Goal: Task Accomplishment & Management: Manage account settings

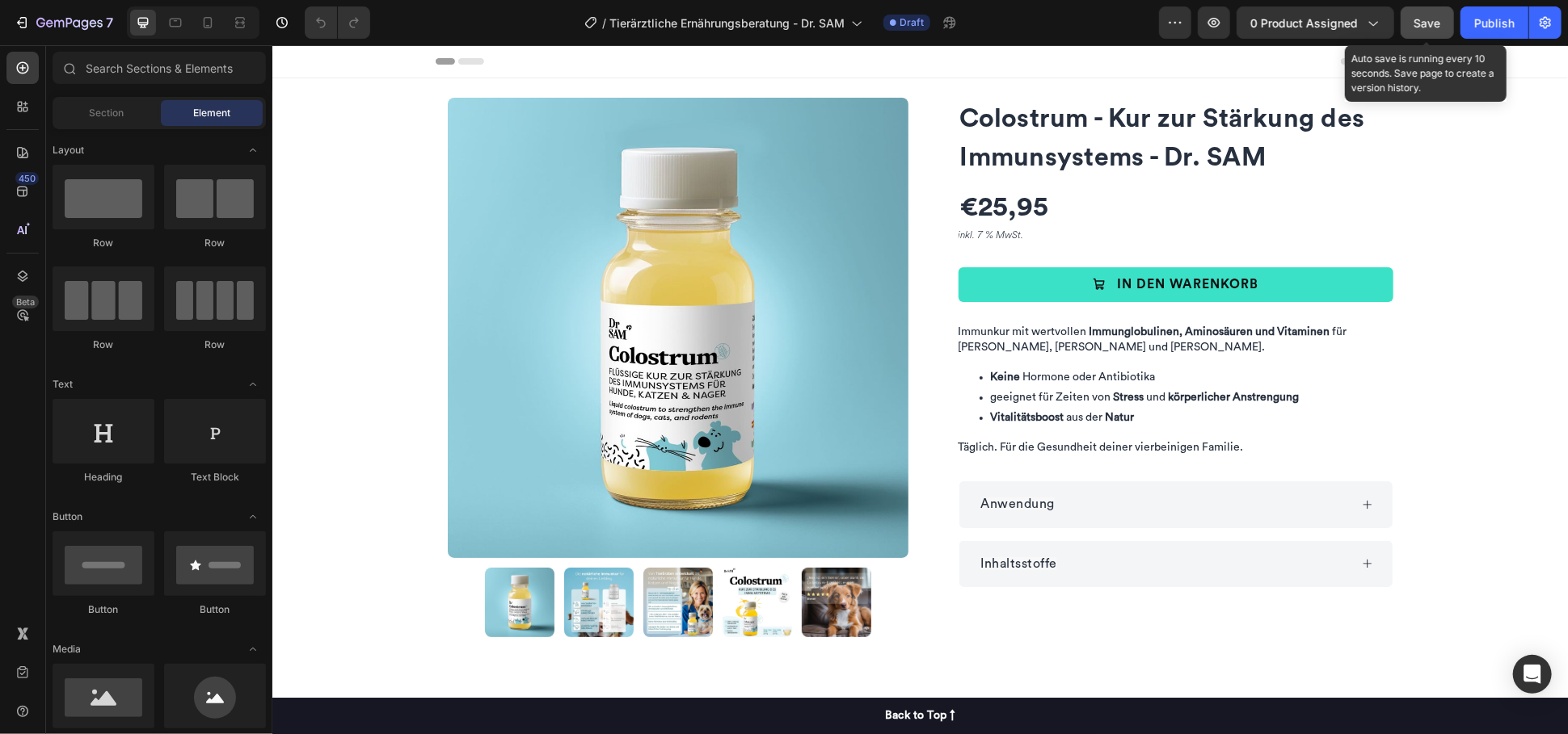
click at [1444, 36] on button "Save" at bounding box center [1426, 22] width 53 height 32
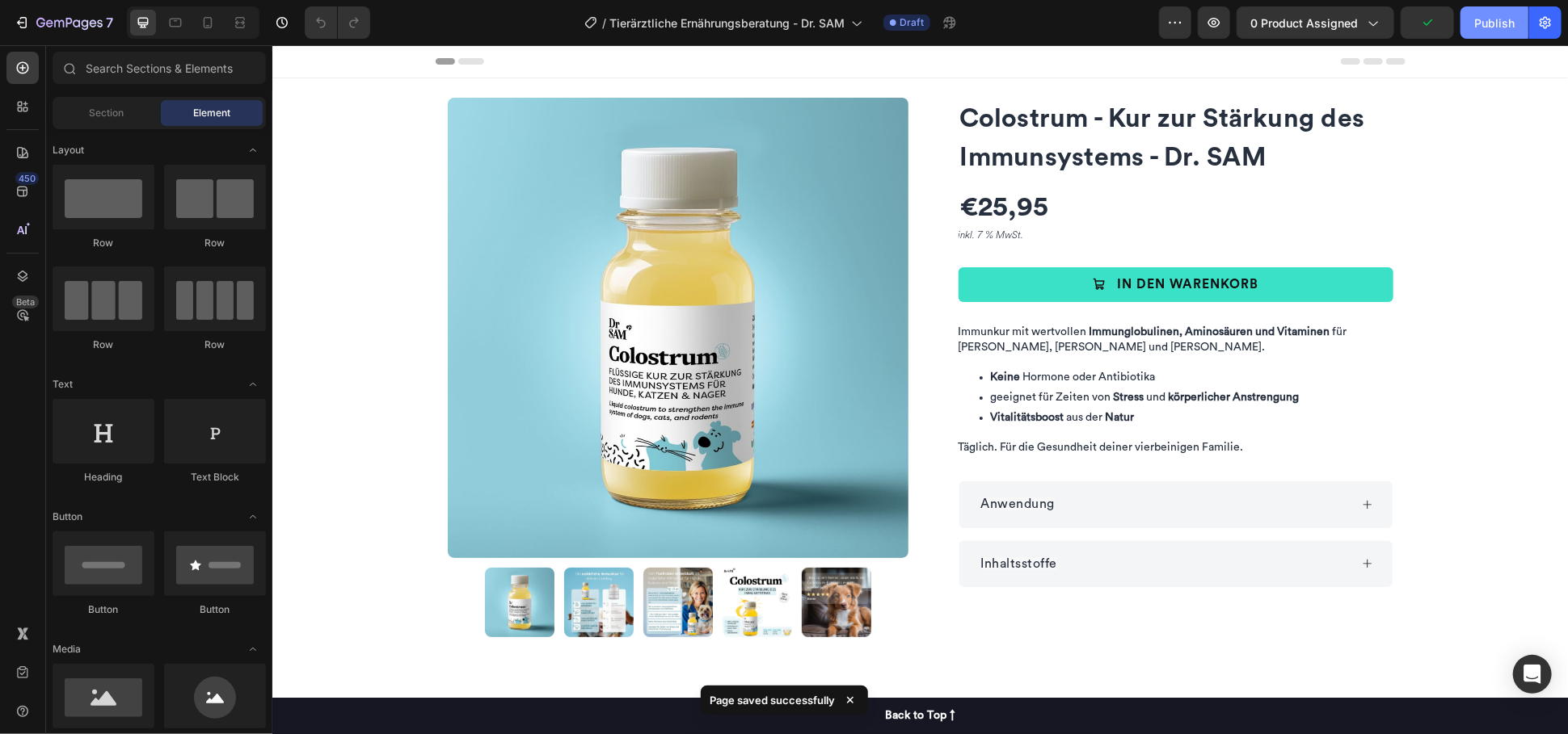
click at [1496, 25] on div "Publish" at bounding box center [1494, 22] width 41 height 17
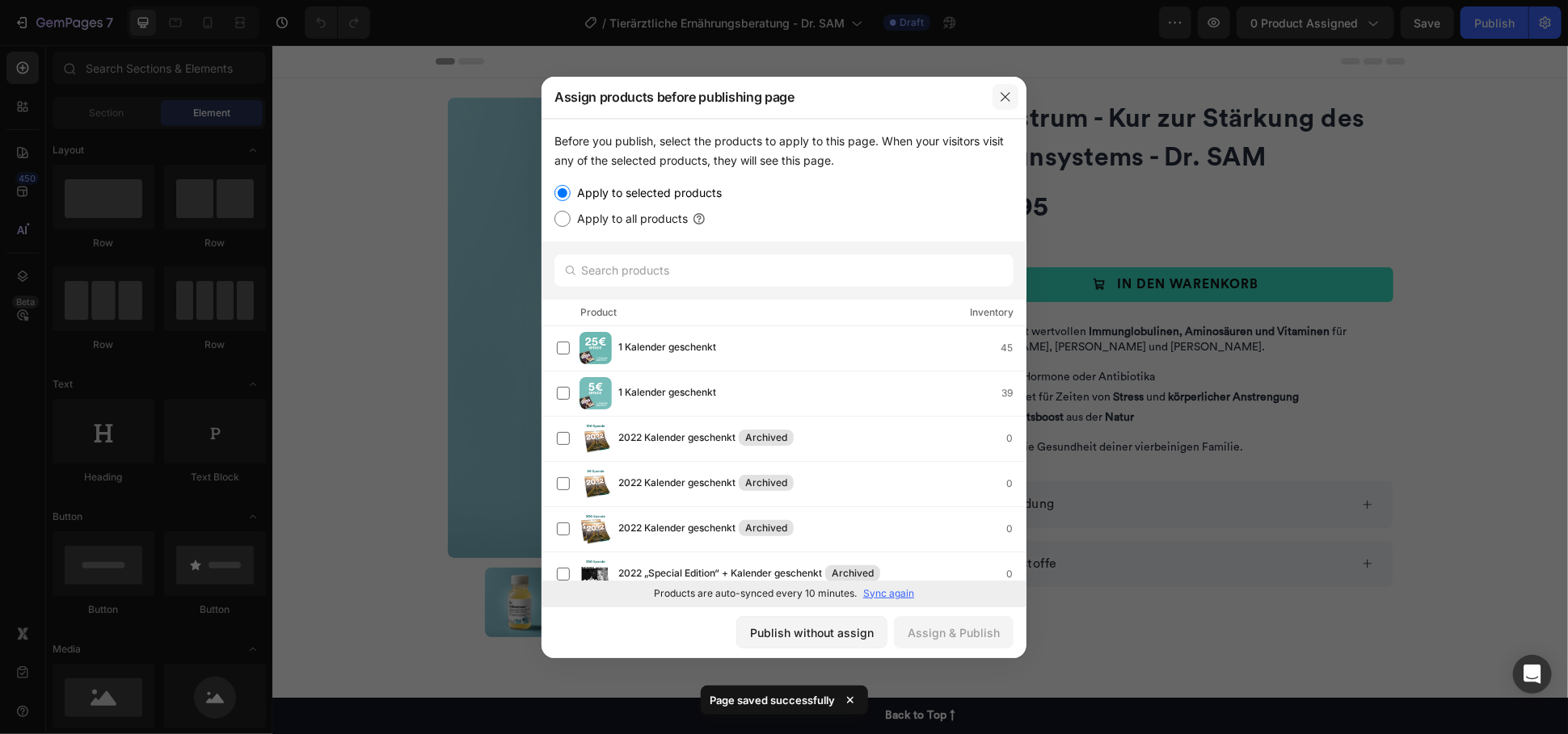
click at [1009, 92] on icon "button" at bounding box center [1005, 96] width 13 height 13
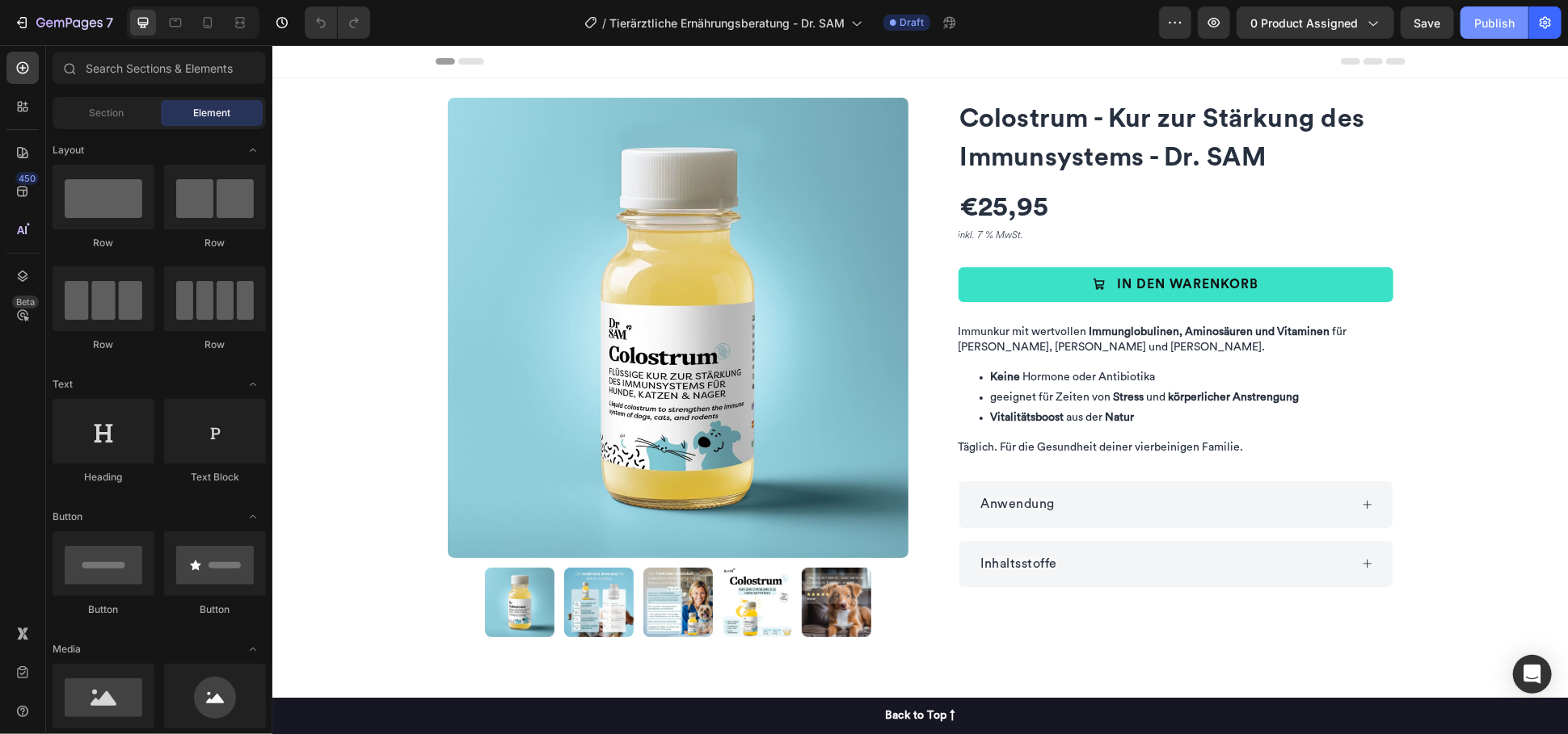
click at [1493, 10] on button "Publish" at bounding box center [1494, 22] width 68 height 32
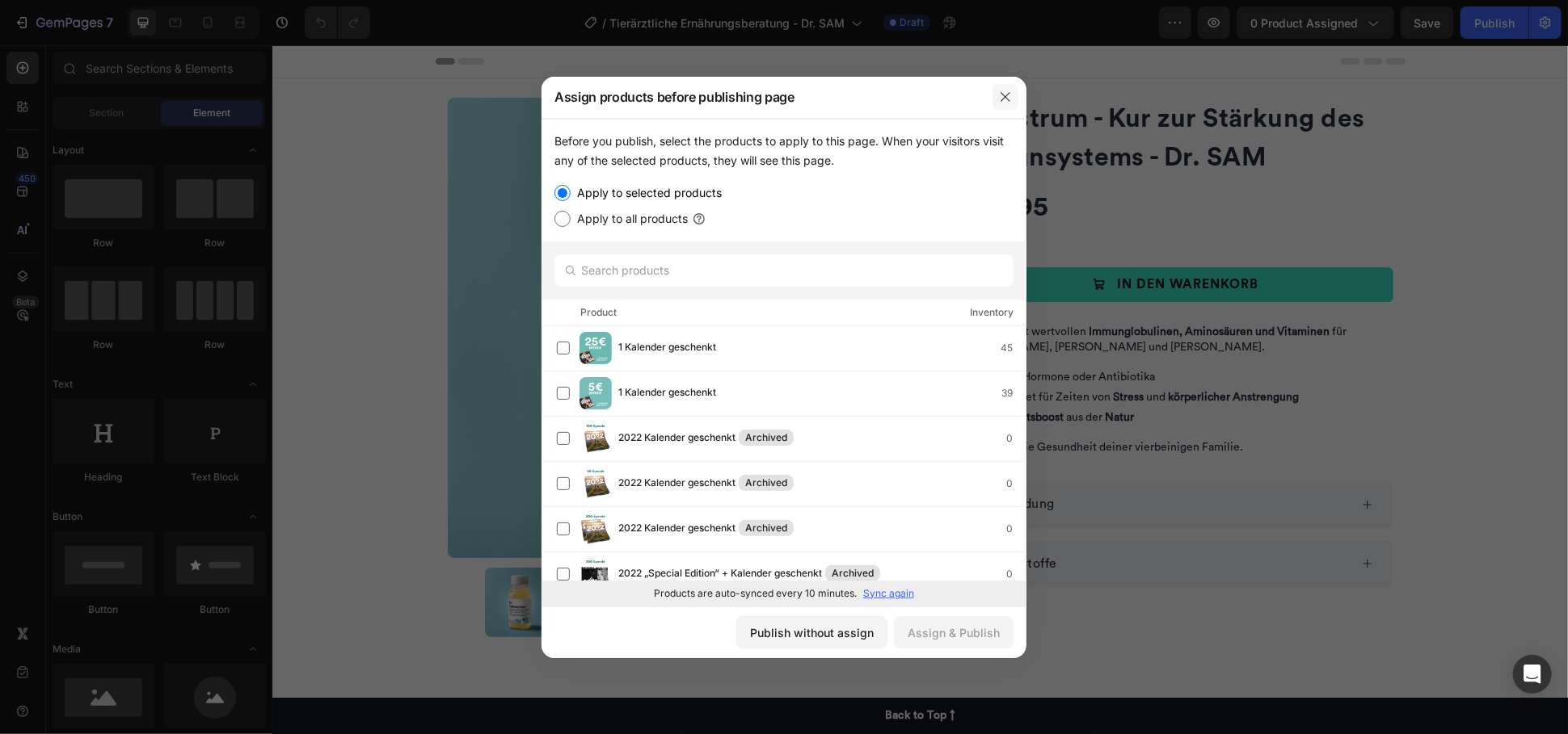
click at [1000, 101] on icon "button" at bounding box center [1005, 96] width 13 height 13
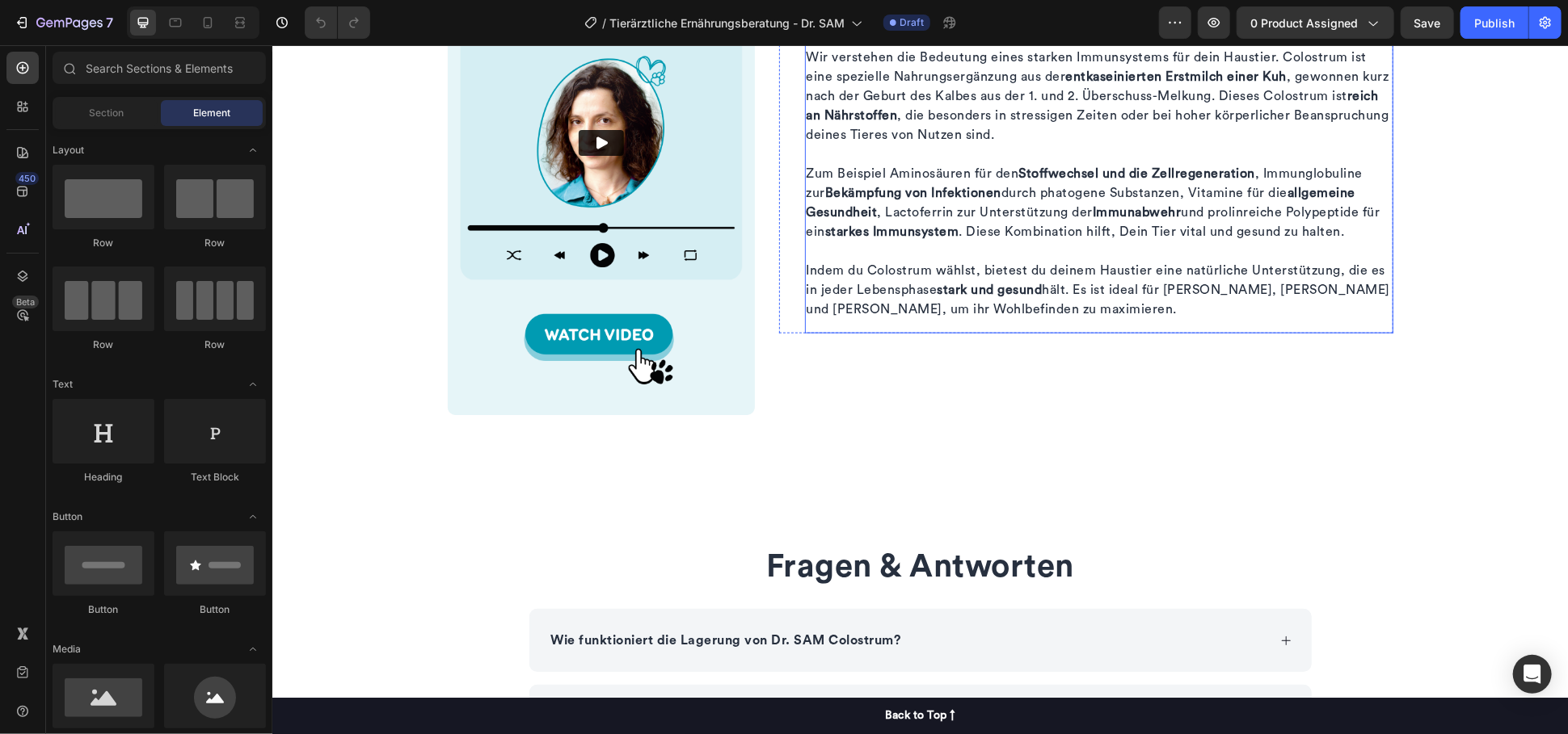
scroll to position [1464, 0]
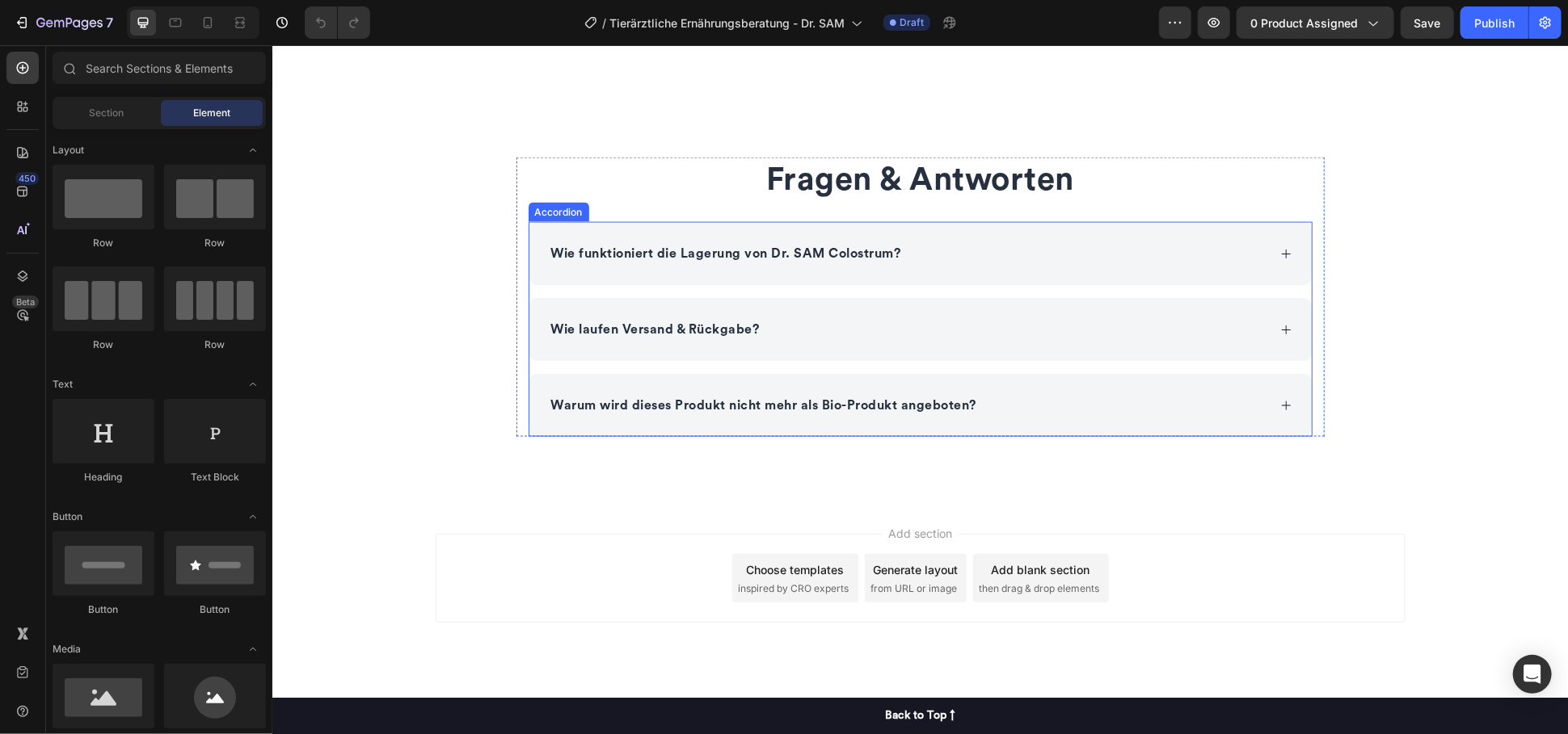
click at [804, 251] on p "Wie funktioniert die Lagerung von Dr. SAM Colostrum?" at bounding box center [725, 252] width 350 height 19
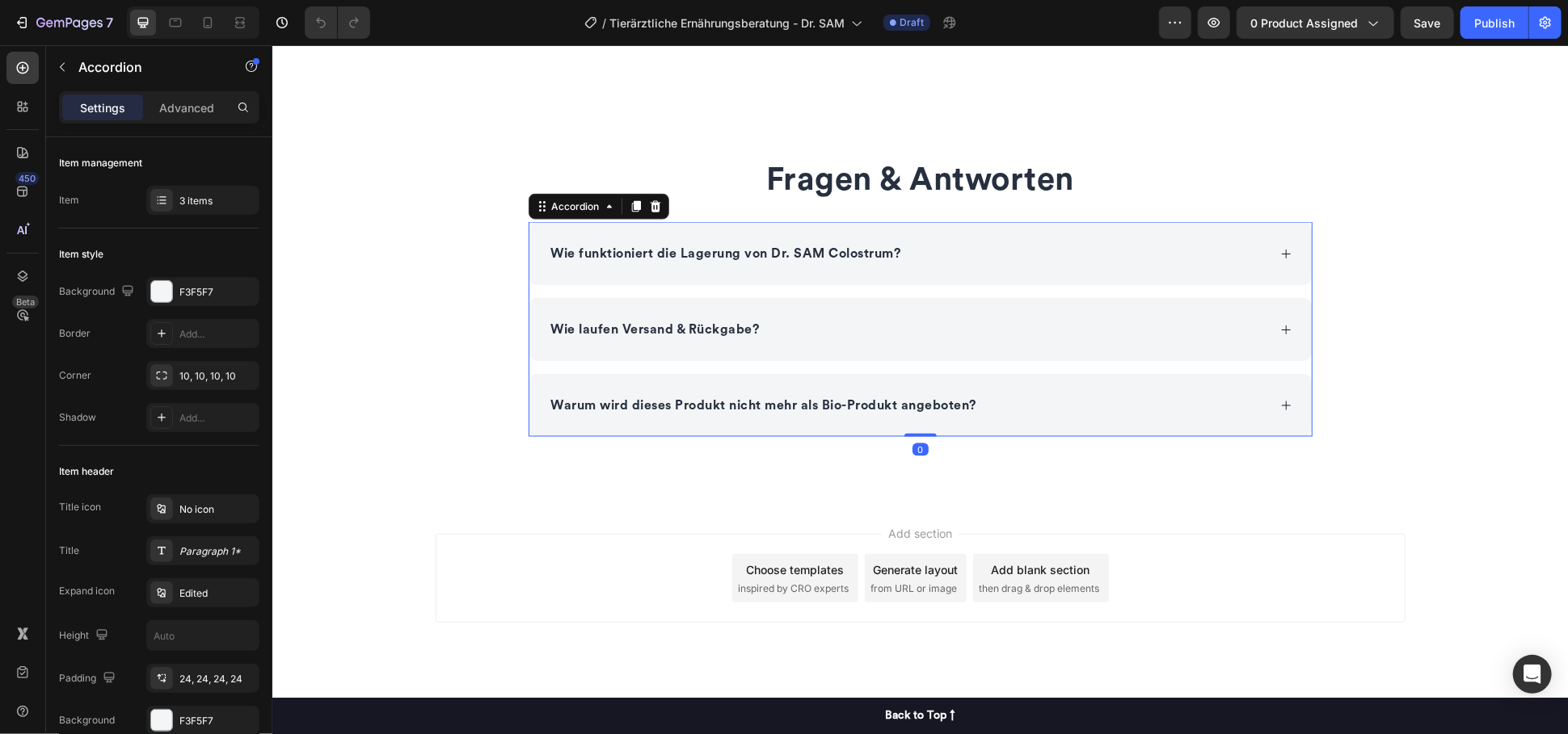
click at [1098, 277] on div "Wie funktioniert die Lagerung von Dr. SAM Colostrum?" at bounding box center [919, 252] width 782 height 63
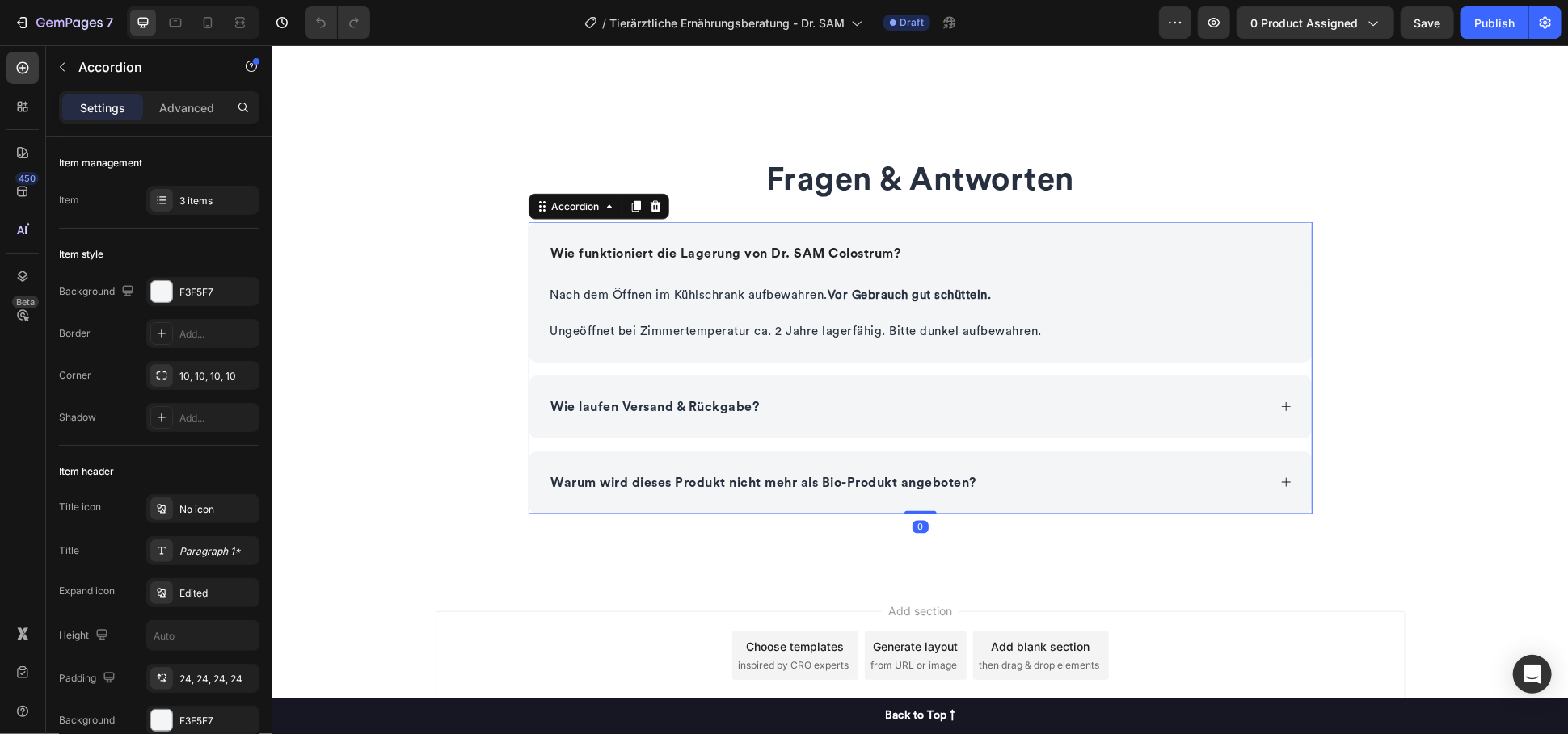
click at [1099, 269] on div "Wie funktioniert die Lagerung von Dr. SAM Colostrum?" at bounding box center [919, 252] width 782 height 63
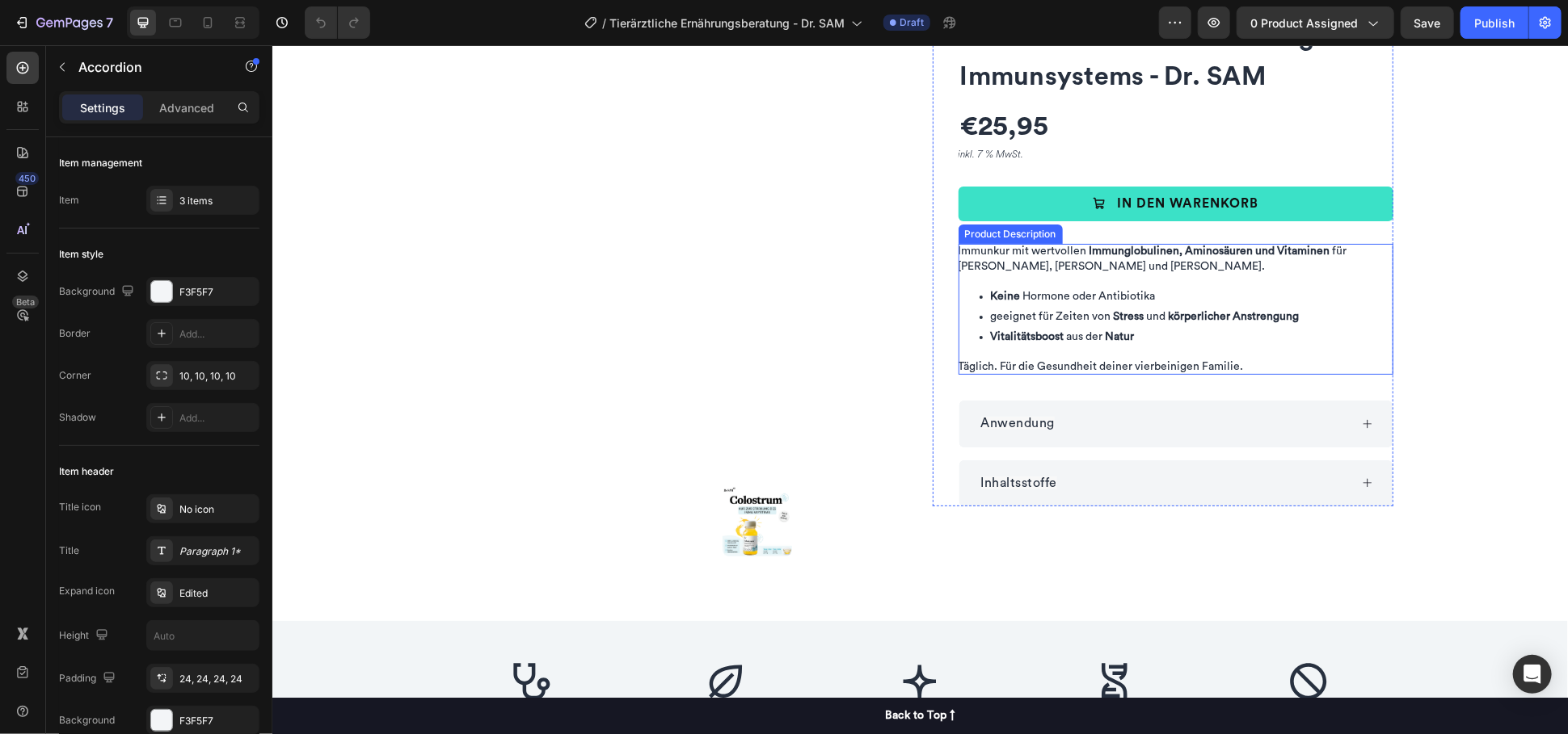
scroll to position [0, 0]
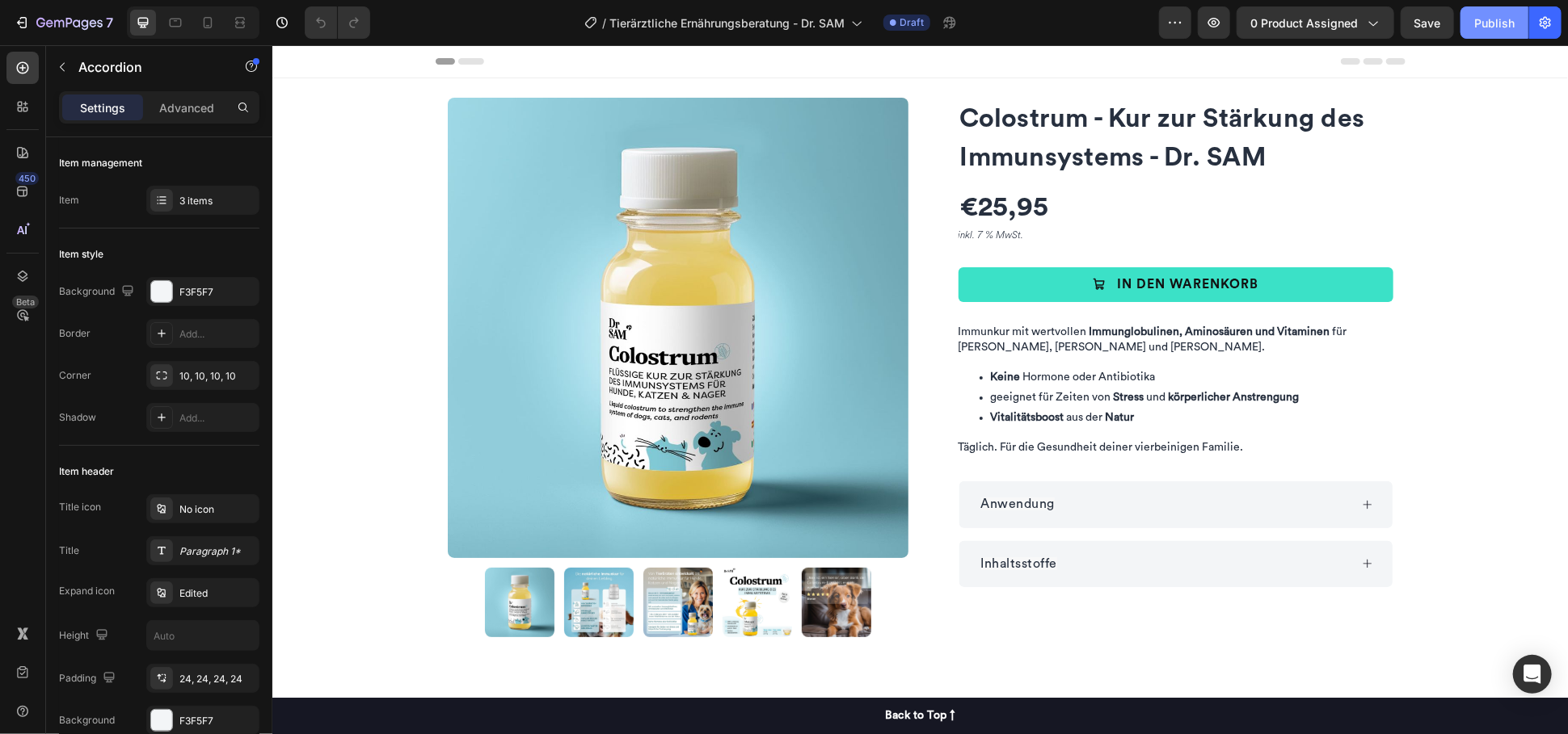
click at [1499, 20] on div "Publish" at bounding box center [1494, 22] width 41 height 17
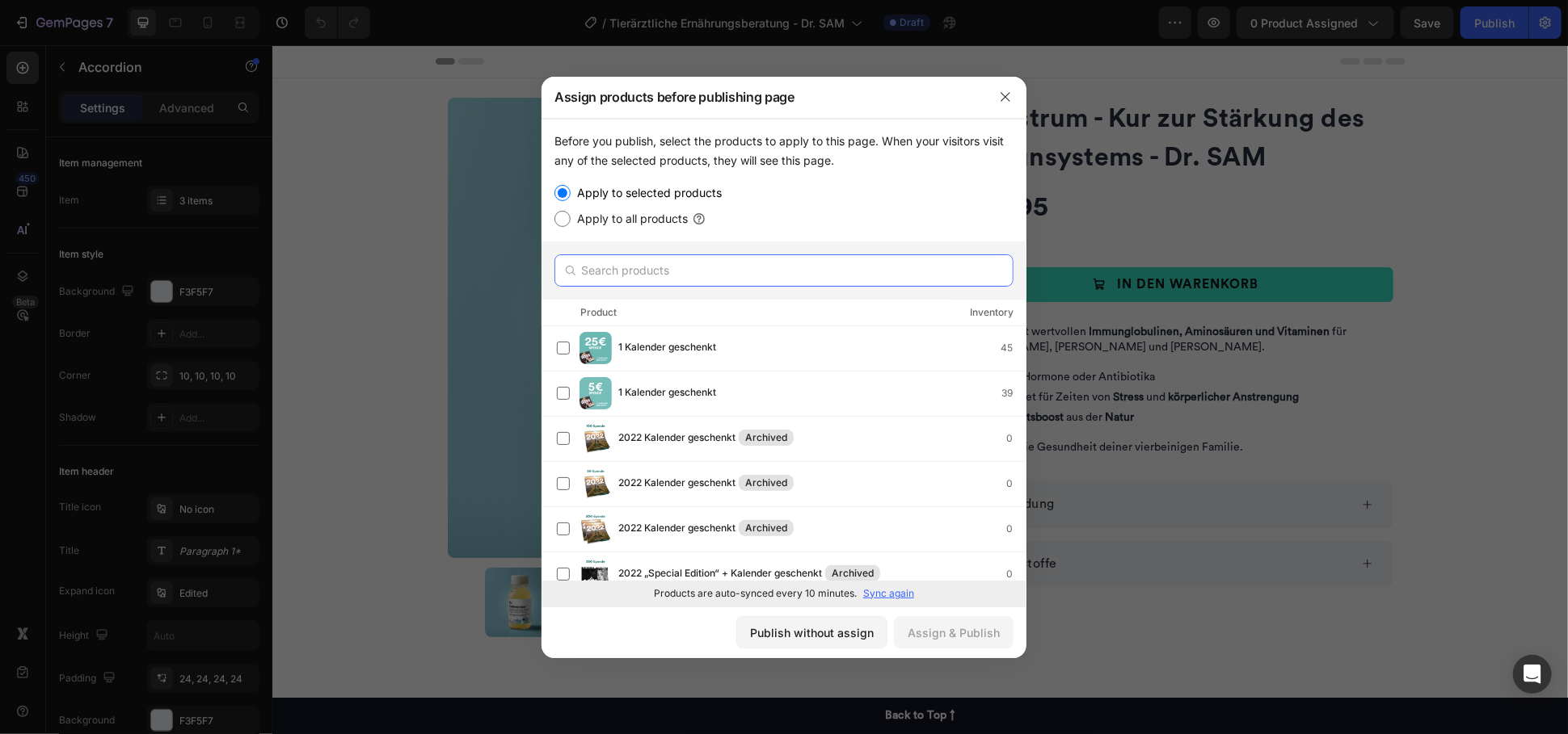
click at [679, 271] on input "text" at bounding box center [784, 270] width 459 height 32
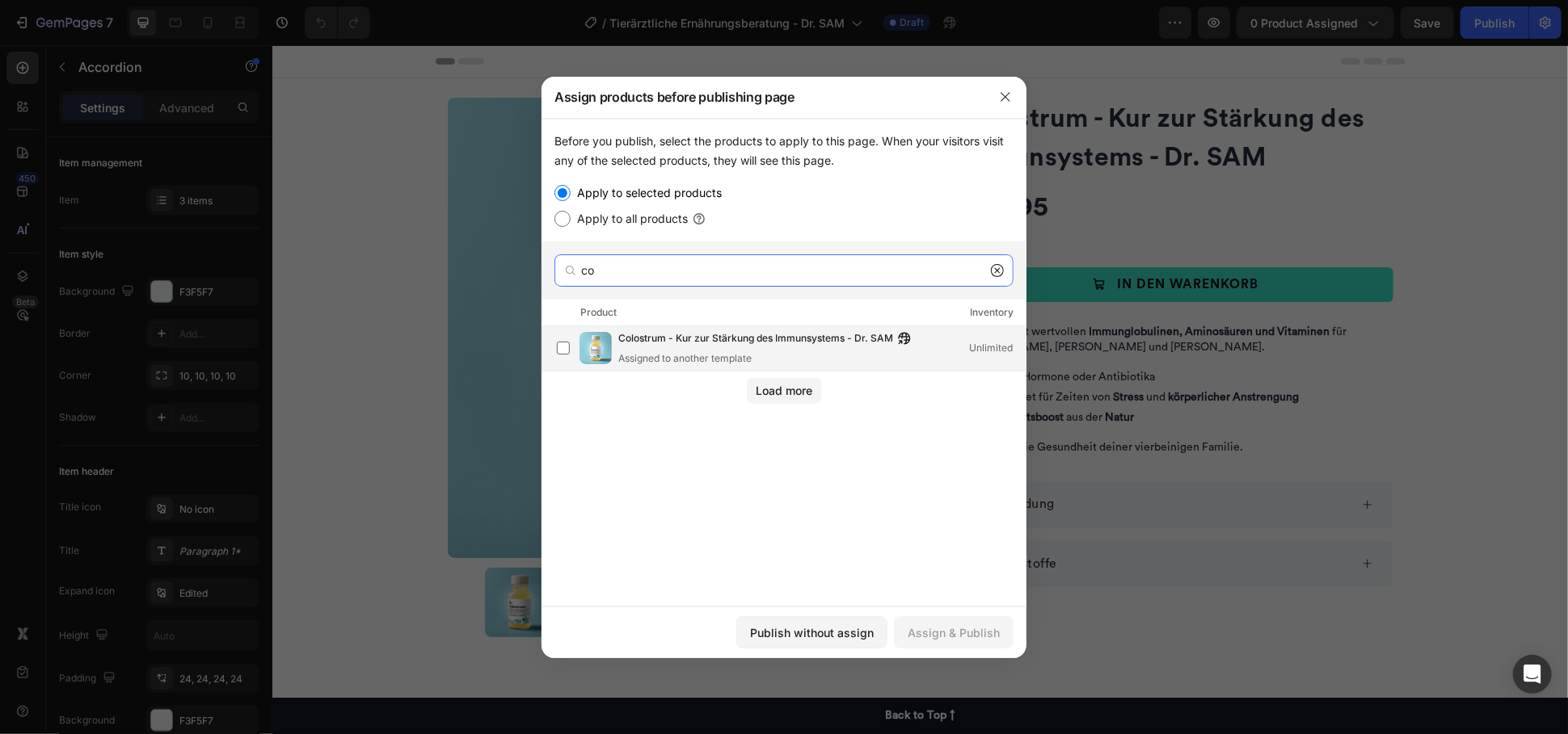
type input "co"
click at [668, 338] on span "Colostrum - Kur zur Stärkung des Immunsystems - Dr. SAM" at bounding box center [755, 339] width 275 height 17
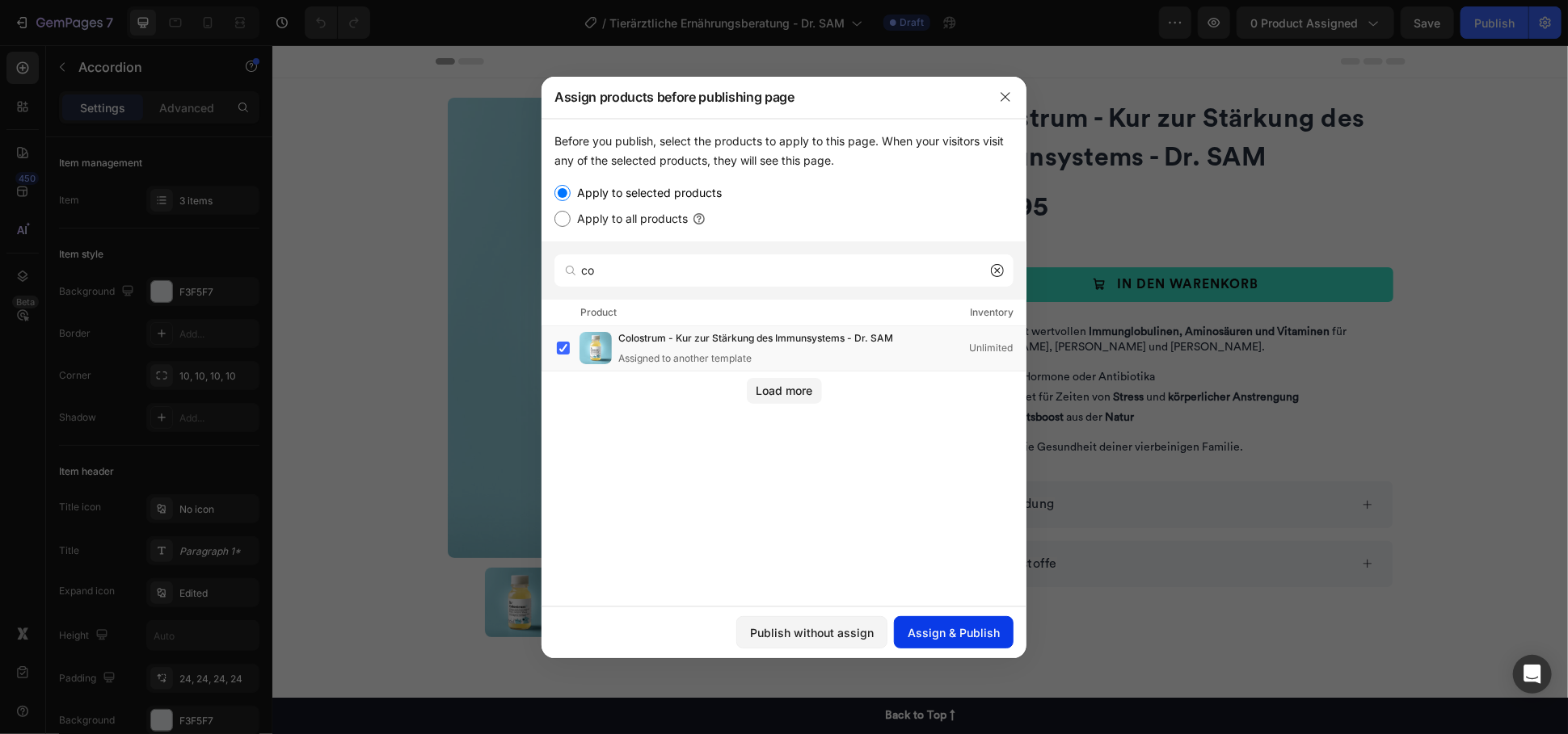
click at [986, 628] on div "Assign & Publish" at bounding box center [953, 632] width 92 height 17
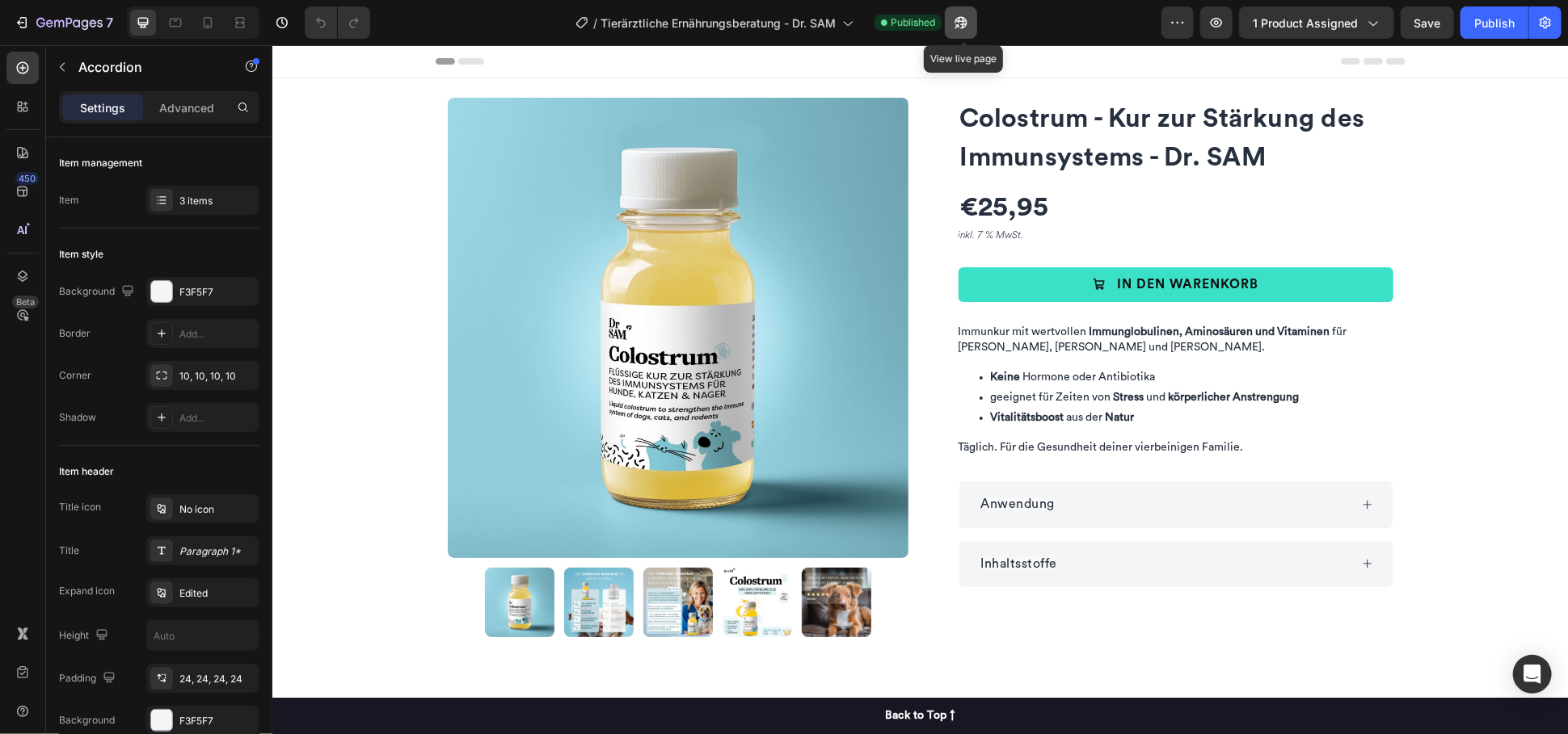
click at [963, 23] on icon "button" at bounding box center [961, 22] width 17 height 17
click at [83, 21] on icon "button" at bounding box center [85, 24] width 7 height 11
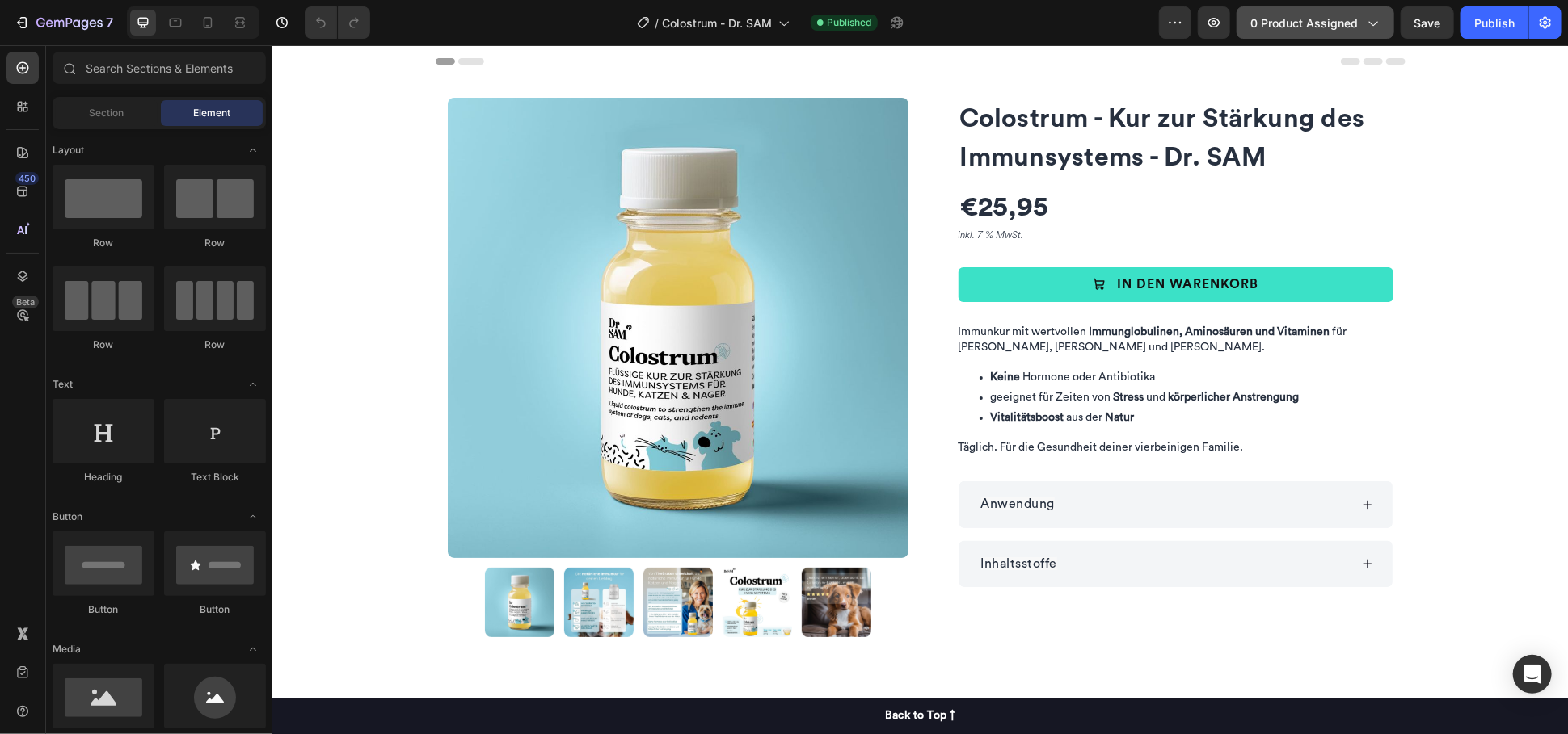
click at [1312, 22] on span "0 product assigned" at bounding box center [1304, 22] width 108 height 17
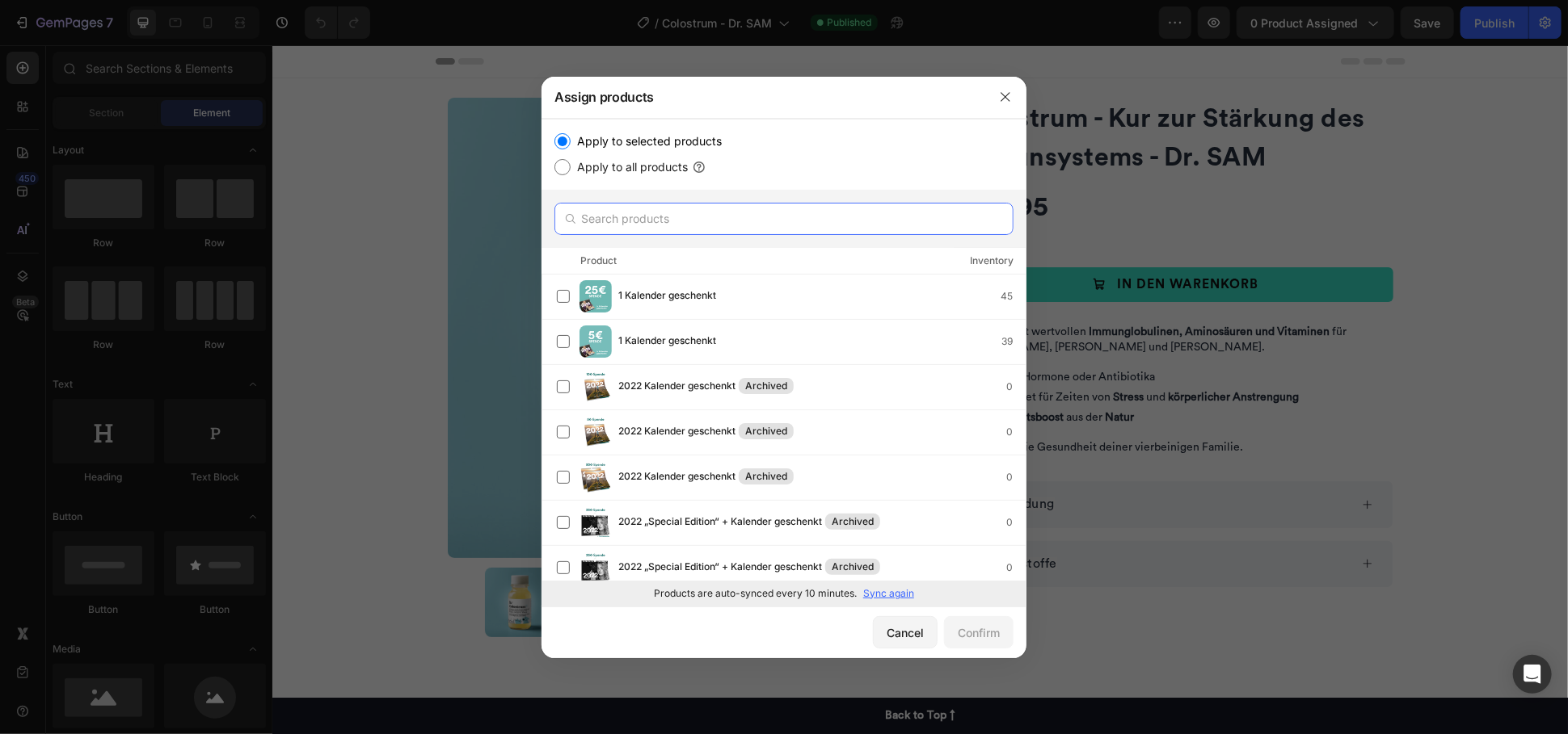
click at [781, 228] on input "text" at bounding box center [784, 218] width 459 height 32
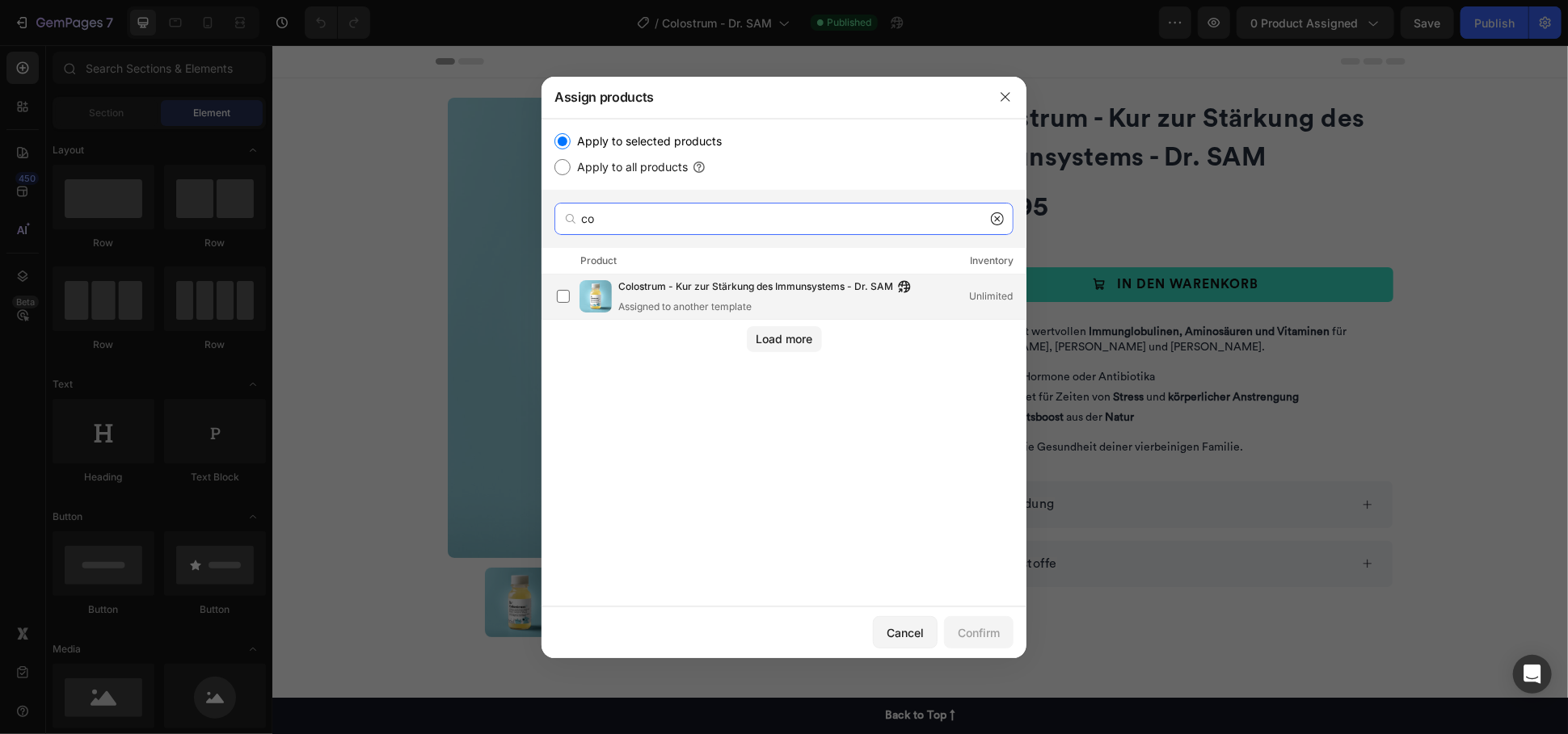
type input "co"
click at [718, 281] on span "Colostrum - Kur zur Stärkung des Immunsystems - Dr. SAM" at bounding box center [755, 287] width 275 height 17
click at [995, 635] on div "Confirm" at bounding box center [978, 632] width 42 height 17
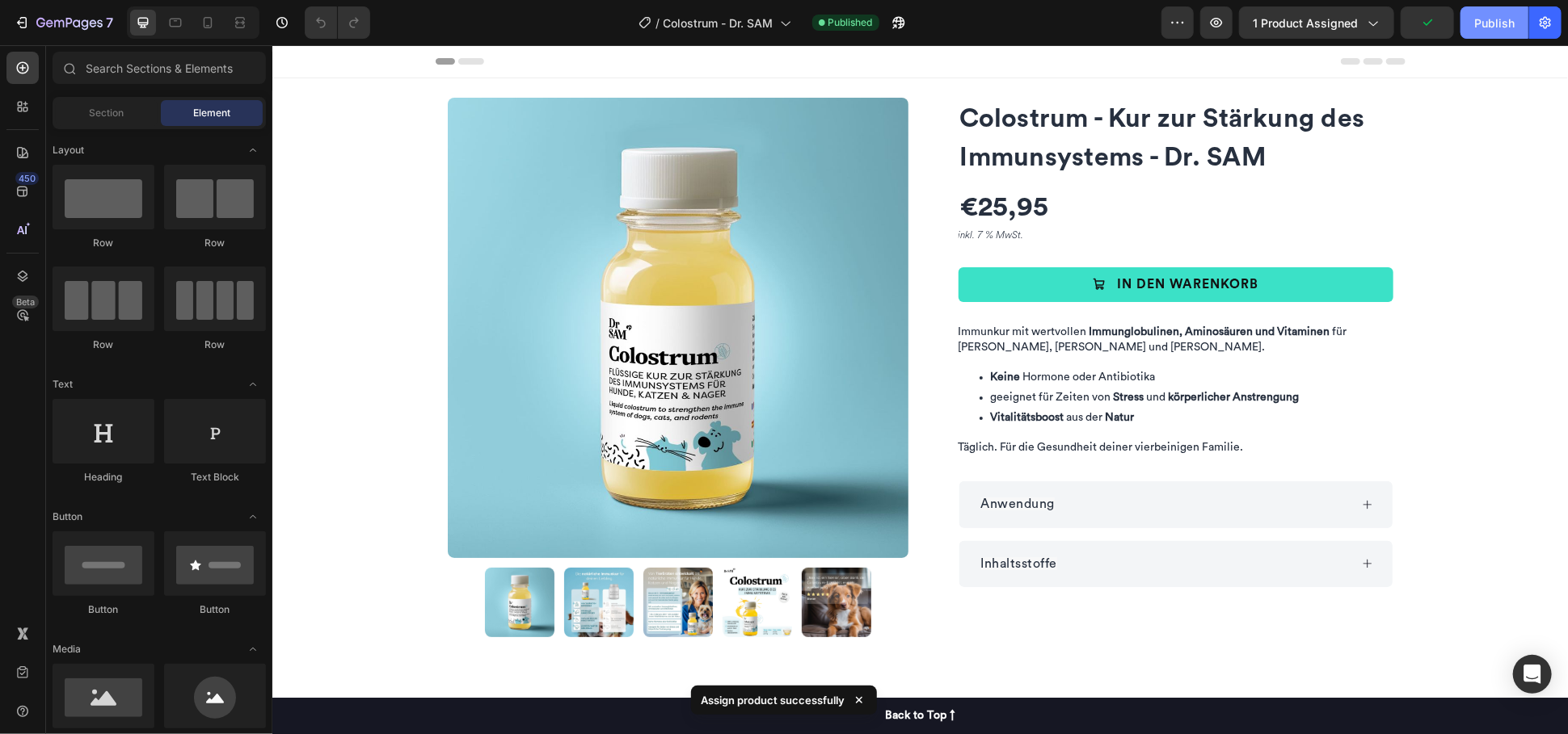
click at [1496, 26] on div "Publish" at bounding box center [1494, 22] width 41 height 17
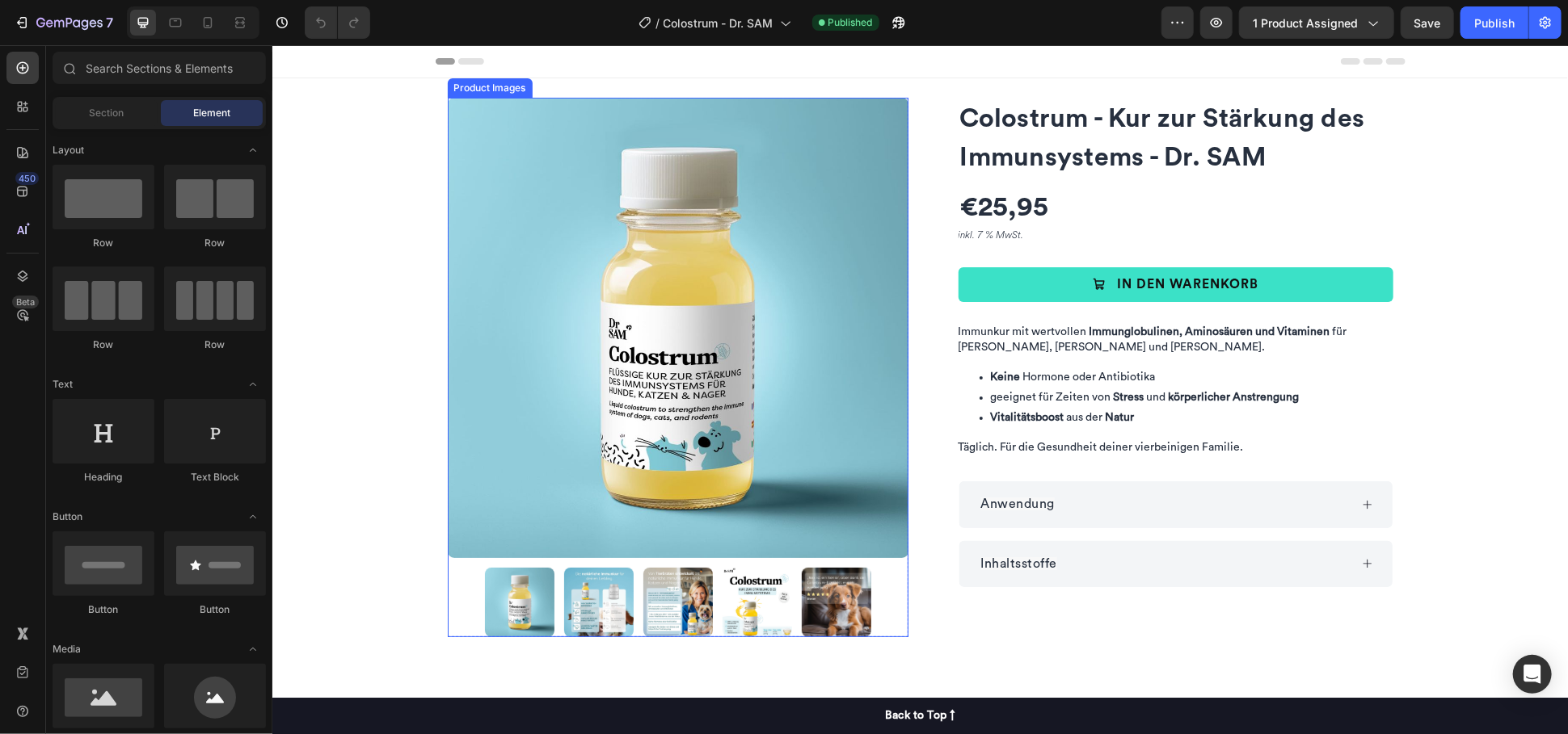
click at [576, 174] on img at bounding box center [677, 327] width 460 height 460
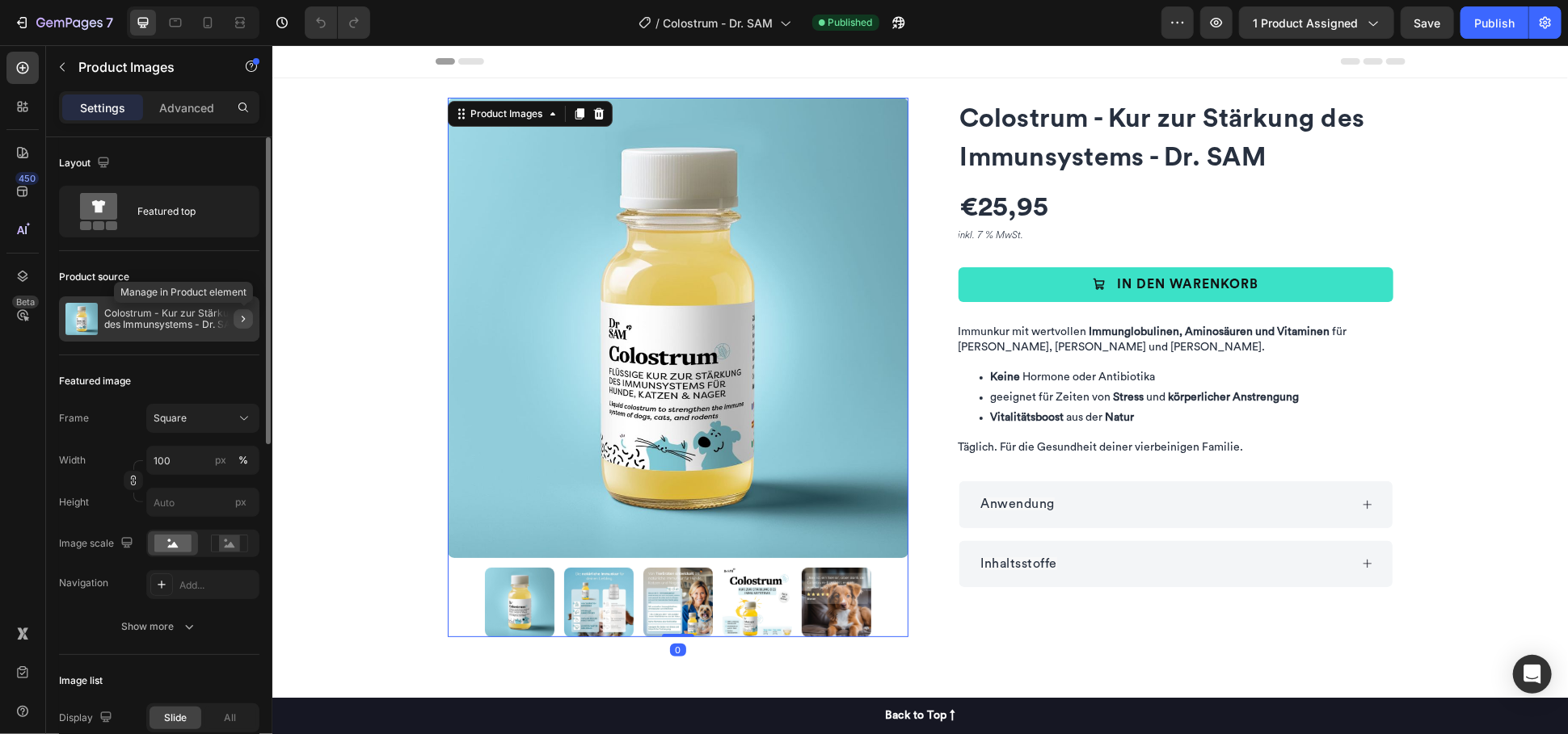
click at [243, 315] on icon "button" at bounding box center [243, 318] width 13 height 13
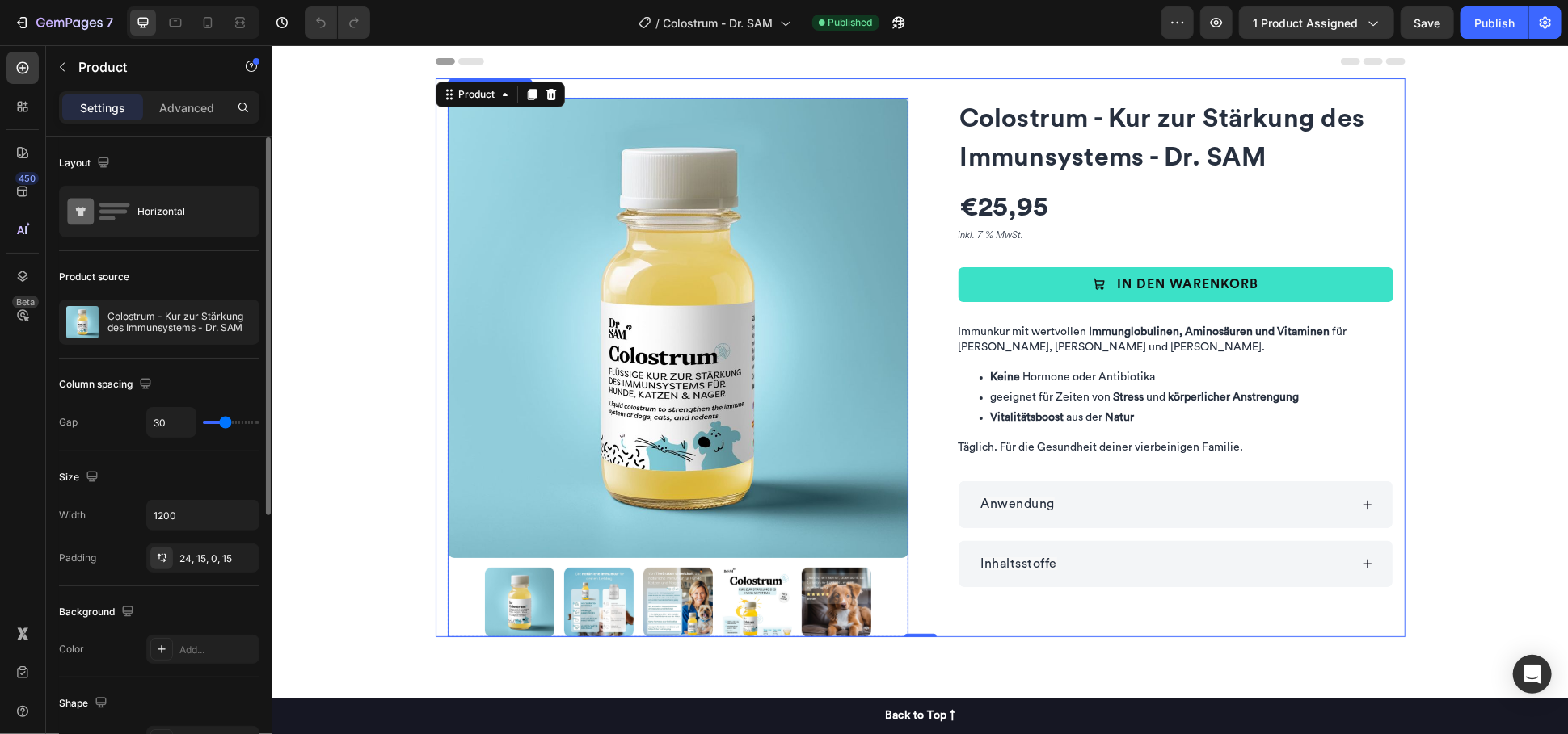
click at [528, 329] on img at bounding box center [677, 327] width 460 height 460
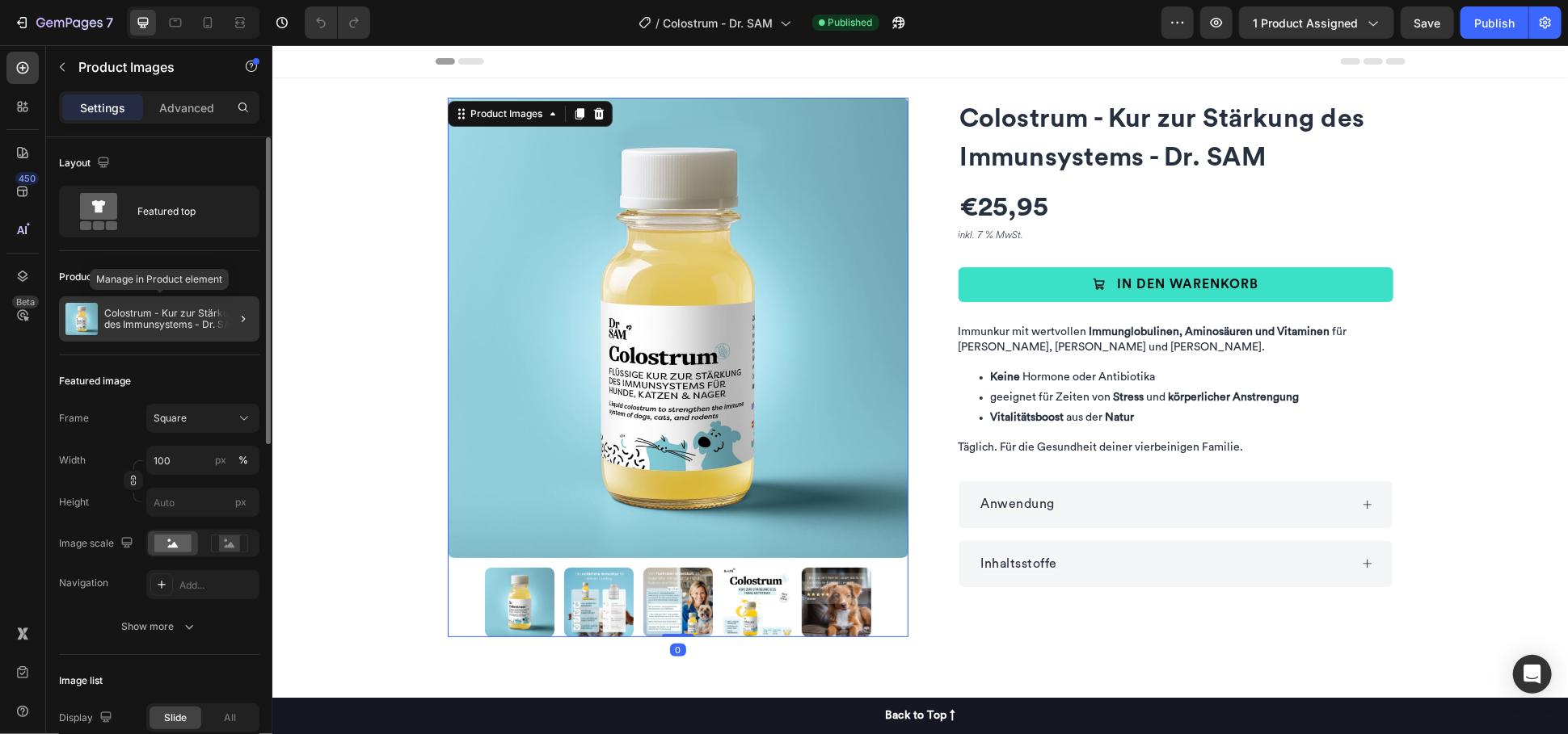
click at [204, 317] on p "Colostrum - Kur zur Stärkung des Immunsystems - Dr. SAM" at bounding box center [178, 318] width 149 height 22
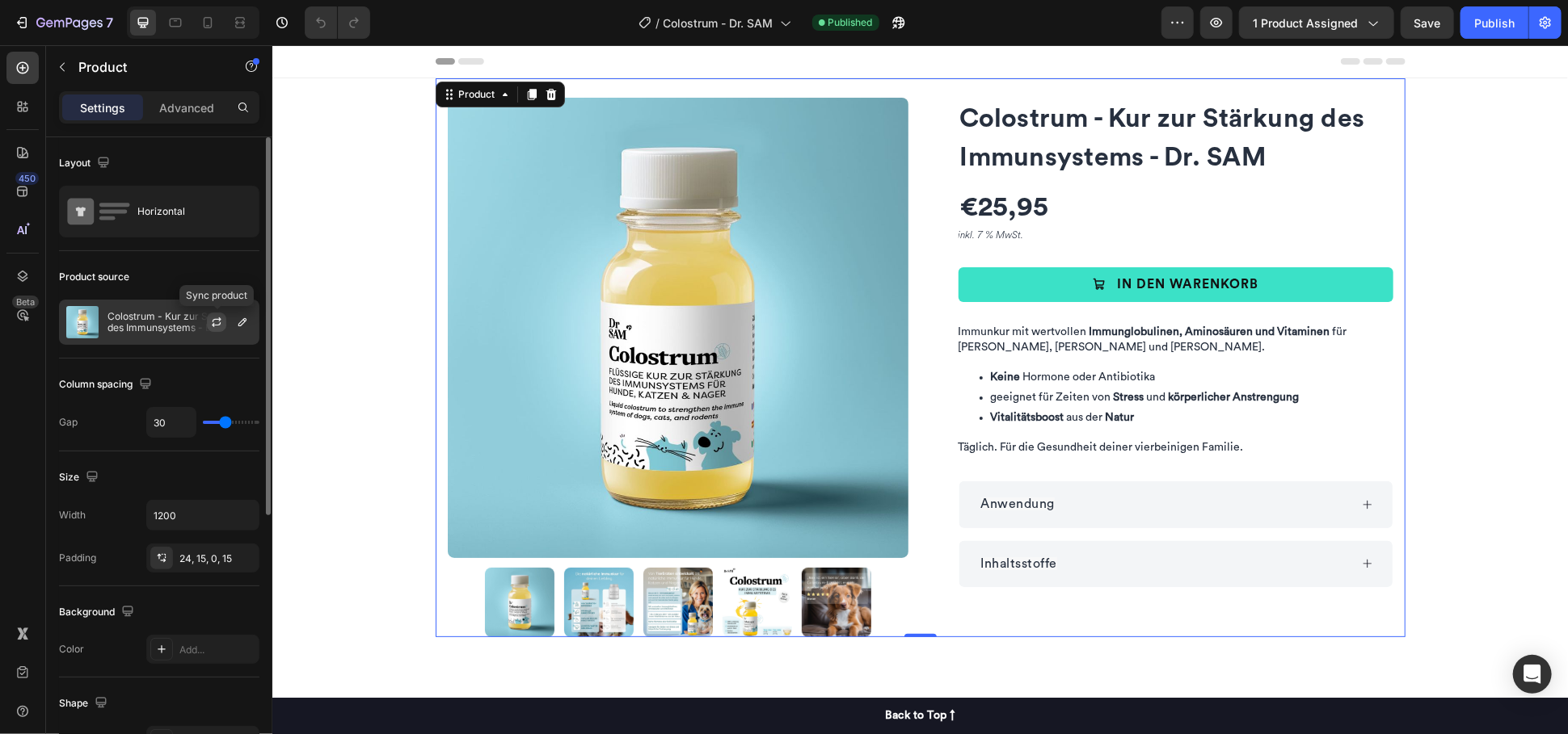
click at [219, 321] on icon "button" at bounding box center [216, 321] width 13 height 13
click at [1500, 25] on div "Publish" at bounding box center [1494, 22] width 41 height 17
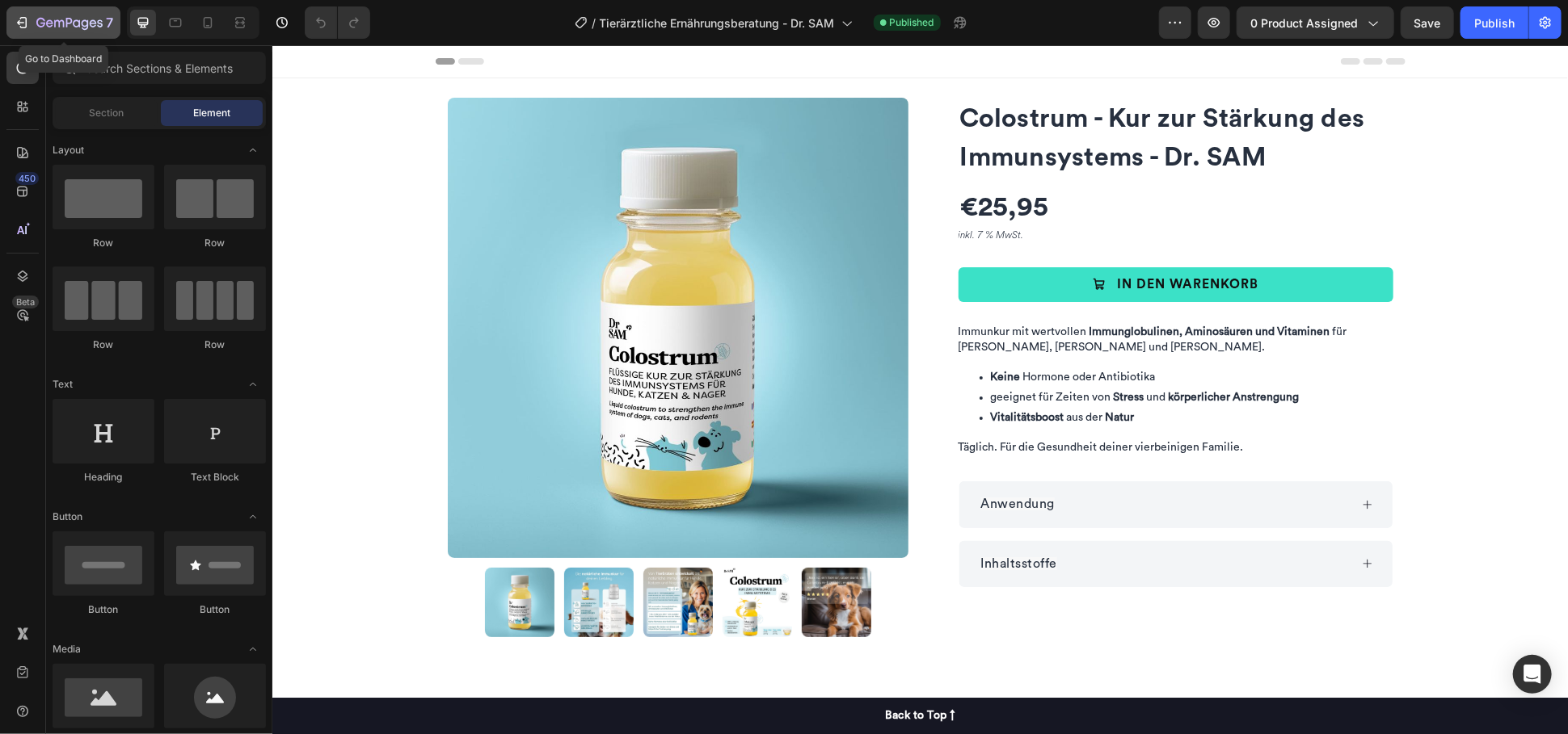
click at [76, 28] on icon "button" at bounding box center [69, 23] width 66 height 14
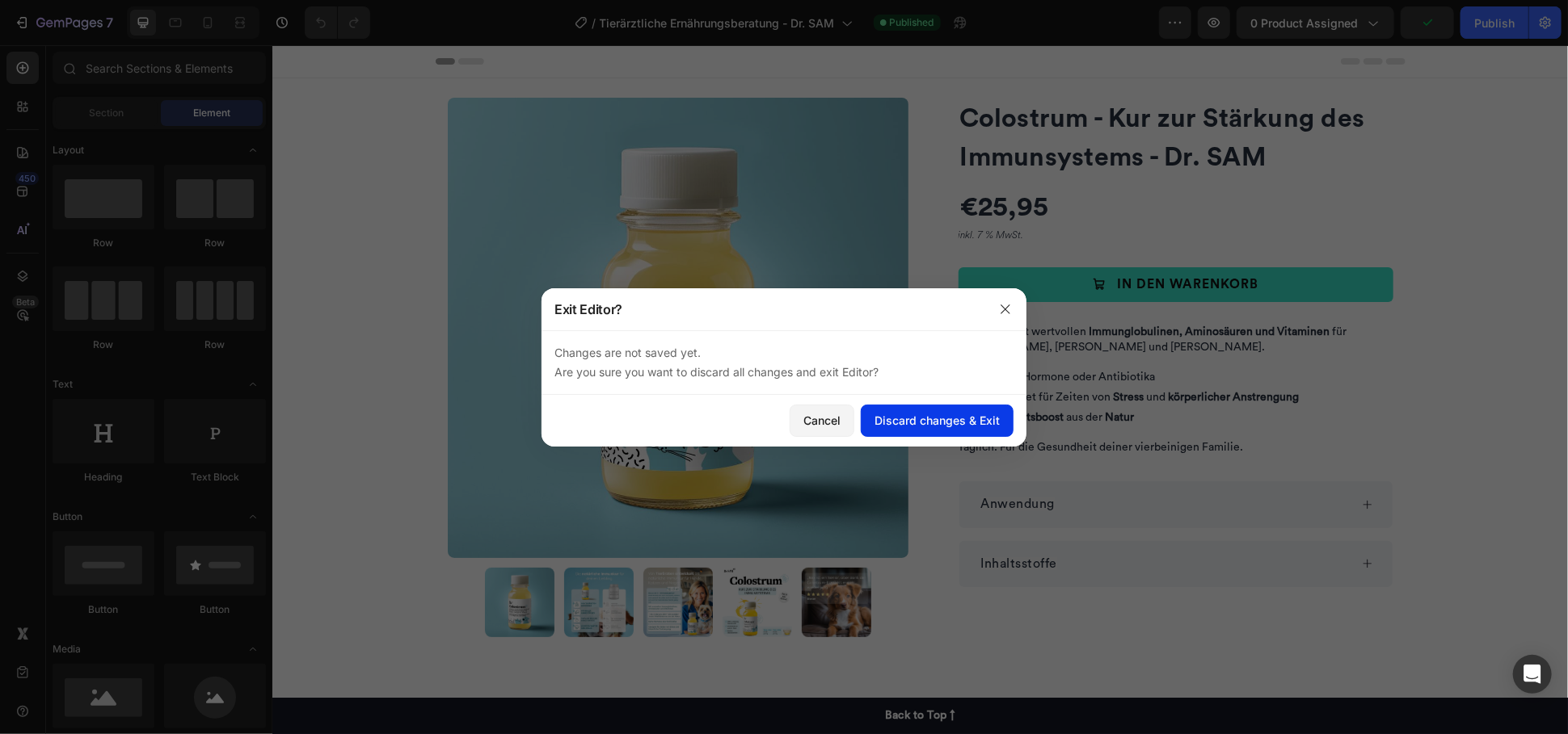
click at [934, 417] on div "Discard changes & Exit" at bounding box center [937, 419] width 125 height 17
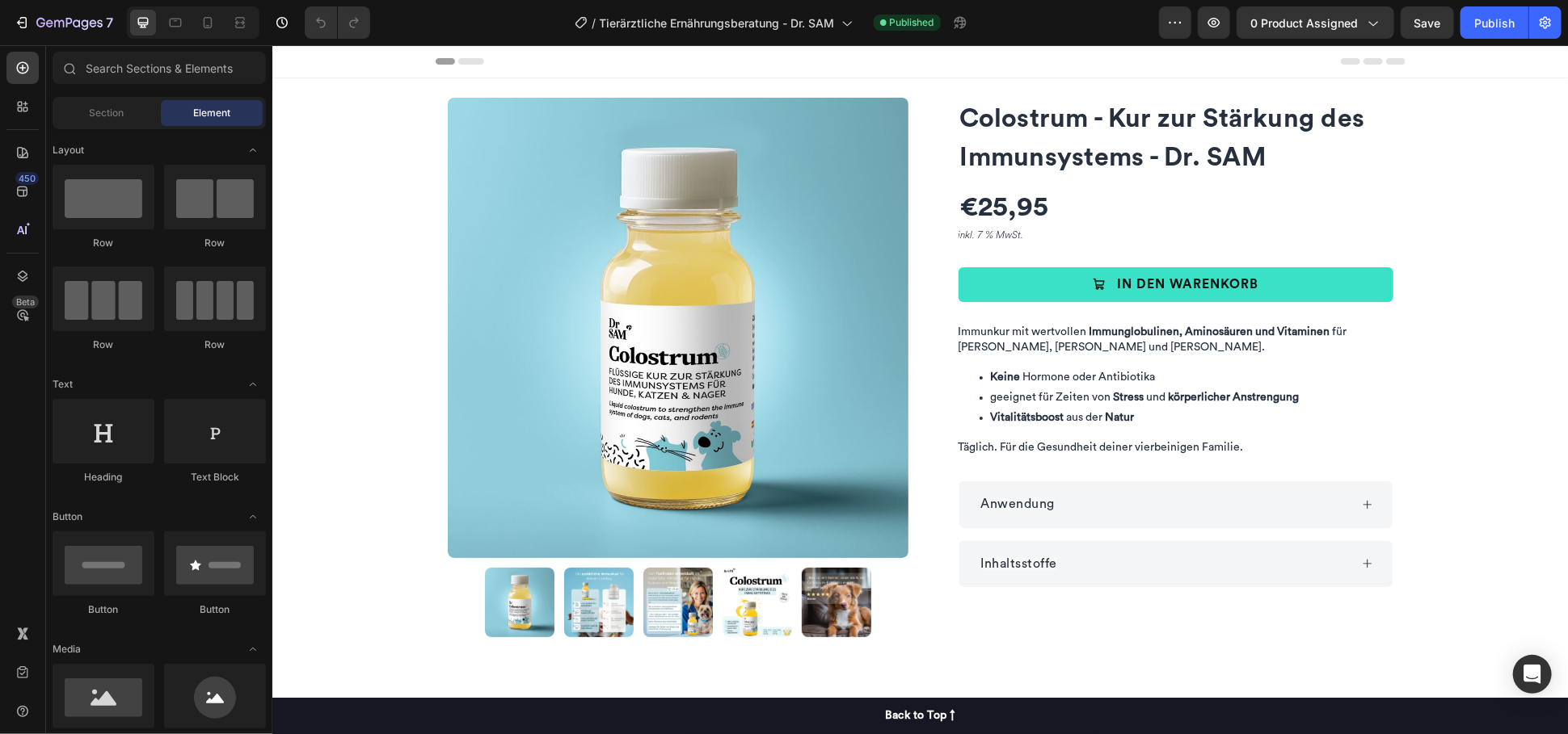
click at [585, 224] on img at bounding box center [677, 327] width 460 height 460
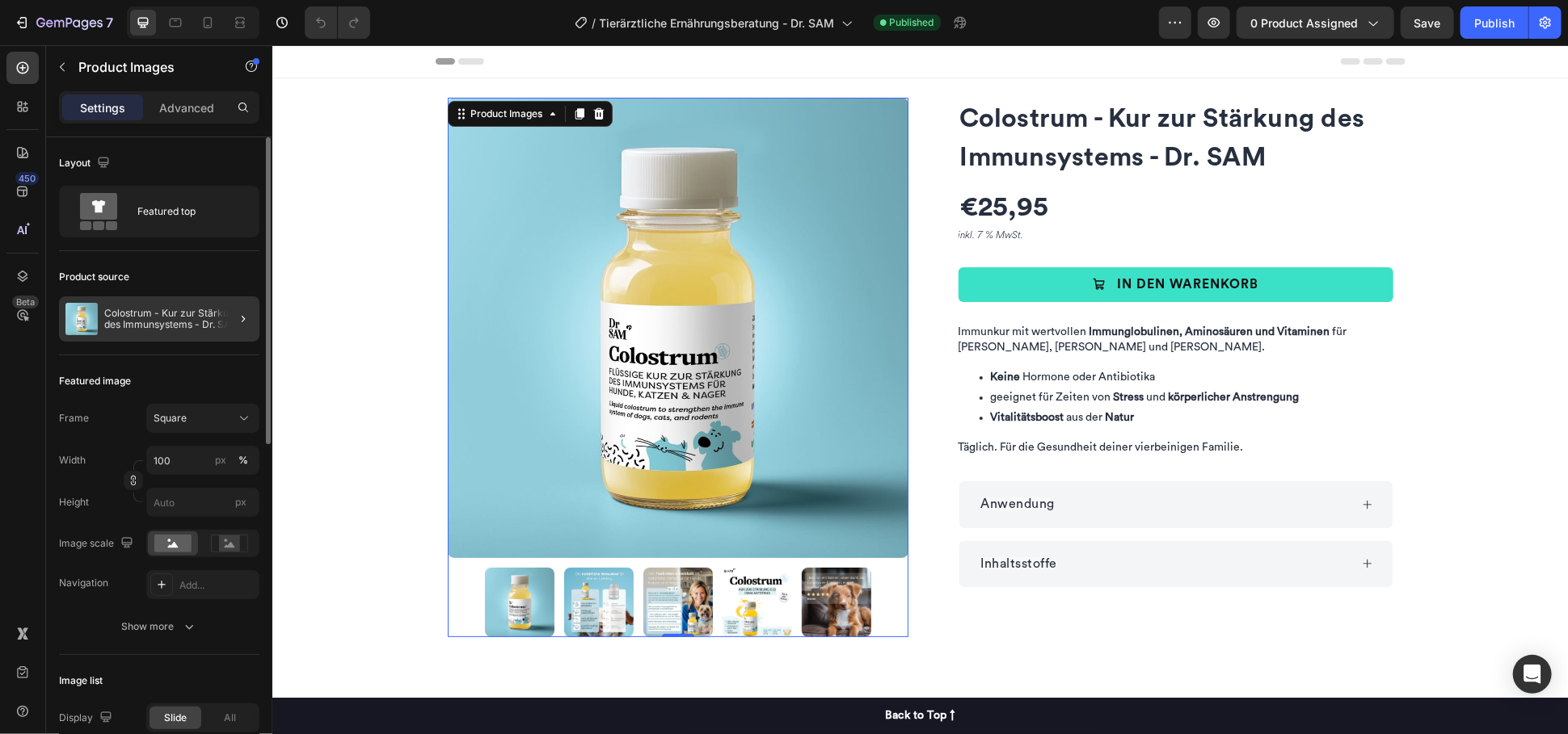
click at [214, 322] on div at bounding box center [236, 318] width 46 height 46
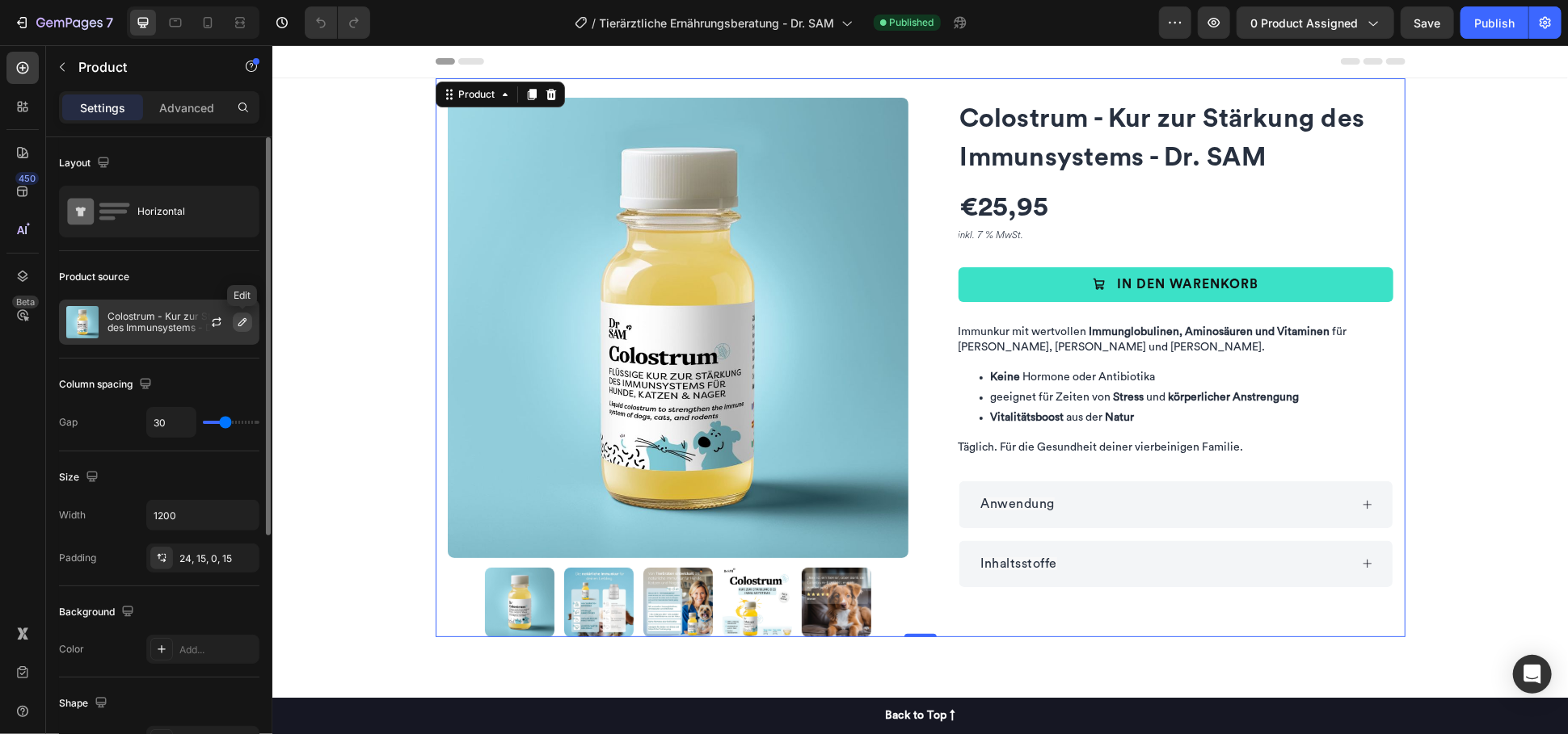
click at [236, 321] on icon "button" at bounding box center [242, 321] width 13 height 13
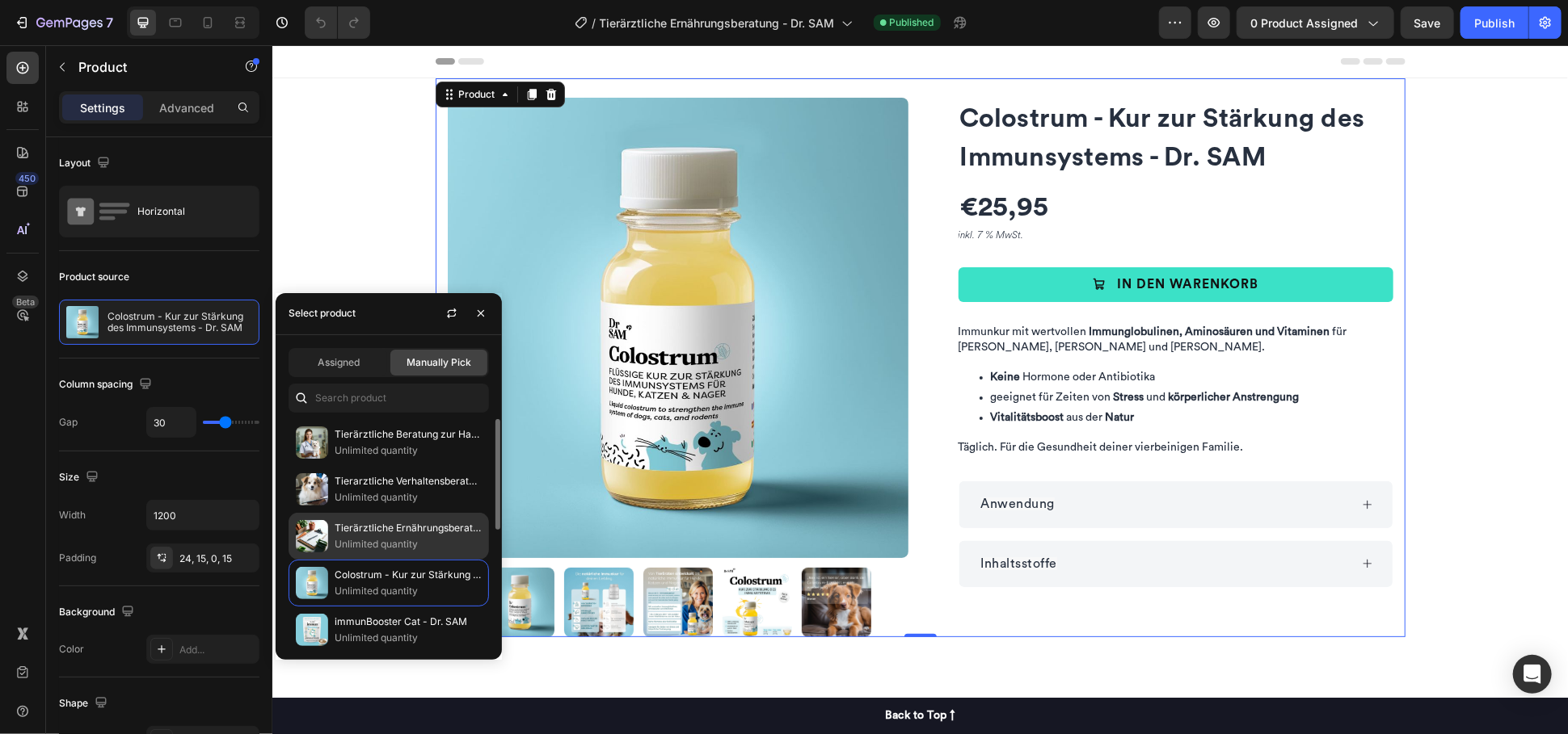
click at [440, 540] on p "Unlimited quantity" at bounding box center [407, 544] width 147 height 17
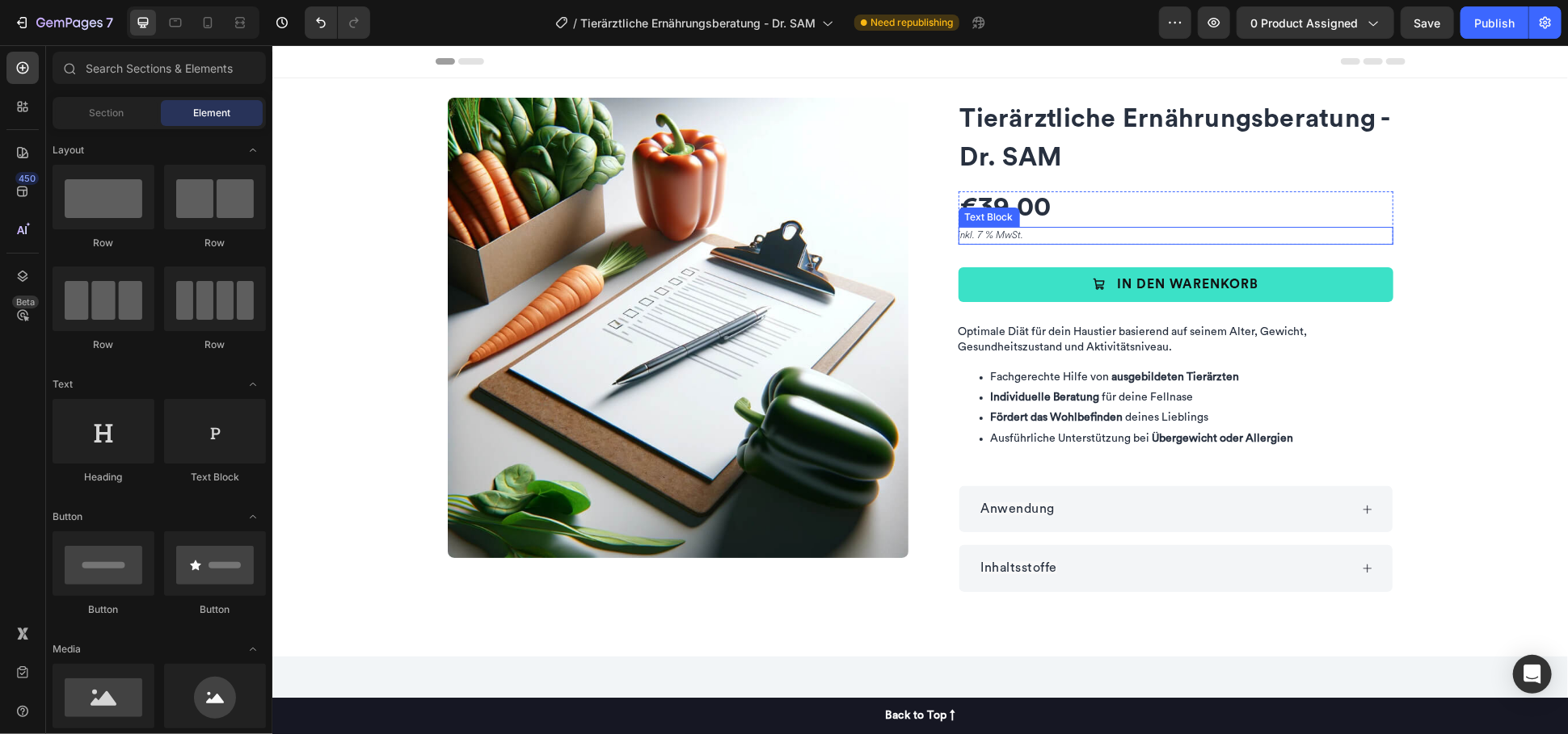
click at [974, 232] on p "inkl. 7 % MwSt." at bounding box center [1175, 235] width 434 height 17
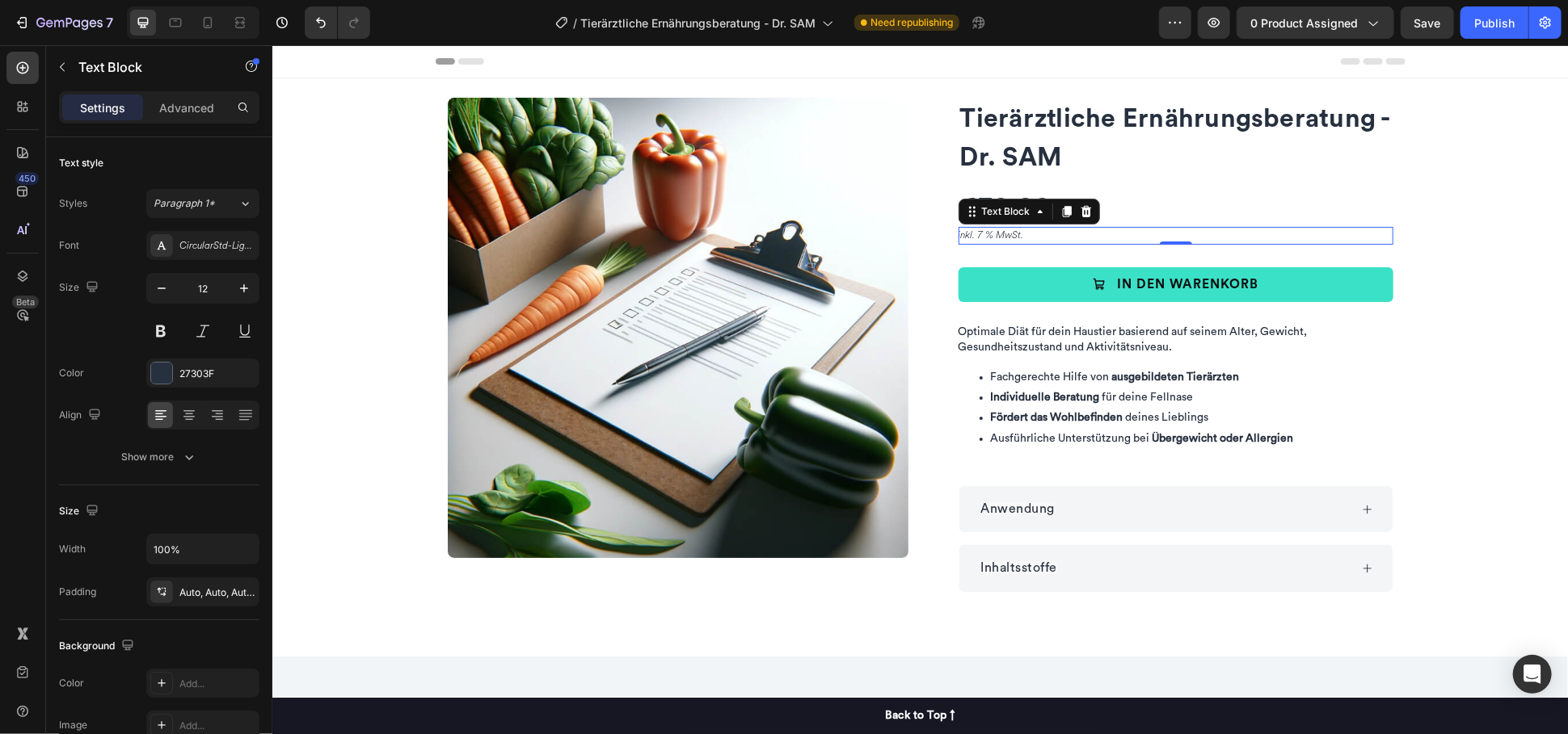
click at [974, 232] on p "inkl. 7 % MwSt." at bounding box center [1175, 235] width 434 height 17
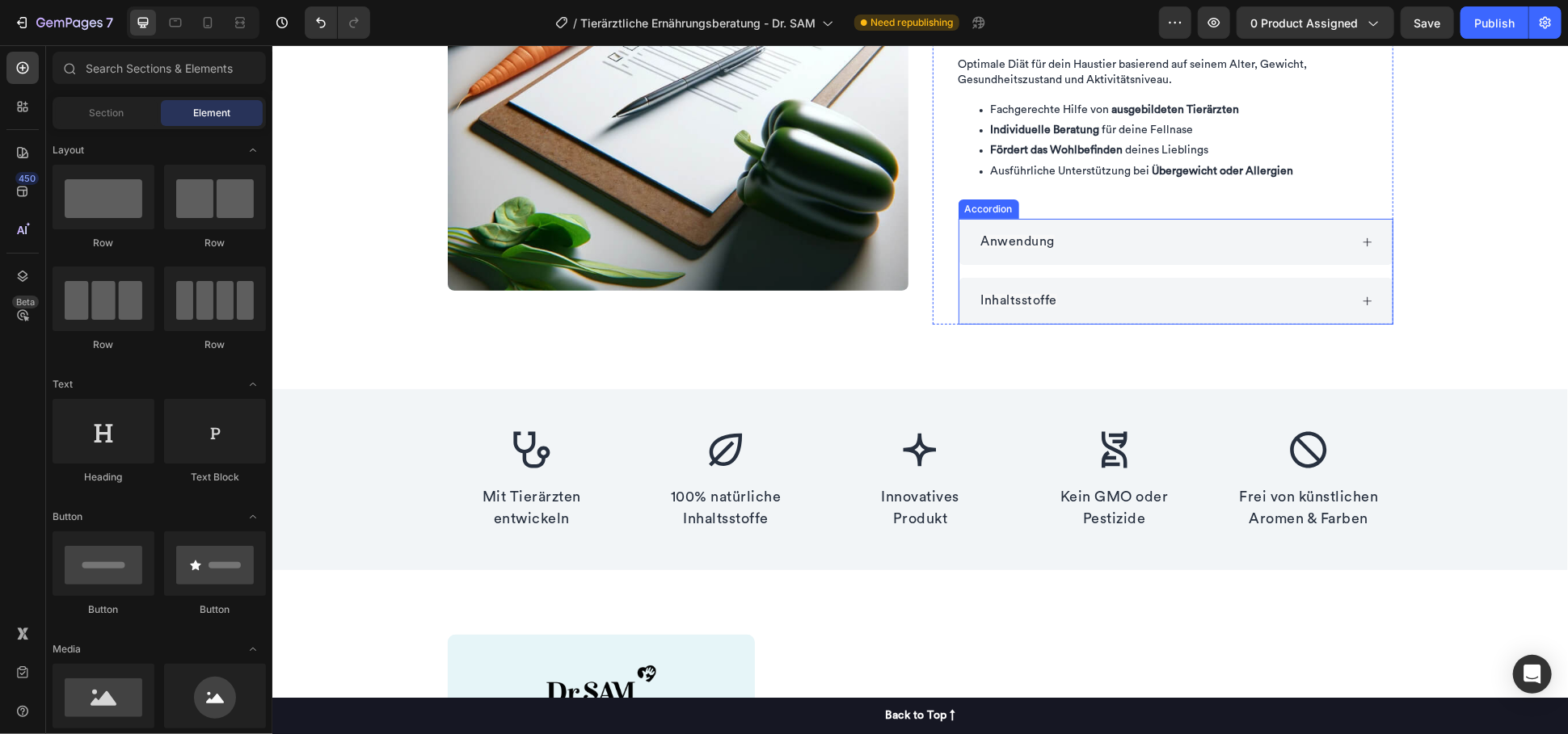
scroll to position [269, 0]
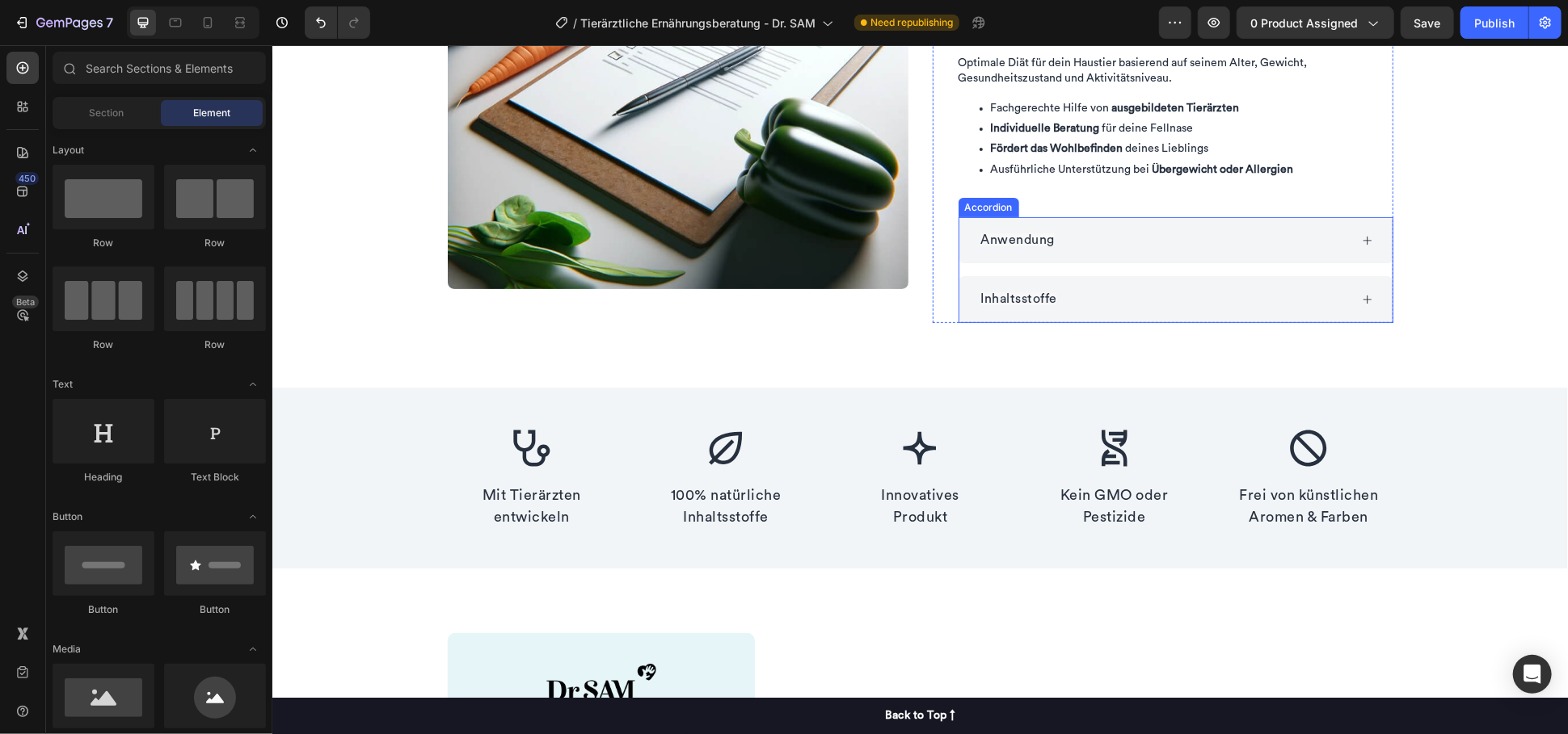
click at [1172, 305] on div "Inhaltsstoffe" at bounding box center [1162, 299] width 370 height 21
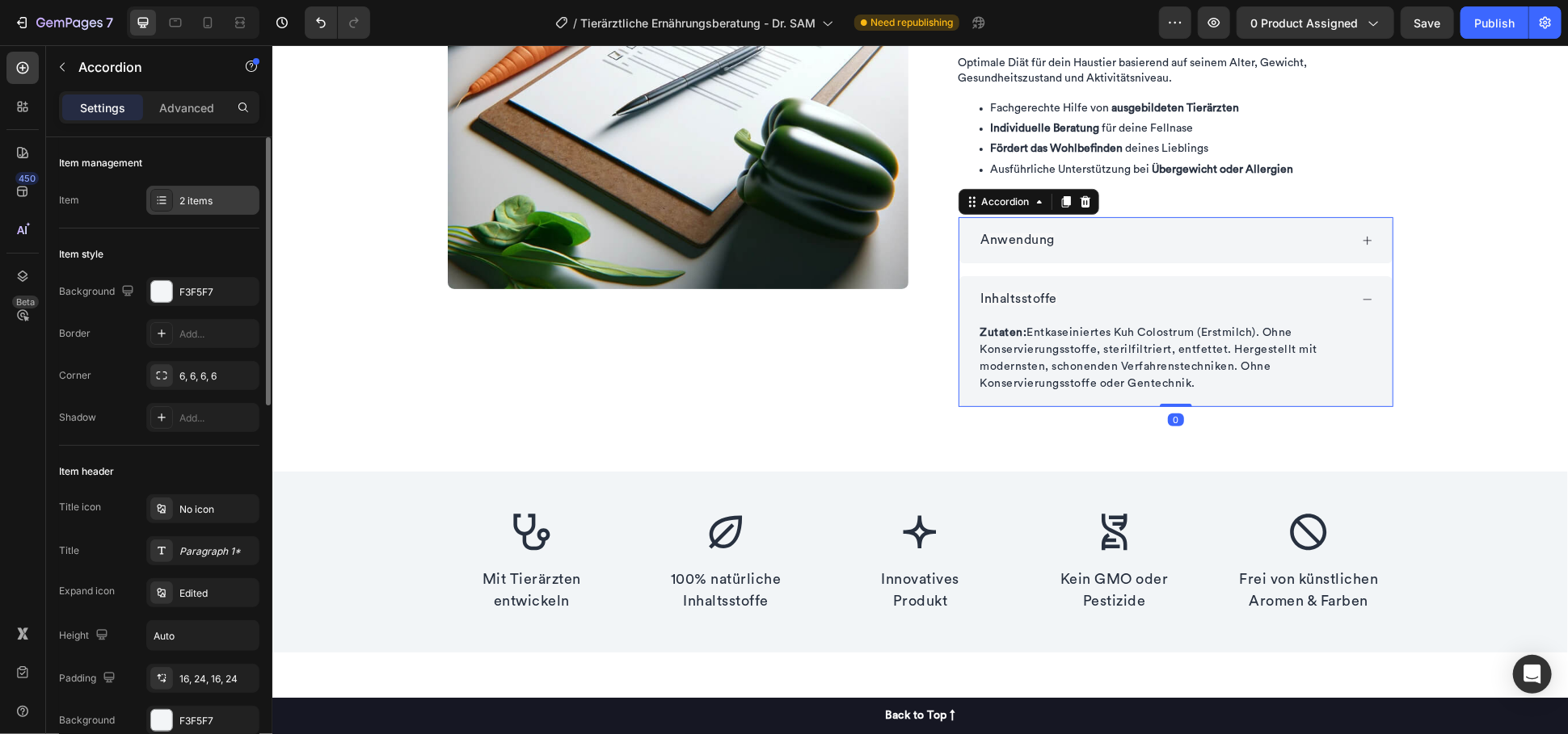
click at [198, 185] on div "2 items" at bounding box center [203, 200] width 113 height 29
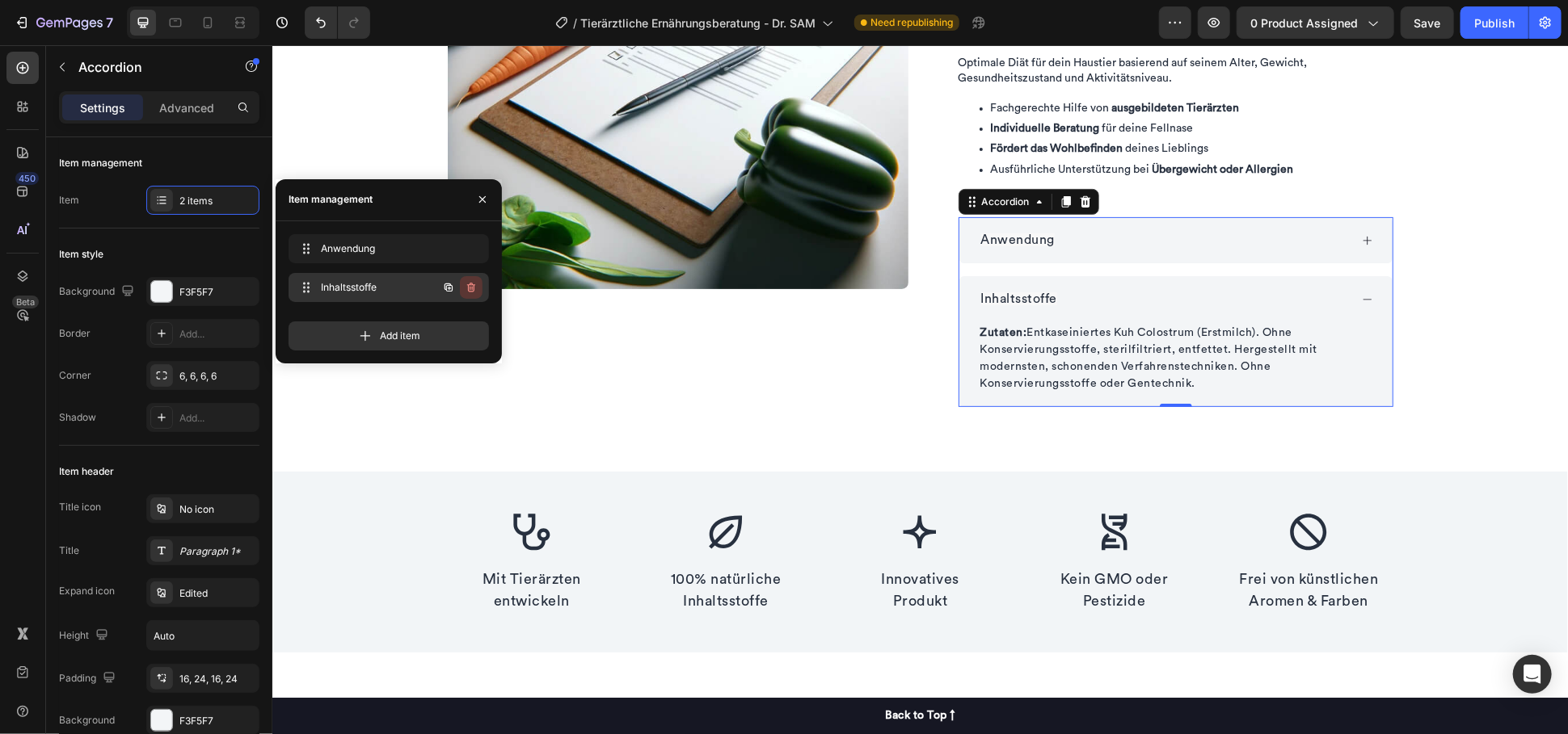
click at [474, 287] on icon "button" at bounding box center [470, 286] width 13 height 13
click at [470, 288] on div "Delete" at bounding box center [460, 287] width 30 height 15
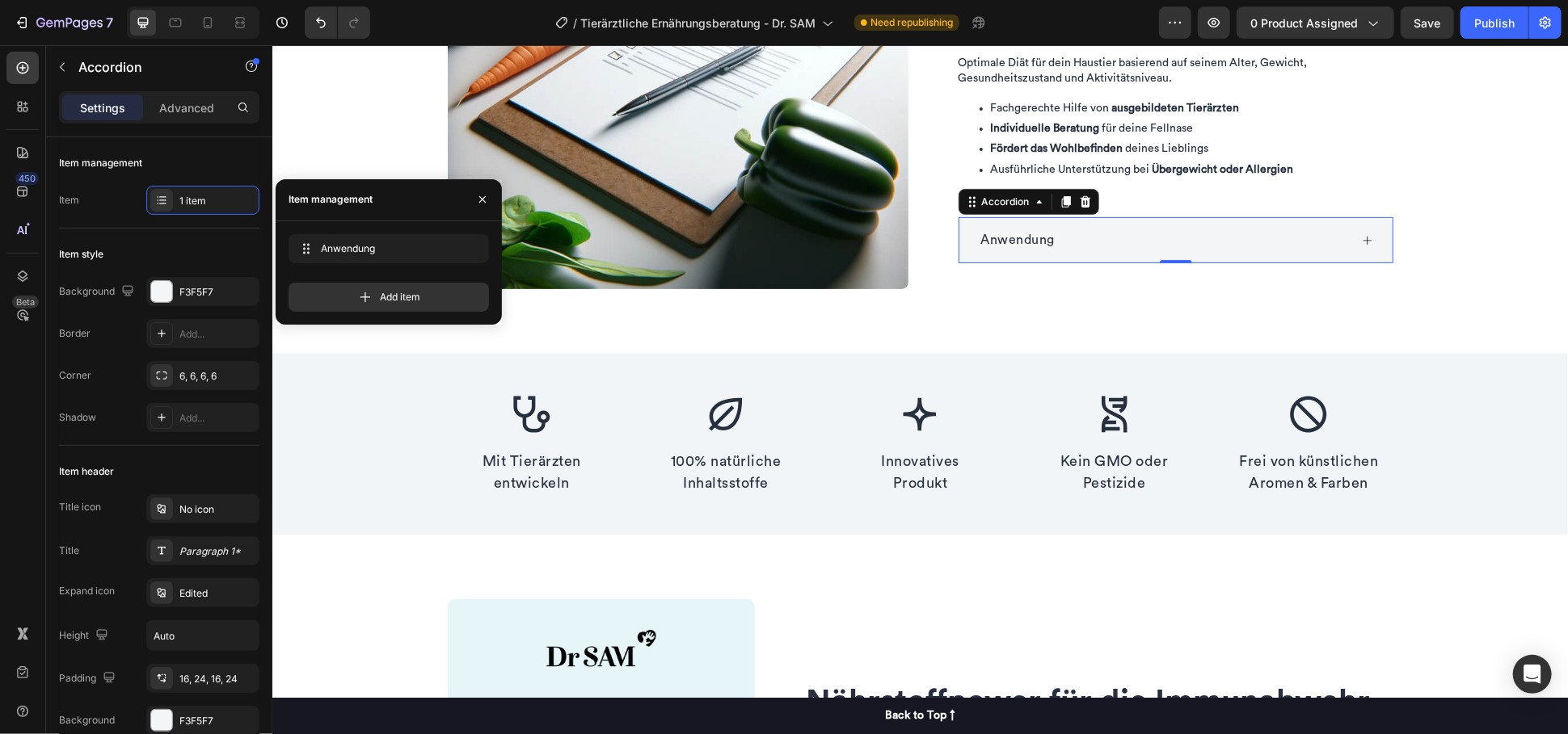
click at [992, 236] on span "Anwendung" at bounding box center [1017, 239] width 75 height 13
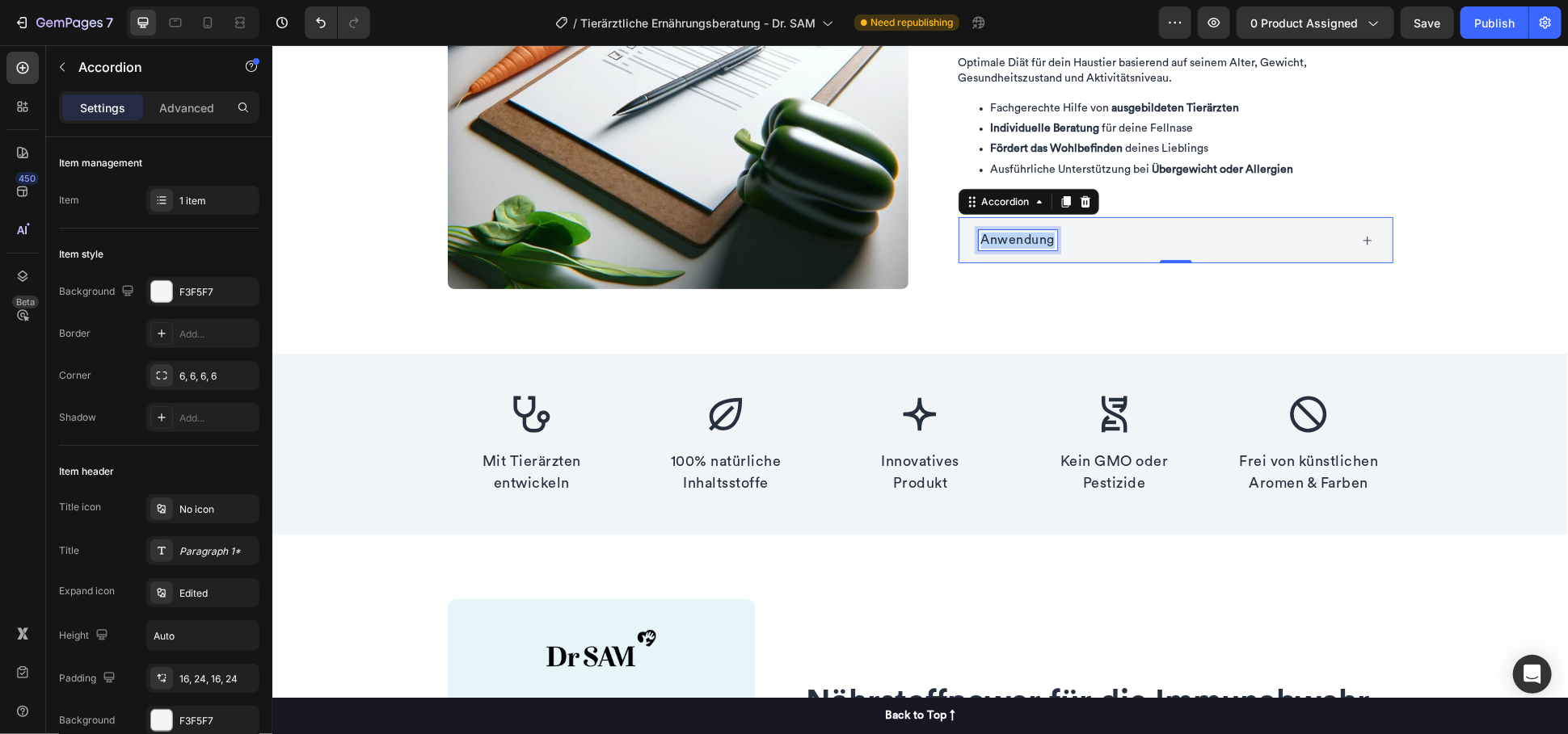
click at [992, 236] on span "Anwendung" at bounding box center [1017, 239] width 75 height 13
click at [1221, 232] on div "Produktdetails" at bounding box center [1162, 240] width 370 height 21
click at [1155, 239] on div "Produktdetails" at bounding box center [1162, 240] width 370 height 21
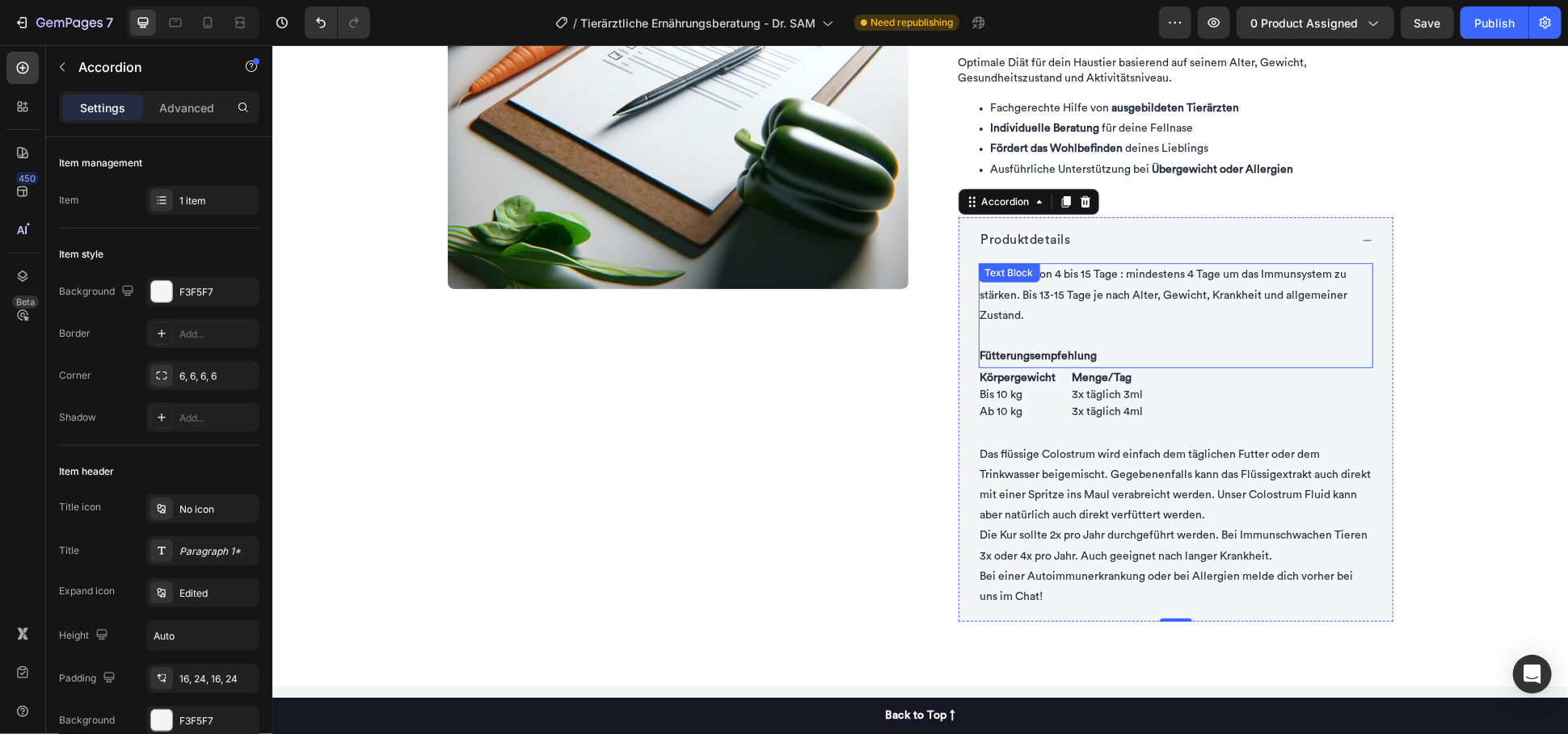
click at [1108, 284] on p "Immunkur von 4 bis 15 Tage : mindestens 4 Tage um das Immunsystem zu stärken. B…" at bounding box center [1175, 294] width 392 height 61
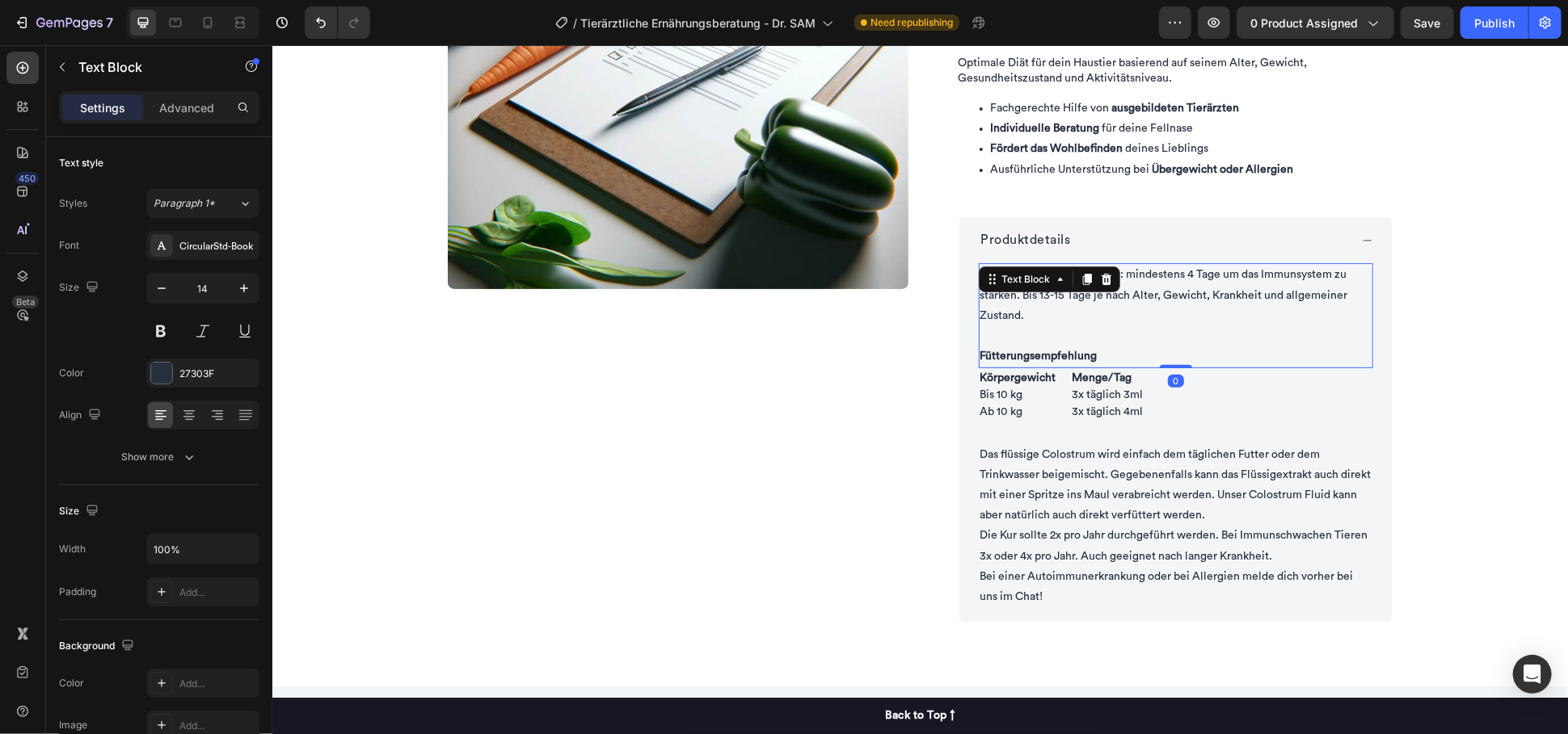
click at [1108, 284] on div "Text Block" at bounding box center [1048, 279] width 142 height 26
click at [1097, 337] on p "Fütterungsempfehlung" at bounding box center [1175, 346] width 392 height 41
click at [1099, 355] on p "Fütterungsempfehlung" at bounding box center [1175, 346] width 392 height 41
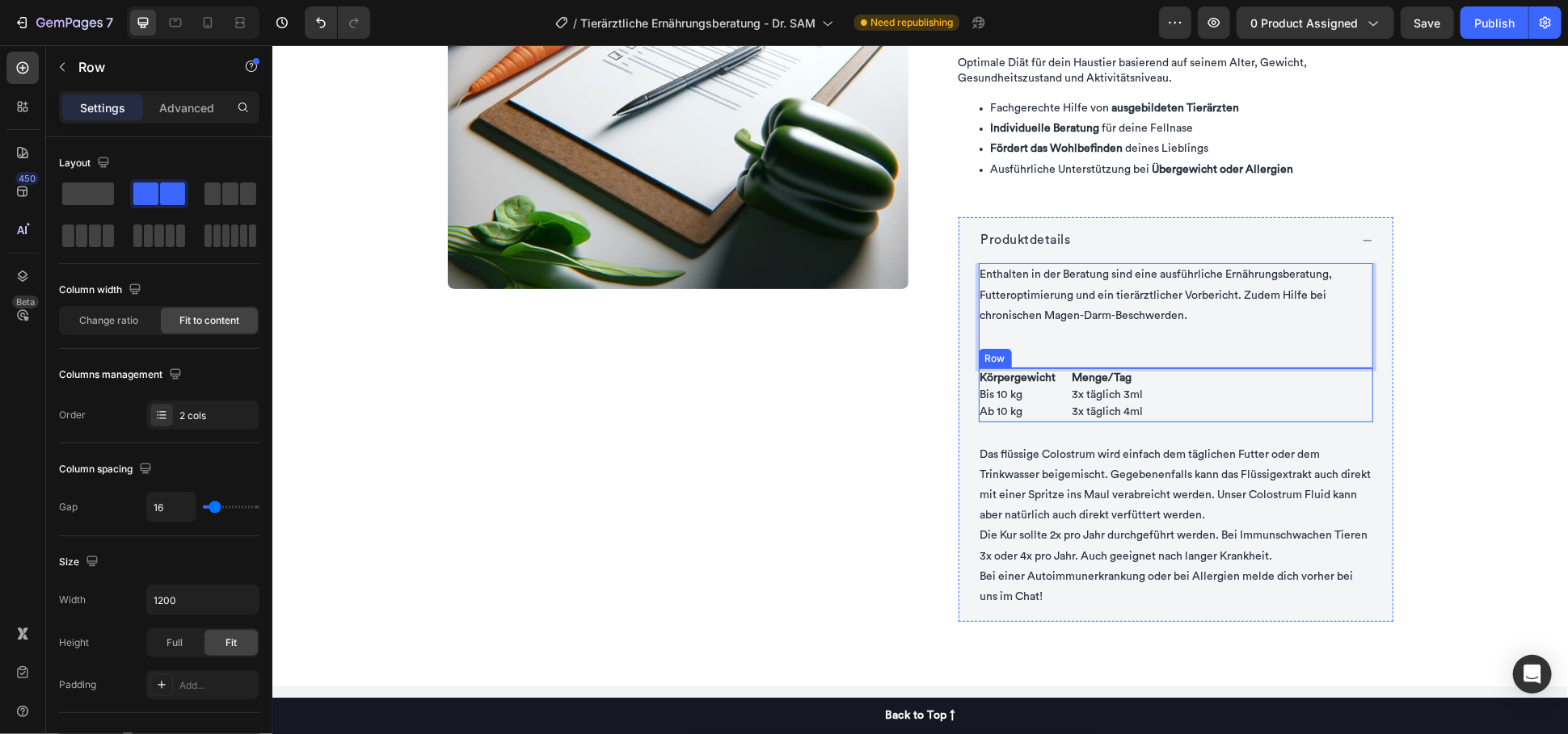
click at [1195, 391] on div "Körpergewicht Bis 10 kg Ab 10 kg Text Block Menge/Tag 3x täglich 3ml 3x täglich…" at bounding box center [1175, 394] width 394 height 54
click at [1075, 357] on icon at bounding box center [1076, 351] width 13 height 13
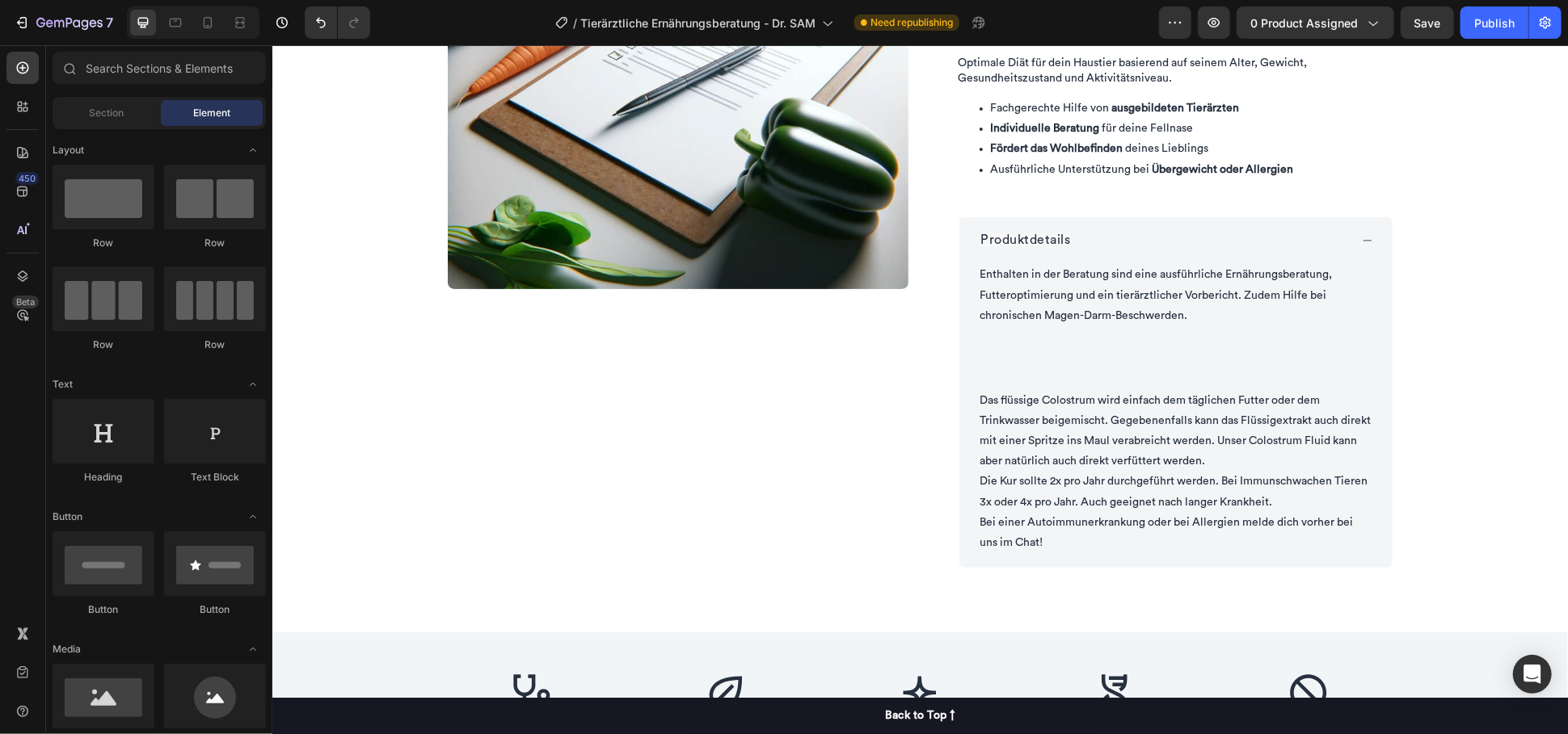
click at [1059, 363] on p "Rich Text Editor. Editing area: main" at bounding box center [1175, 346] width 392 height 41
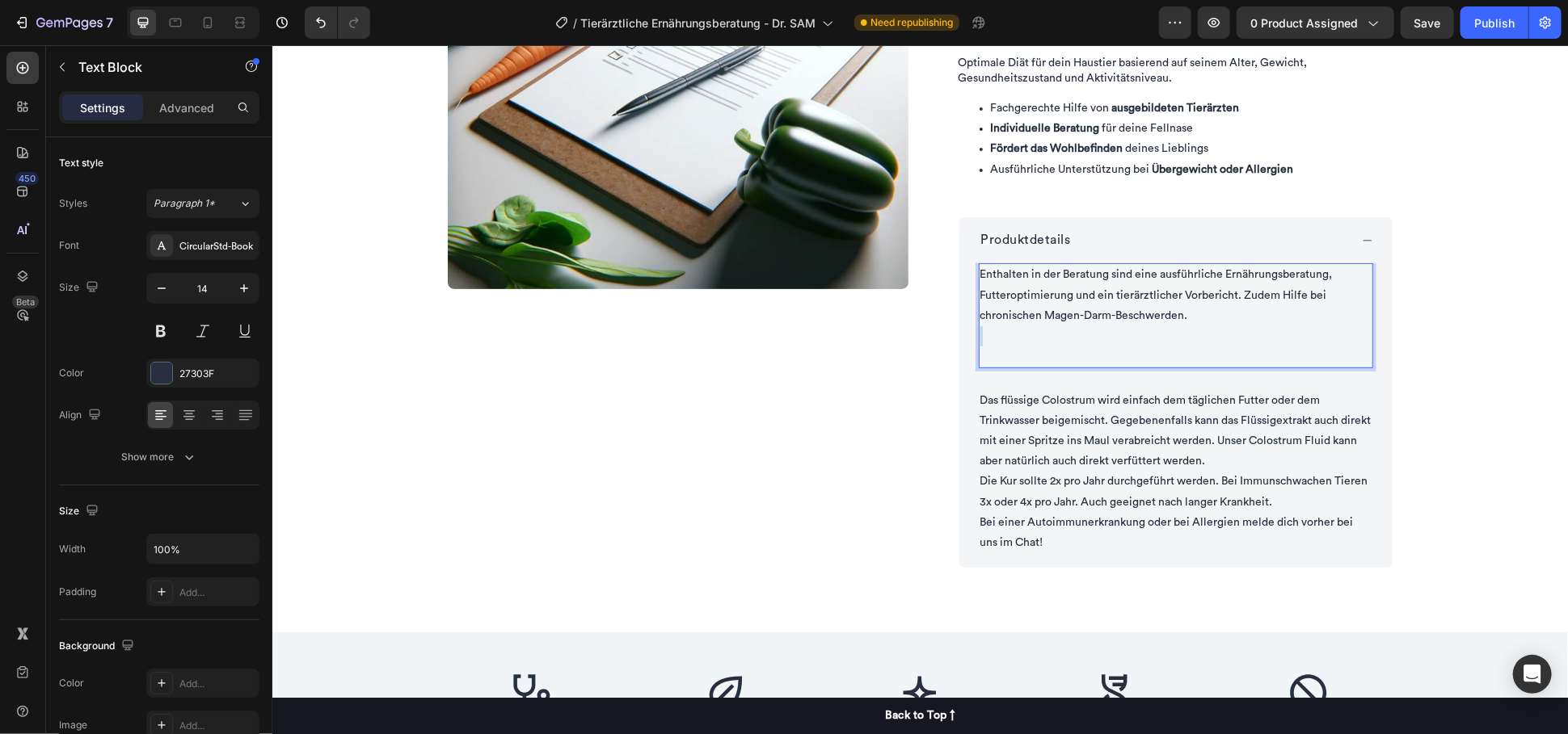
drag, startPoint x: 1006, startPoint y: 341, endPoint x: 1000, endPoint y: 350, distance: 10.8
click at [1000, 348] on p "⁠⁠⁠⁠⁠⁠⁠" at bounding box center [1175, 346] width 392 height 41
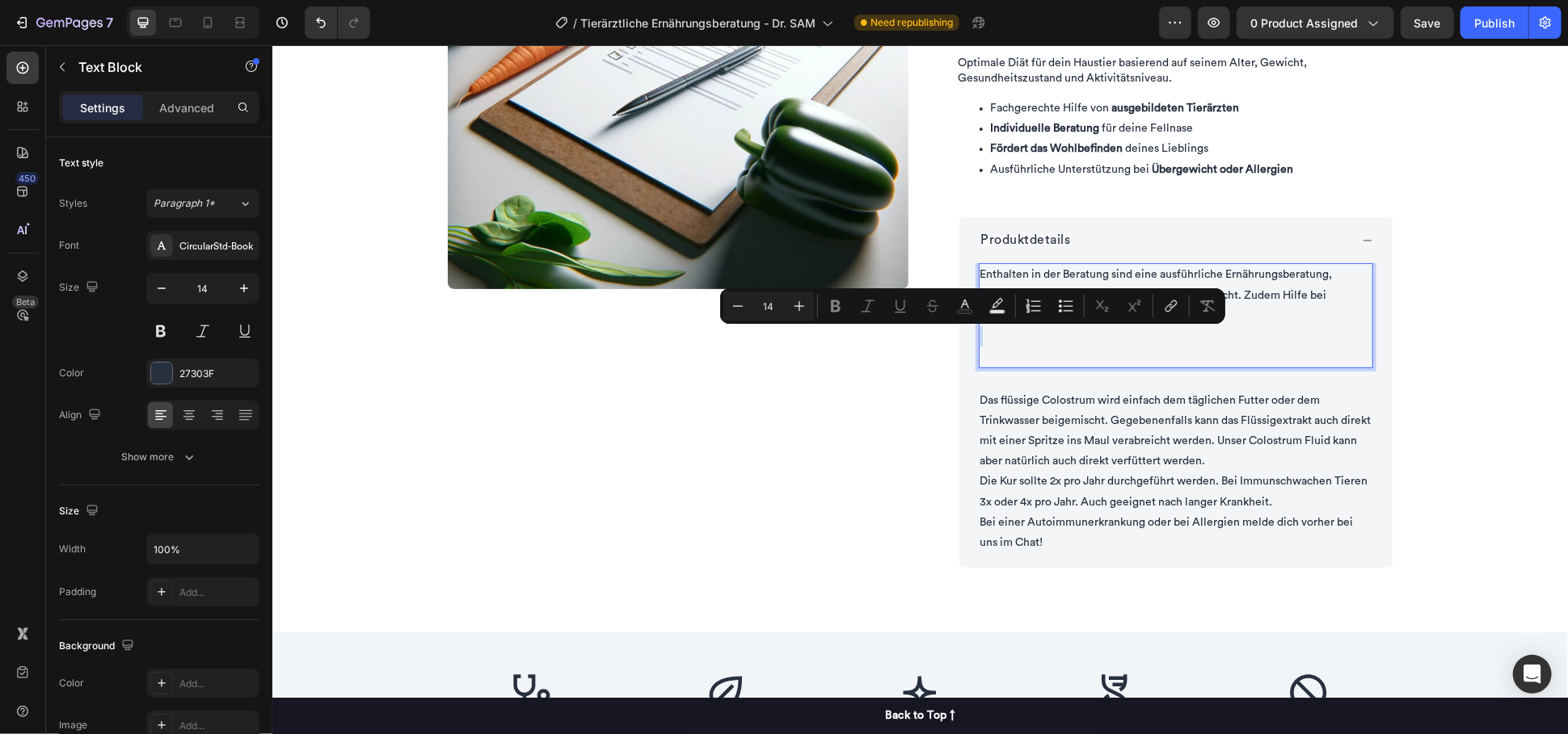
click at [988, 355] on p "Rich Text Editor. Editing area: main" at bounding box center [1175, 346] width 392 height 41
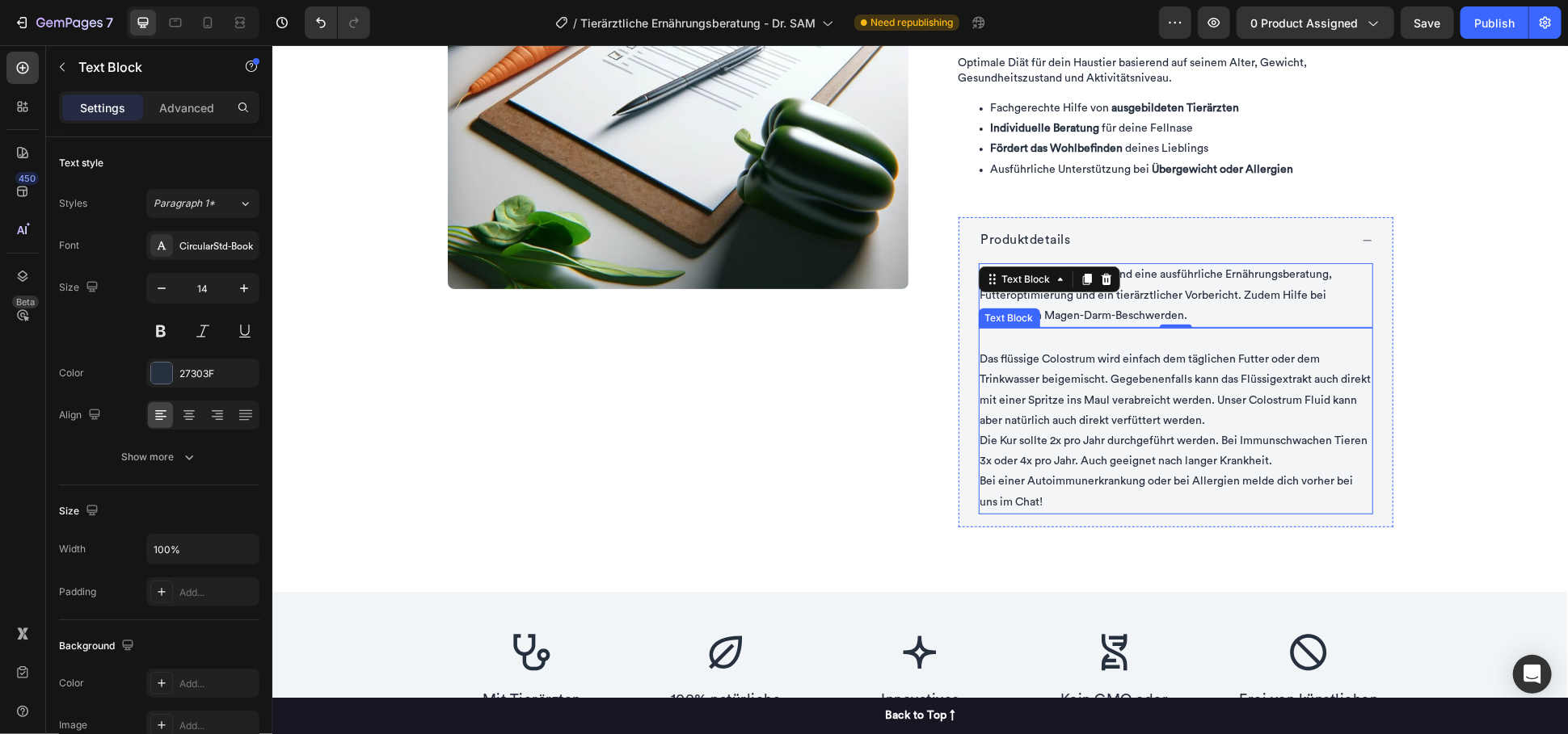
click at [1064, 392] on p "Das flüssige Colostrum wird einfach dem täglichen Futter oder dem Trinkwasser b…" at bounding box center [1175, 380] width 392 height 102
click at [1064, 392] on p "⁠⁠⁠⁠⁠⁠⁠ Das flüssige Colostrum wird einfach dem täglichen Futter oder dem Trink…" at bounding box center [1175, 380] width 392 height 102
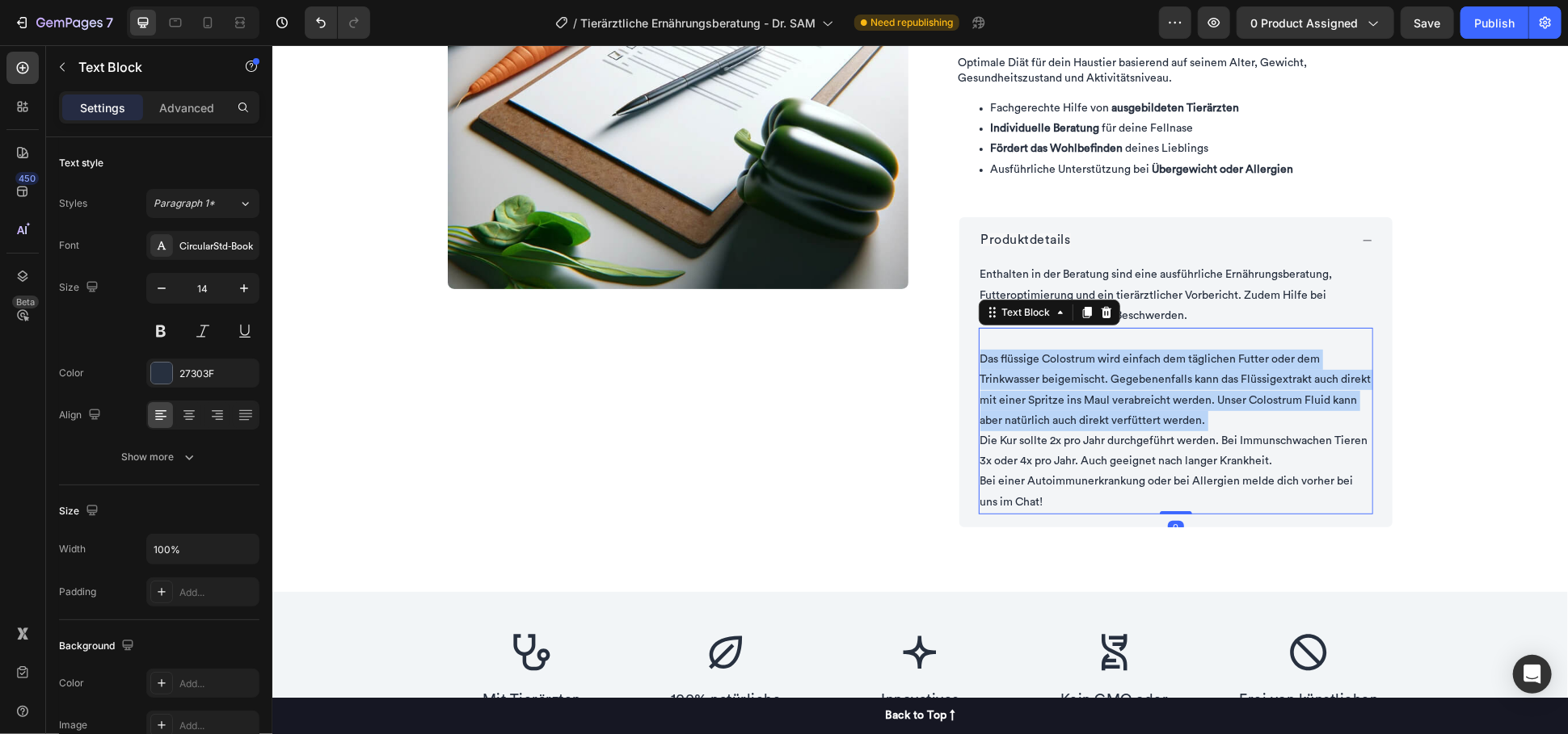
click at [1064, 392] on p "Das flüssige Colostrum wird einfach dem täglichen Futter oder dem Trinkwasser b…" at bounding box center [1175, 380] width 392 height 102
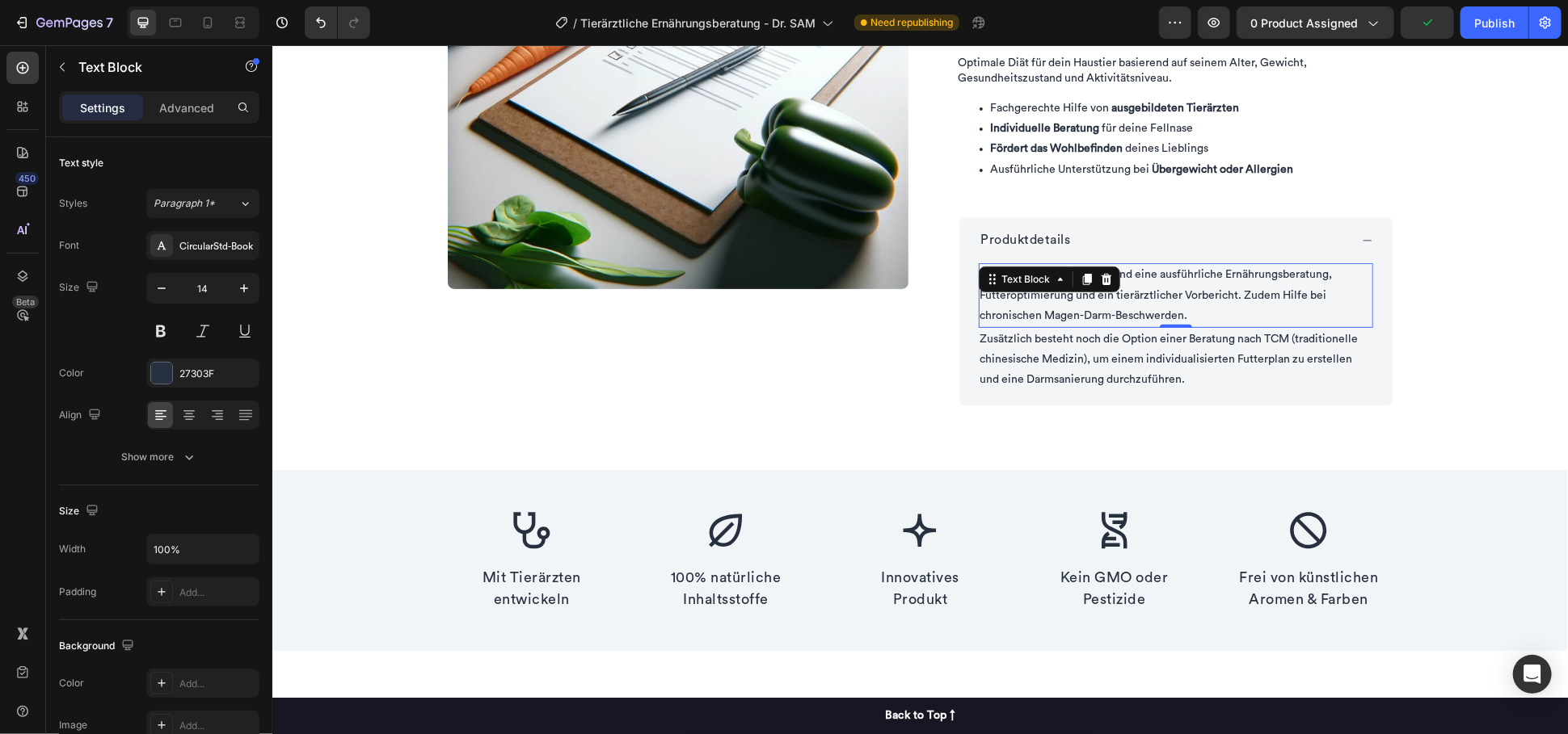
click at [1210, 308] on p "Enthalten in der Beratung sind eine ausführliche Ernährungsberatung, Futteropti…" at bounding box center [1175, 294] width 392 height 61
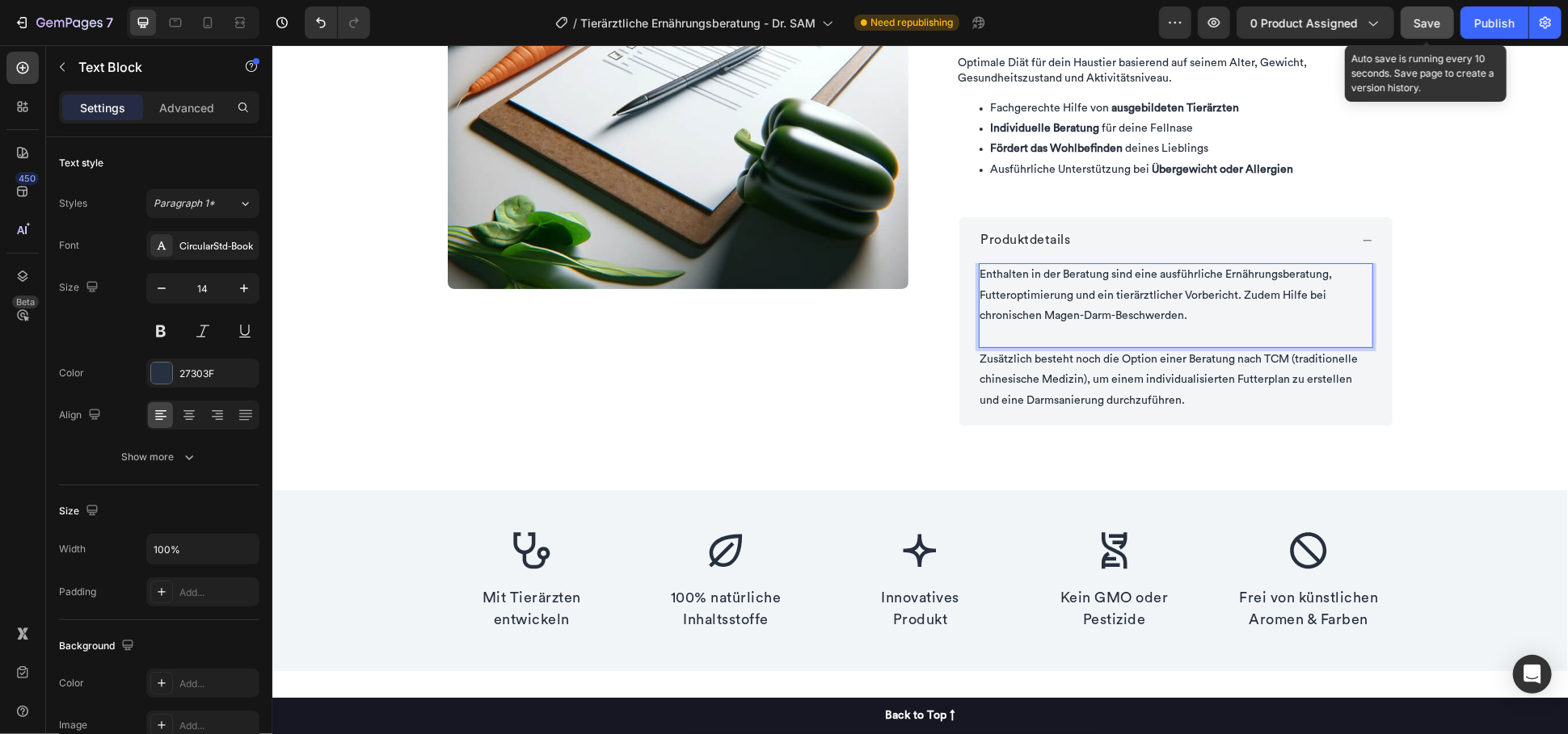
click at [1435, 24] on span "Save" at bounding box center [1427, 23] width 26 height 14
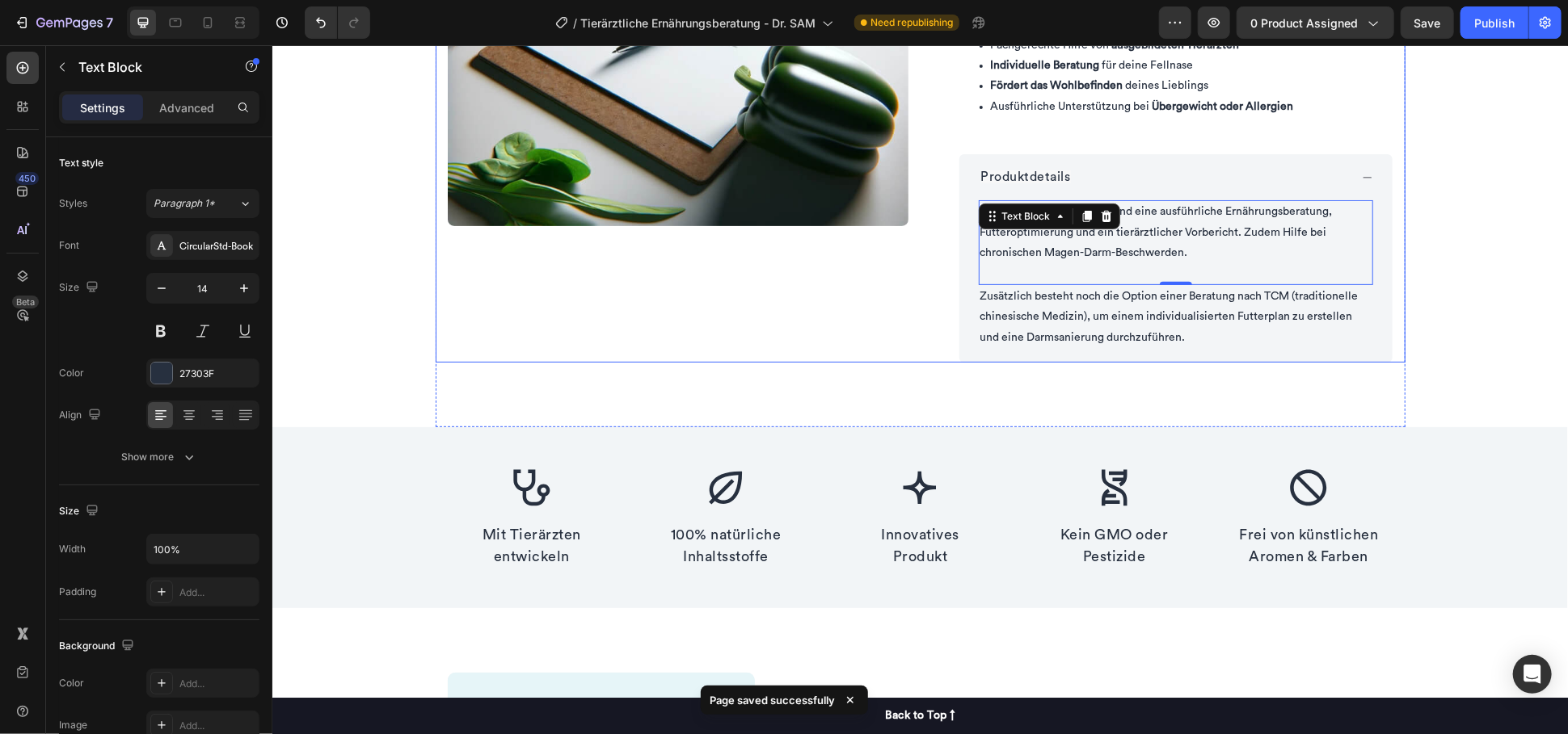
scroll to position [538, 0]
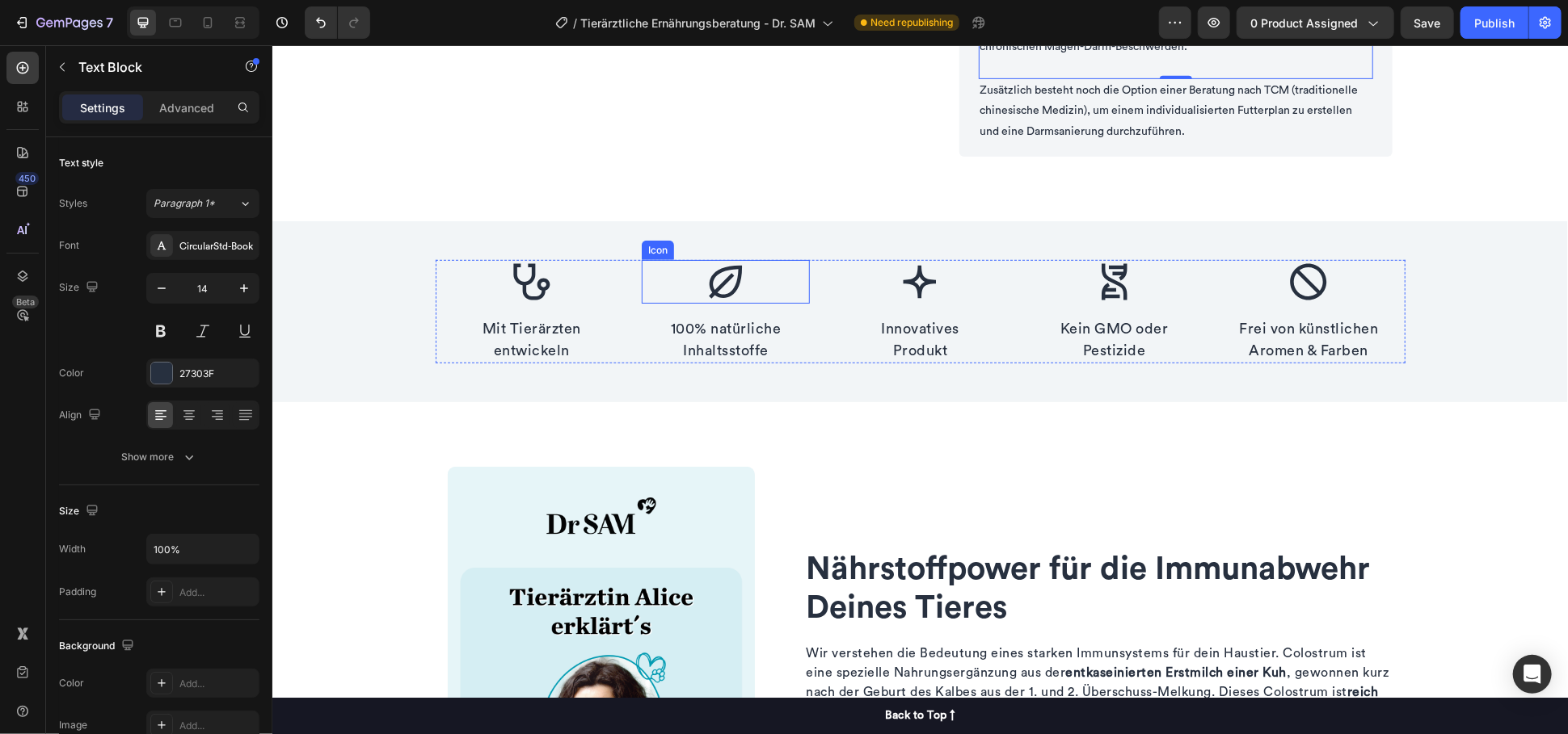
click at [761, 279] on div "Icon" at bounding box center [725, 281] width 168 height 44
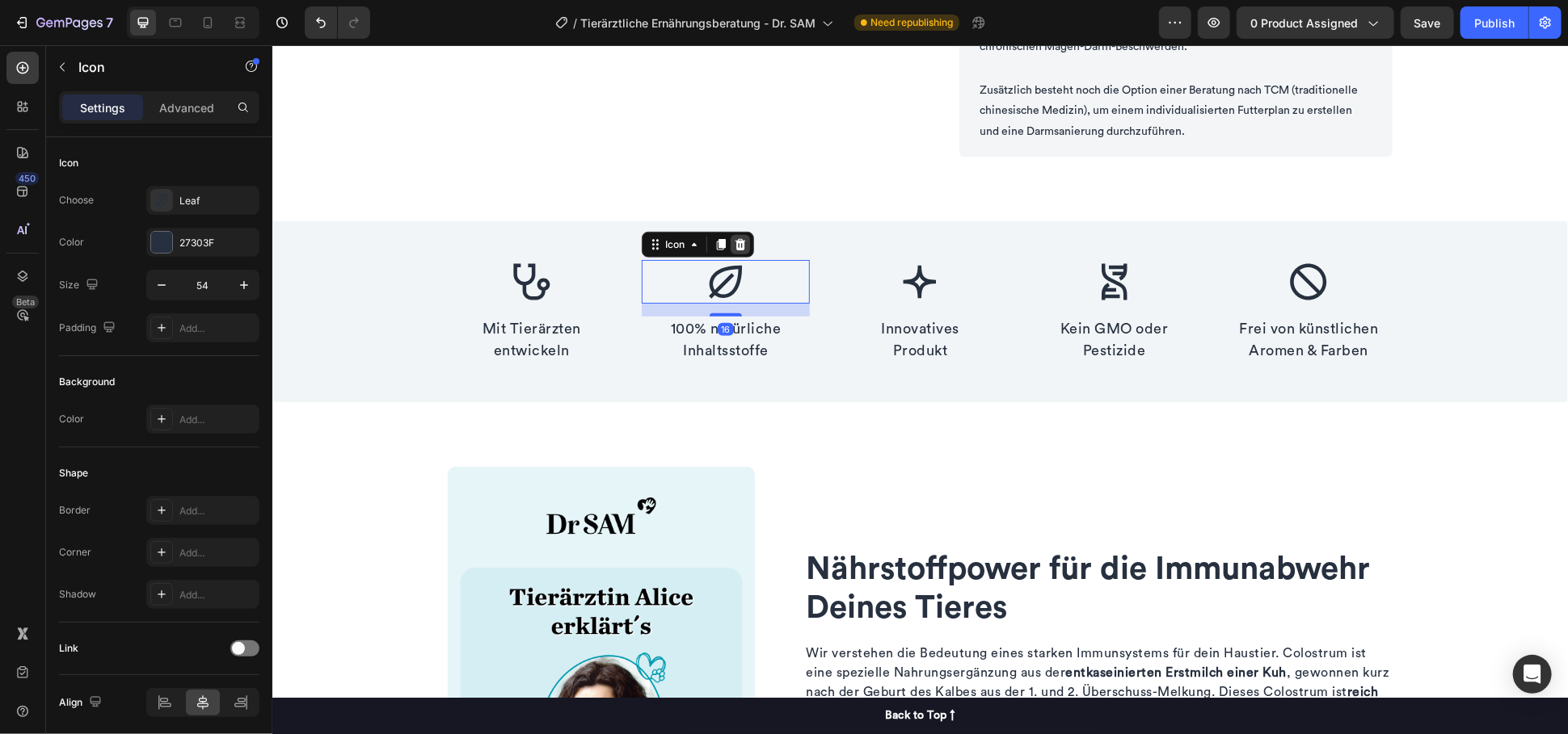
click at [733, 243] on icon at bounding box center [738, 244] width 11 height 12
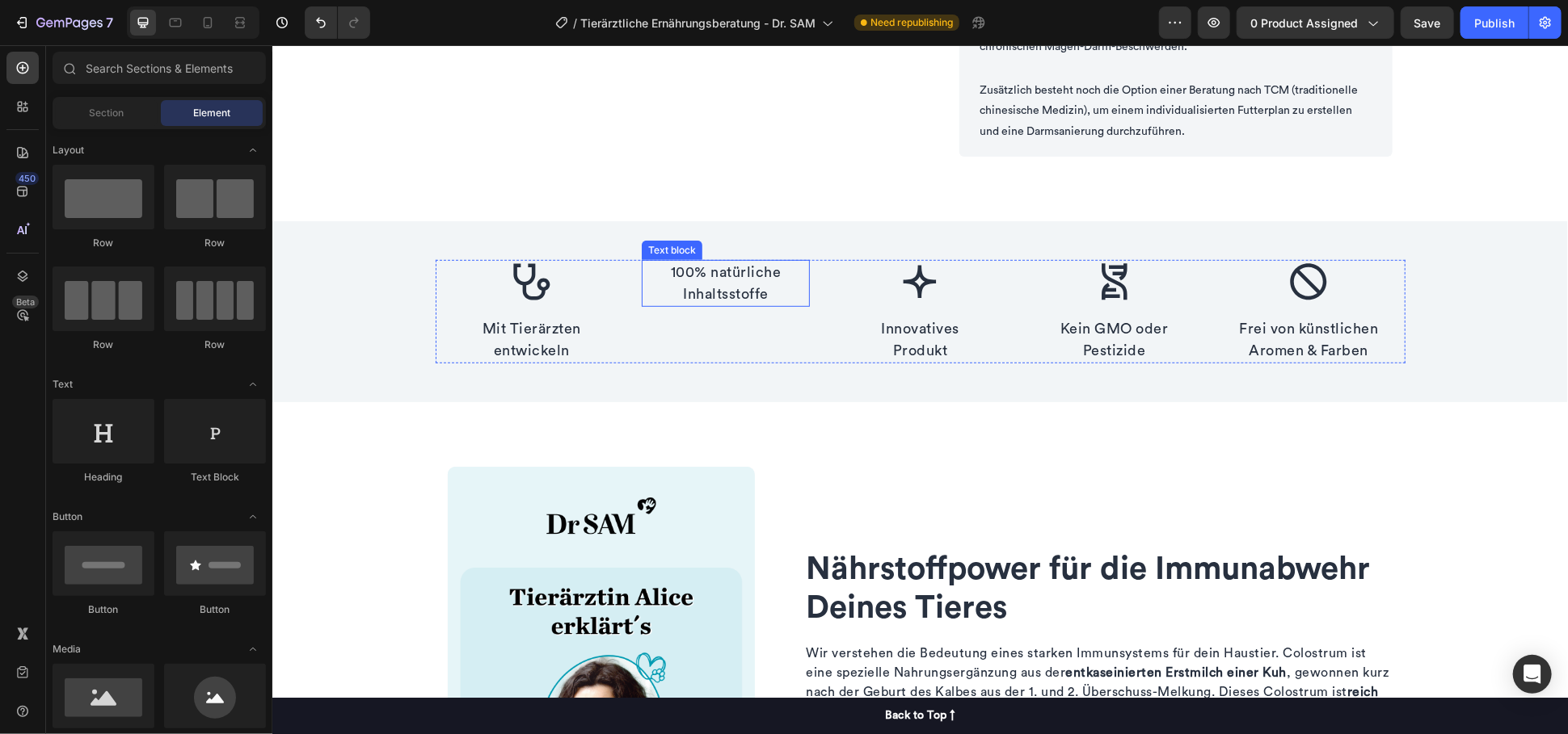
click at [761, 276] on p "100% natürliche Inhaltsstoffe" at bounding box center [725, 283] width 165 height 44
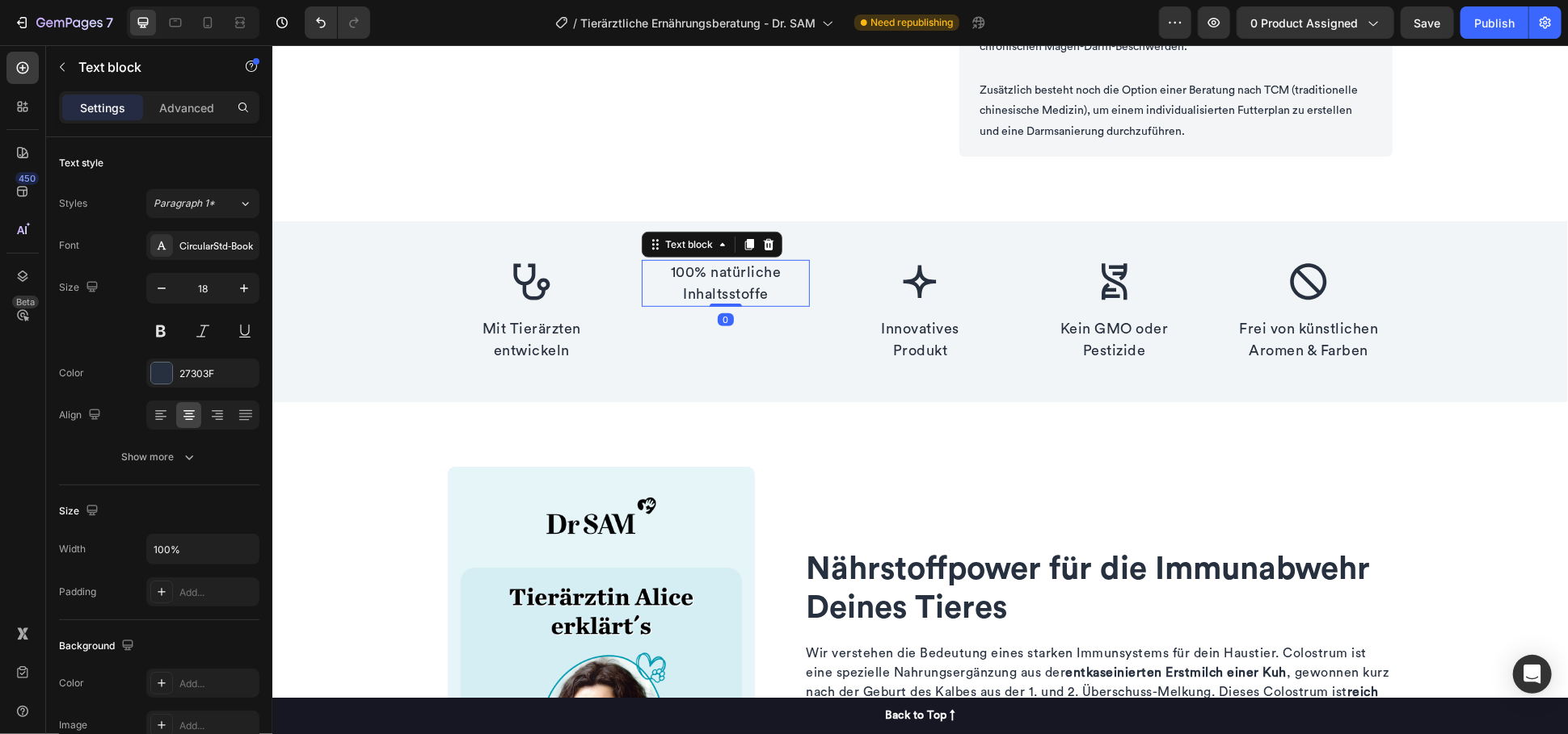
click at [762, 248] on icon at bounding box center [767, 244] width 13 height 13
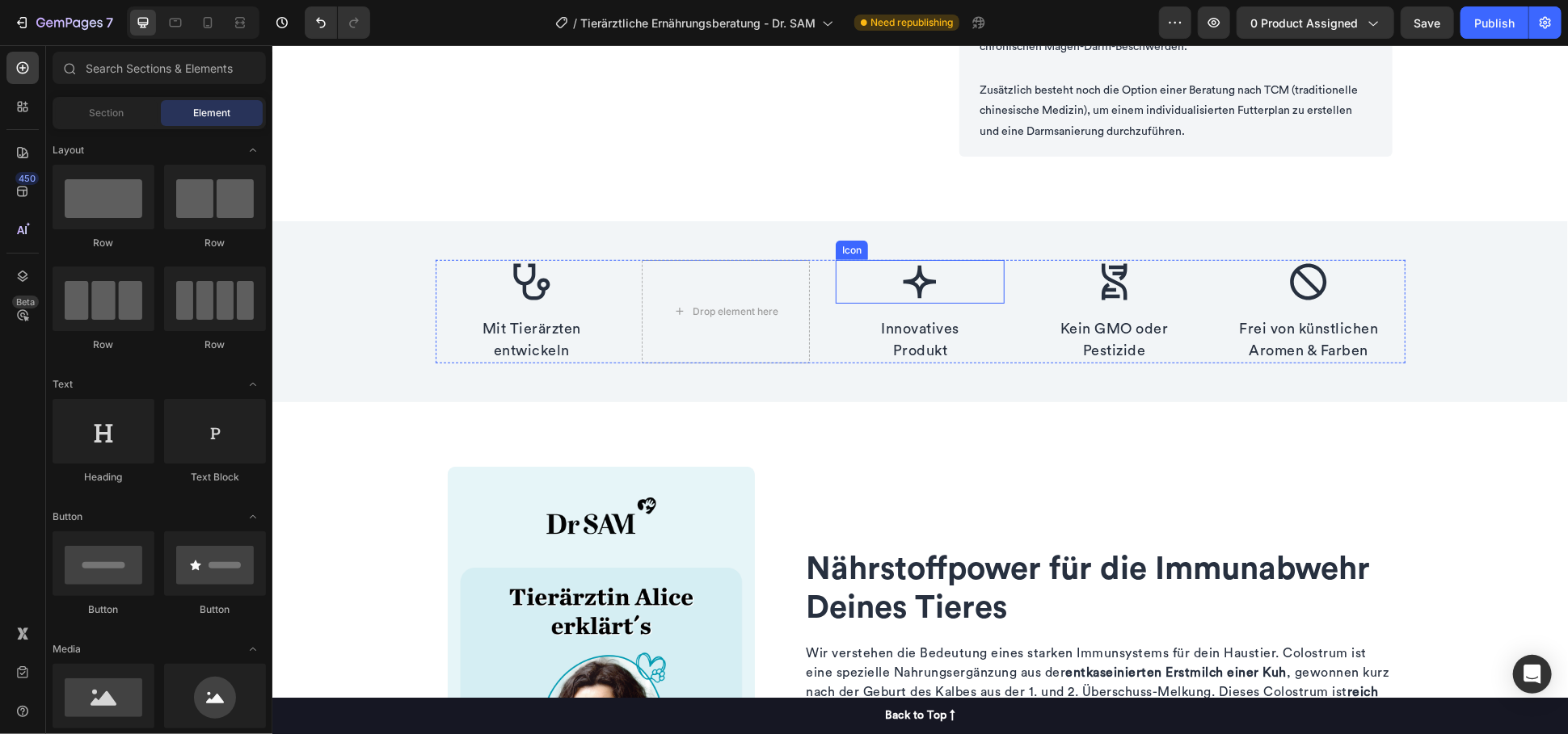
click at [910, 297] on icon at bounding box center [918, 281] width 44 height 44
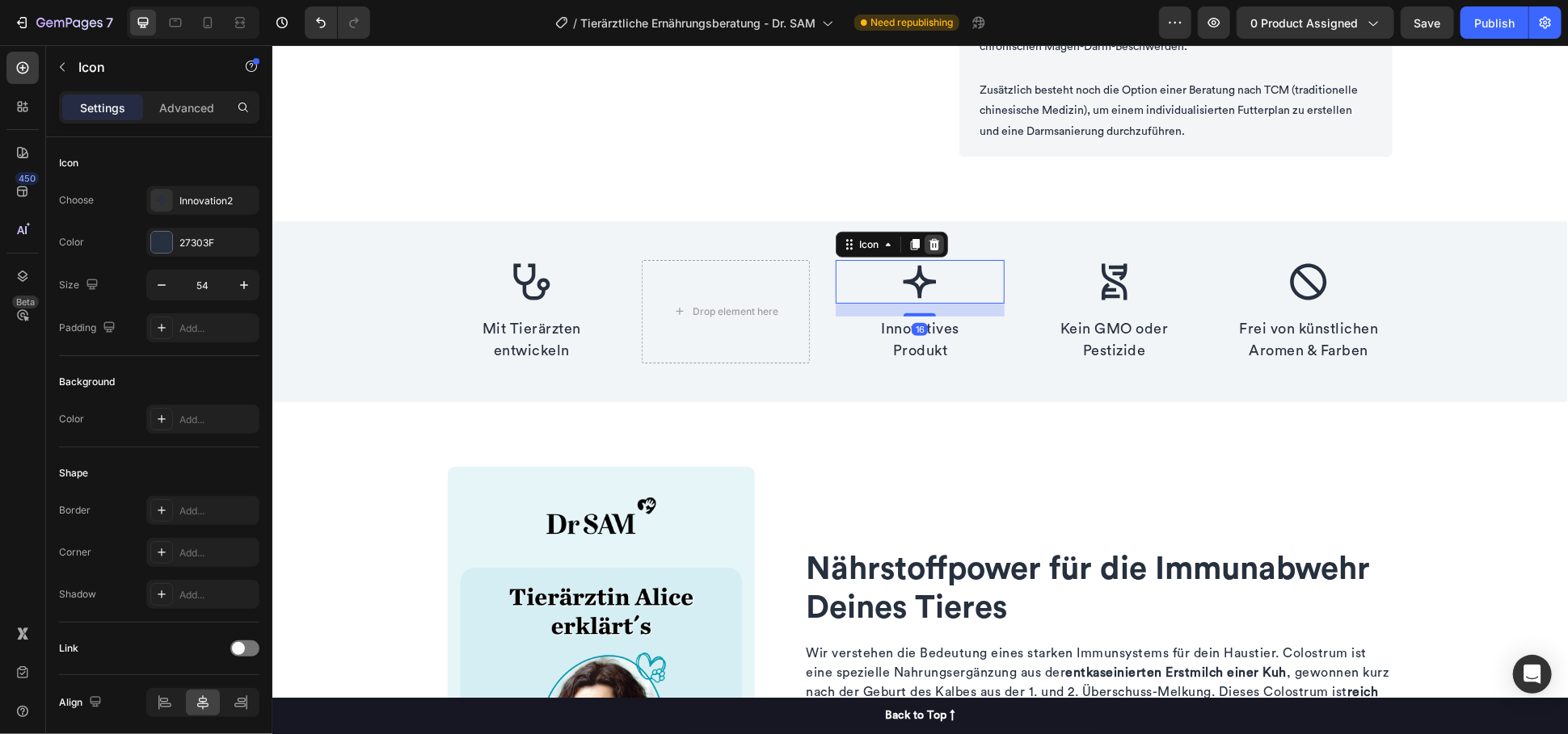
click at [924, 251] on div at bounding box center [934, 244] width 19 height 19
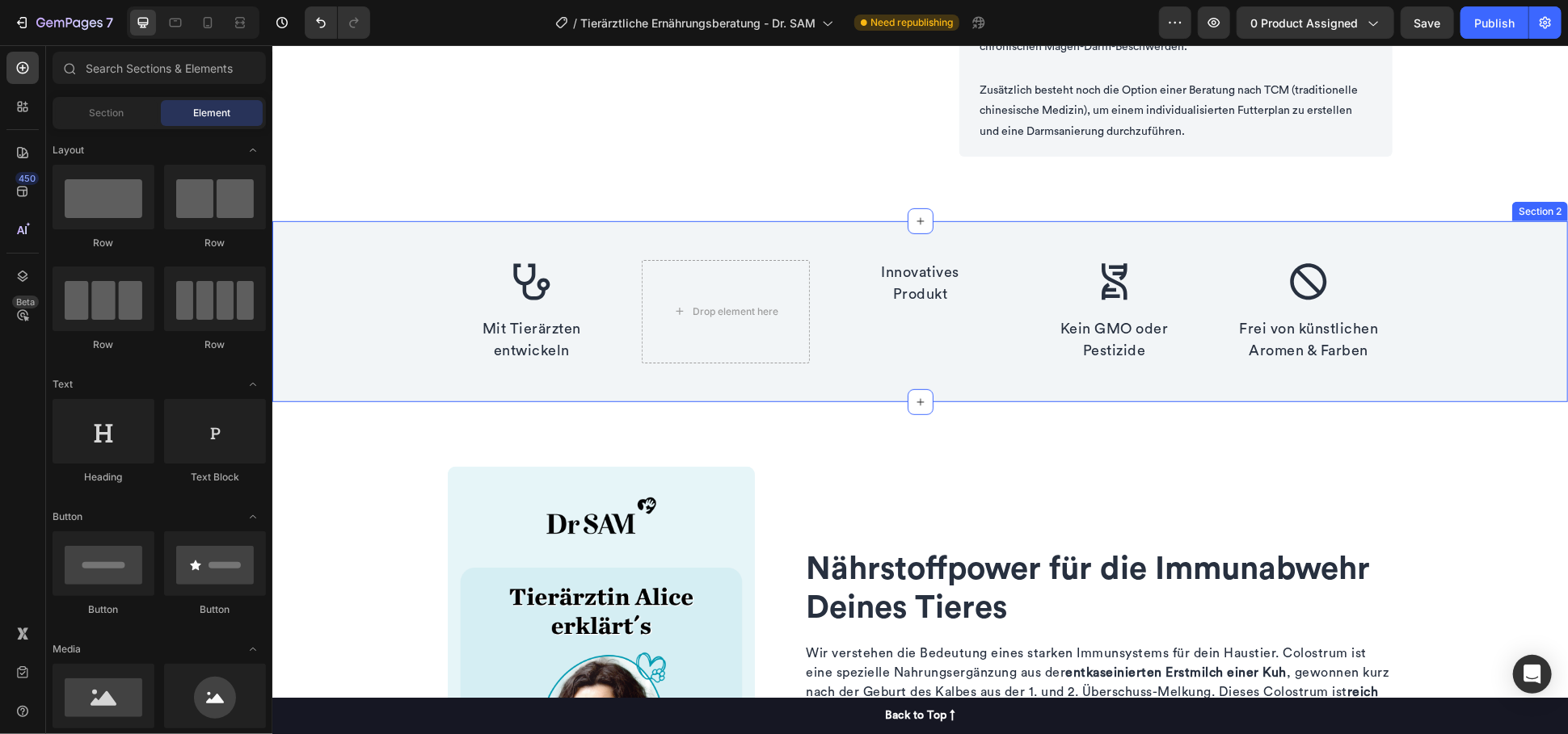
click at [398, 252] on div "Icon Mit Tierärzten entwickeln Text block Drop element here Innovatives Produkt…" at bounding box center [918, 311] width 1295 height 181
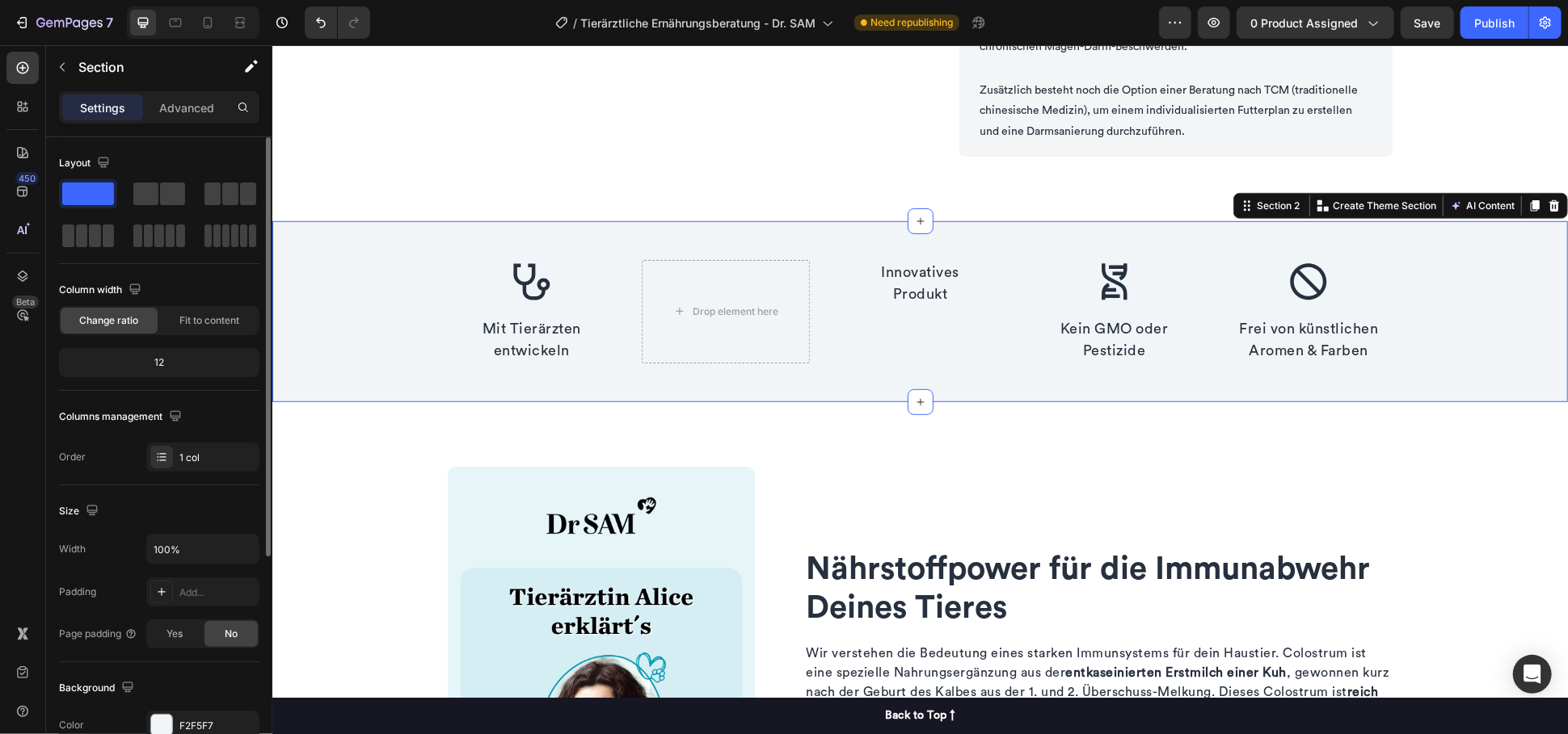
click at [99, 193] on span at bounding box center [87, 193] width 51 height 22
click at [985, 284] on div "Icon Mit Tierärzten entwickeln Text block Drop element here Innovatives Produkt…" at bounding box center [919, 311] width 970 height 103
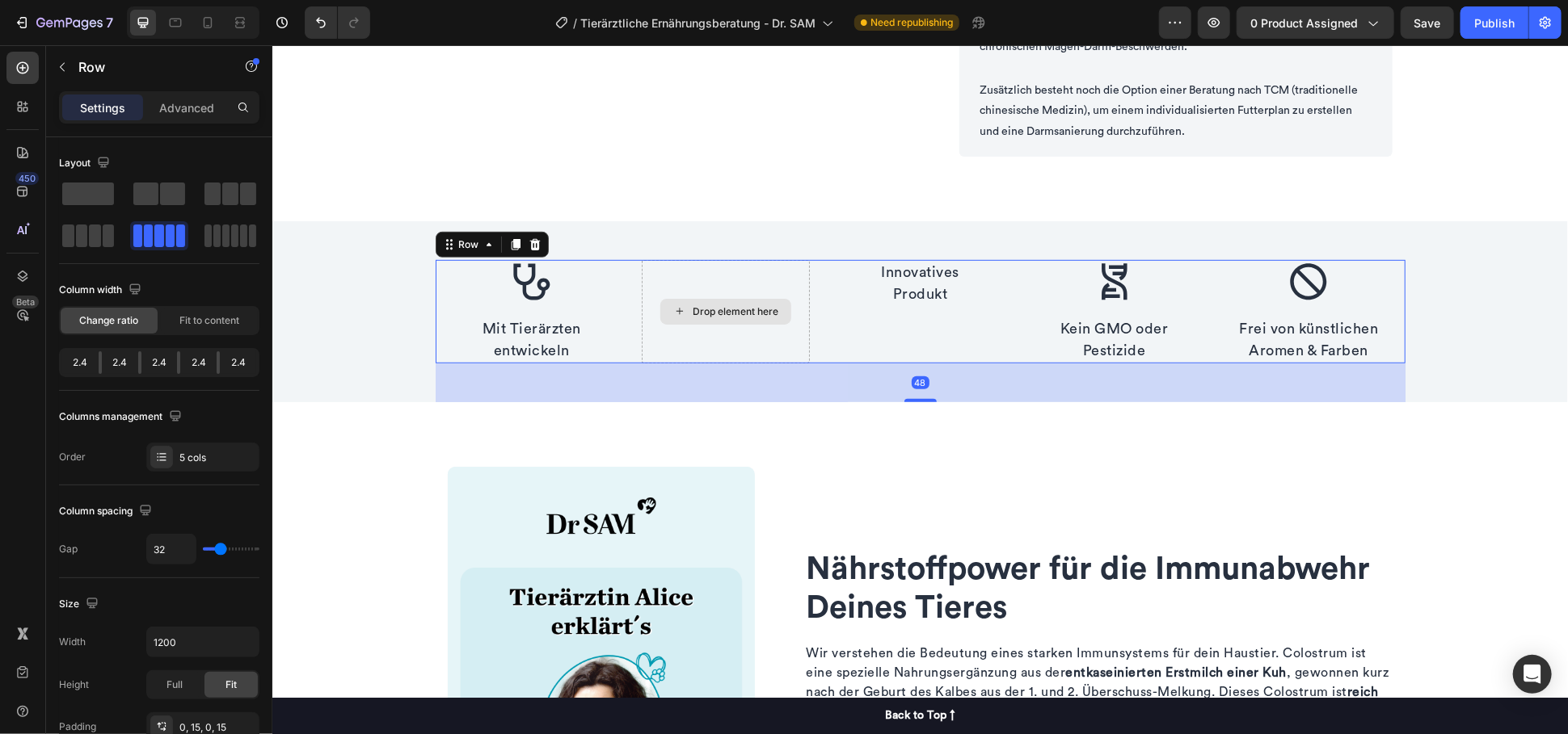
click at [724, 290] on div "Drop element here" at bounding box center [725, 311] width 168 height 103
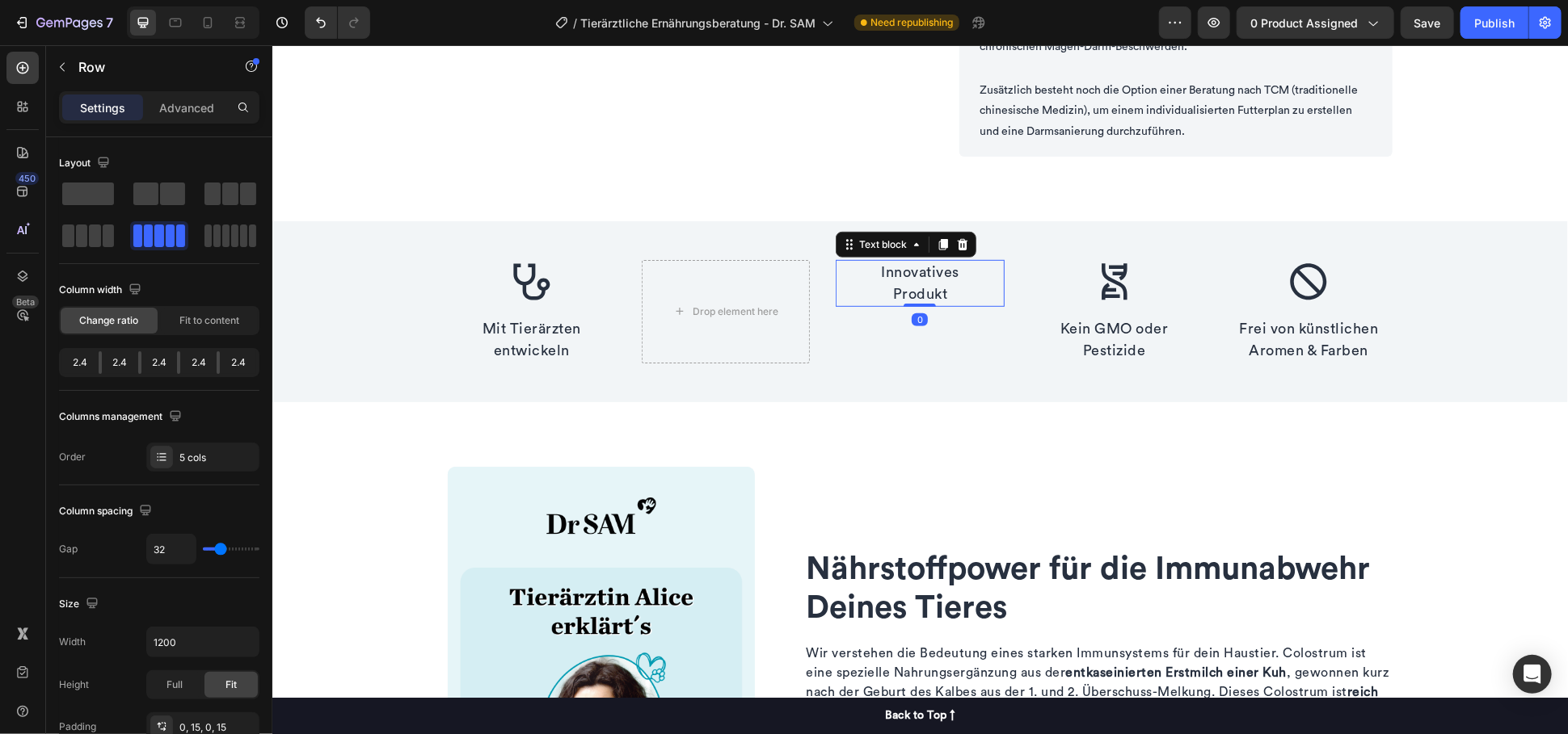
click at [915, 276] on p "Innovatives Produkt" at bounding box center [919, 283] width 165 height 44
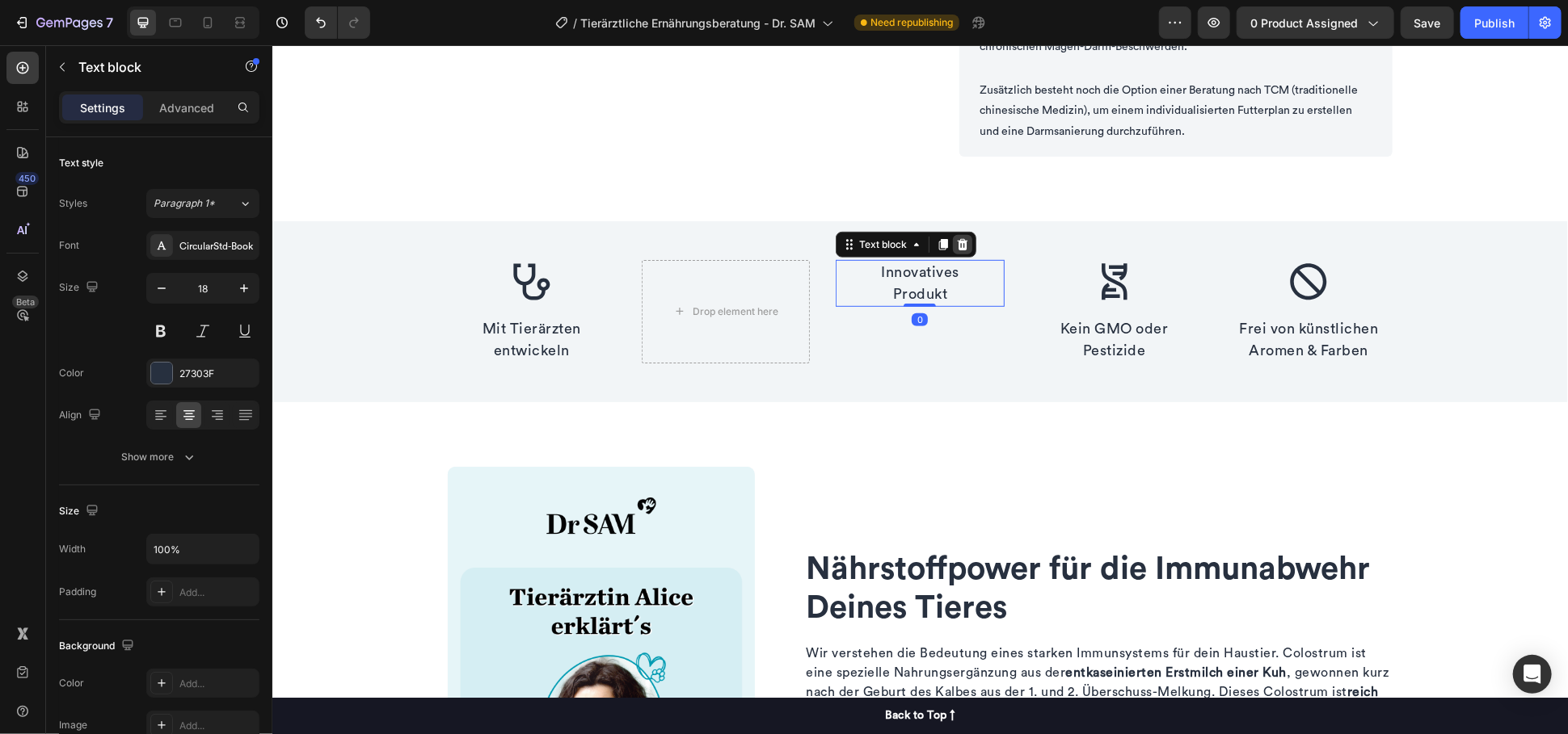
click at [956, 246] on icon at bounding box center [961, 244] width 13 height 13
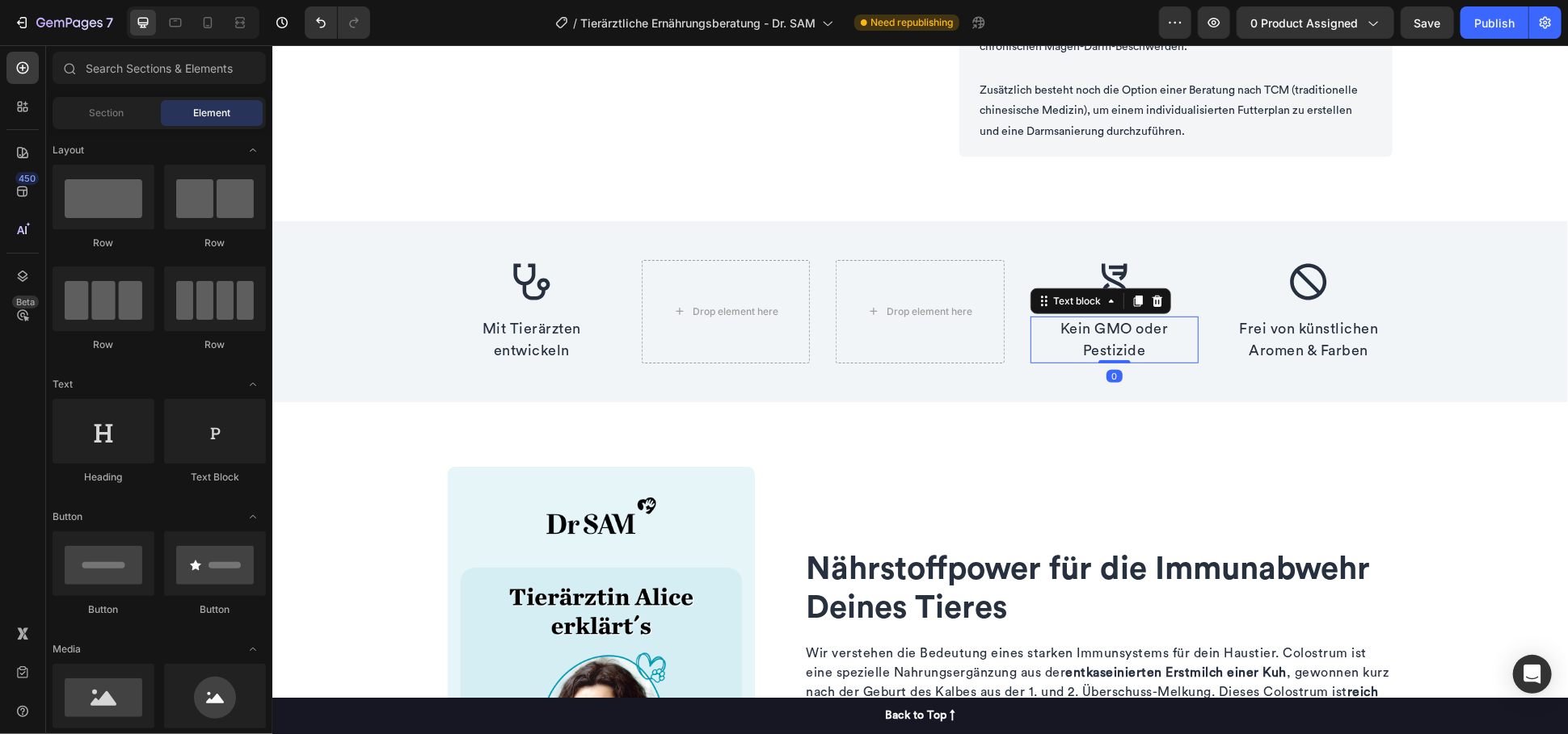
click at [1093, 317] on p "Kein GMO oder Pestizide" at bounding box center [1113, 339] width 165 height 44
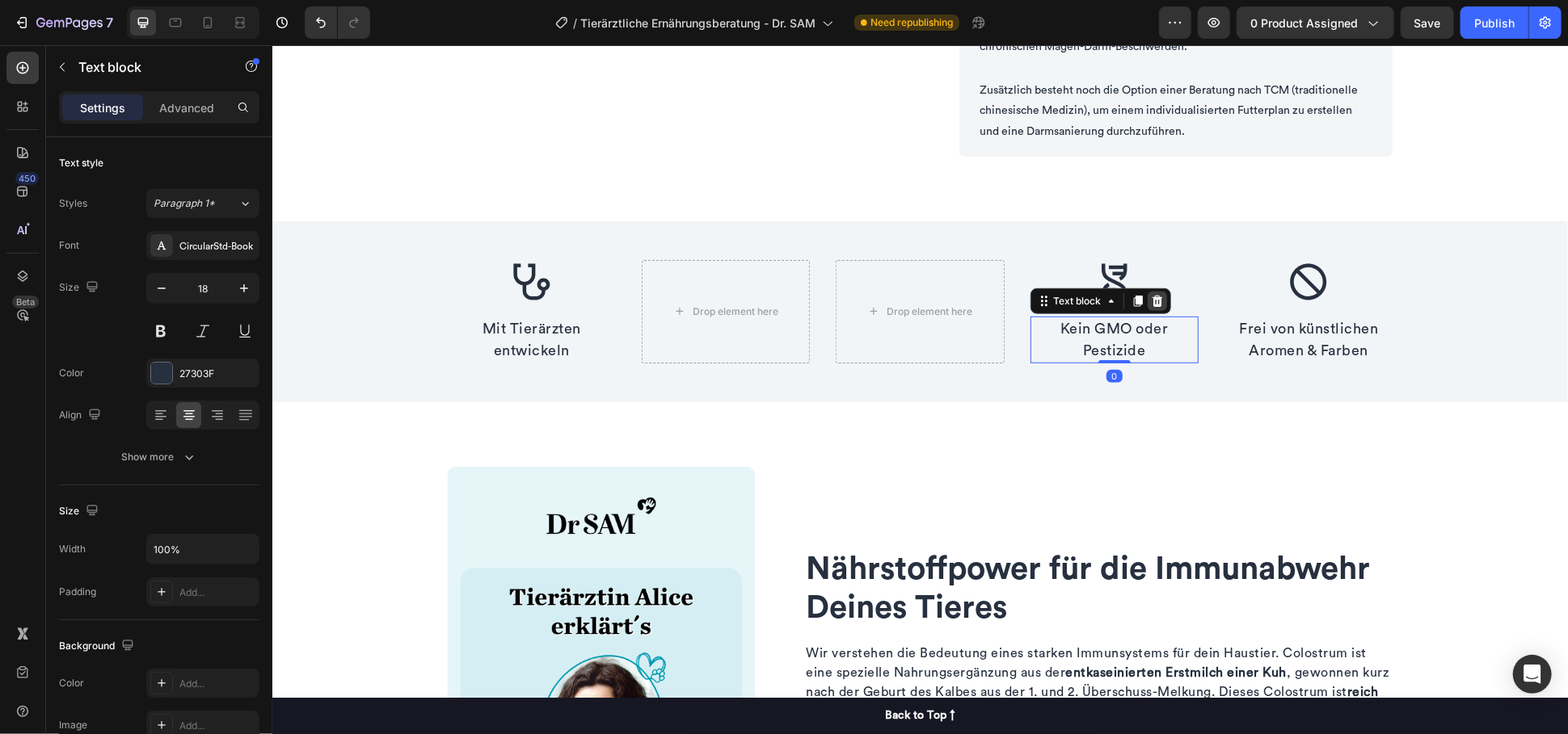
click at [1155, 306] on icon at bounding box center [1156, 300] width 13 height 13
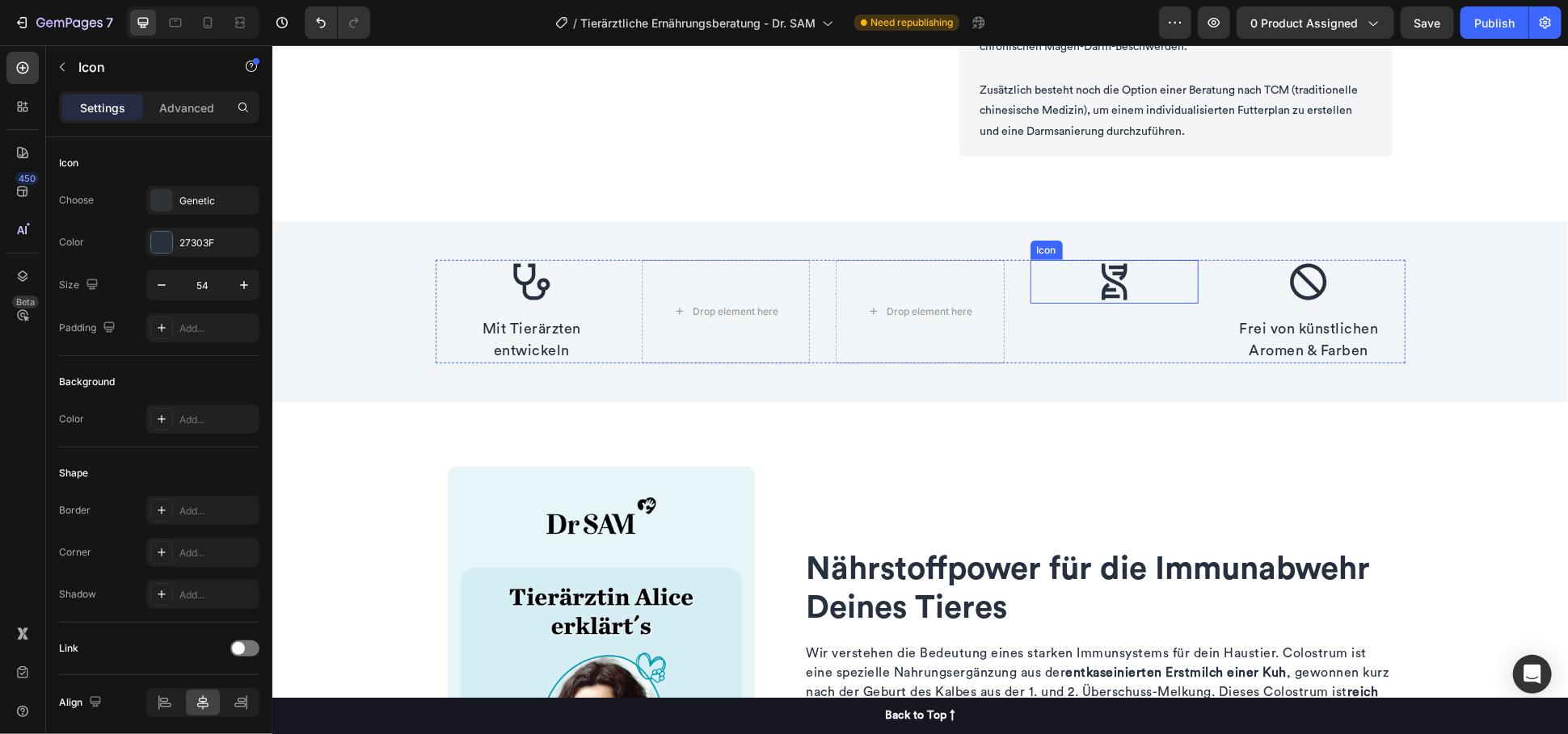
click at [1142, 281] on div "Icon" at bounding box center [1113, 281] width 168 height 44
click at [1124, 242] on icon at bounding box center [1127, 244] width 11 height 12
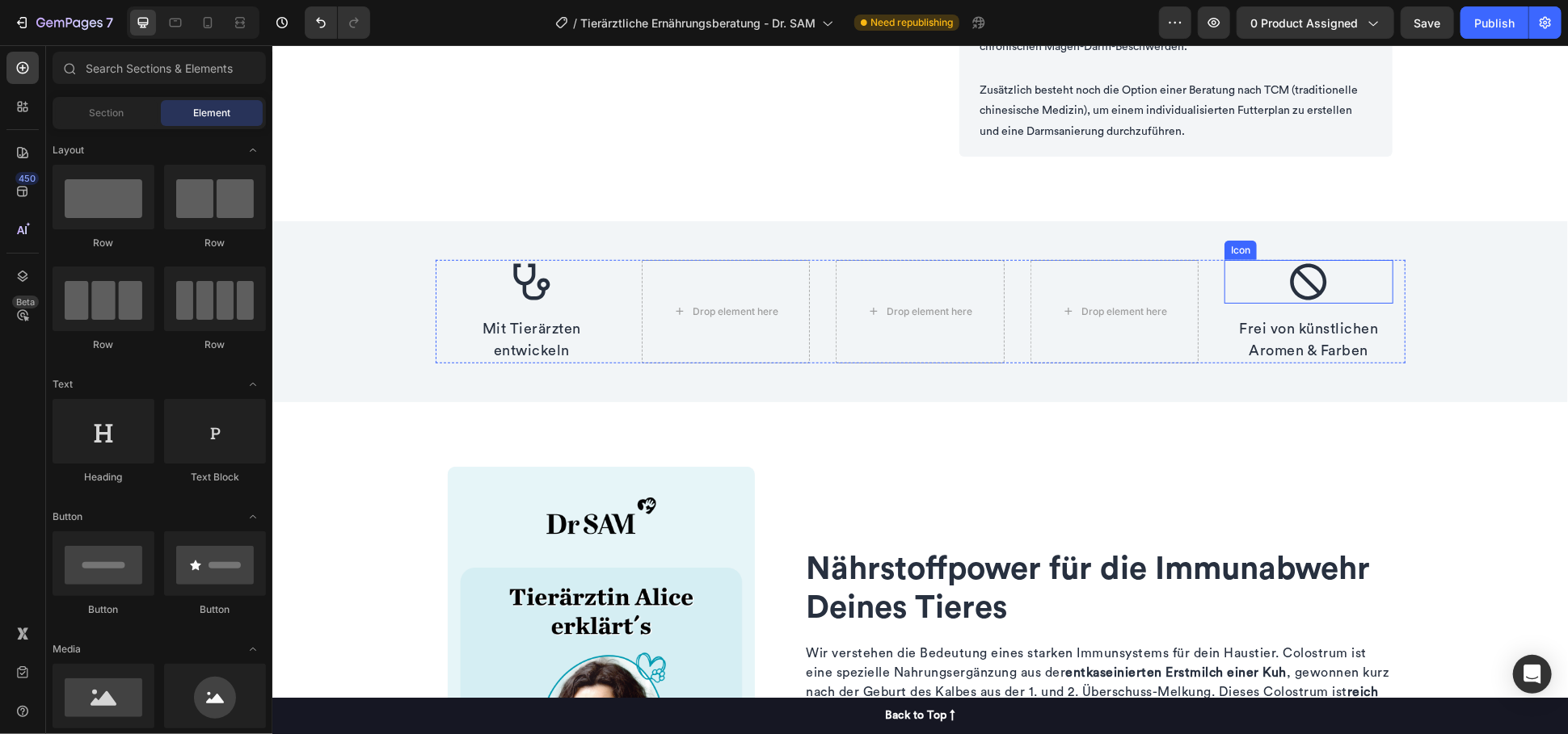
click at [1330, 287] on div "Icon" at bounding box center [1307, 281] width 168 height 44
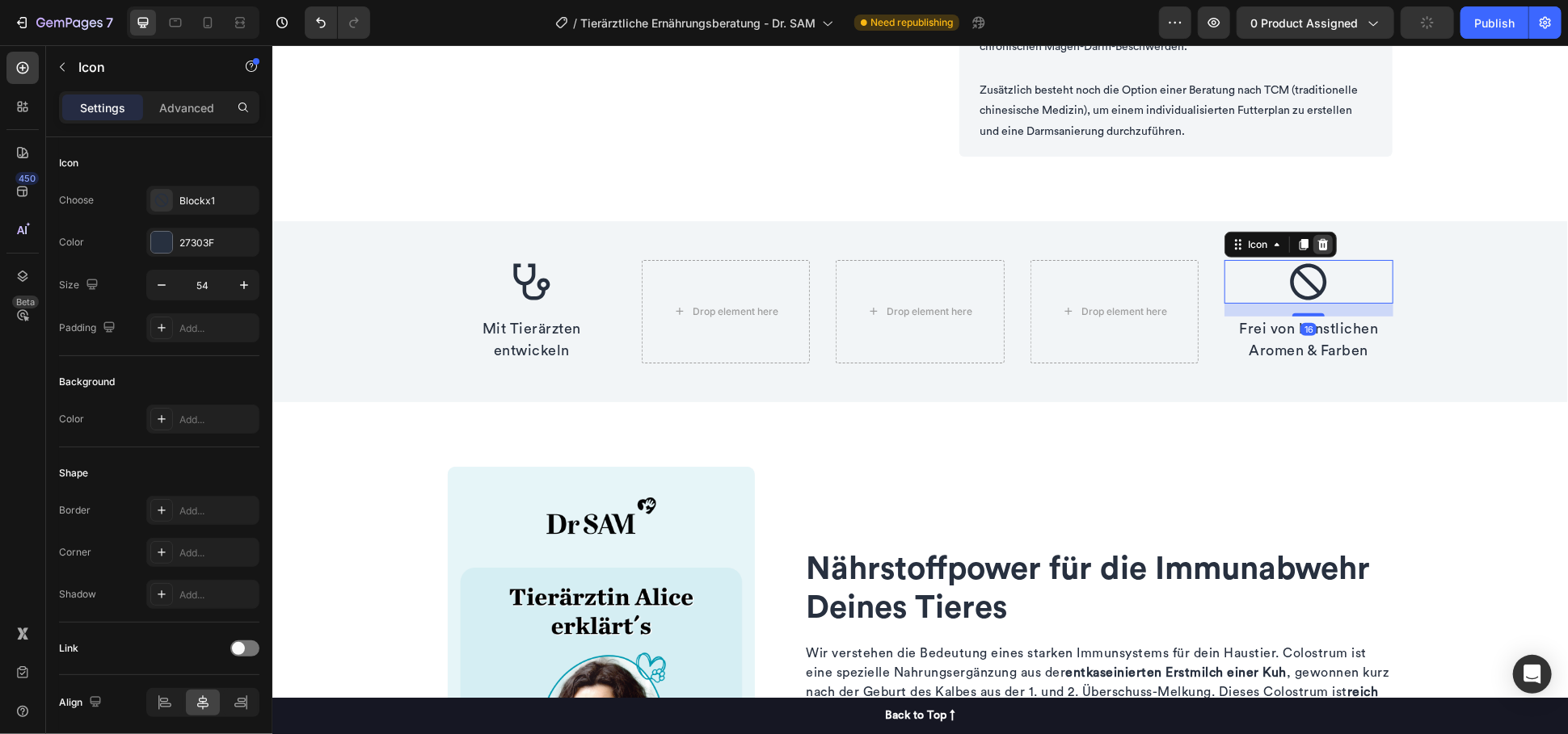
click at [1315, 244] on icon at bounding box center [1321, 244] width 13 height 13
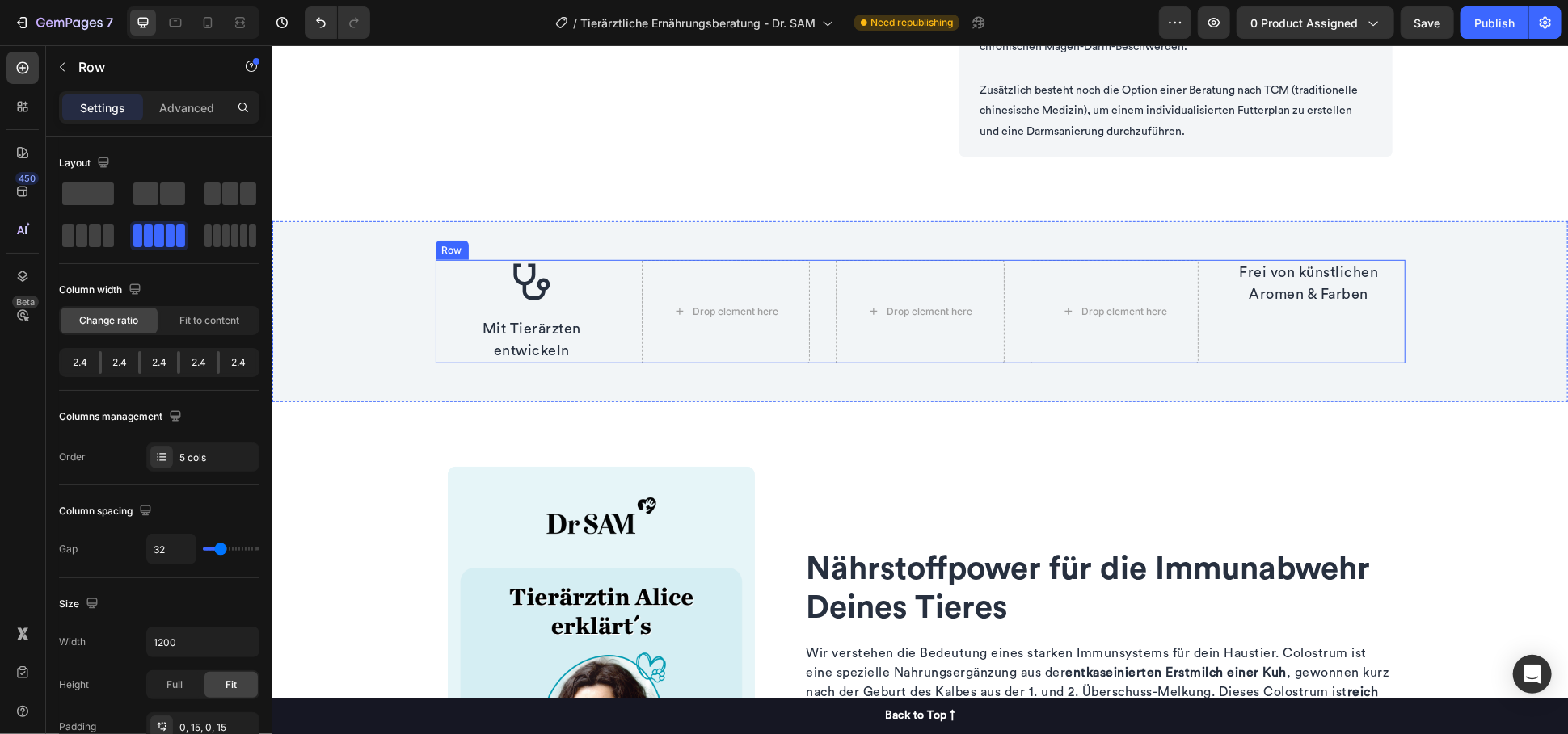
click at [1345, 340] on div "Frei von künstlichen Aromen & Farben Text block" at bounding box center [1307, 311] width 168 height 103
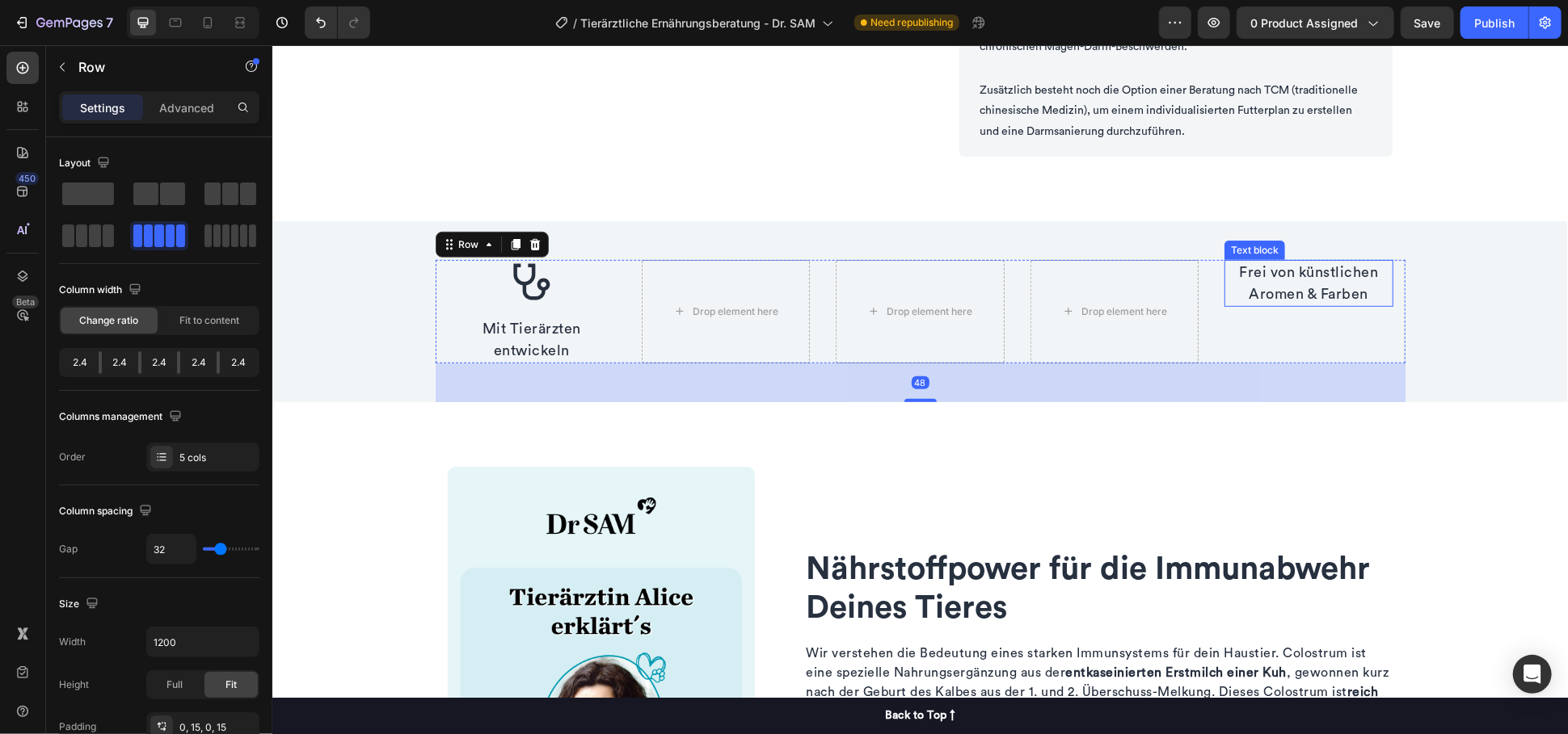
click at [1348, 284] on p "Frei von künstlichen Aromen & Farben" at bounding box center [1308, 283] width 165 height 44
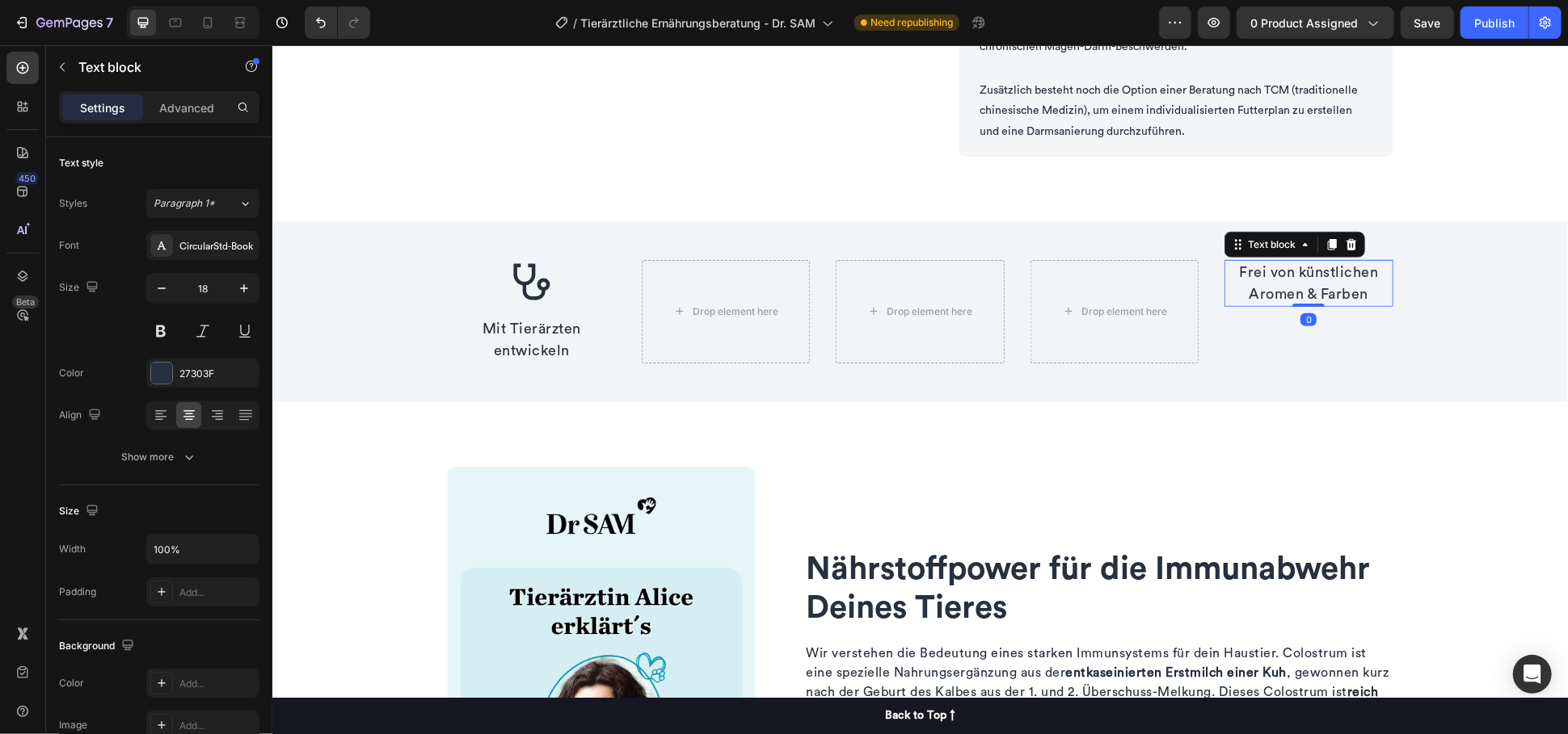
click at [1341, 250] on div at bounding box center [1350, 244] width 19 height 19
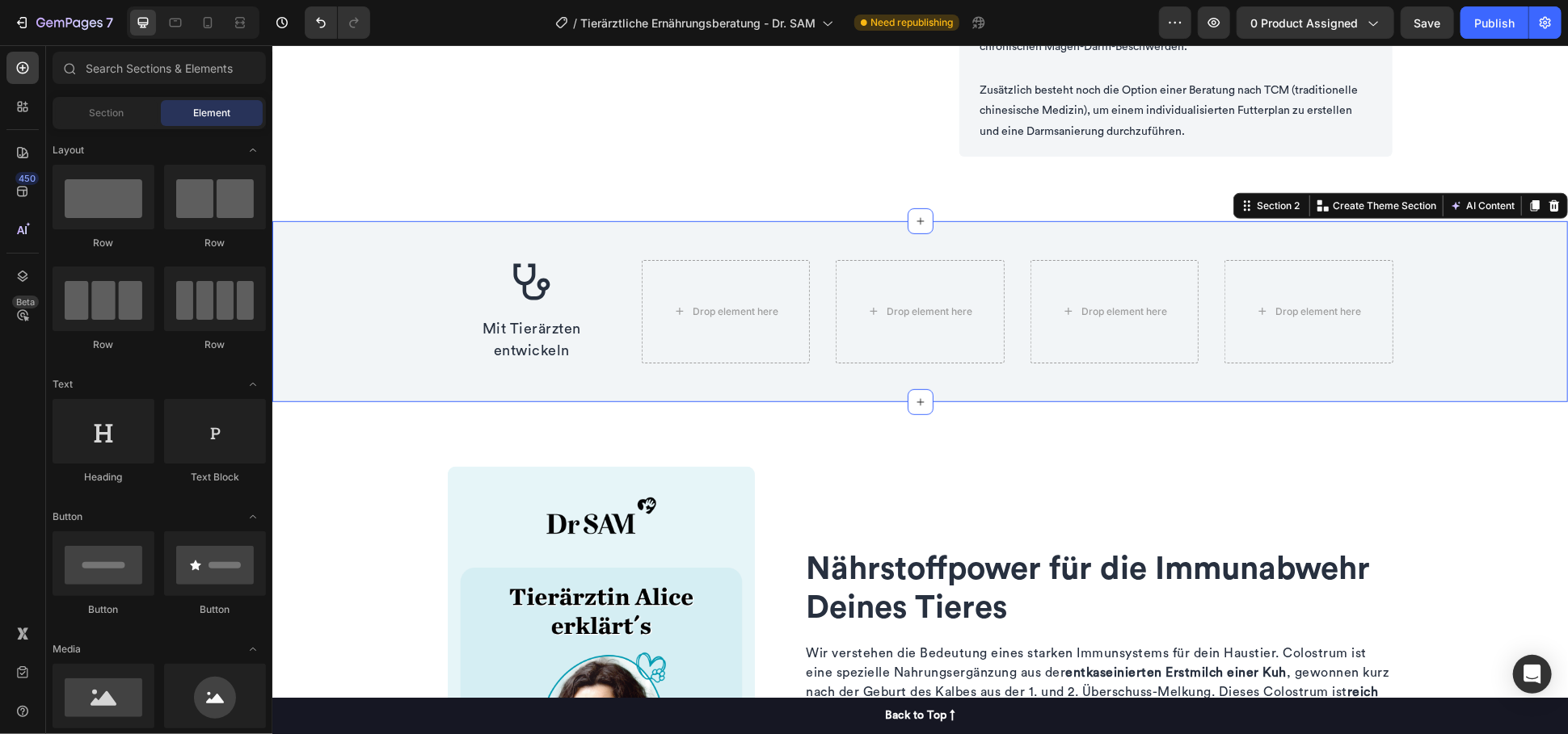
click at [394, 266] on div "Icon Mit Tierärzten entwickeln Text block Drop element here Drop element here D…" at bounding box center [918, 311] width 1295 height 181
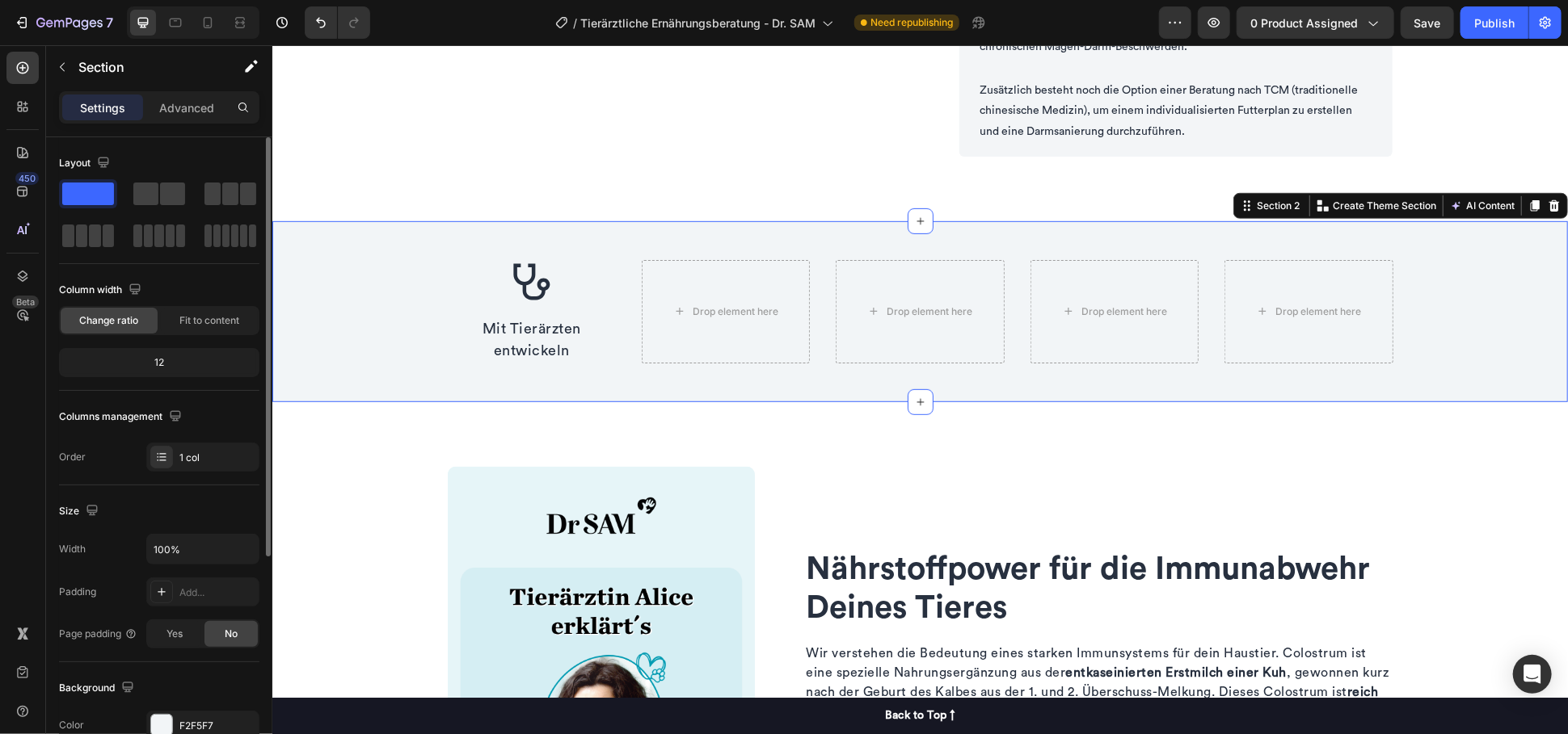
click at [75, 189] on span at bounding box center [87, 193] width 51 height 22
click at [157, 190] on span at bounding box center [146, 193] width 25 height 22
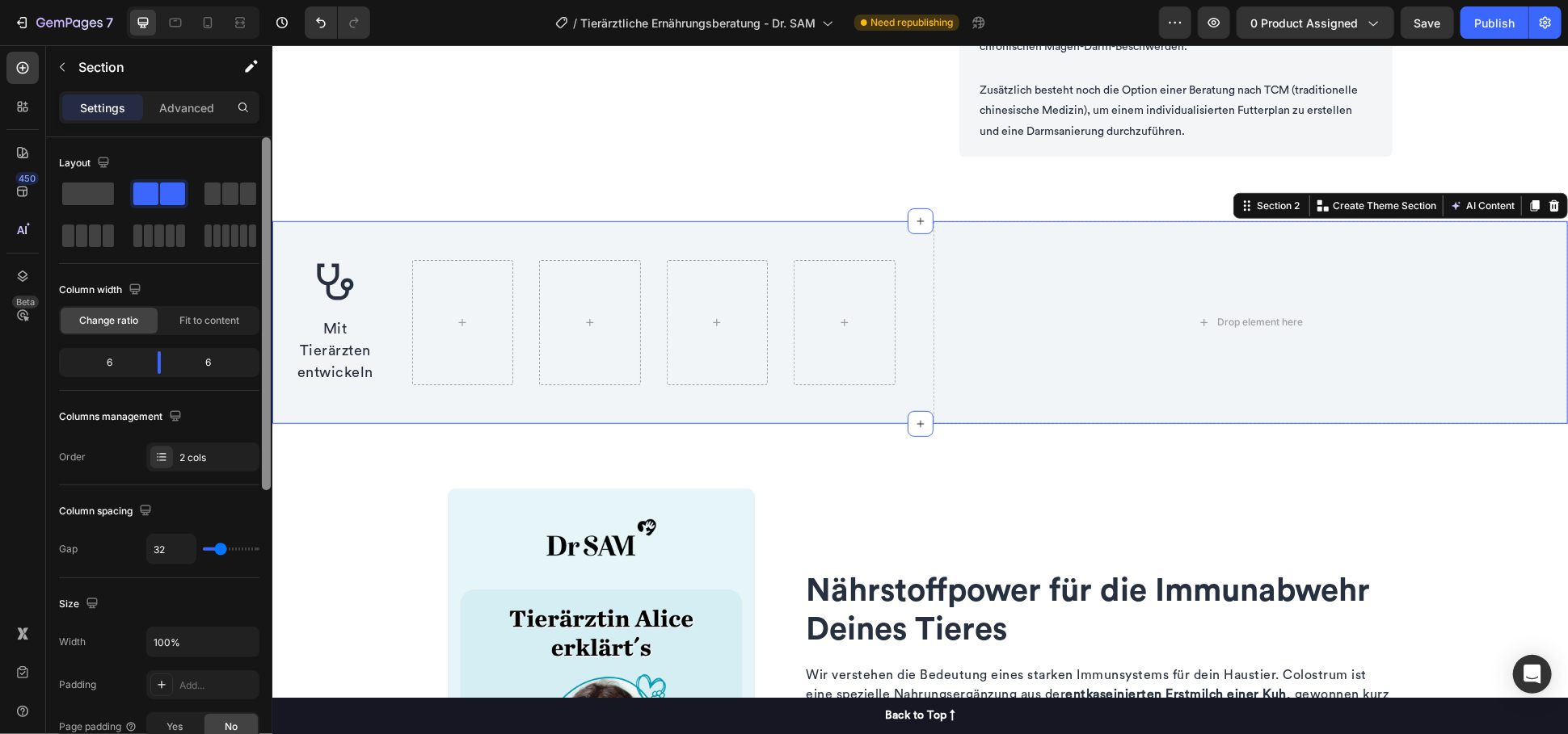
scroll to position [525, 0]
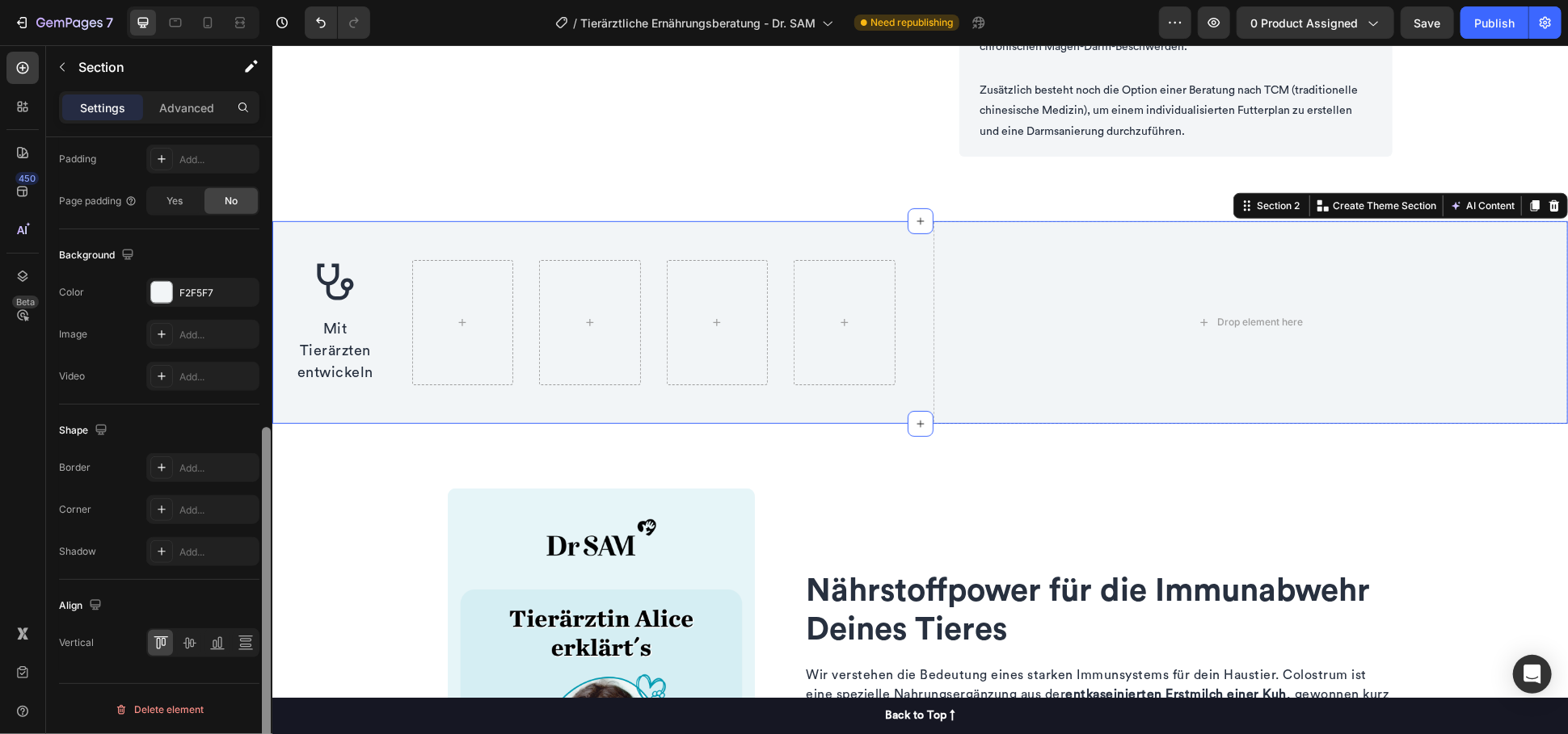
click at [260, 200] on div at bounding box center [266, 458] width 12 height 643
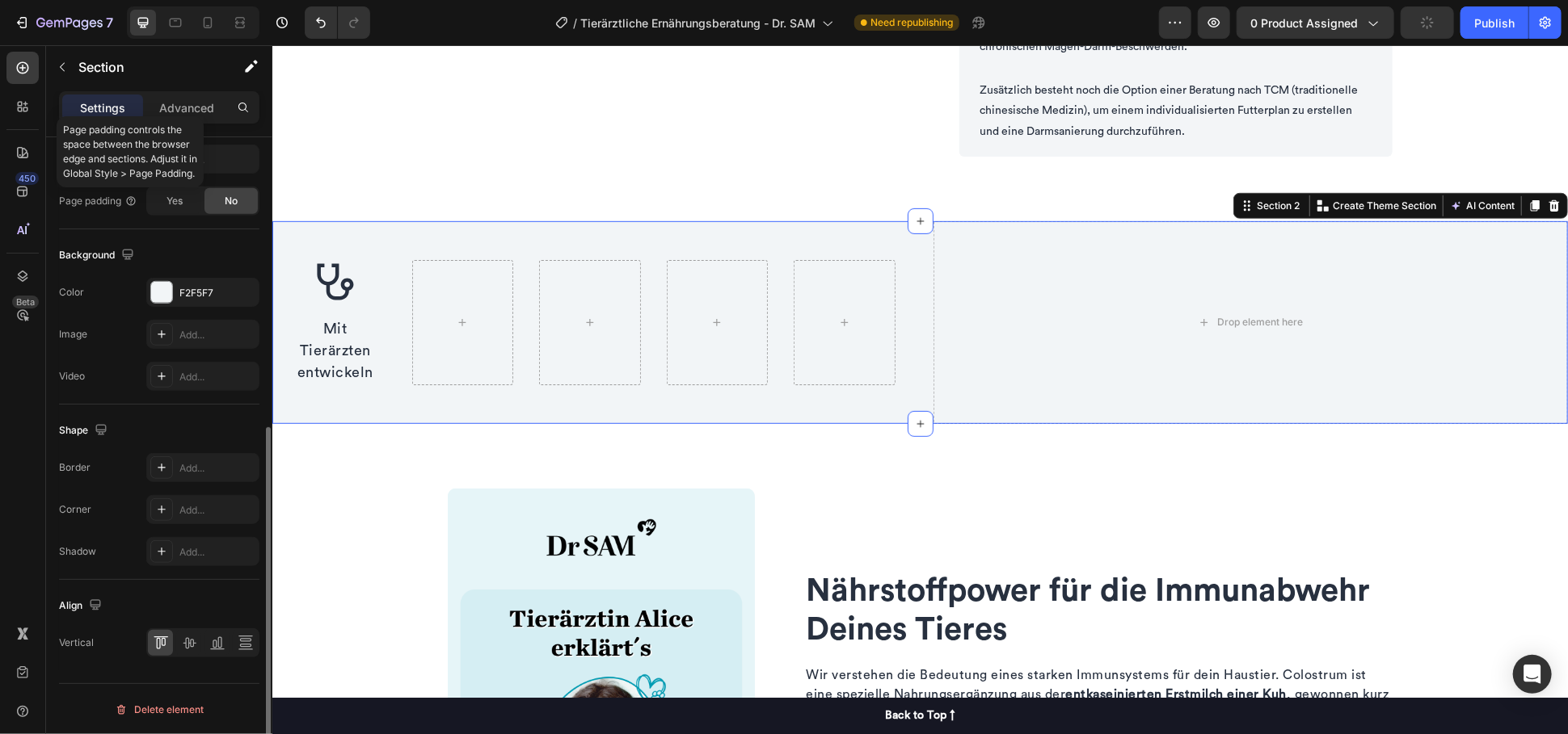
click at [75, 195] on div "Page padding" at bounding box center [98, 201] width 79 height 15
click at [406, 233] on div "Icon Mit Tierärzten entwickeln Text block Row" at bounding box center [589, 321] width 635 height 203
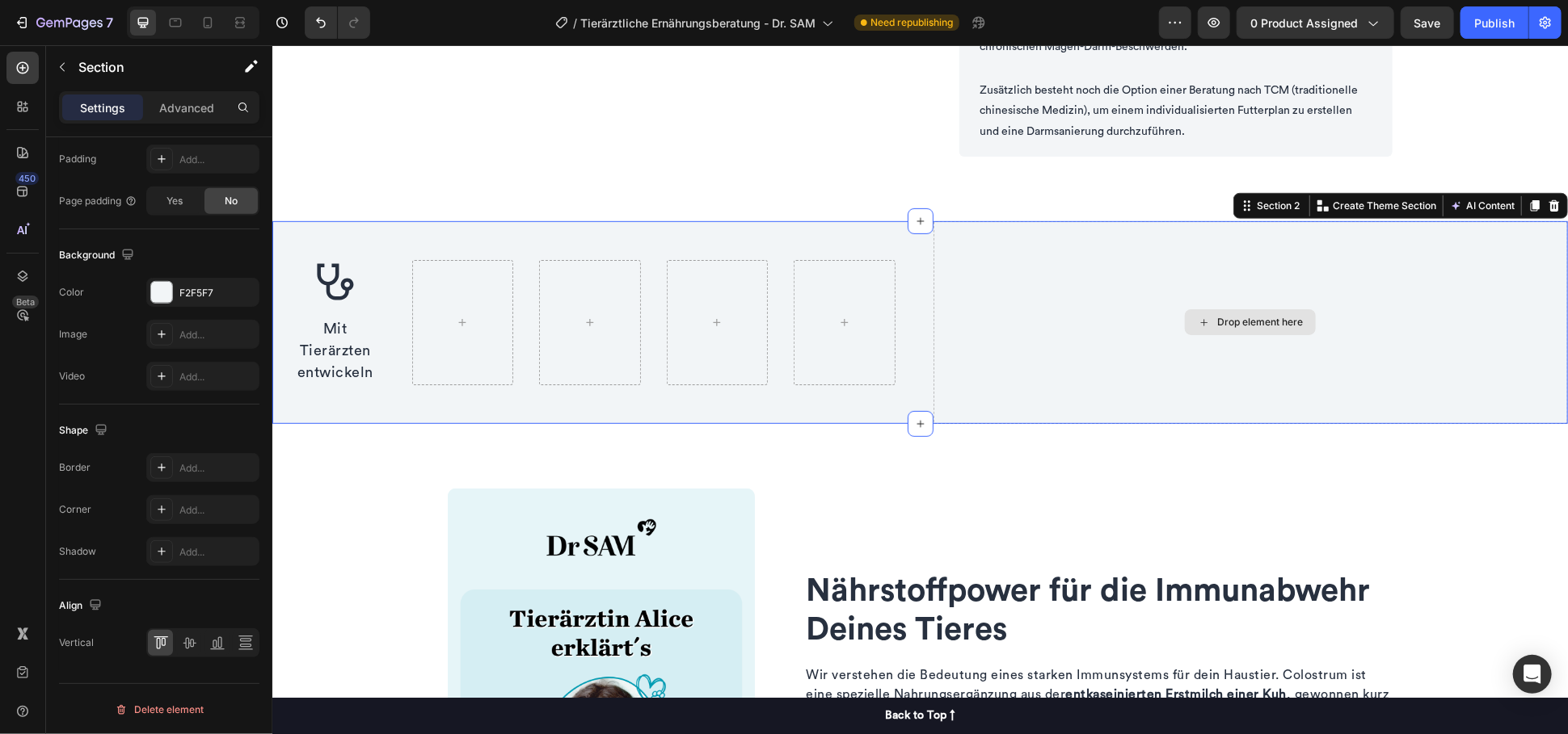
click at [1110, 292] on div "Drop element here" at bounding box center [1250, 321] width 635 height 203
click at [1544, 203] on div at bounding box center [1553, 205] width 19 height 19
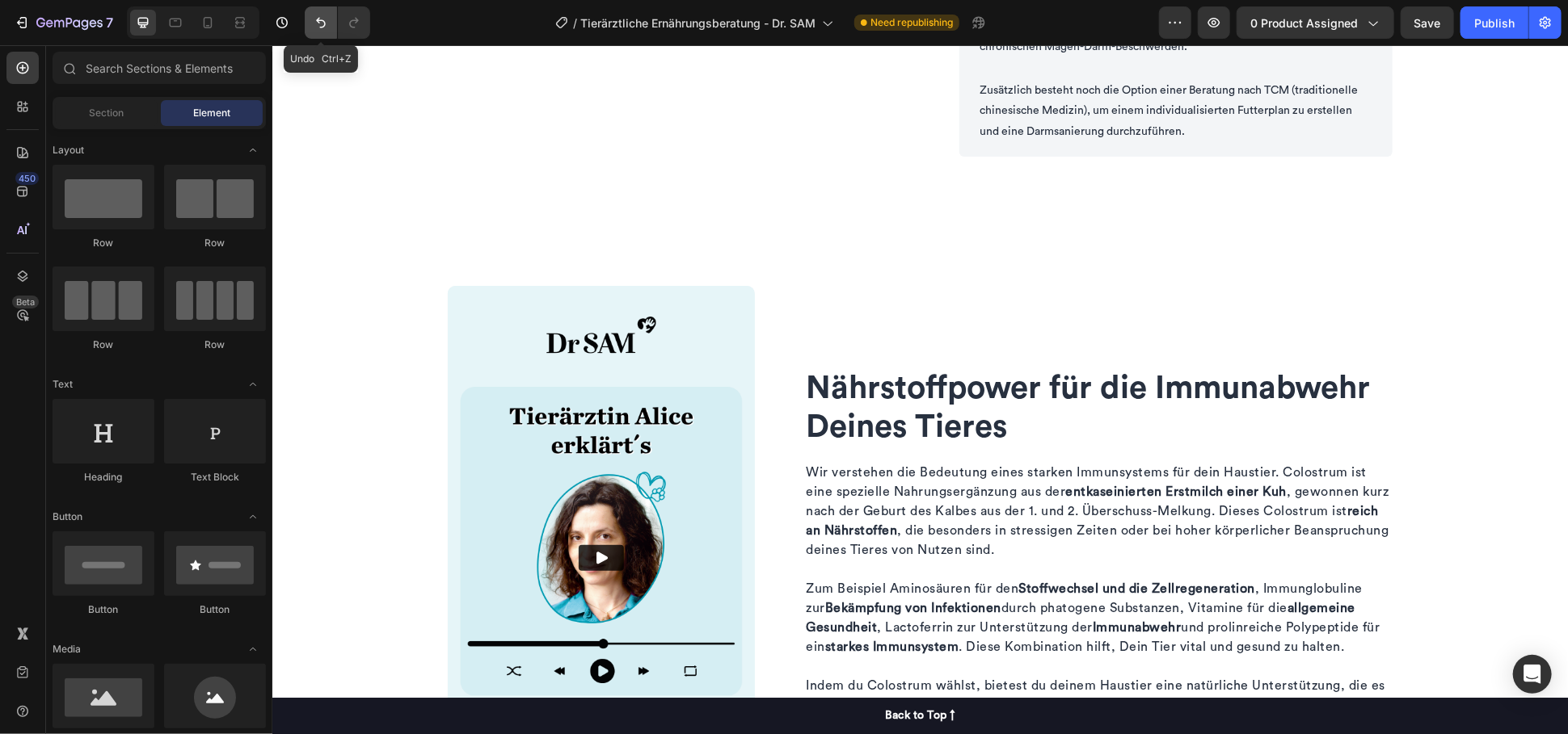
click at [320, 27] on icon "Undo/Redo" at bounding box center [321, 22] width 10 height 11
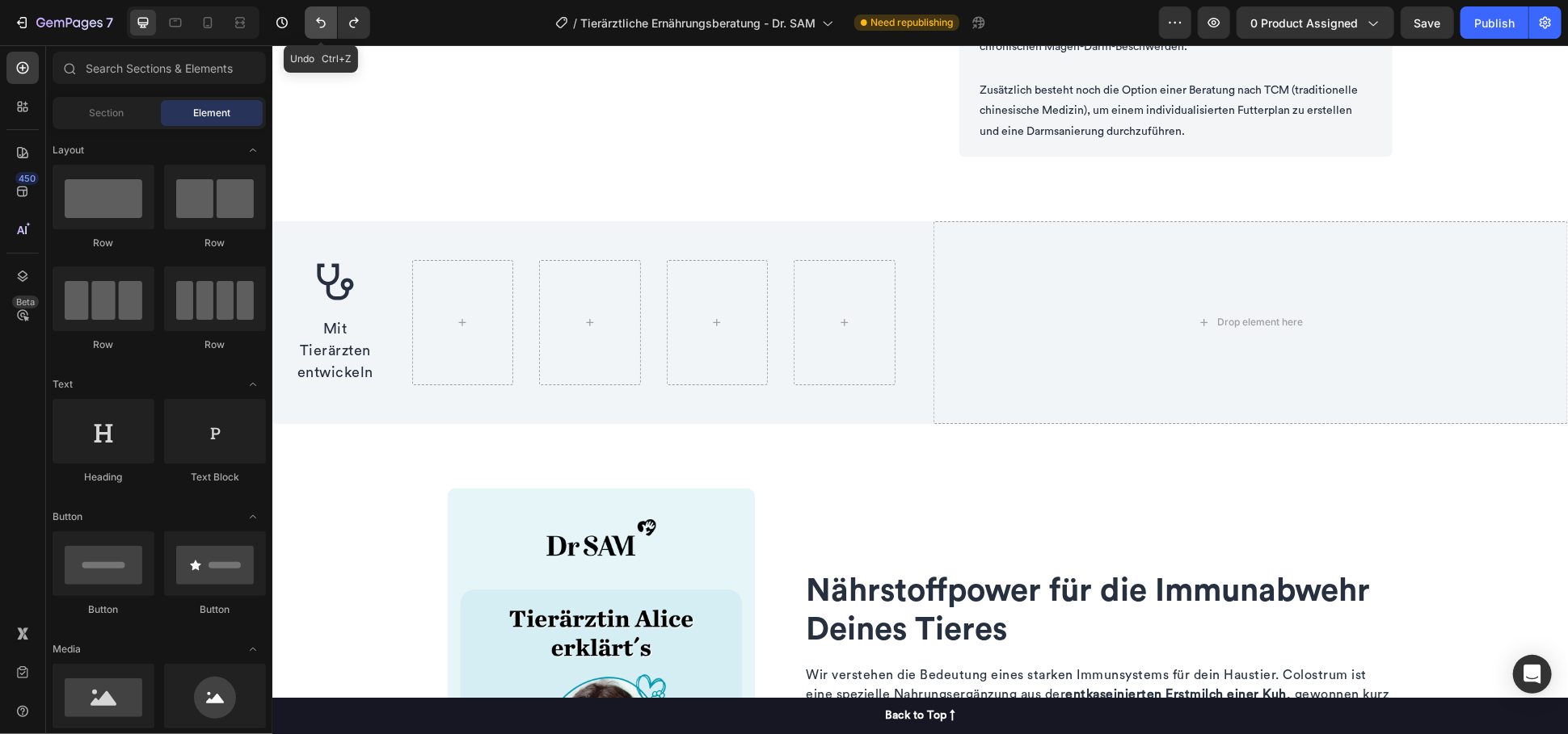
click at [320, 27] on icon "Undo/Redo" at bounding box center [321, 22] width 10 height 11
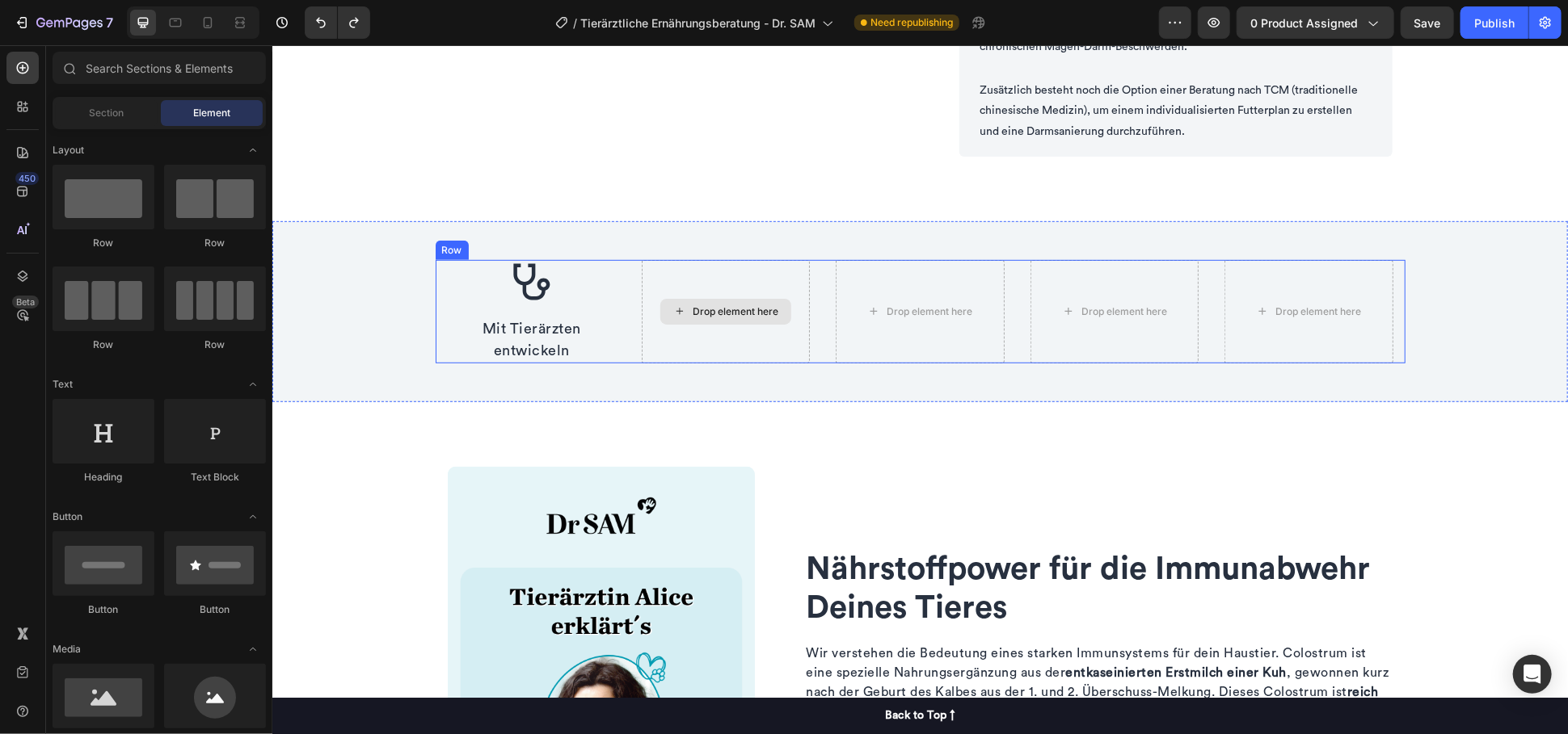
click at [750, 315] on div "Drop element here" at bounding box center [734, 311] width 85 height 13
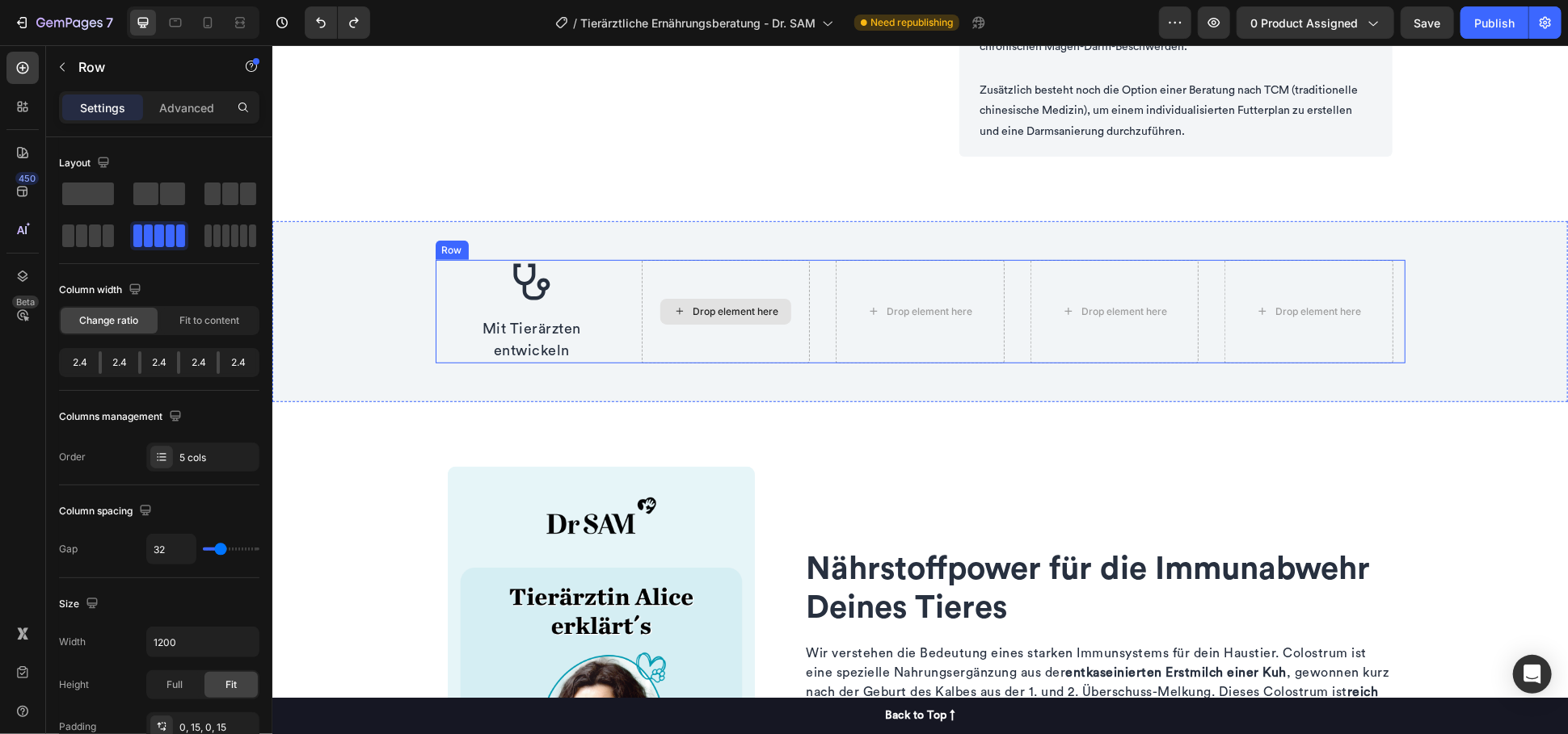
click at [752, 276] on div "Drop element here" at bounding box center [725, 311] width 168 height 103
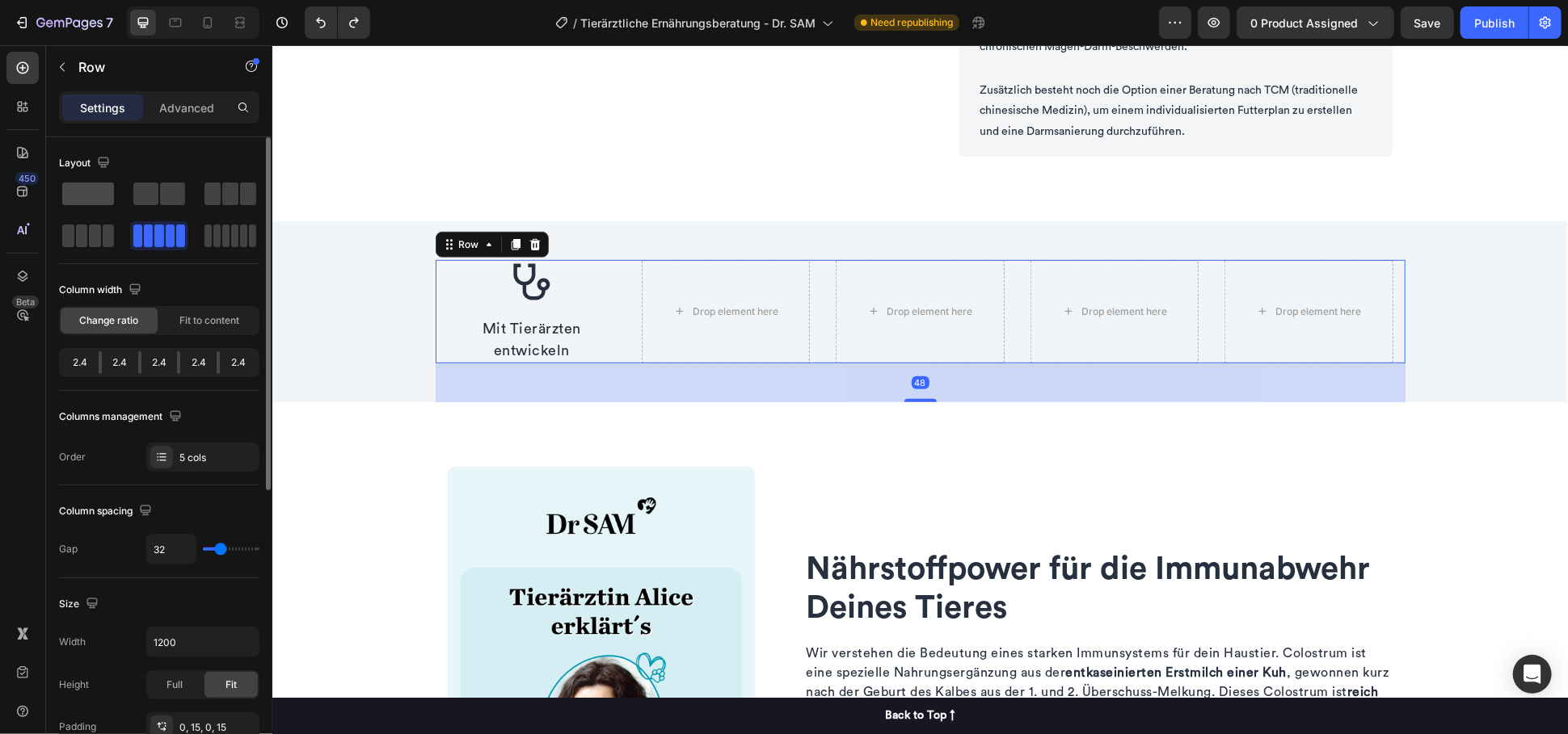
click at [64, 196] on span at bounding box center [87, 193] width 51 height 22
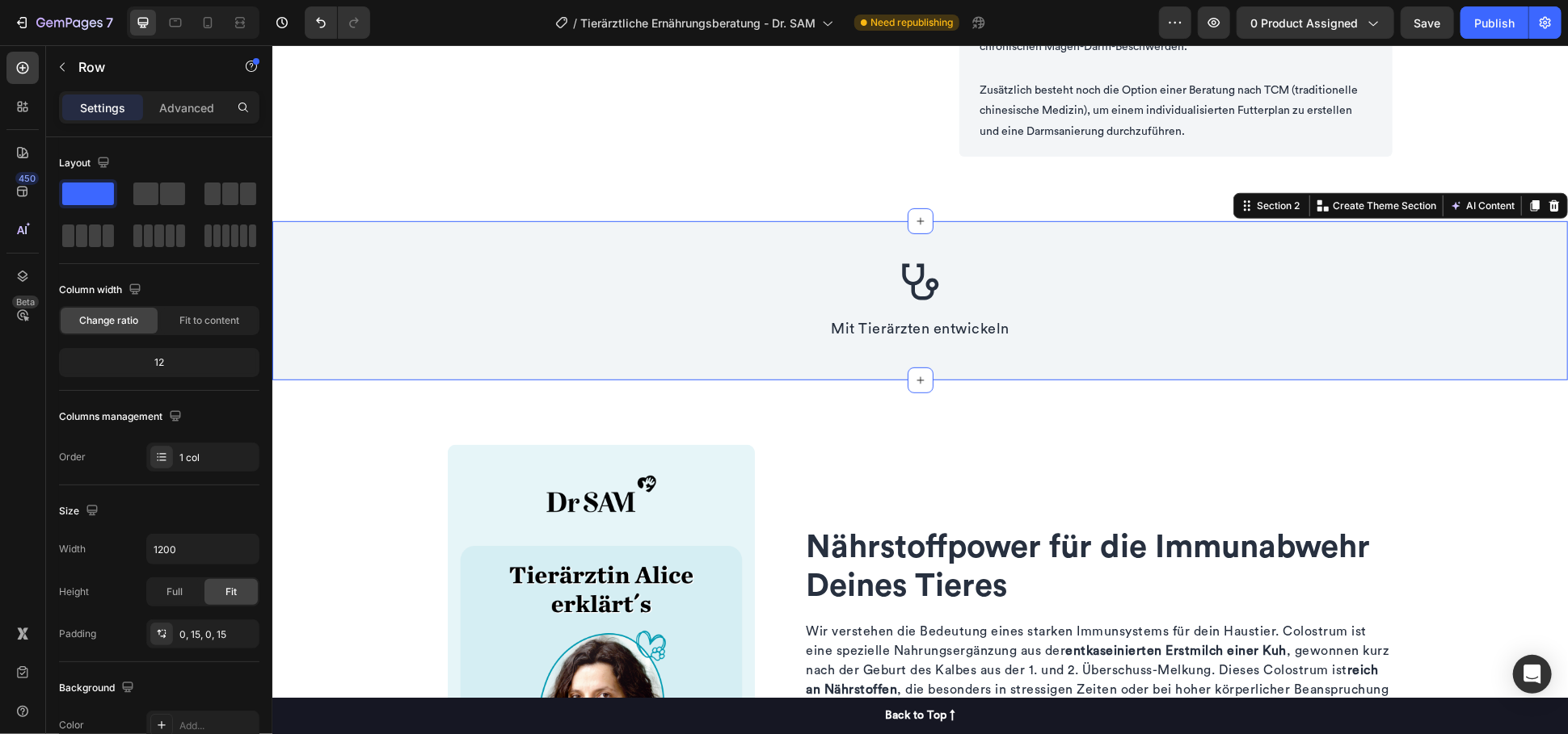
click at [350, 279] on div "Icon Mit Tierärzten entwickeln Text block Row" at bounding box center [918, 300] width 1295 height 159
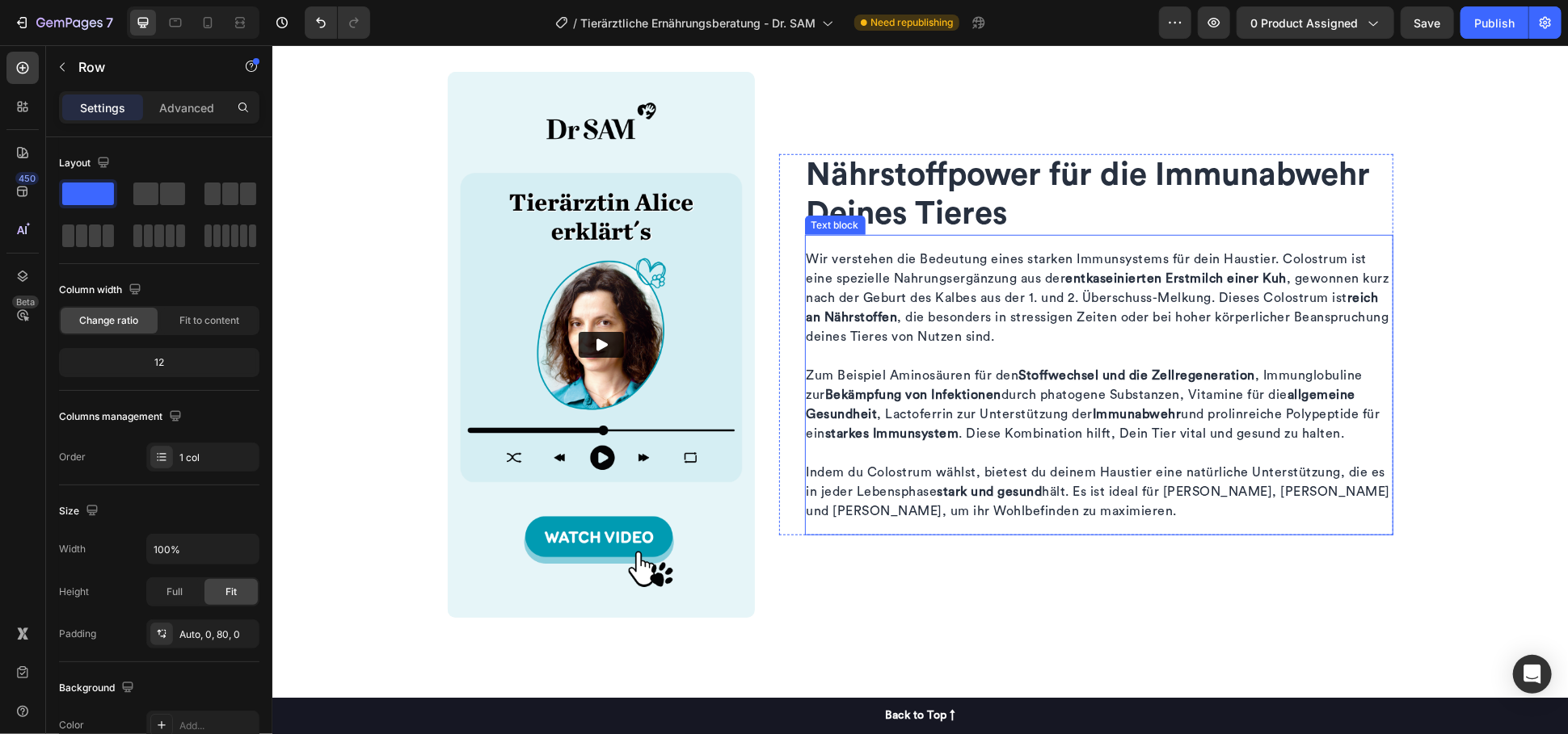
scroll to position [782, 0]
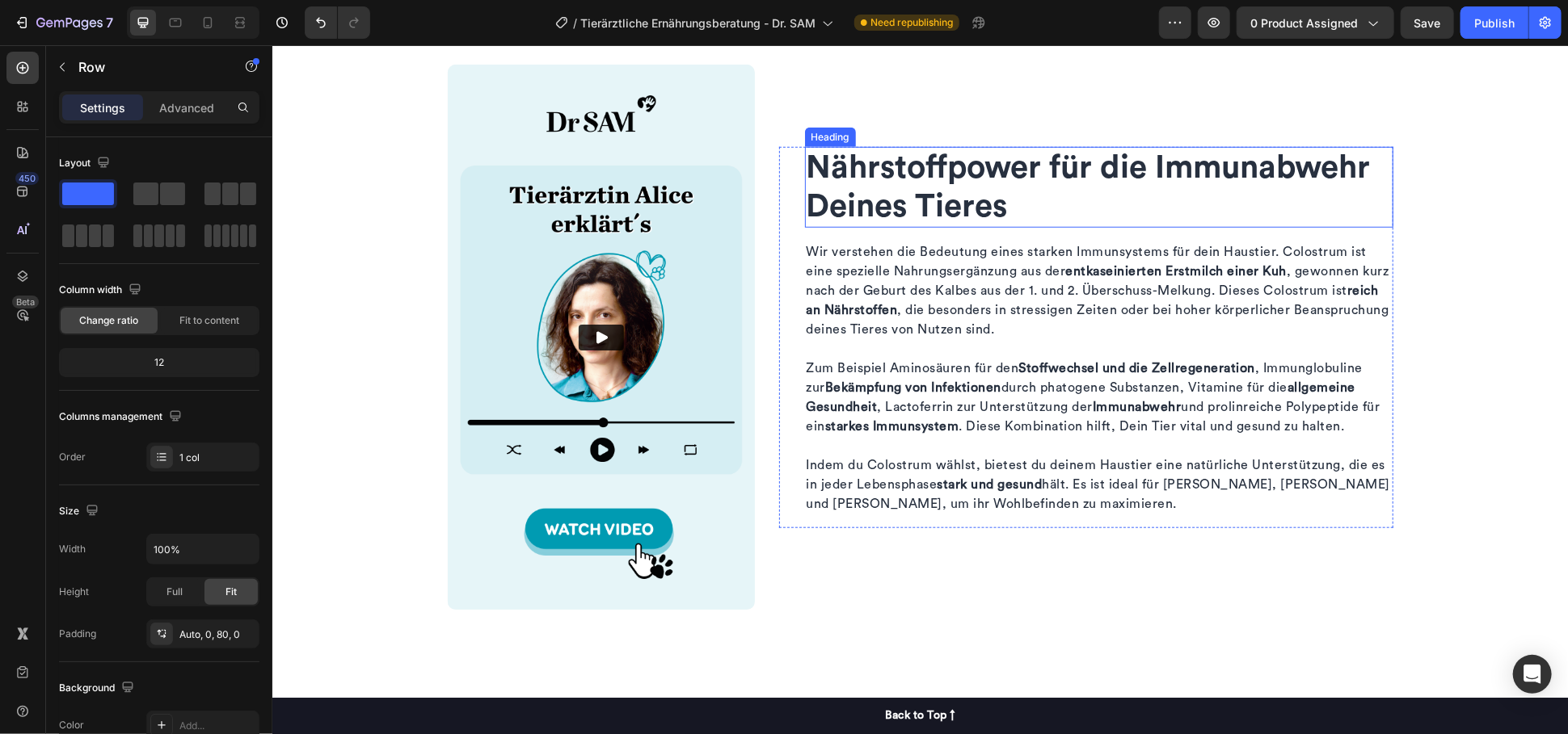
click at [957, 178] on h2 "Nährstoffpower für die Immunabwehr Deines Tieres" at bounding box center [1099, 186] width 589 height 81
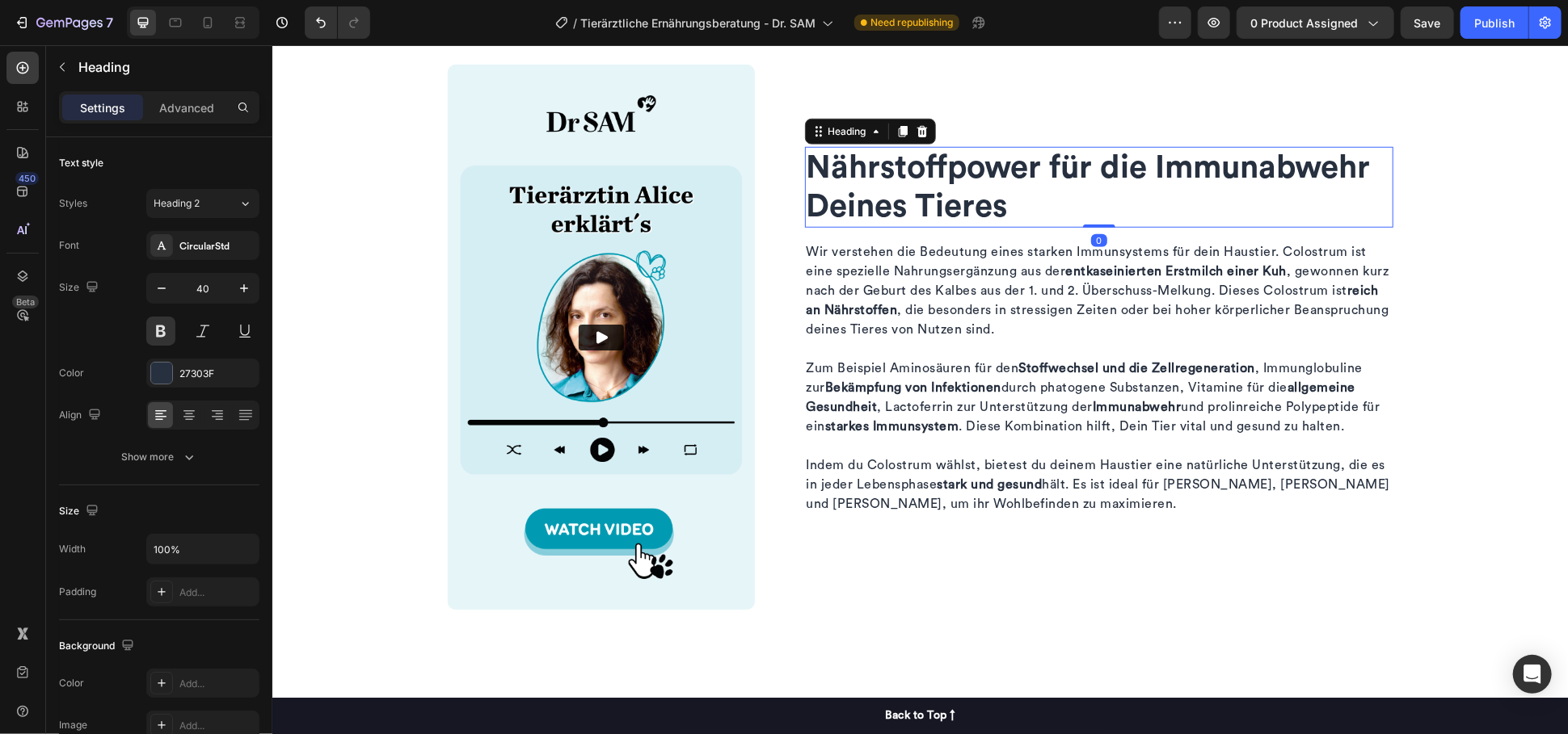
click at [957, 178] on h2 "Nährstoffpower für die Immunabwehr Deines Tieres" at bounding box center [1099, 186] width 589 height 81
click at [957, 178] on p "Nährstoffpower für die Immunabwehr Deines Tieres" at bounding box center [1098, 186] width 585 height 78
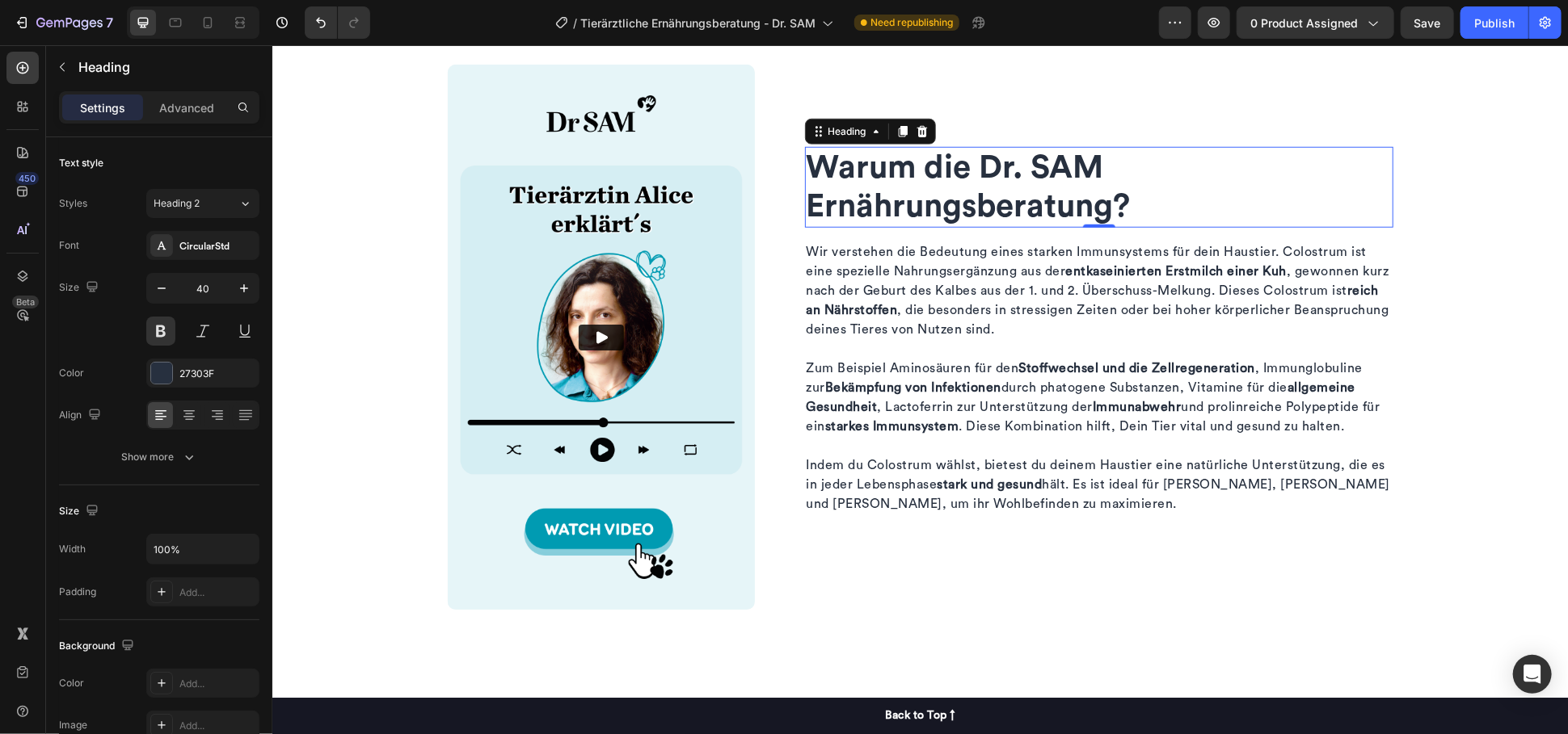
click at [805, 195] on p "Warum die Dr. SAM Ernährungsberatung?" at bounding box center [1098, 186] width 585 height 78
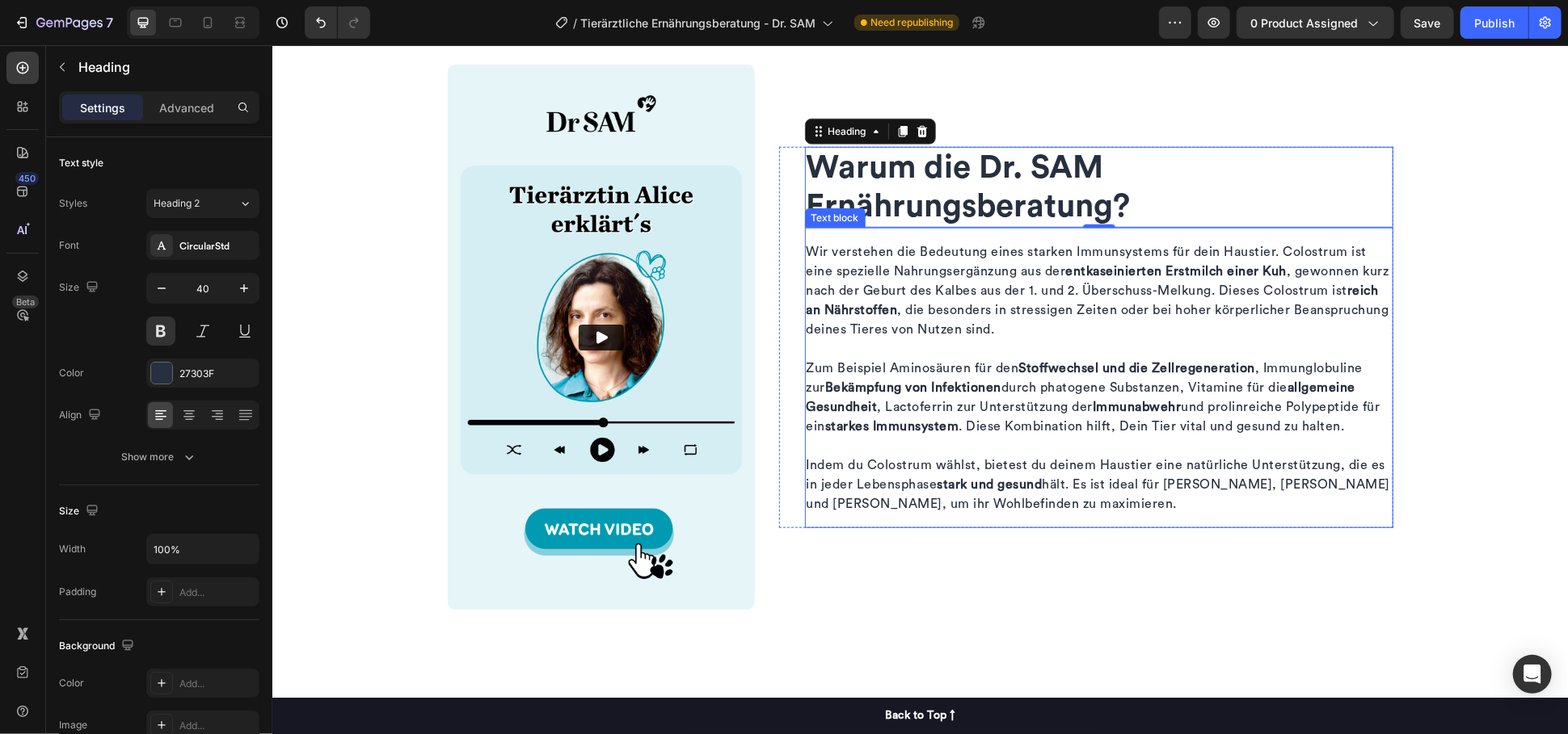
click at [992, 374] on p "Zum Beispiel Aminosäuren für den Stoffwechsel und die Zellregeneration , Immung…" at bounding box center [1098, 406] width 585 height 97
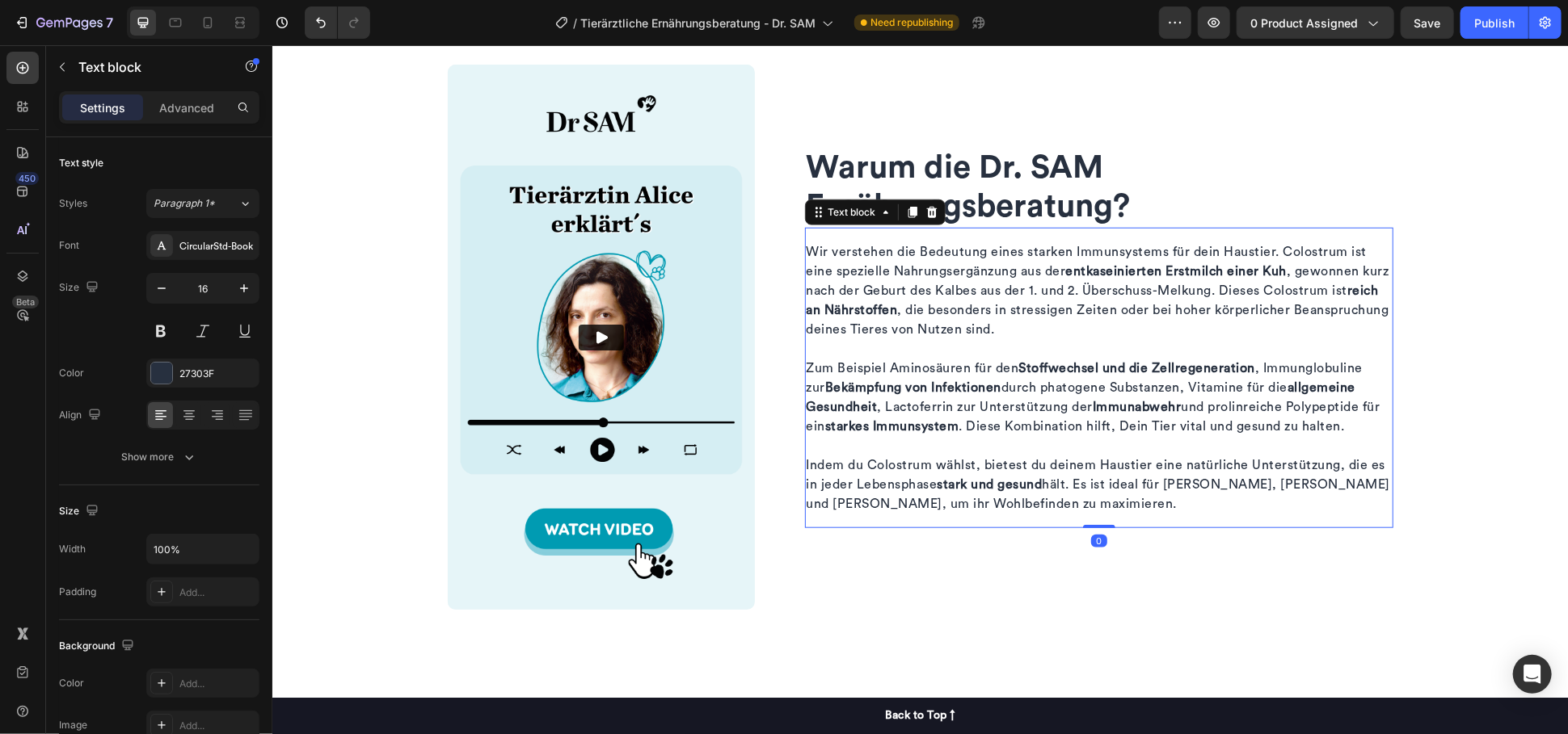
click at [992, 374] on p "Zum Beispiel Aminosäuren für den Stoffwechsel und die Zellregeneration , Immung…" at bounding box center [1098, 406] width 585 height 97
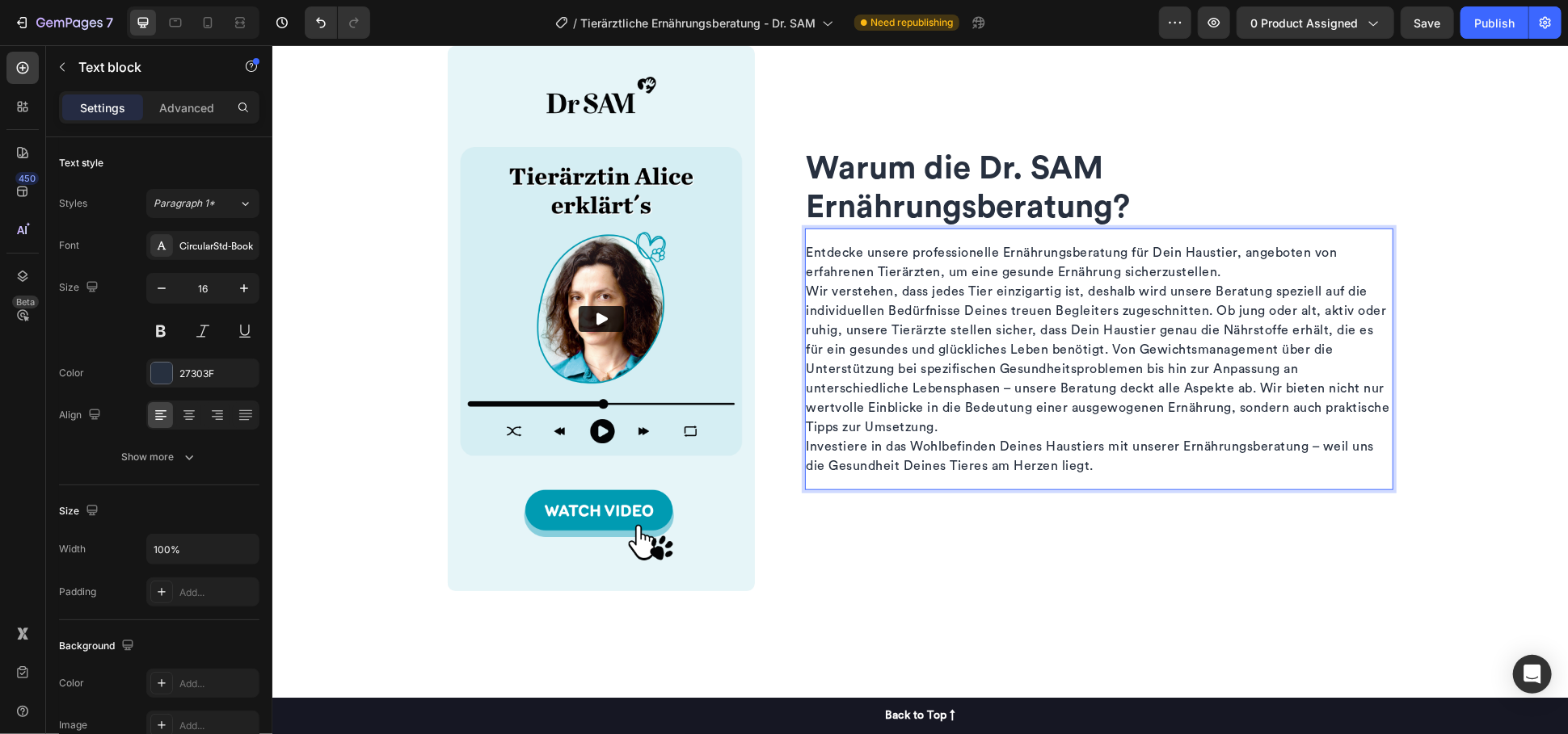
click at [1256, 268] on p "Entdecke unsere professionelle Ernährungsberatung für Dein Haustier, angeboten …" at bounding box center [1098, 262] width 585 height 39
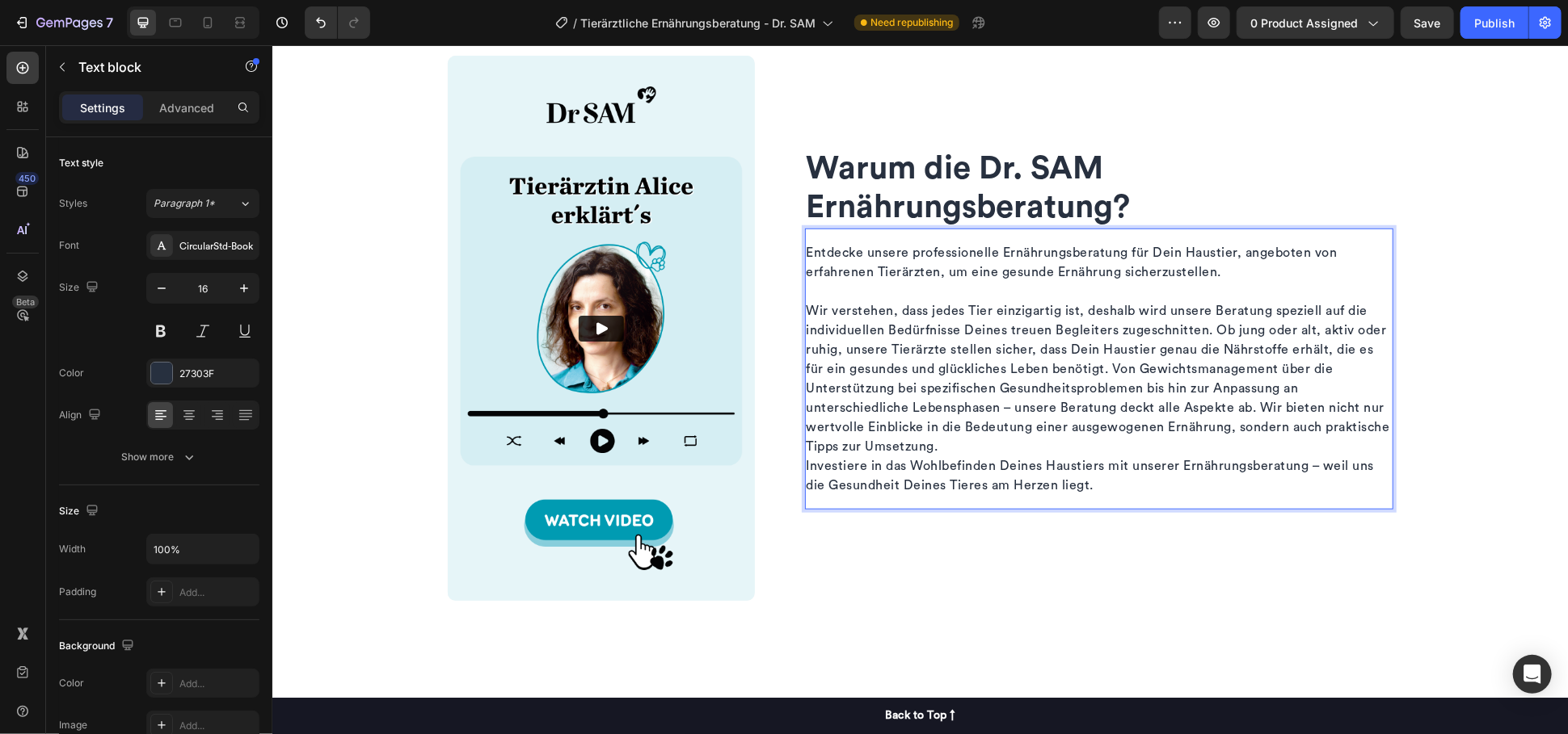
click at [963, 445] on p "Wir verstehen, dass jedes Tier einzigartig ist, deshalb wird unsere Beratung sp…" at bounding box center [1098, 378] width 585 height 155
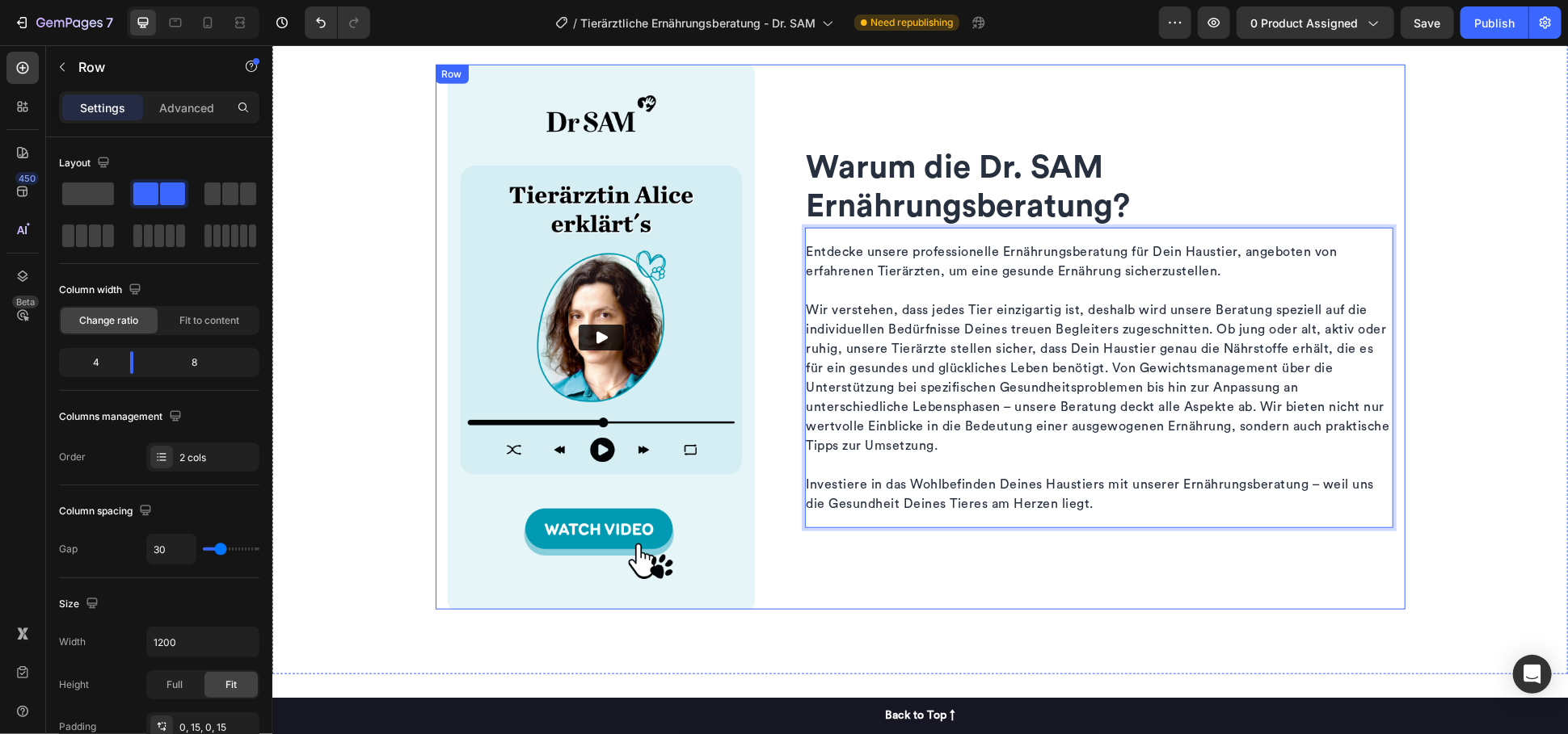
click at [1033, 569] on div "Warum die Dr. SAM Ernährungsberatung? Heading Entdecke unsere professionelle Er…" at bounding box center [1085, 337] width 614 height 546
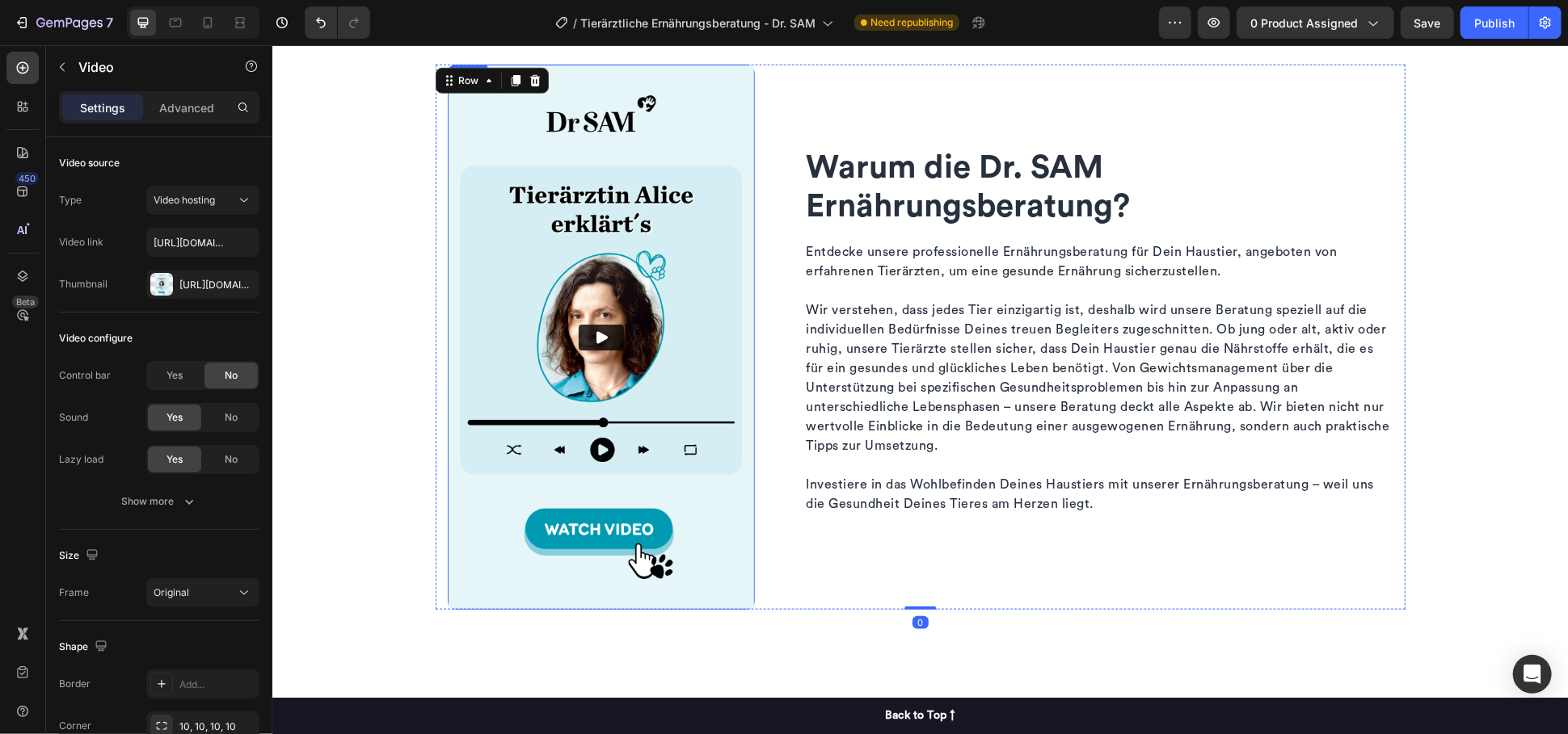
click at [596, 239] on img at bounding box center [600, 337] width 307 height 546
click at [546, 75] on icon at bounding box center [552, 80] width 13 height 13
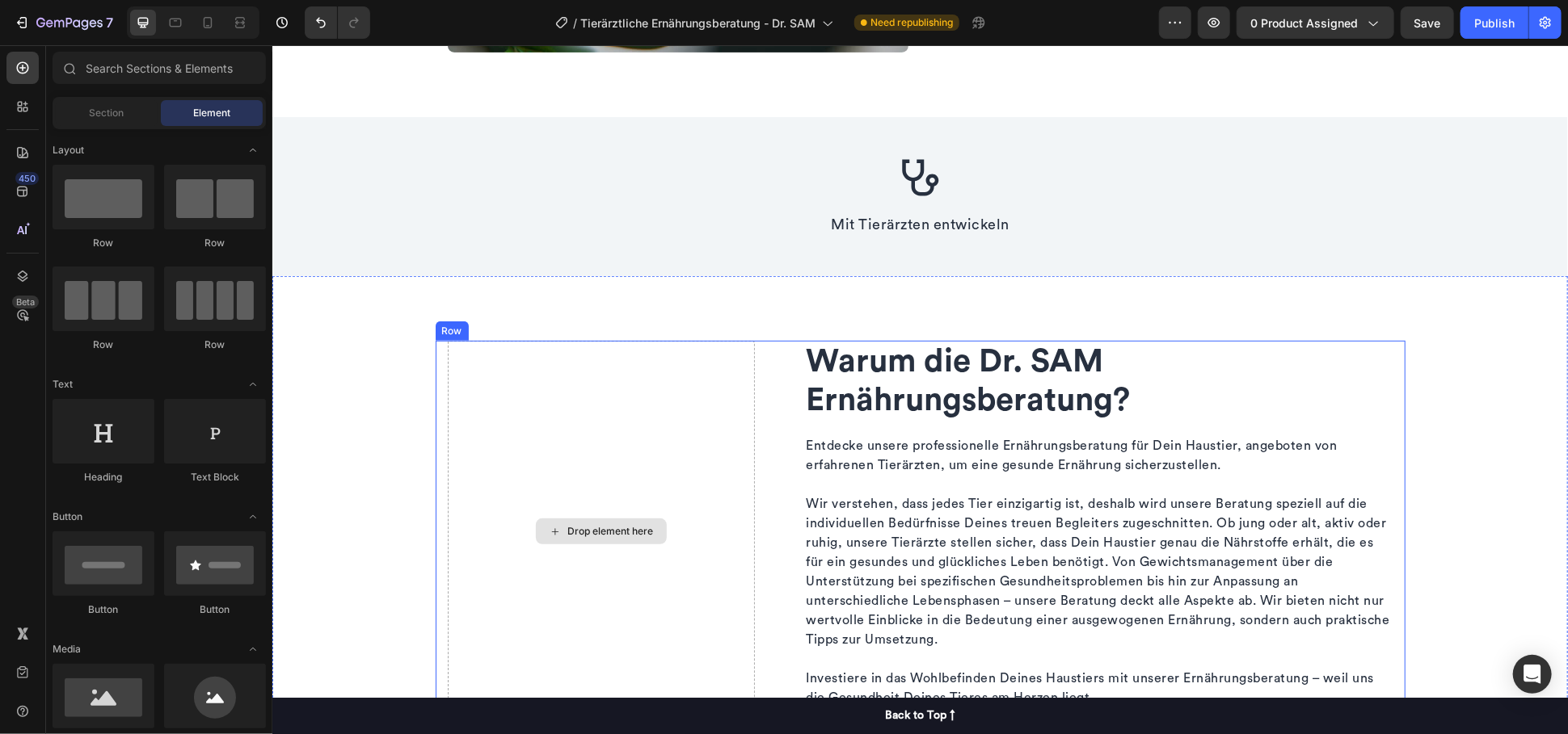
scroll to position [513, 0]
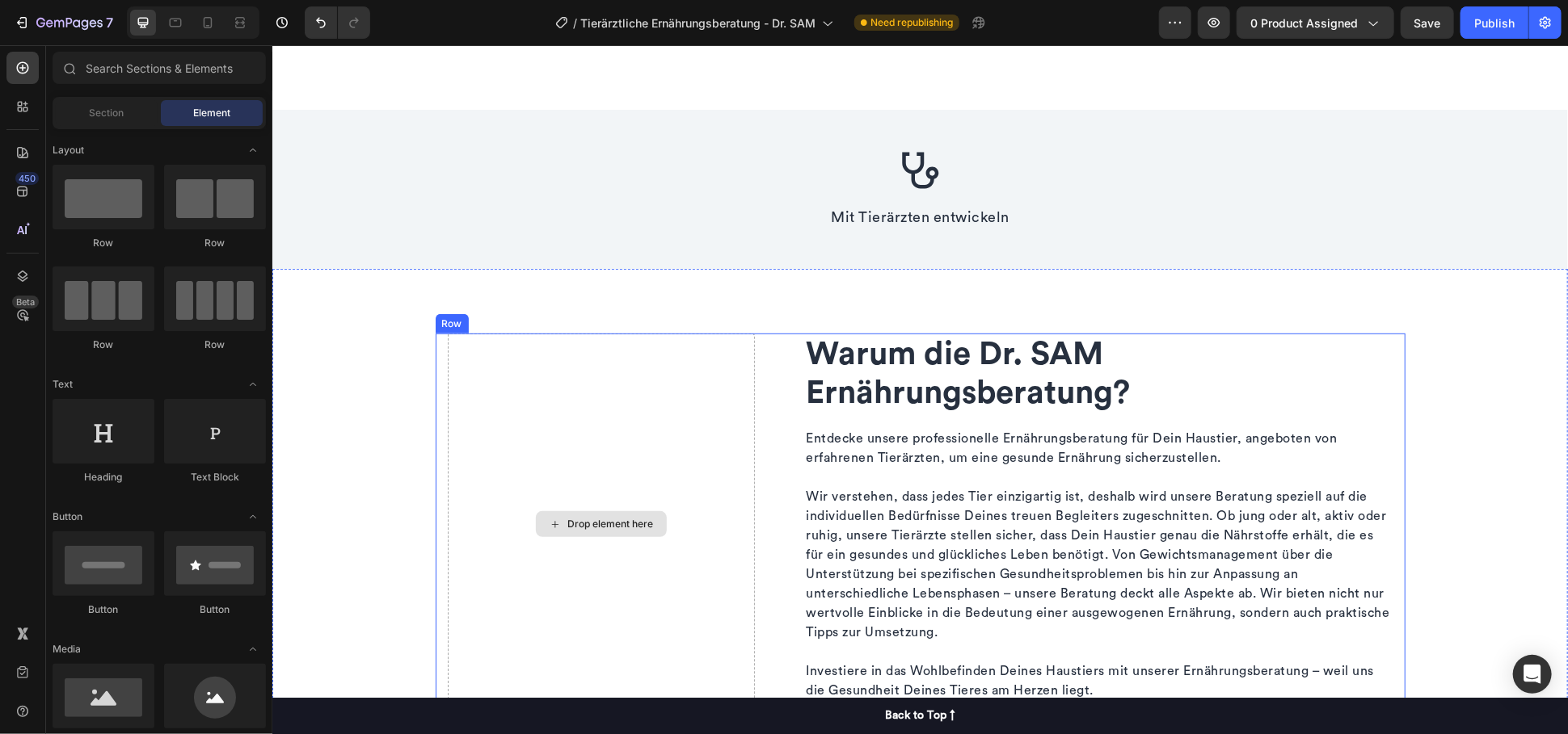
click at [644, 372] on div "Drop element here" at bounding box center [600, 523] width 307 height 382
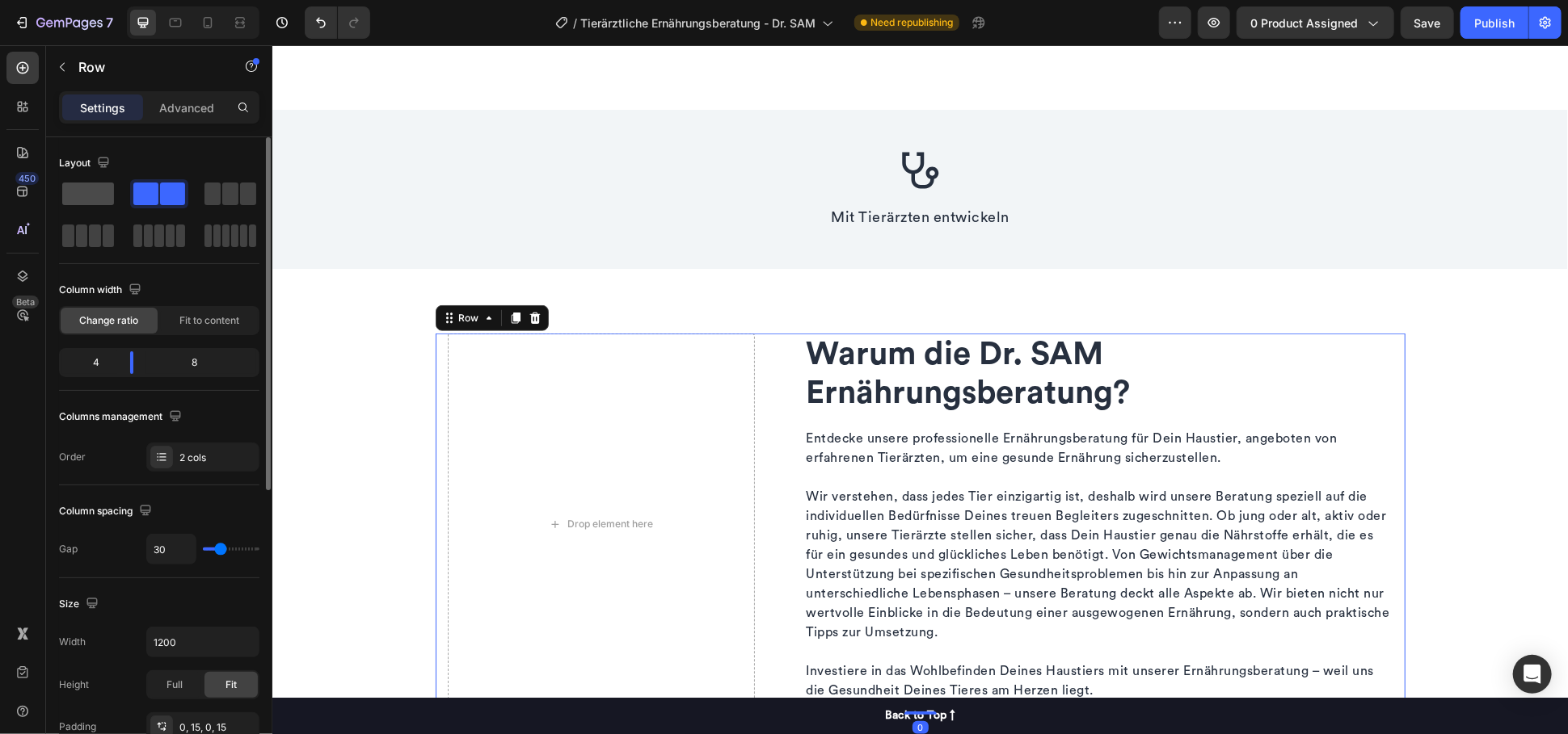
click at [87, 194] on span at bounding box center [87, 193] width 51 height 22
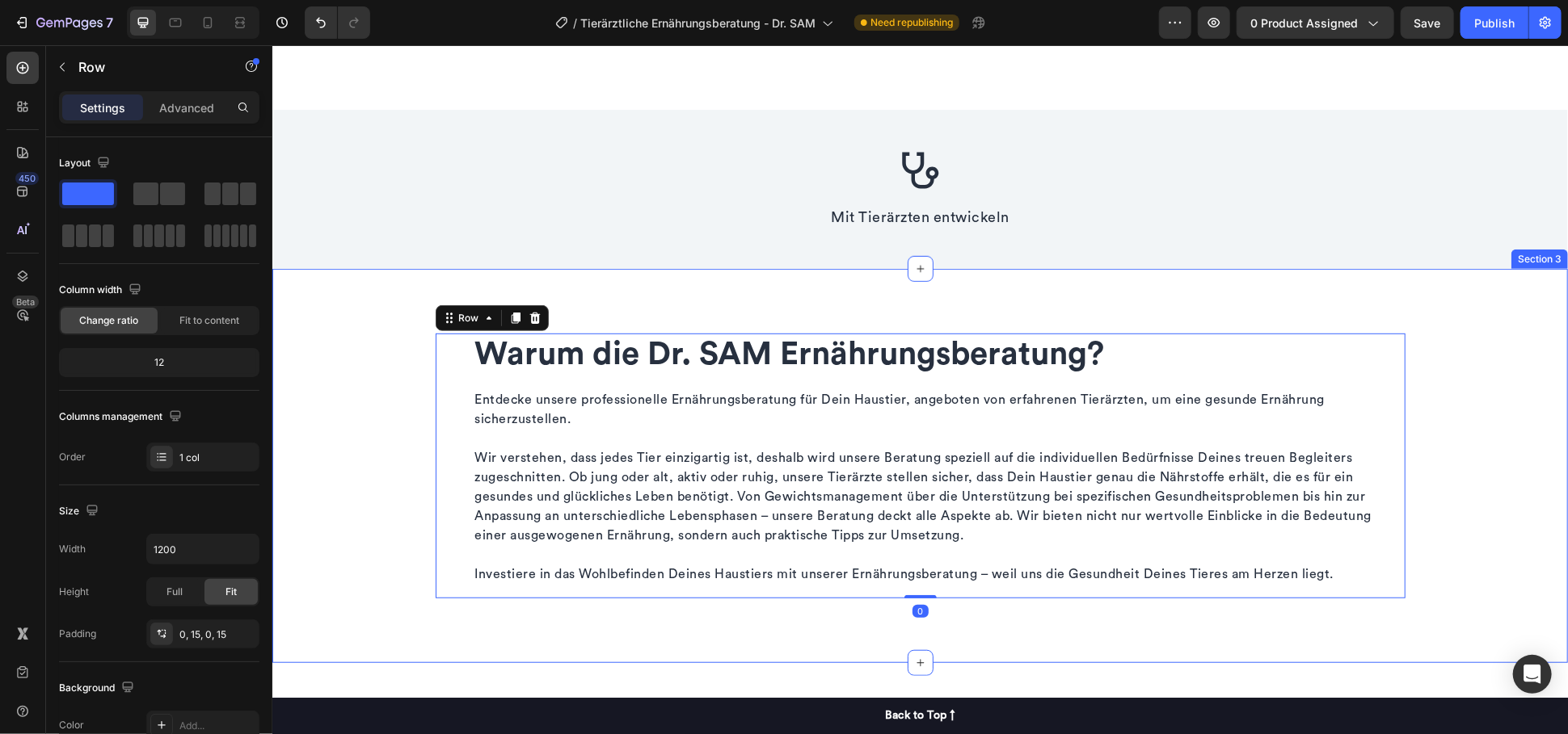
click at [341, 345] on div "Warum die Dr. SAM Ernährungsberatung? Heading Entdecke unsere professionelle Er…" at bounding box center [918, 465] width 1295 height 265
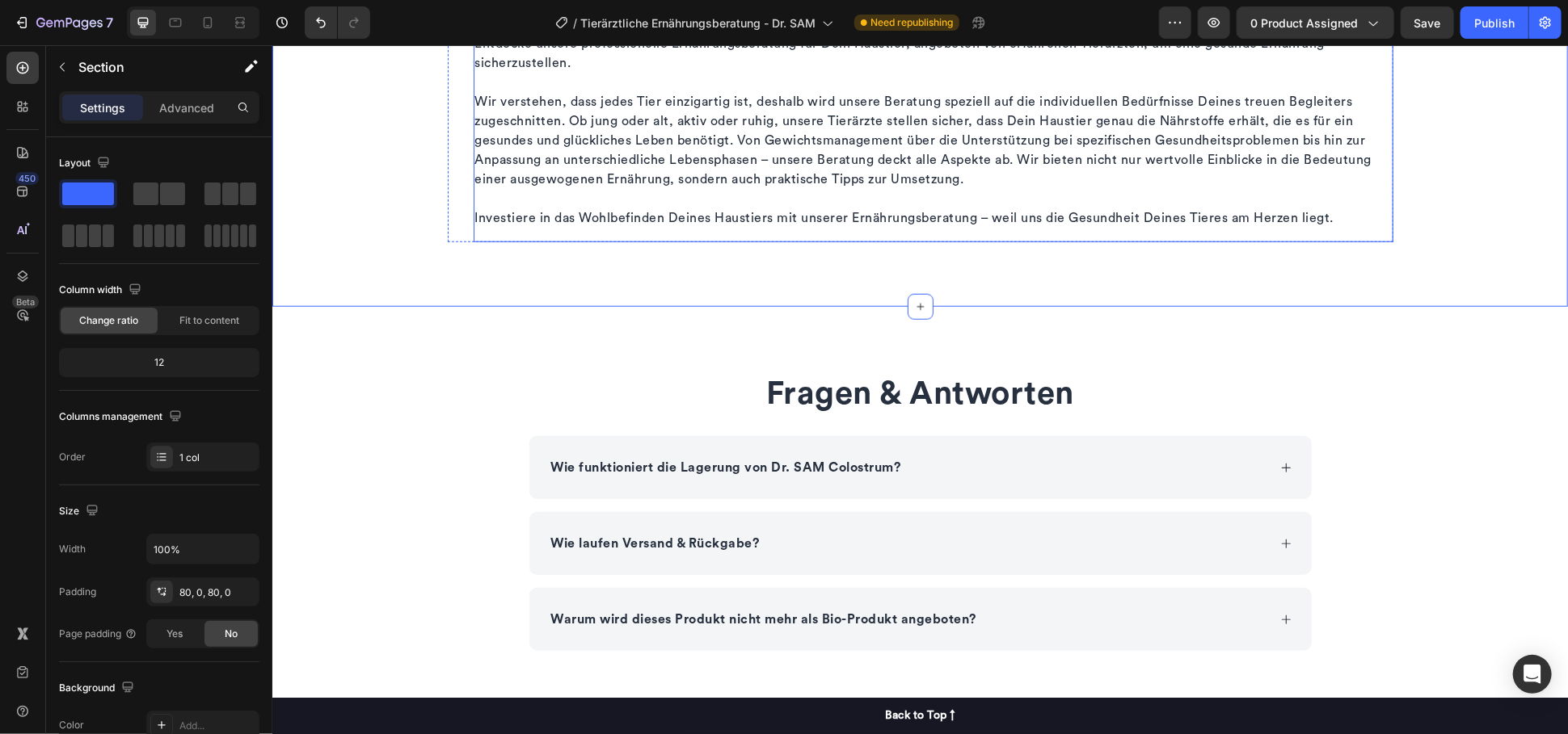
scroll to position [961, 0]
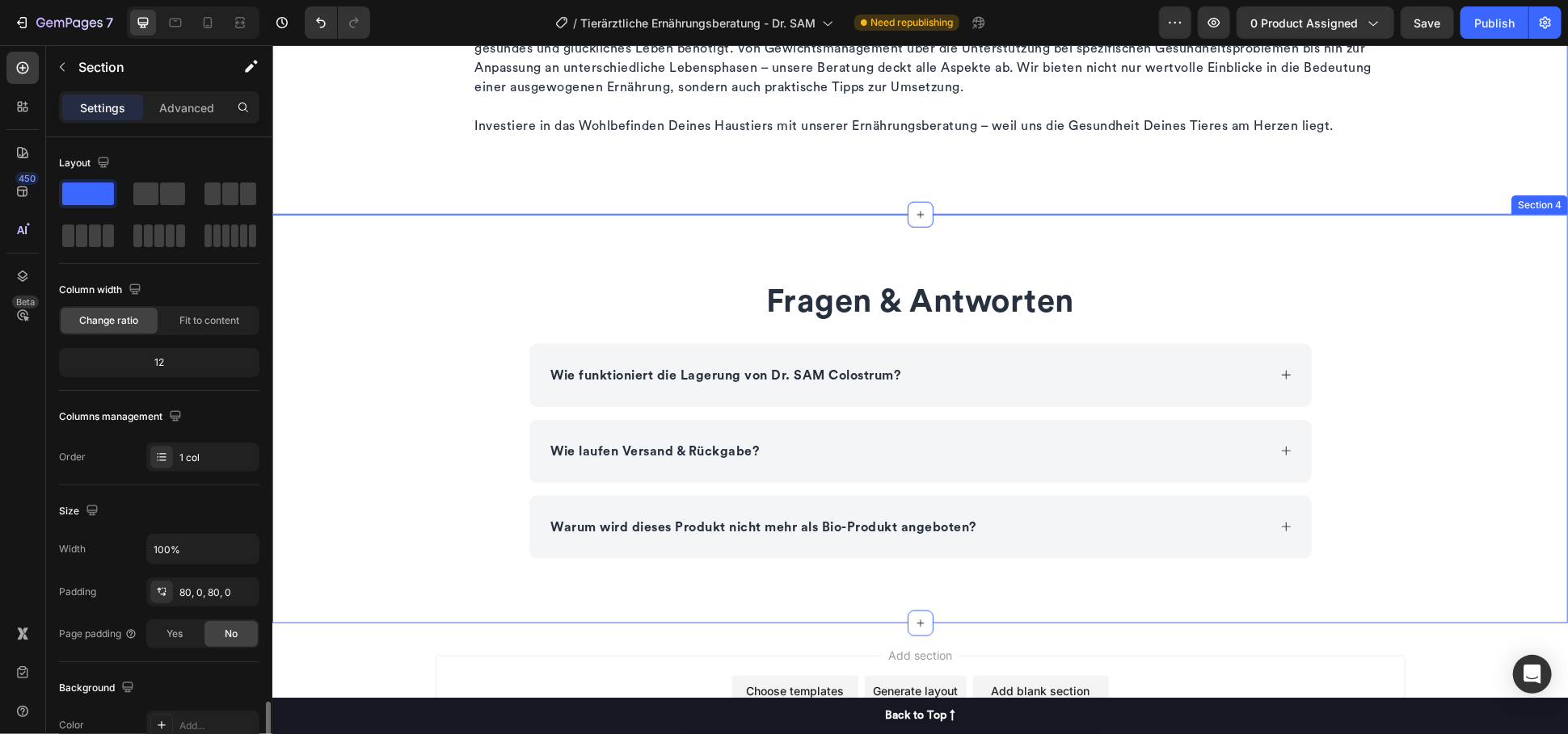
click at [362, 393] on div "Fragen & Antworten Heading Wie funktioniert die Lagerung von Dr. SAM Colostrum?…" at bounding box center [918, 418] width 1295 height 280
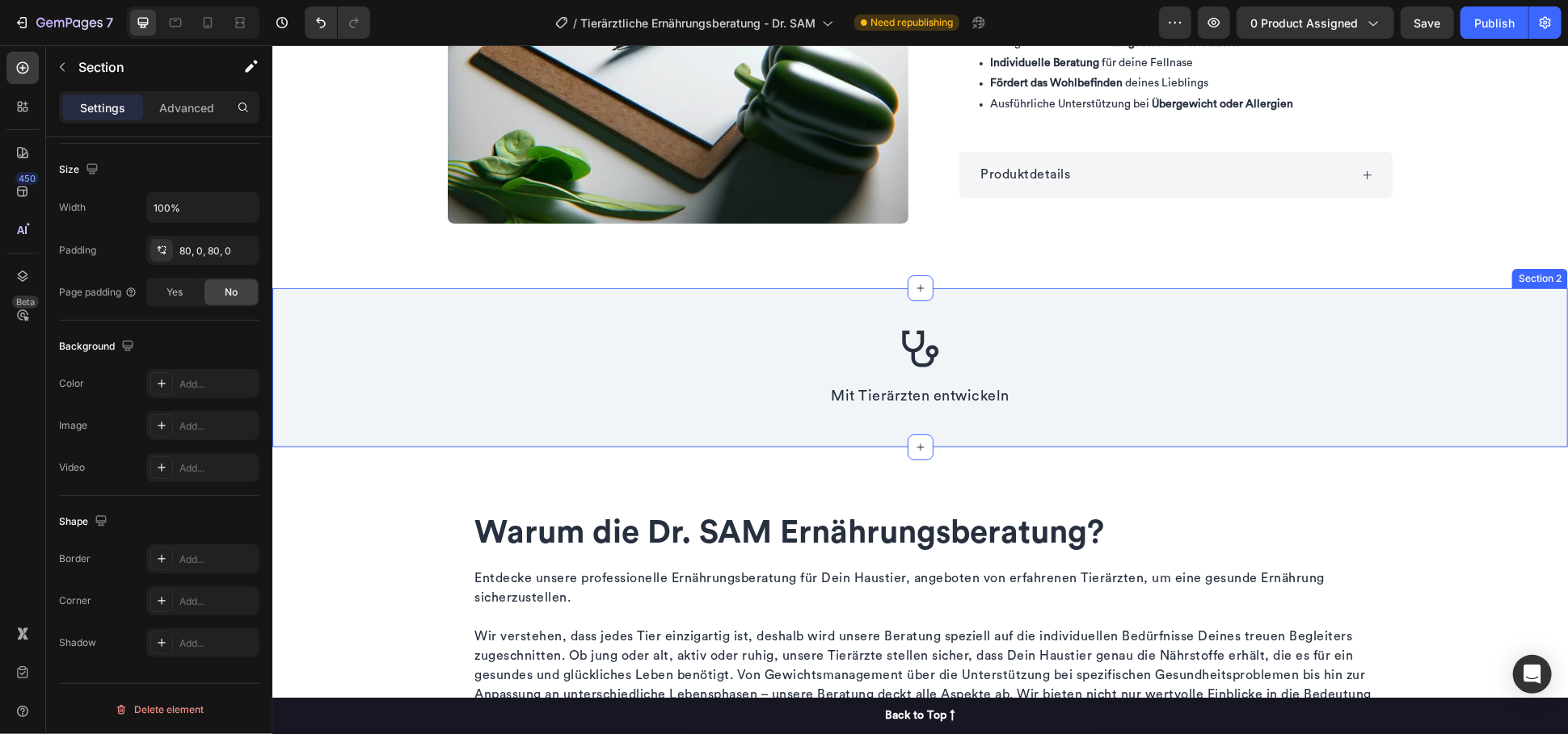
scroll to position [423, 0]
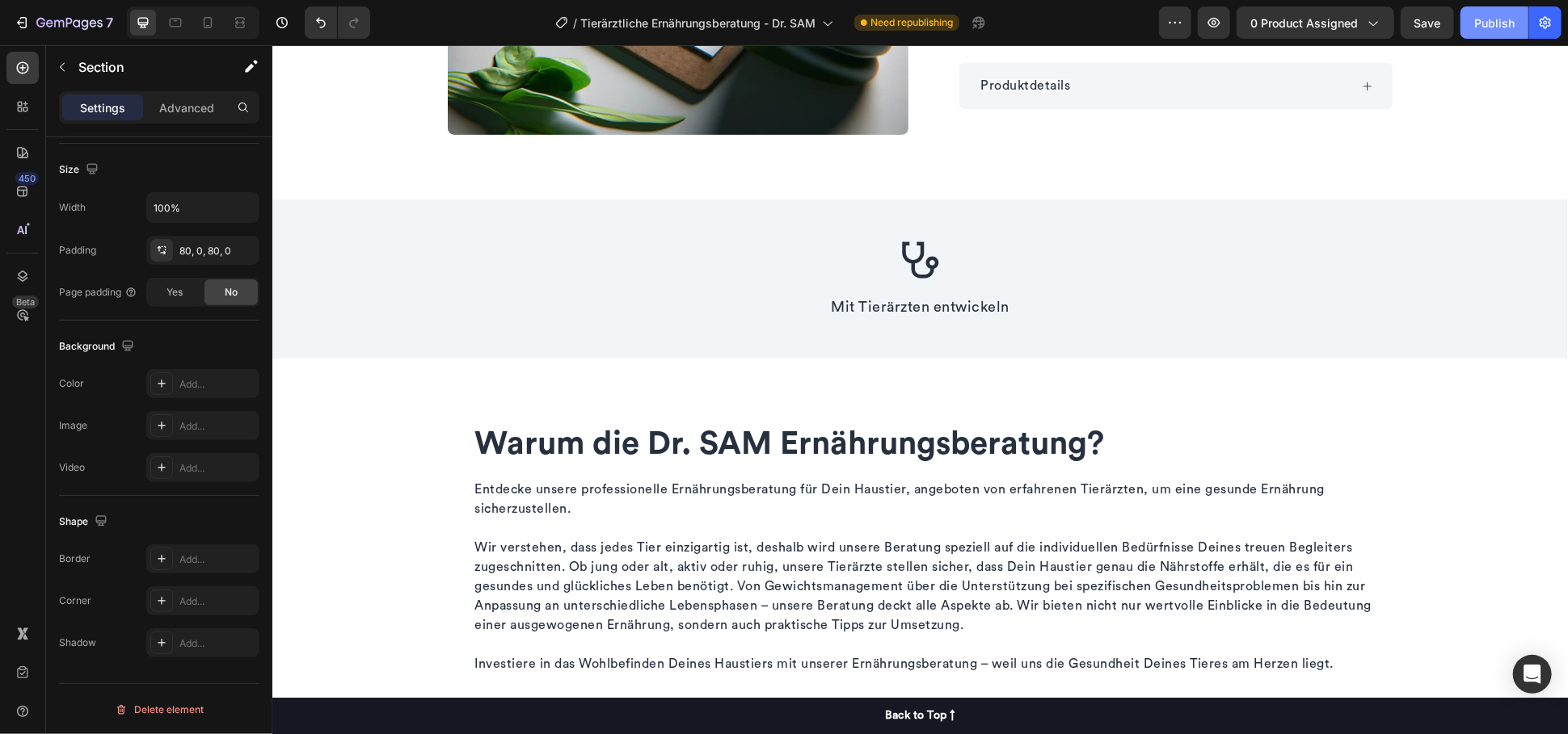
click at [1484, 20] on div "Publish" at bounding box center [1494, 22] width 41 height 17
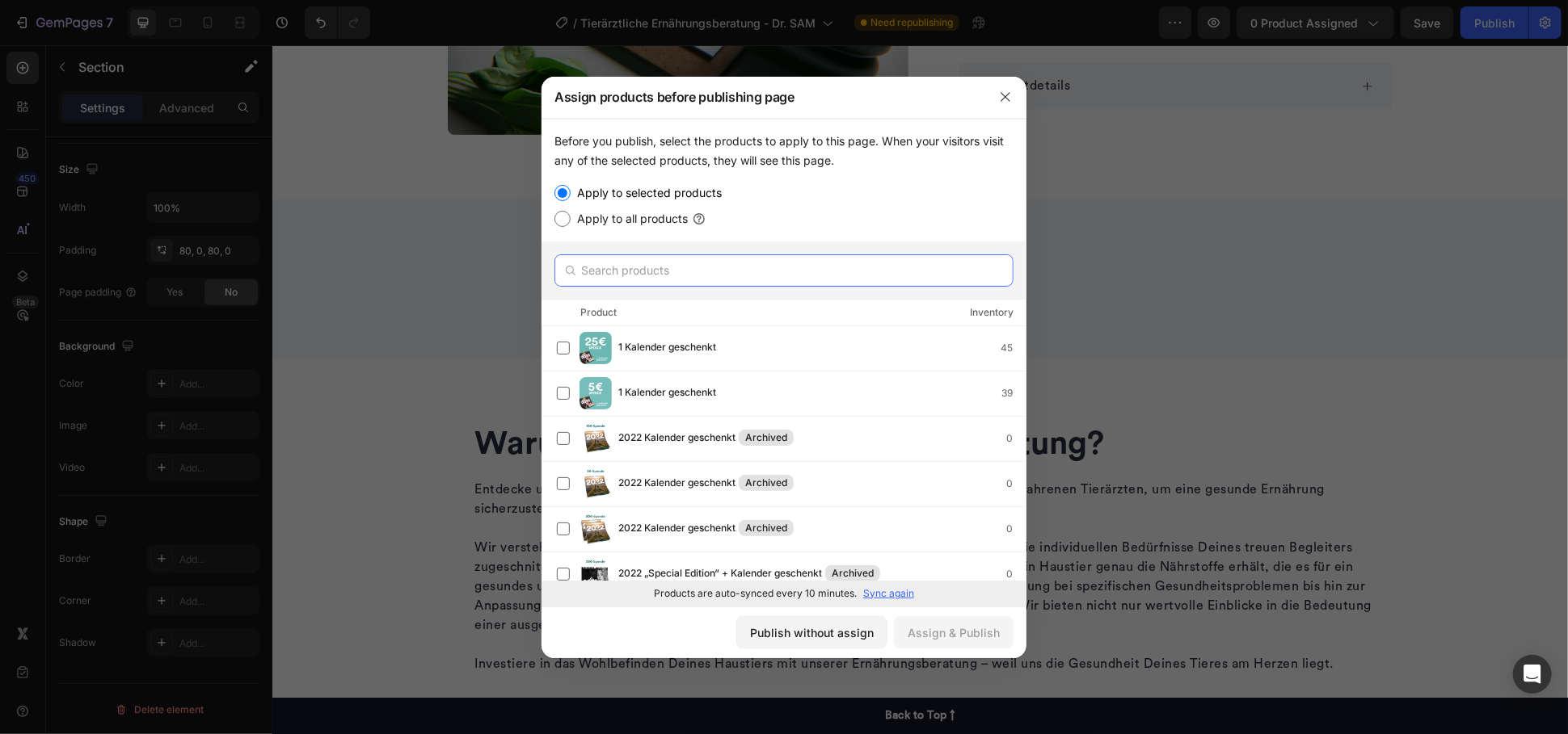
click at [708, 271] on input "text" at bounding box center [784, 270] width 459 height 32
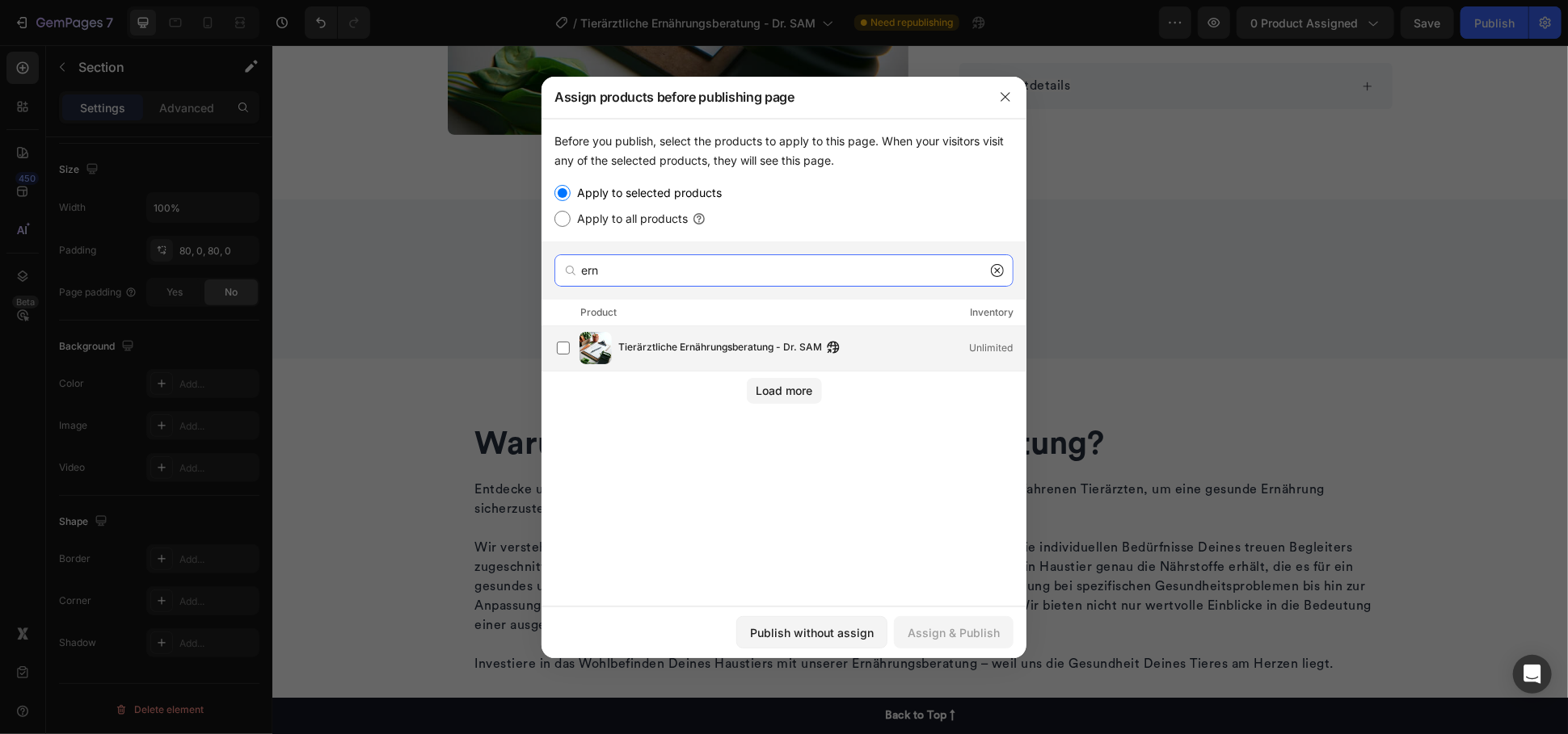
type input "ern"
click at [708, 351] on span "Tierärztliche Ernährungsberatung - Dr. SAM" at bounding box center [720, 348] width 204 height 17
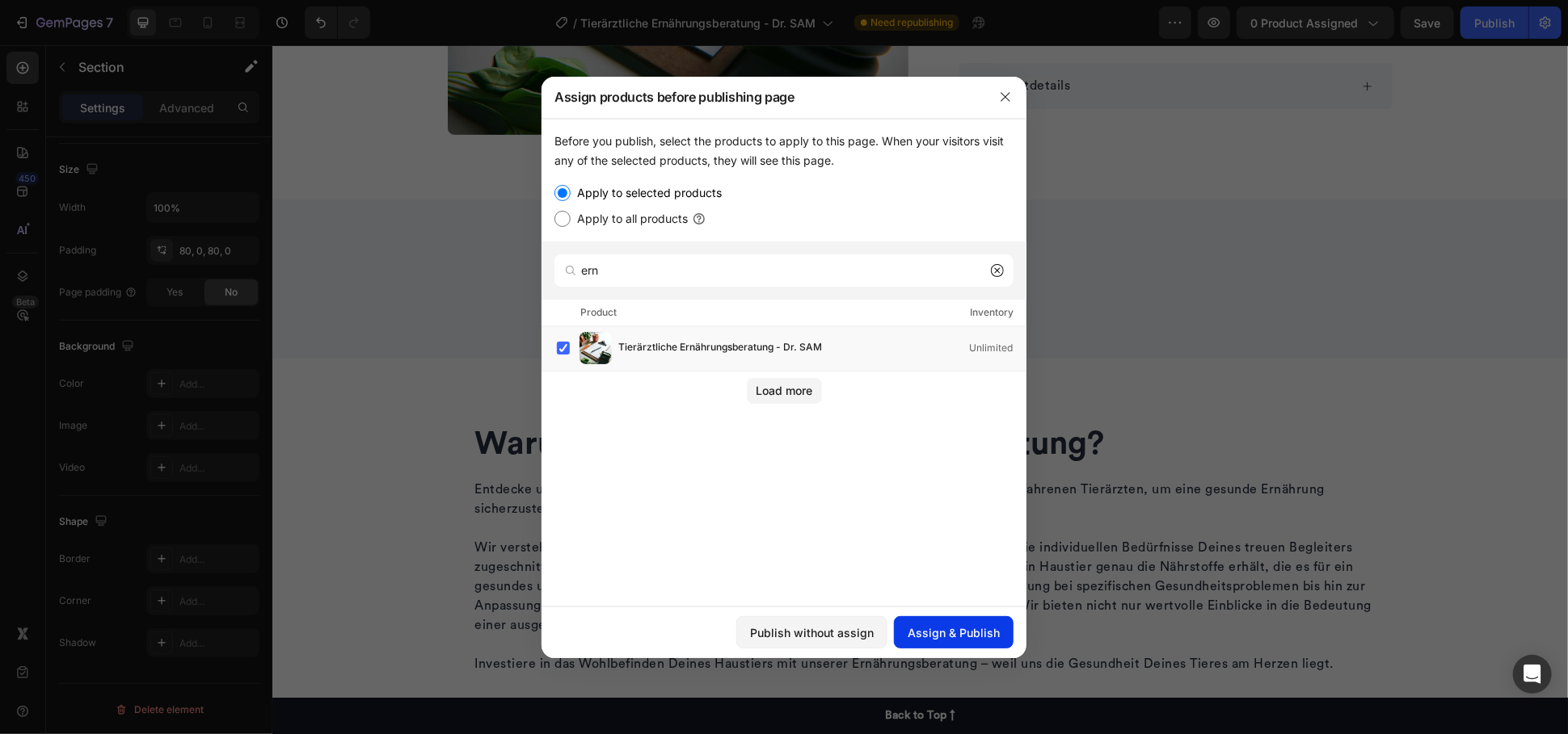
click at [977, 630] on div "Assign & Publish" at bounding box center [953, 632] width 92 height 17
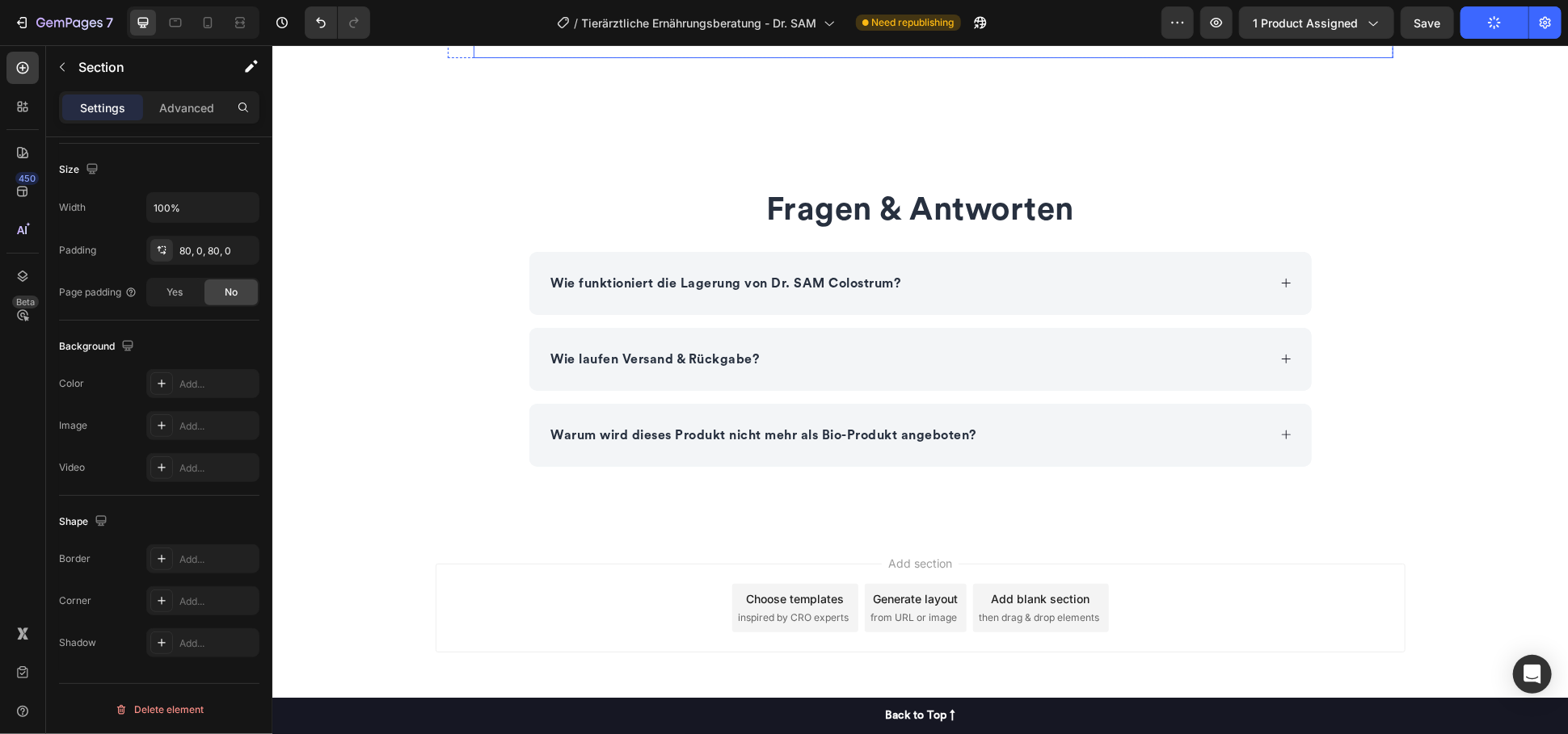
scroll to position [1077, 0]
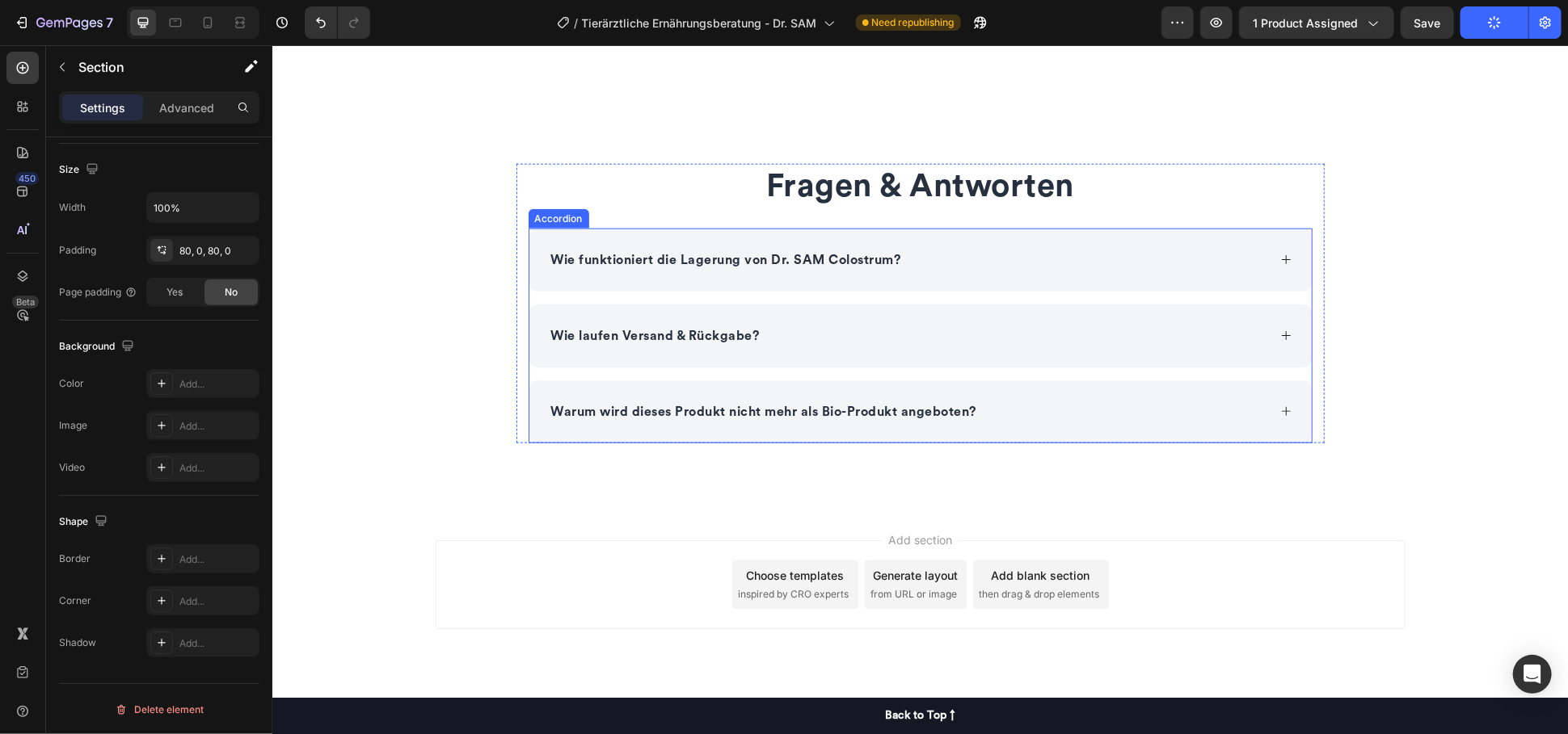
click at [787, 250] on p "Wie funktioniert die Lagerung von Dr. SAM Colostrum?" at bounding box center [725, 259] width 350 height 19
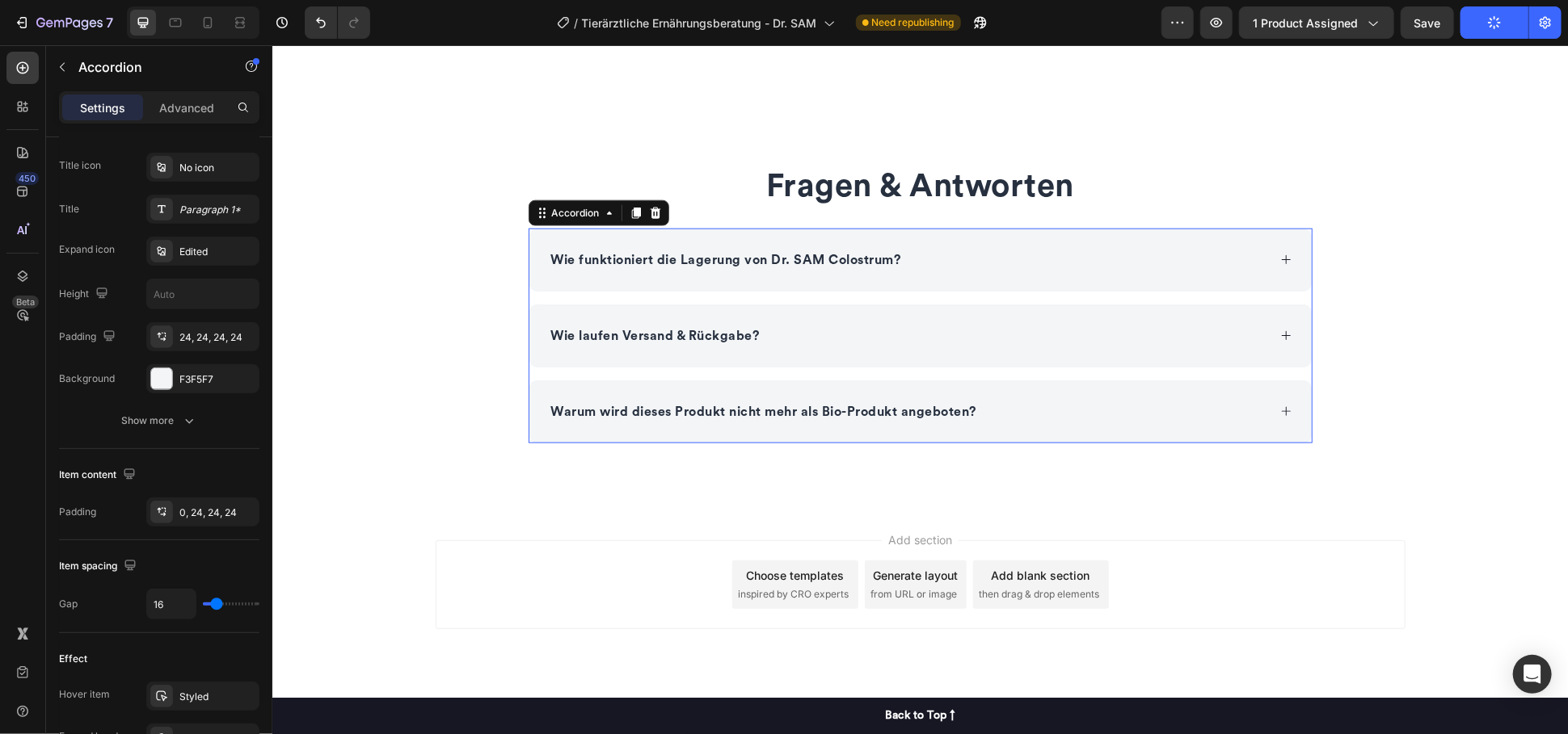
click at [787, 250] on p "Wie funktioniert die Lagerung von Dr. SAM Colostrum?" at bounding box center [725, 259] width 350 height 19
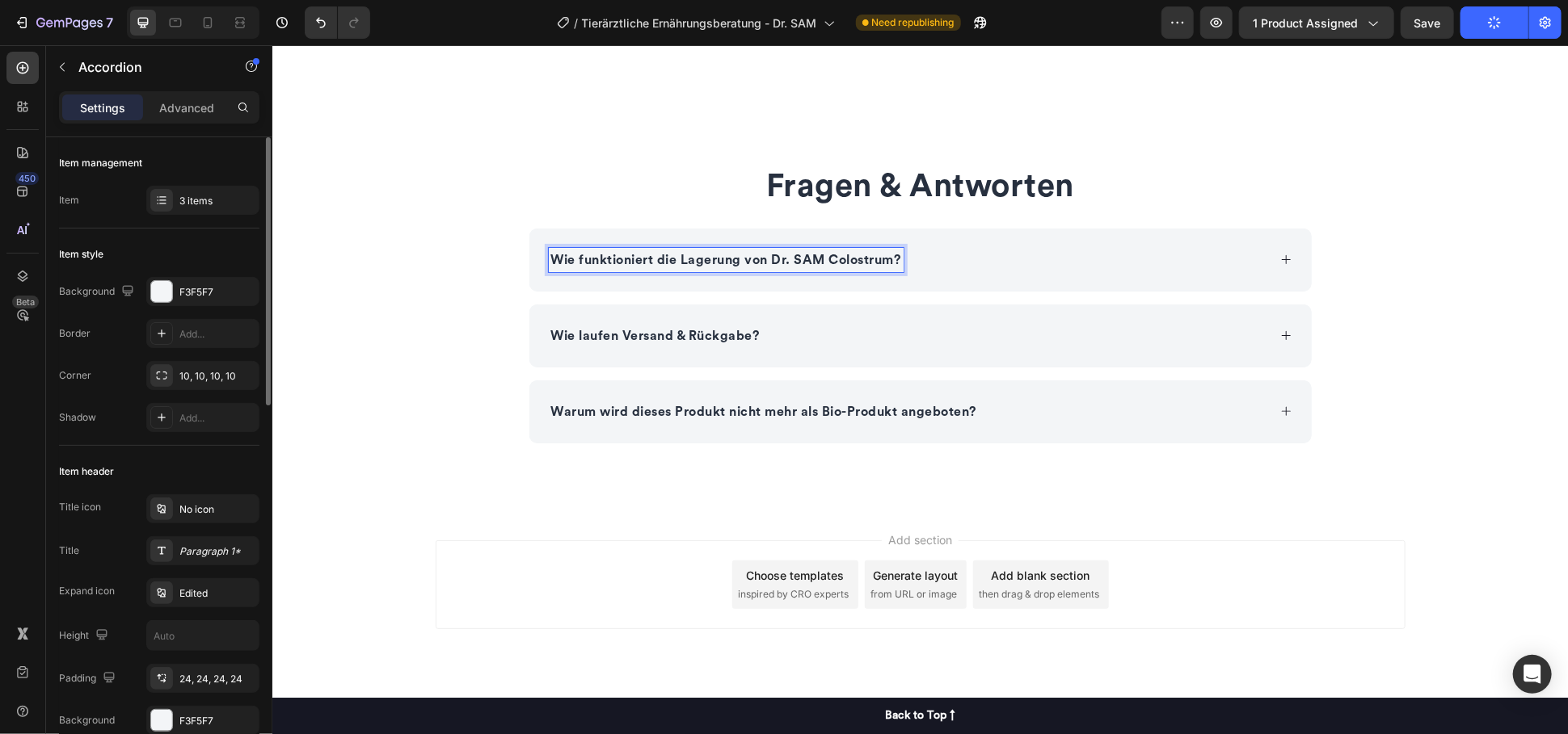
click at [750, 254] on p "Wie funktioniert die Lagerung von Dr. SAM Colostrum?" at bounding box center [725, 259] width 350 height 19
click at [845, 256] on div "Wer führt die Beratung durch?" at bounding box center [906, 259] width 718 height 24
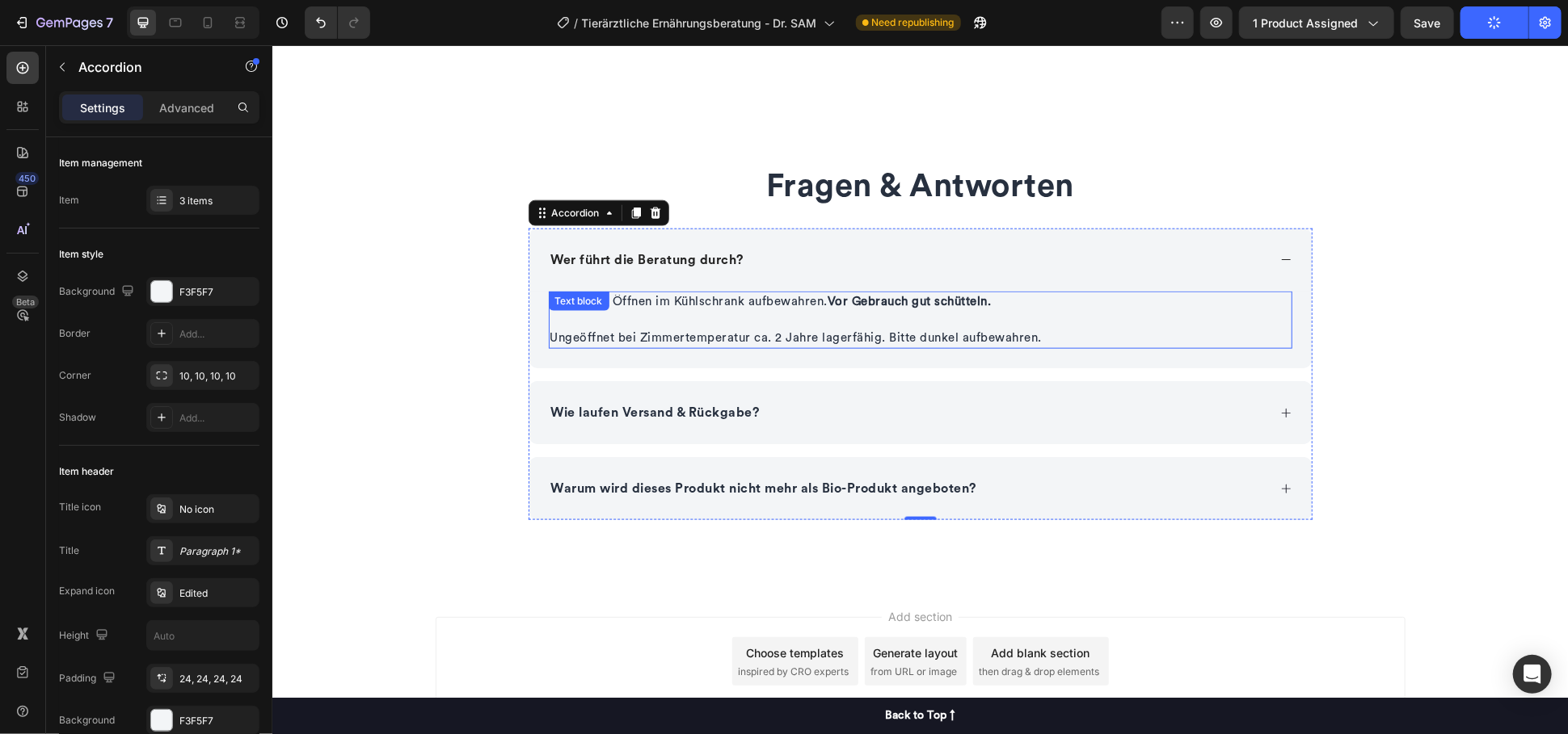
click at [628, 299] on p "Nach dem Öffnen im Kühlschrank aufbewahren. Vor Gebrauch gut schütteln." at bounding box center [920, 310] width 740 height 36
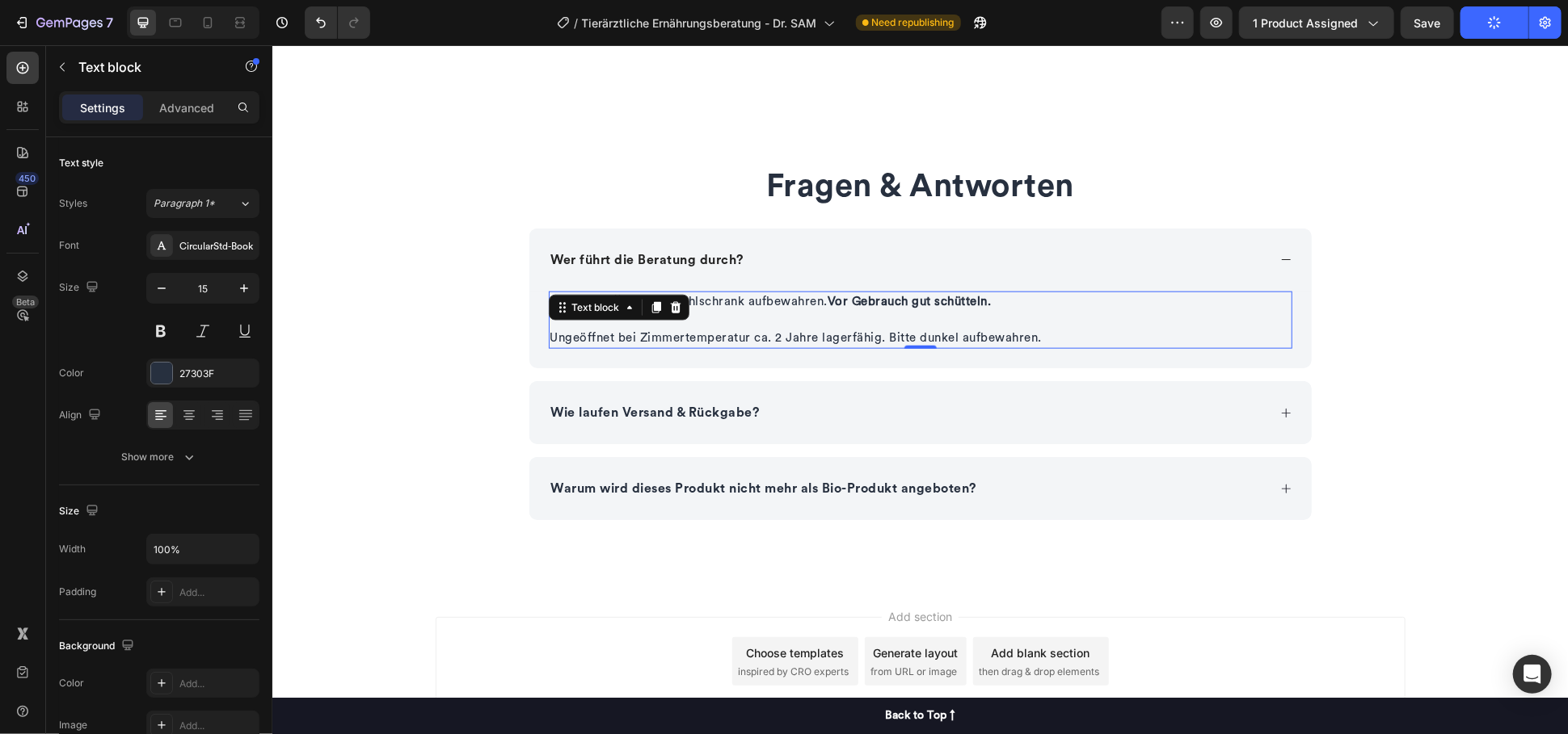
click at [628, 299] on div "Text block" at bounding box center [595, 307] width 86 height 19
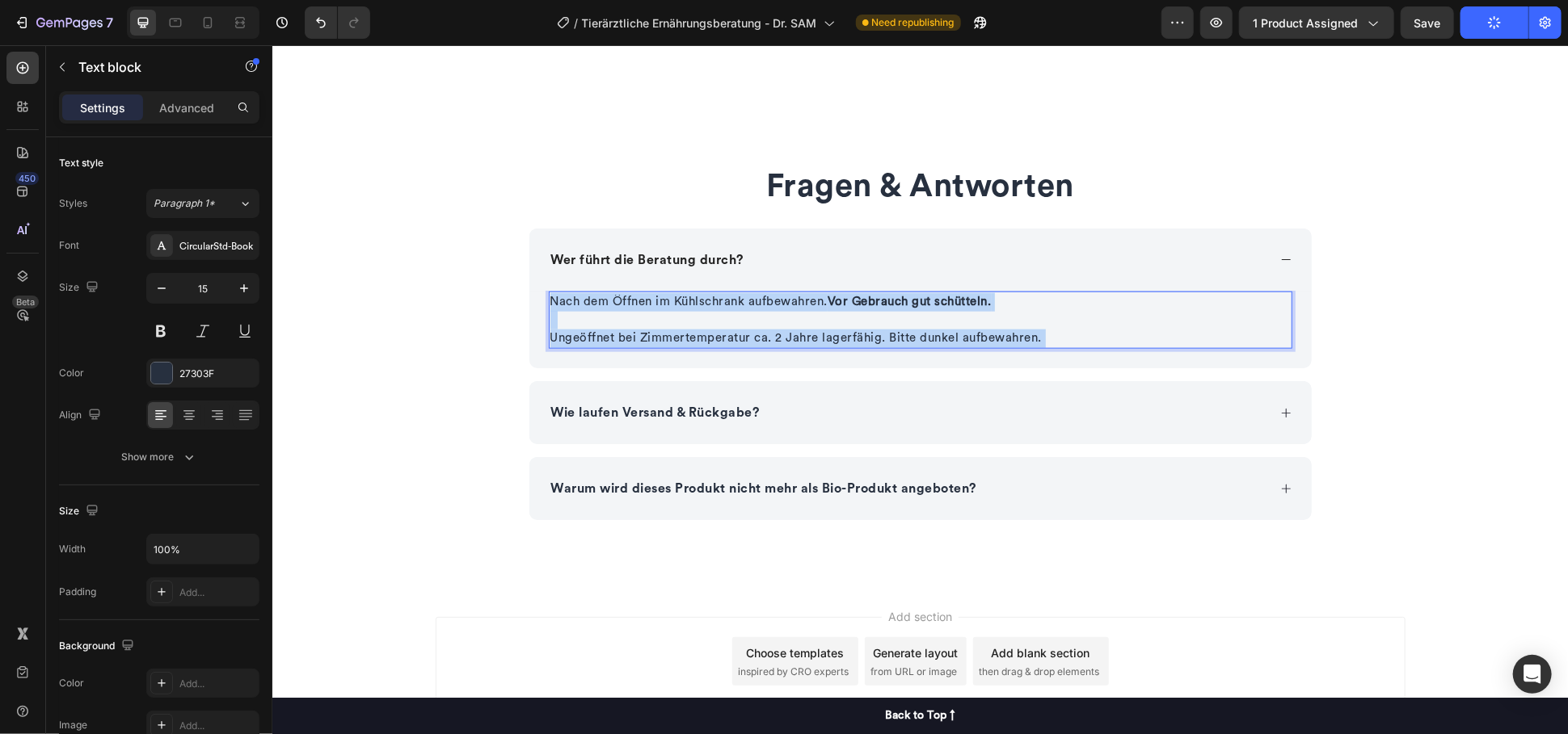
click at [869, 312] on p "Nach dem Öffnen im Kühlschrank aufbewahren. Vor Gebrauch gut schütteln." at bounding box center [920, 310] width 740 height 36
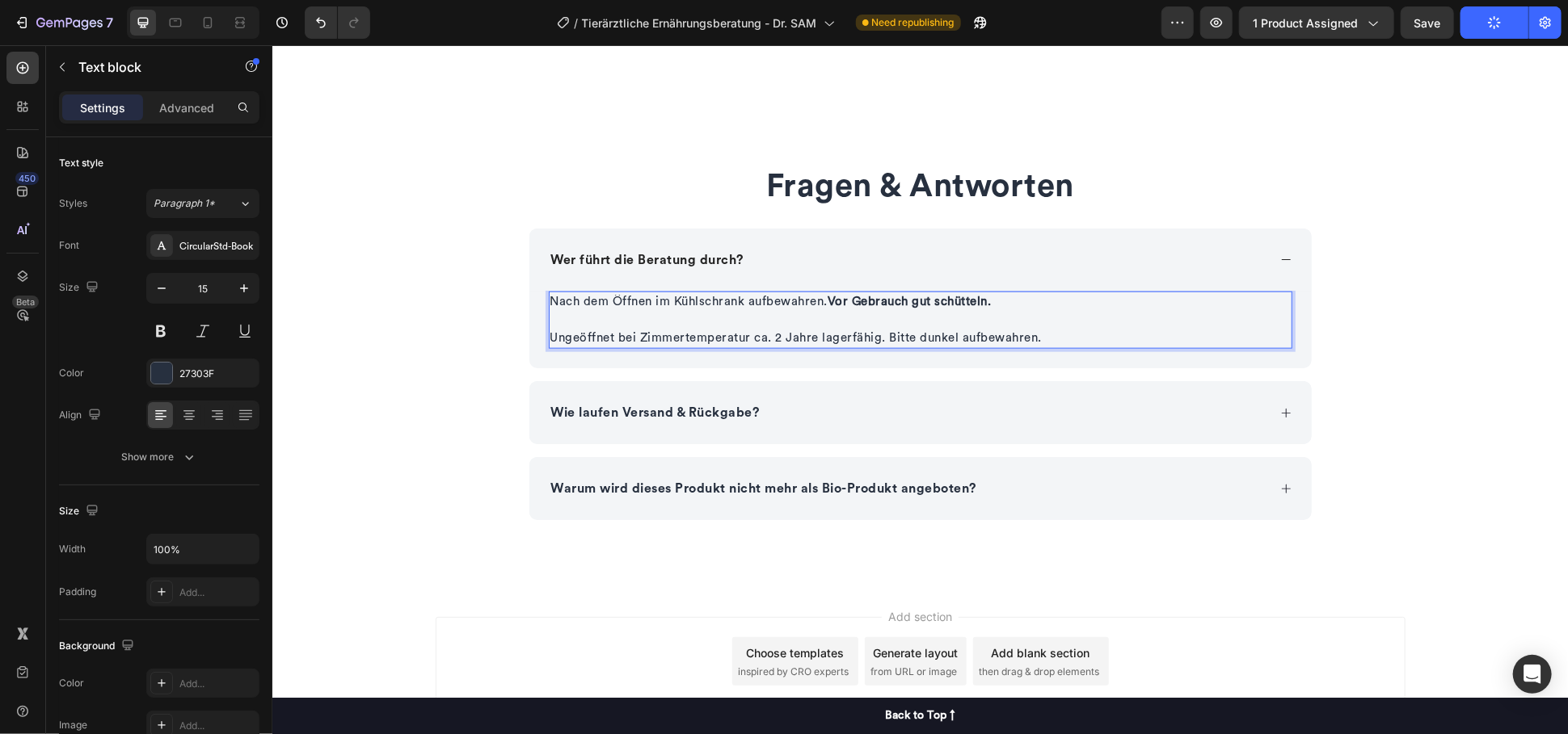
click at [869, 312] on p "Nach dem Öffnen im Kühlschrank aufbewahren. Vor Gebrauch gut schütteln." at bounding box center [920, 310] width 740 height 36
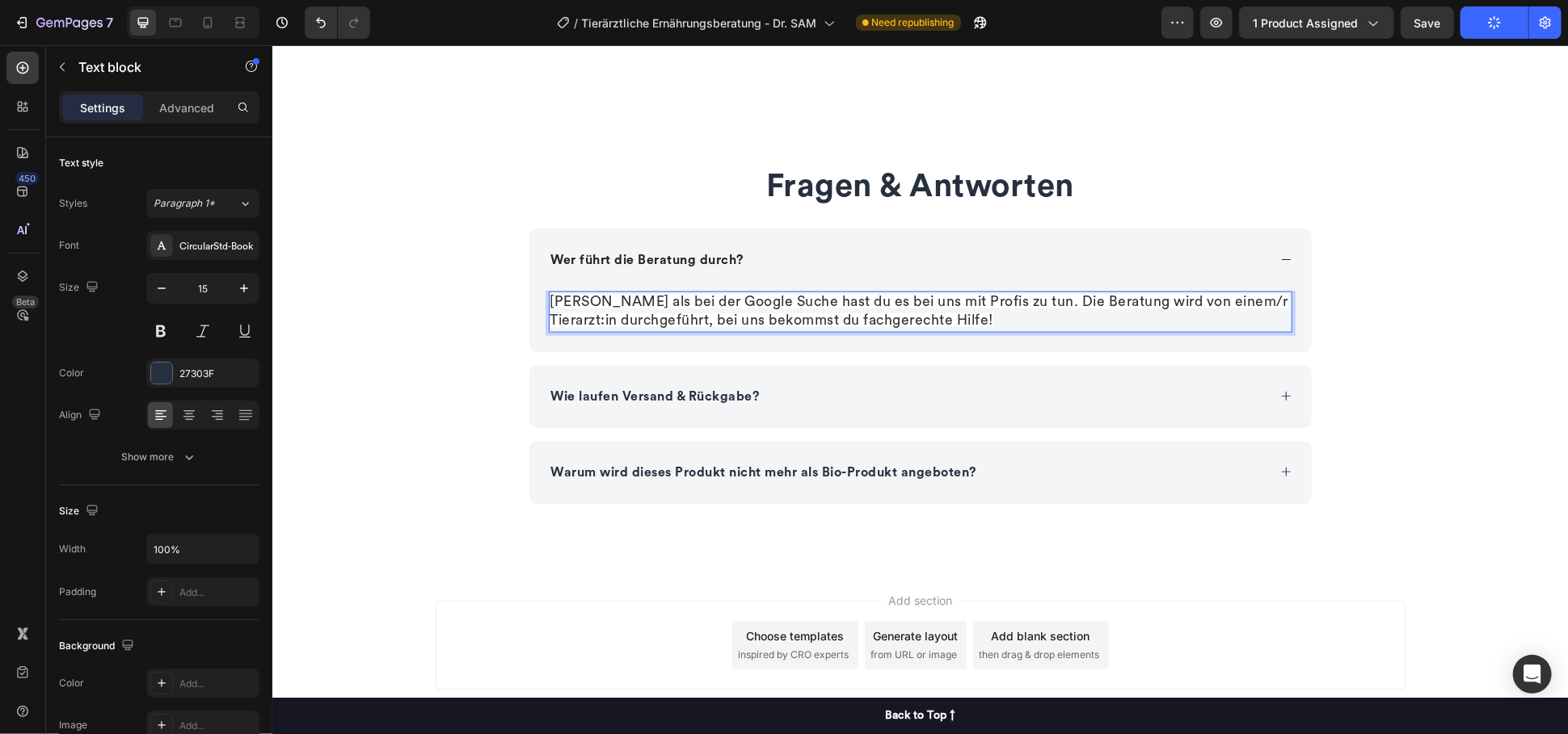
click at [1025, 315] on p "Anders als bei der Google Suche hast du es bei uns mit Profis zu tun. Die Berat…" at bounding box center [920, 311] width 740 height 38
click at [324, 18] on icon "Undo/Redo" at bounding box center [321, 22] width 17 height 17
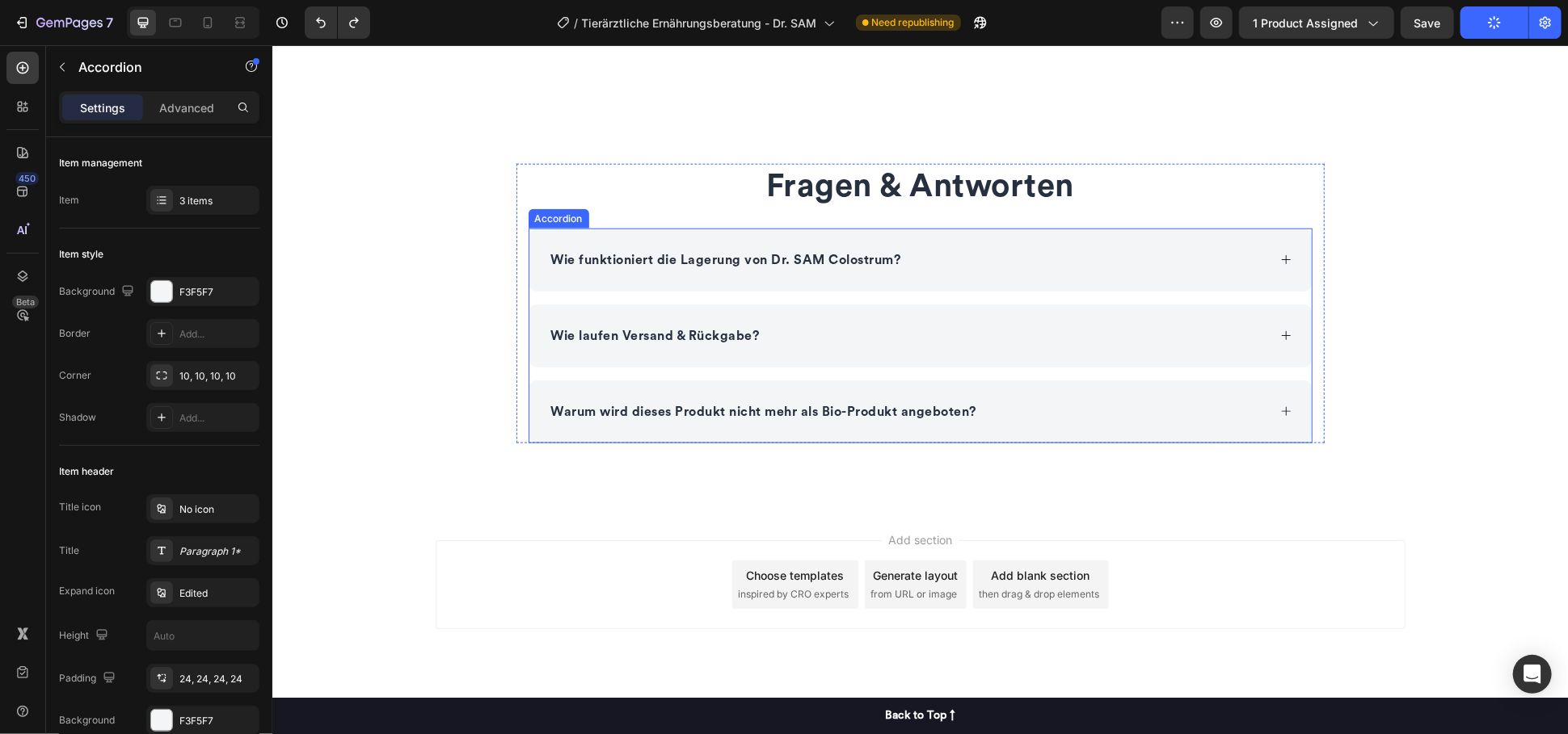
click at [663, 258] on p "Wie funktioniert die Lagerung von Dr. SAM Colostrum?" at bounding box center [725, 259] width 350 height 19
click at [1002, 272] on div "Wie funktioniert die Lagerung von Dr. SAM Colostrum?" at bounding box center [919, 259] width 782 height 63
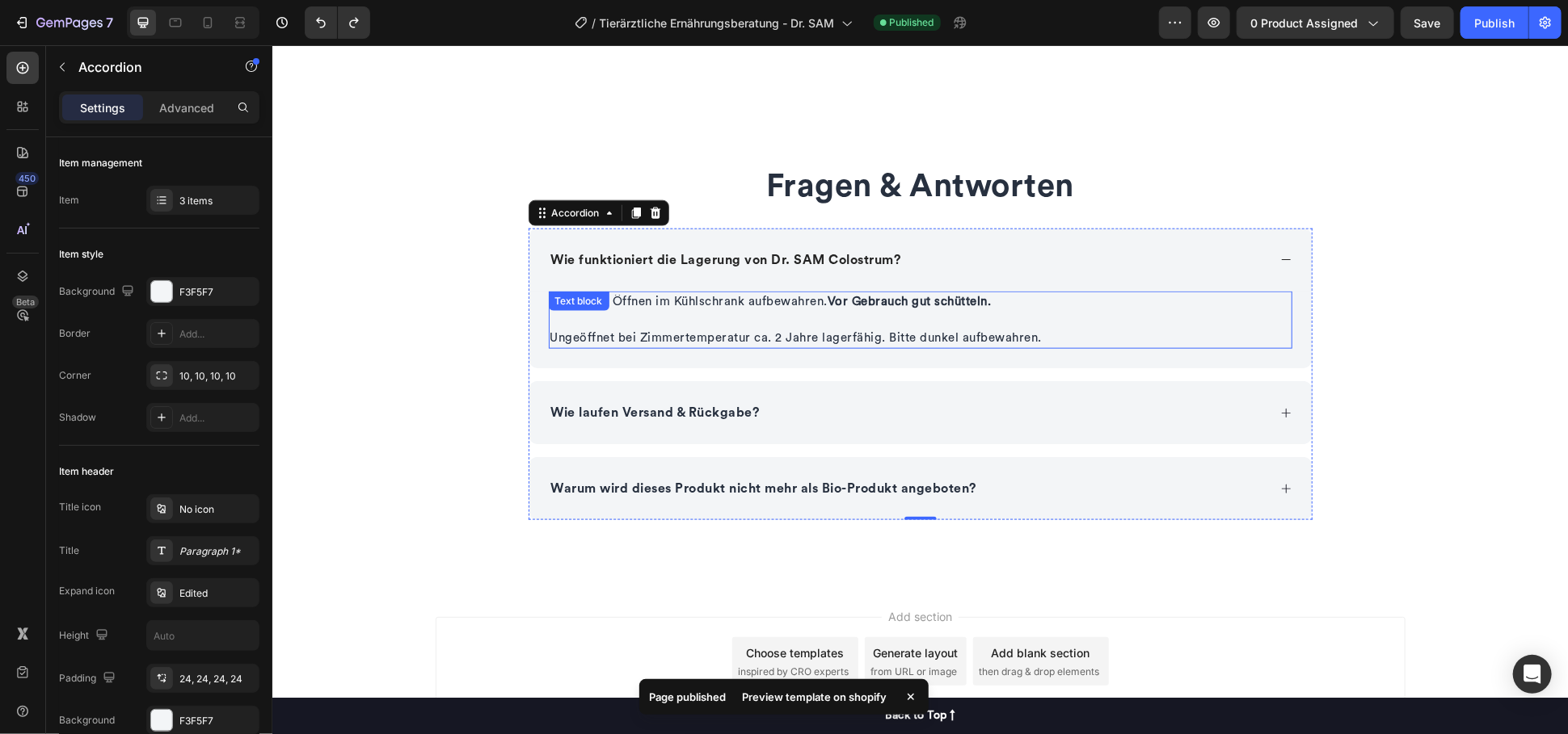
click at [708, 317] on p "Nach dem Öffnen im Kühlschrank aufbewahren. Vor Gebrauch gut schütteln." at bounding box center [920, 310] width 740 height 36
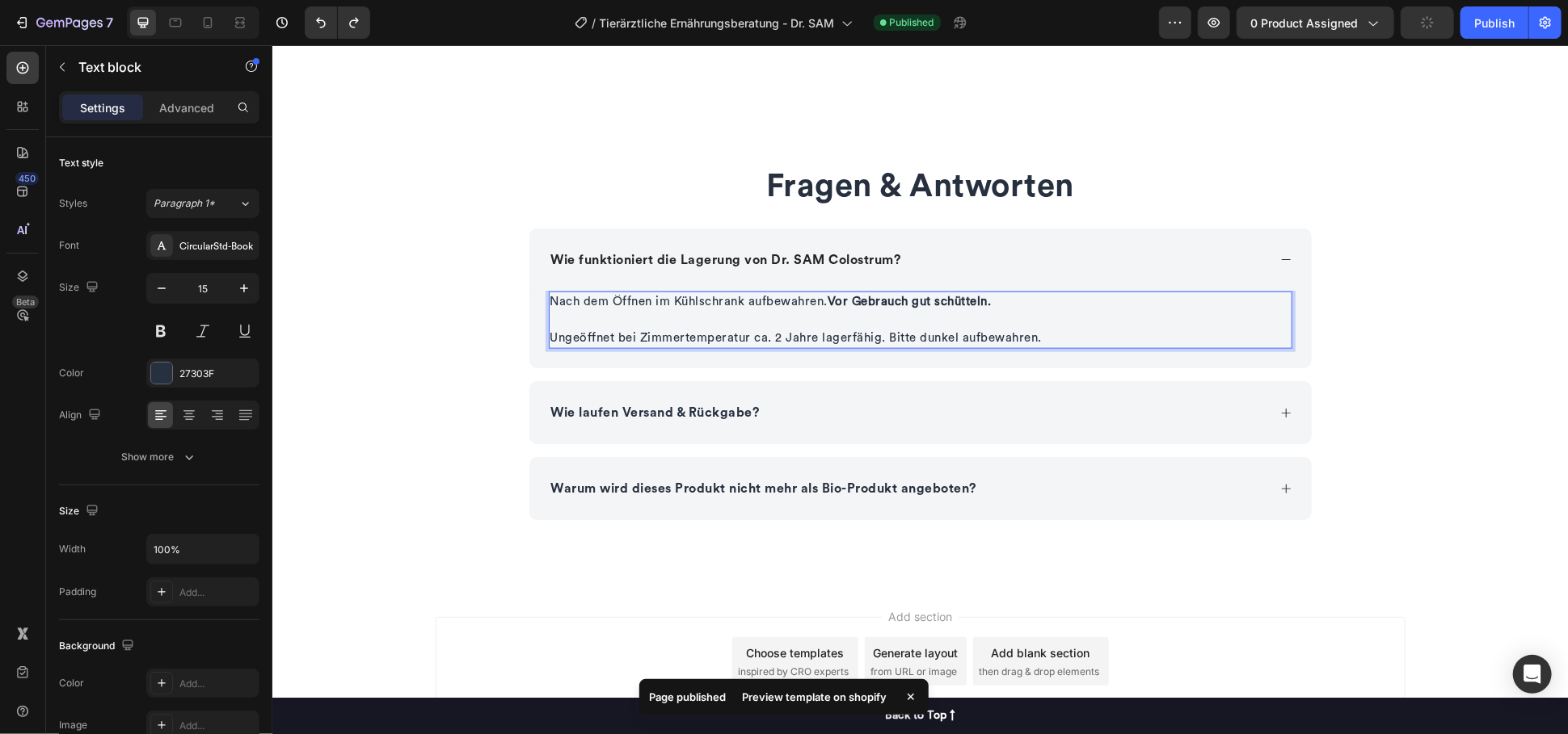
click at [708, 317] on p "Nach dem Öffnen im Kühlschrank aufbewahren. Vor Gebrauch gut schütteln." at bounding box center [920, 310] width 740 height 36
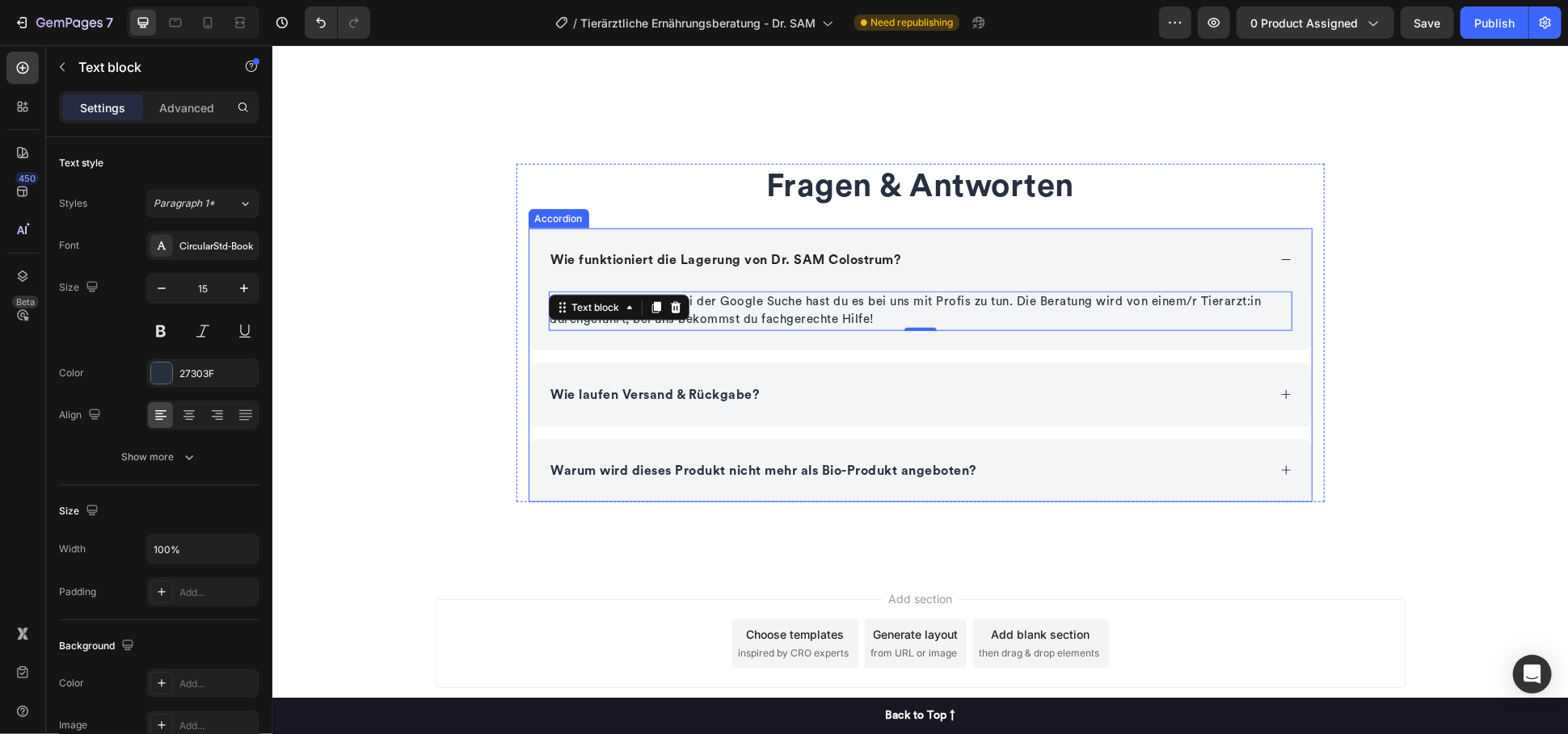
click at [680, 391] on p "Wie laufen Versand & Rückgabe?" at bounding box center [654, 394] width 209 height 19
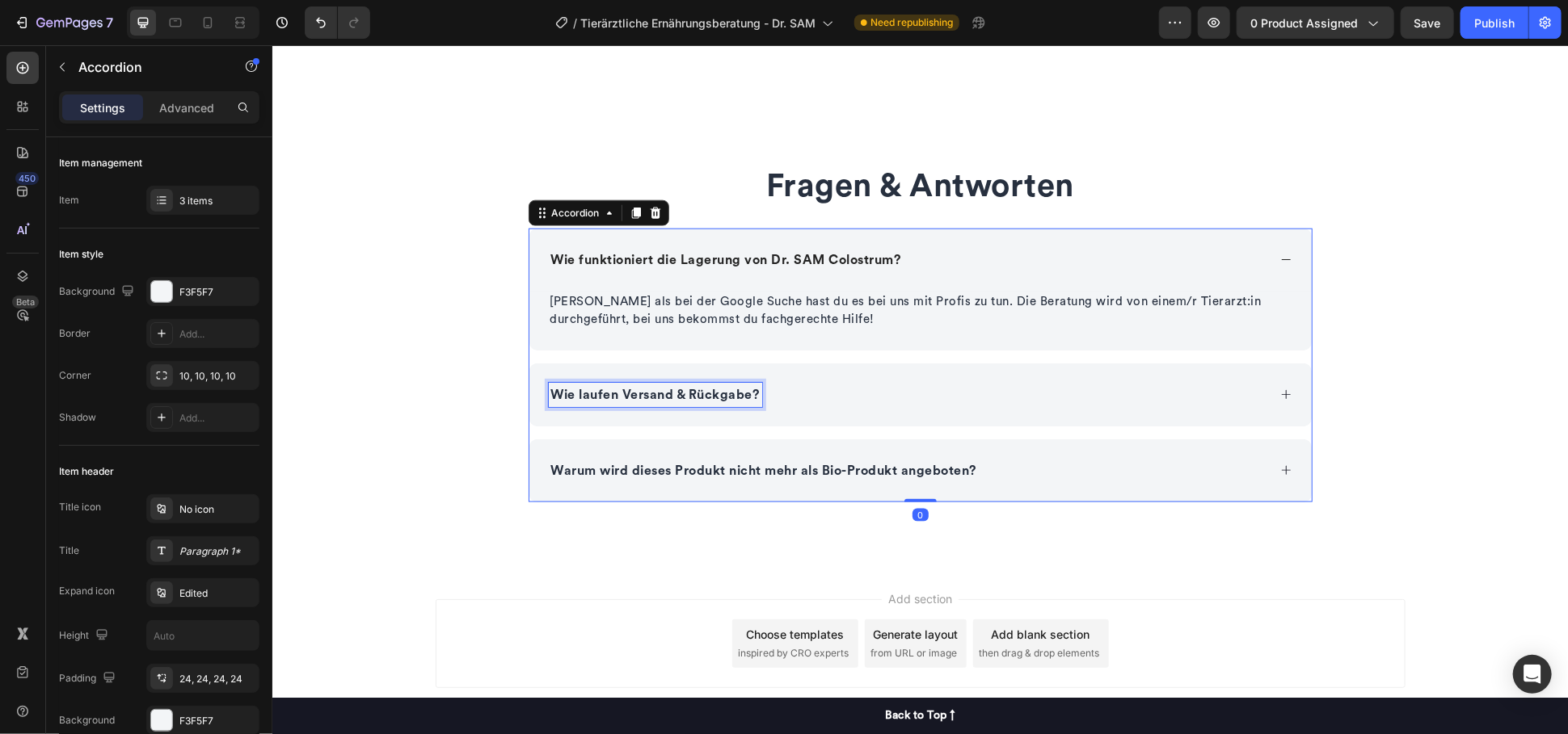
click at [680, 391] on p "Wie laufen Versand & Rückgabe?" at bounding box center [654, 394] width 209 height 19
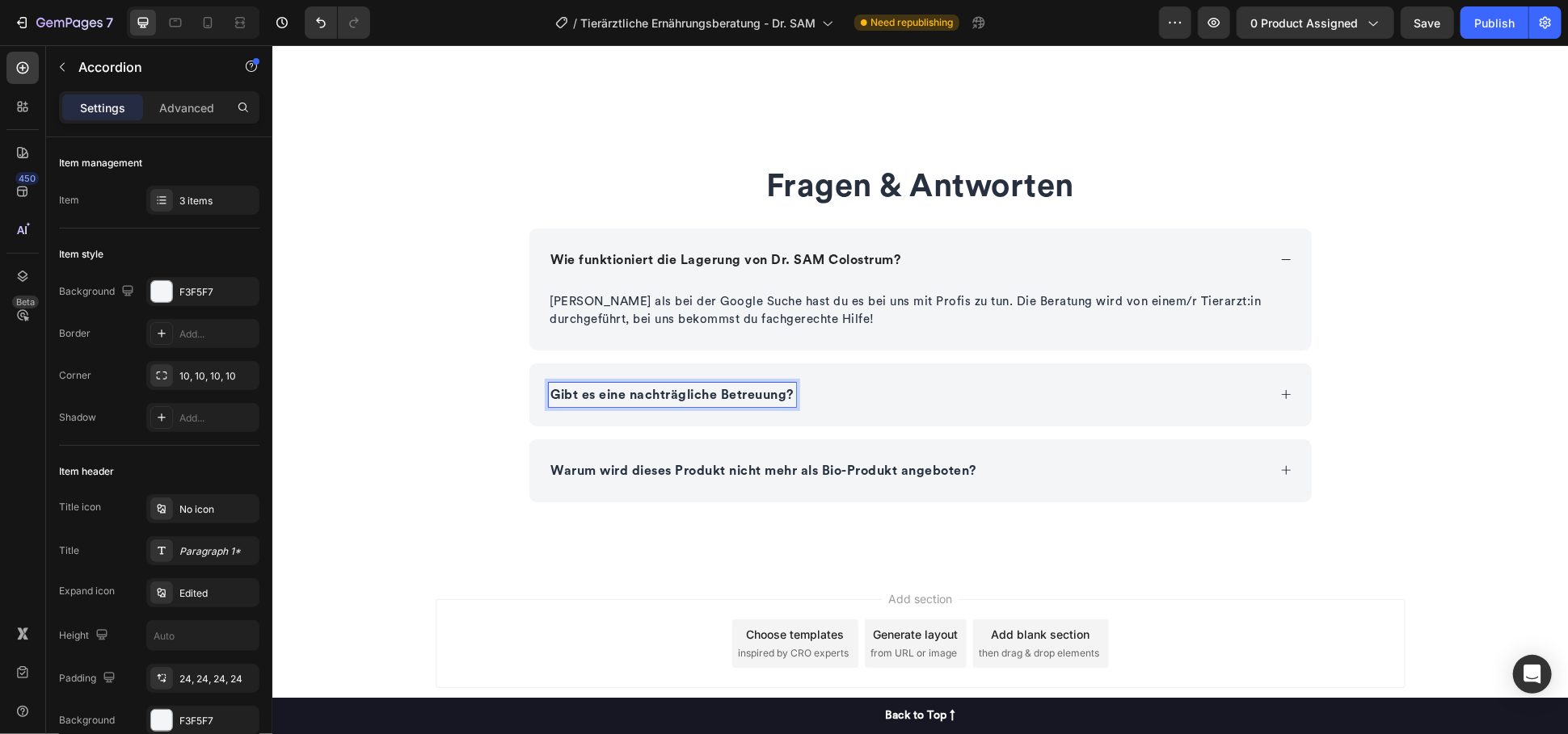
click at [929, 402] on div "Gibt es eine nachträgliche Betreuung?" at bounding box center [906, 393] width 718 height 24
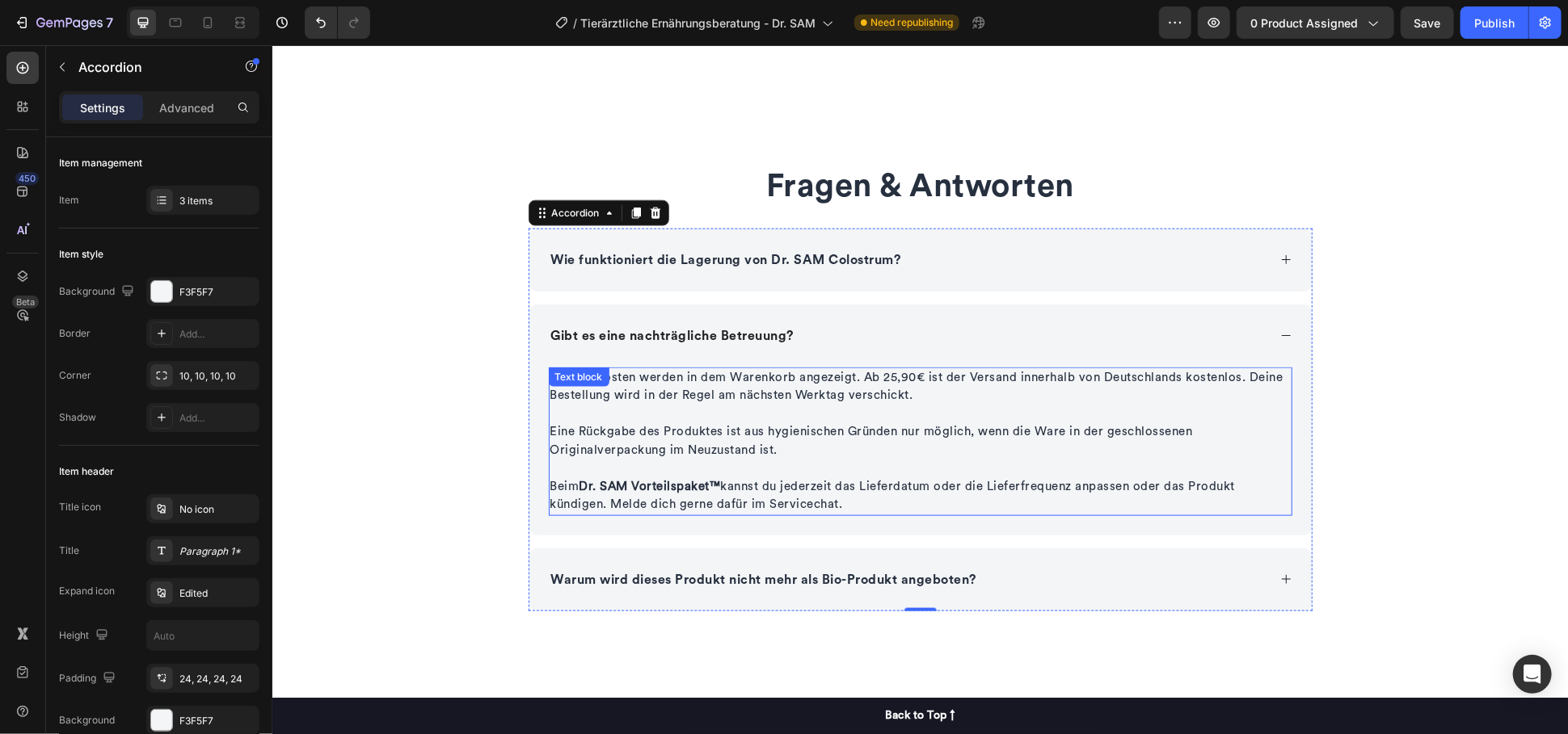
click at [743, 462] on p "Eine Rückgabe des Produktes ist aus hygienischen Gründen nur möglich, wenn die …" at bounding box center [920, 450] width 740 height 55
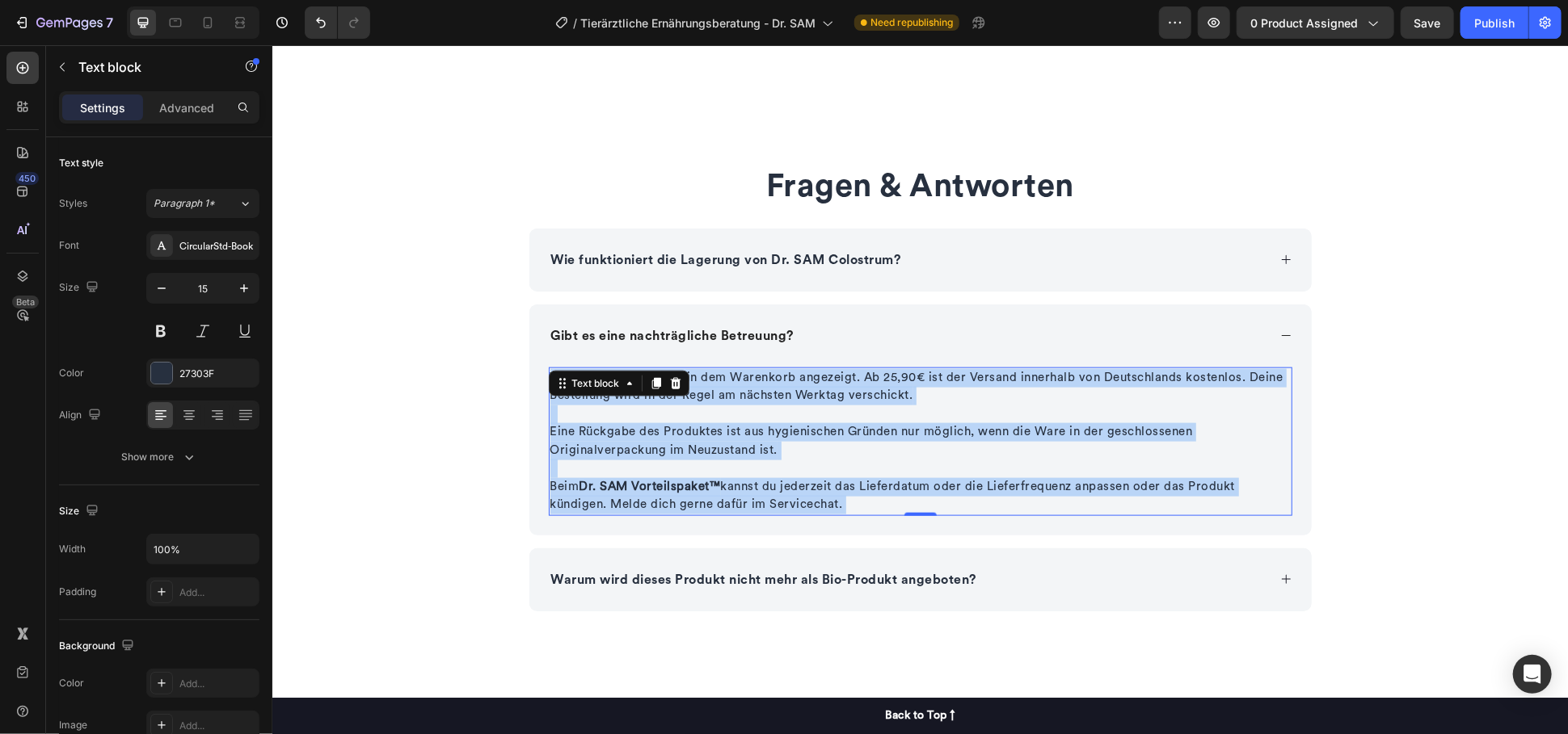
click at [750, 458] on p "Eine Rückgabe des Produktes ist aus hygienischen Gründen nur möglich, wenn die …" at bounding box center [920, 450] width 740 height 55
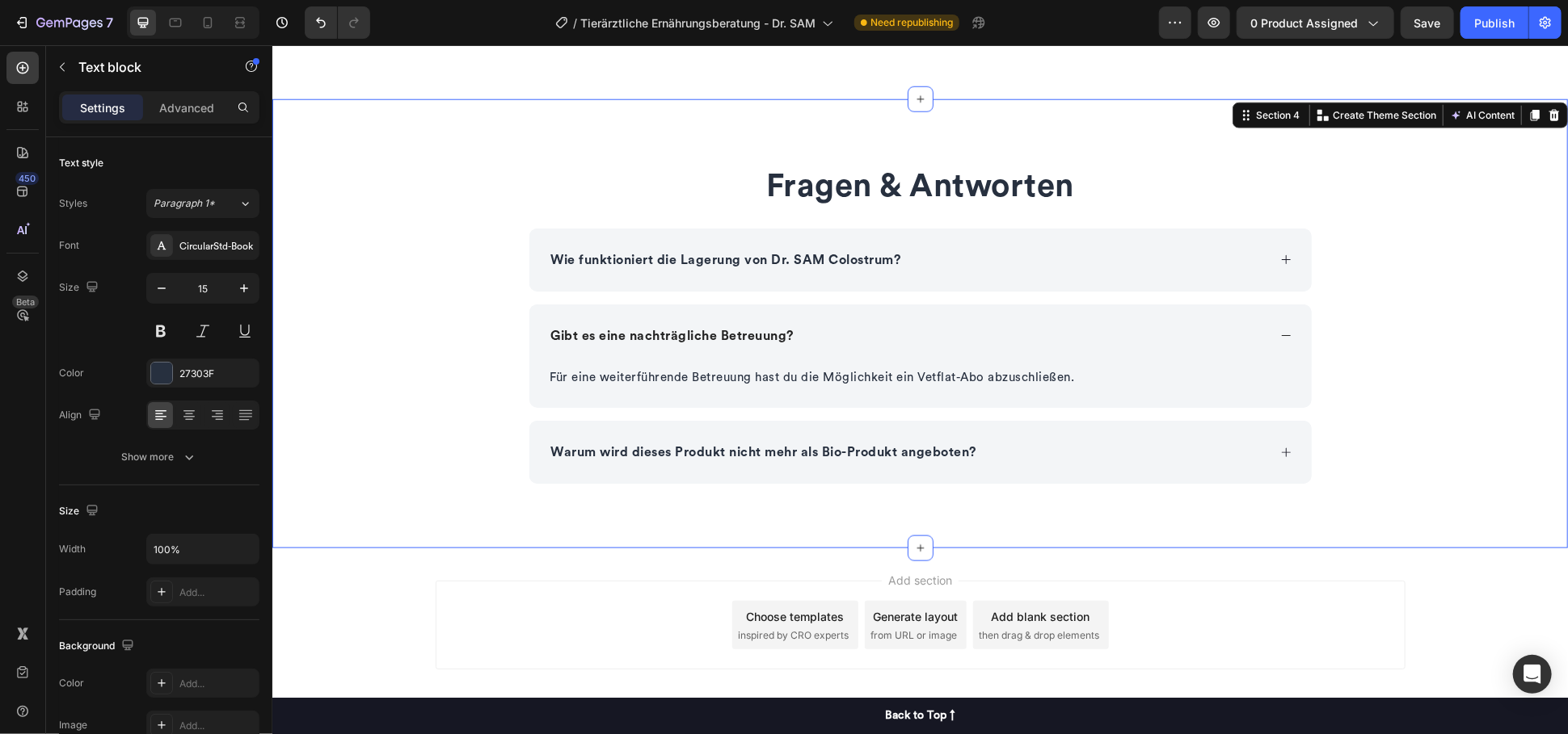
click at [419, 414] on div "Fragen & Antworten Heading Wie funktioniert die Lagerung von Dr. SAM Colostrum?…" at bounding box center [918, 323] width 1295 height 320
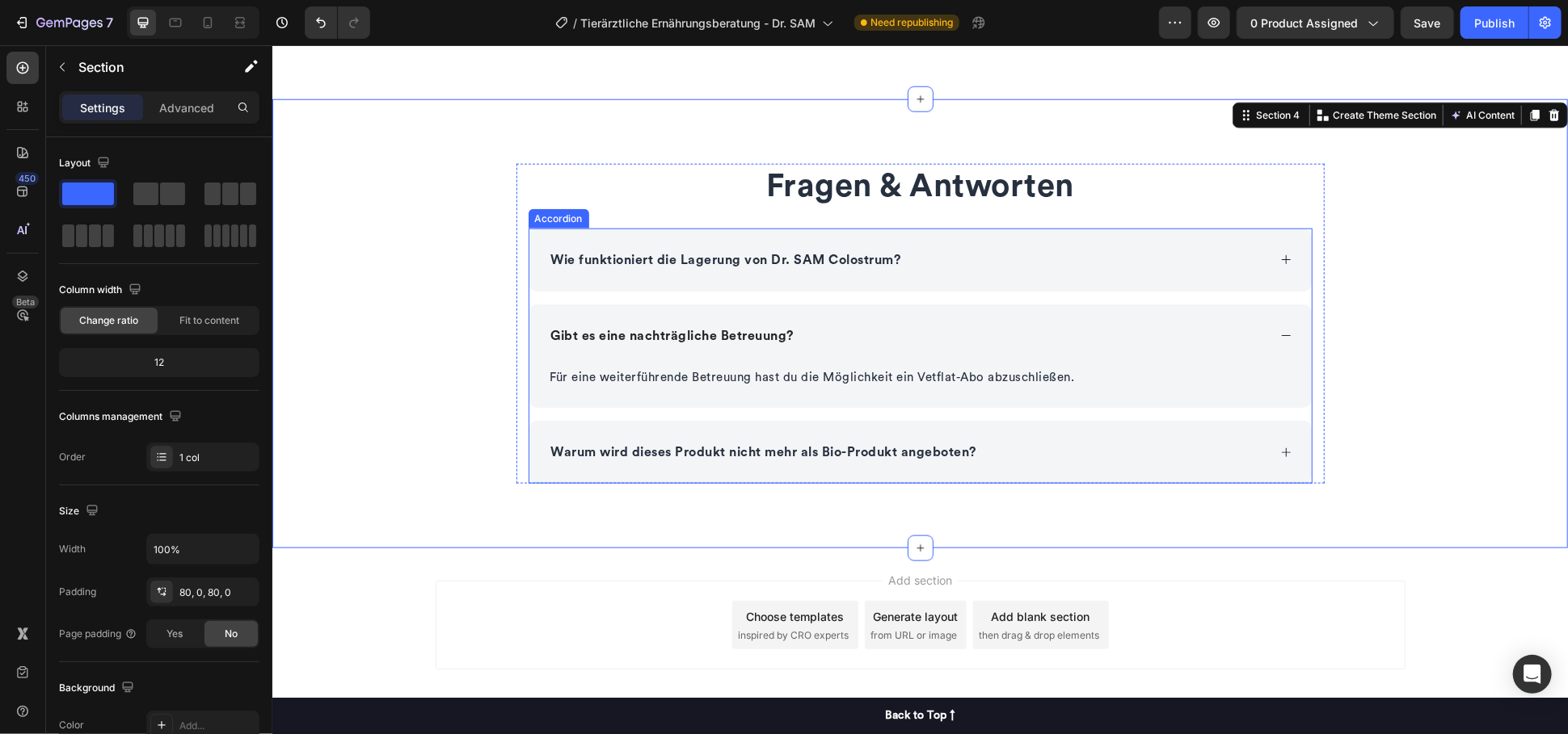
click at [725, 454] on p "Warum wird dieses Produkt nicht mehr als Bio-Produkt angeboten?" at bounding box center [763, 451] width 426 height 19
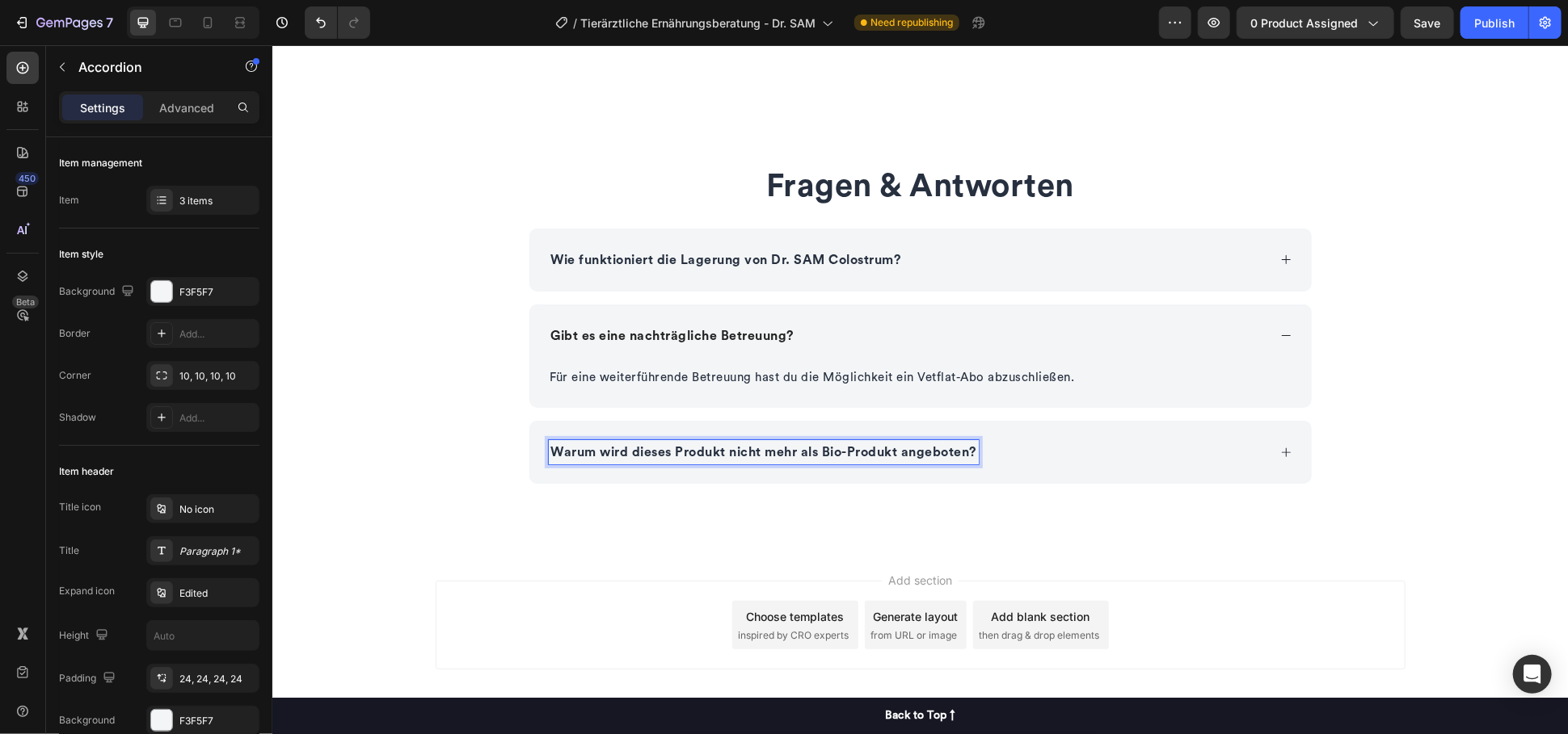
click at [728, 453] on p "Warum wird dieses Produkt nicht mehr als Bio-Produkt angeboten?" at bounding box center [763, 451] width 426 height 19
click at [1029, 458] on div "Wie bereite ich mich am besten auf die Beratung vor?" at bounding box center [906, 450] width 718 height 24
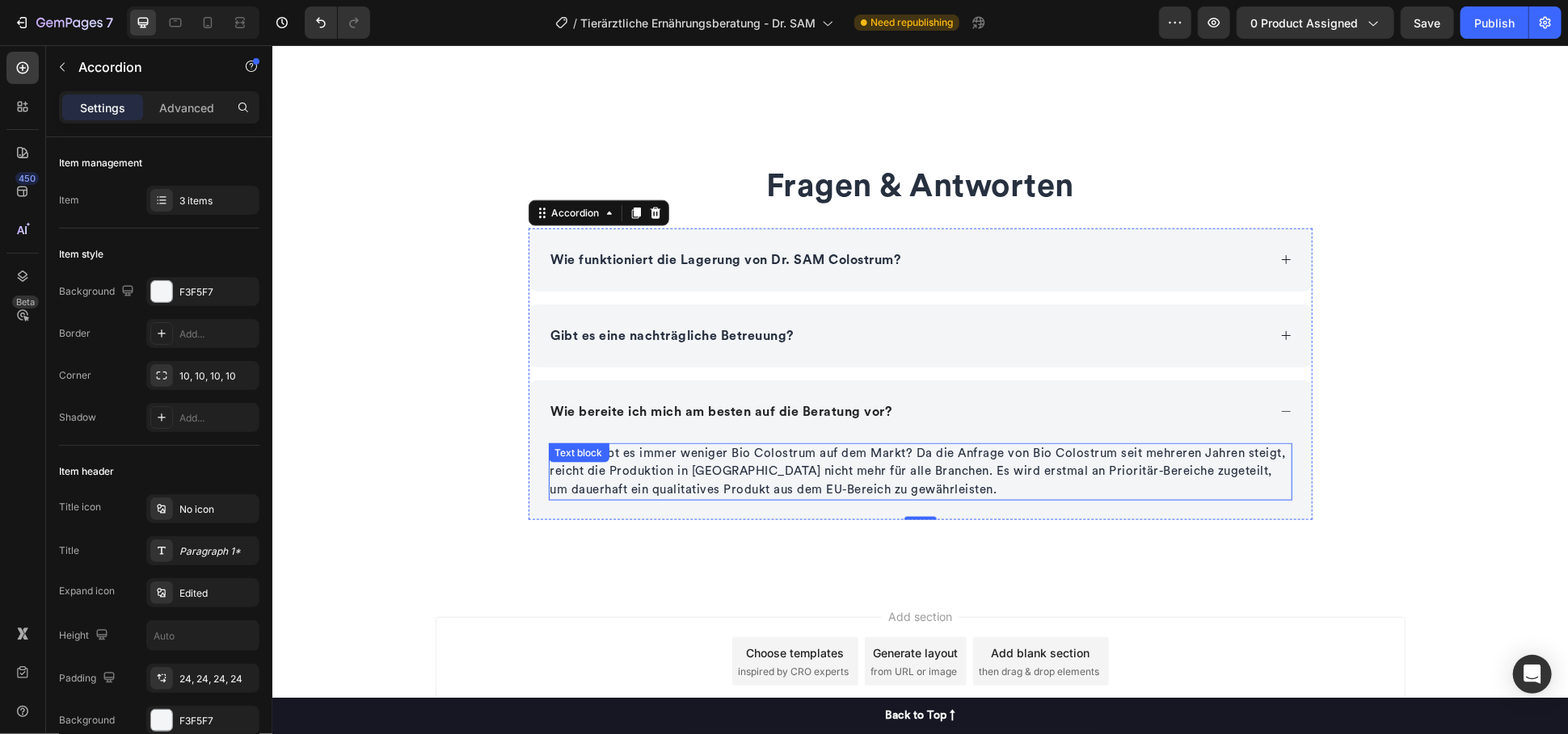
click at [733, 471] on p "Warum gibt es immer weniger Bio Colostrum auf dem Markt? Da die Anfrage von Bio…" at bounding box center [920, 471] width 740 height 55
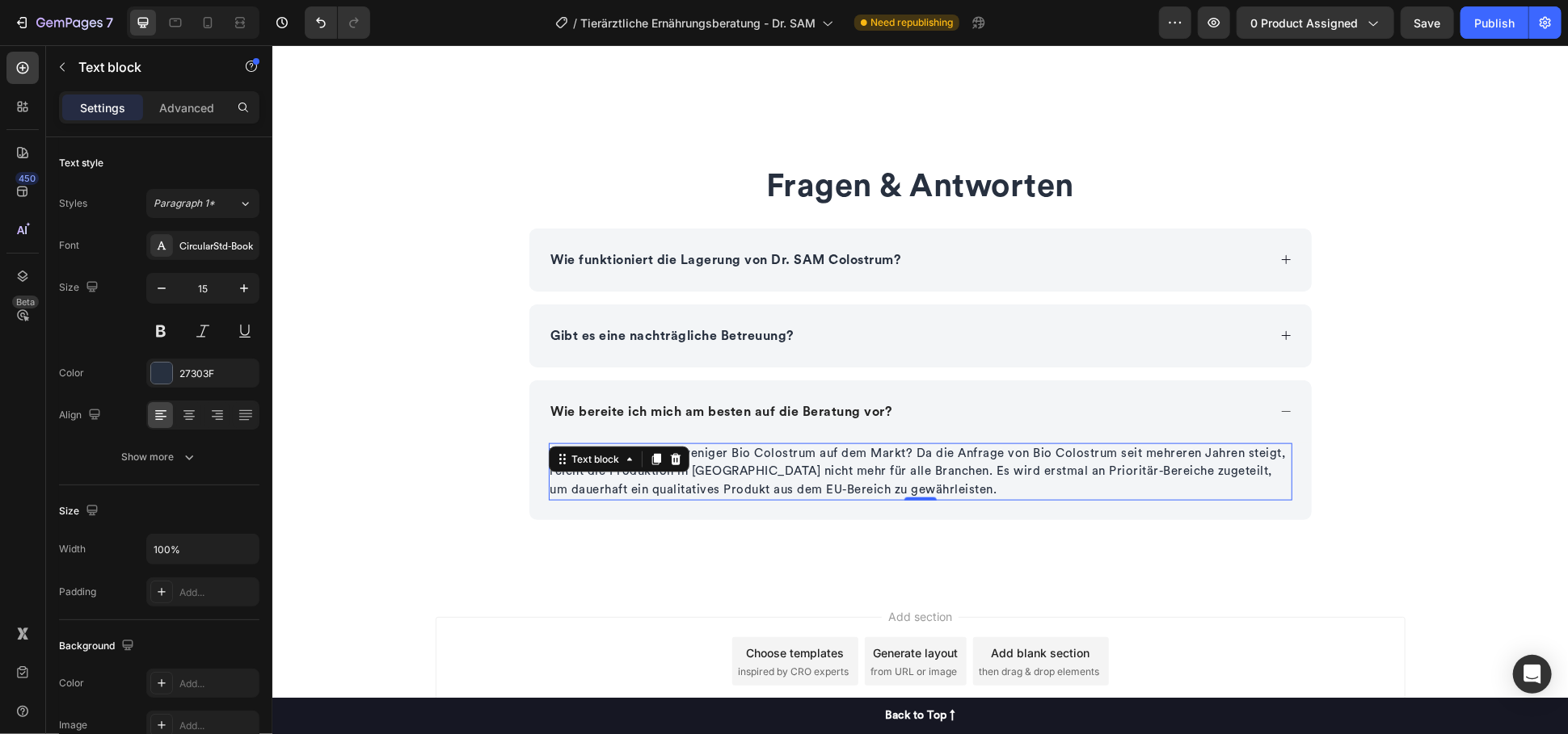
click at [731, 472] on p "Warum gibt es immer weniger Bio Colostrum auf dem Markt? Da die Anfrage von Bio…" at bounding box center [920, 471] width 740 height 55
click at [730, 472] on p "Warum gibt es immer weniger Bio Colostrum auf dem Markt? Da die Anfrage von Bio…" at bounding box center [920, 471] width 740 height 55
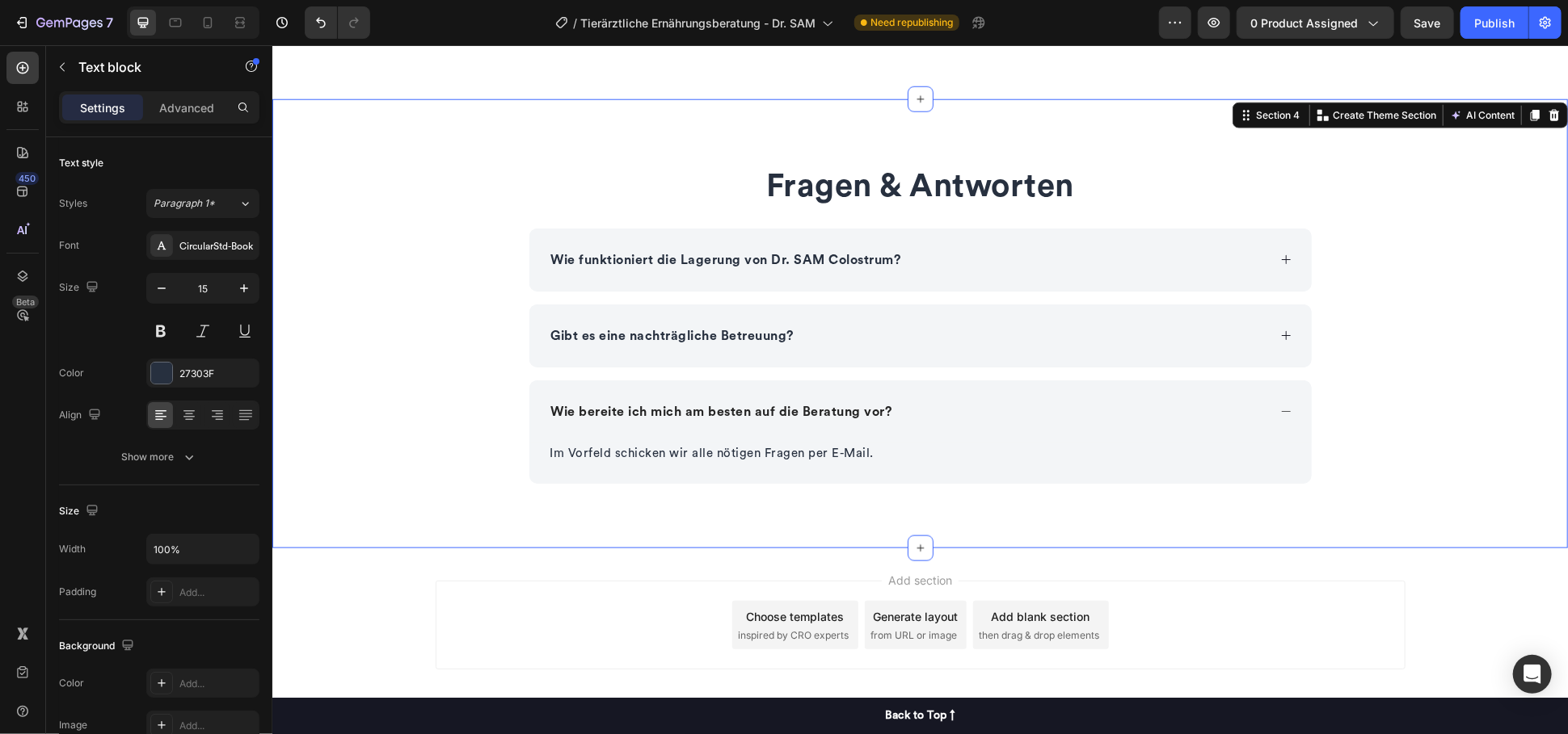
click at [393, 401] on div "Fragen & Antworten Heading Wie funktioniert die Lagerung von Dr. SAM Colostrum?…" at bounding box center [918, 323] width 1295 height 320
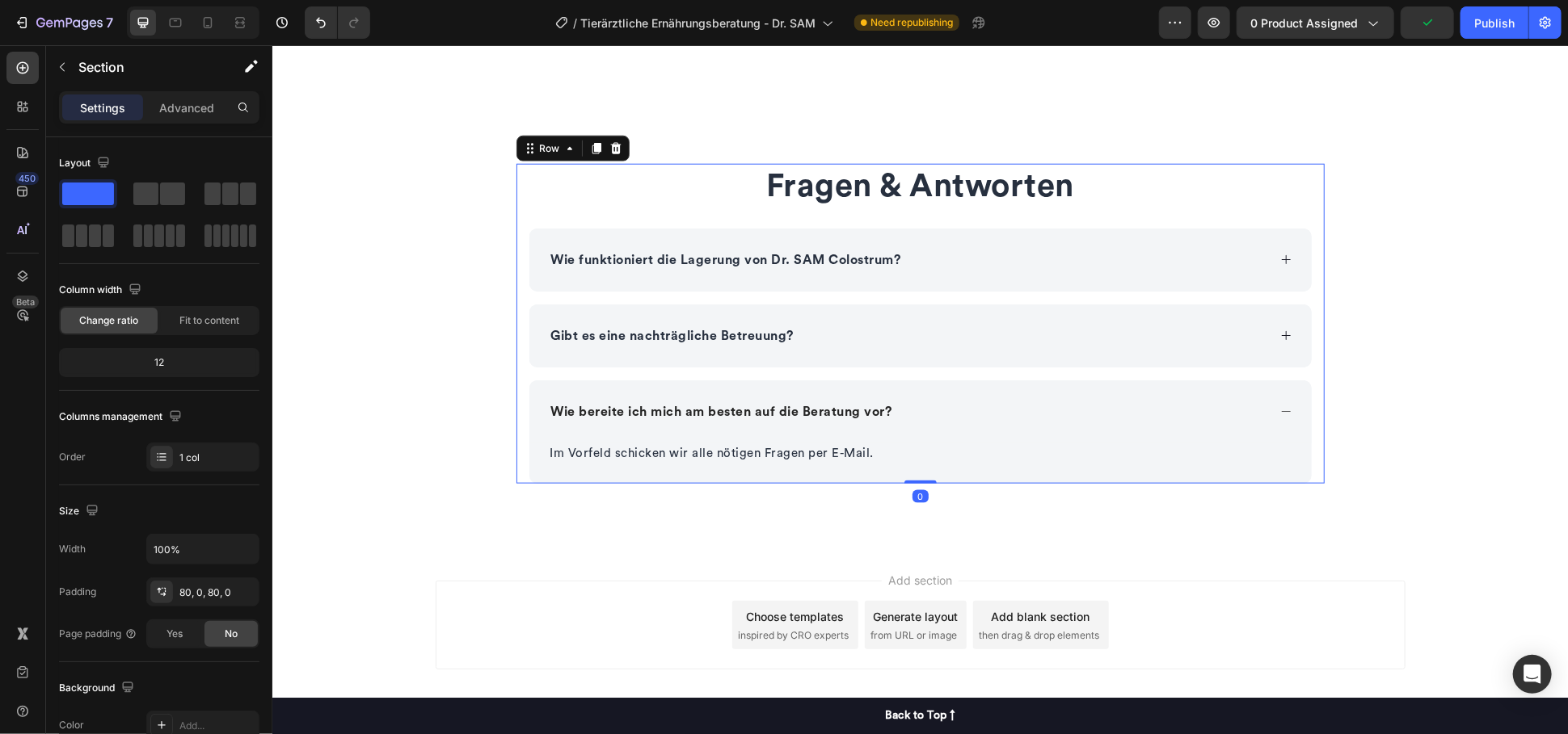
click at [518, 212] on div "Fragen & Antworten Heading Wie funktioniert die Lagerung von Dr. SAM Colostrum?…" at bounding box center [920, 323] width 808 height 320
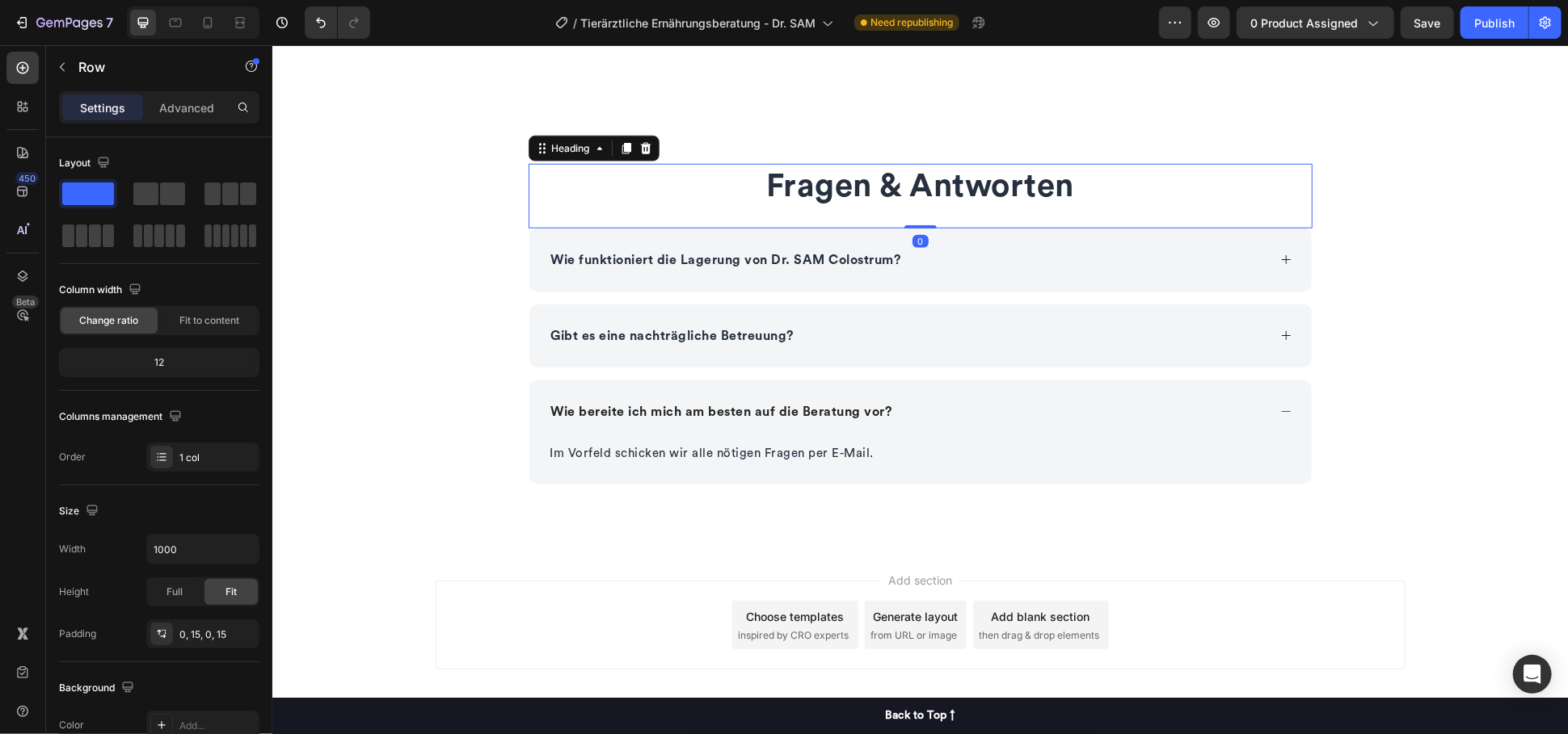
click at [540, 192] on h2 "Fragen & Antworten" at bounding box center [919, 185] width 784 height 46
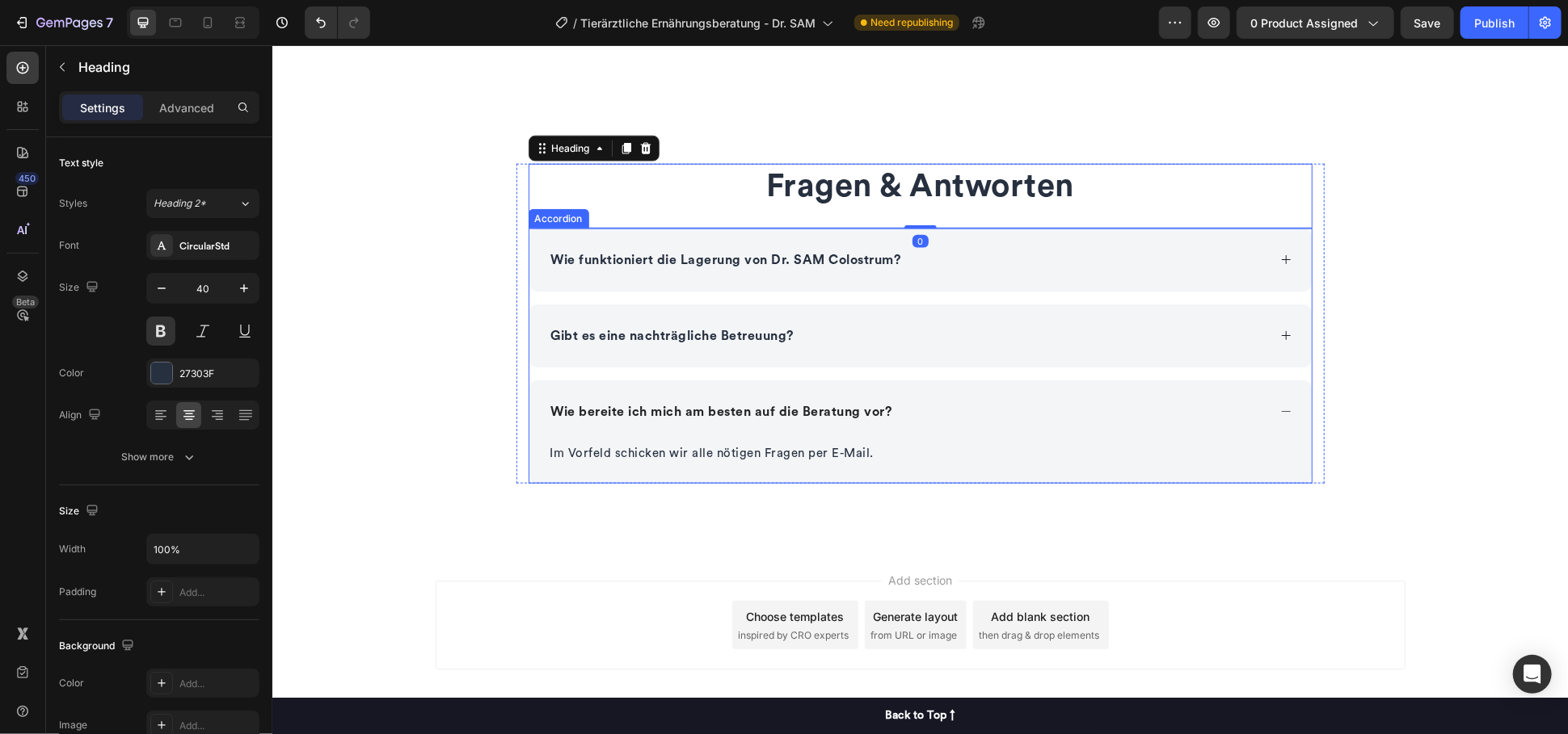
click at [517, 237] on div "Fragen & Antworten Heading 0 Wie funktioniert die Lagerung von Dr. SAM Colostru…" at bounding box center [920, 323] width 808 height 320
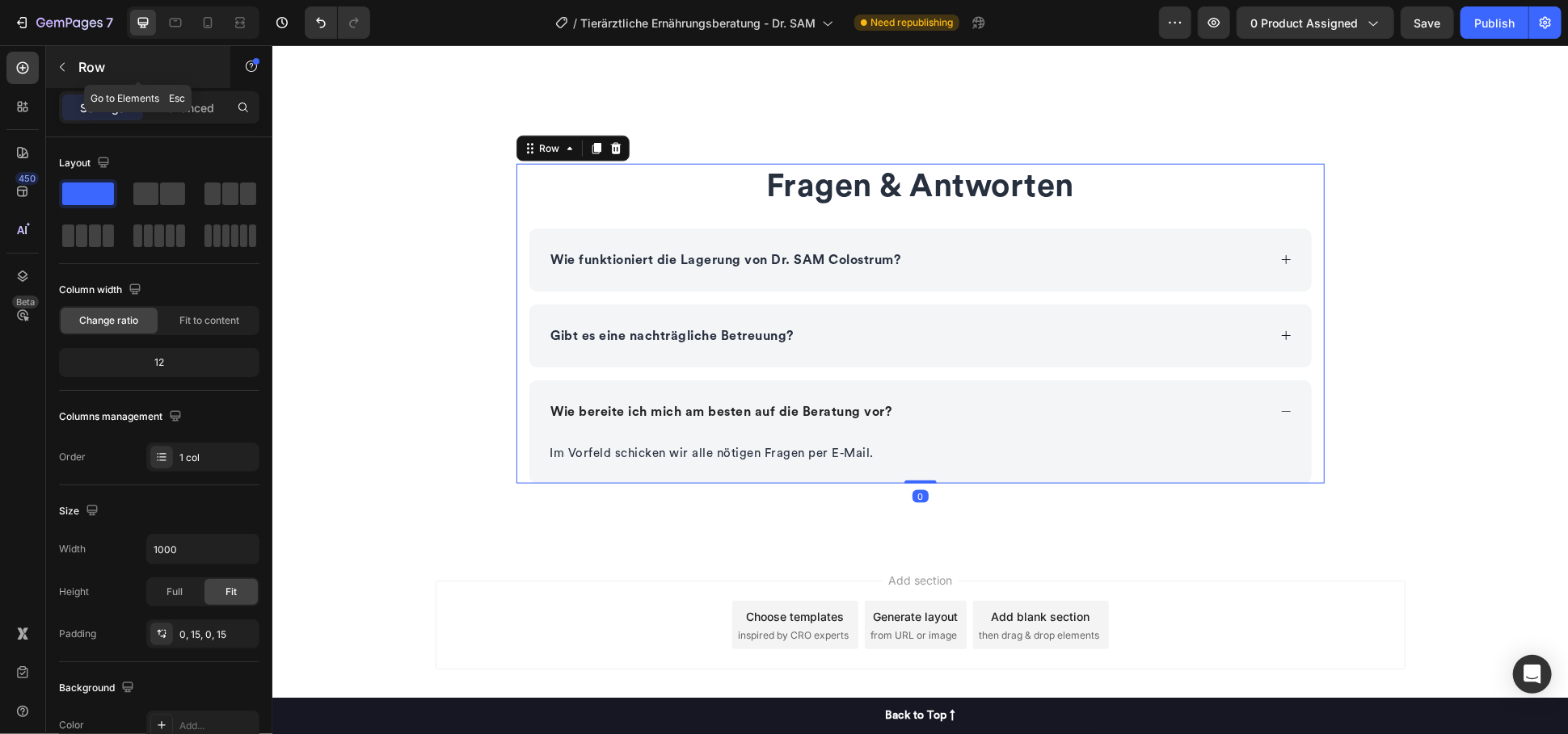
click at [73, 66] on button "button" at bounding box center [62, 67] width 26 height 26
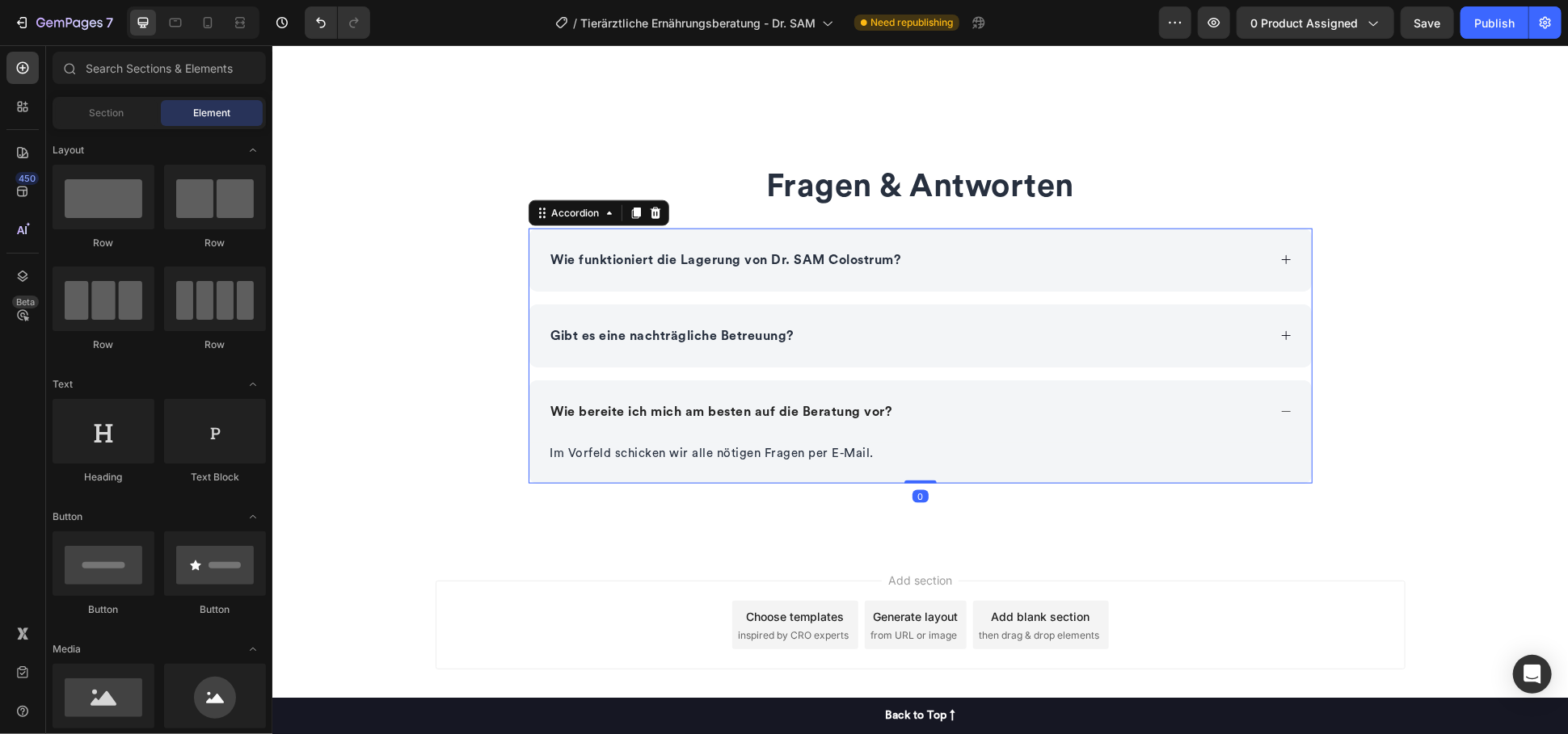
click at [657, 323] on div "Gibt es eine nachträgliche Betreuung?" at bounding box center [671, 335] width 248 height 24
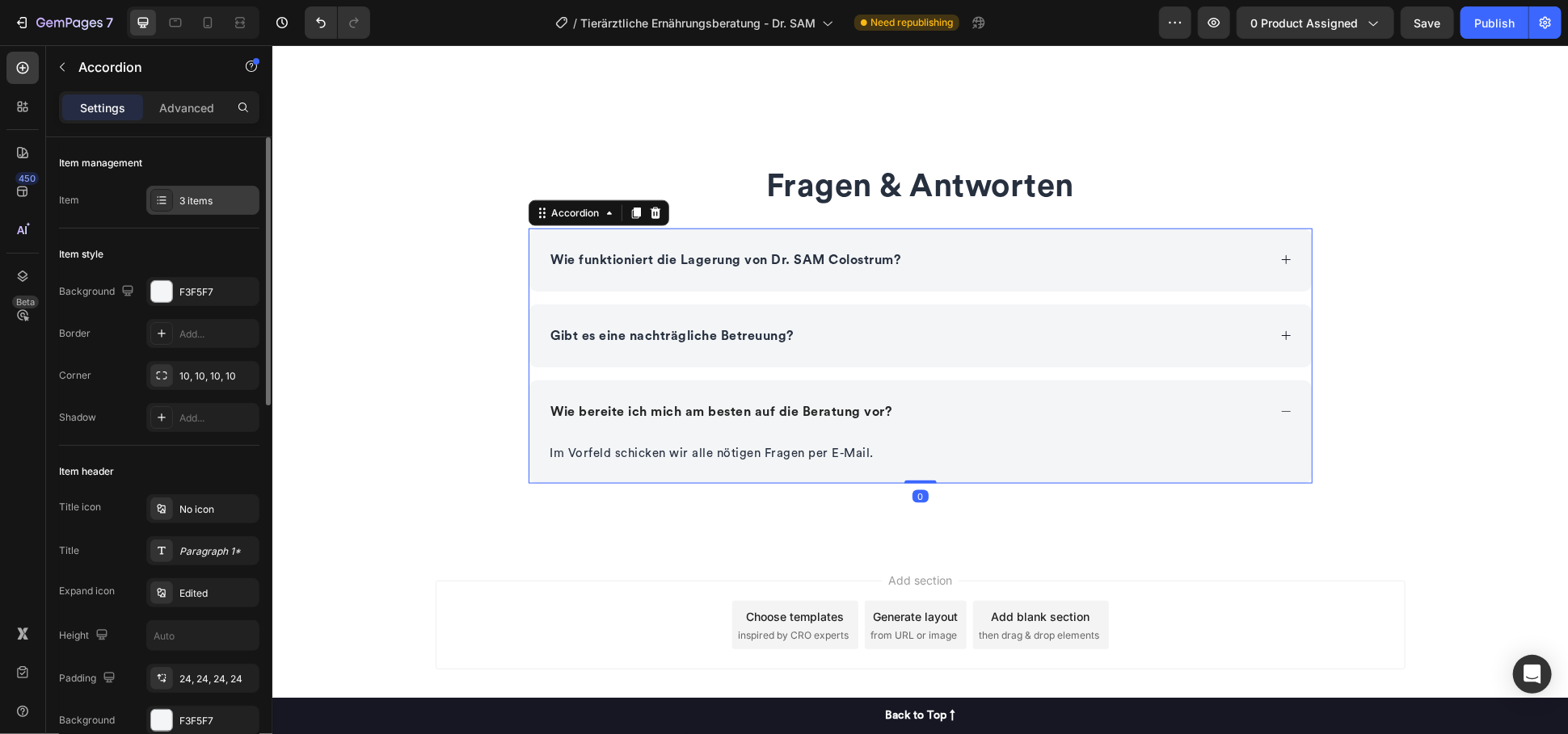
click at [219, 197] on div "3 items" at bounding box center [218, 201] width 76 height 15
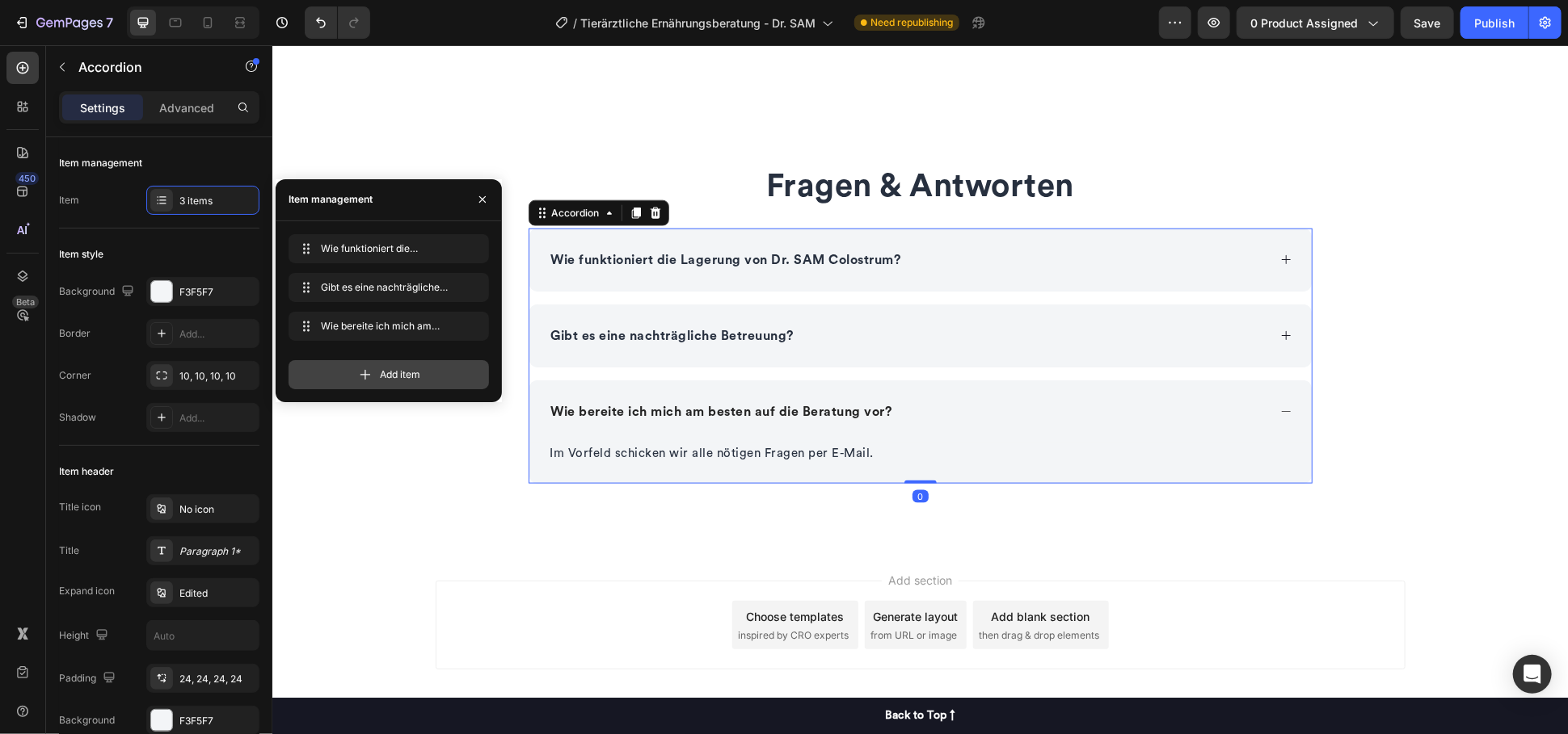
click at [412, 380] on span "Add item" at bounding box center [400, 374] width 41 height 15
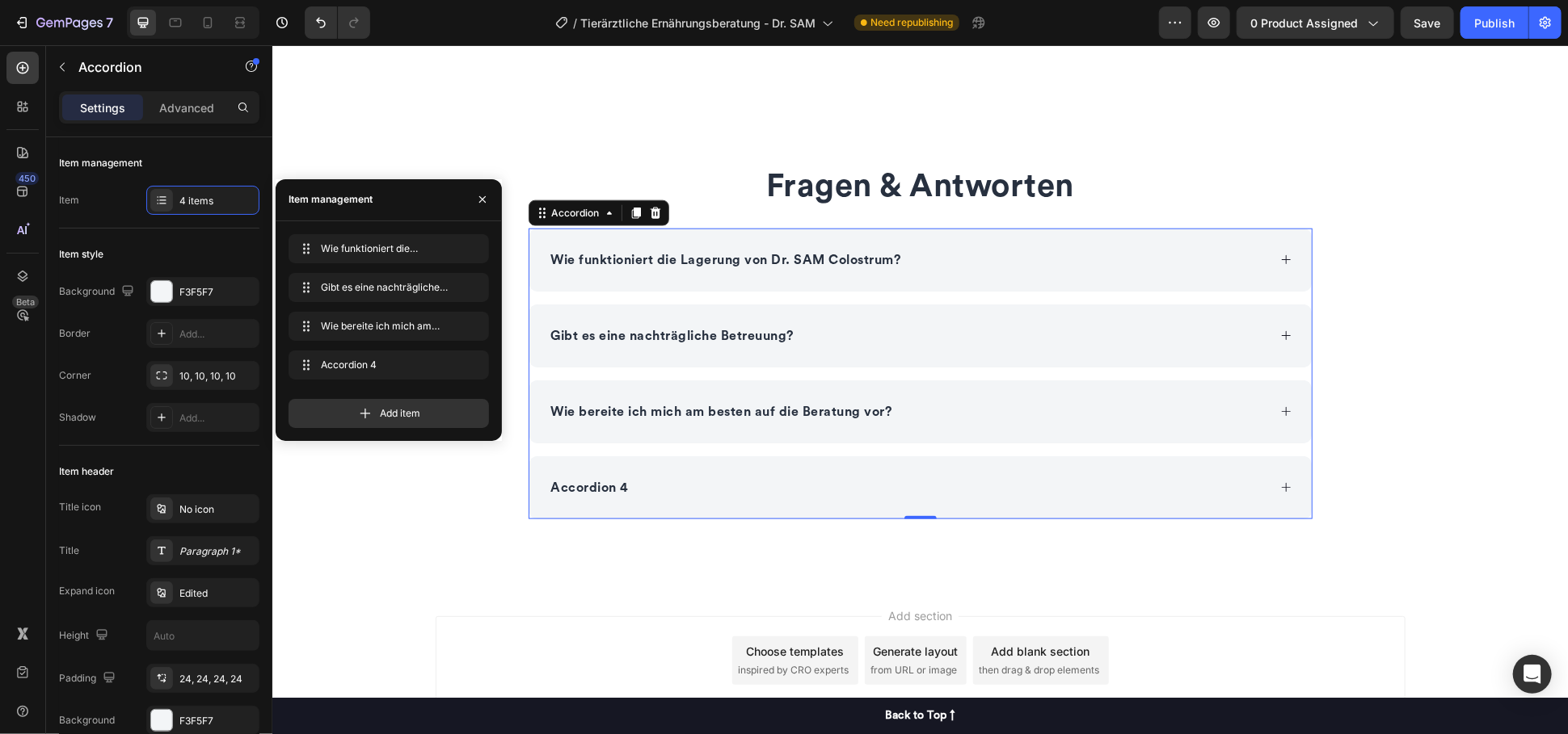
click at [594, 485] on div "Accordion 4" at bounding box center [590, 486] width 84 height 24
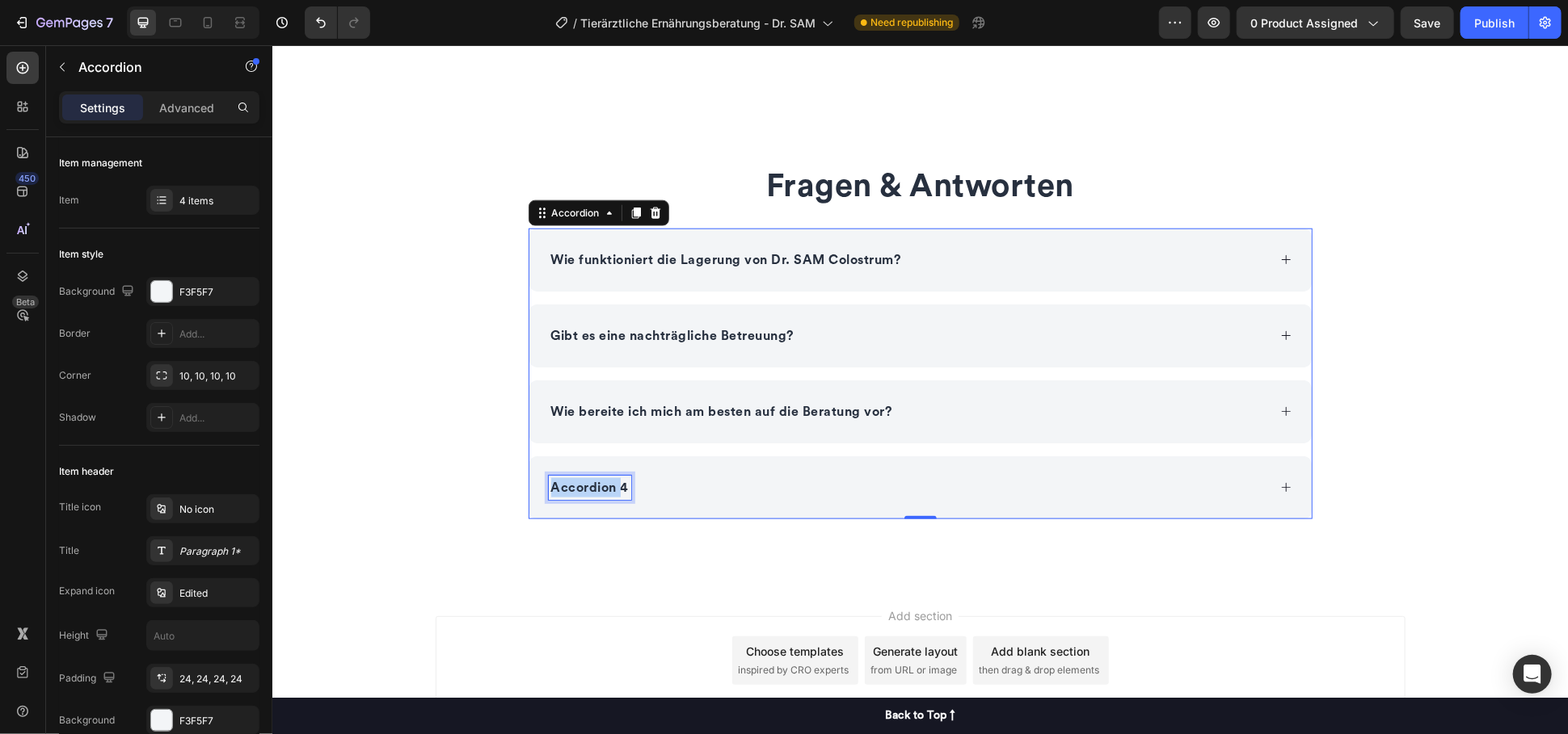
click at [594, 485] on p "Accordion 4" at bounding box center [589, 487] width 79 height 19
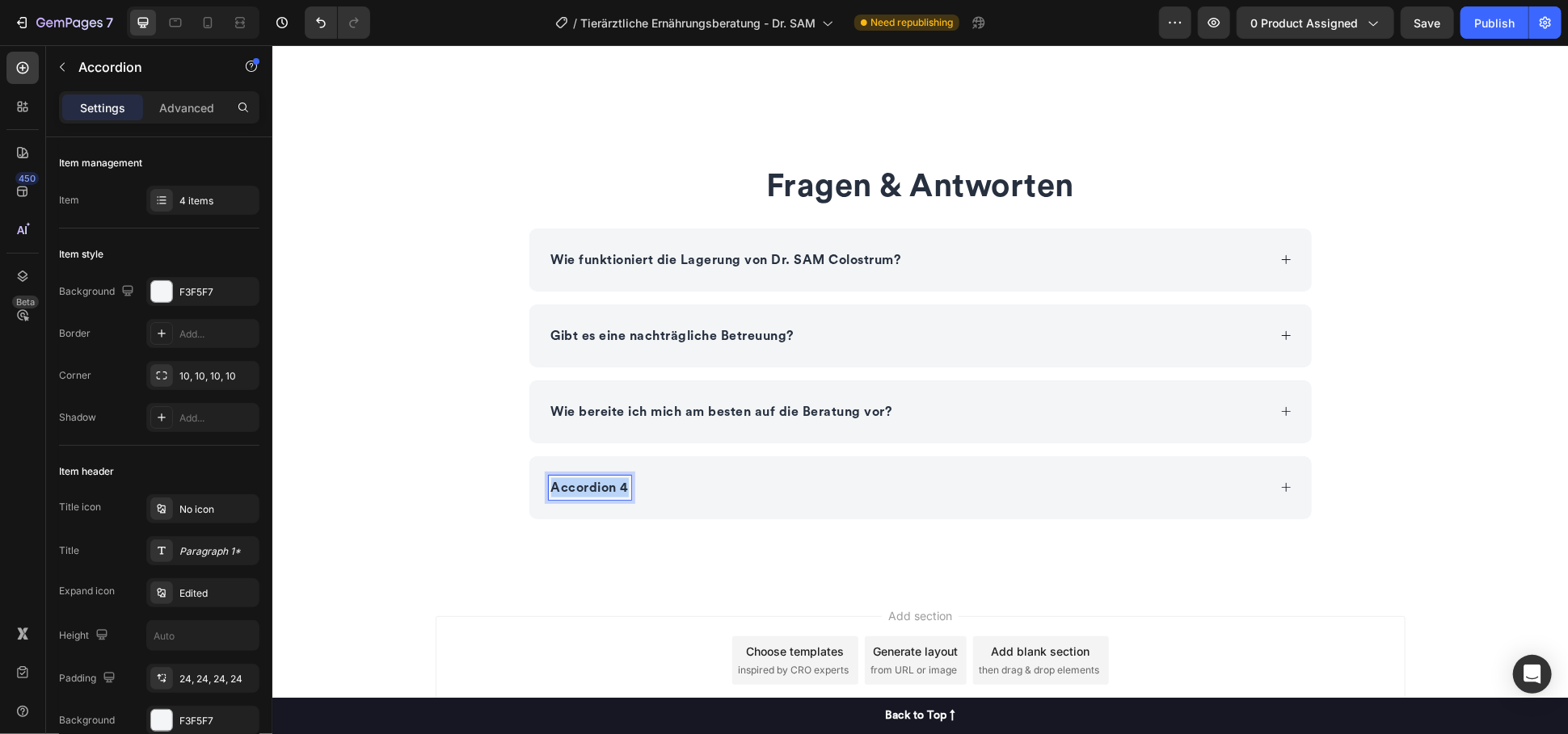
click at [594, 485] on p "Accordion 4" at bounding box center [589, 487] width 79 height 19
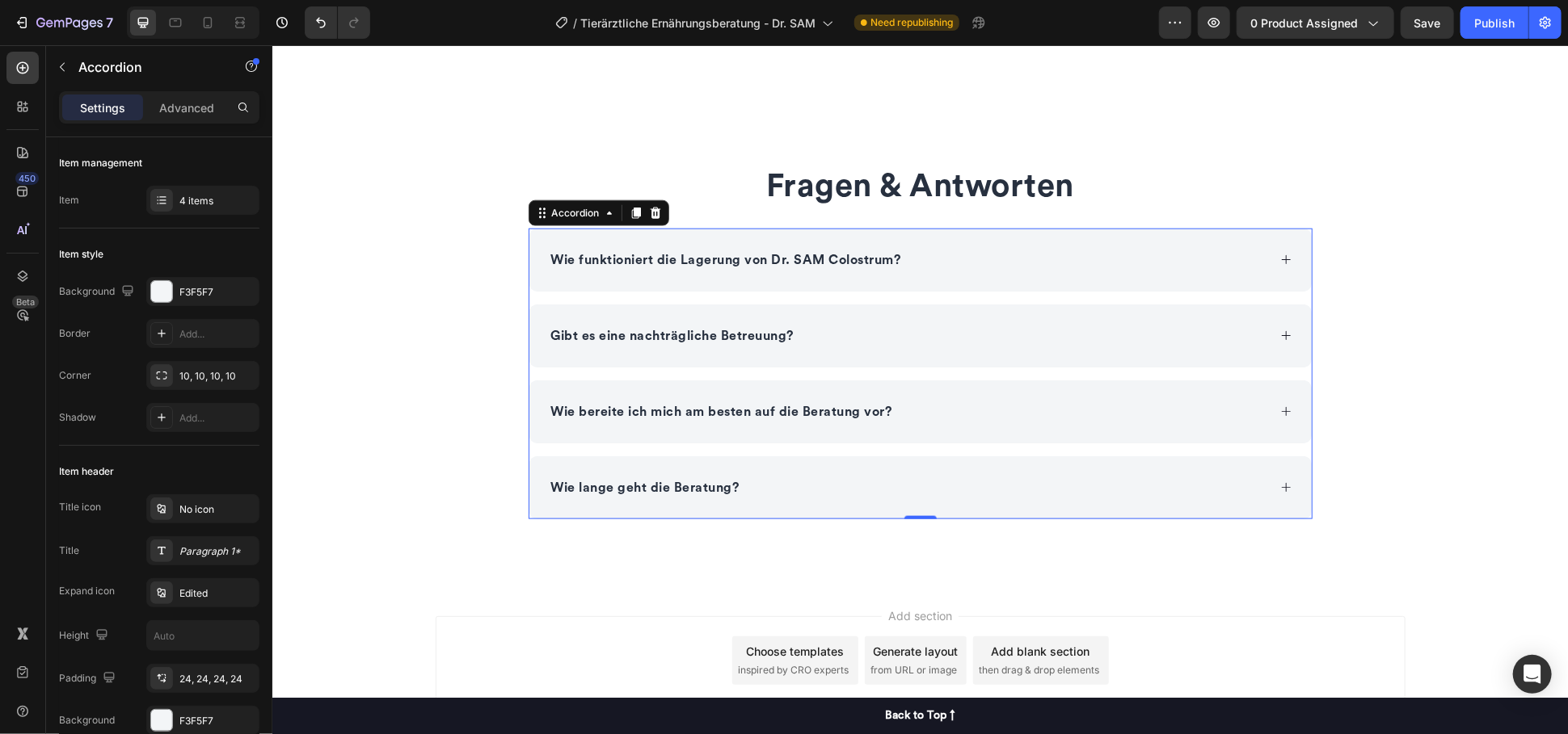
click at [904, 505] on div "Wie lange geht die Beratung?" at bounding box center [919, 486] width 782 height 63
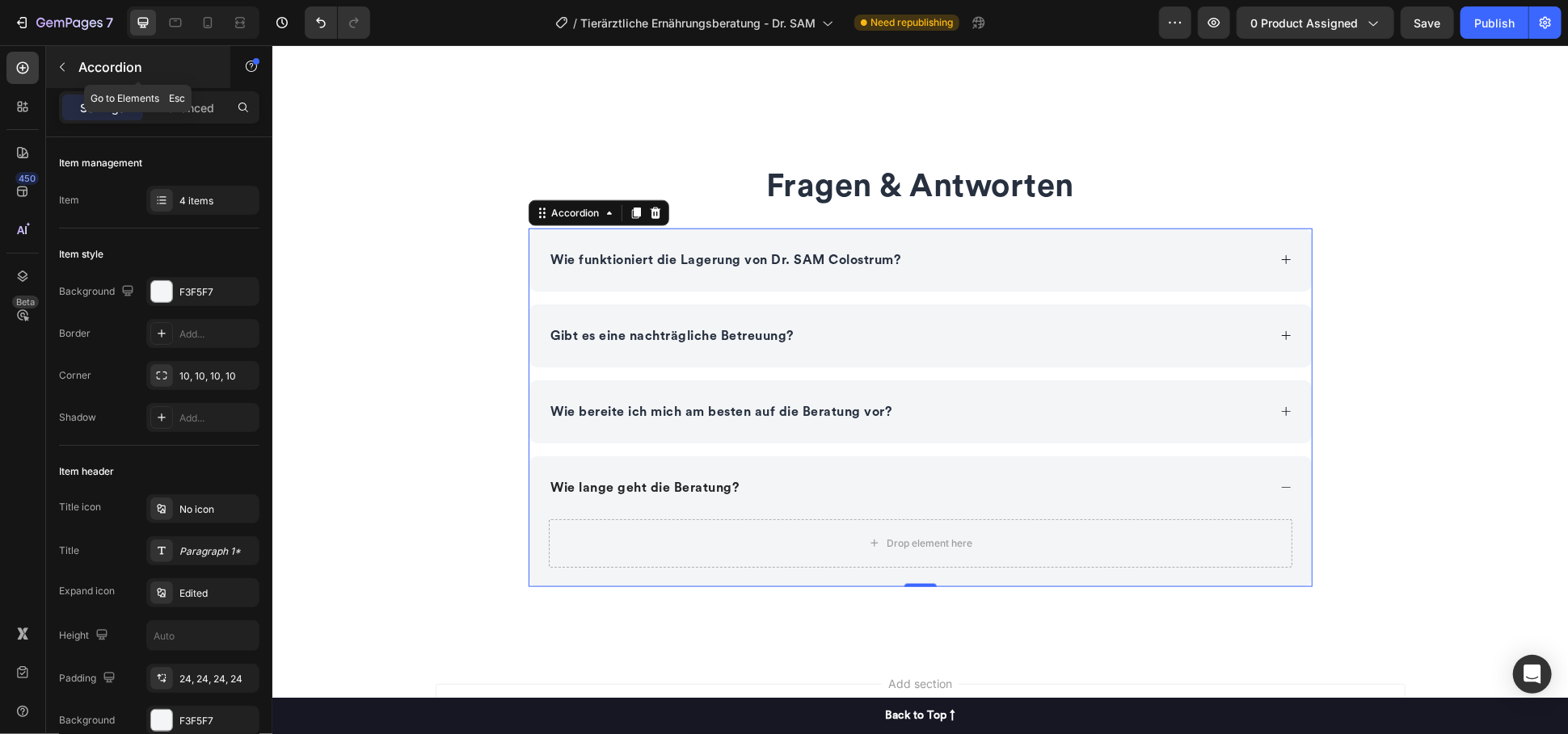
click at [108, 69] on p "Accordion" at bounding box center [147, 67] width 137 height 19
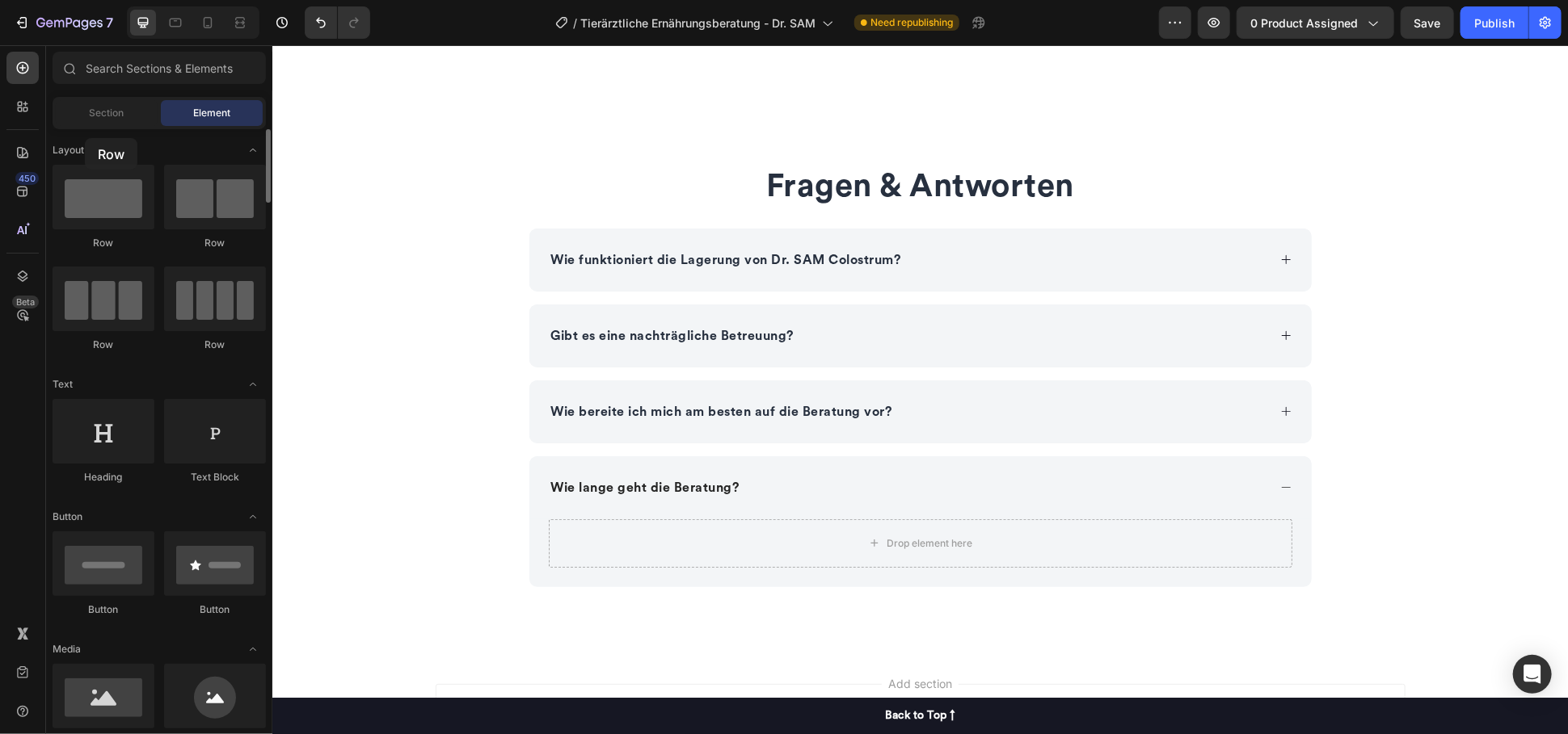
drag, startPoint x: 98, startPoint y: 168, endPoint x: 85, endPoint y: 138, distance: 32.7
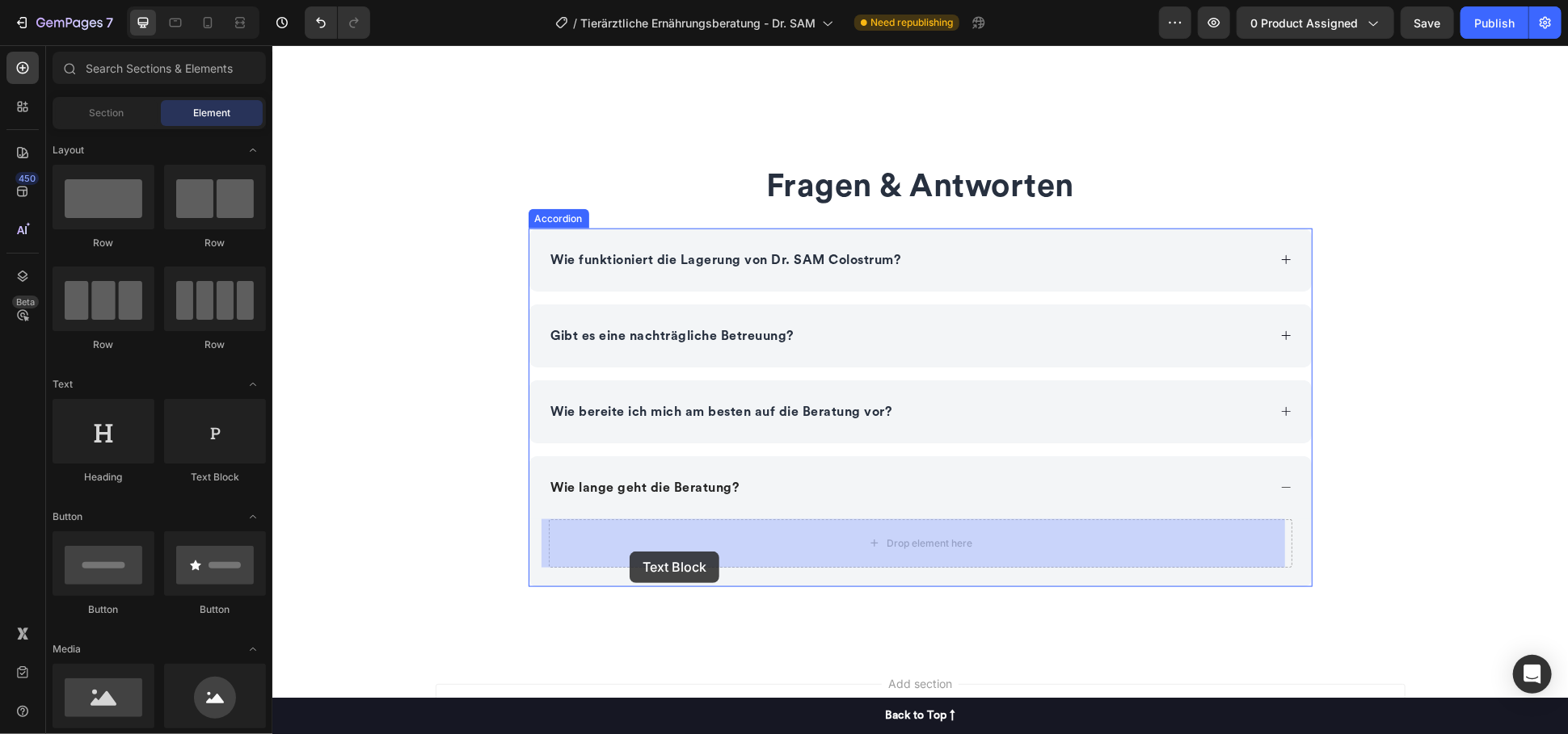
drag, startPoint x: 535, startPoint y: 511, endPoint x: 629, endPoint y: 550, distance: 101.8
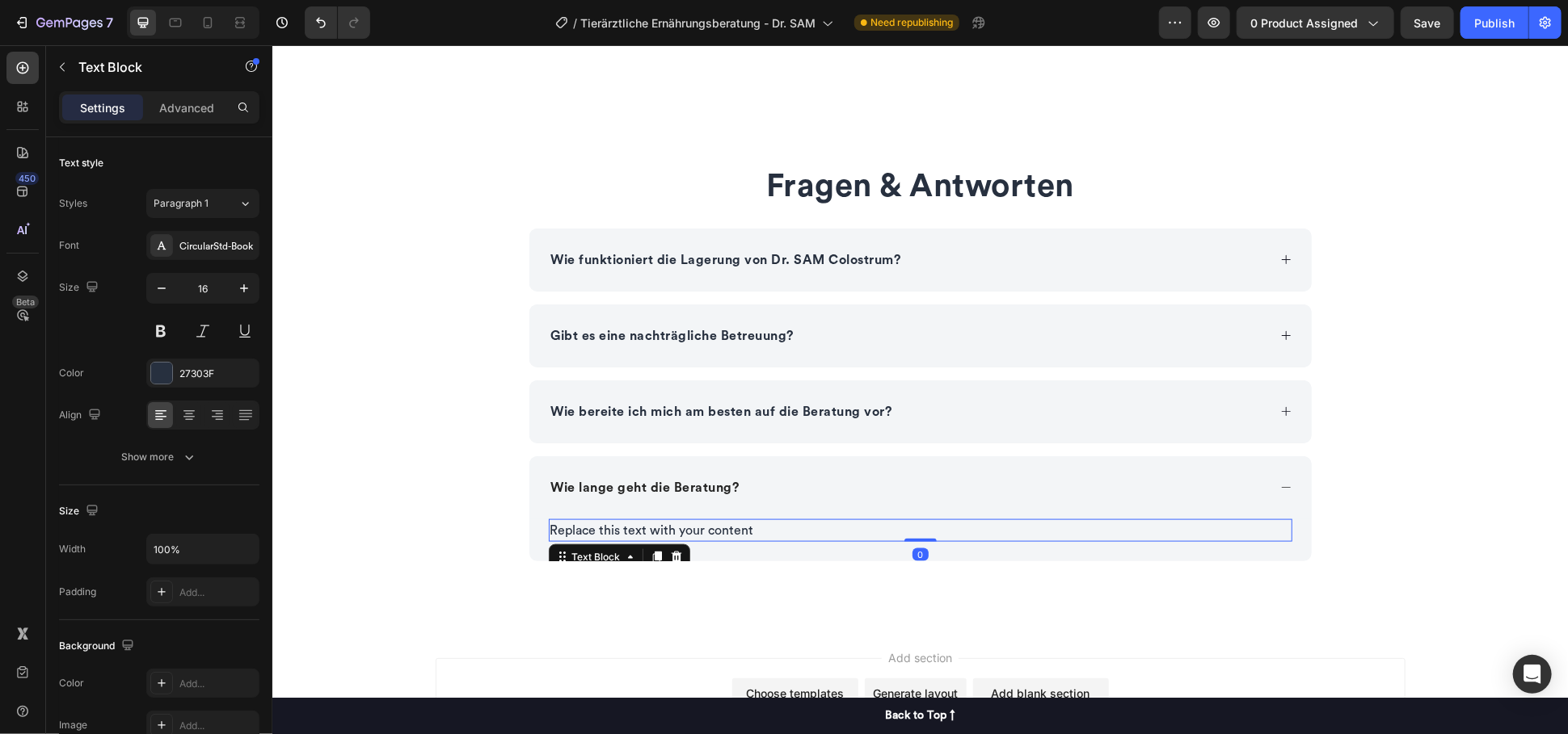
click at [617, 530] on div "Replace this text with your content" at bounding box center [919, 529] width 743 height 22
click at [617, 530] on p "Replace this text with your content" at bounding box center [920, 530] width 740 height 19
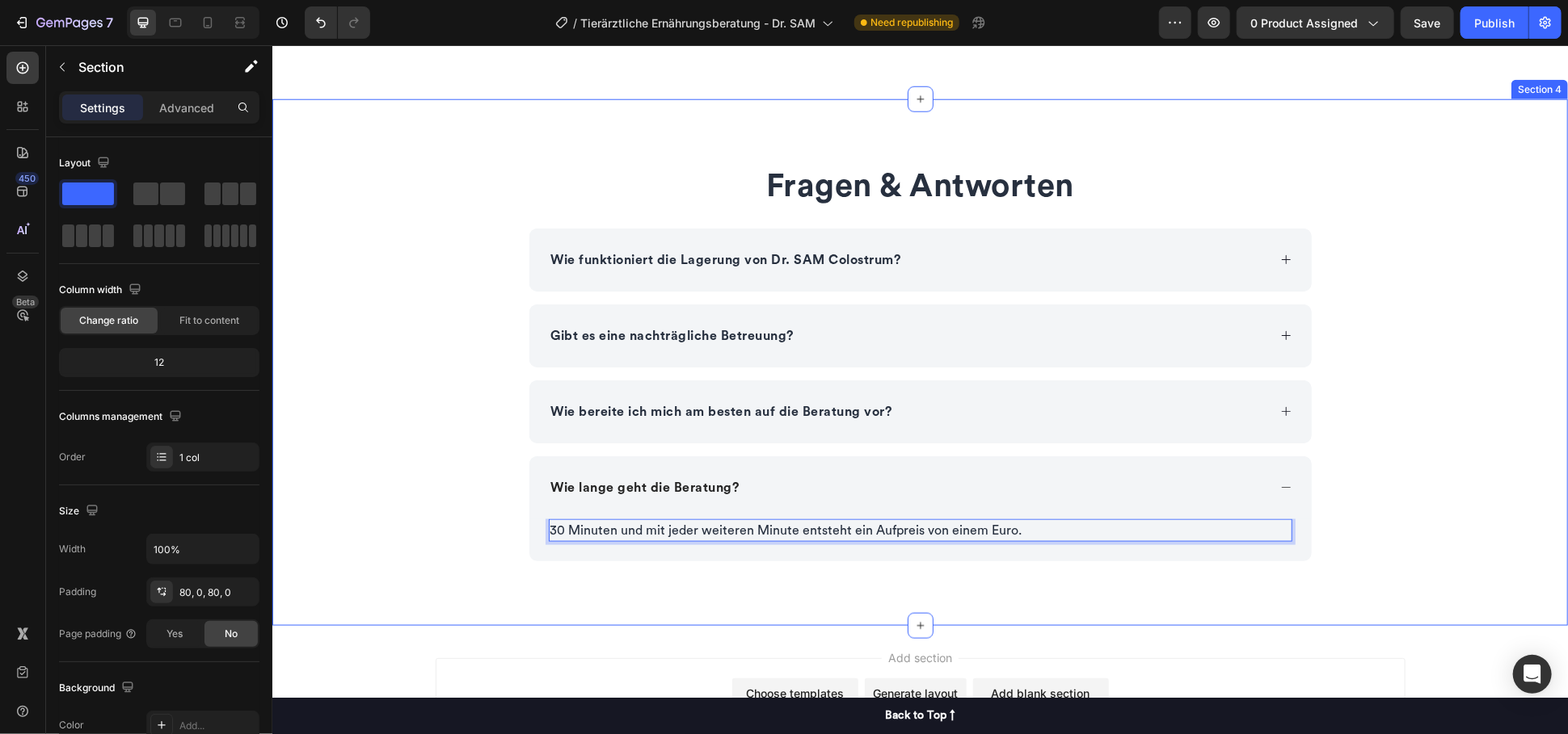
click at [442, 426] on div "Fragen & Antworten Heading Wie funktioniert die Lagerung von Dr. SAM Colostrum?…" at bounding box center [918, 361] width 1295 height 397
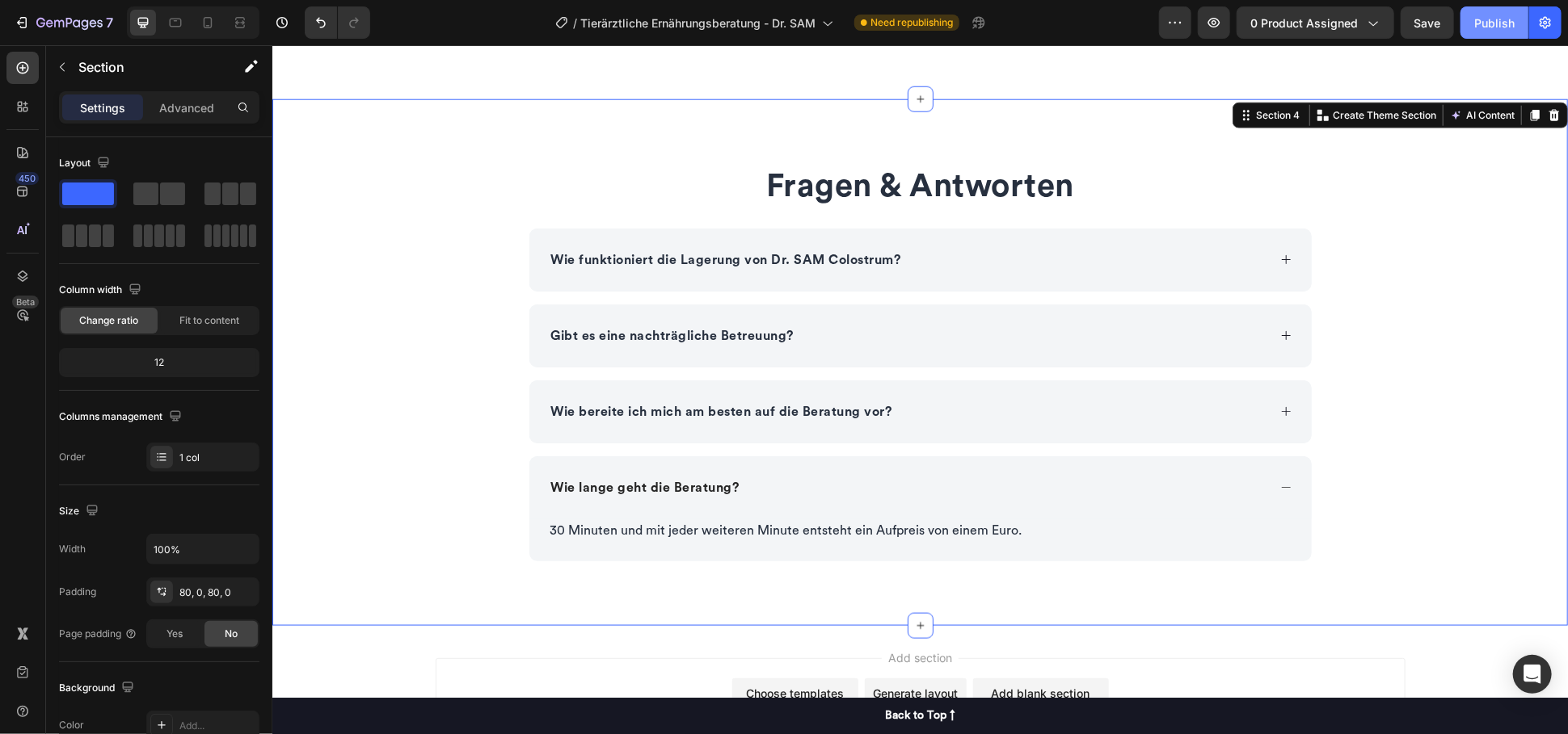
click at [1487, 21] on div "Publish" at bounding box center [1494, 22] width 41 height 17
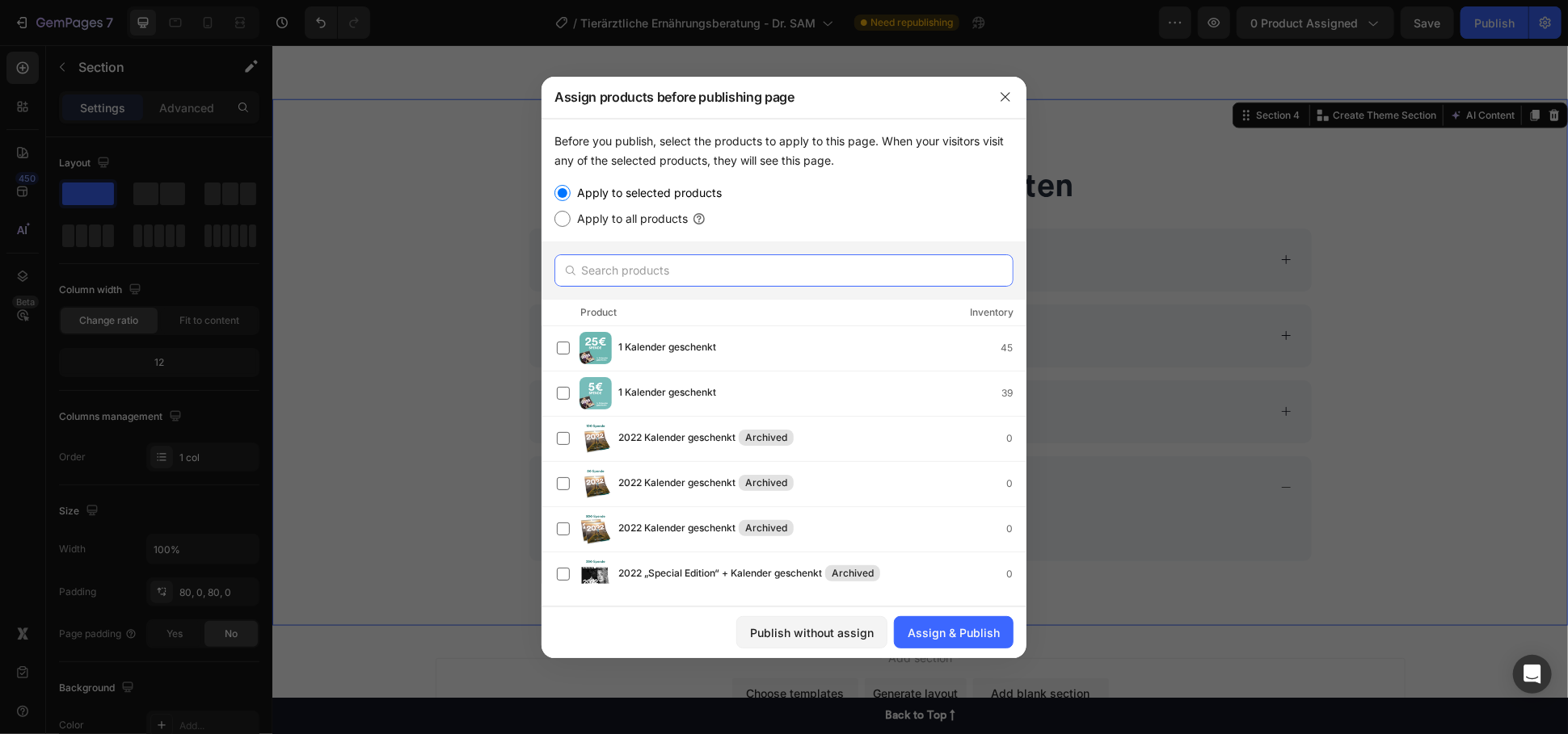
click at [699, 276] on input "text" at bounding box center [784, 270] width 459 height 32
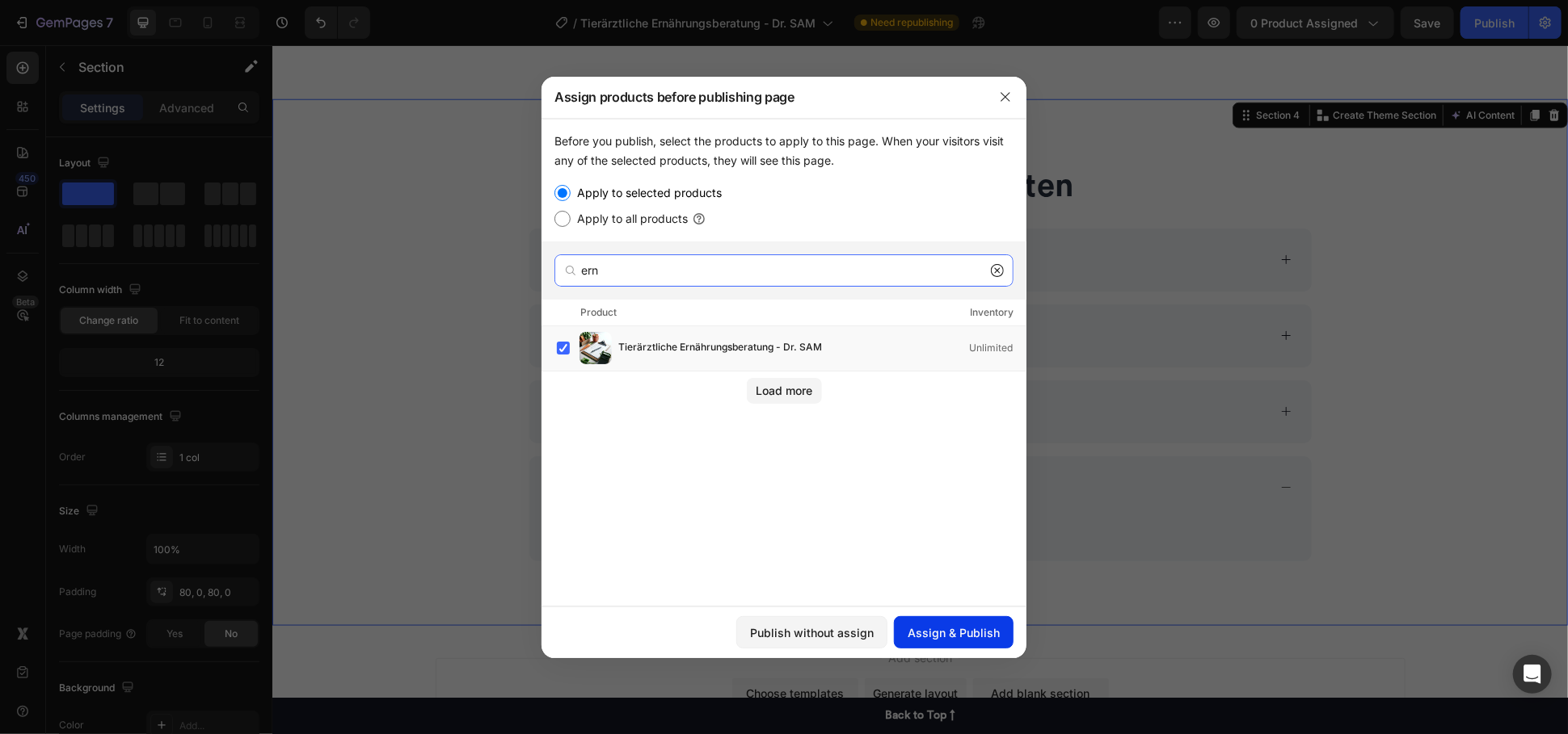
type input "ern"
click at [971, 631] on div "Assign & Publish" at bounding box center [953, 632] width 92 height 17
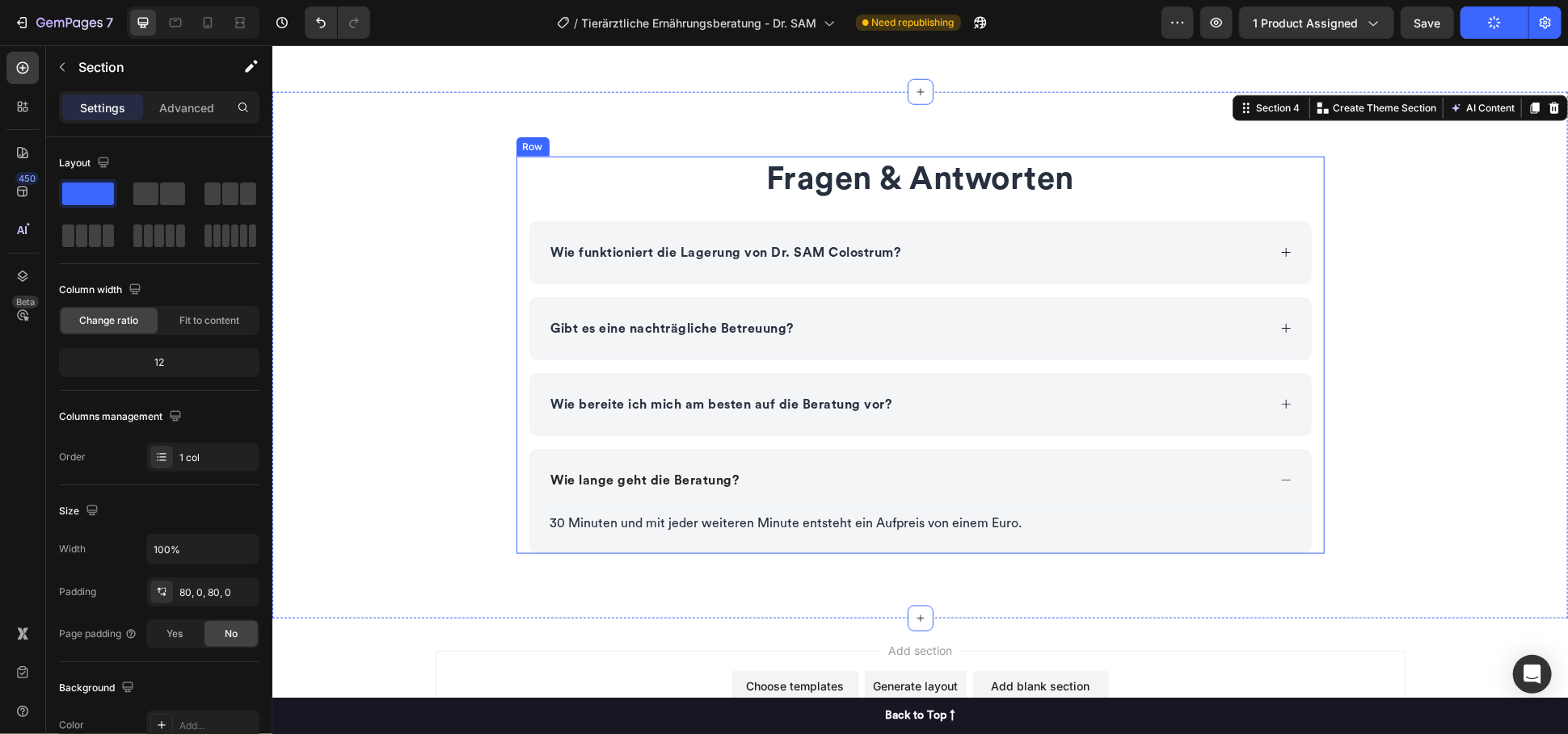
scroll to position [1077, 0]
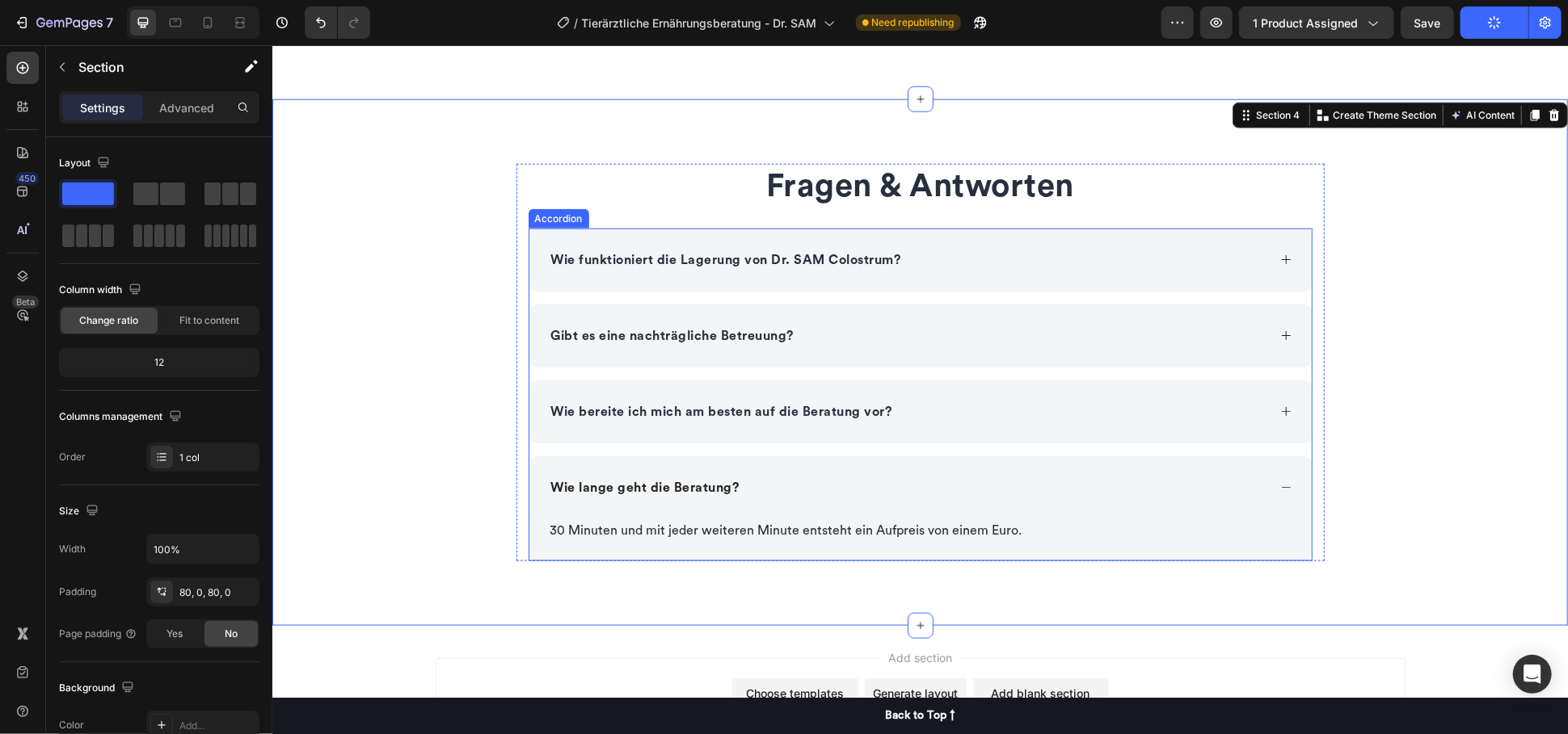
click at [793, 250] on p "Wie funktioniert die Lagerung von Dr. SAM Colostrum?" at bounding box center [725, 259] width 350 height 19
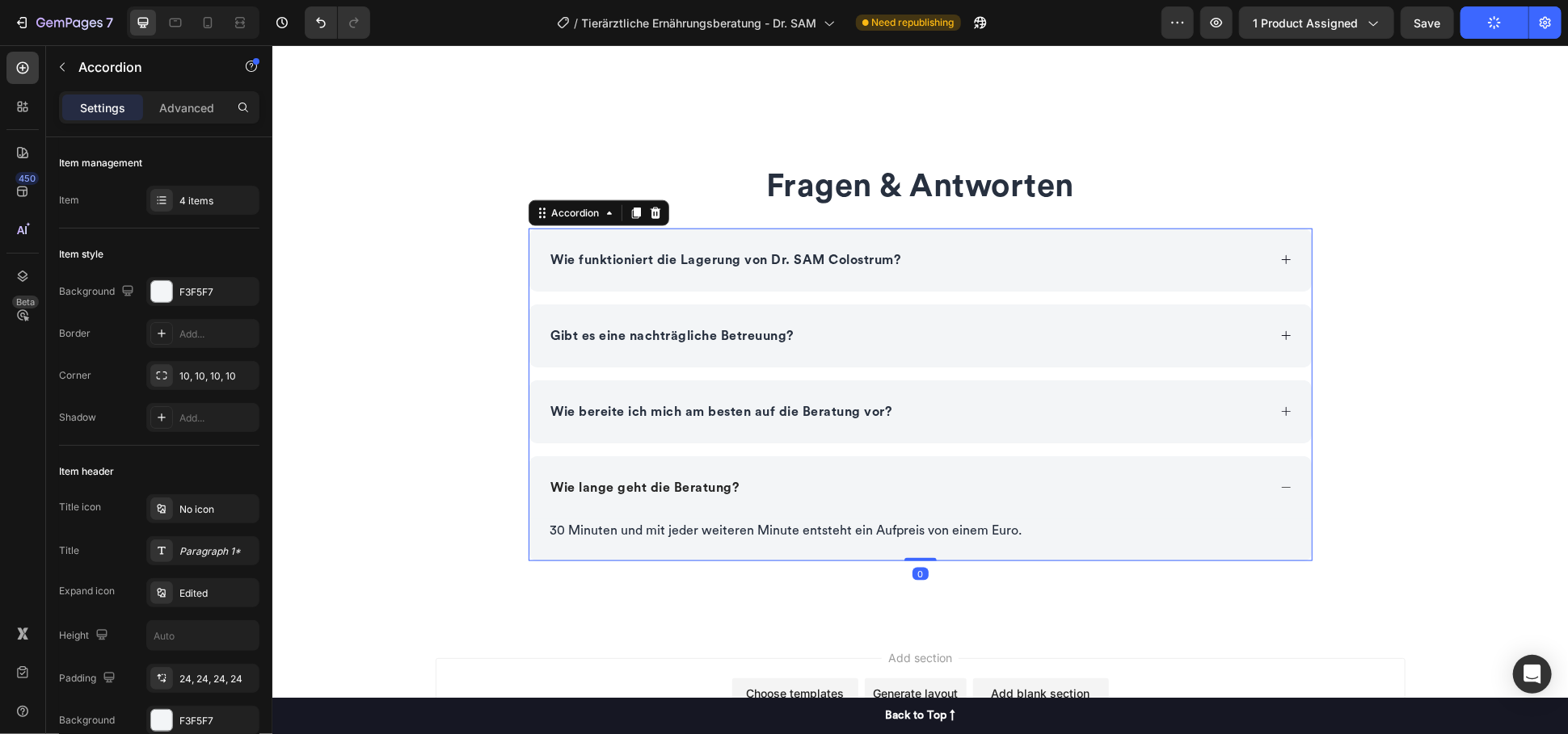
click at [1031, 252] on div "Wie funktioniert die Lagerung von Dr. SAM Colostrum?" at bounding box center [906, 259] width 718 height 24
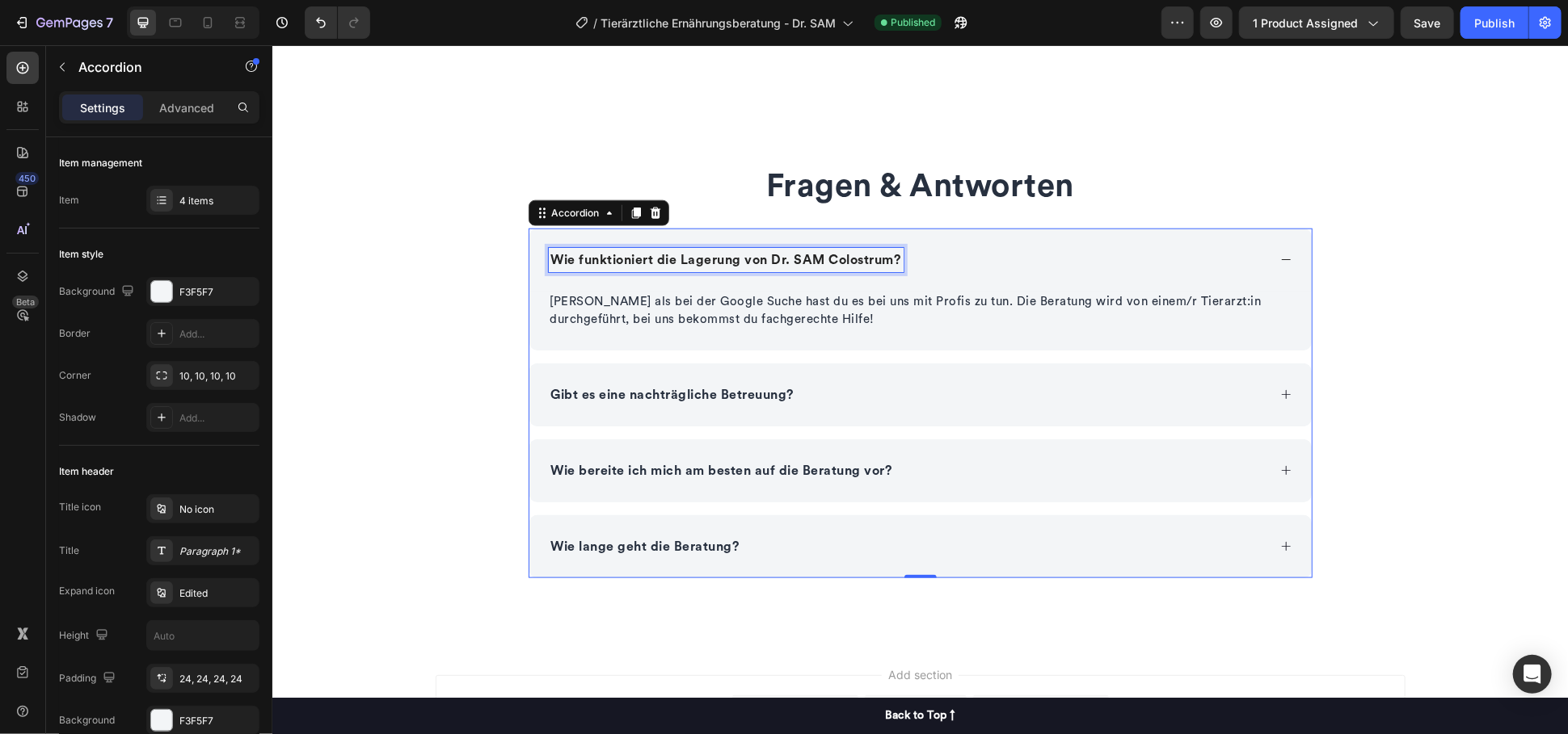
click at [627, 257] on p "Wie funktioniert die Lagerung von Dr. SAM Colostrum?" at bounding box center [725, 259] width 350 height 19
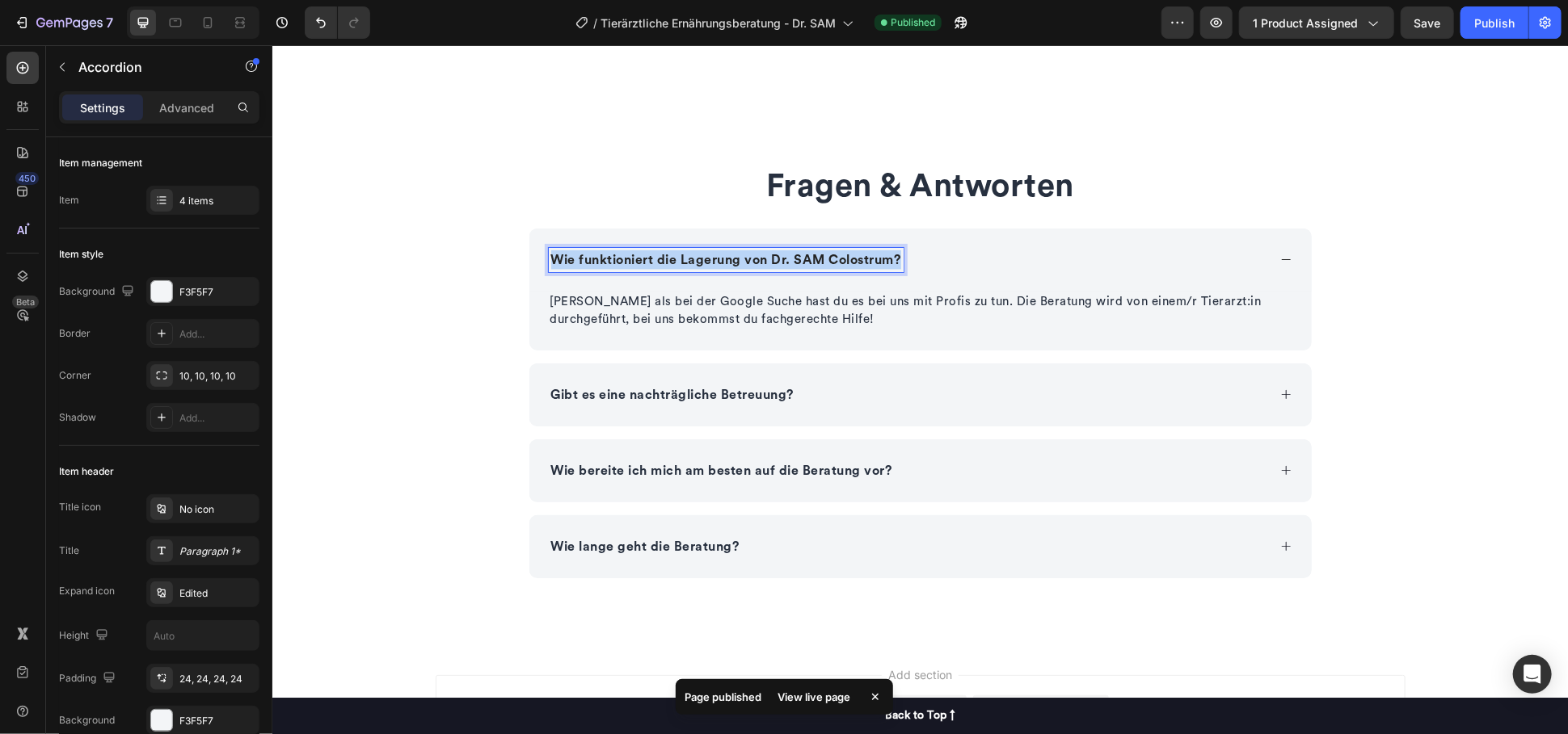
click at [627, 257] on p "Wie funktioniert die Lagerung von Dr. SAM Colostrum?" at bounding box center [725, 259] width 350 height 19
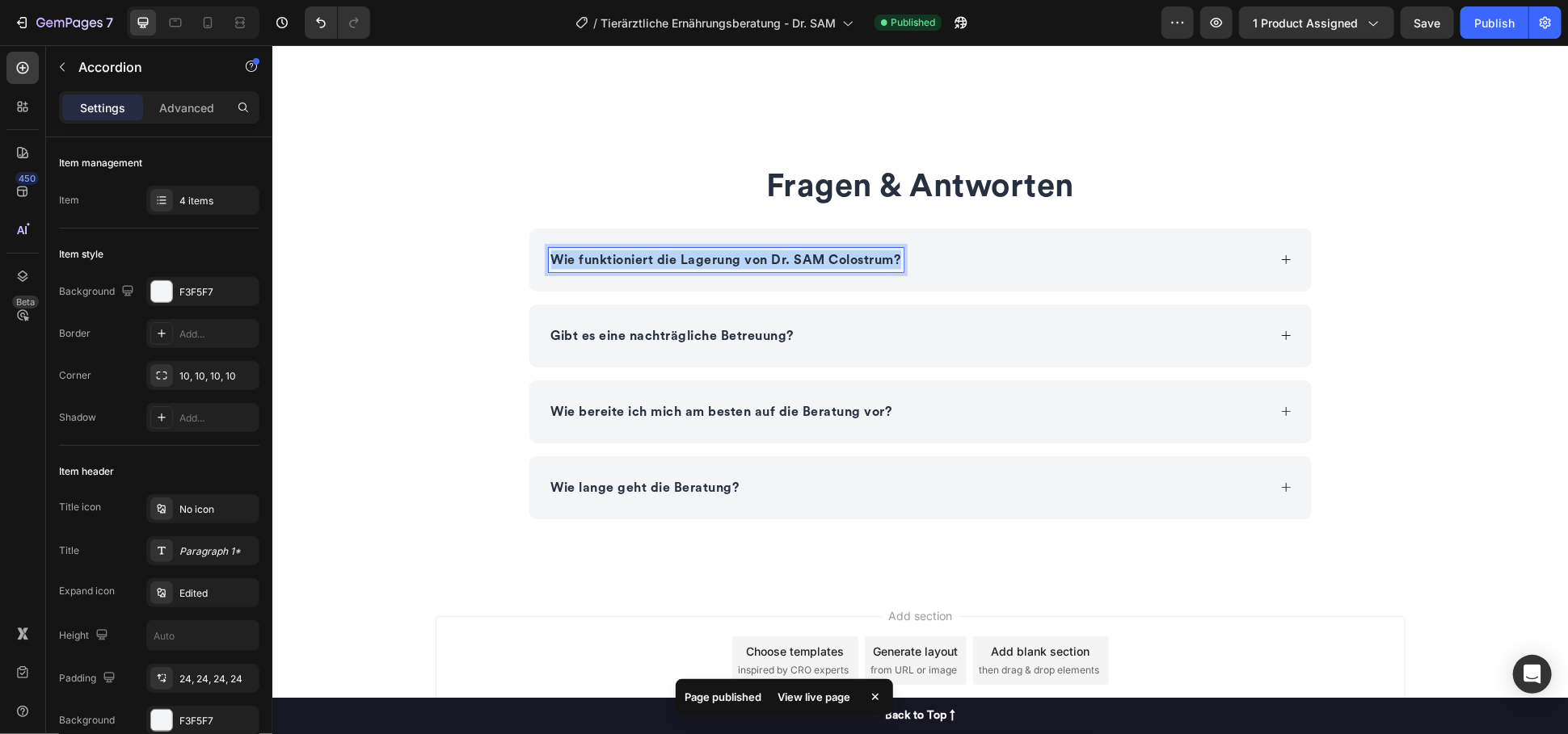
click at [664, 264] on p "Wie funktioniert die Lagerung von Dr. SAM Colostrum?" at bounding box center [725, 259] width 350 height 19
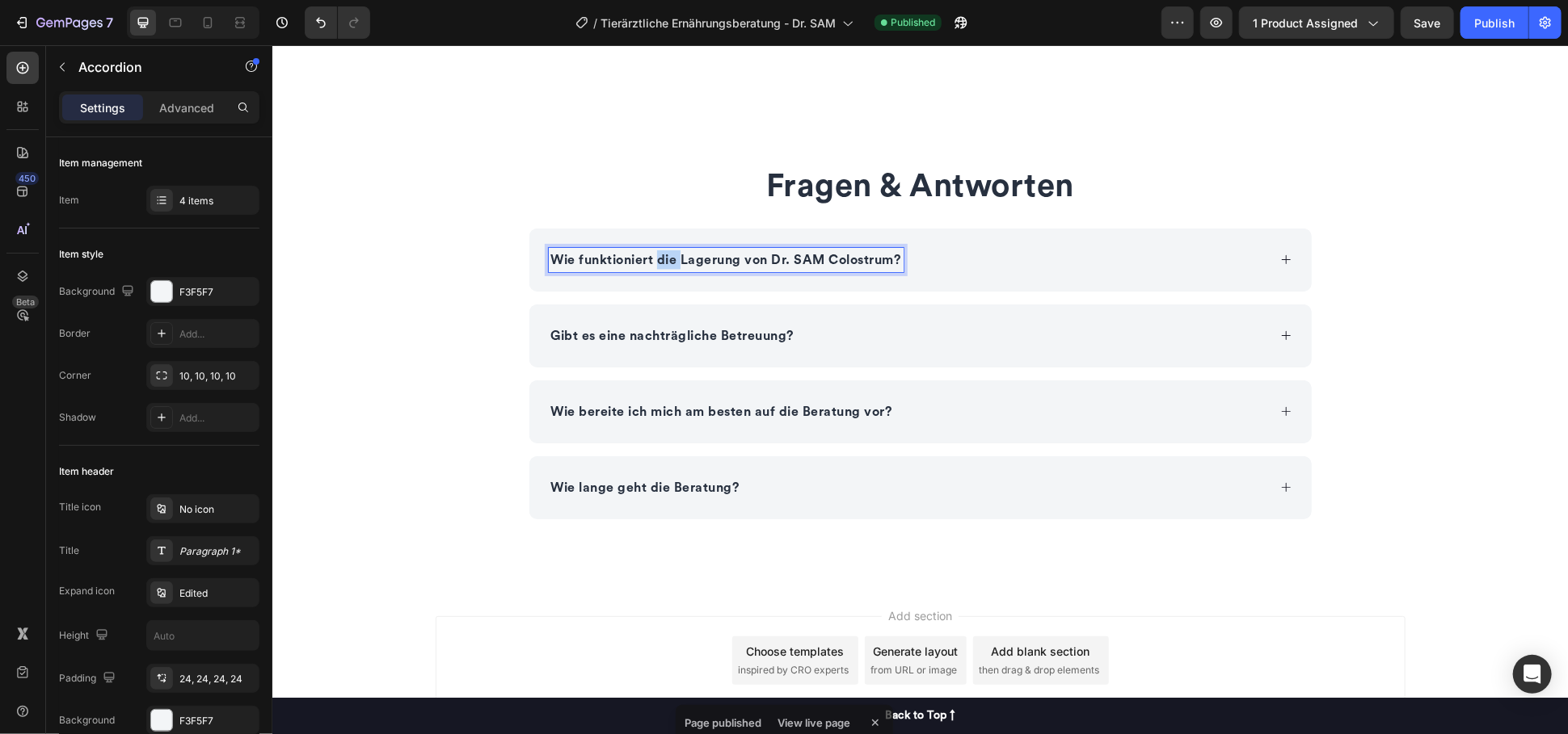
click at [664, 264] on p "Wie funktioniert die Lagerung von Dr. SAM Colostrum?" at bounding box center [725, 259] width 350 height 19
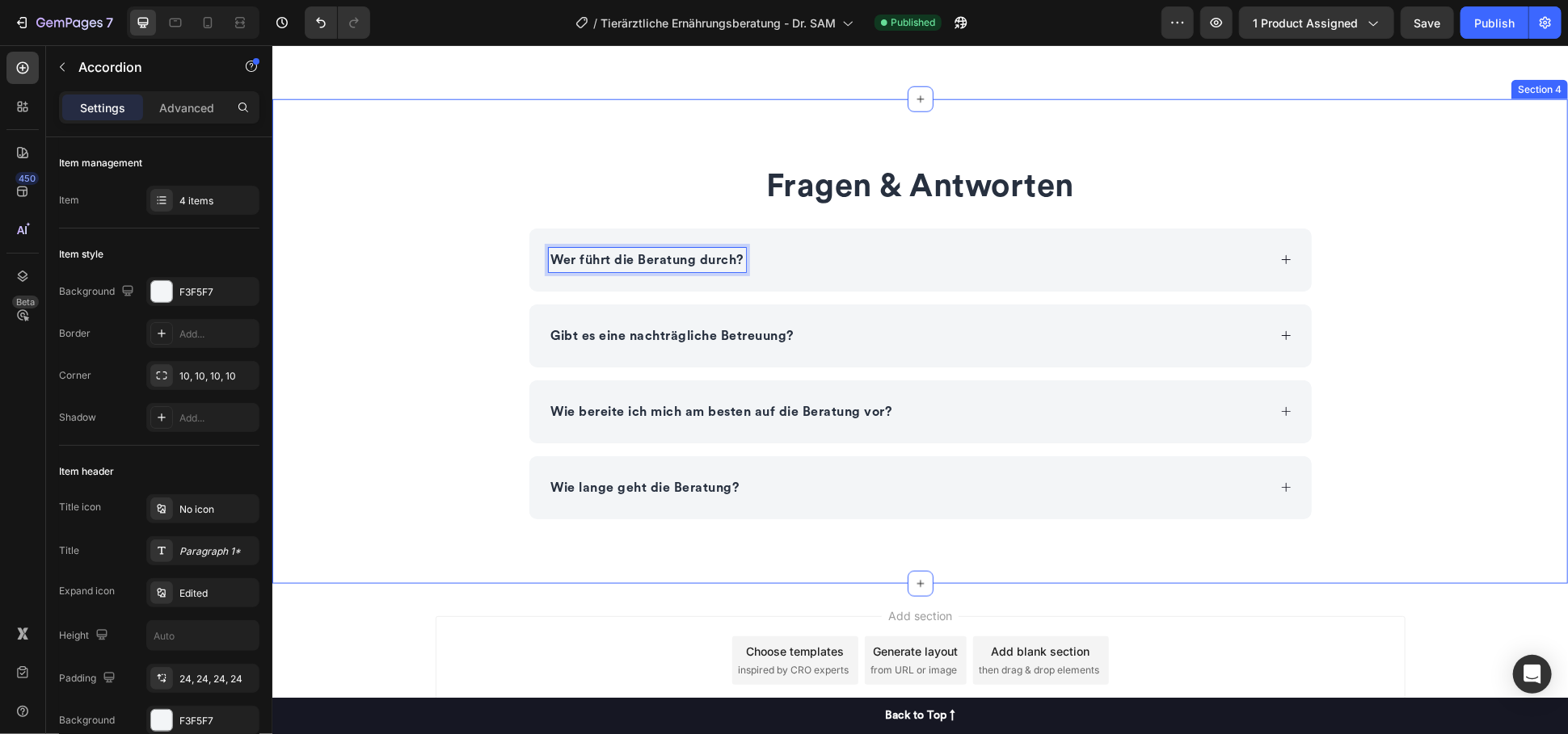
click at [426, 263] on div "Fragen & Antworten Heading Wer führt die Beratung durch? Gibt es eine nachträgl…" at bounding box center [918, 341] width 1295 height 355
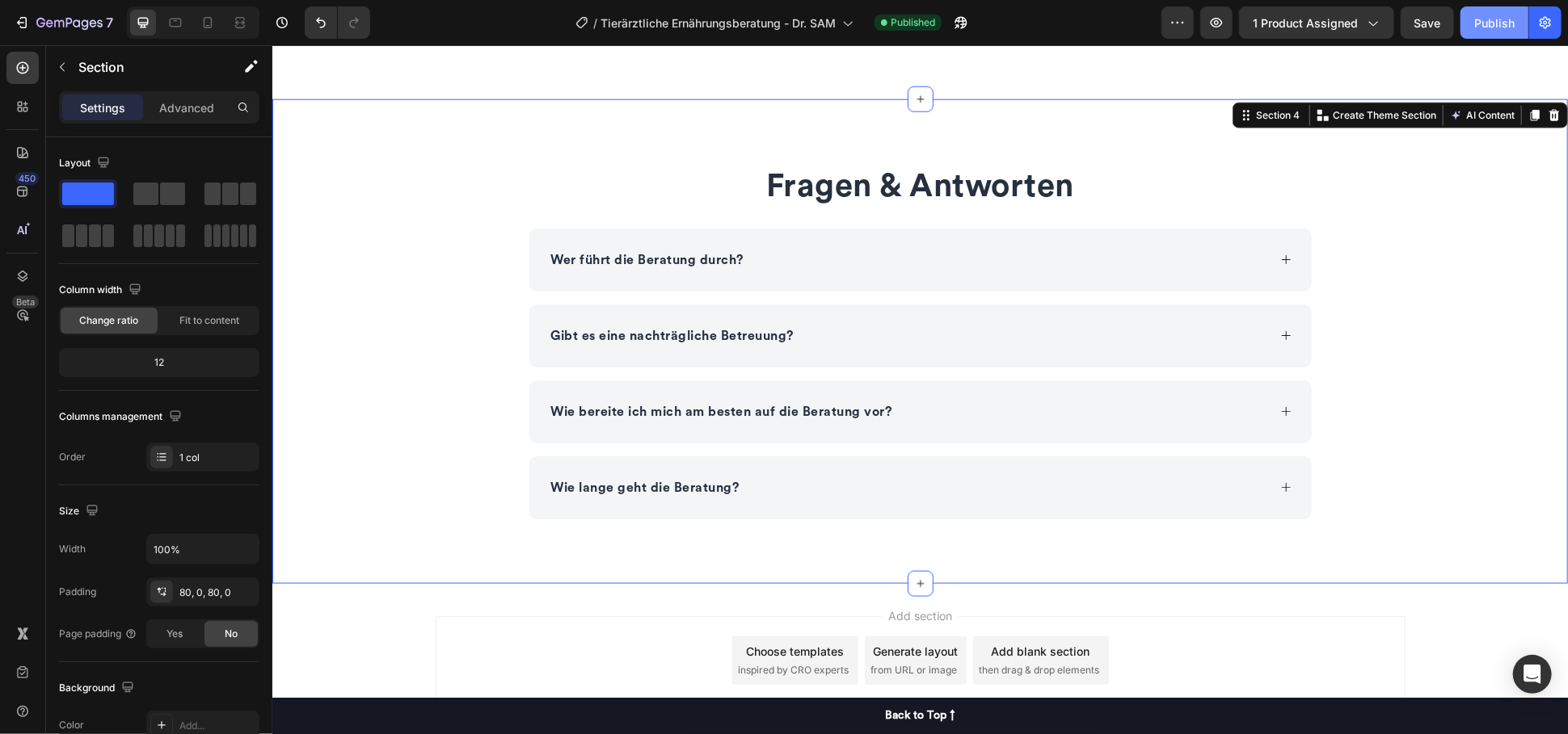
click at [1495, 30] on div "Publish" at bounding box center [1494, 22] width 41 height 17
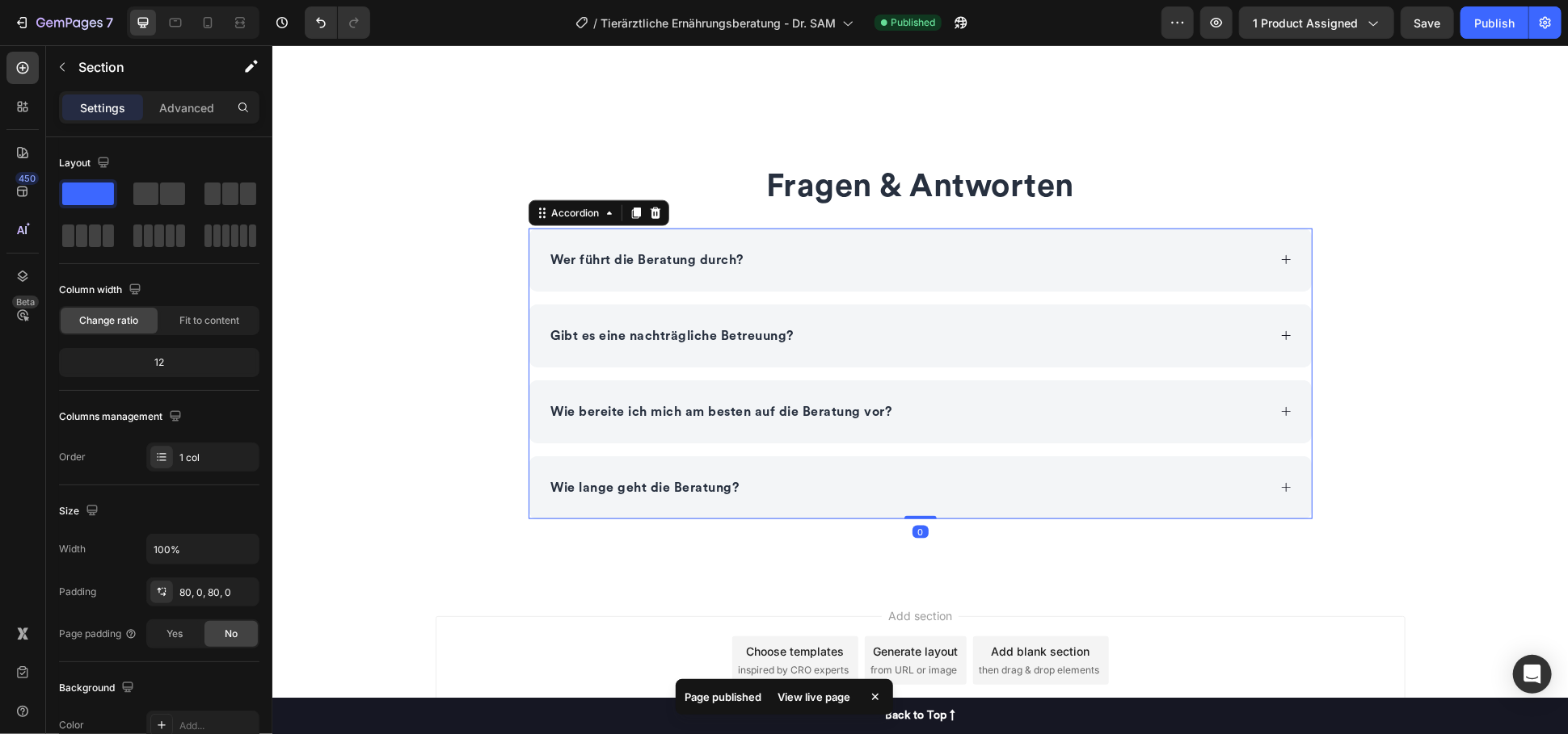
click at [907, 328] on div "Gibt es eine nachträgliche Betreuung?" at bounding box center [906, 335] width 718 height 24
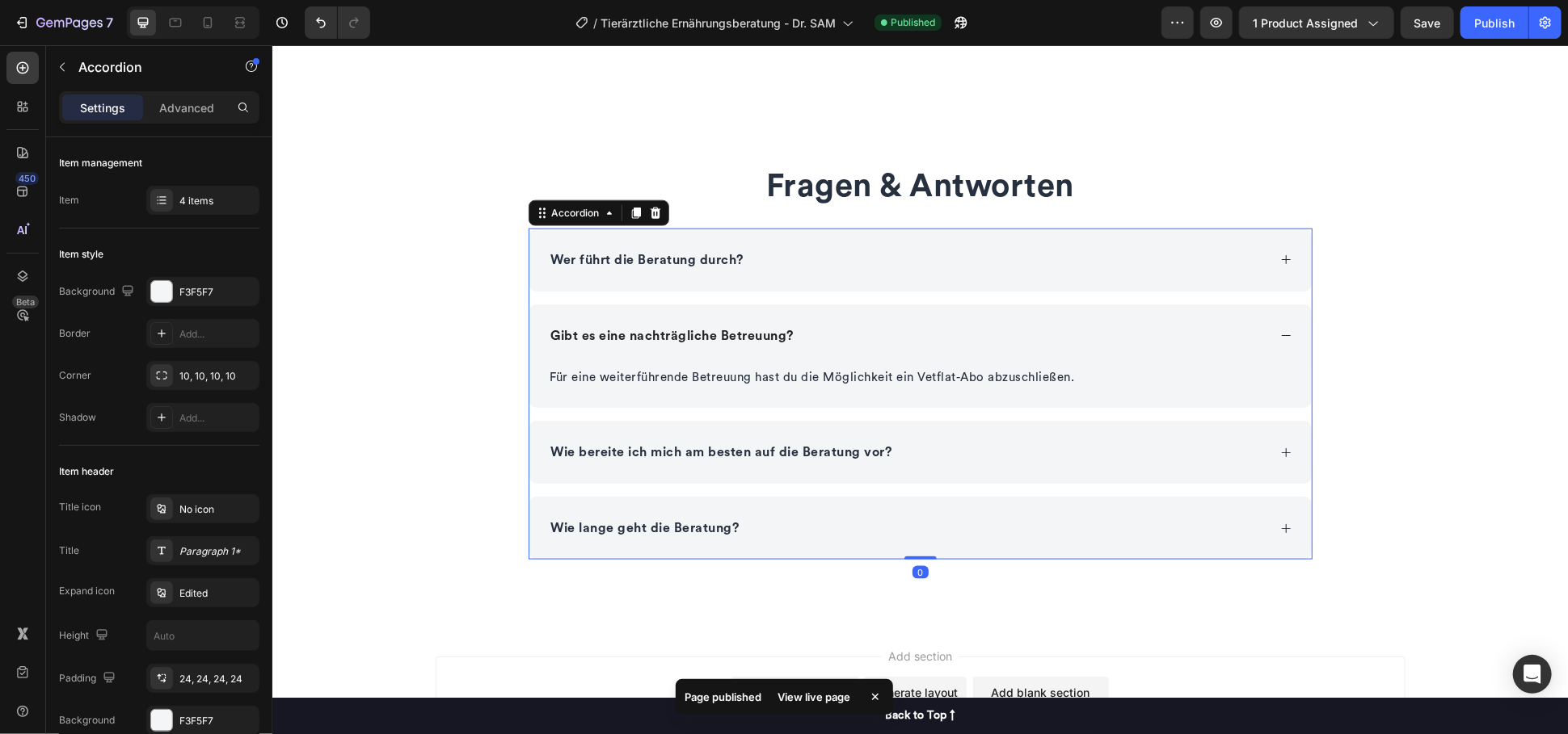
click at [925, 260] on div "Wer führt die Beratung durch?" at bounding box center [906, 259] width 718 height 24
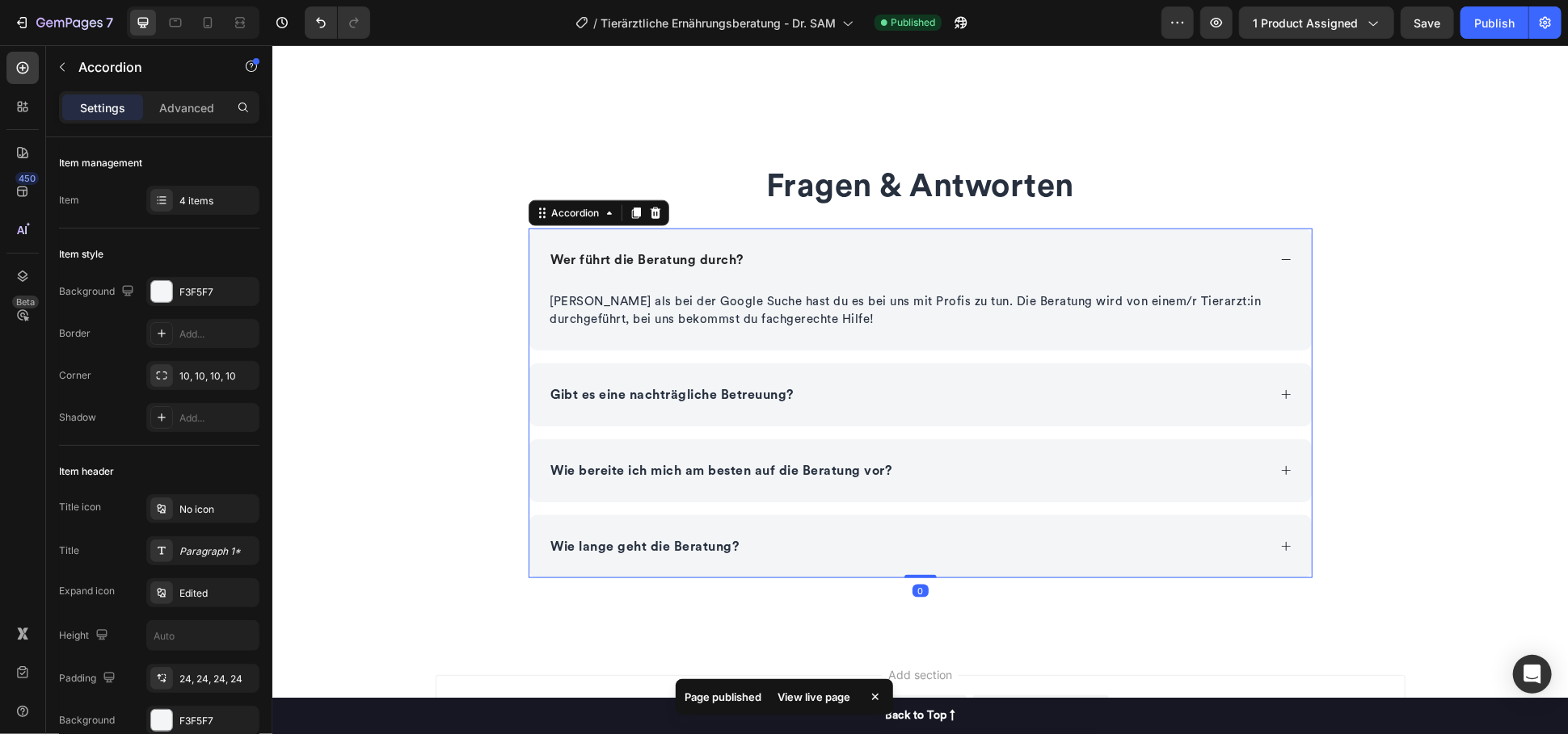
click at [971, 471] on div "Wie bereite ich mich am besten auf die Beratung vor?" at bounding box center [906, 470] width 718 height 24
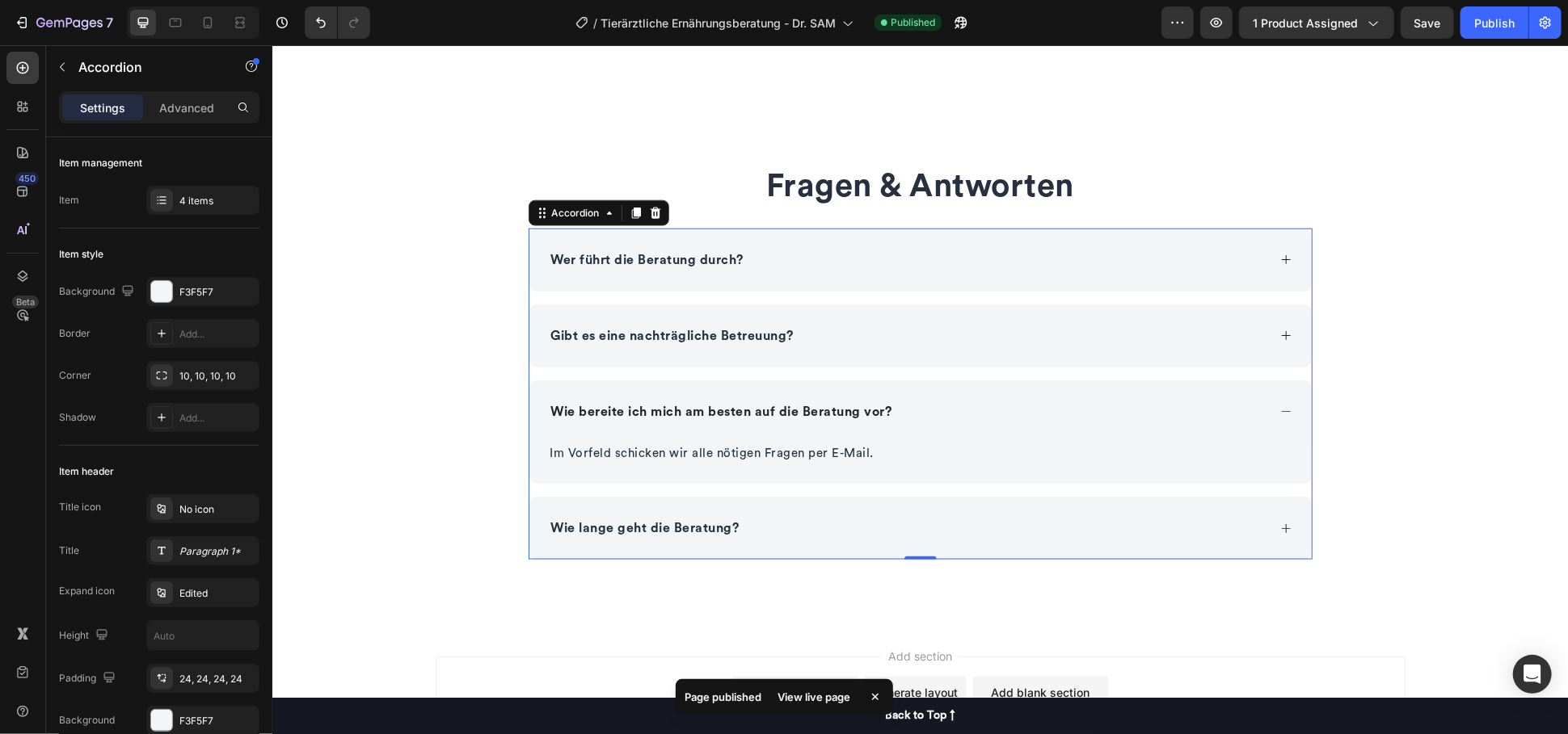
click at [847, 536] on div "Wie lange geht die Beratung?" at bounding box center [906, 527] width 718 height 24
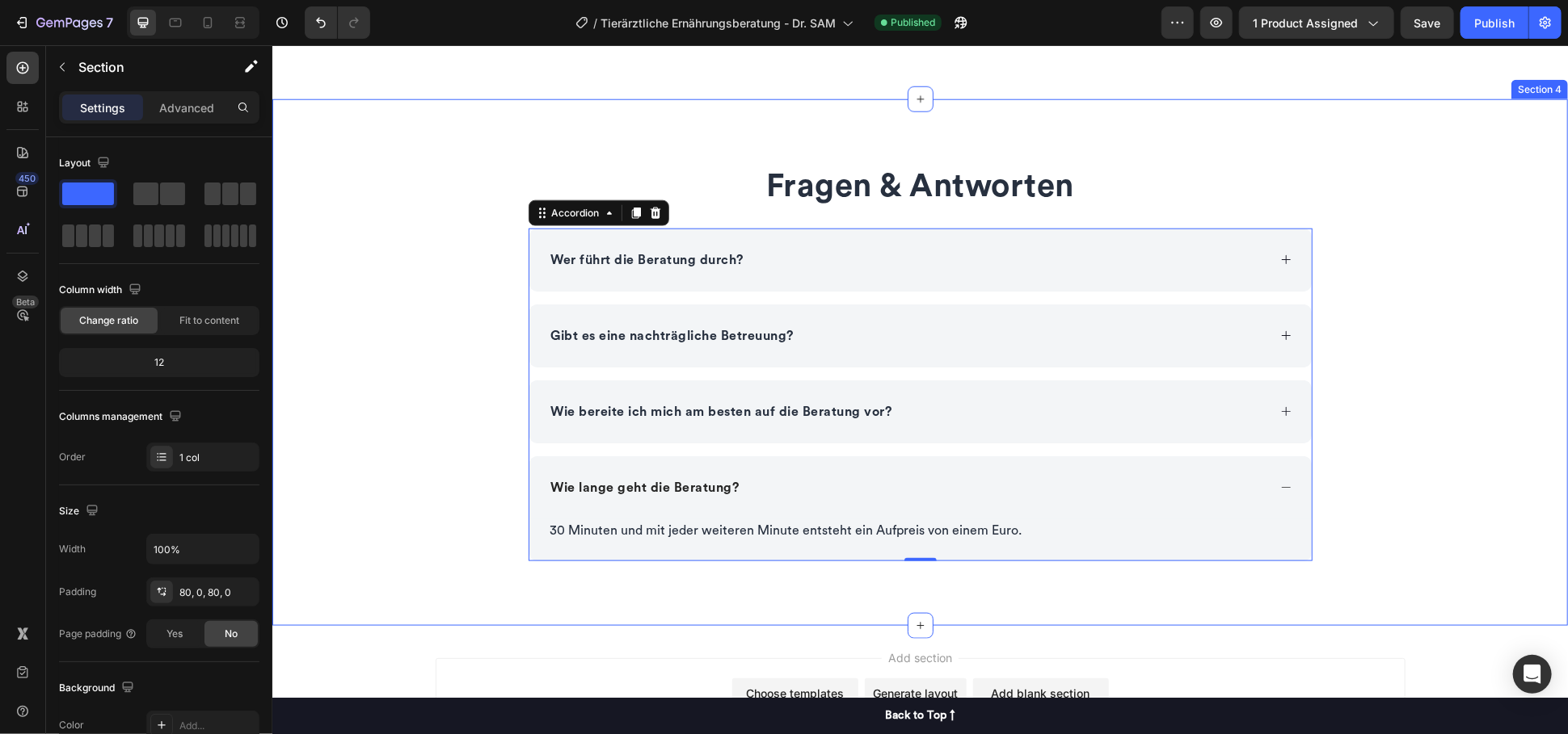
click at [367, 334] on div "Fragen & Antworten Heading Wer führt die Beratung durch? Gibt es eine nachträgl…" at bounding box center [918, 361] width 1295 height 397
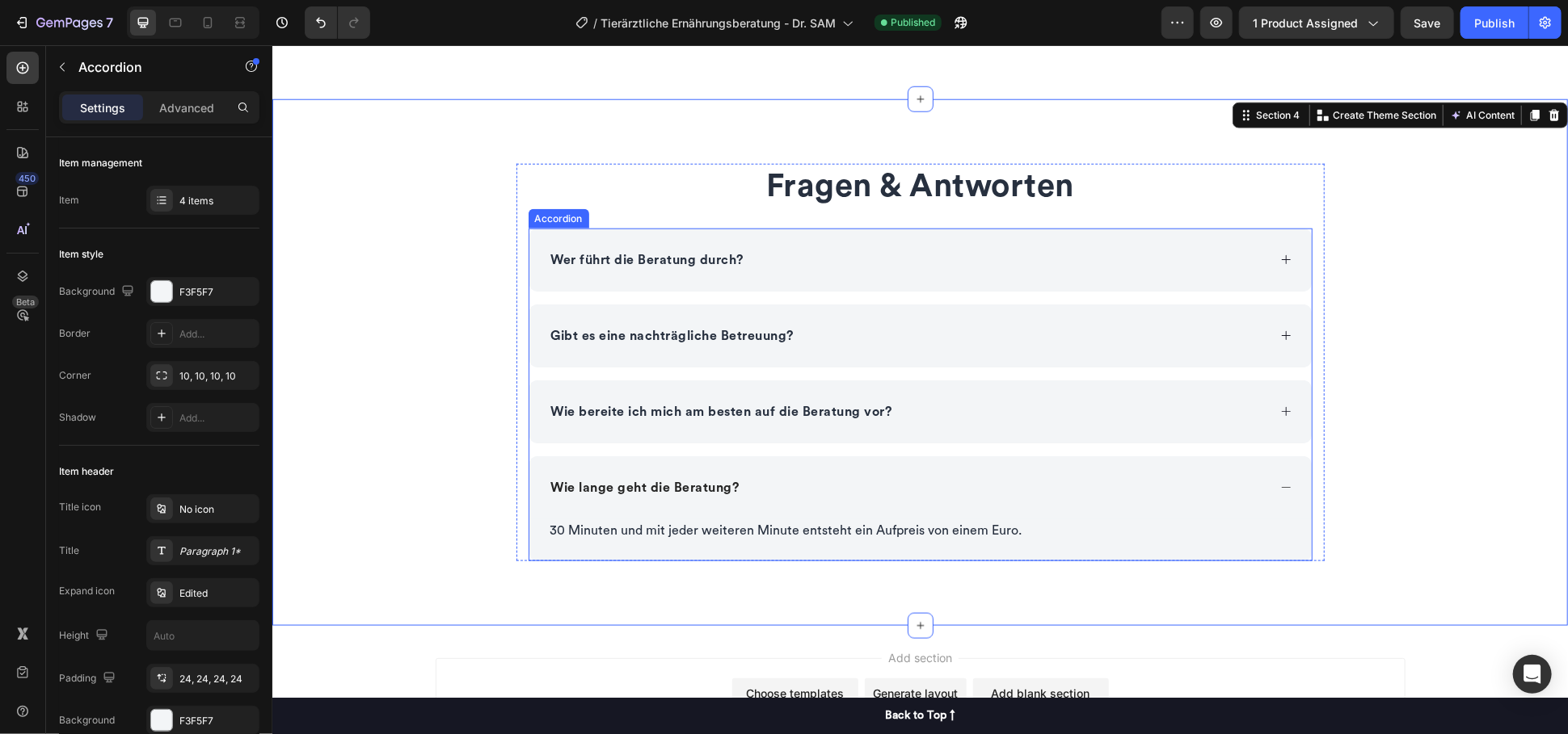
click at [860, 280] on div "Wer führt die Beratung durch?" at bounding box center [919, 259] width 782 height 63
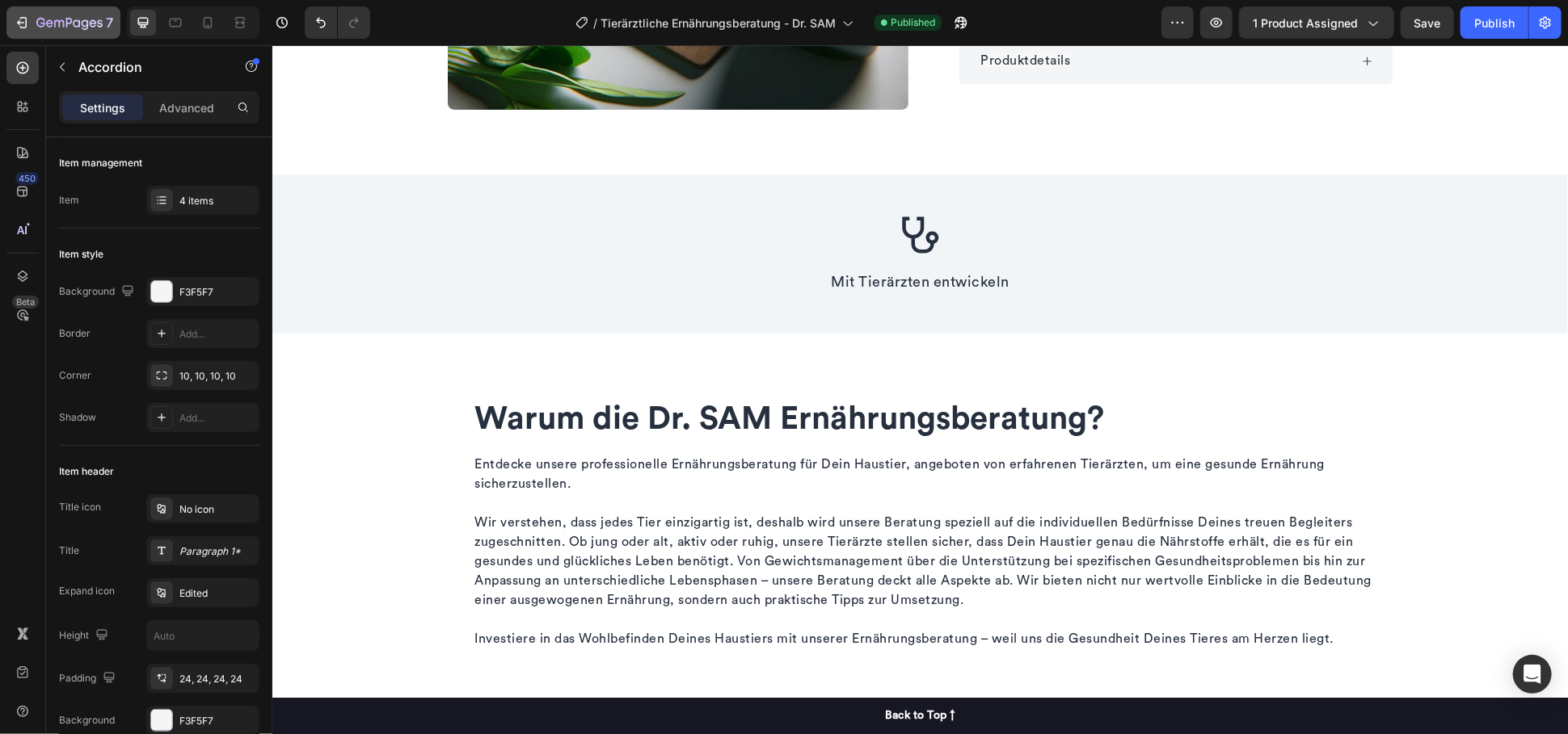
scroll to position [0, 0]
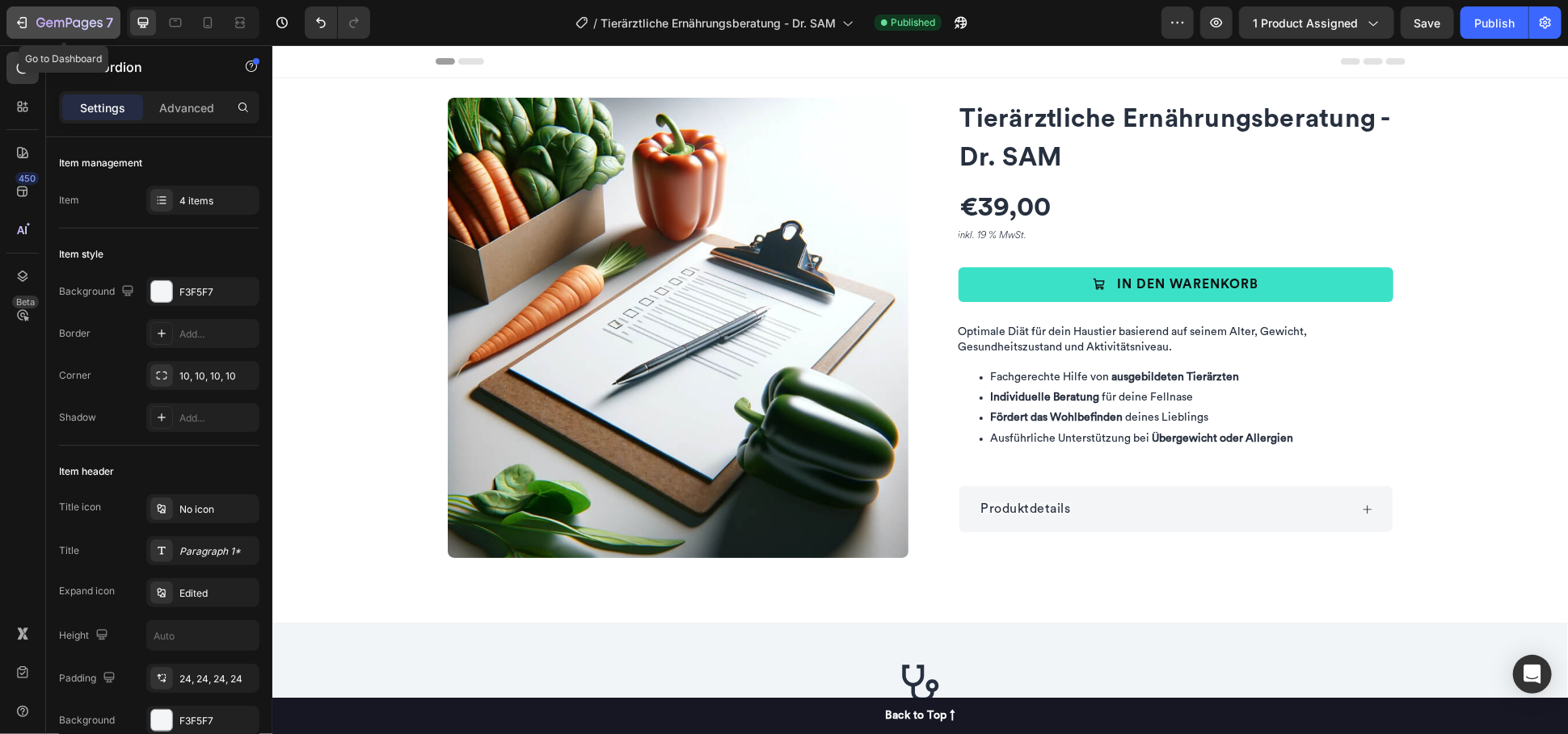
click at [93, 23] on icon "button" at bounding box center [92, 22] width 7 height 7
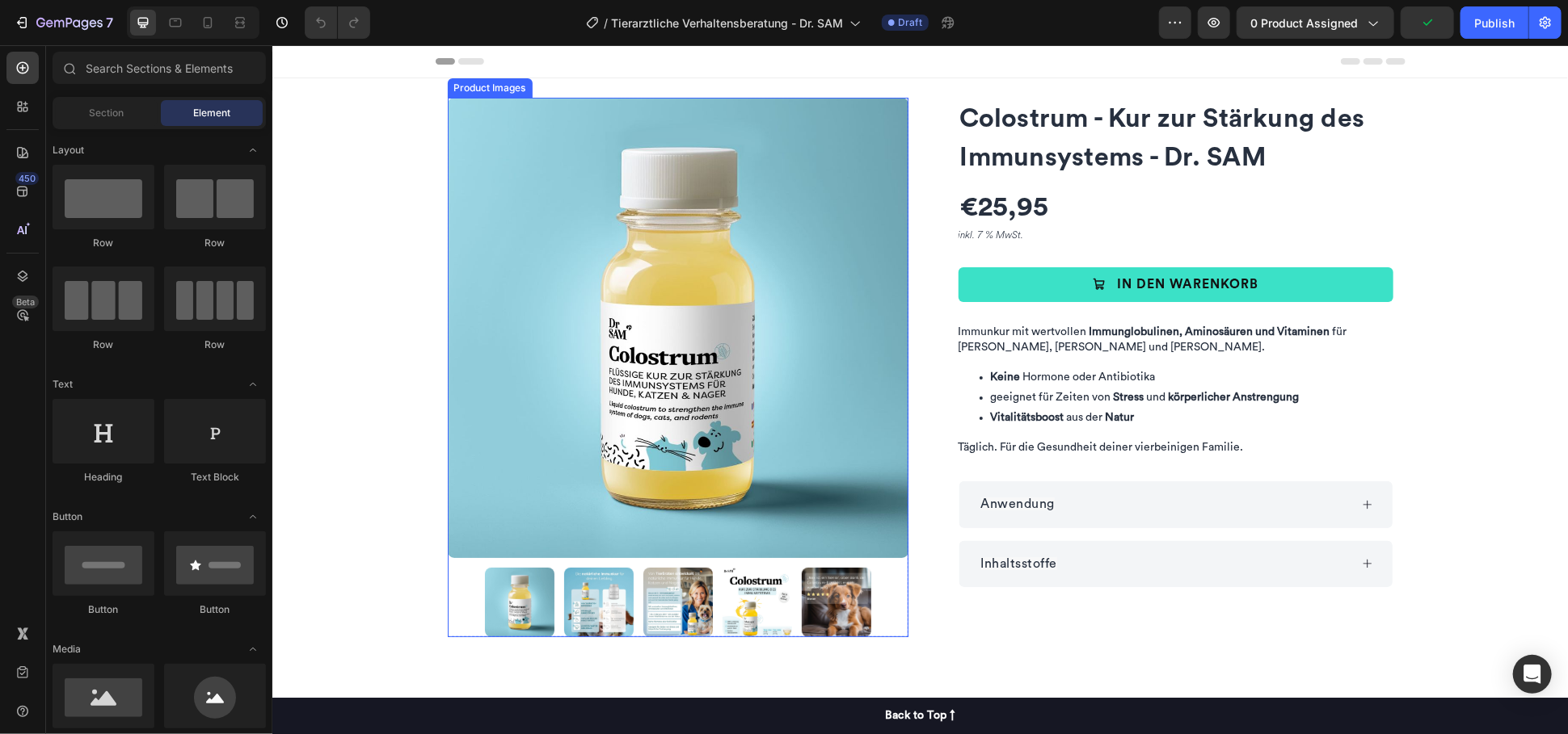
click at [504, 156] on img at bounding box center [677, 327] width 460 height 460
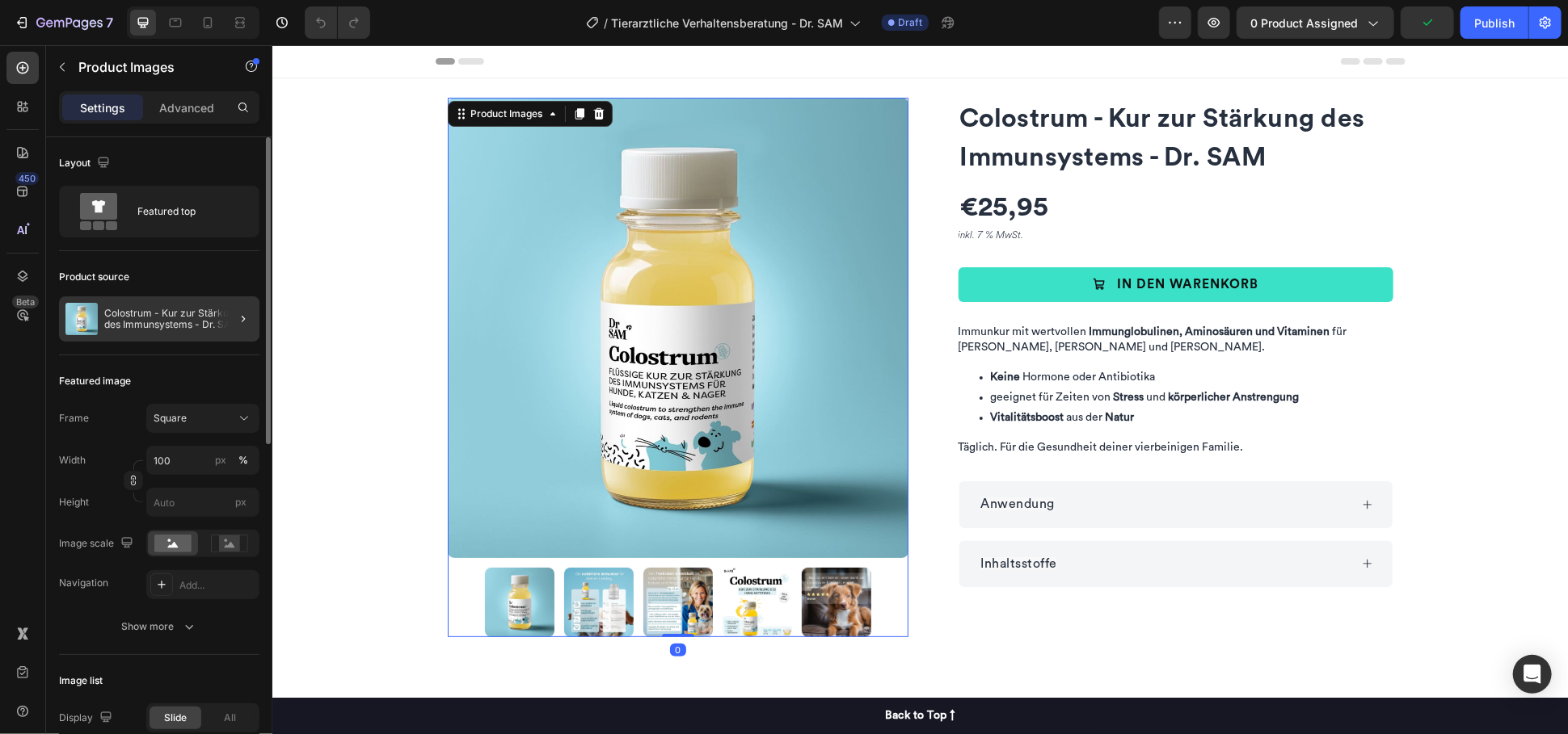
click at [219, 313] on div at bounding box center [236, 318] width 46 height 46
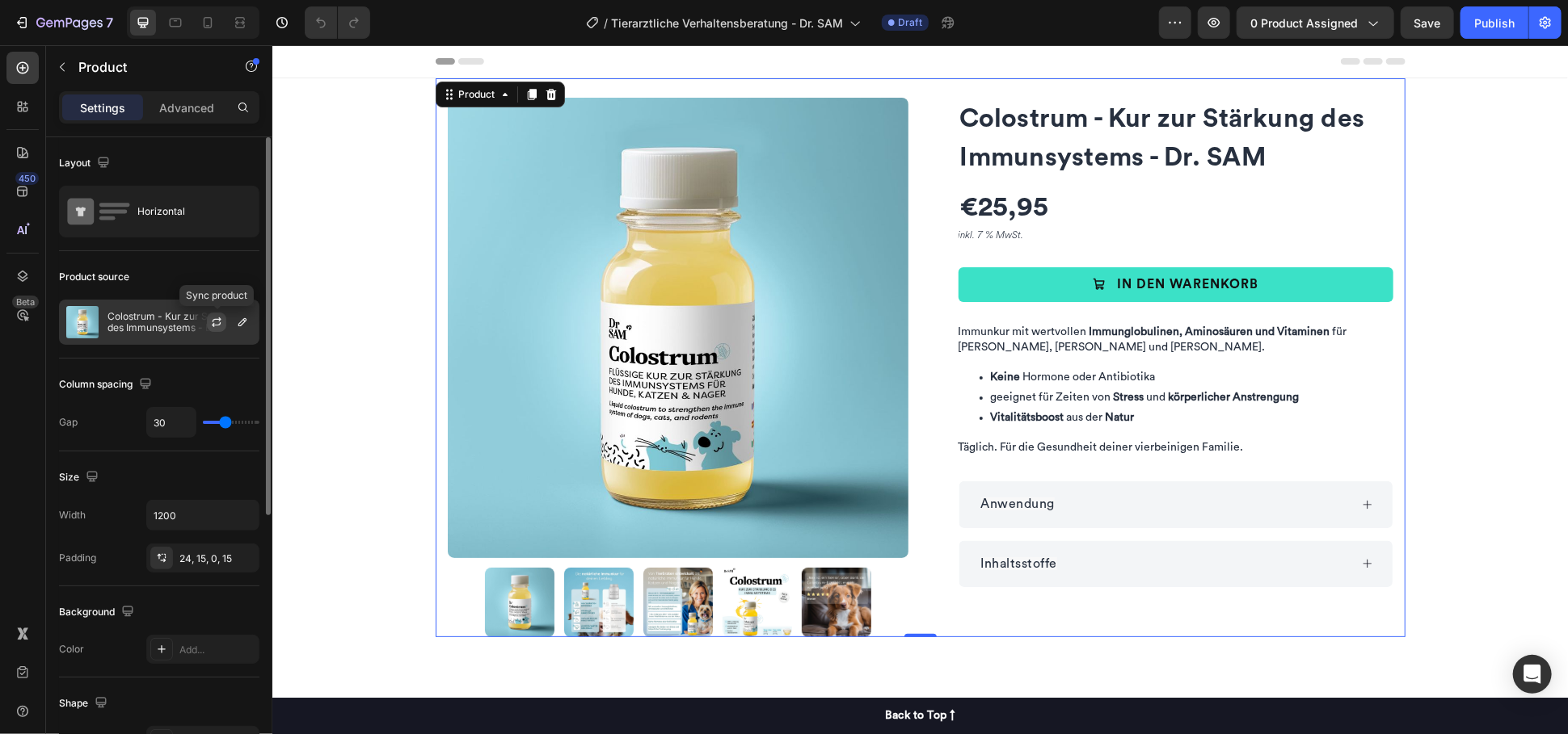
click at [214, 320] on icon "button" at bounding box center [216, 321] width 13 height 13
click at [243, 322] on icon "button" at bounding box center [242, 321] width 13 height 13
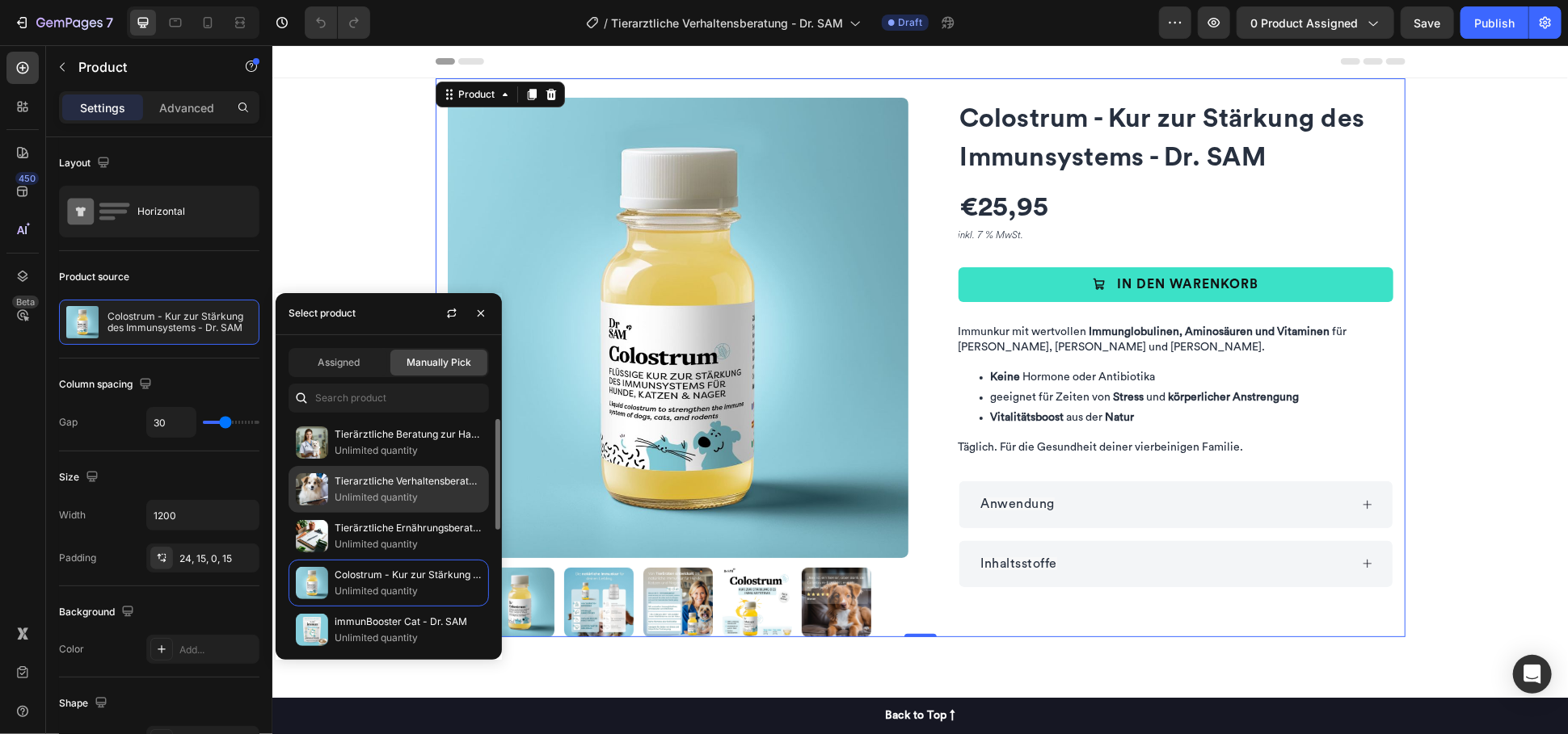
click at [448, 487] on p "Tierarztliche Verhaltensberatung - Dr. SAM" at bounding box center [407, 481] width 147 height 17
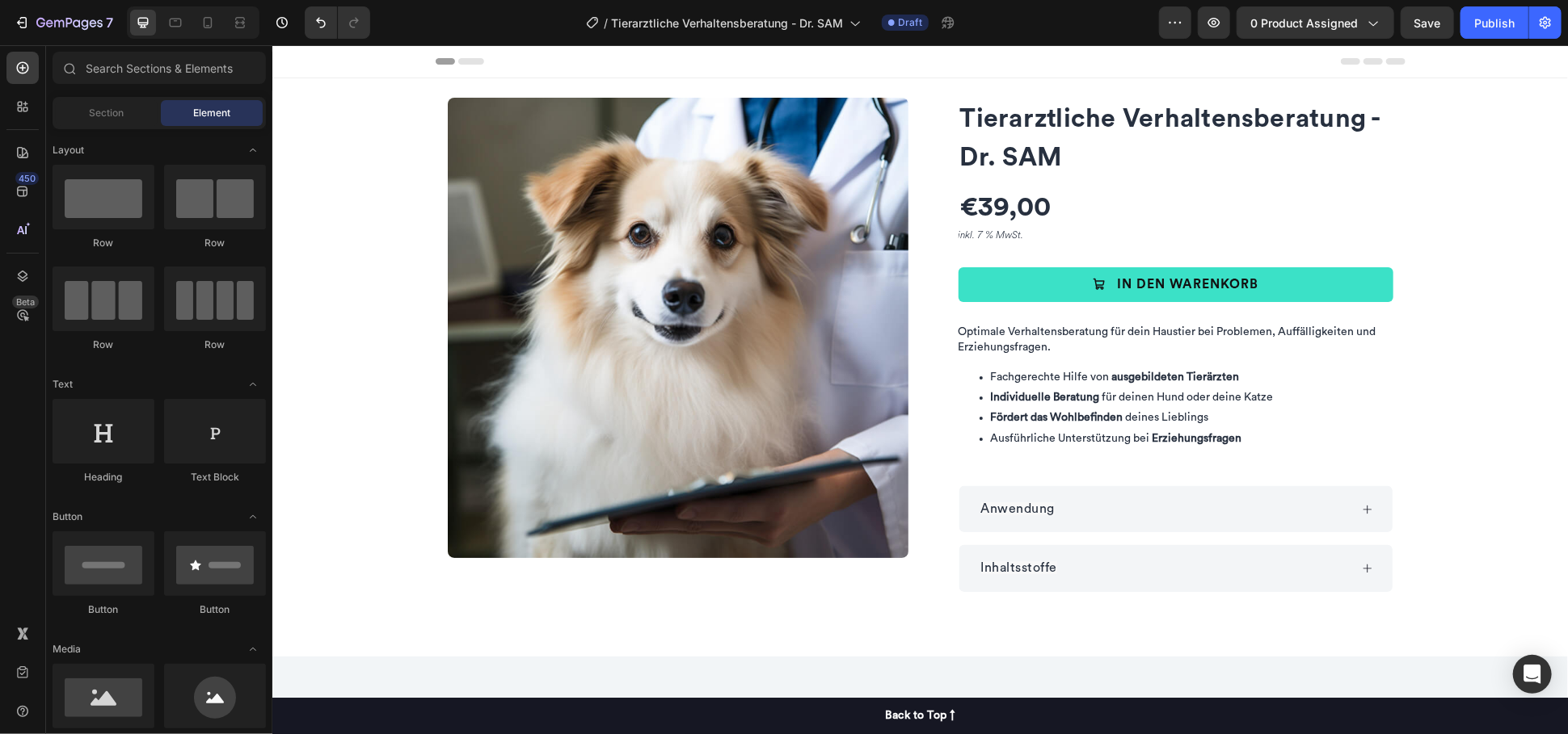
click at [972, 233] on p "inkl. 7 % MwSt." at bounding box center [1175, 235] width 434 height 17
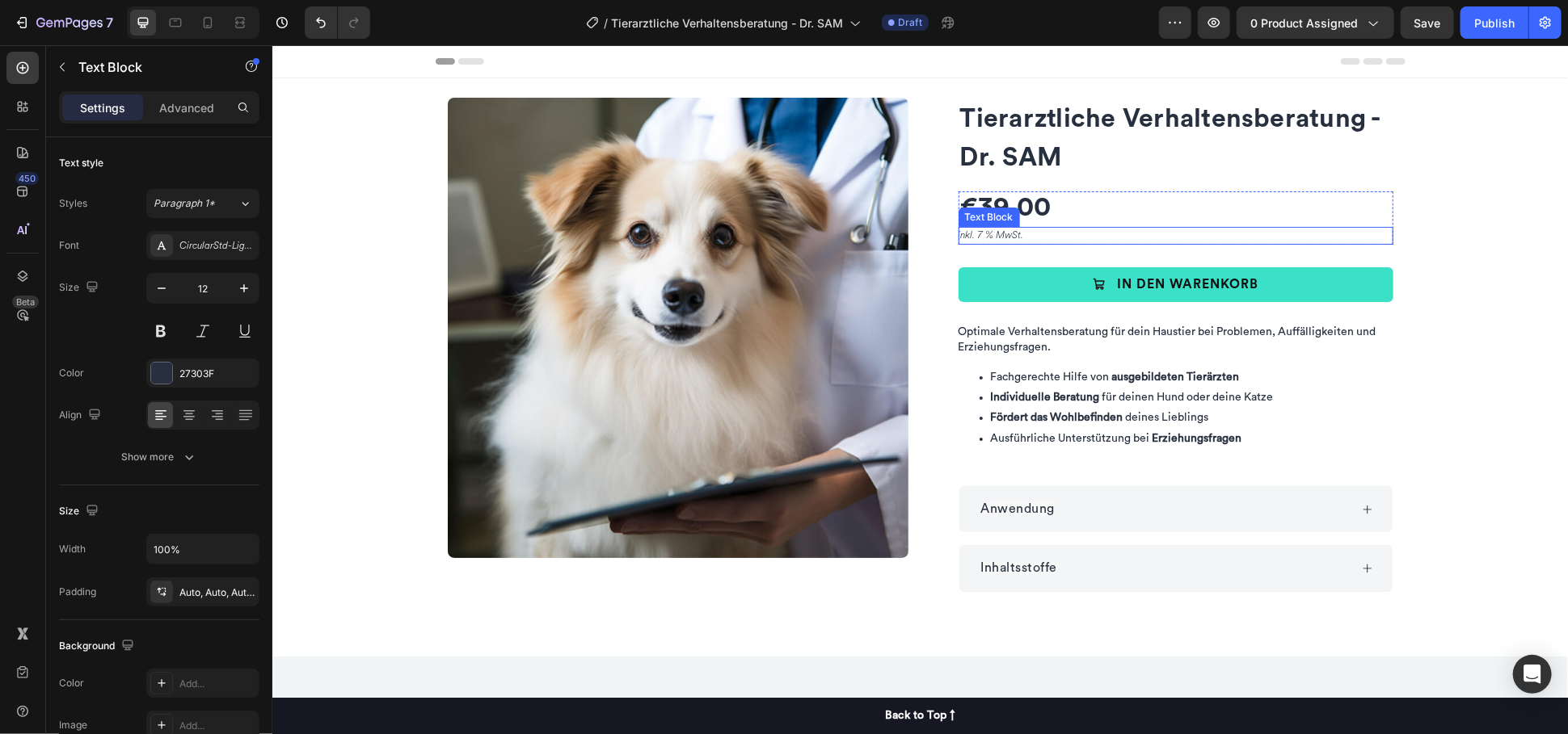
click at [972, 233] on p "inkl. 7 % MwSt." at bounding box center [1175, 235] width 434 height 17
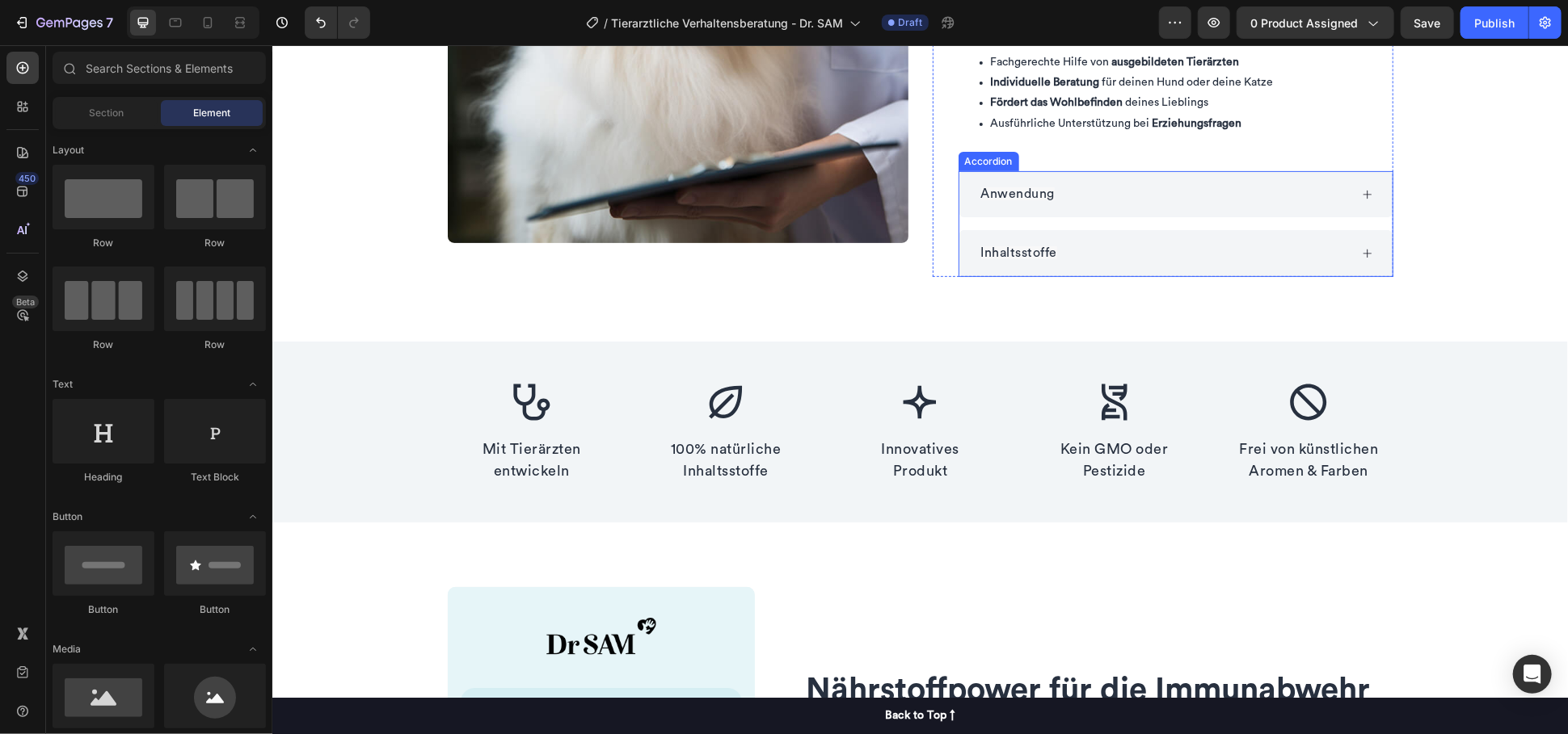
scroll to position [358, 0]
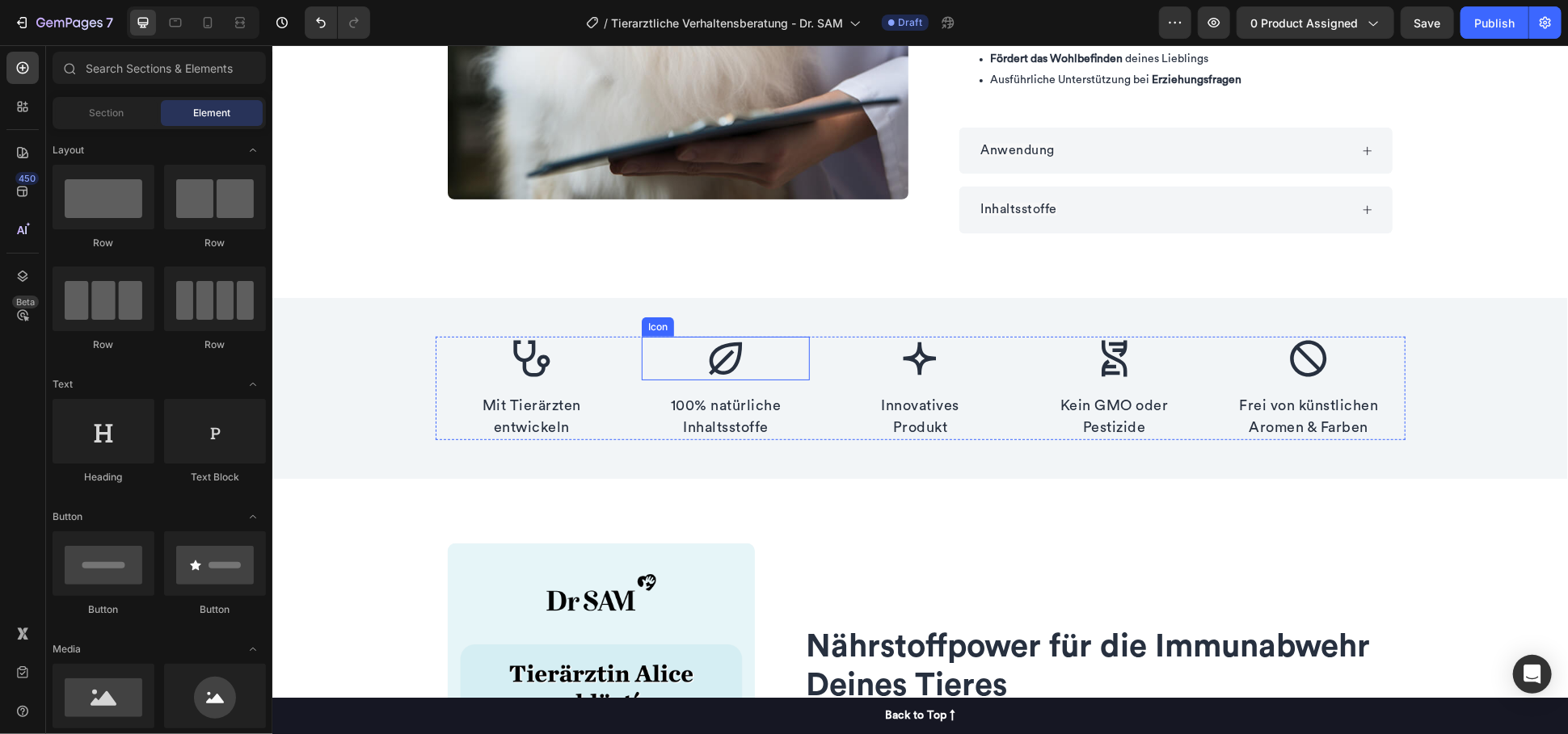
click at [722, 369] on icon at bounding box center [725, 358] width 33 height 33
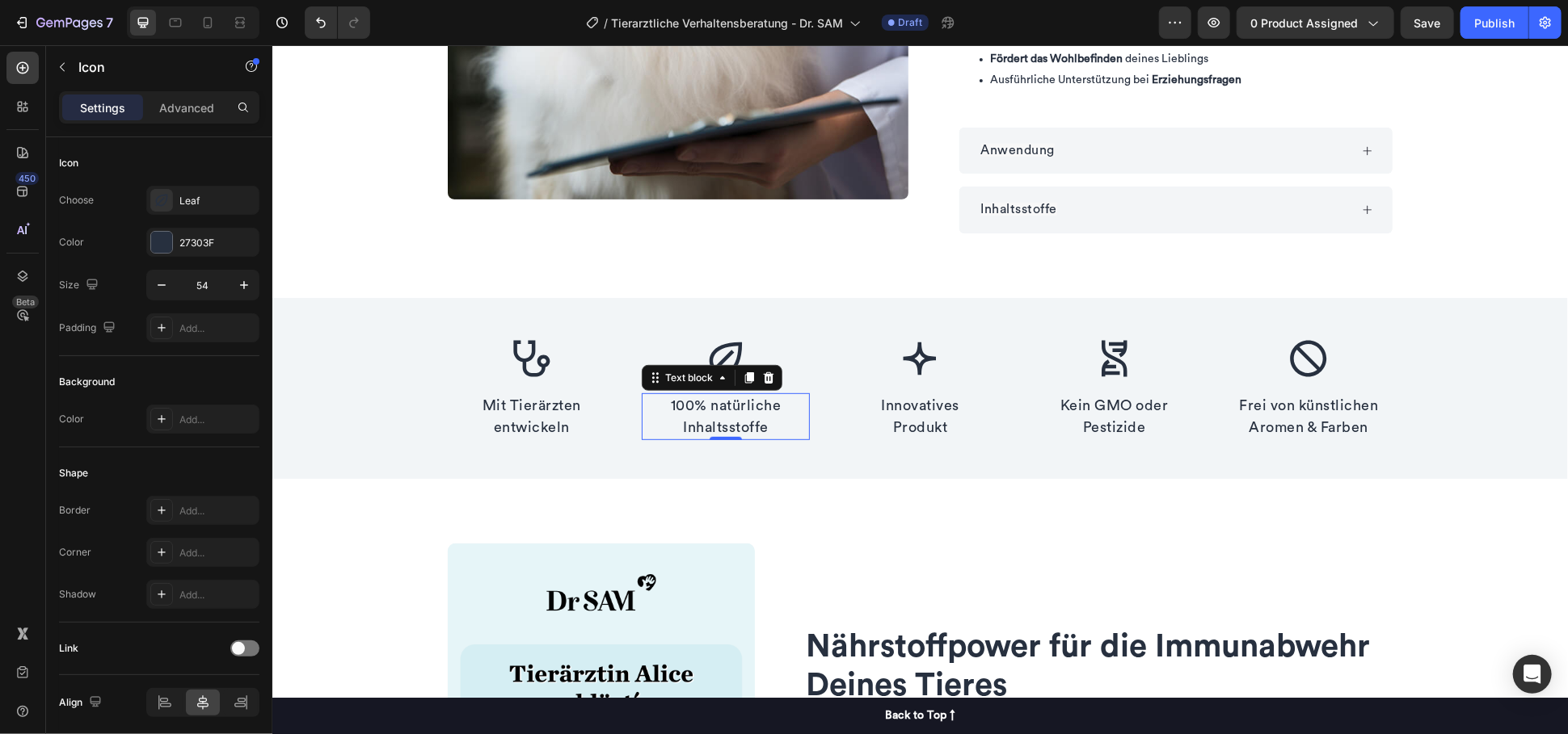
click at [743, 406] on p "100% natürliche Inhaltsstoffe" at bounding box center [725, 416] width 165 height 44
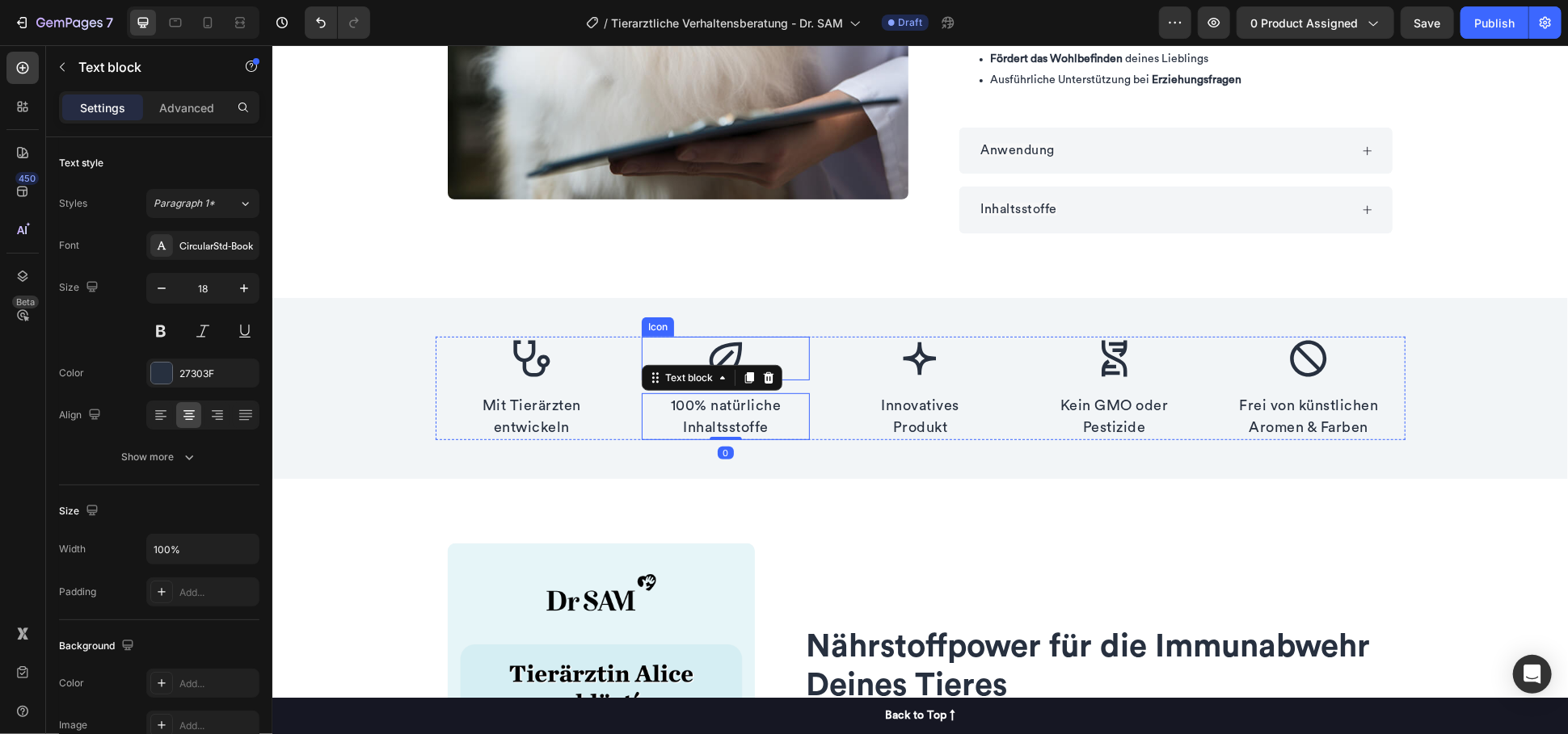
click at [757, 348] on div "Icon" at bounding box center [725, 357] width 168 height 44
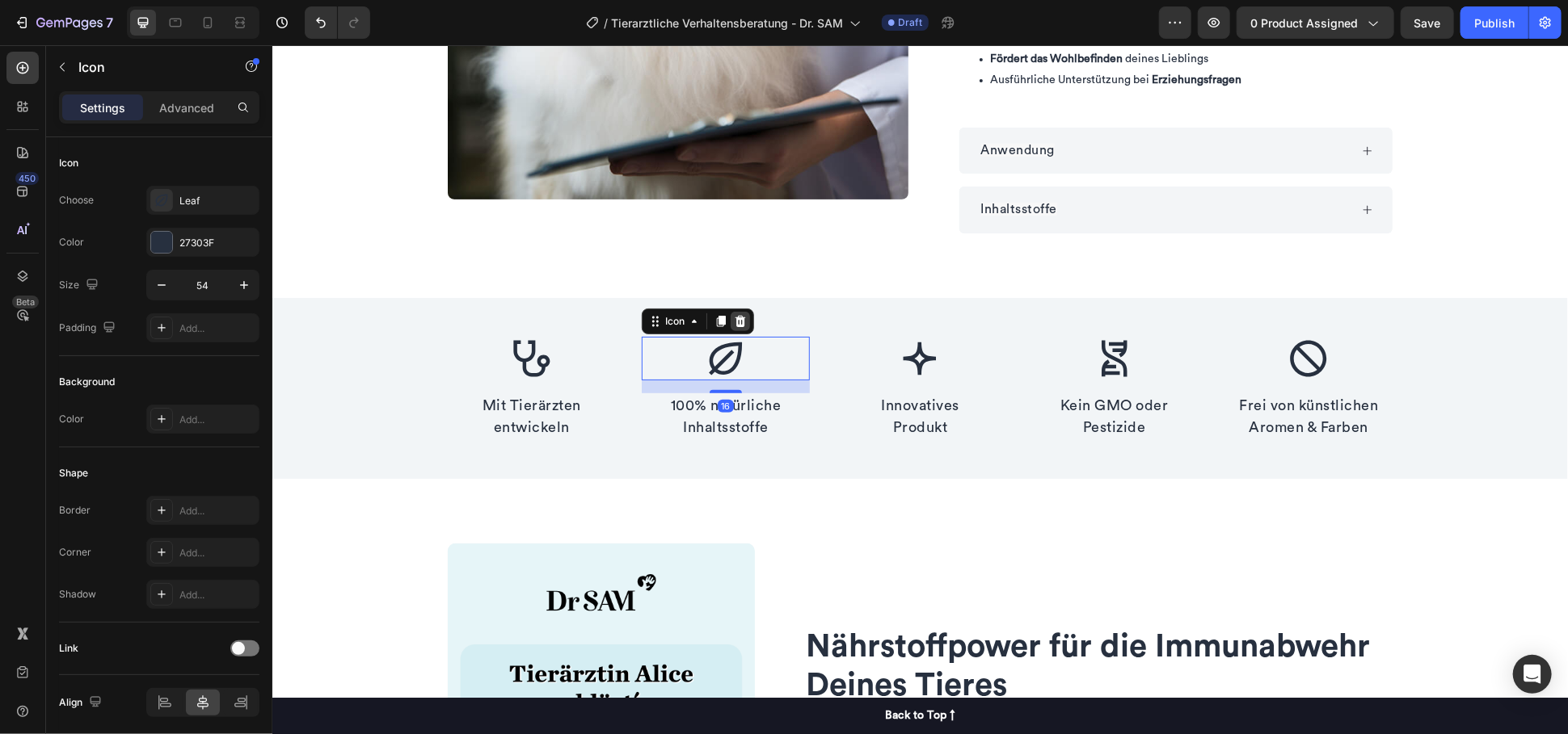
click at [733, 319] on icon at bounding box center [738, 320] width 11 height 12
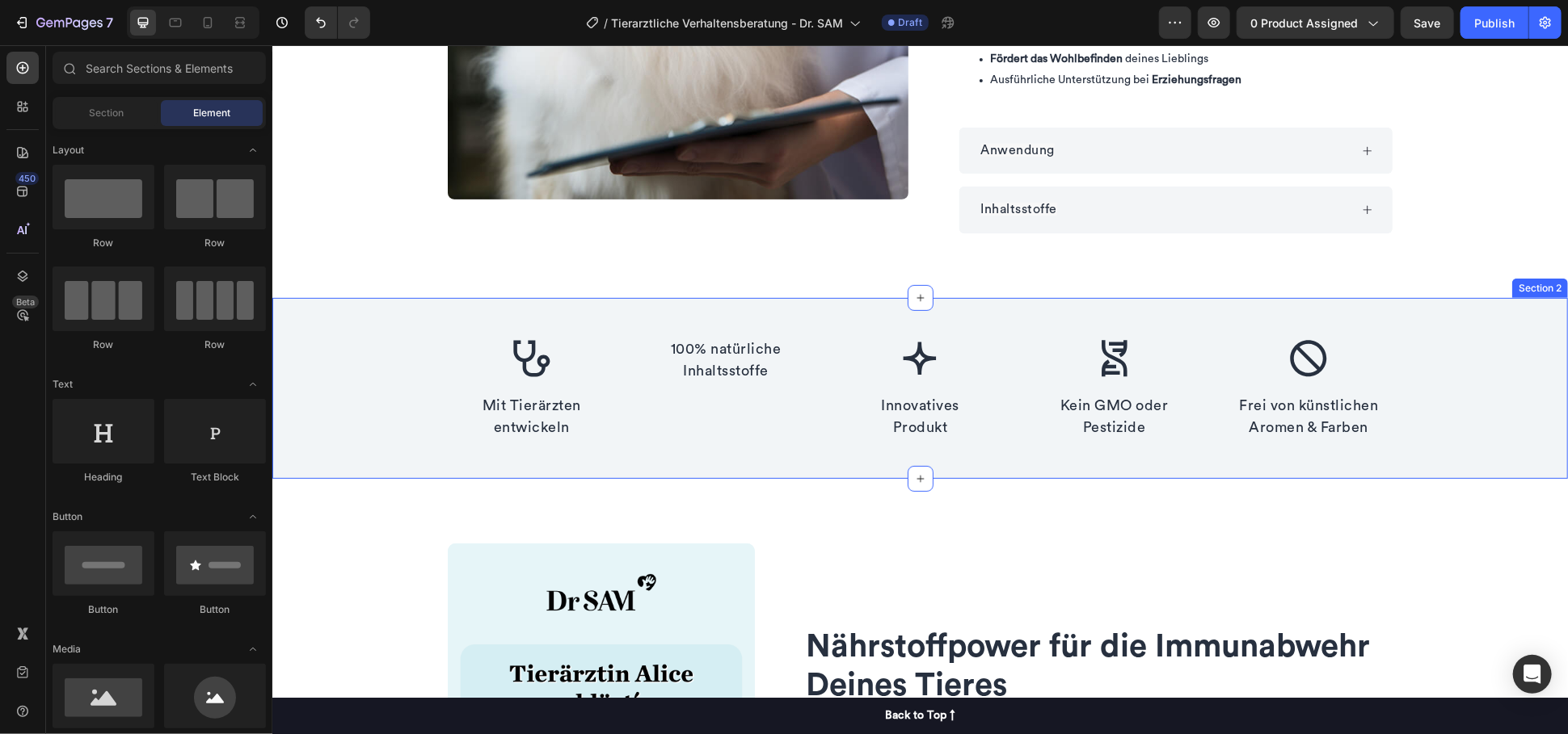
click at [753, 350] on p "100% natürliche Inhaltsstoffe" at bounding box center [725, 359] width 165 height 44
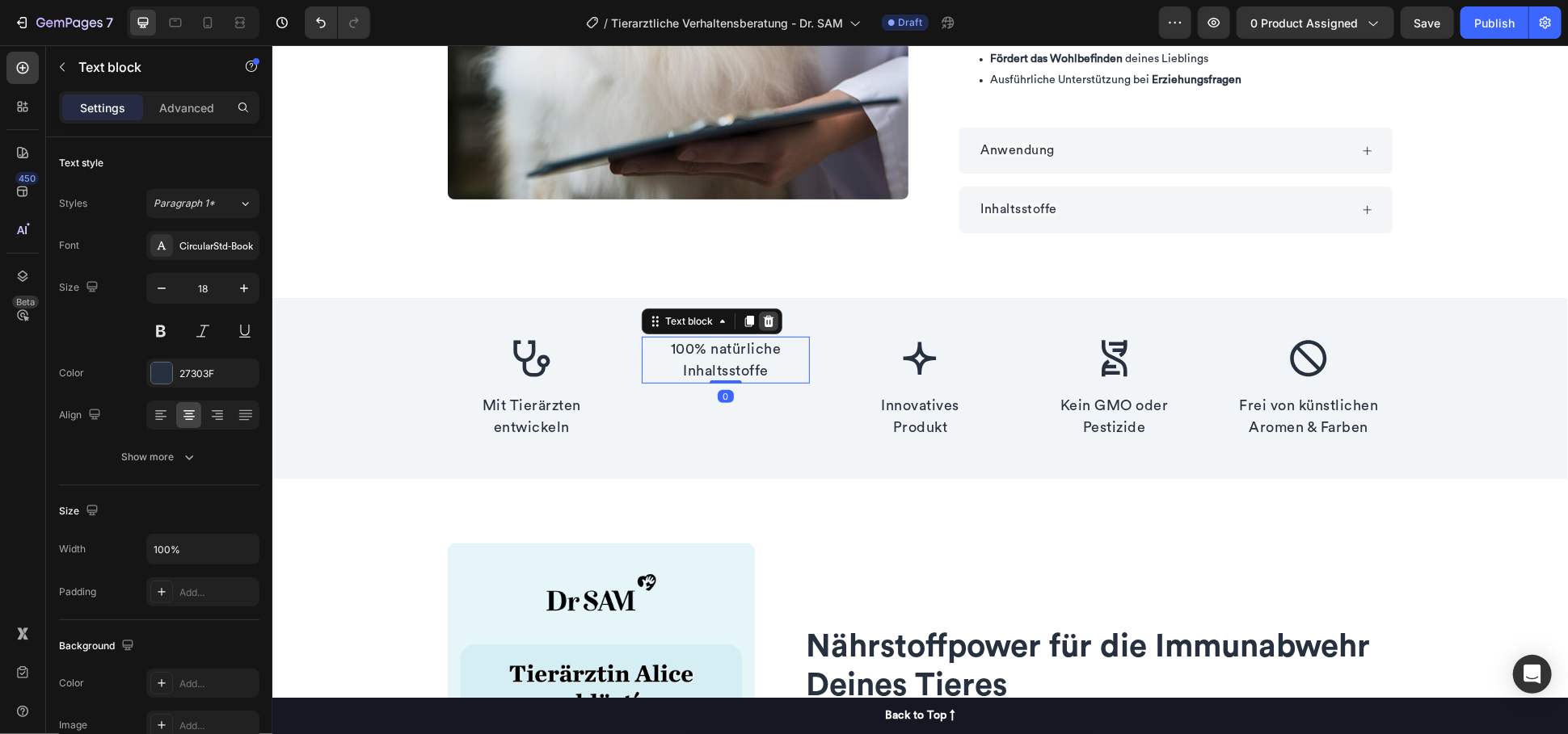
click at [764, 317] on icon at bounding box center [767, 320] width 13 height 13
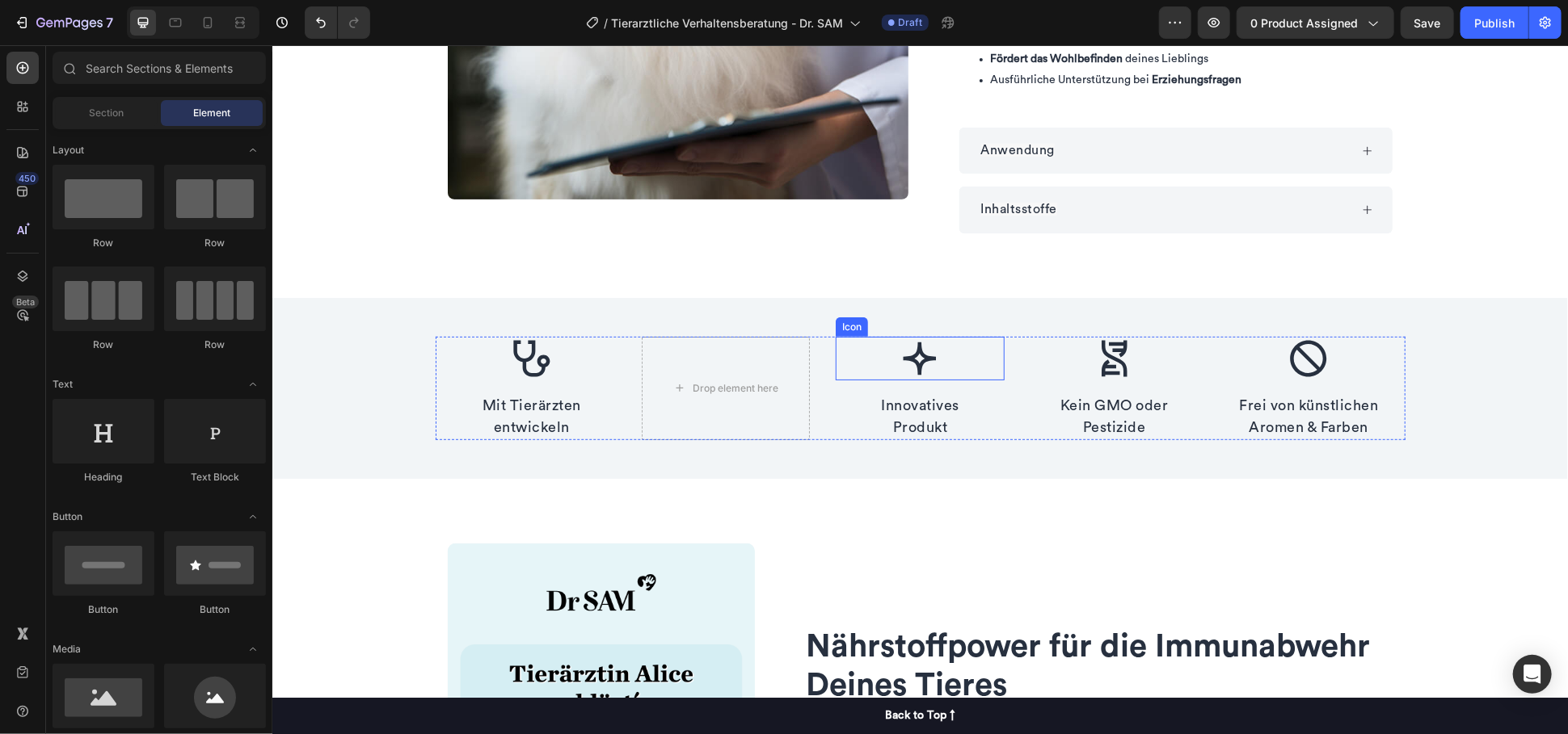
click at [935, 364] on div "Icon" at bounding box center [918, 357] width 168 height 44
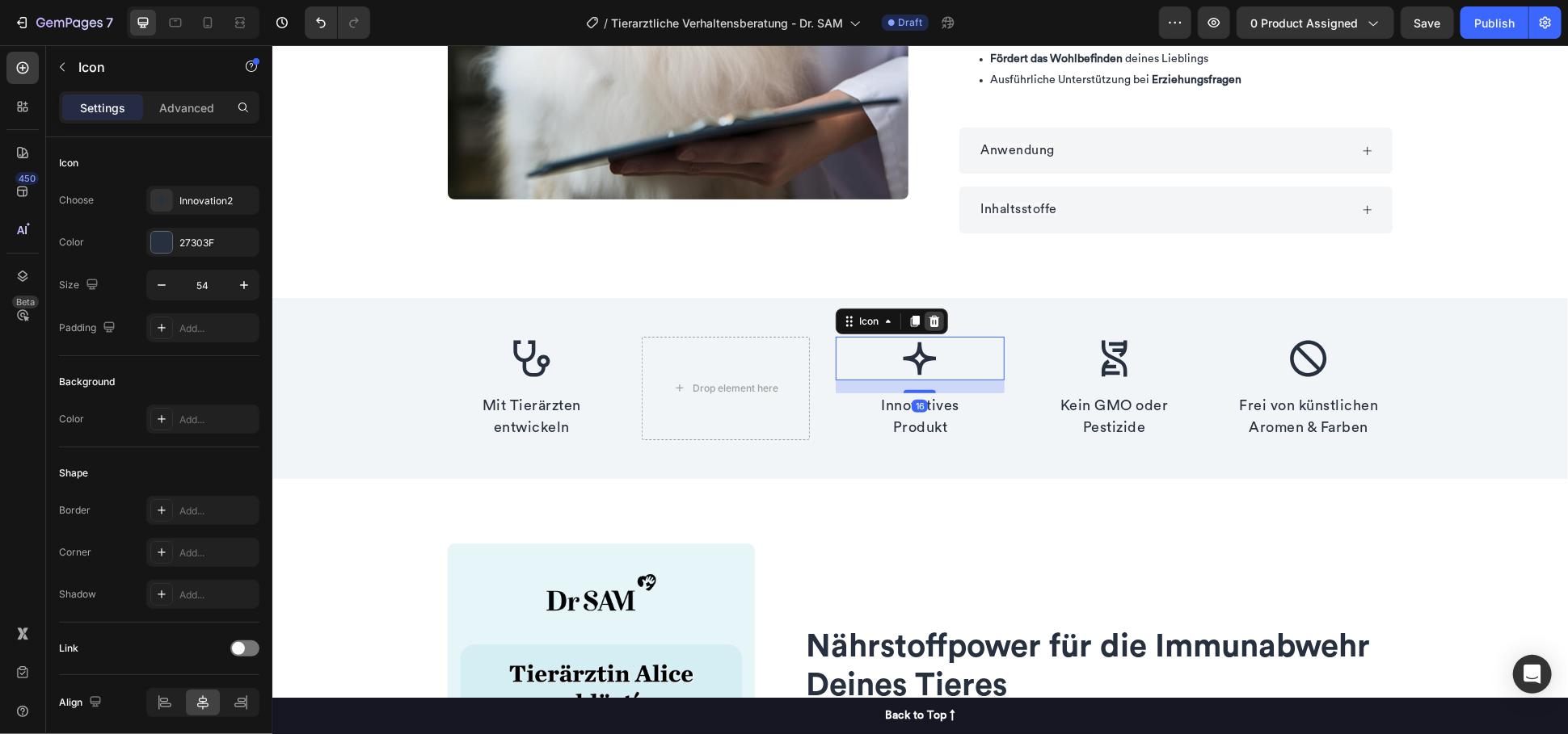
click at [933, 317] on icon at bounding box center [933, 320] width 13 height 13
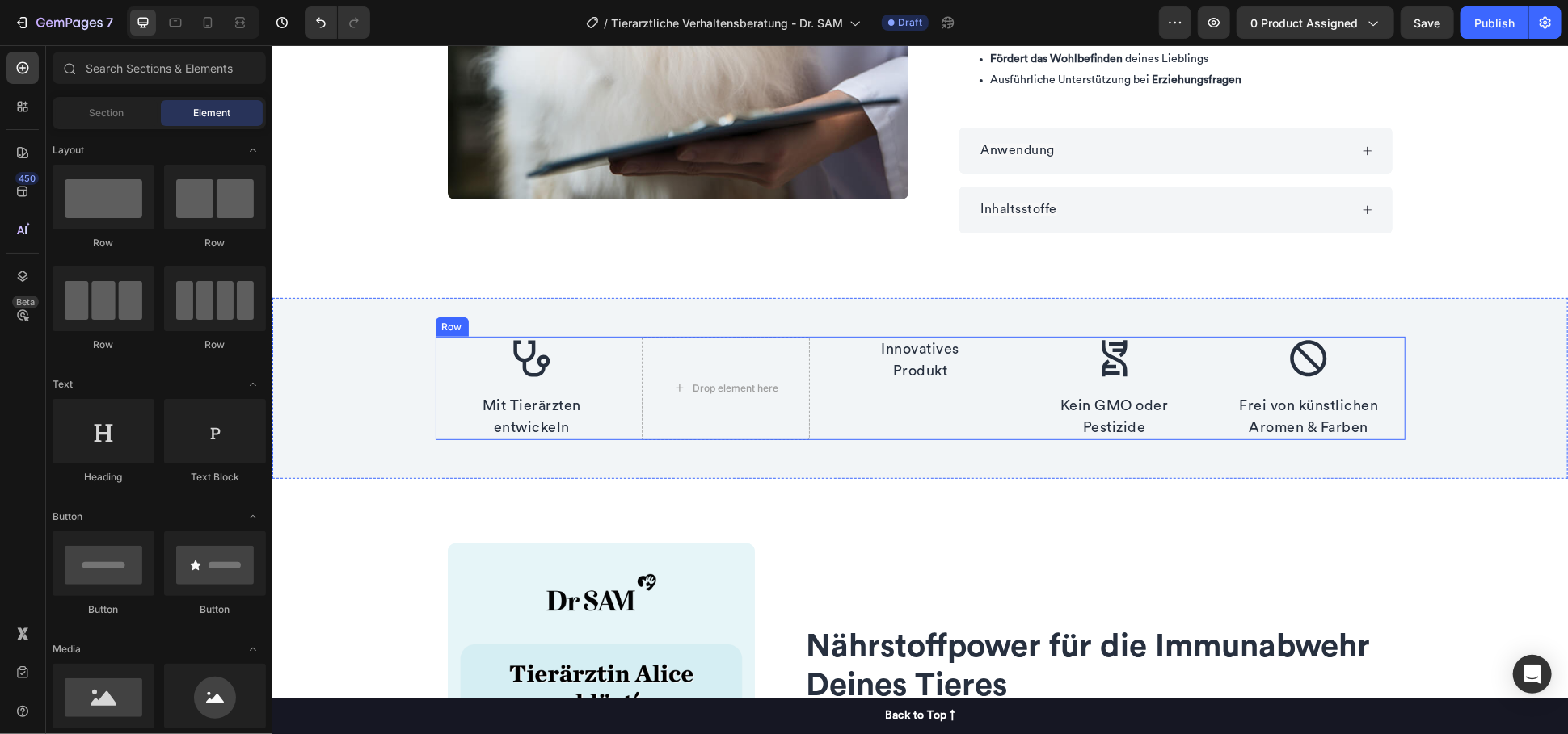
click at [939, 358] on p "Innovatives Produkt" at bounding box center [919, 359] width 165 height 44
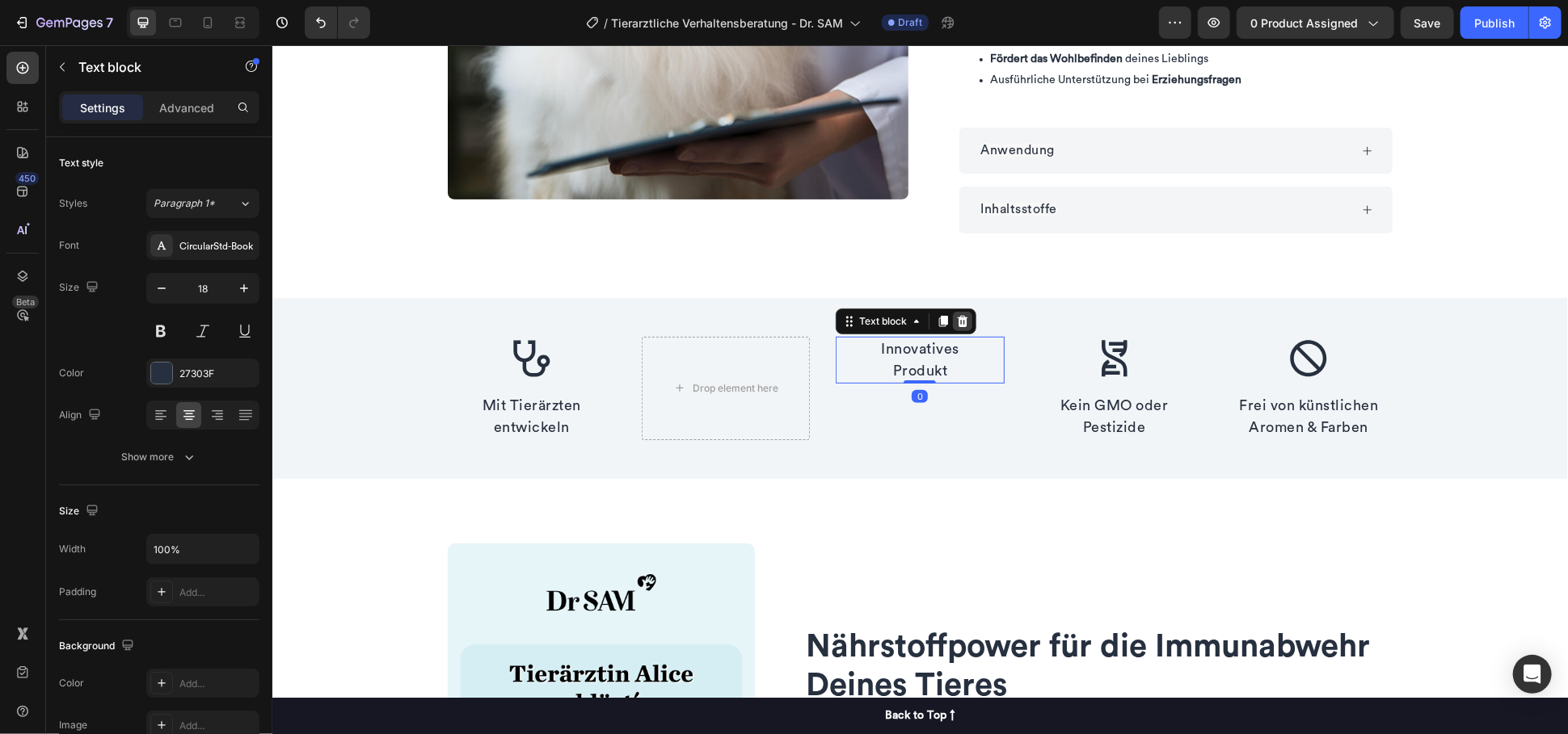
click at [955, 329] on div at bounding box center [962, 320] width 19 height 19
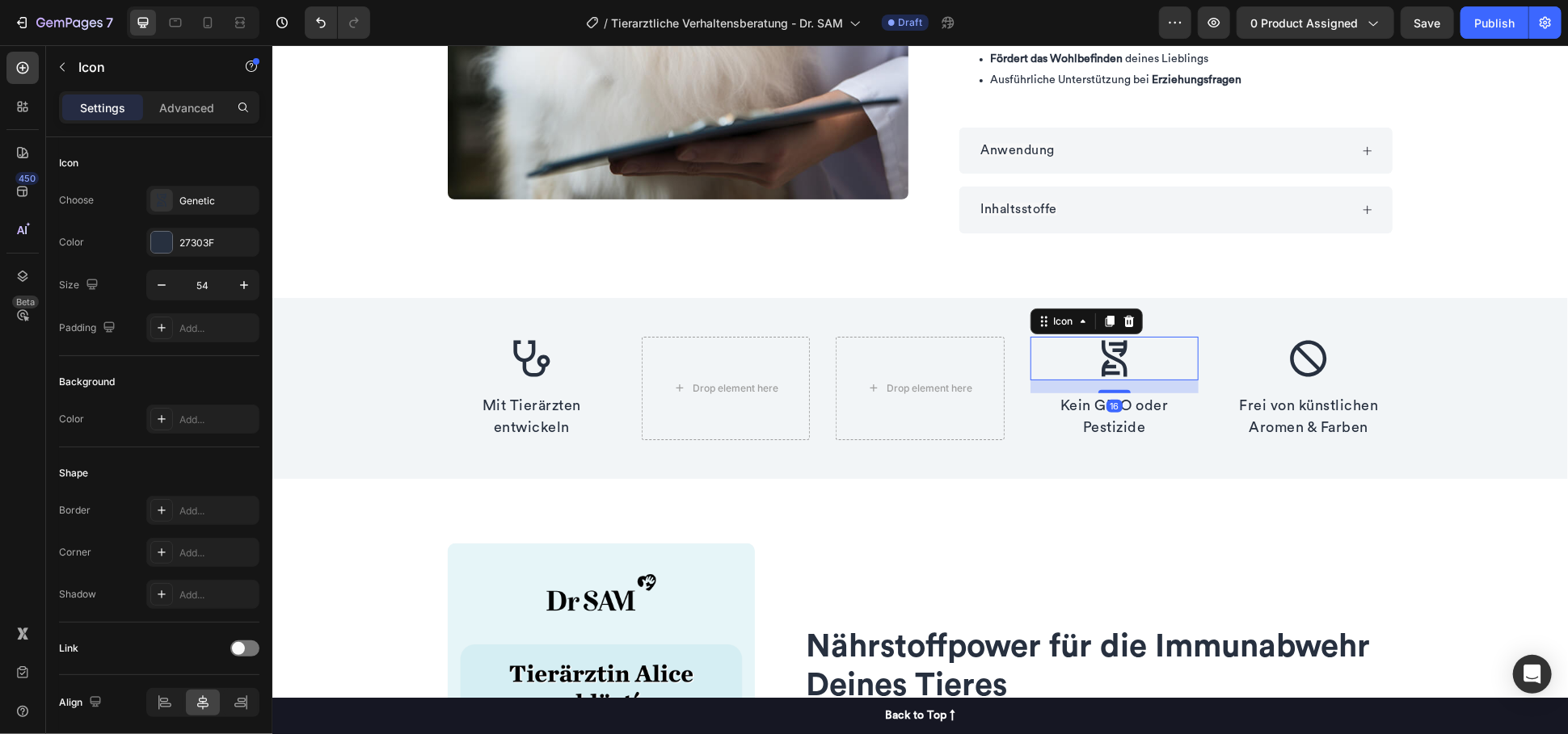
click at [1122, 362] on icon at bounding box center [1113, 357] width 44 height 44
click at [1127, 323] on div at bounding box center [1128, 320] width 19 height 19
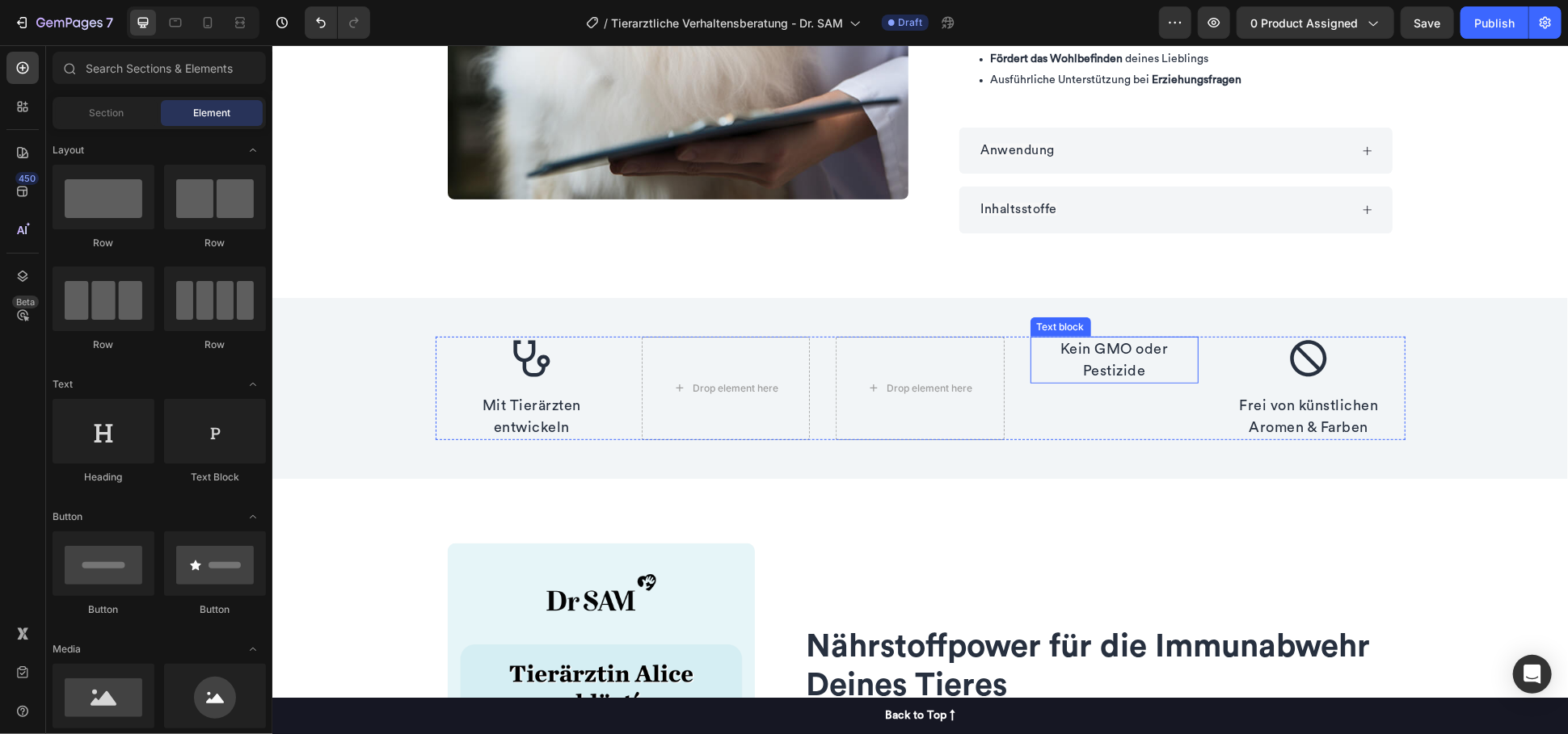
click at [1137, 345] on p "Kein GMO oder Pestizide" at bounding box center [1113, 359] width 165 height 44
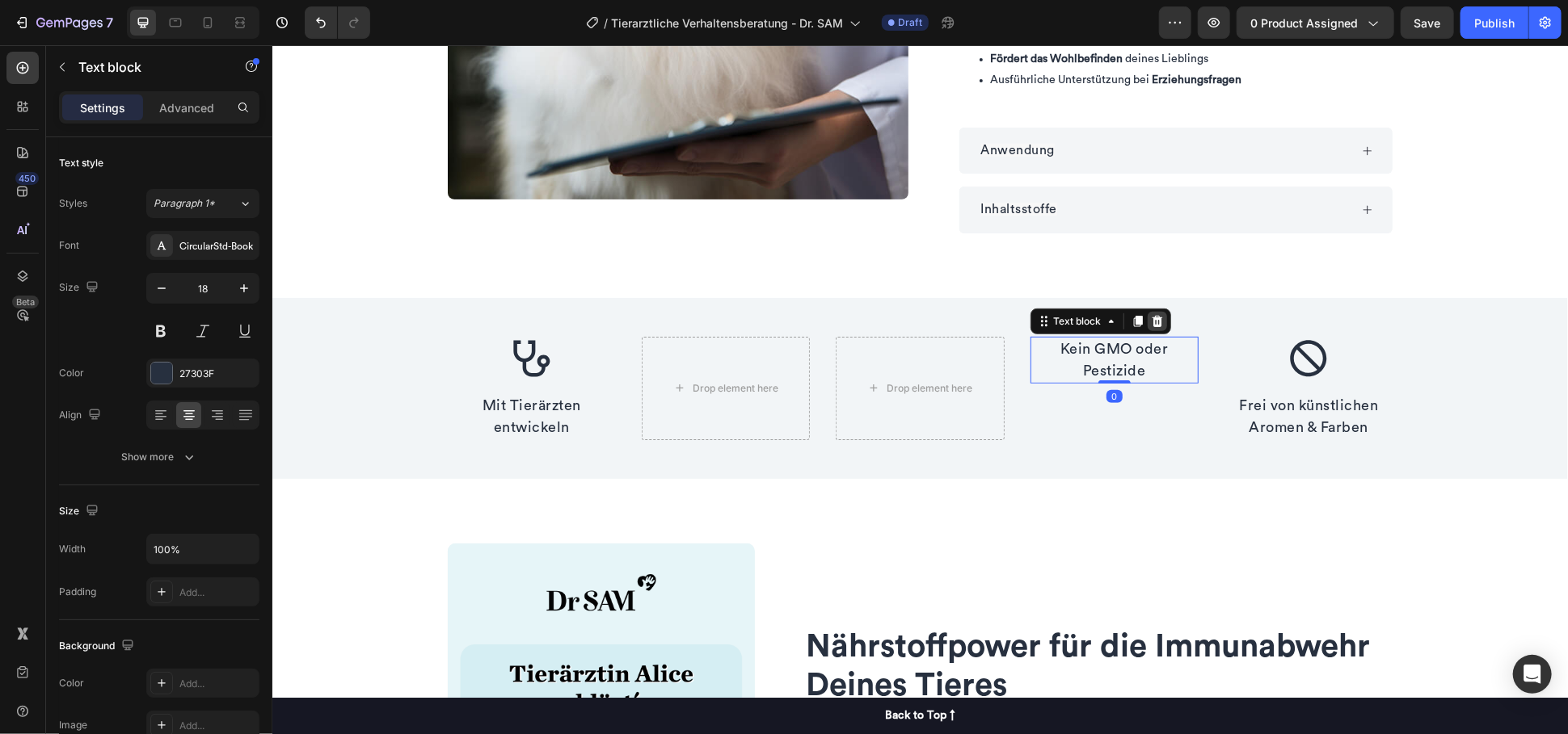
click at [1151, 320] on icon at bounding box center [1155, 320] width 11 height 12
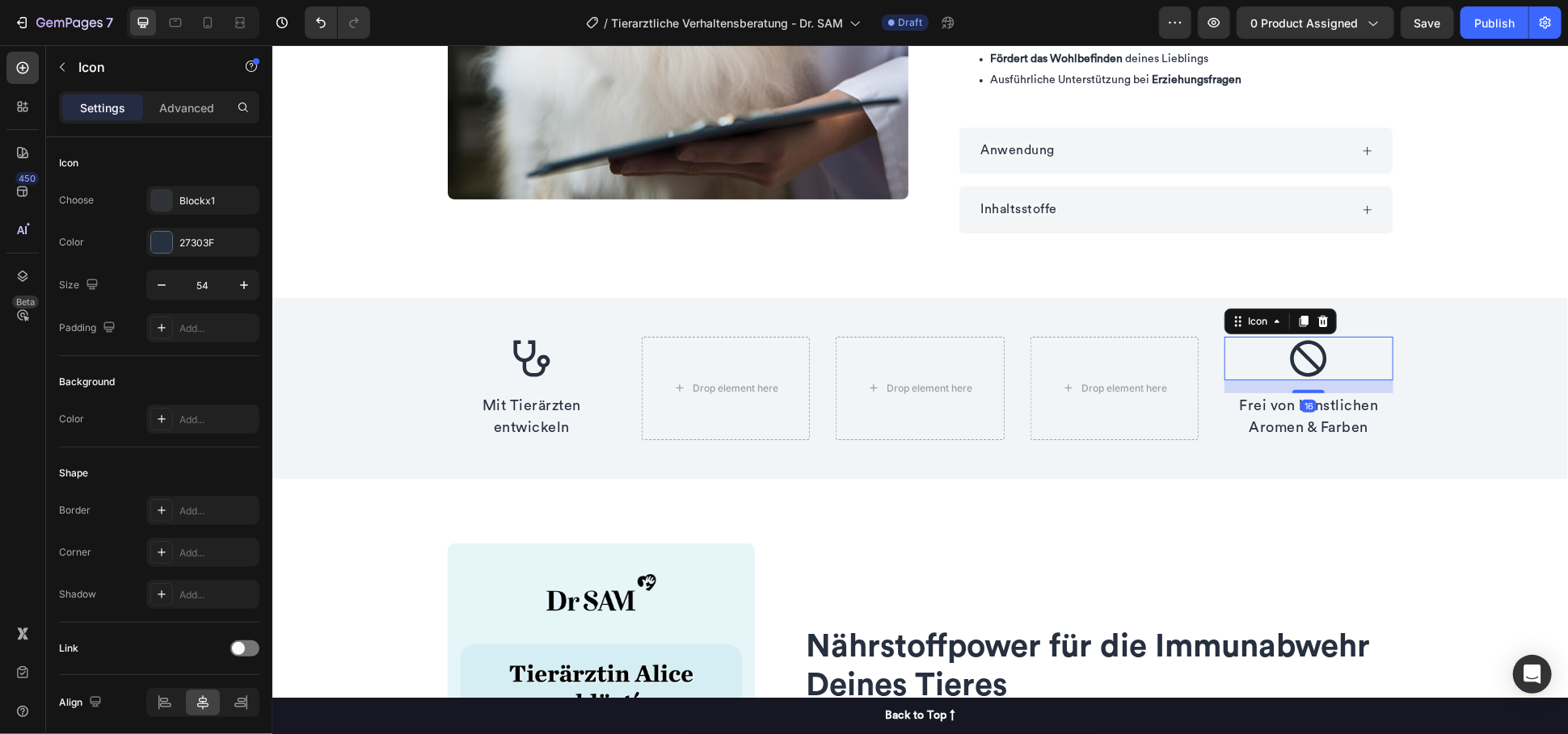
click at [1303, 350] on icon at bounding box center [1307, 357] width 44 height 44
click at [1322, 320] on div at bounding box center [1322, 320] width 19 height 19
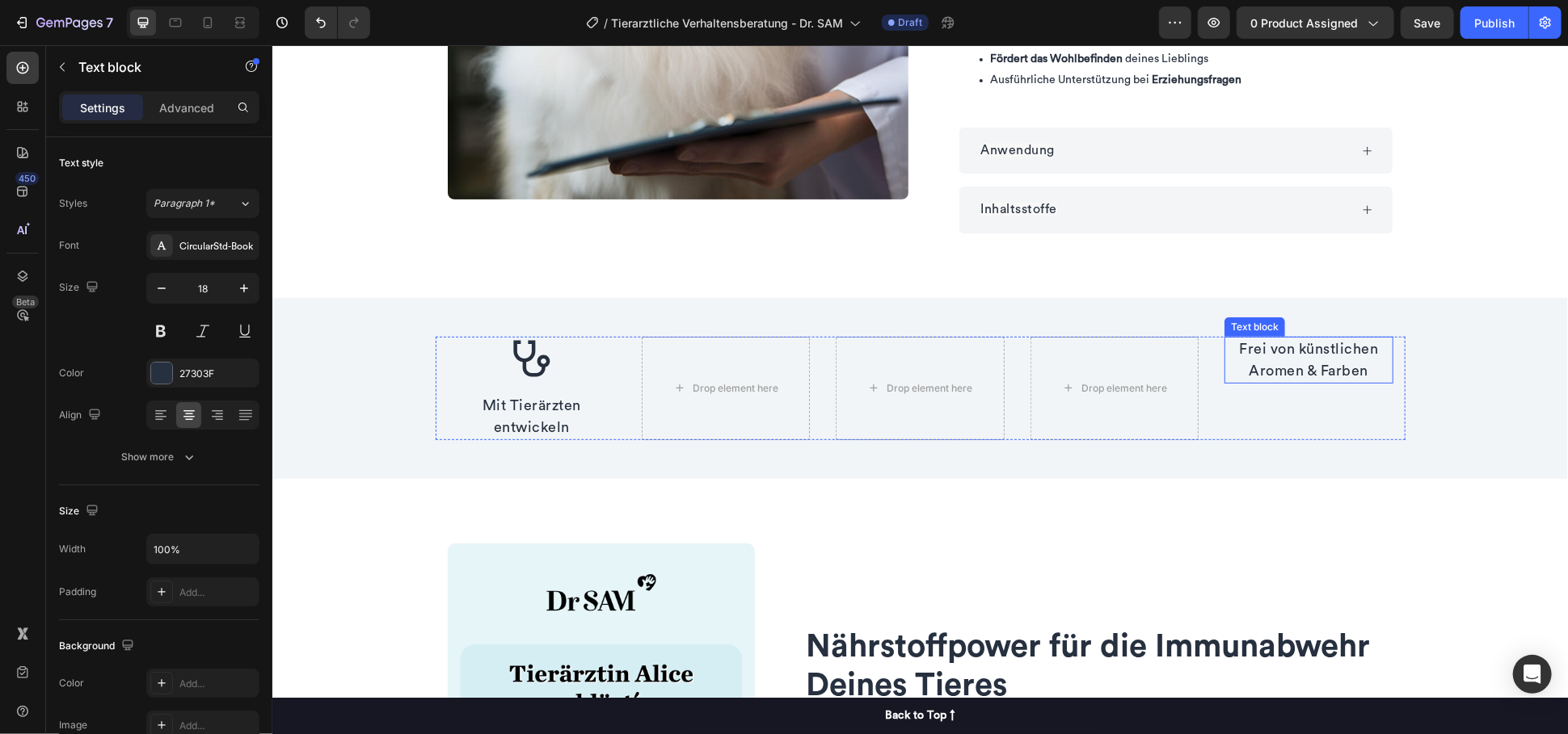
drag, startPoint x: 1317, startPoint y: 348, endPoint x: 1324, endPoint y: 334, distance: 15.7
click at [1316, 348] on p "Frei von künstlichen Aromen & Farben" at bounding box center [1308, 359] width 165 height 44
click at [1344, 320] on icon at bounding box center [1349, 320] width 13 height 13
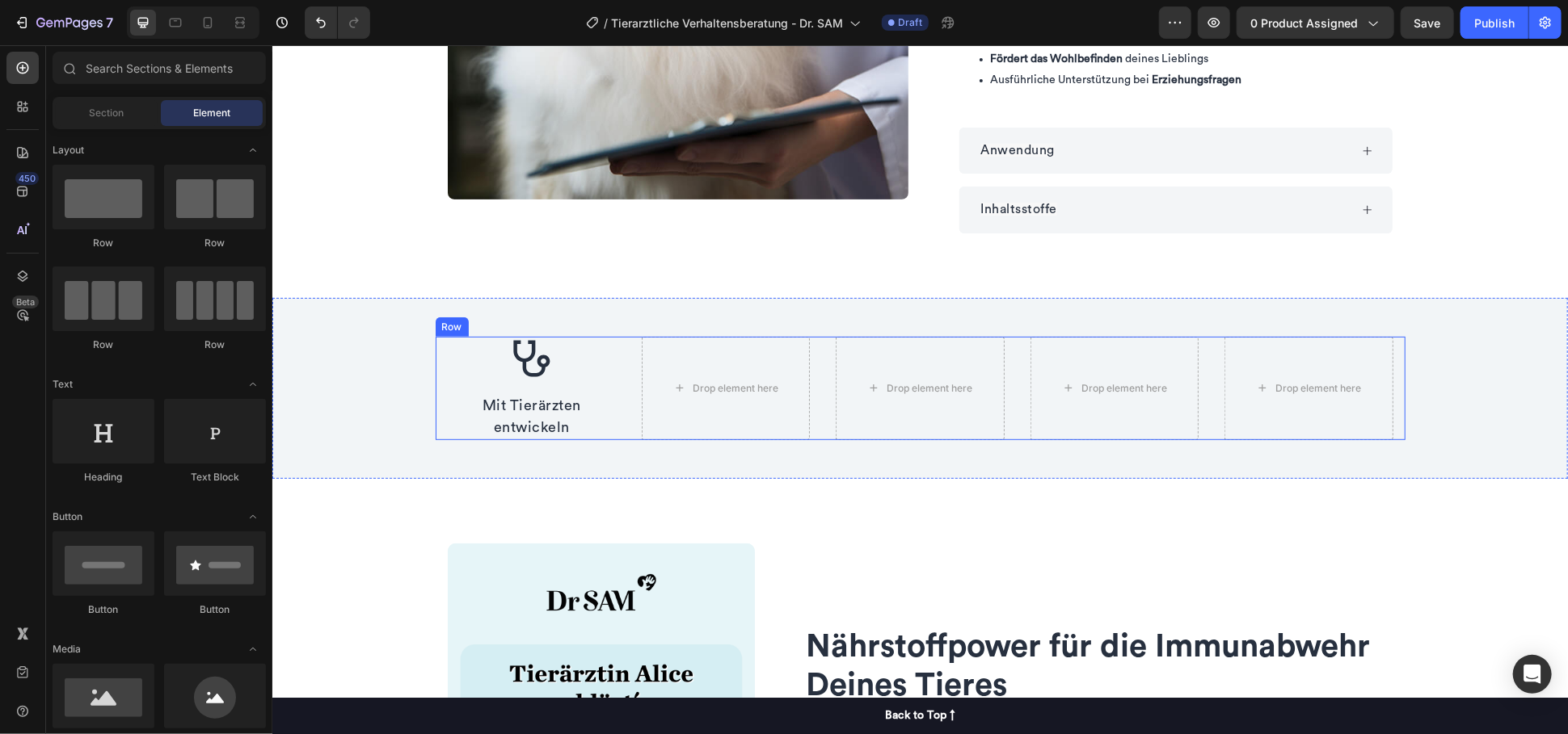
click at [438, 389] on div "Icon Mit Tierärzten entwickeln Text block Drop element here Drop element here D…" at bounding box center [919, 387] width 970 height 103
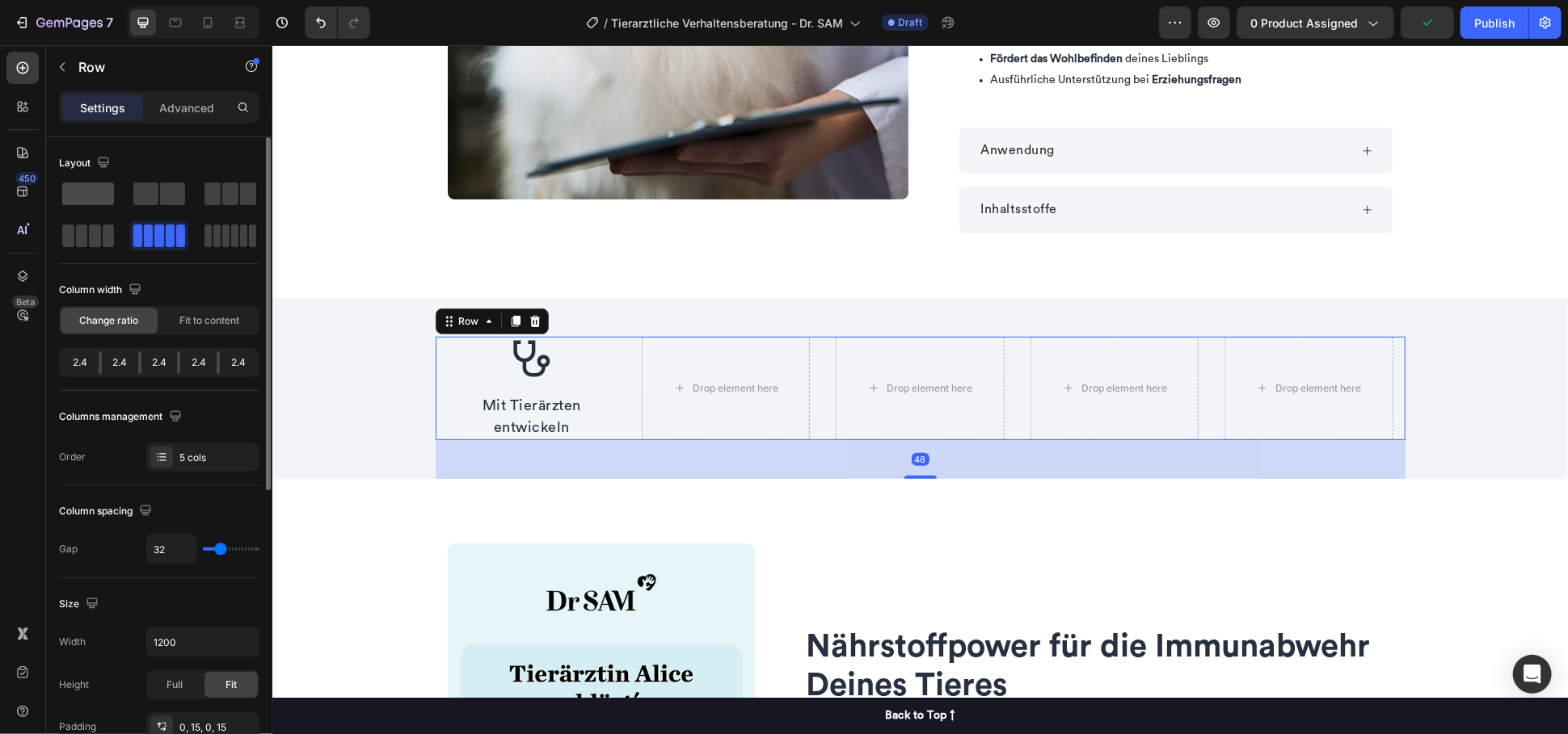
click at [80, 185] on span at bounding box center [87, 193] width 51 height 22
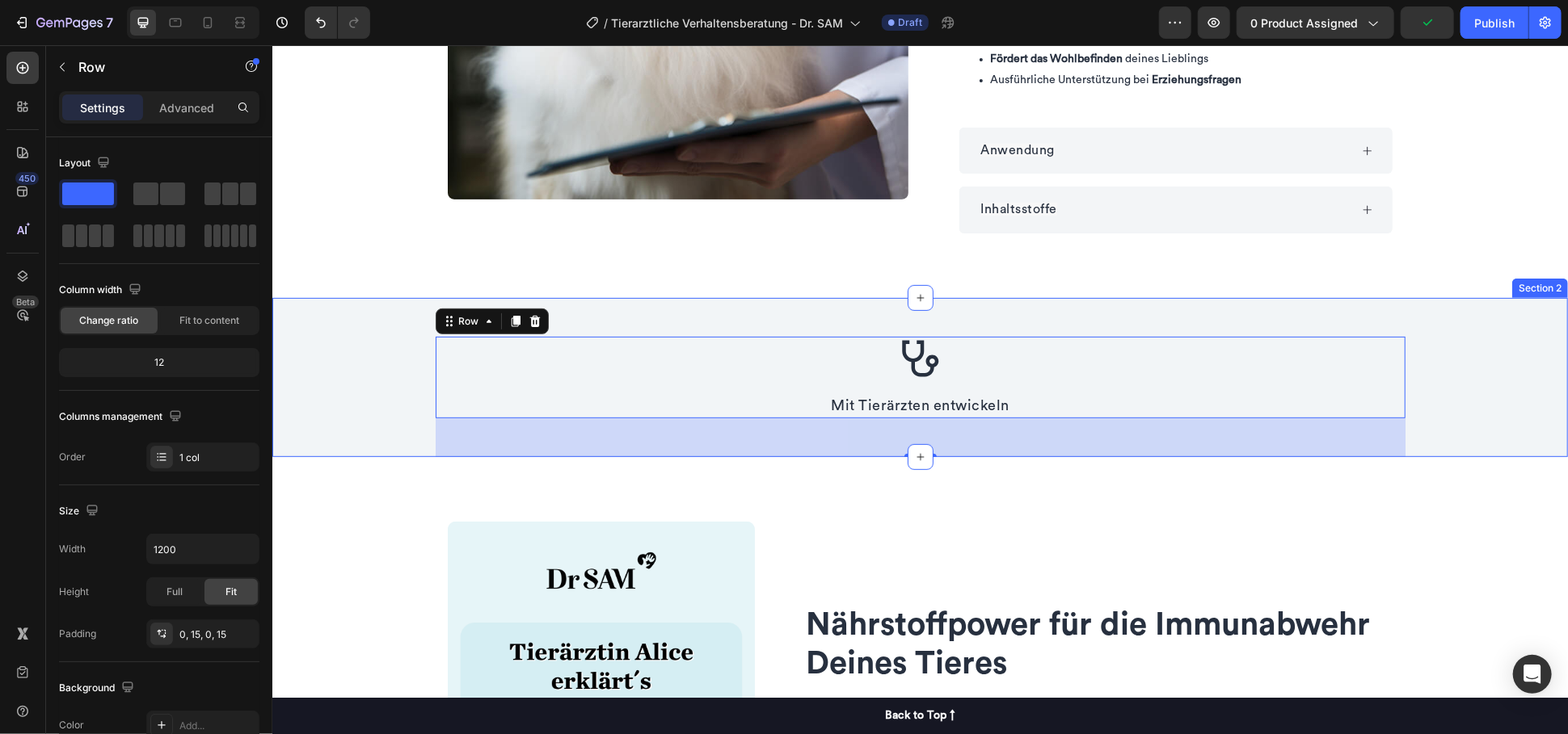
click at [304, 336] on div "Icon Mit Tierärzten entwickeln Text block Row 48" at bounding box center [918, 377] width 1295 height 159
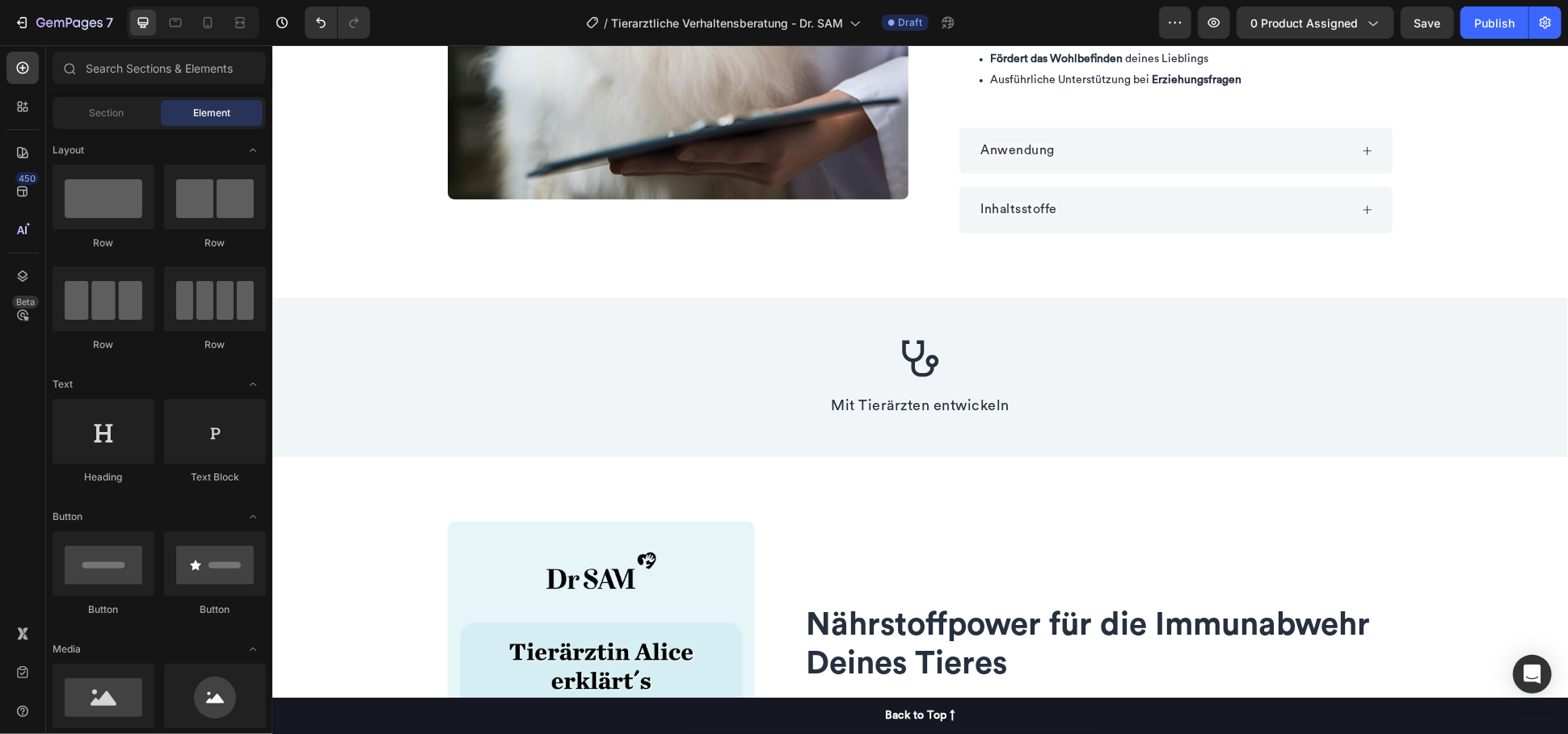
click at [345, 233] on div "Product Images Row Tierarztliche Verhaltensberatung - Dr. SAM Product Title €39…" at bounding box center [918, 629] width 1295 height 1820
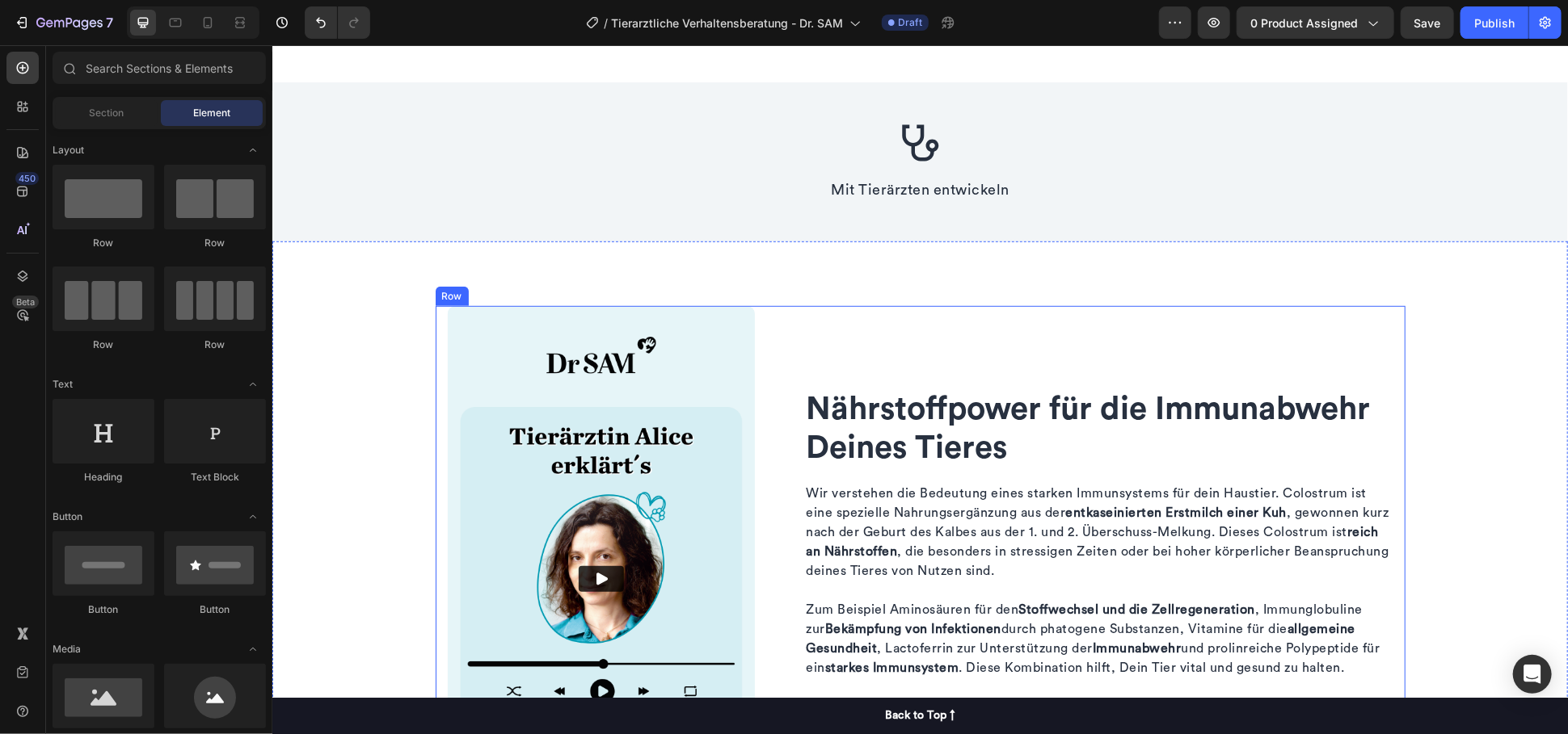
scroll to position [717, 0]
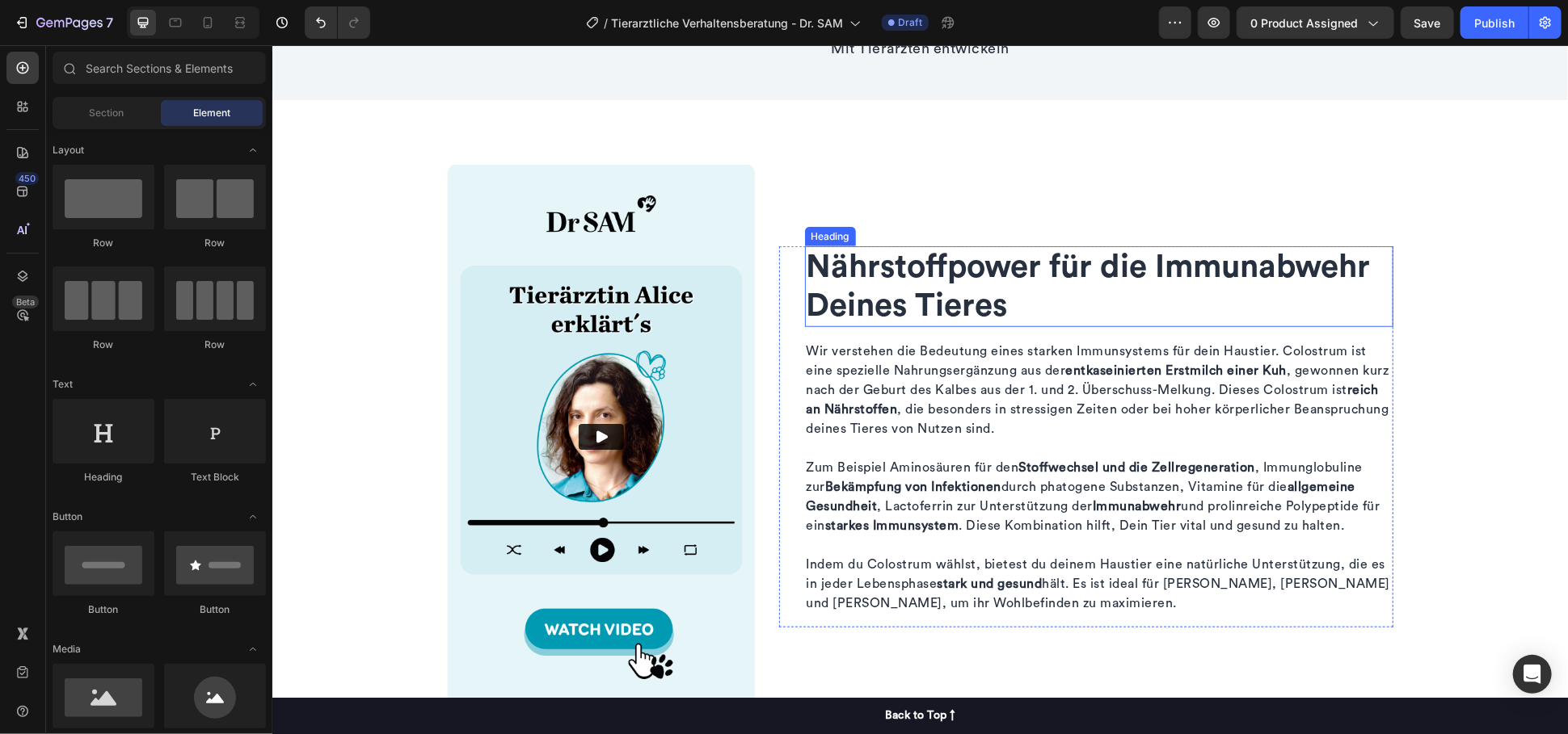
click at [985, 269] on h2 "Nährstoffpower für die Immunabwehr Deines Tieres" at bounding box center [1099, 285] width 589 height 81
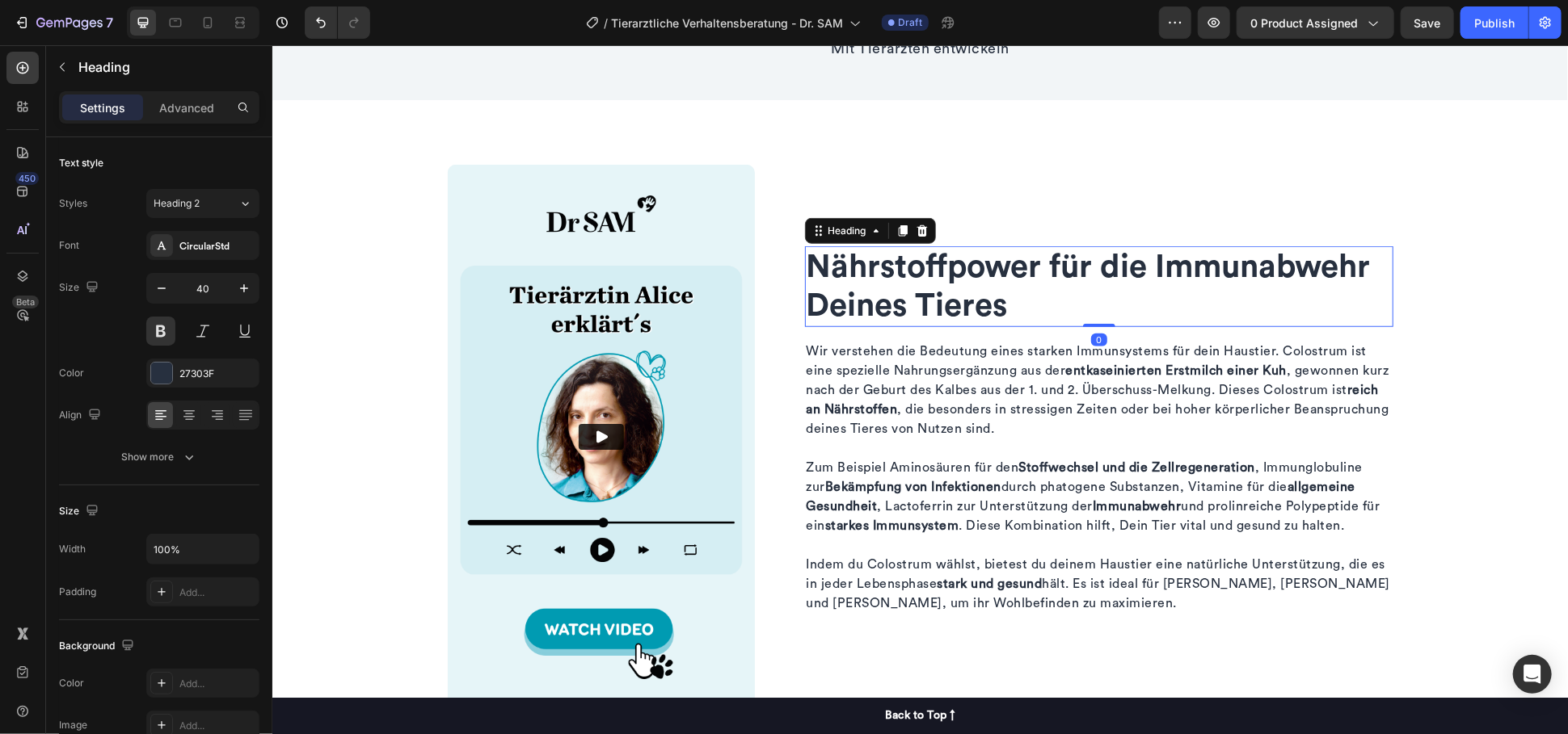
click at [985, 269] on h2 "Nährstoffpower für die Immunabwehr Deines Tieres" at bounding box center [1099, 285] width 589 height 81
click at [985, 269] on p "Nährstoffpower für die Immunabwehr Deines Tieres" at bounding box center [1098, 286] width 585 height 78
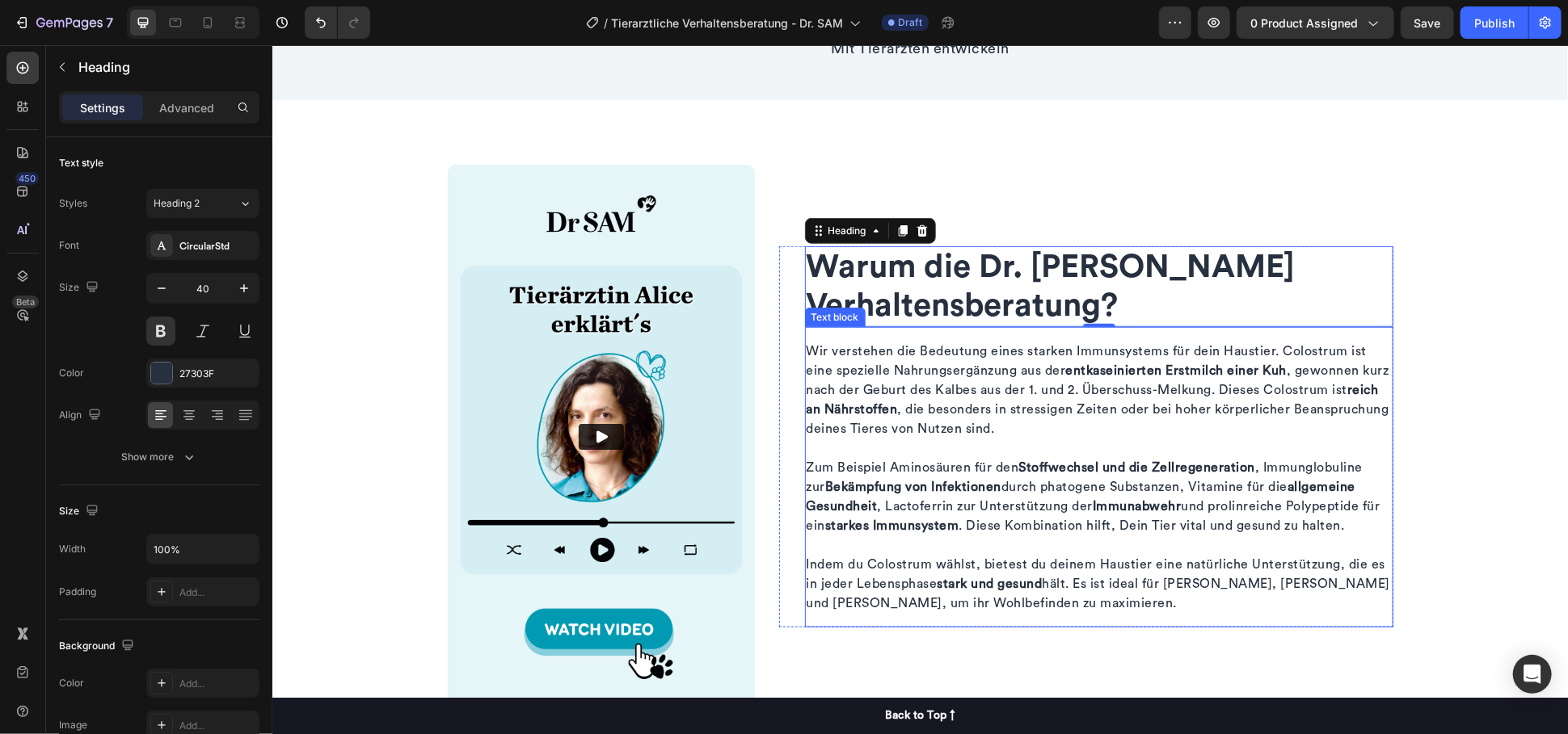
click at [968, 412] on p "Wir verstehen die Bedeutung eines starken Immunsystems für dein Haustier. Colos…" at bounding box center [1098, 399] width 585 height 117
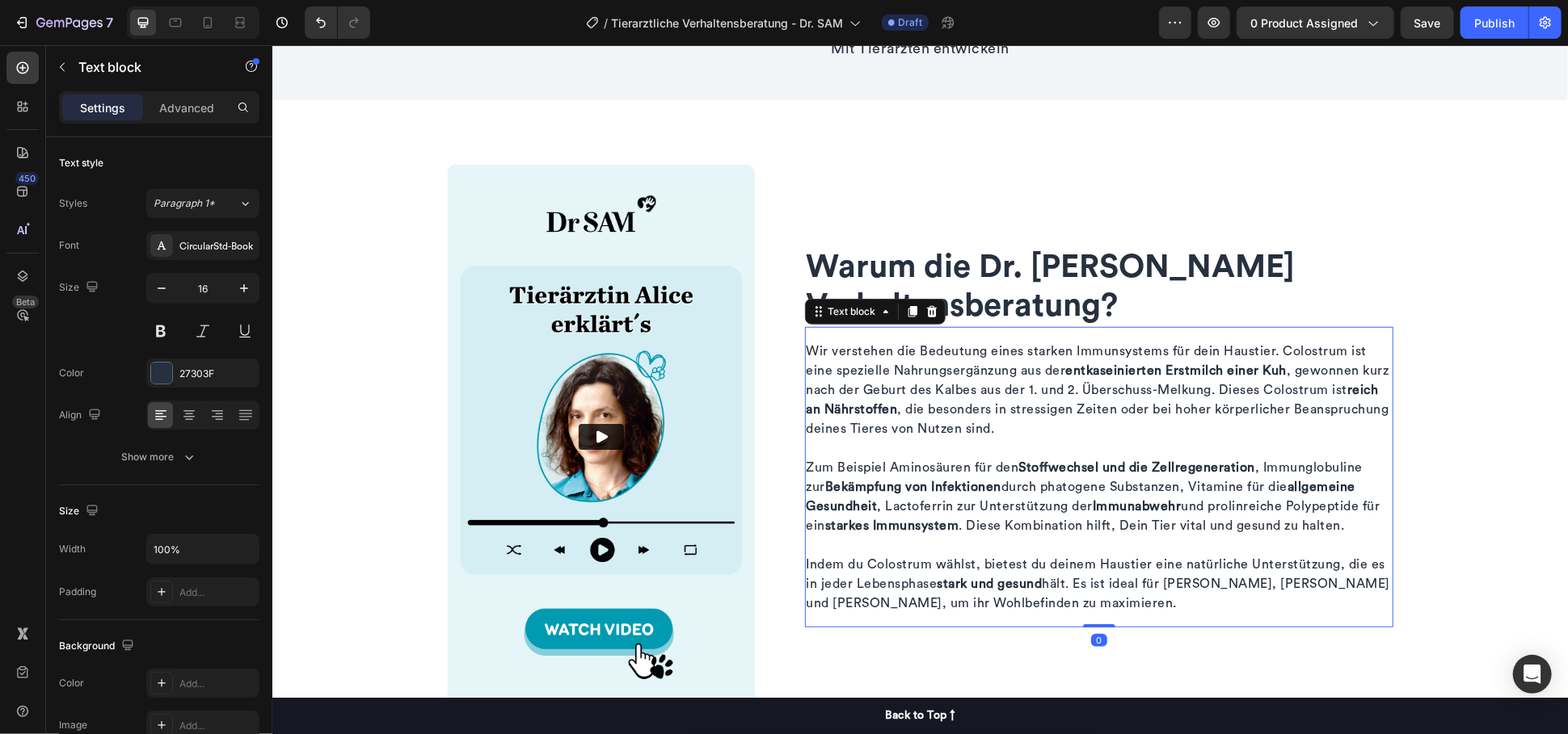
click at [968, 412] on p "Wir verstehen die Bedeutung eines starken Immunsystems für dein Haustier. Colos…" at bounding box center [1098, 399] width 585 height 117
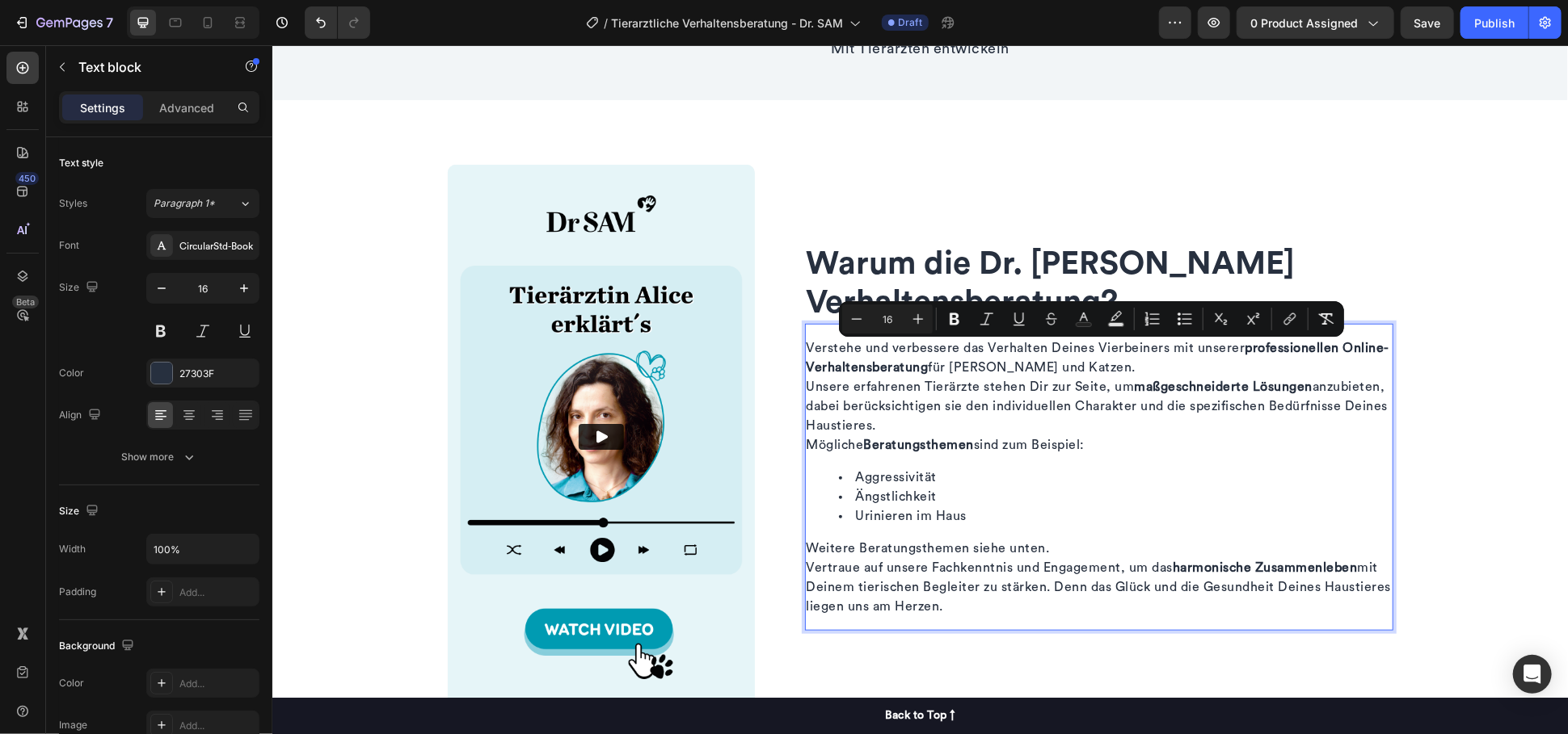
scroll to position [714, 0]
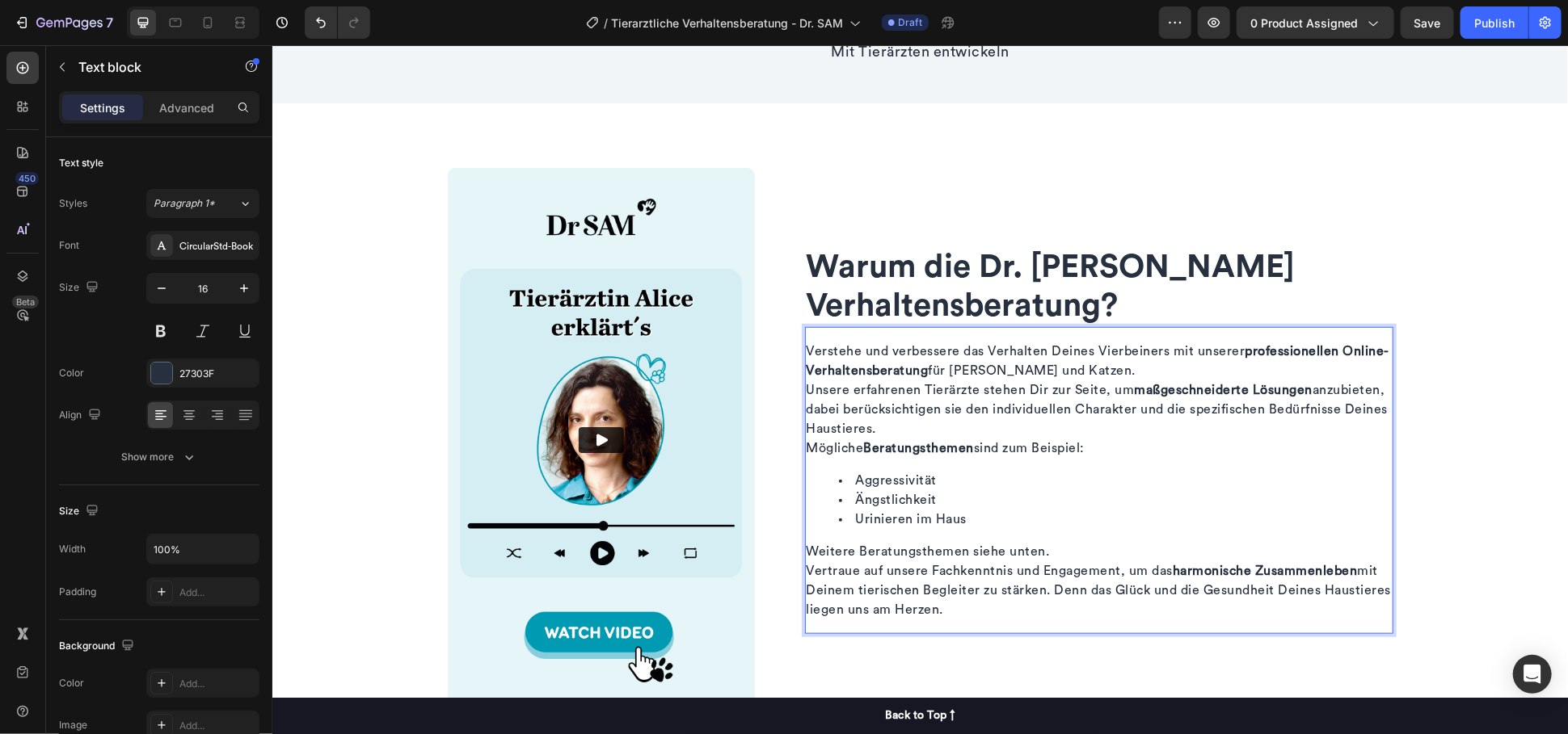
click at [1110, 372] on p "Verstehe und verbessere das Verhalten Deines Vierbeiners mit unserer profession…" at bounding box center [1098, 360] width 585 height 39
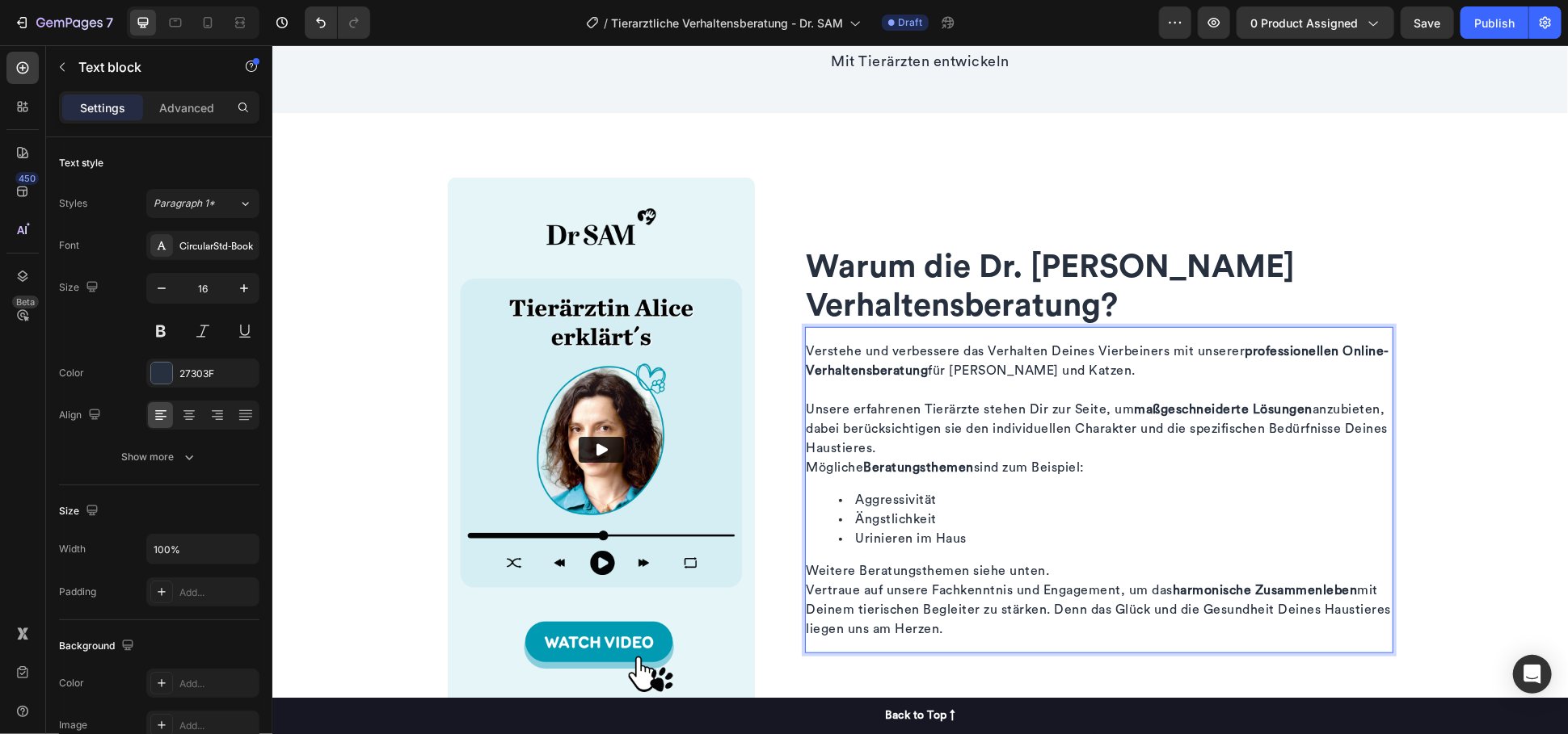
click at [953, 439] on p "Unsere erfahrenen Tierärzte stehen Dir zur Seite, um maßgeschneiderte Lösungen …" at bounding box center [1098, 428] width 585 height 58
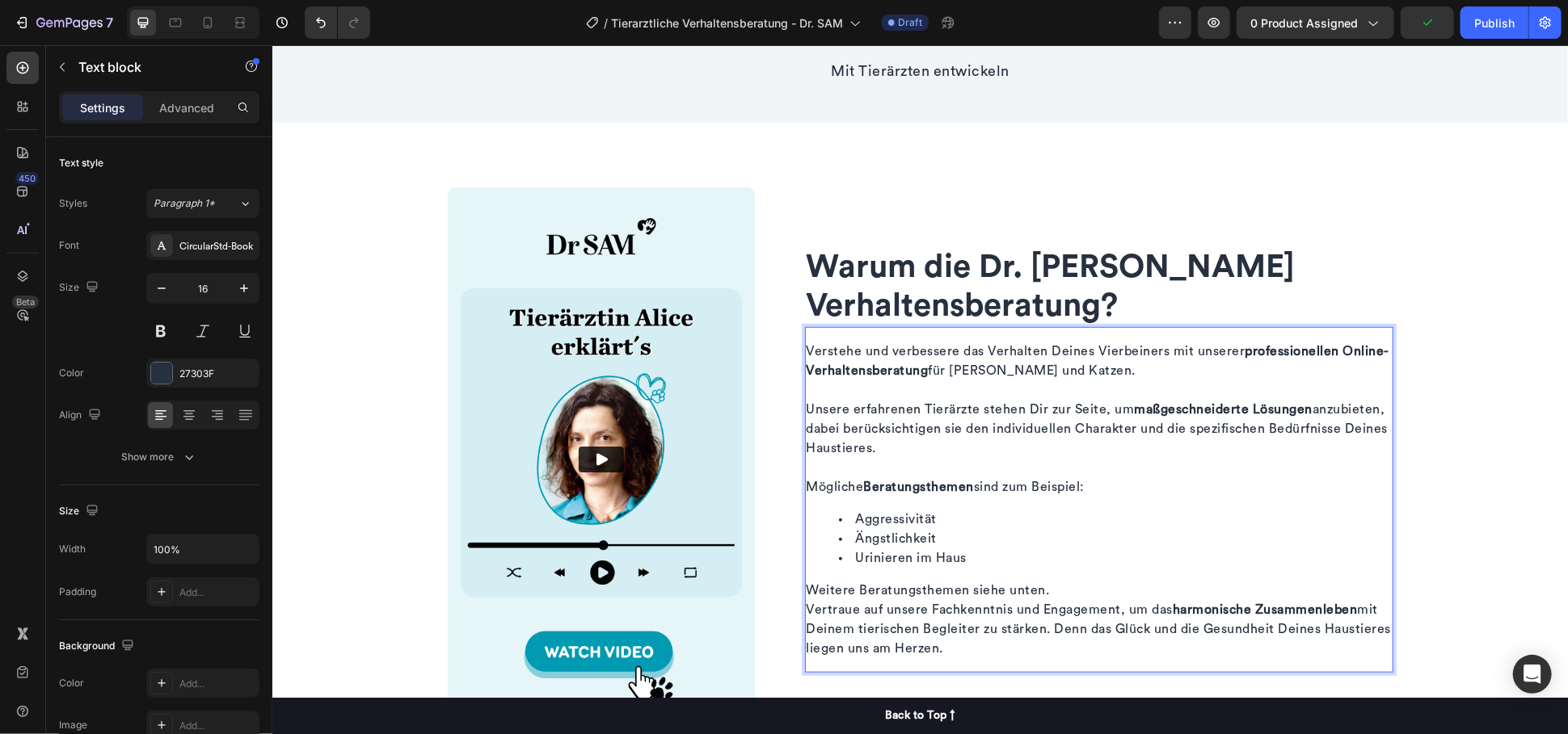
click at [1106, 593] on p "Weitere Beratungsthemen siehe unten." at bounding box center [1098, 589] width 585 height 19
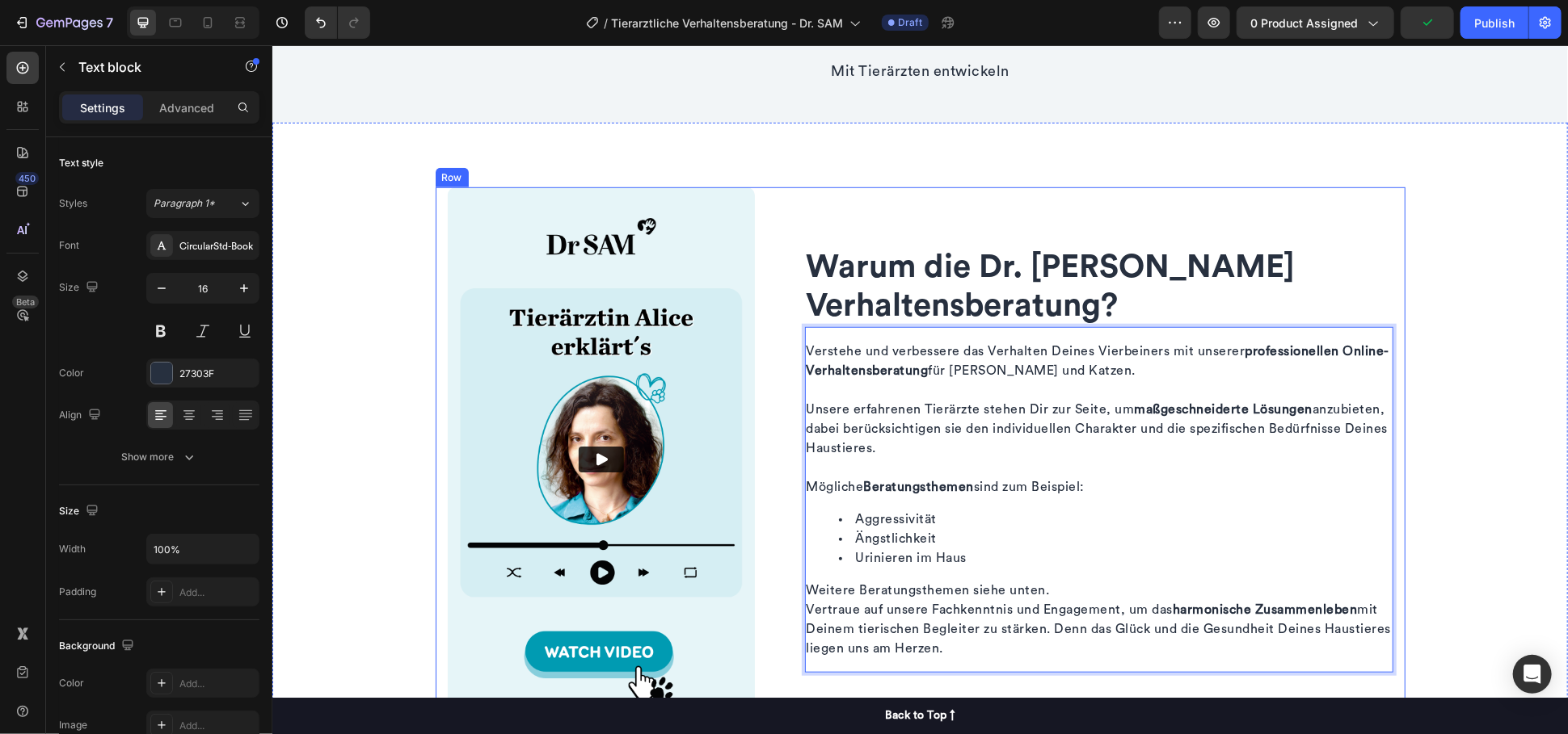
scroll to position [684, 0]
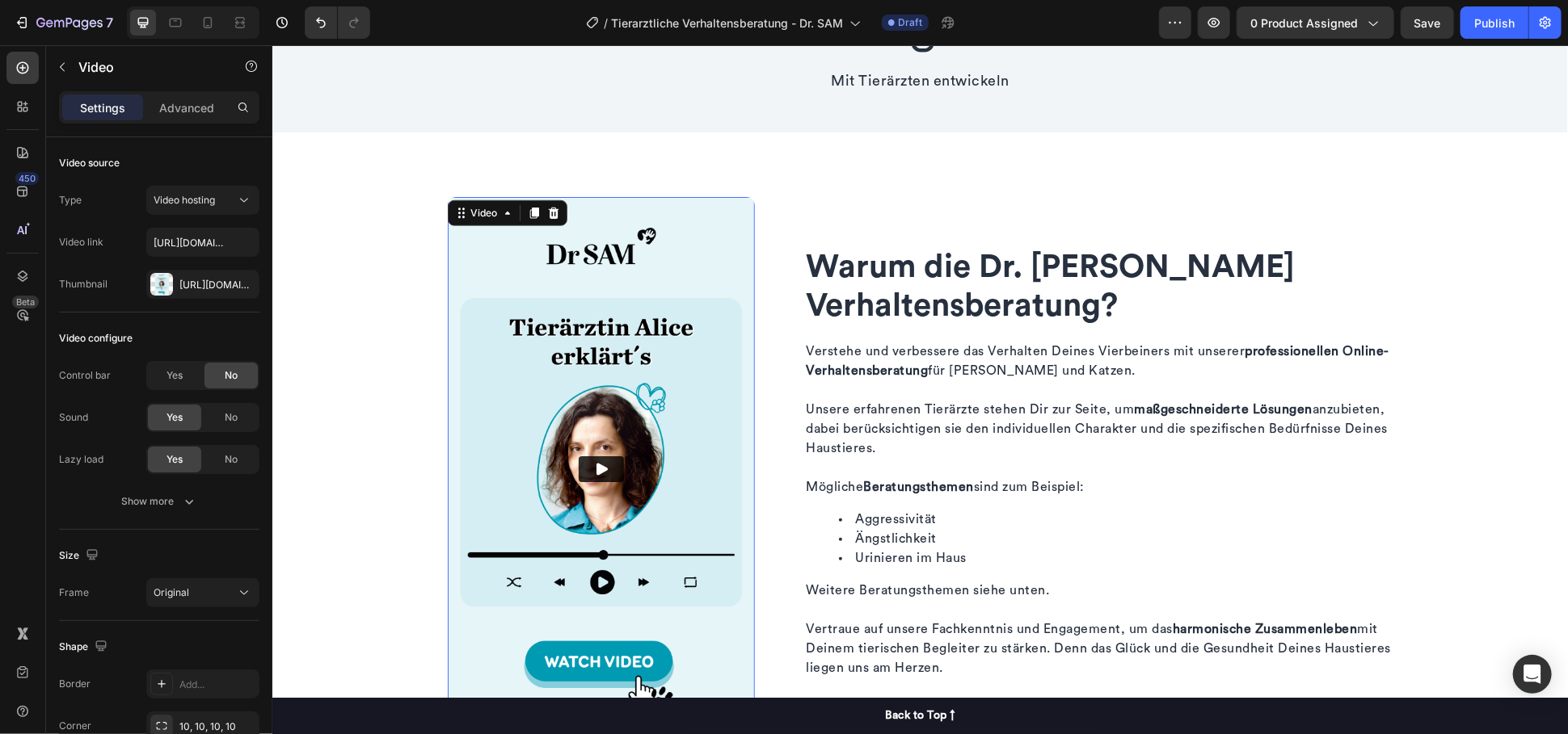
click at [568, 310] on img at bounding box center [600, 469] width 307 height 546
click at [218, 250] on input "[URL][DOMAIN_NAME]" at bounding box center [203, 243] width 113 height 29
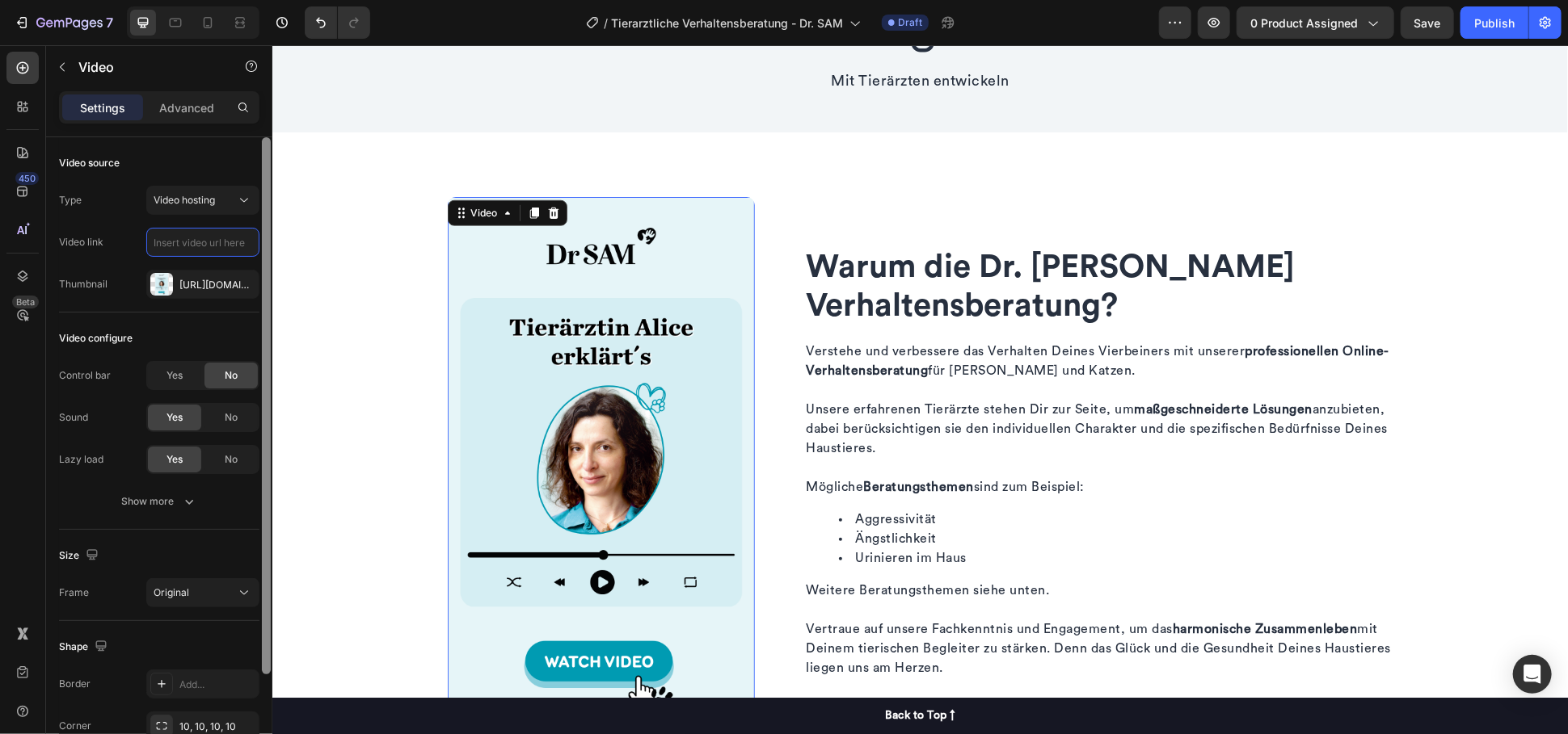
paste input "https://static.drsam.de/videos/Produktvideo_Verhaltensberatung.webm"
type input "https://static.drsam.de/videos/Produktvideo_Verhaltensberatung.webm"
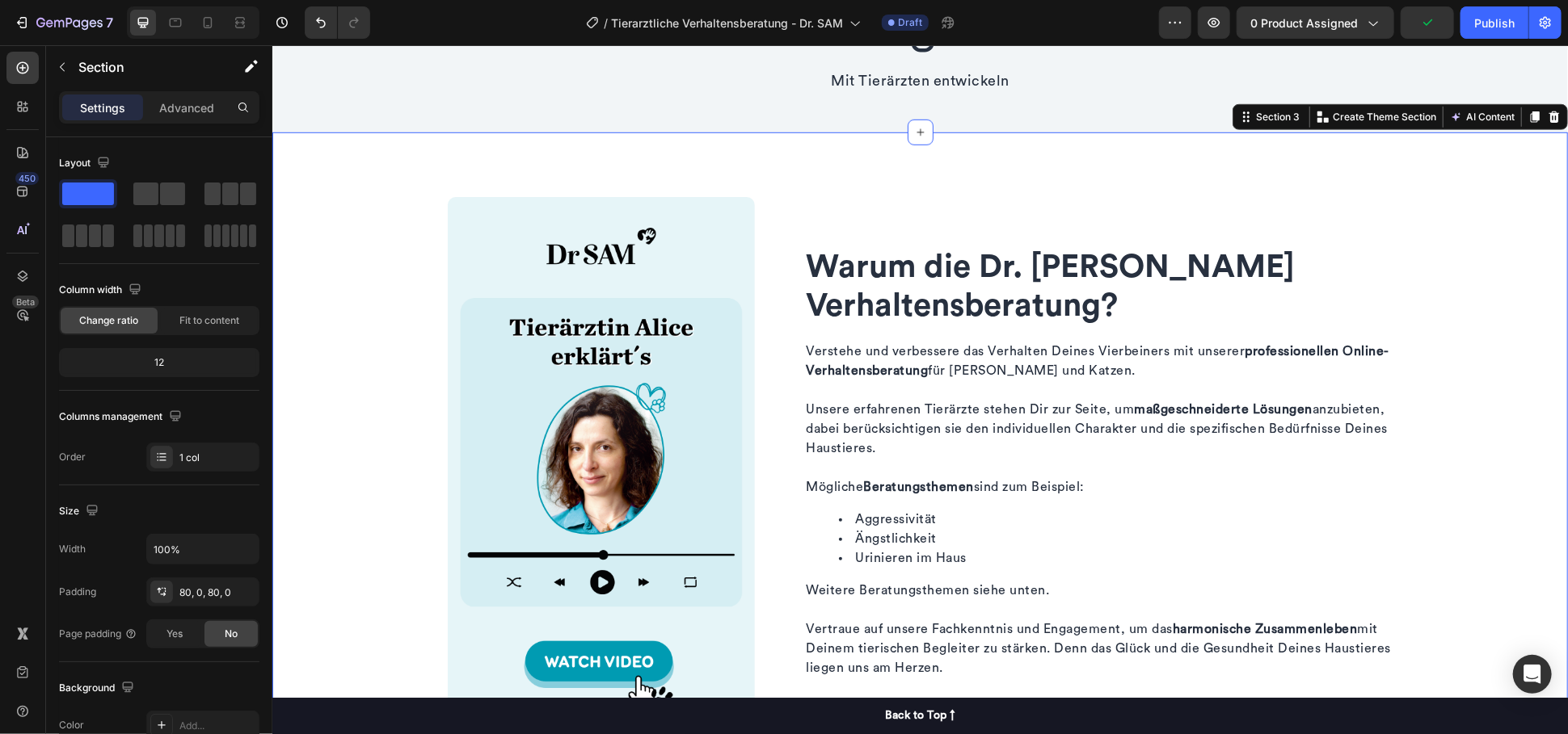
click at [377, 253] on div "Warum die Dr. SAM Verhaltensberatung? Heading Verstehe und verbessere das Verha…" at bounding box center [918, 469] width 1295 height 546
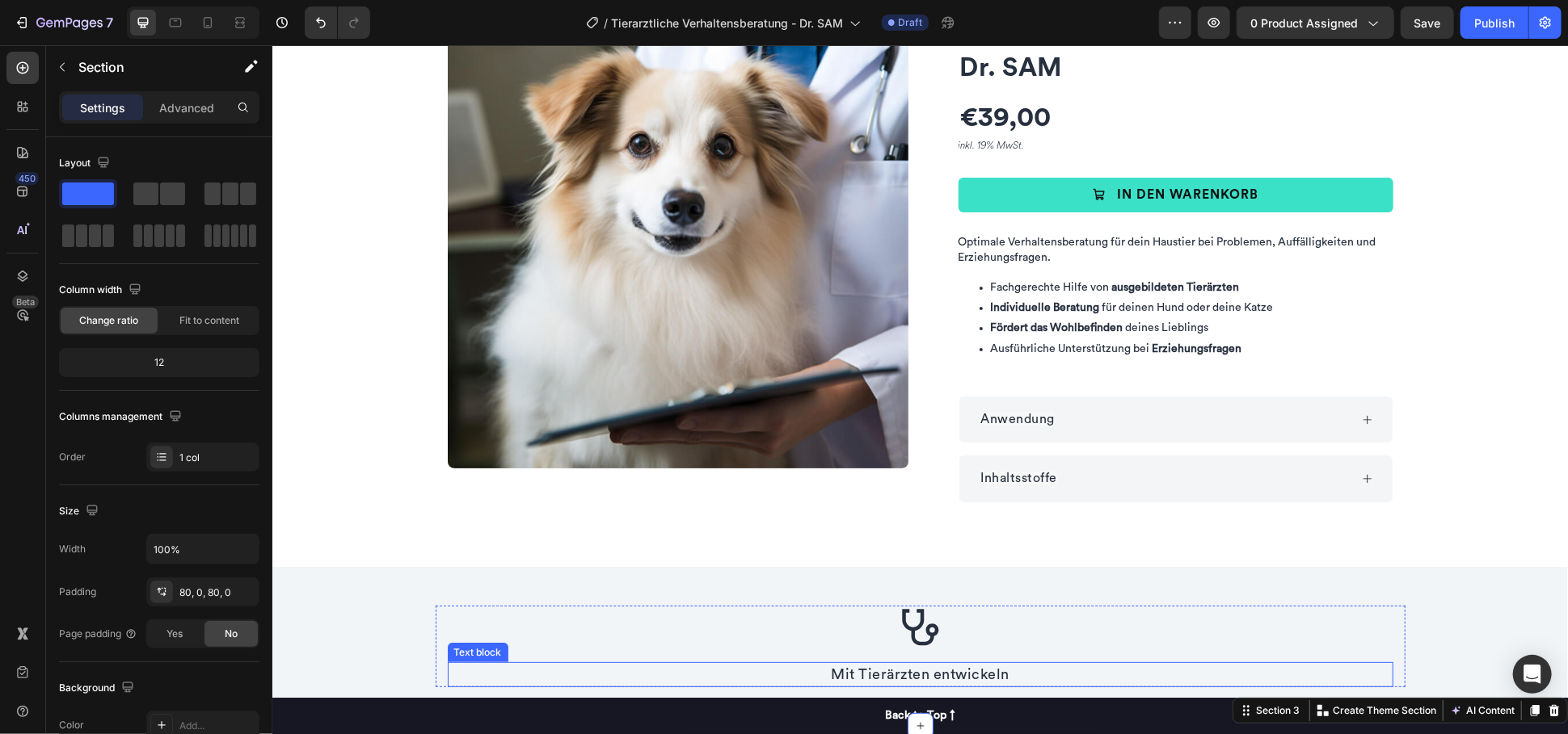
scroll to position [51, 0]
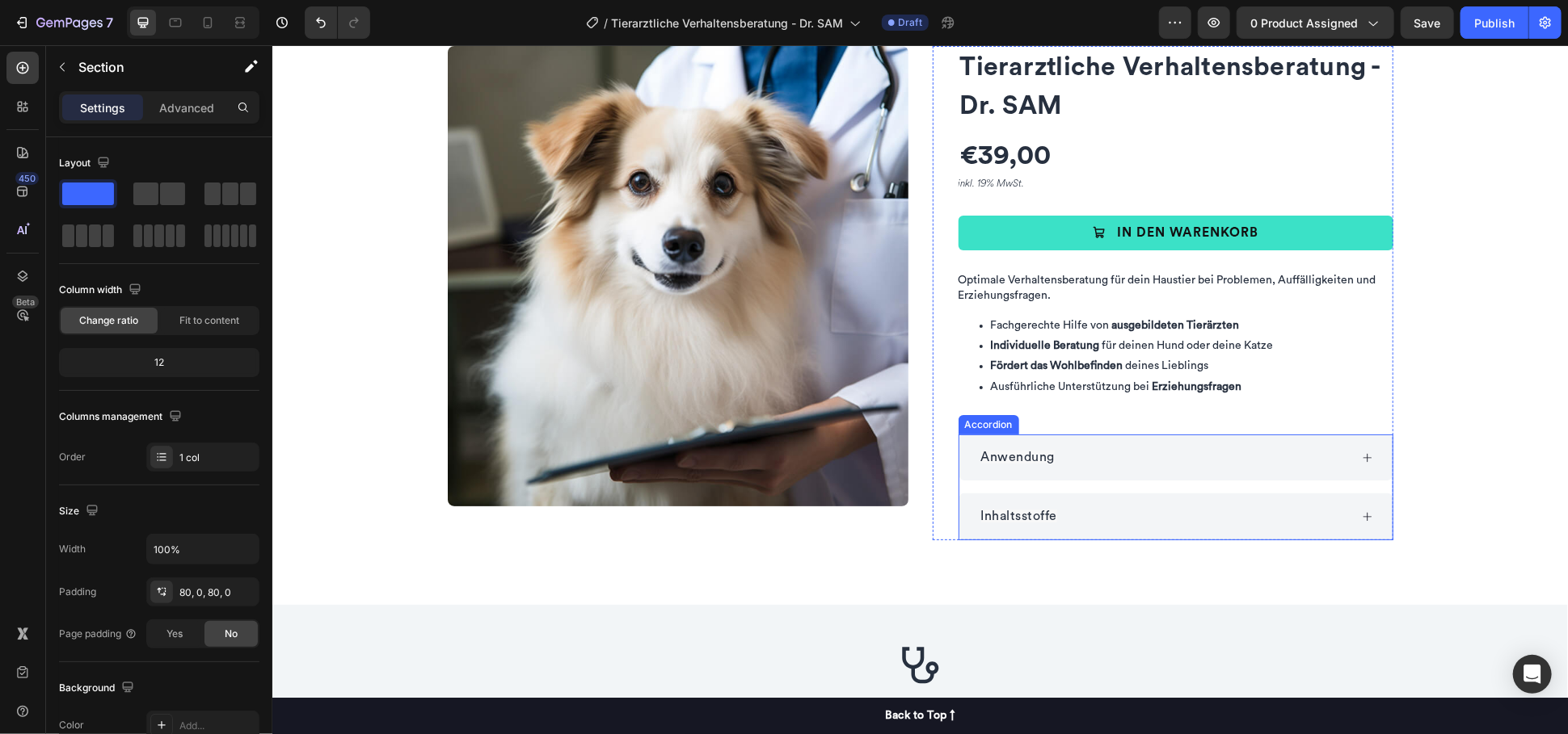
click at [1092, 453] on div "Anwendung" at bounding box center [1162, 457] width 370 height 21
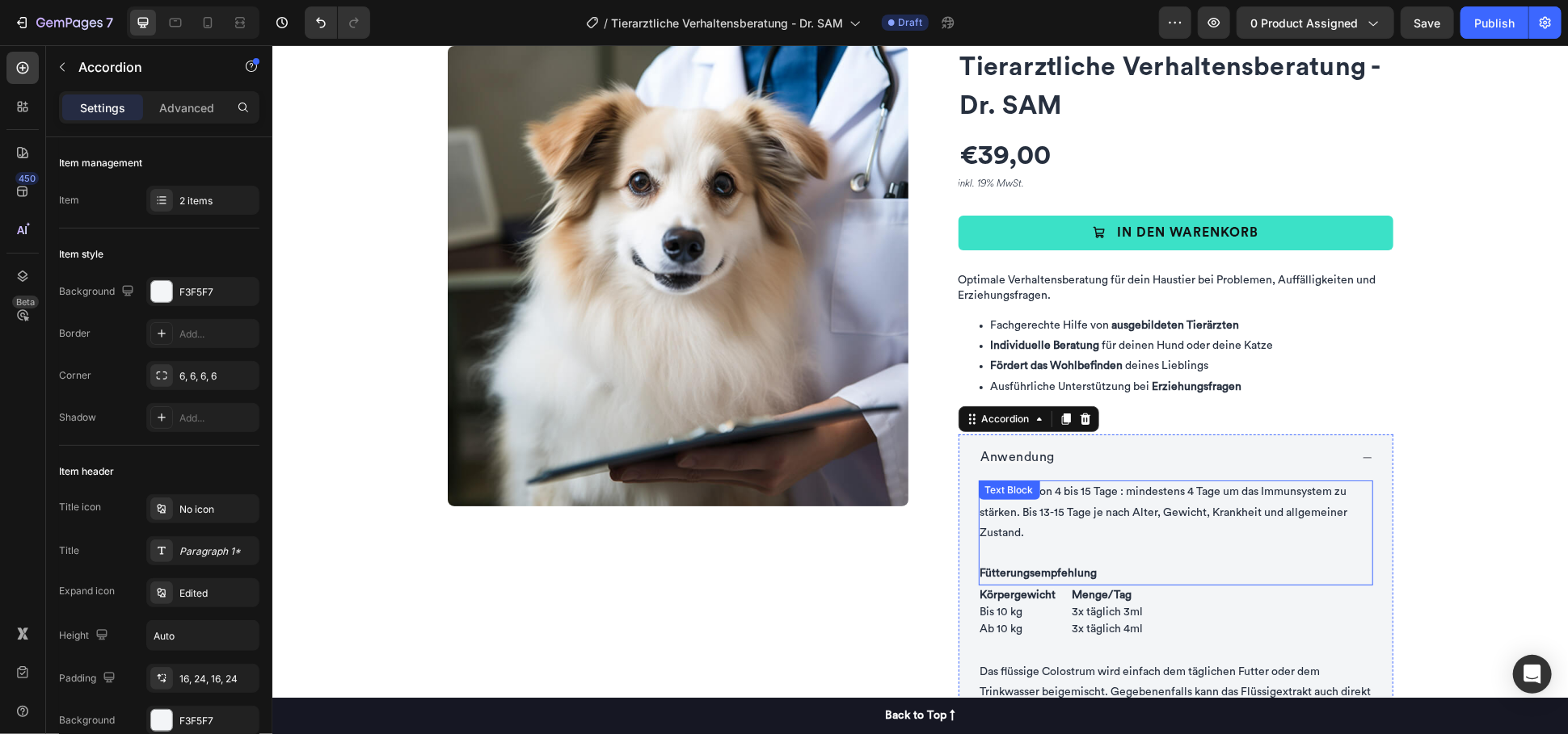
click at [1088, 522] on p "Immunkur von 4 bis 15 Tage : mindestens 4 Tage um das Immunsystem zu stärken. B…" at bounding box center [1175, 512] width 392 height 61
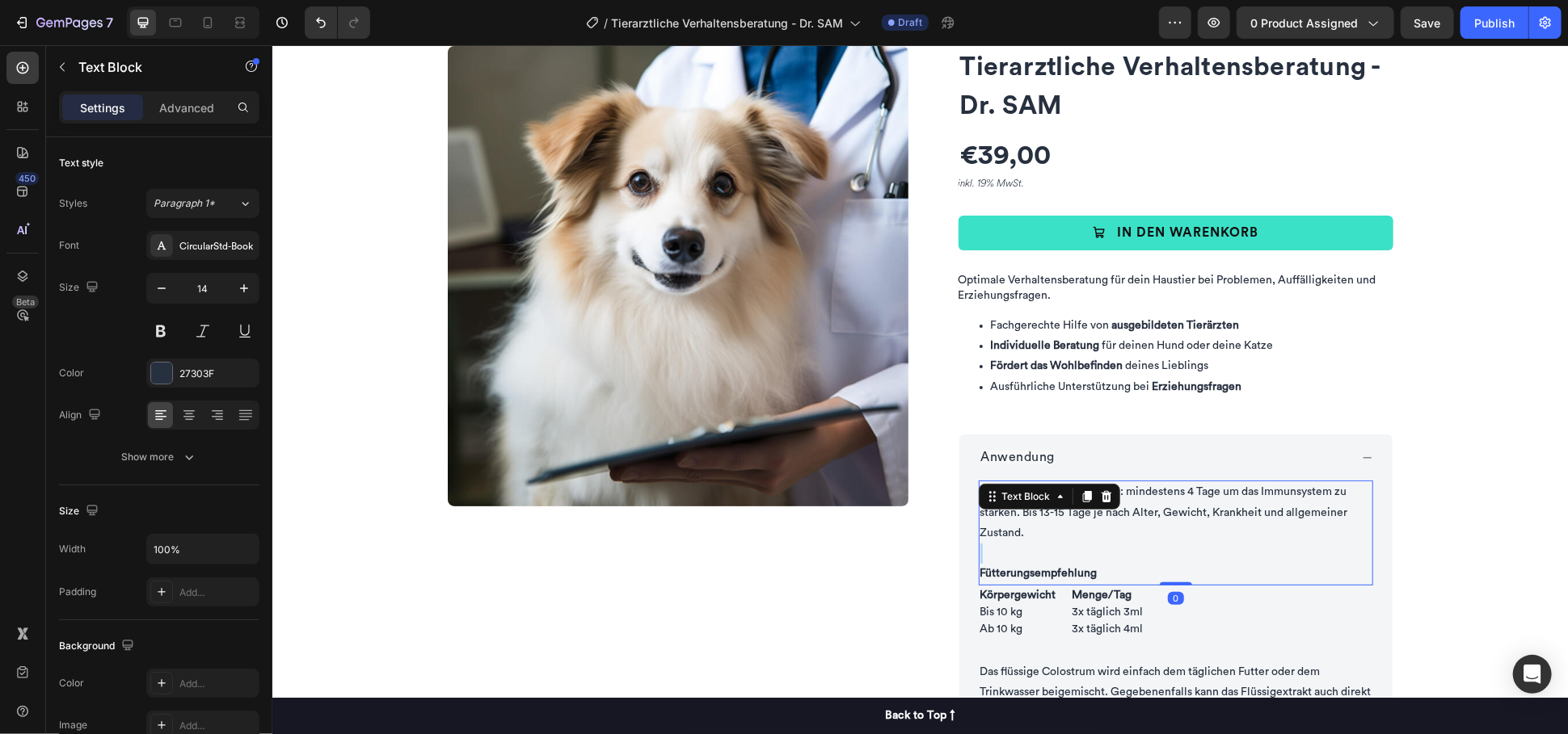
click at [1088, 522] on p "Immunkur von 4 bis 15 Tage : mindestens 4 Tage um das Immunsystem zu stärken. B…" at bounding box center [1175, 512] width 392 height 61
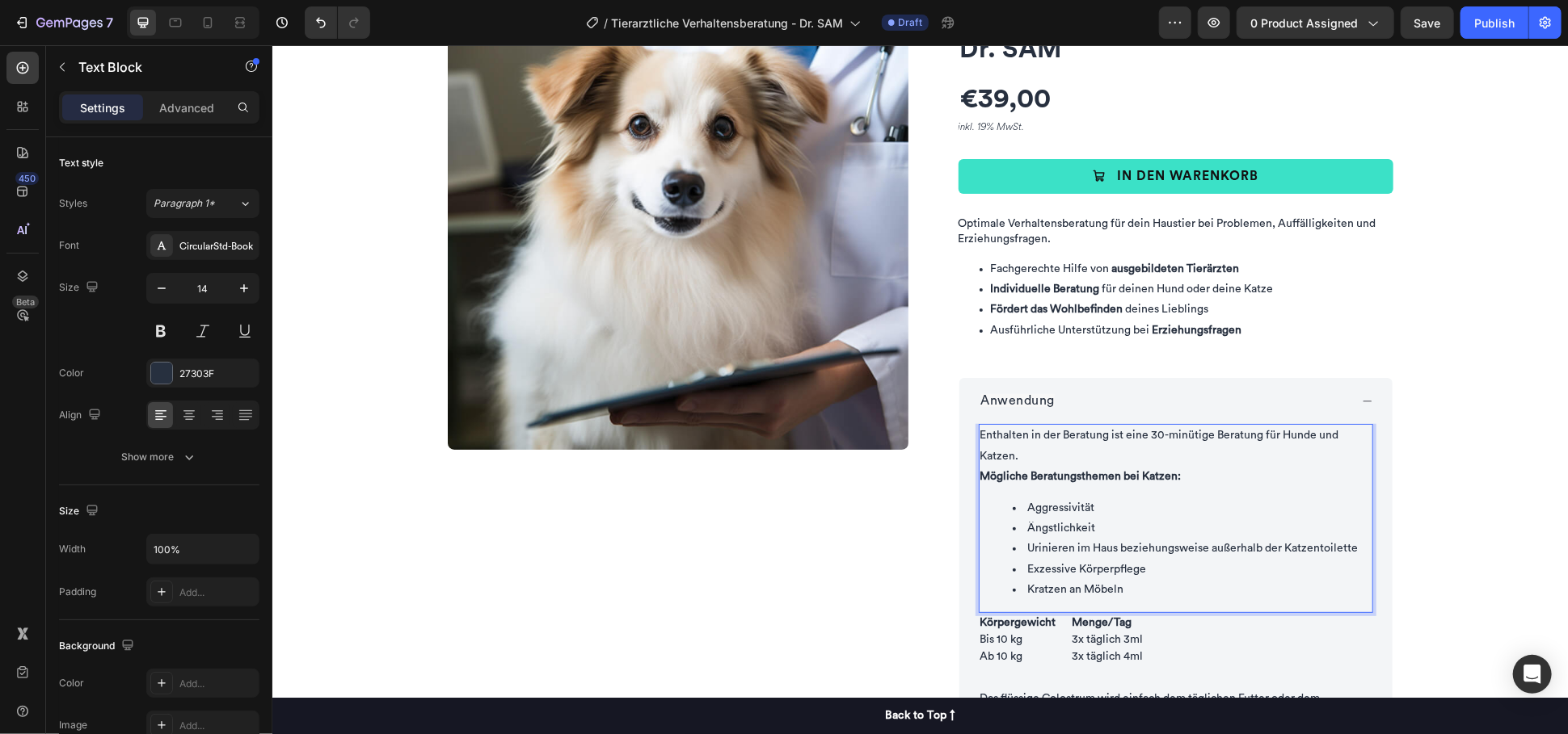
scroll to position [142, 0]
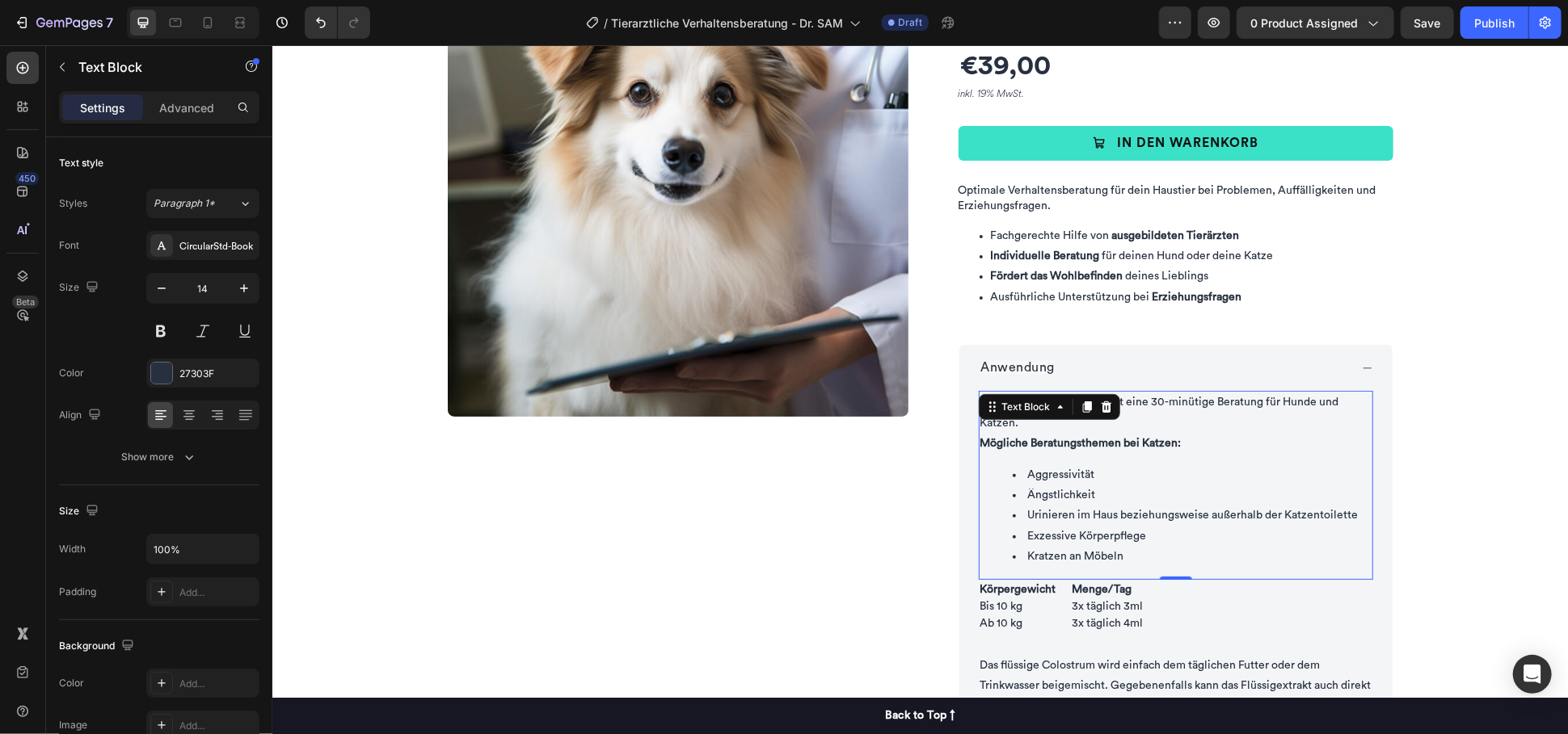
click at [1159, 550] on li "Kratzen an Möbeln" at bounding box center [1190, 555] width 358 height 20
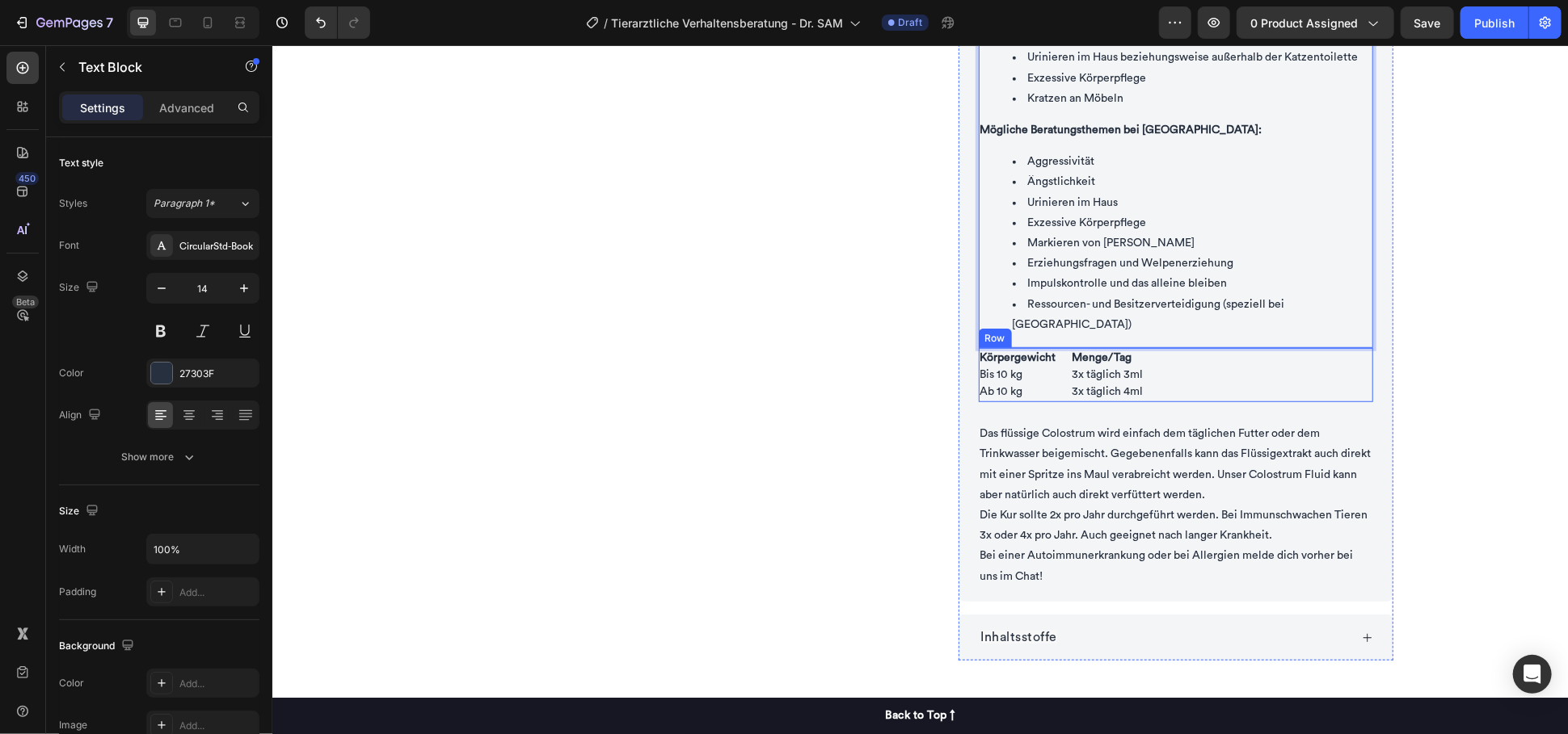
scroll to position [640, 0]
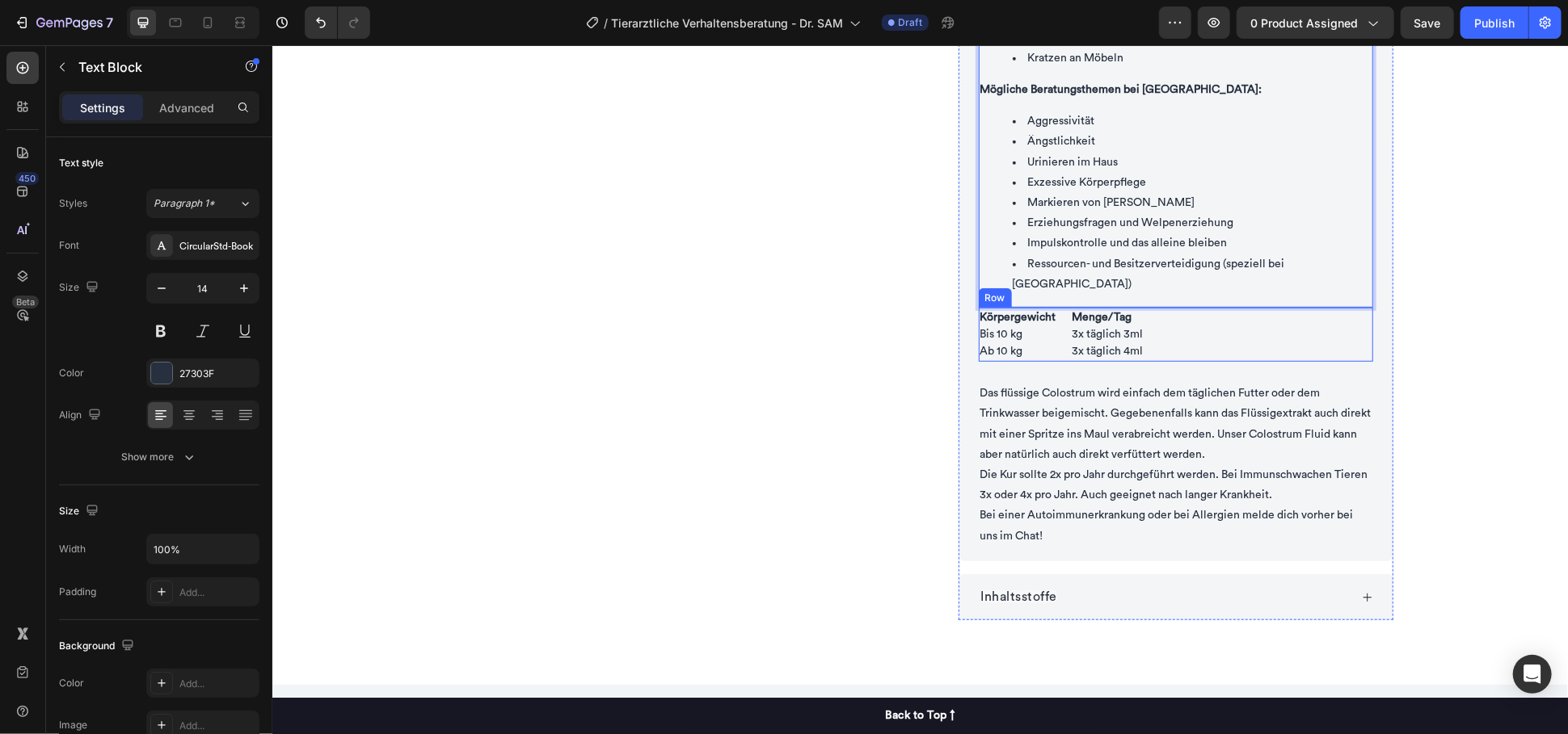
click at [1078, 312] on p "Menge/Tag 3x täglich 3ml" at bounding box center [1107, 325] width 71 height 34
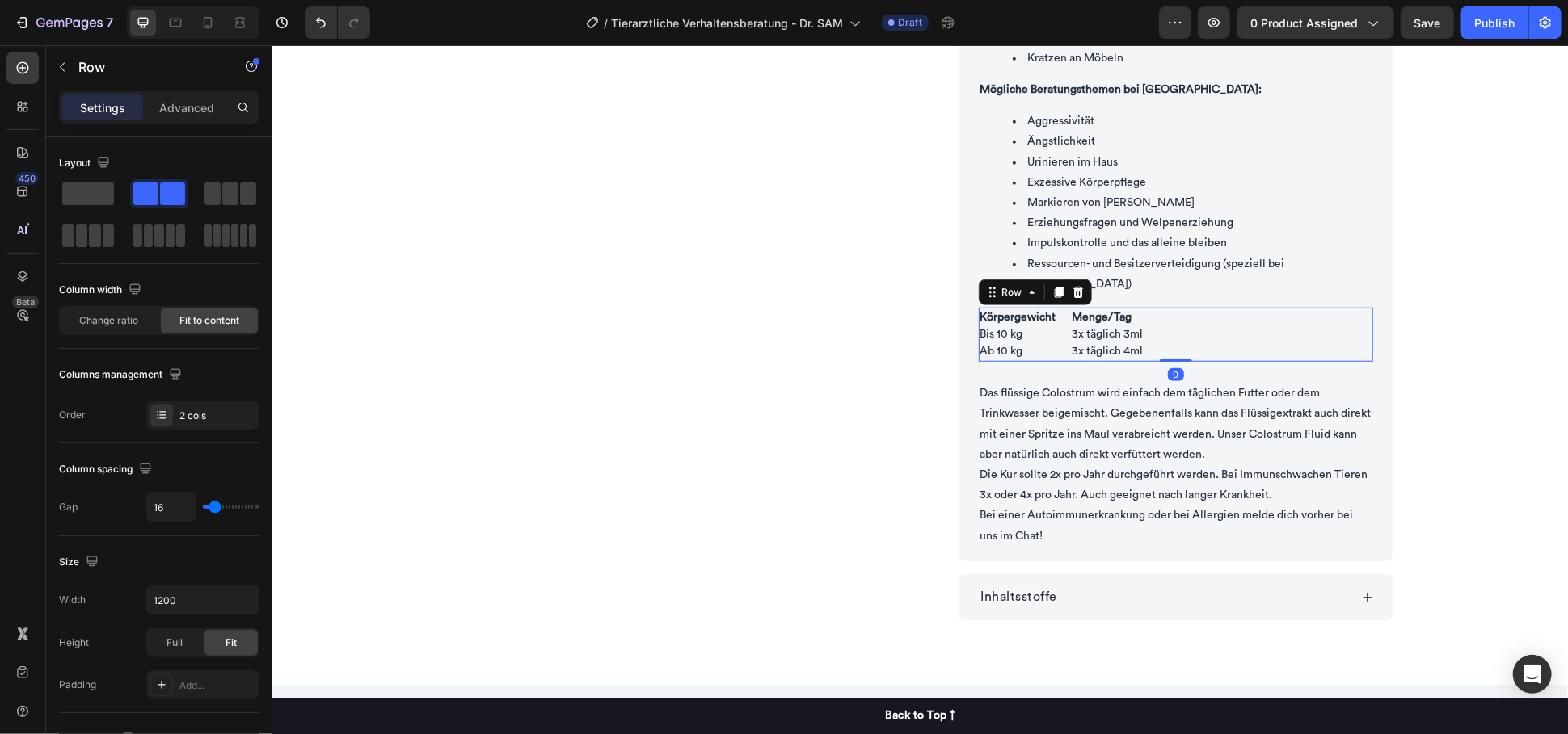
click at [1254, 308] on div "Körpergewicht Bis 10 kg Ab 10 kg Text Block Menge/Tag 3x täglich 3ml 3x täglich…" at bounding box center [1175, 334] width 394 height 54
click at [1074, 285] on icon at bounding box center [1076, 291] width 11 height 12
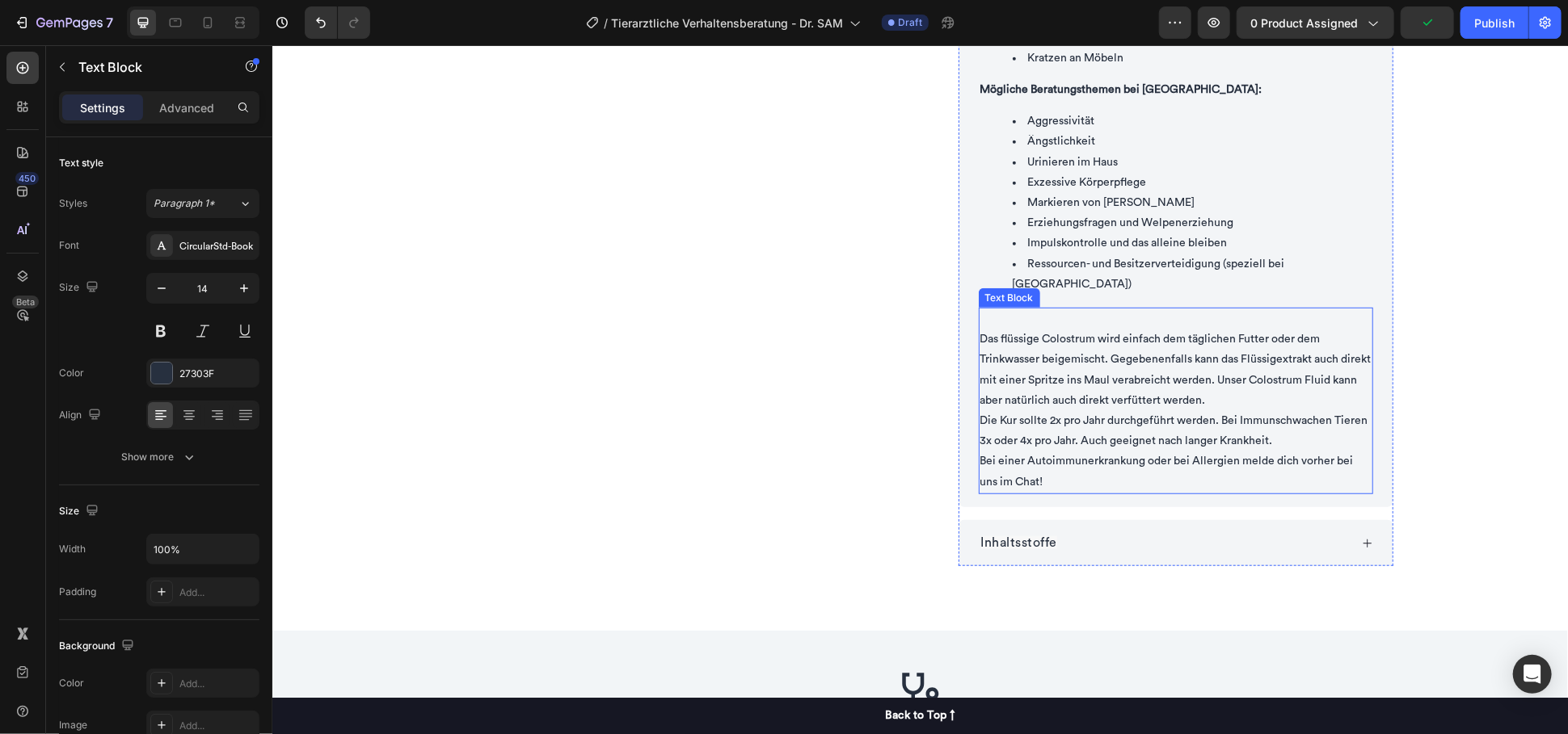
click at [1280, 411] on p "Die Kur sollte 2x pro Jahr durchgeführt werden. Bei Immunschwachen Tieren 3x od…" at bounding box center [1175, 431] width 392 height 41
click at [1103, 285] on icon at bounding box center [1105, 291] width 13 height 13
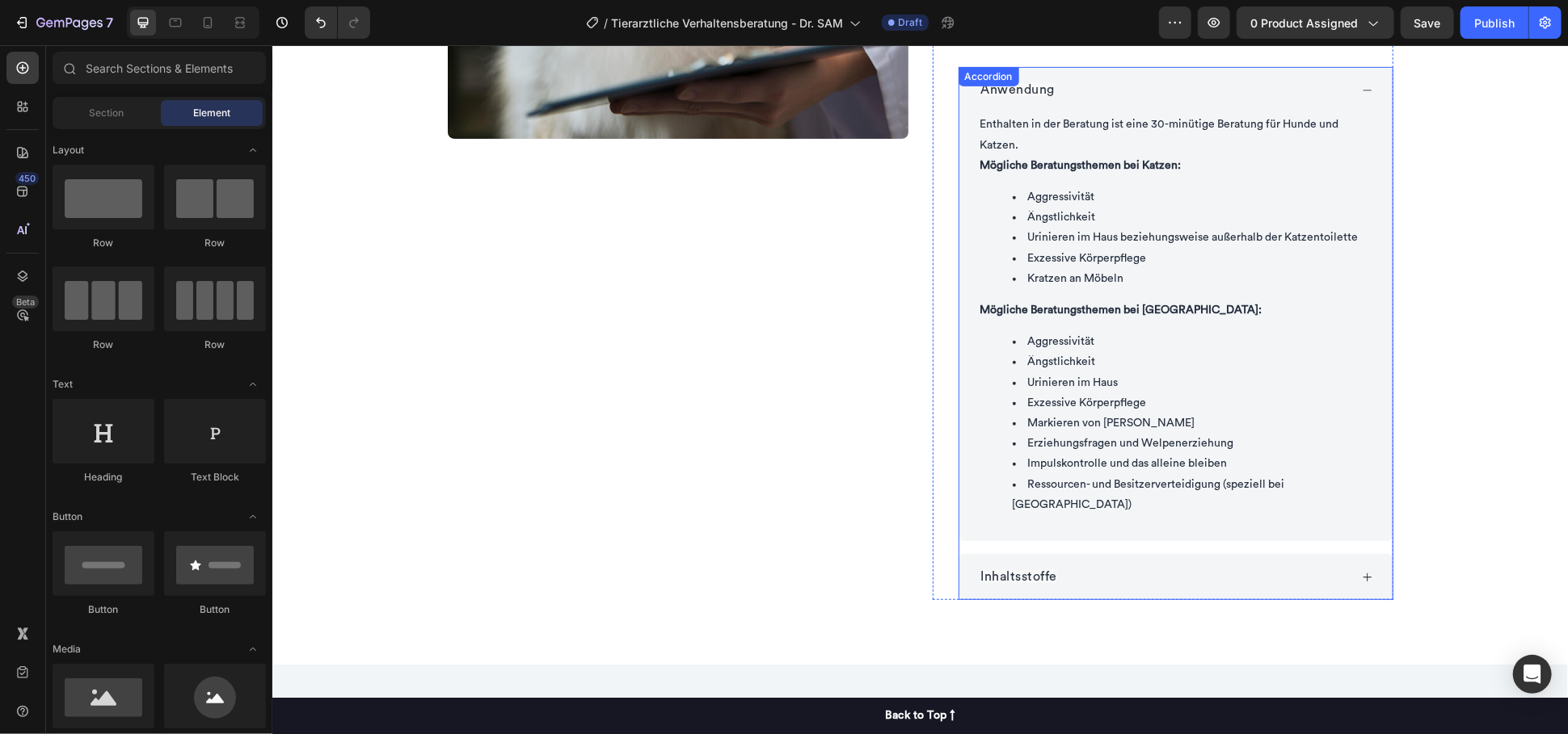
scroll to position [371, 0]
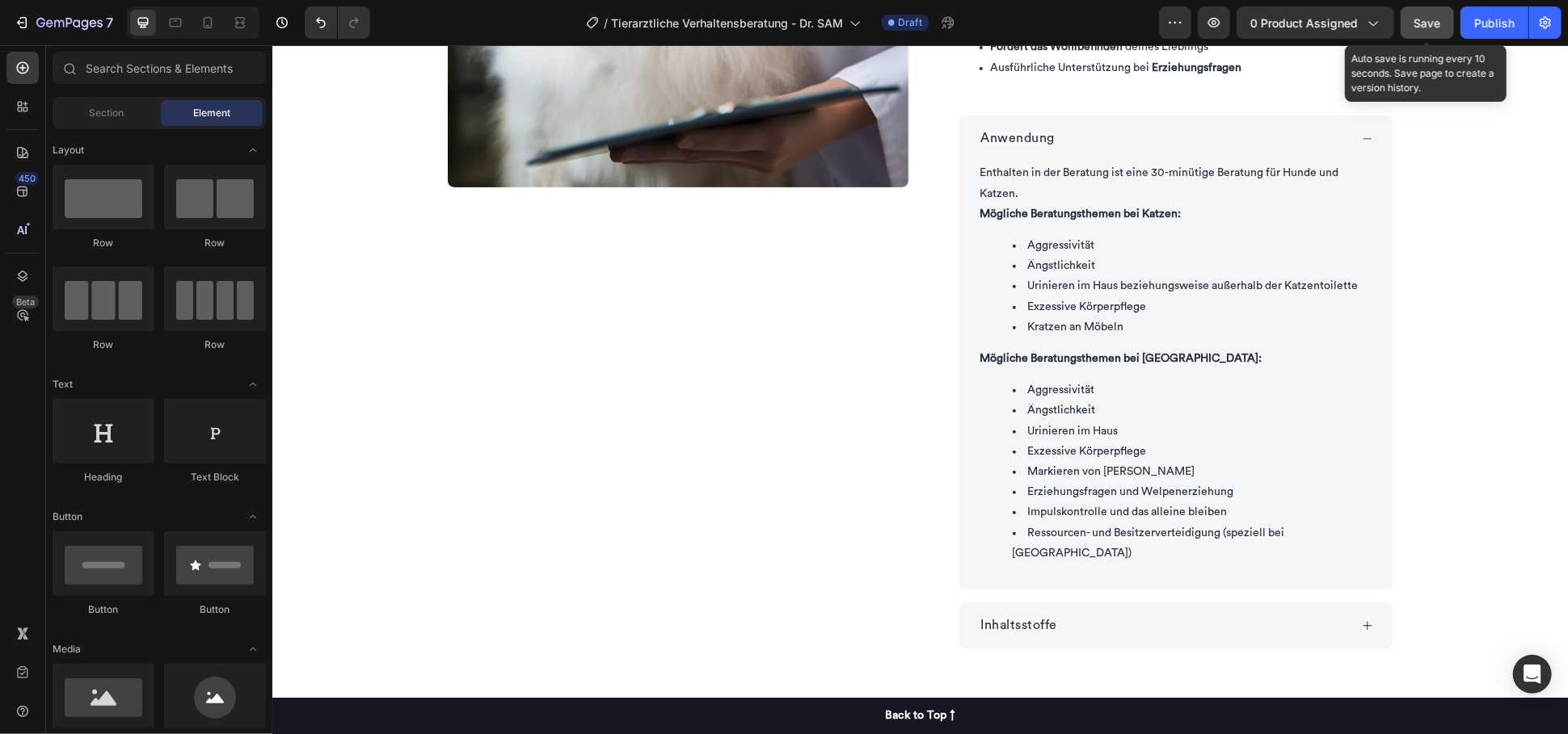
drag, startPoint x: 1430, startPoint y: 25, endPoint x: 1127, endPoint y: 12, distance: 303.3
click at [1430, 25] on span "Save" at bounding box center [1427, 23] width 26 height 14
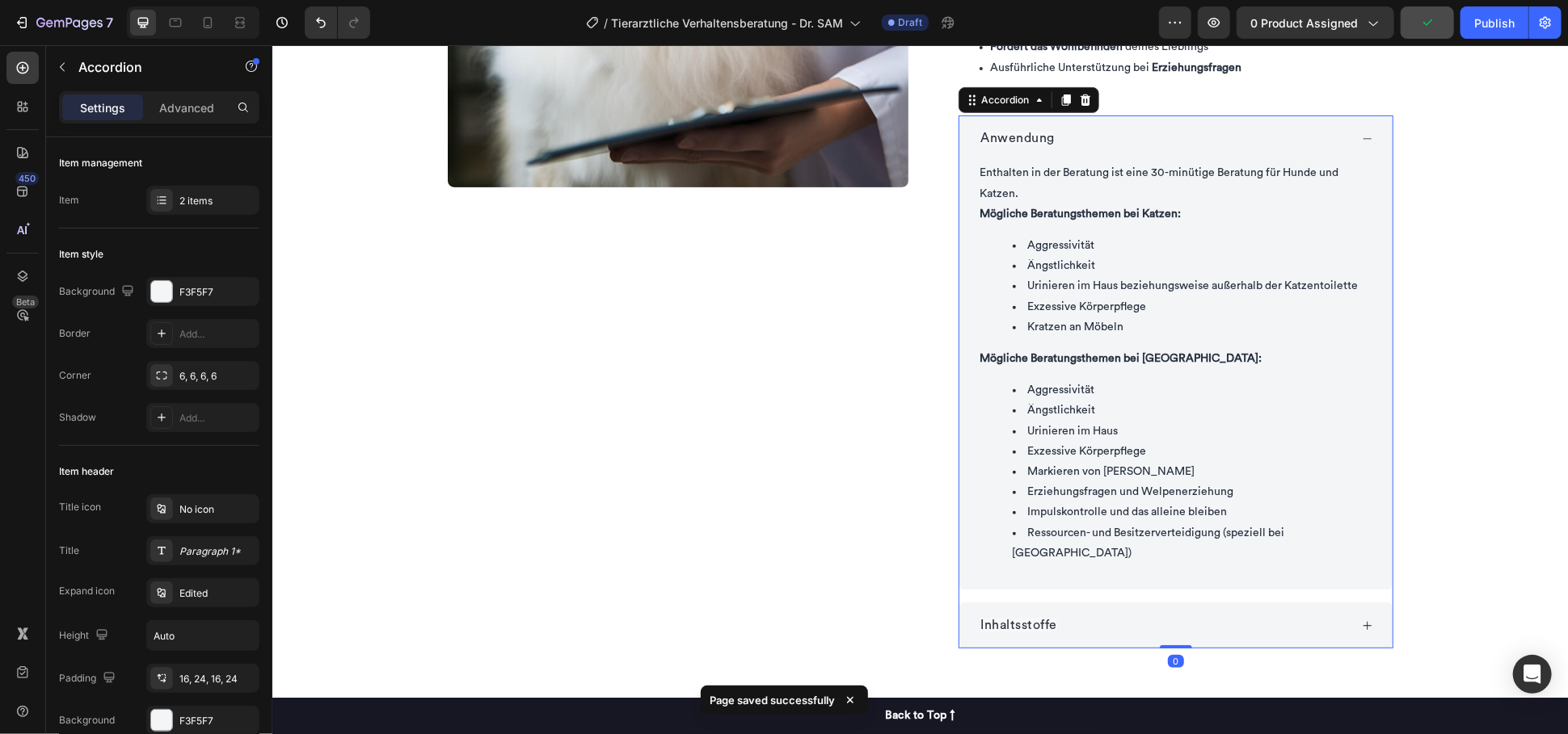
click at [1109, 127] on div "Anwendung" at bounding box center [1162, 138] width 370 height 21
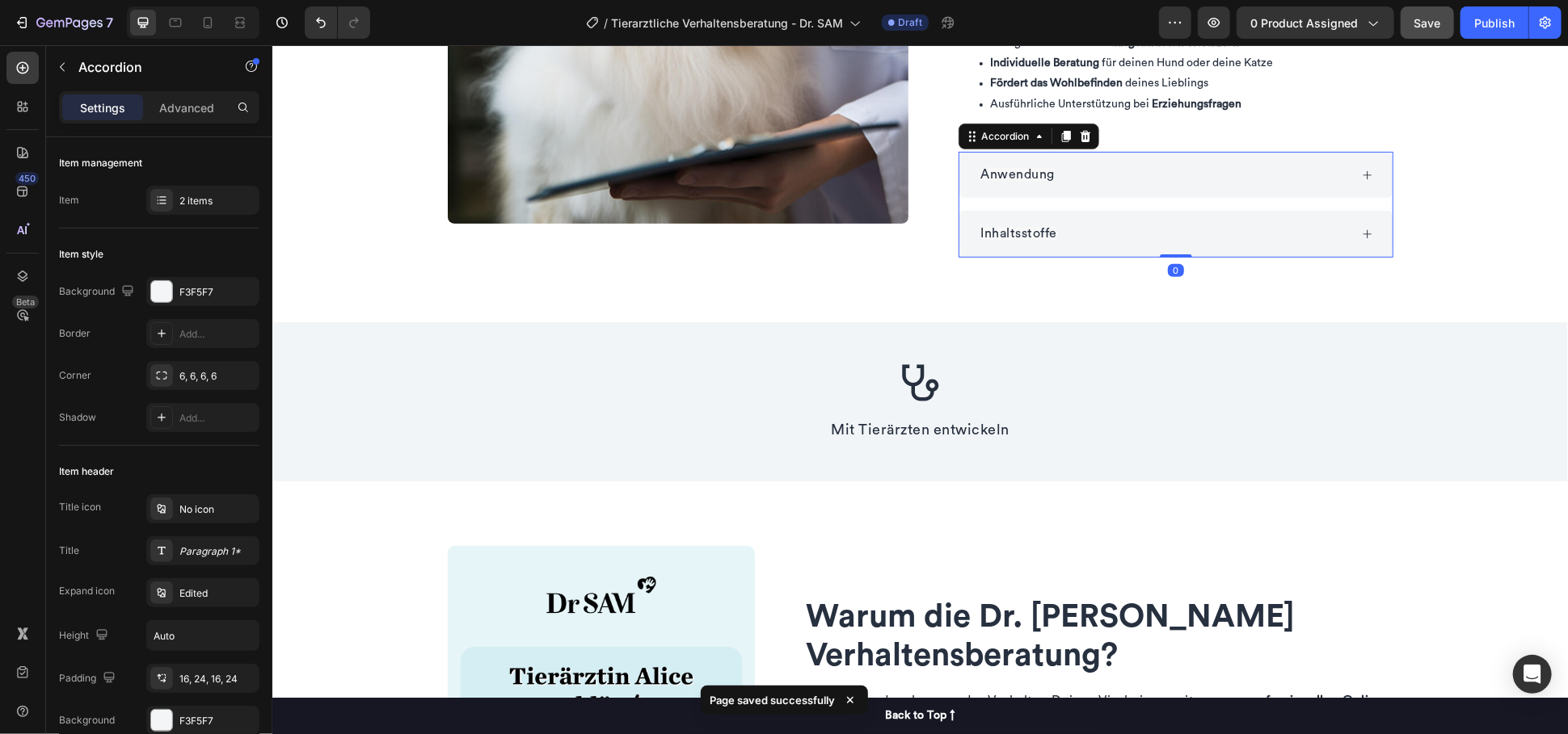
scroll to position [191, 0]
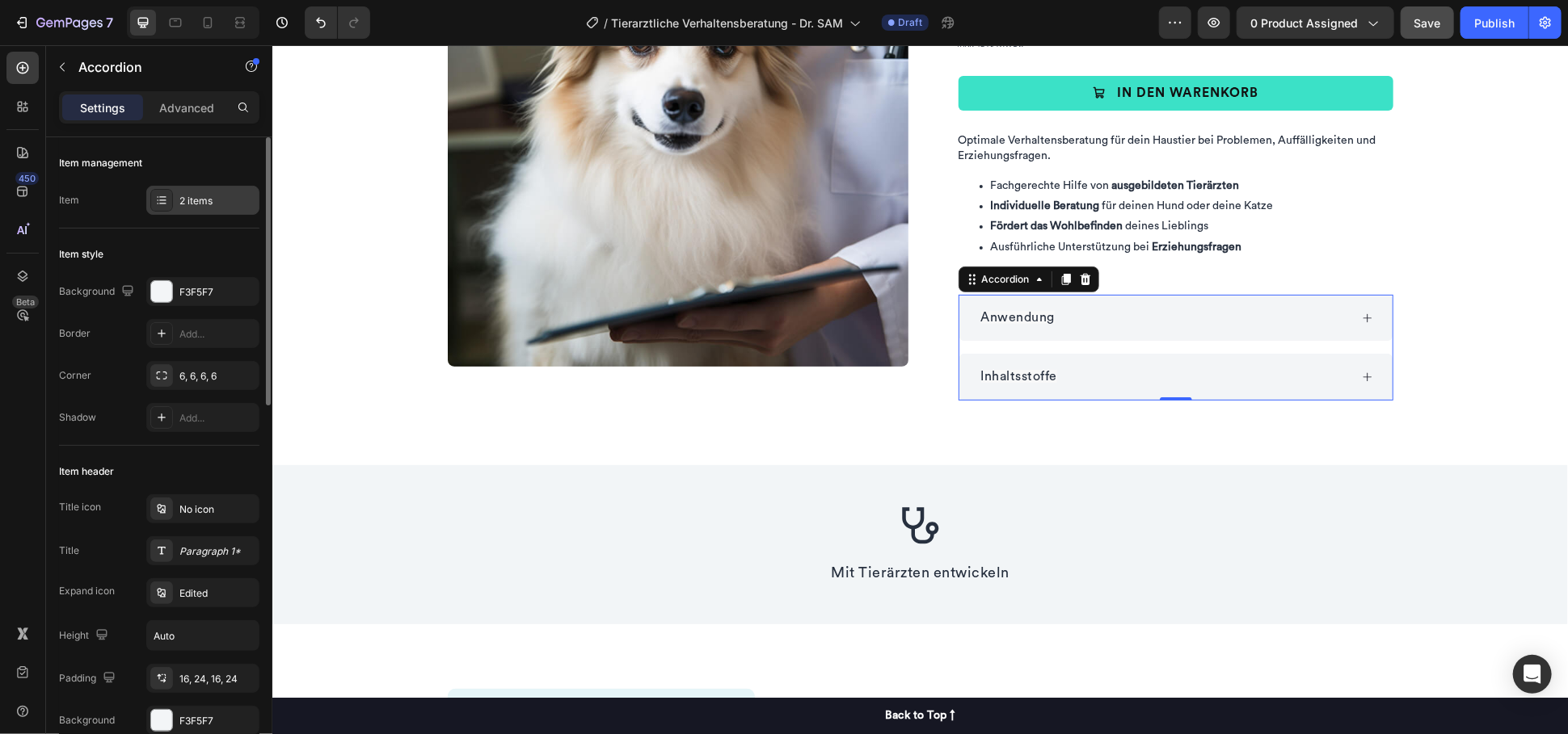
click at [196, 197] on div "2 items" at bounding box center [218, 201] width 76 height 15
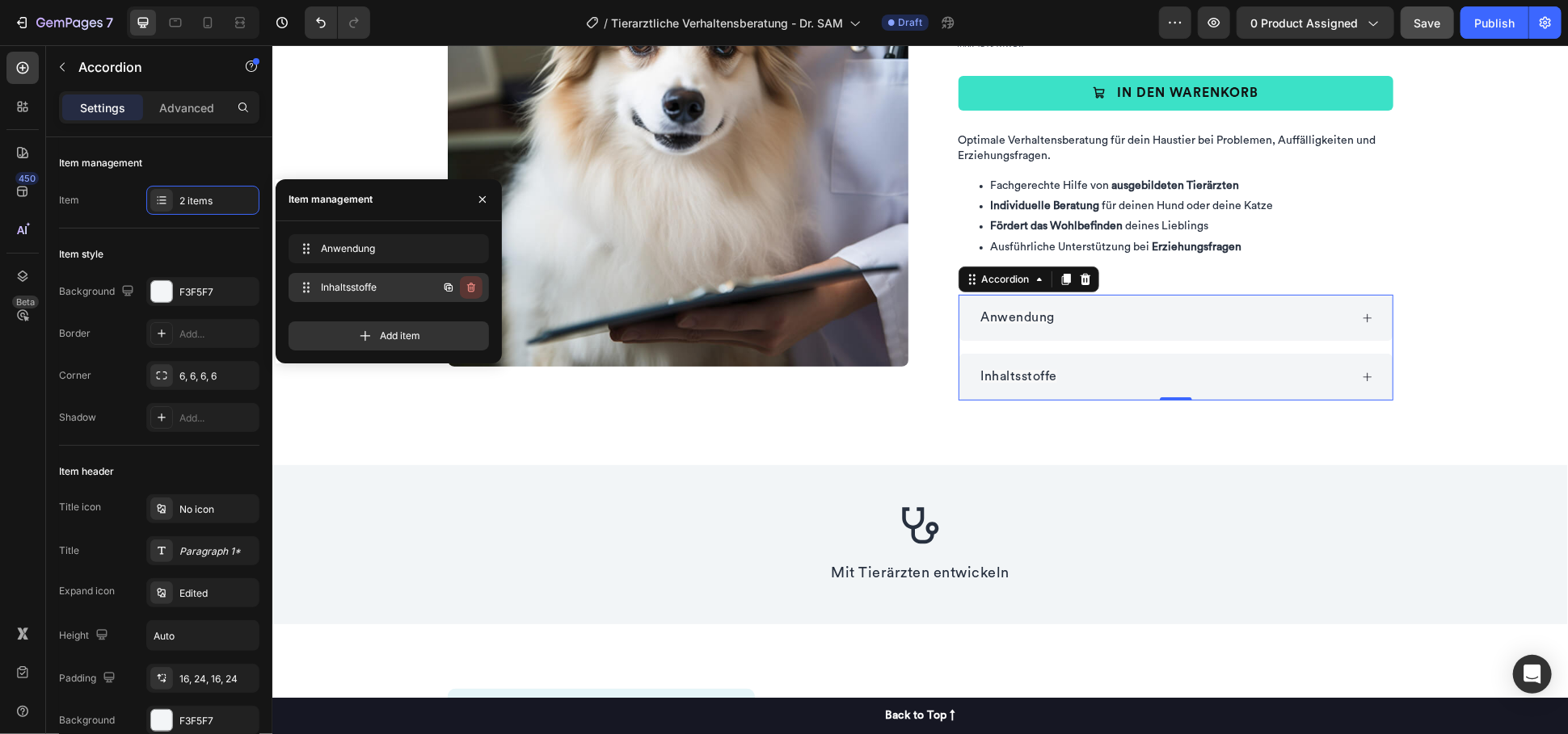
click at [473, 286] on icon "button" at bounding box center [471, 287] width 8 height 10
click at [463, 288] on div "Delete" at bounding box center [460, 287] width 30 height 15
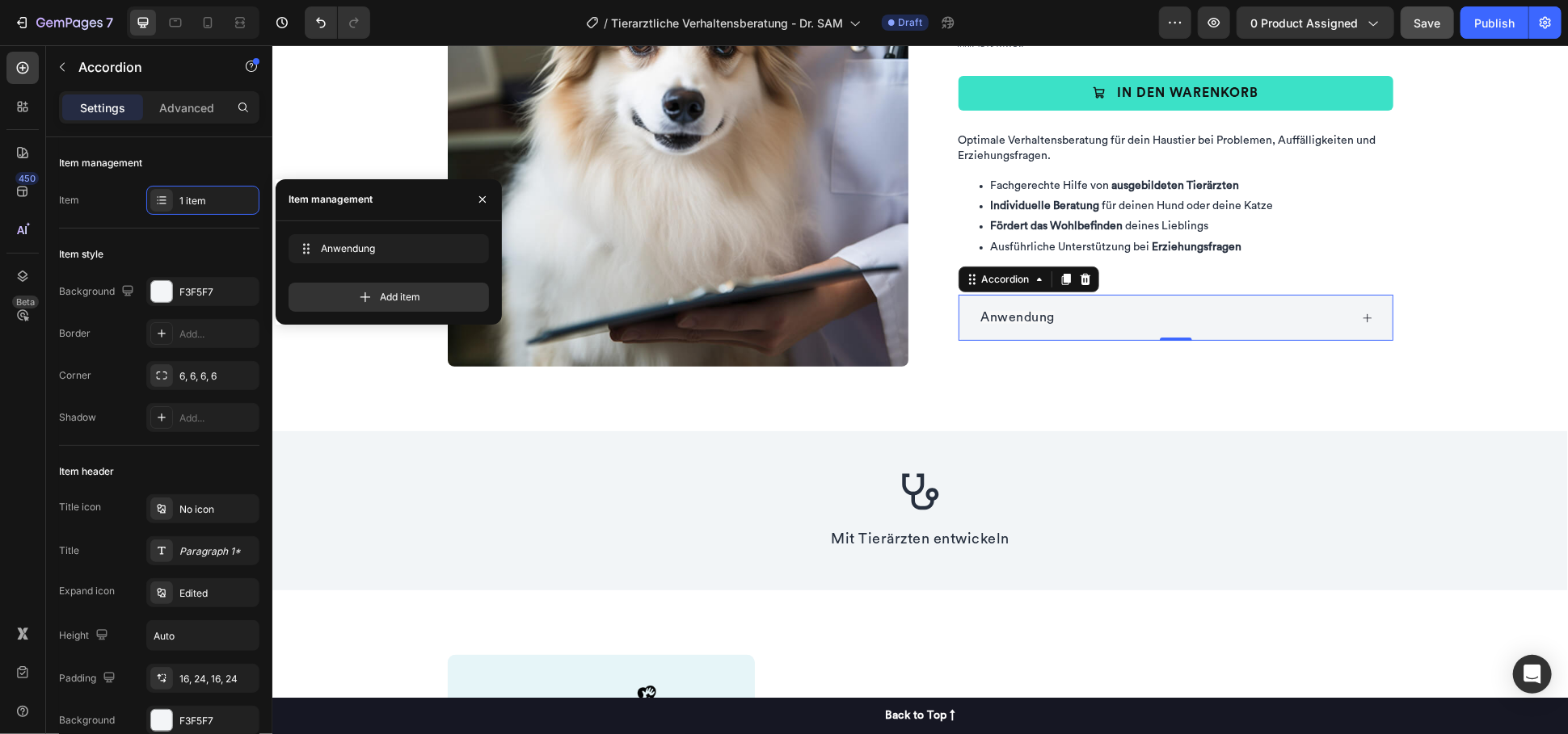
click at [1015, 315] on span "Anwendung" at bounding box center [1017, 316] width 75 height 13
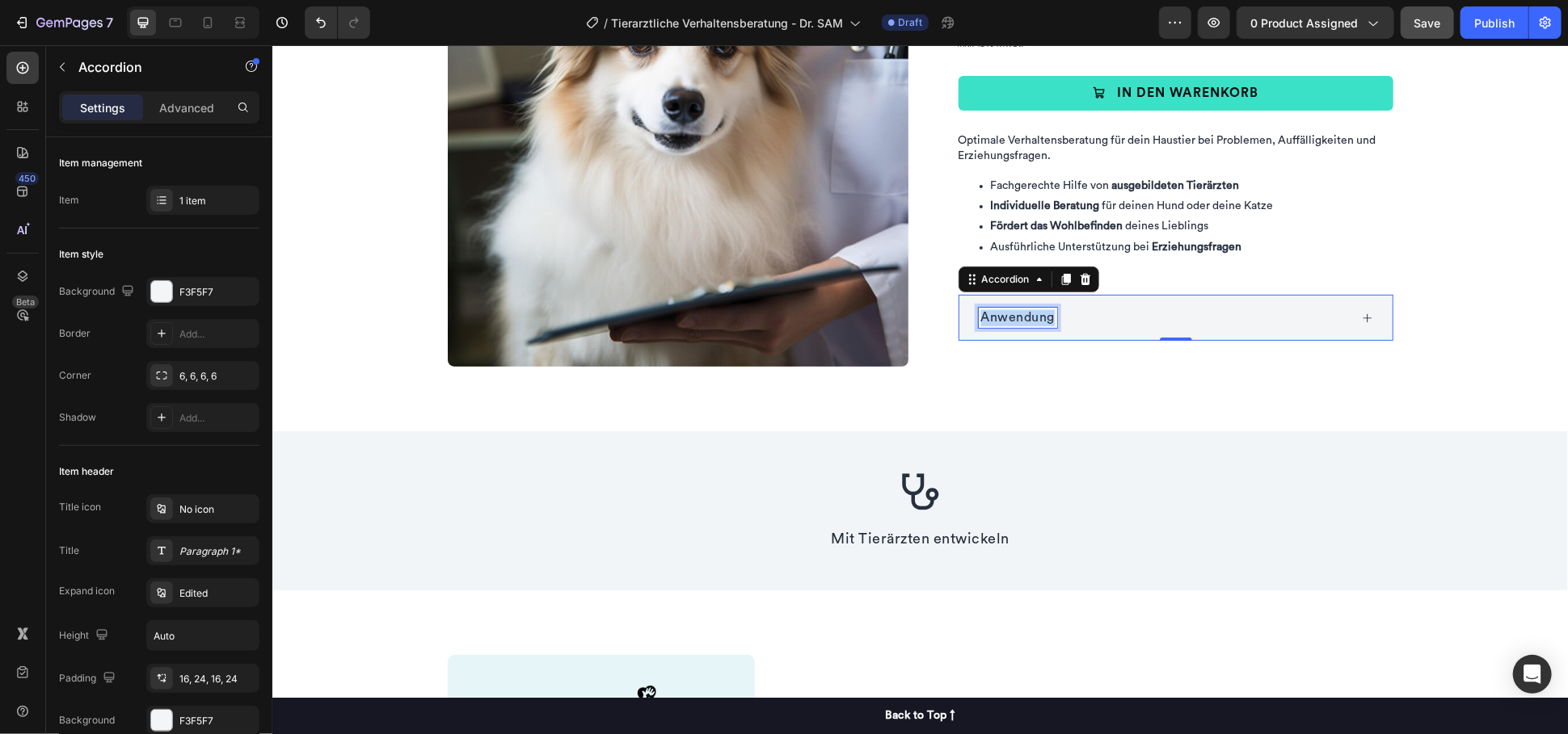
click at [1015, 315] on span "Anwendung" at bounding box center [1017, 316] width 75 height 13
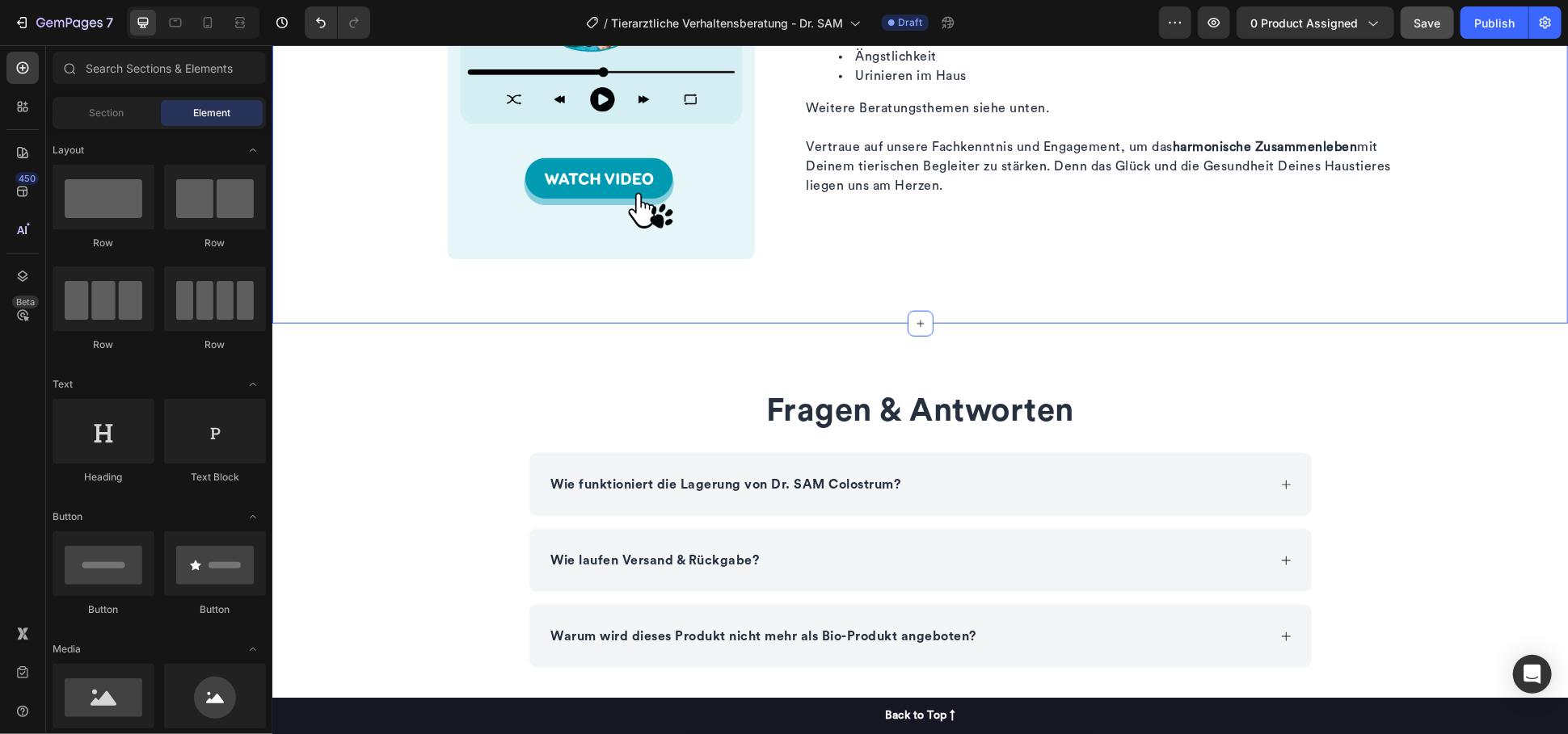
scroll to position [1093, 0]
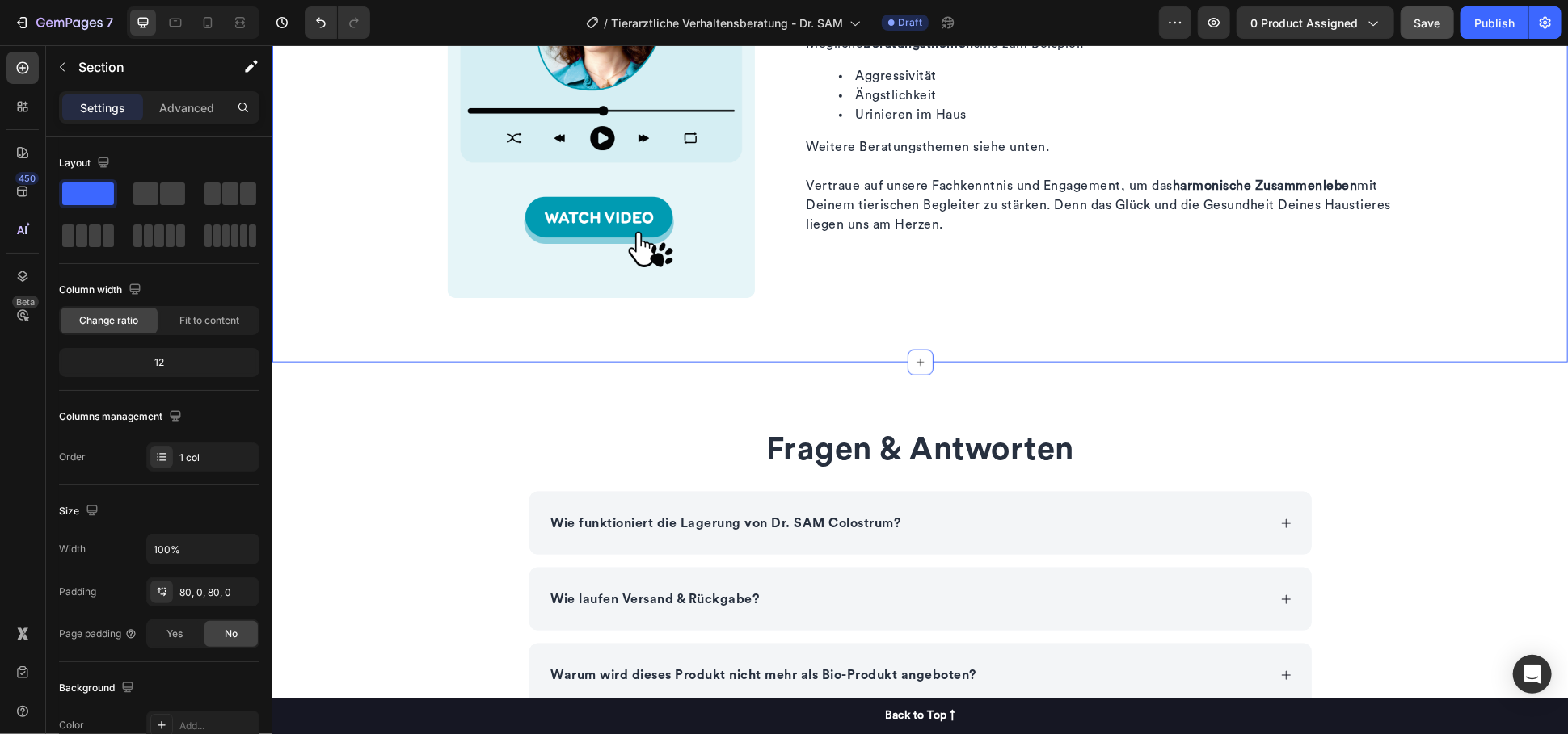
click at [443, 348] on div "Warum die Dr. SAM Verhaltensberatung? Heading Verstehe und verbessere das Verha…" at bounding box center [918, 24] width 1295 height 675
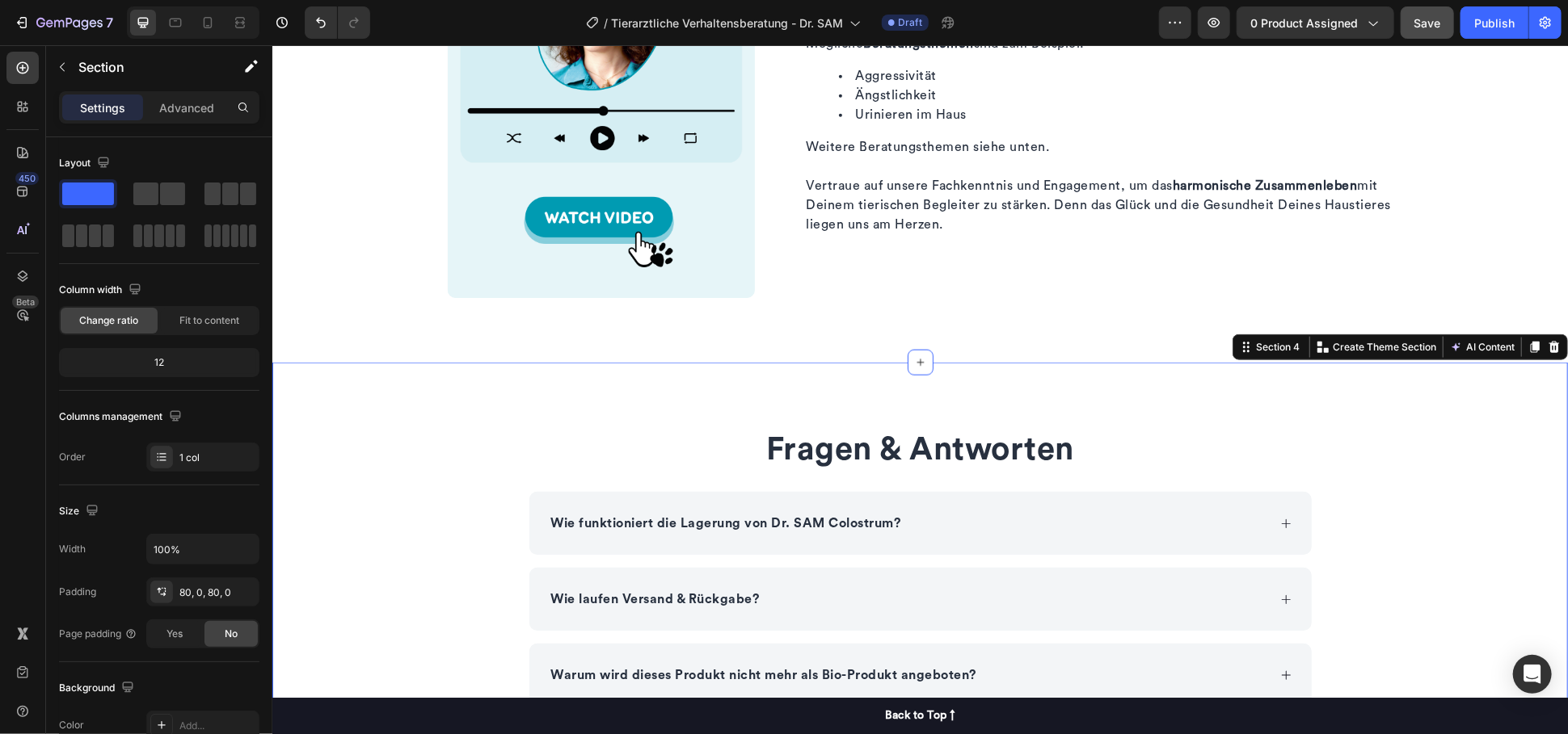
click at [381, 373] on div "Fragen & Antworten Heading Wie funktioniert die Lagerung von Dr. SAM Colostrum?…" at bounding box center [918, 566] width 1295 height 409
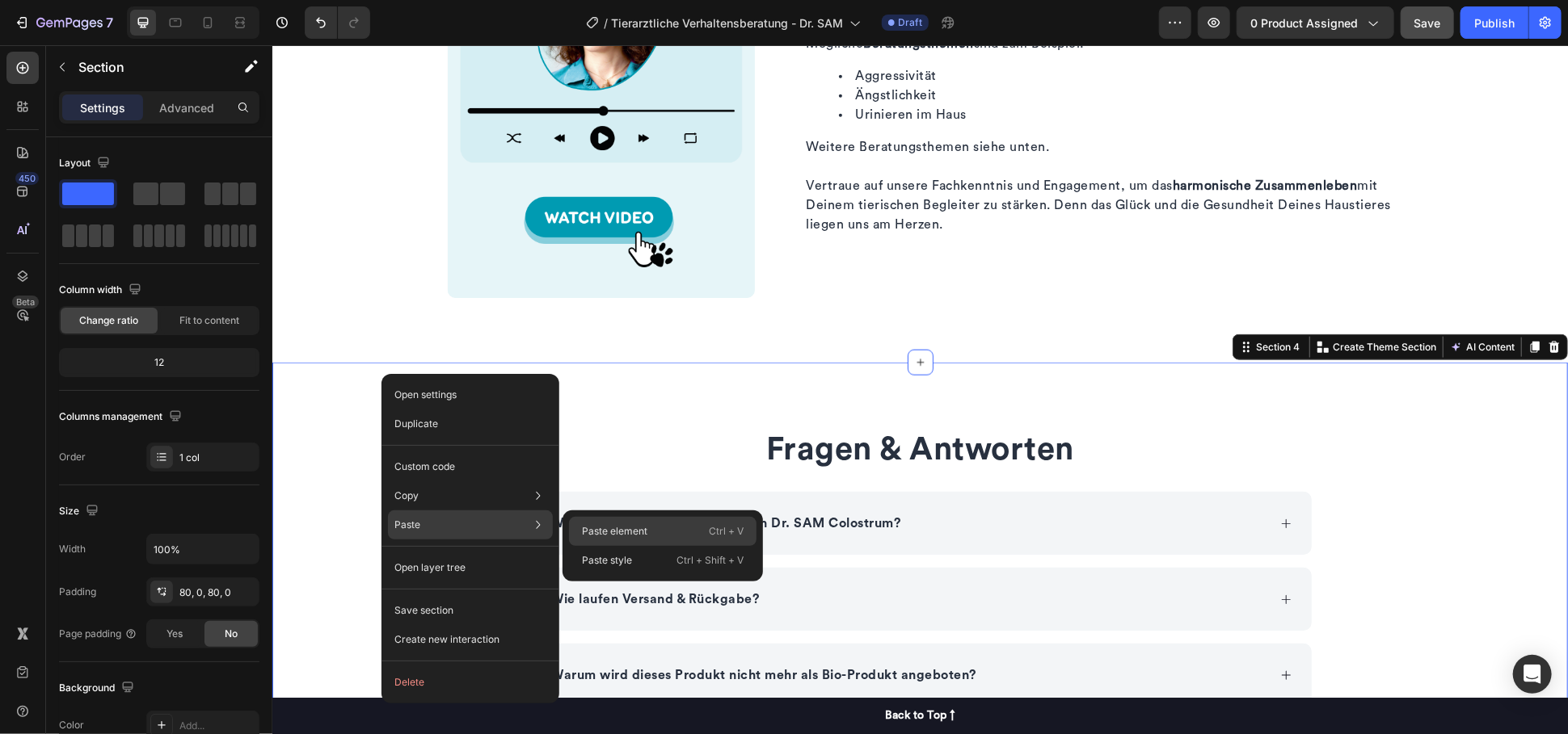
drag, startPoint x: 612, startPoint y: 523, endPoint x: 423, endPoint y: 454, distance: 201.2
click at [612, 524] on p "Paste element" at bounding box center [614, 531] width 65 height 15
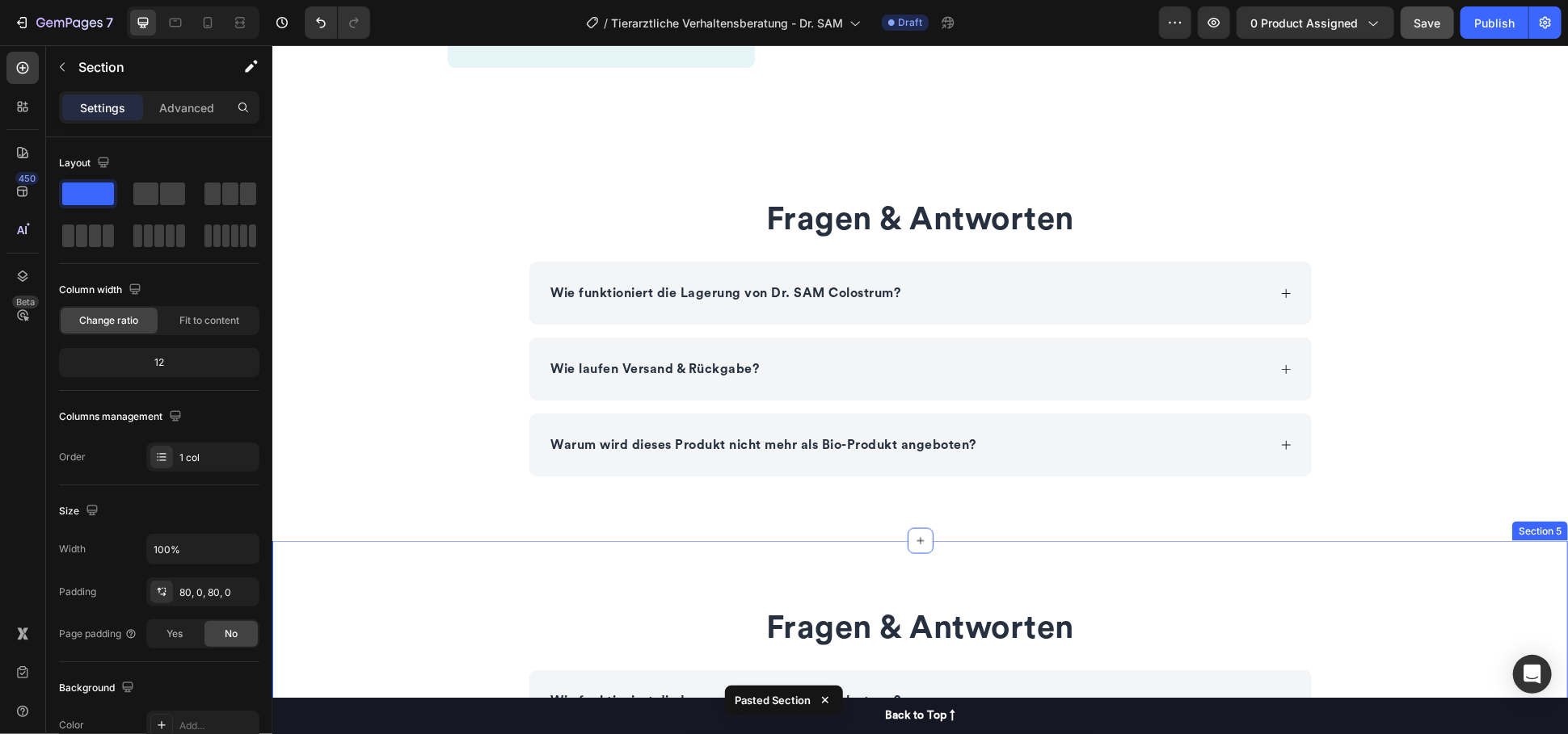
scroll to position [1314, 0]
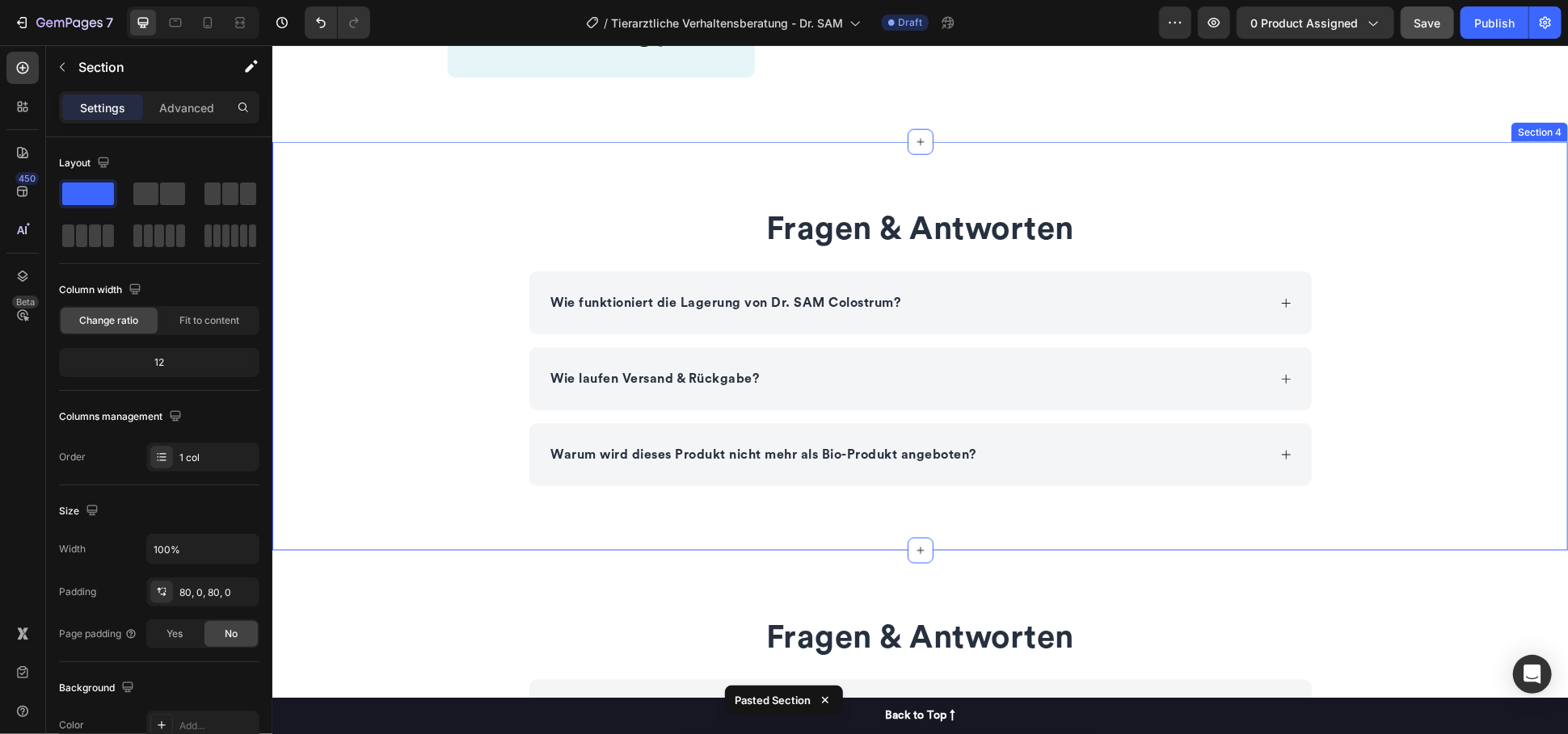
click at [387, 319] on div "Fragen & Antworten Heading Wie funktioniert die Lagerung von Dr. SAM Colostrum?…" at bounding box center [918, 346] width 1295 height 280
click at [1544, 117] on div at bounding box center [1553, 126] width 19 height 19
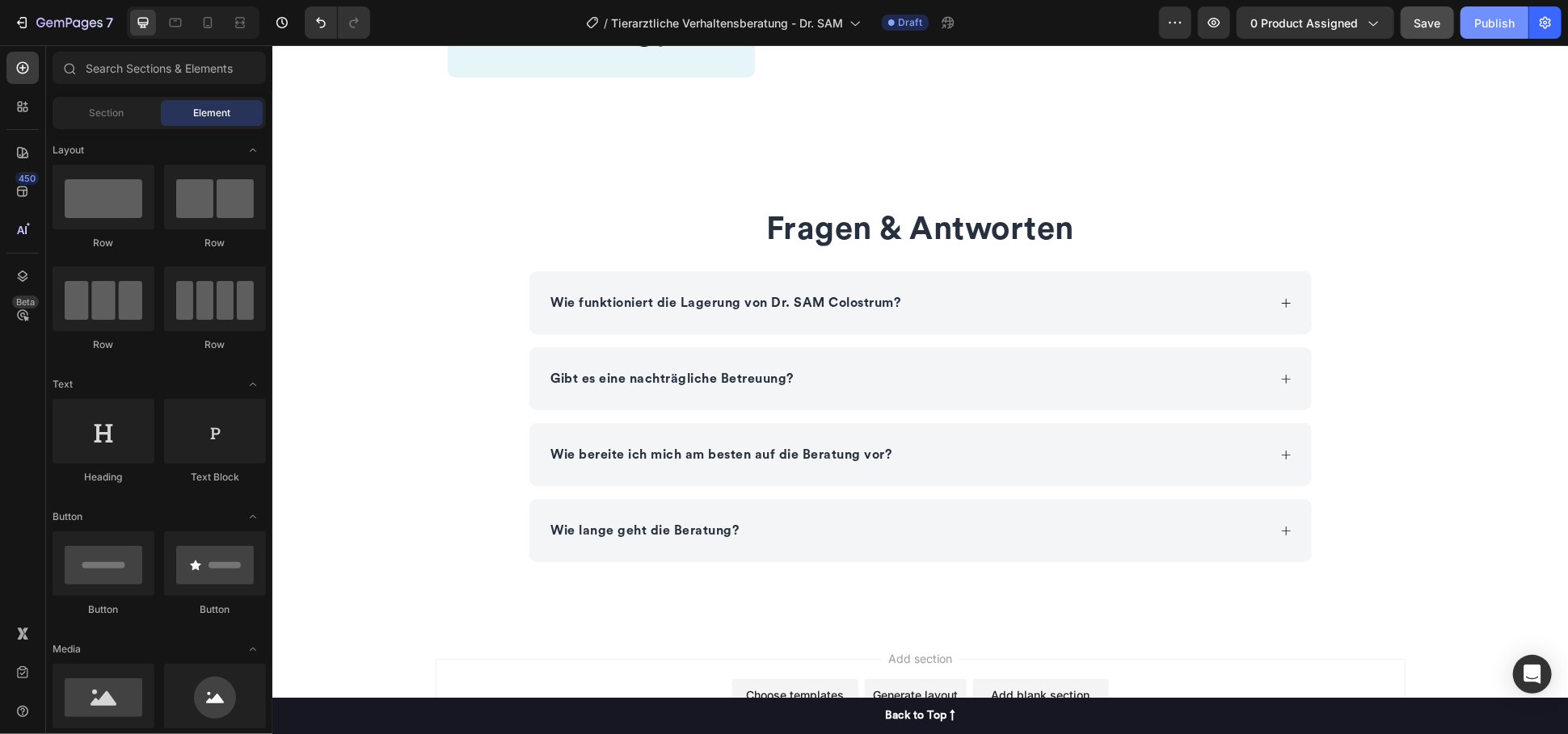
click at [1491, 25] on div "Publish" at bounding box center [1494, 22] width 41 height 17
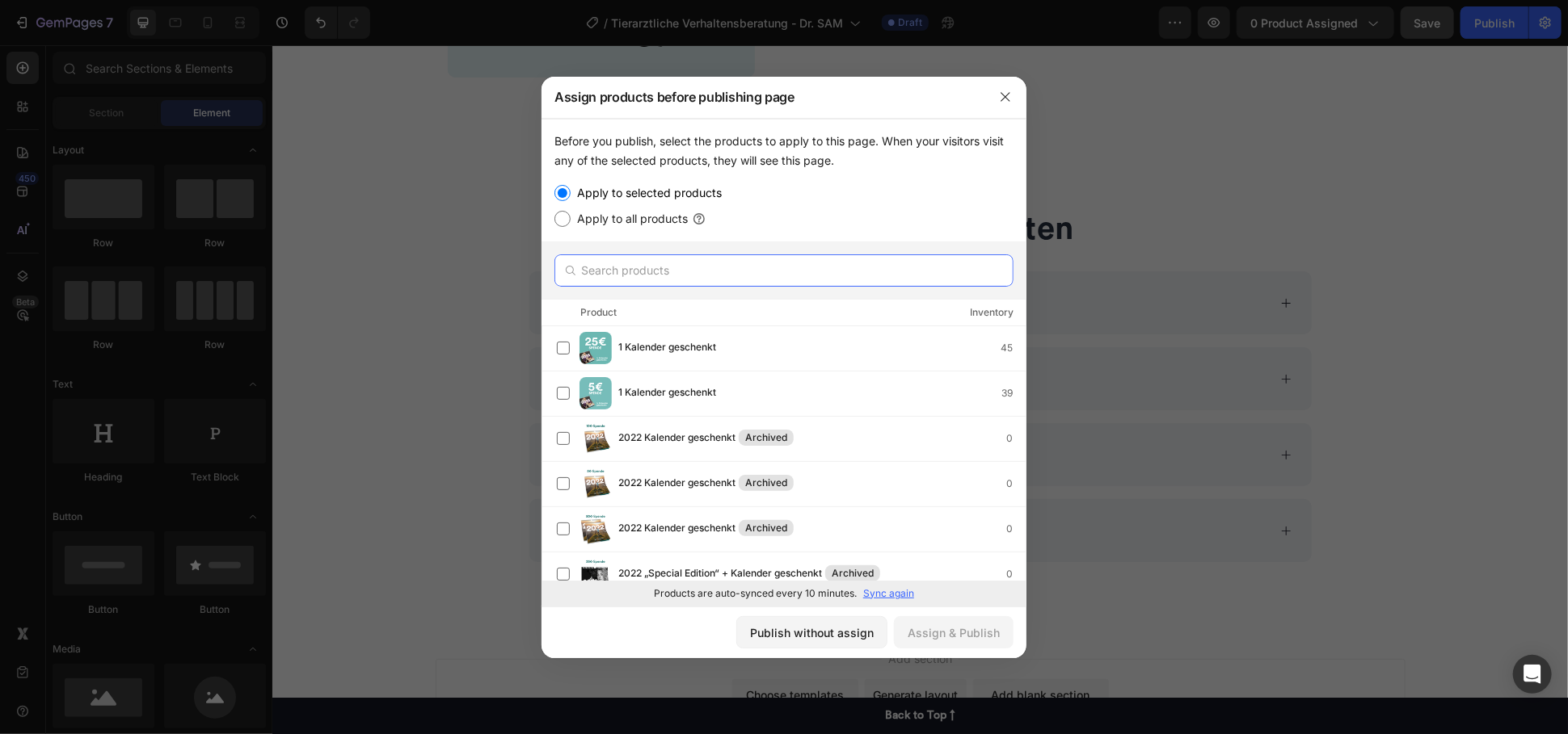
click at [703, 277] on input "text" at bounding box center [784, 270] width 459 height 32
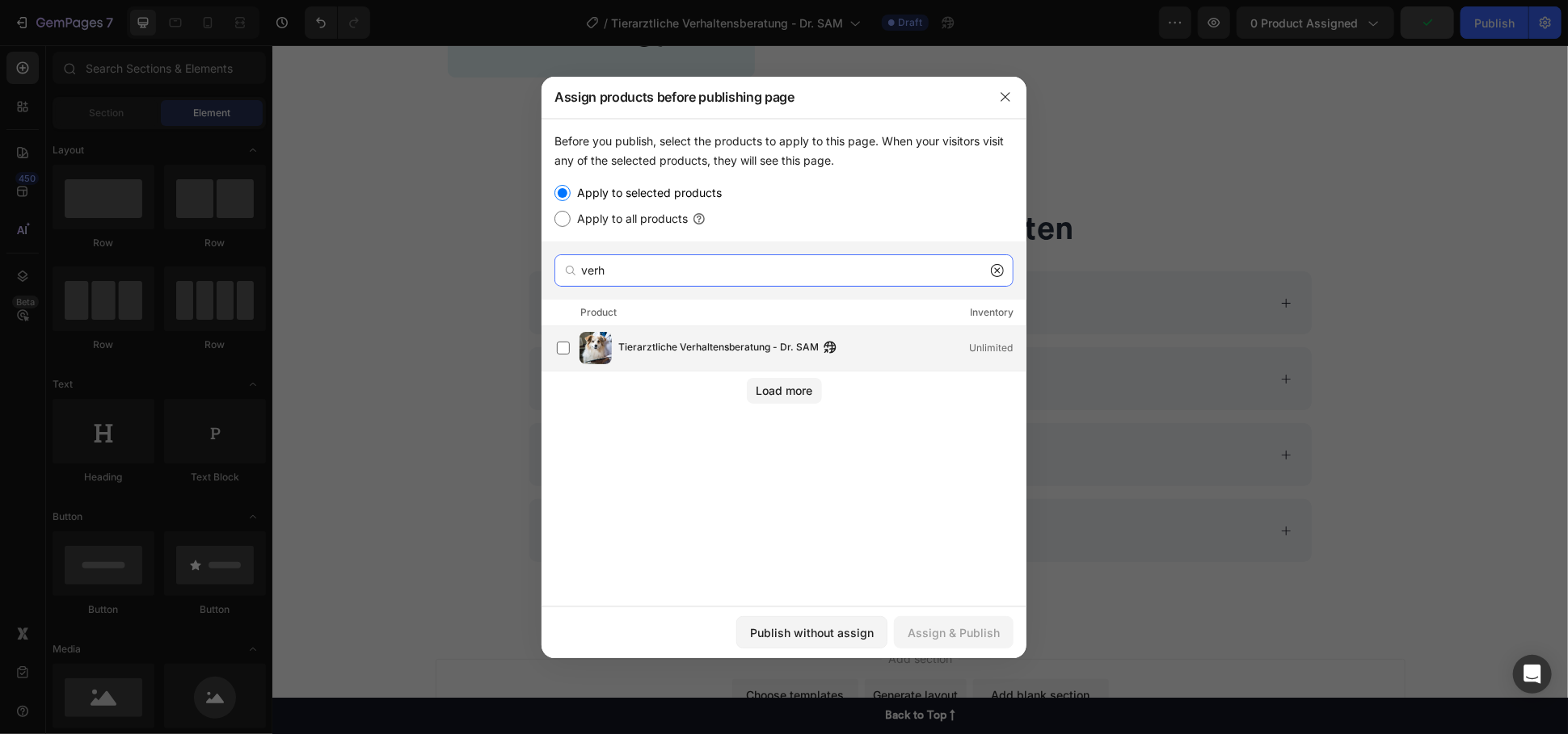
type input "verh"
click at [675, 354] on span "Tierarztliche Verhaltensberatung - Dr. SAM" at bounding box center [718, 348] width 200 height 17
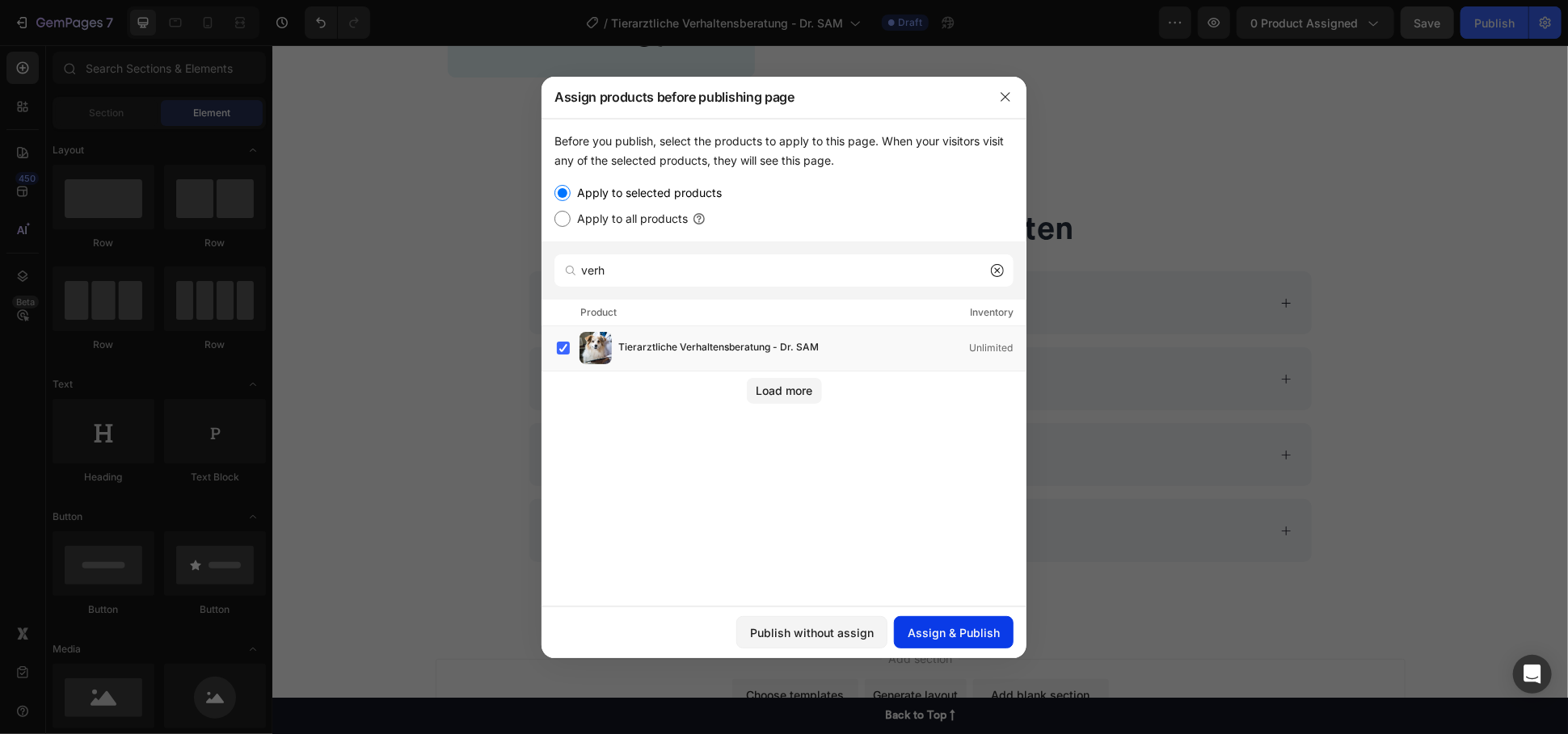
click at [973, 638] on div "Assign & Publish" at bounding box center [953, 632] width 92 height 17
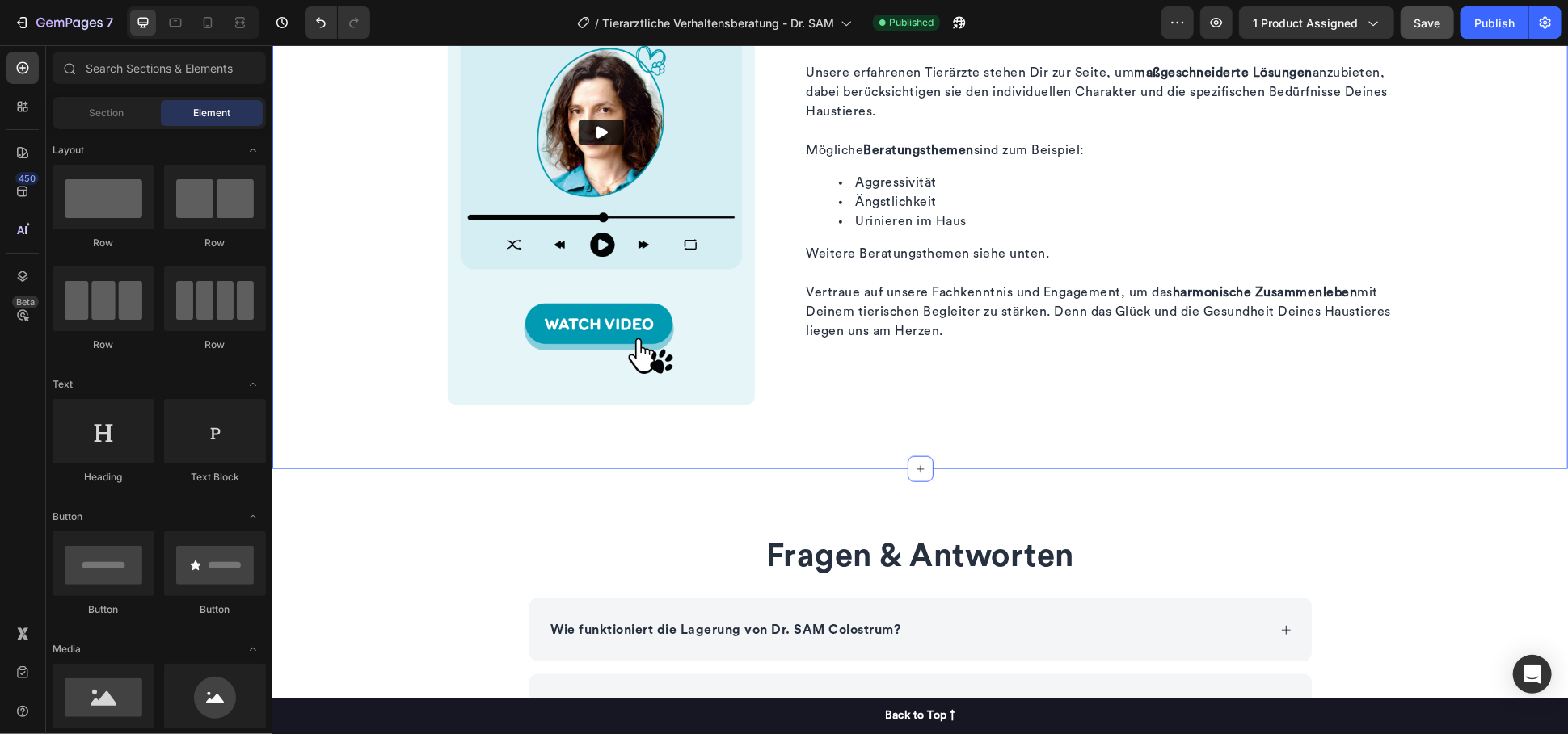
scroll to position [1438, 0]
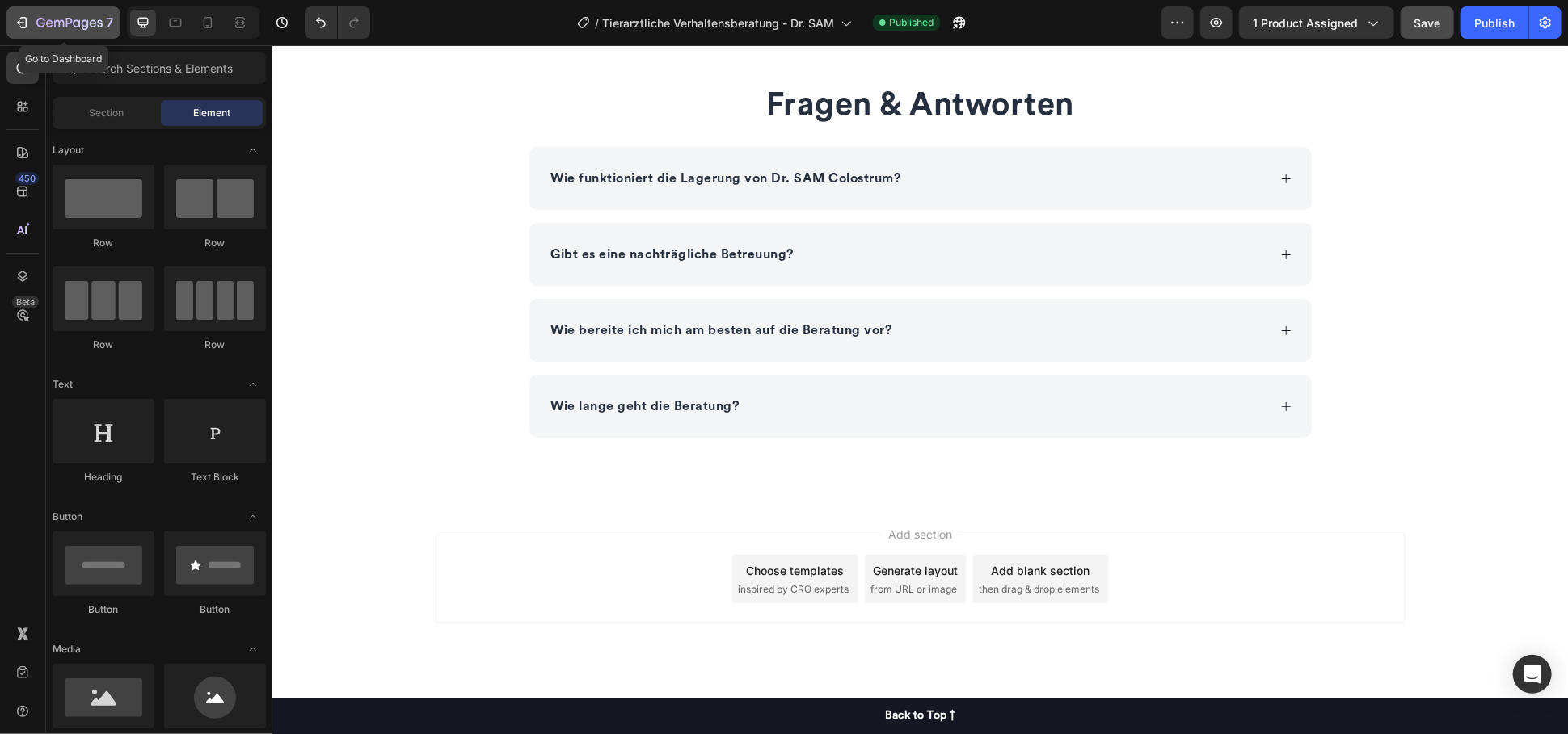
click at [57, 17] on icon "button" at bounding box center [69, 23] width 66 height 14
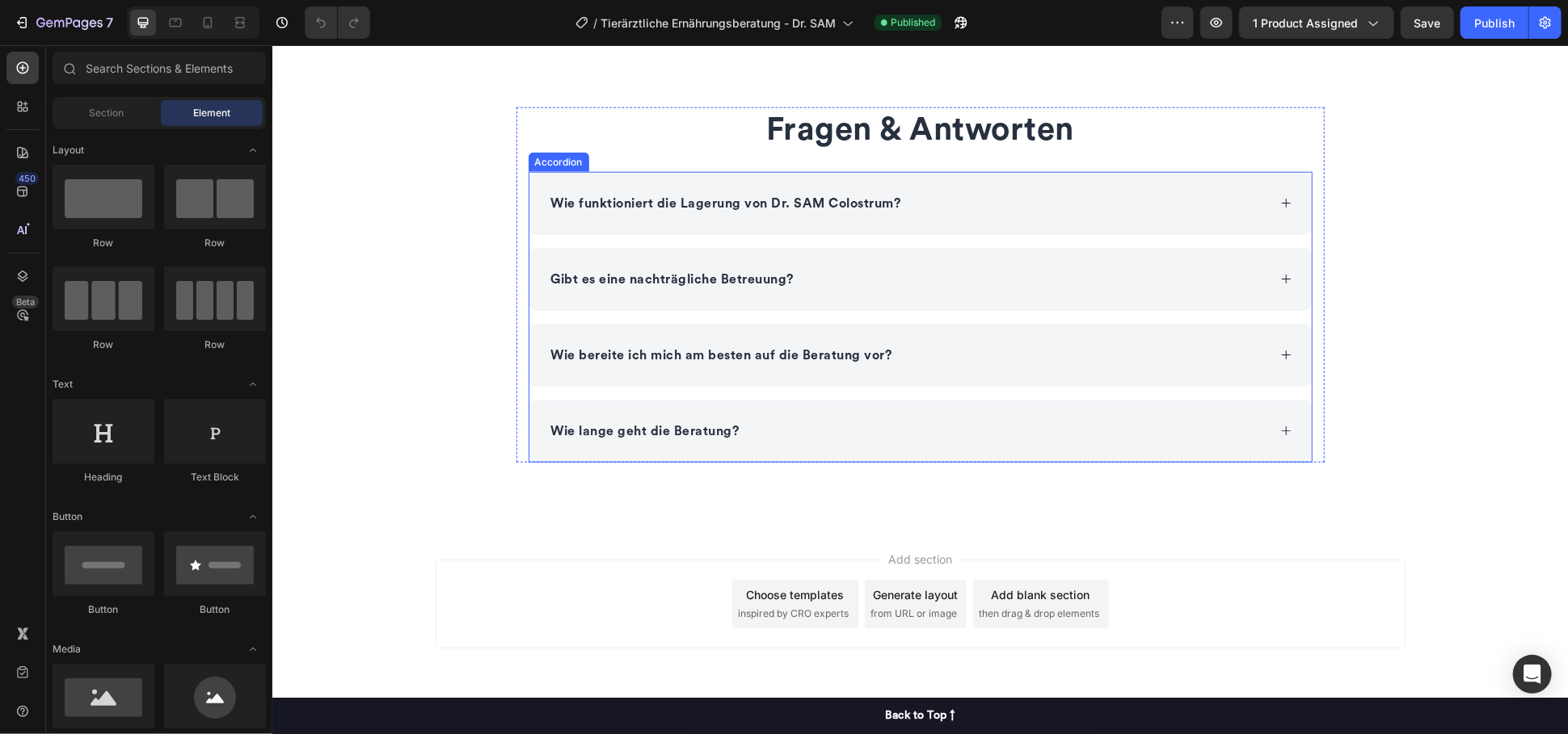
scroll to position [979, 0]
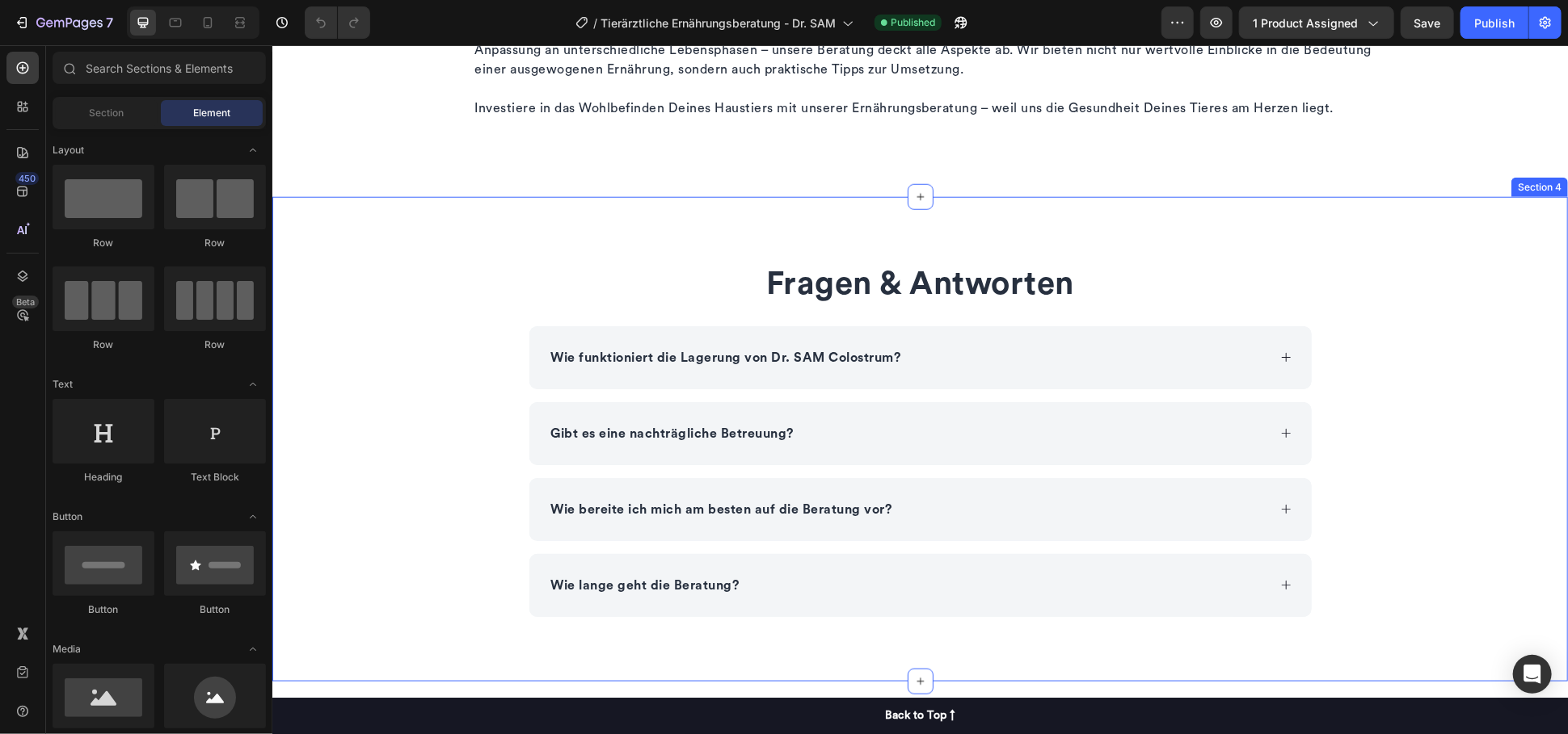
click at [368, 252] on div "Fragen & Antworten Heading Wie funktioniert die Lagerung von Dr. SAM Colostrum?…" at bounding box center [918, 438] width 1295 height 484
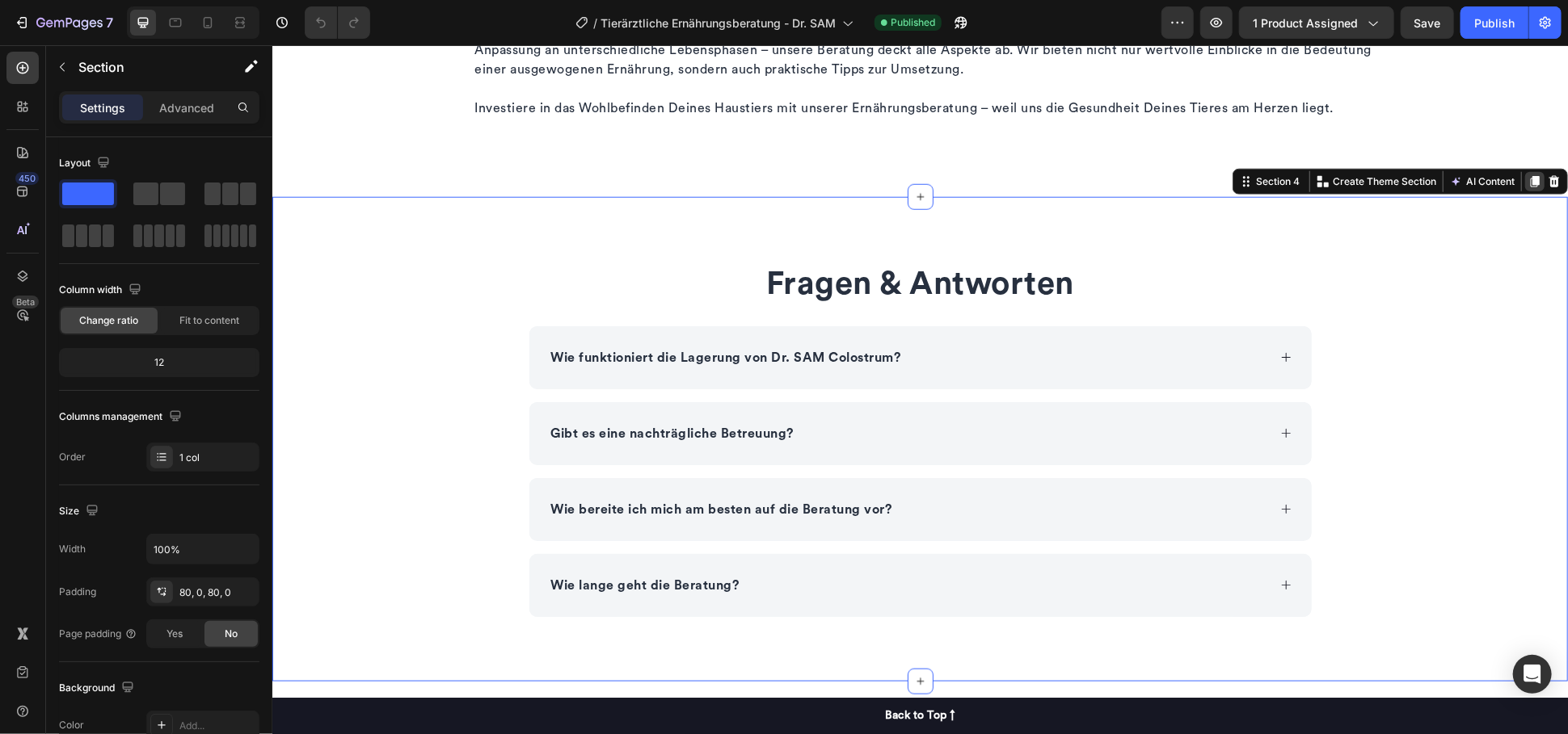
click at [1527, 180] on icon at bounding box center [1533, 181] width 13 height 13
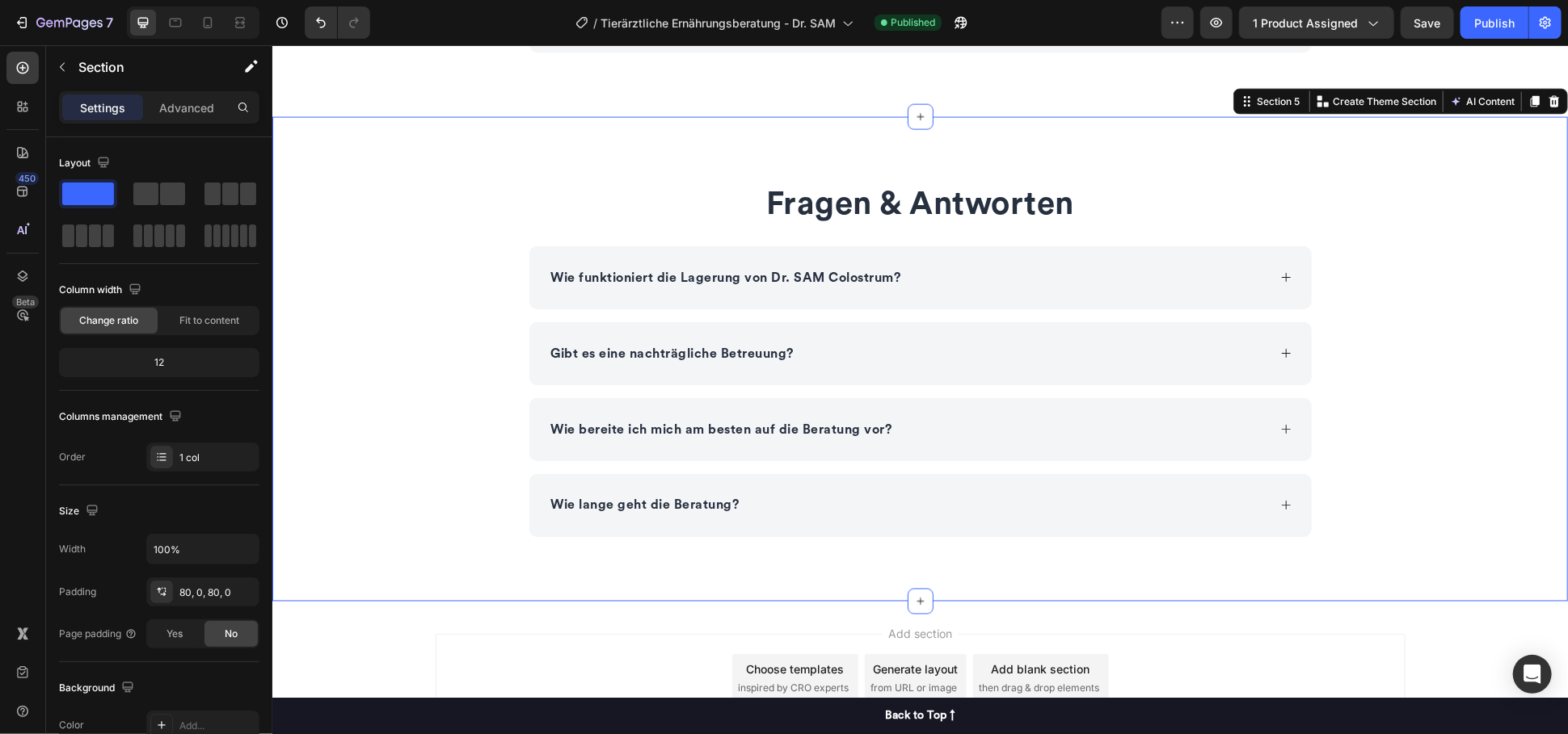
scroll to position [1557, 0]
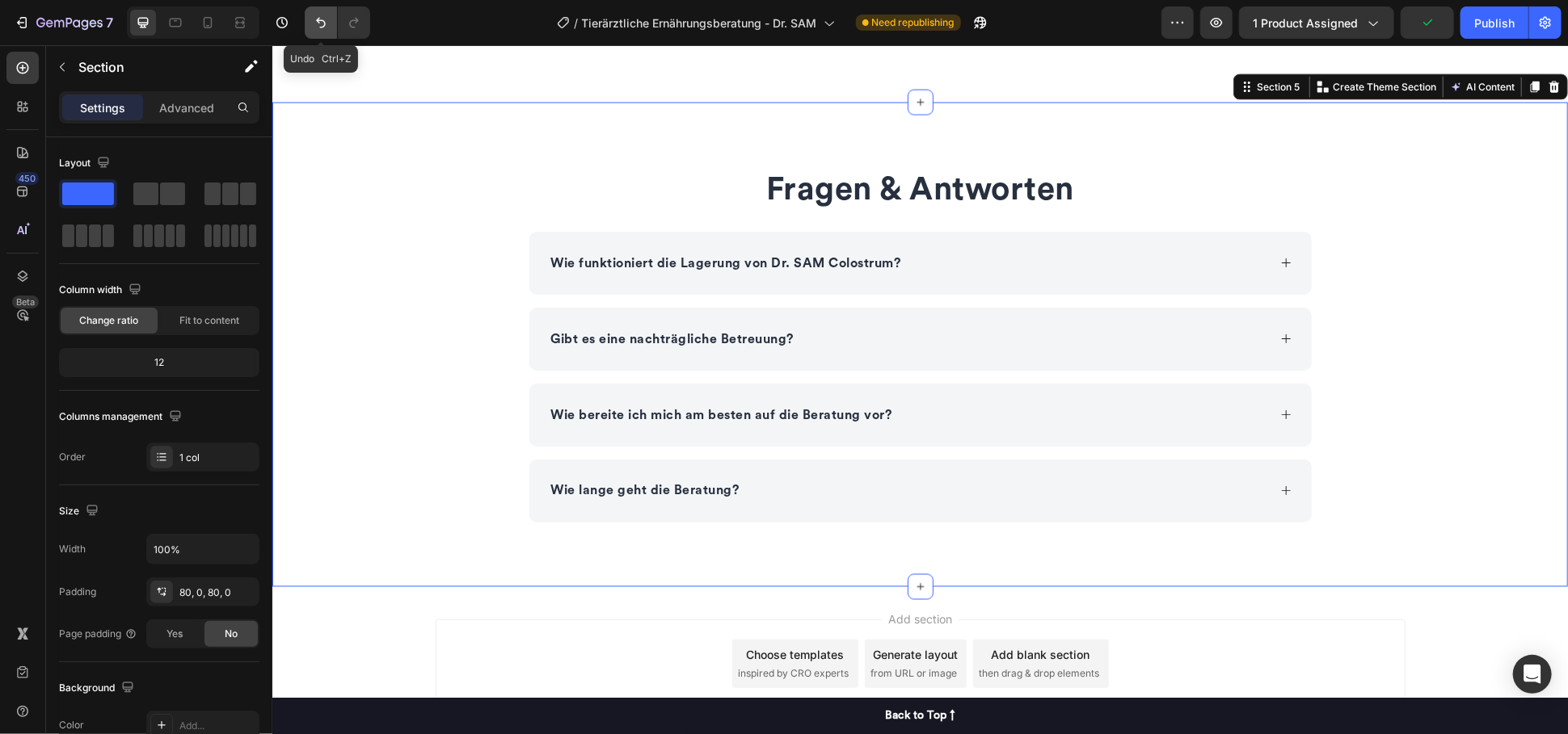
click at [309, 25] on button "Undo/Redo" at bounding box center [321, 22] width 32 height 32
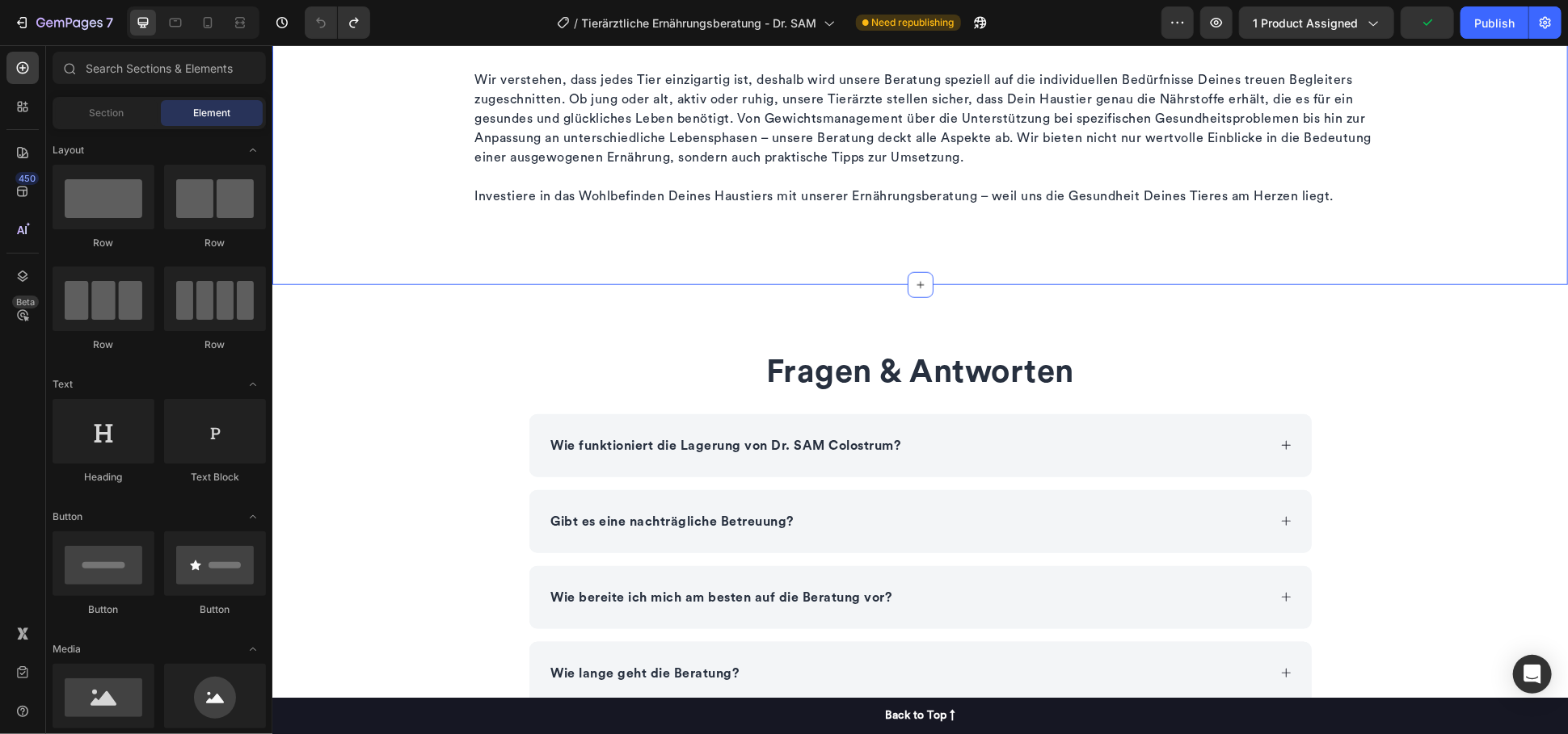
scroll to position [889, 0]
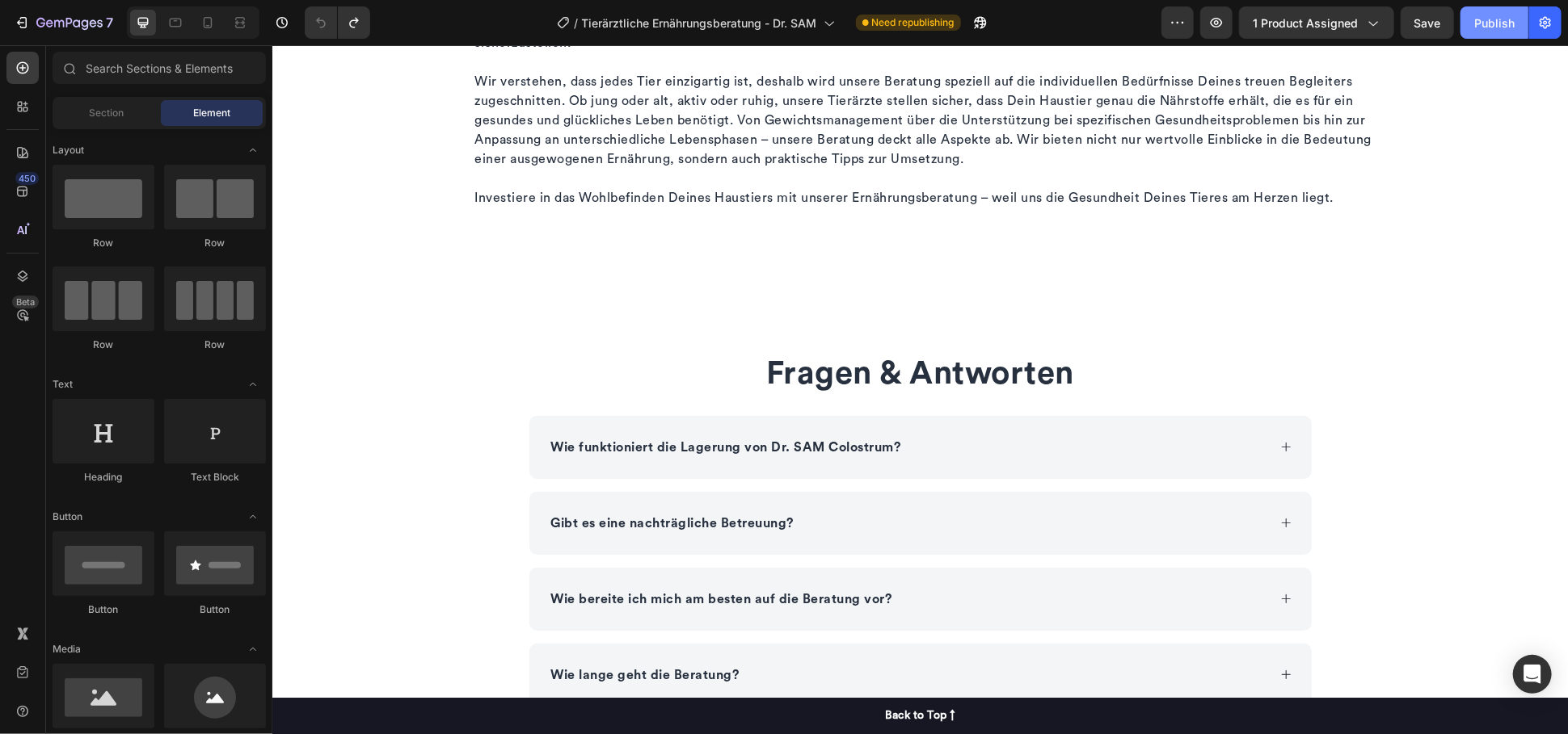
click at [1496, 21] on div "Publish" at bounding box center [1494, 22] width 41 height 17
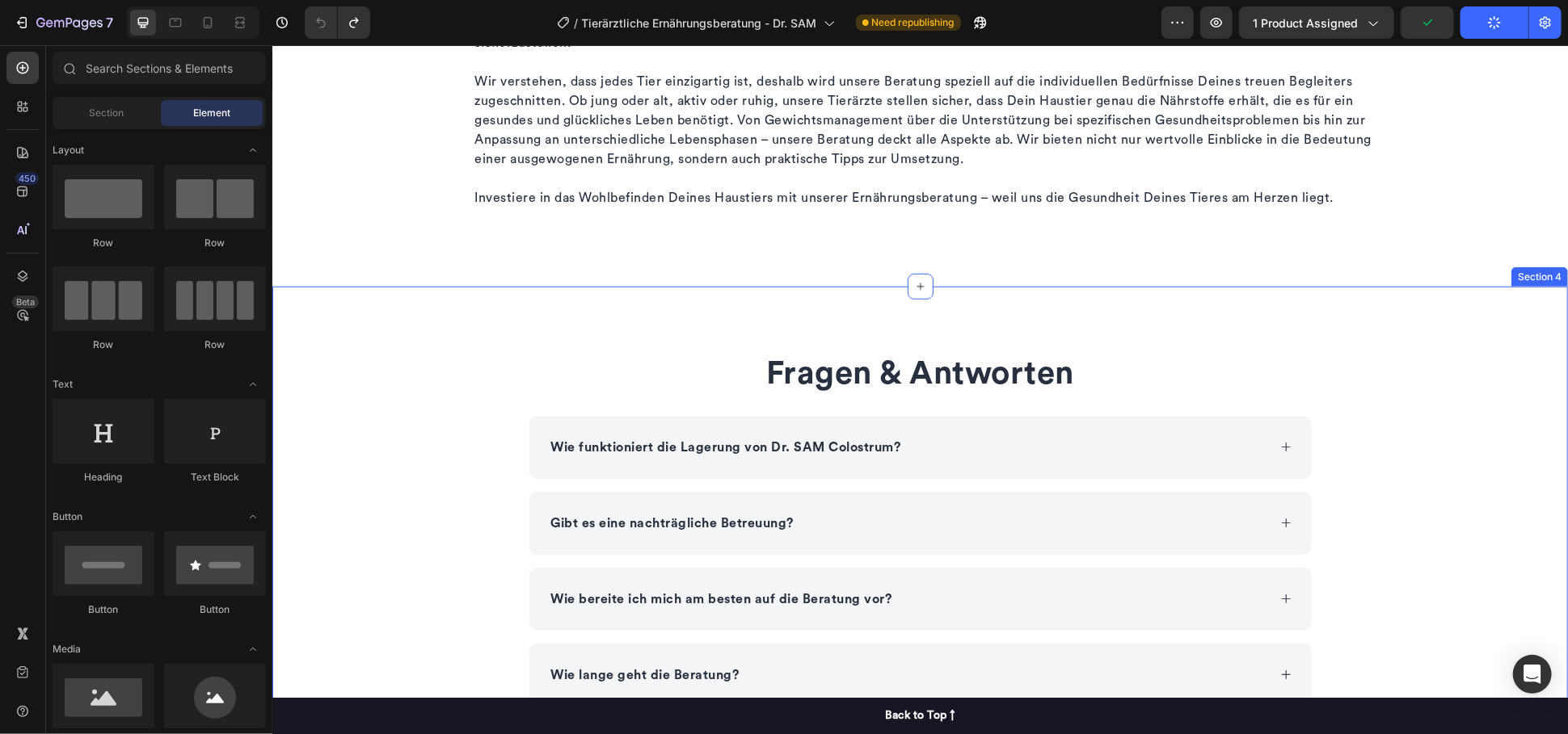
click at [331, 308] on div "Fragen & Antworten Heading Wie funktioniert die Lagerung von Dr. SAM Colostrum?…" at bounding box center [918, 527] width 1295 height 484
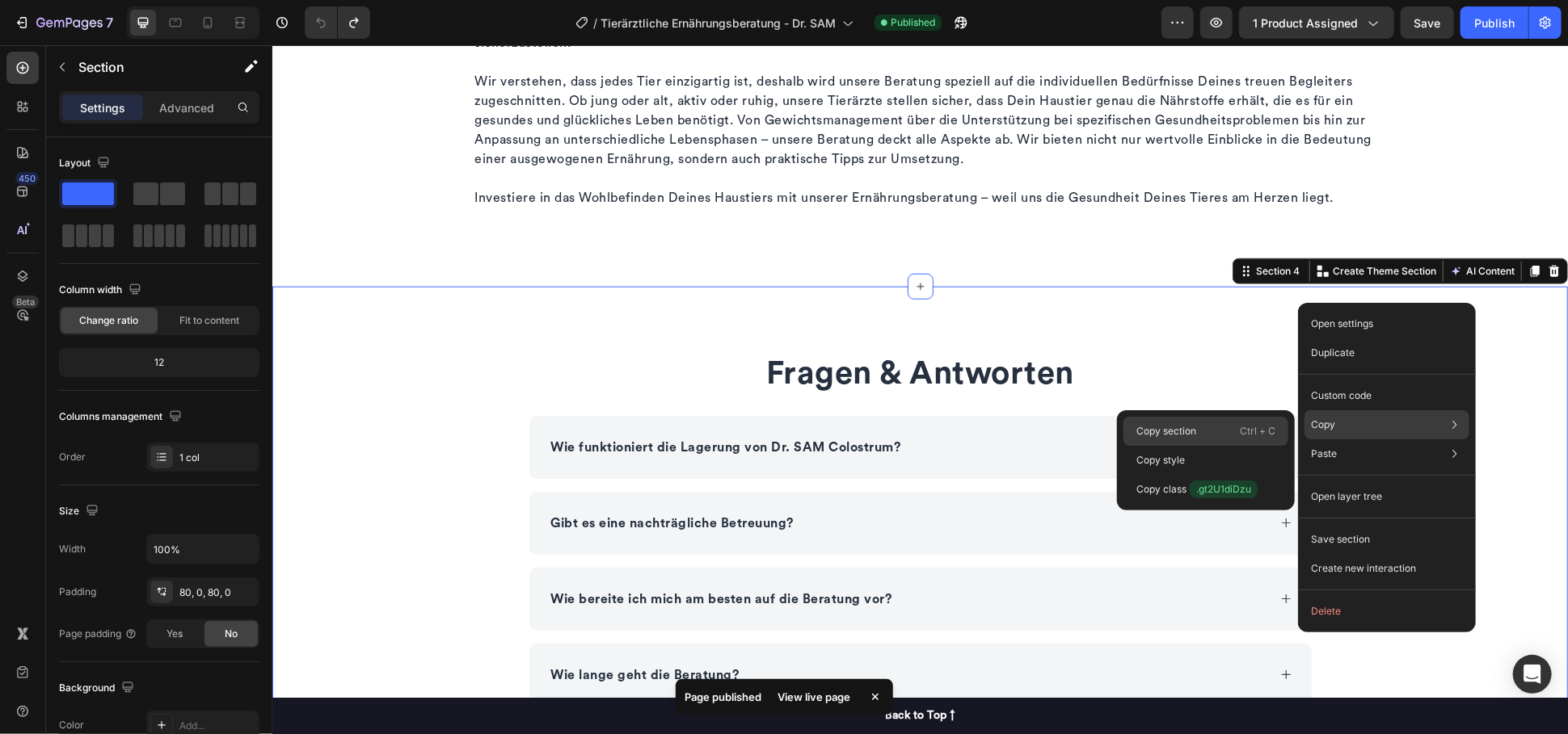
click at [1245, 431] on p "Ctrl + C" at bounding box center [1257, 431] width 36 height 17
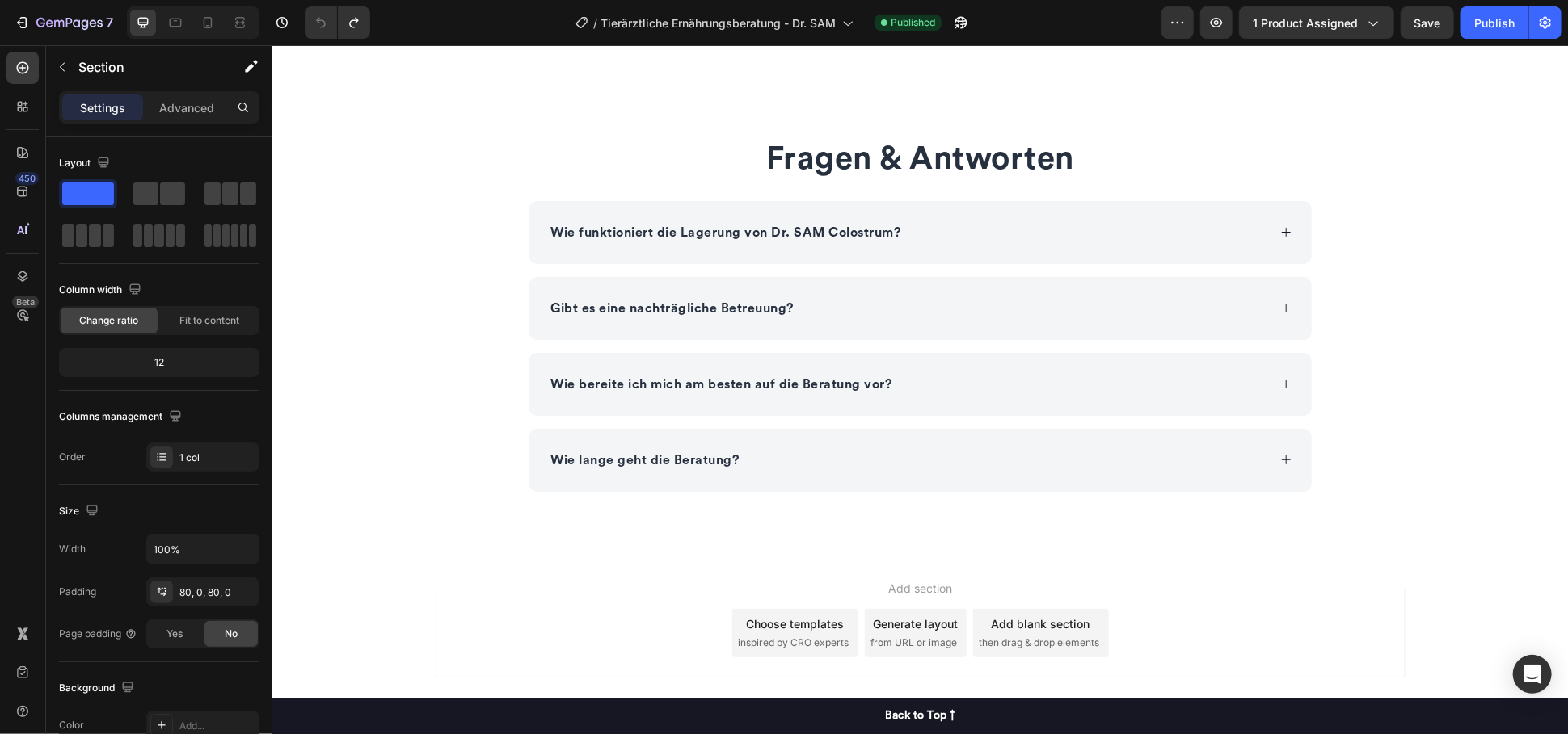
scroll to position [979, 0]
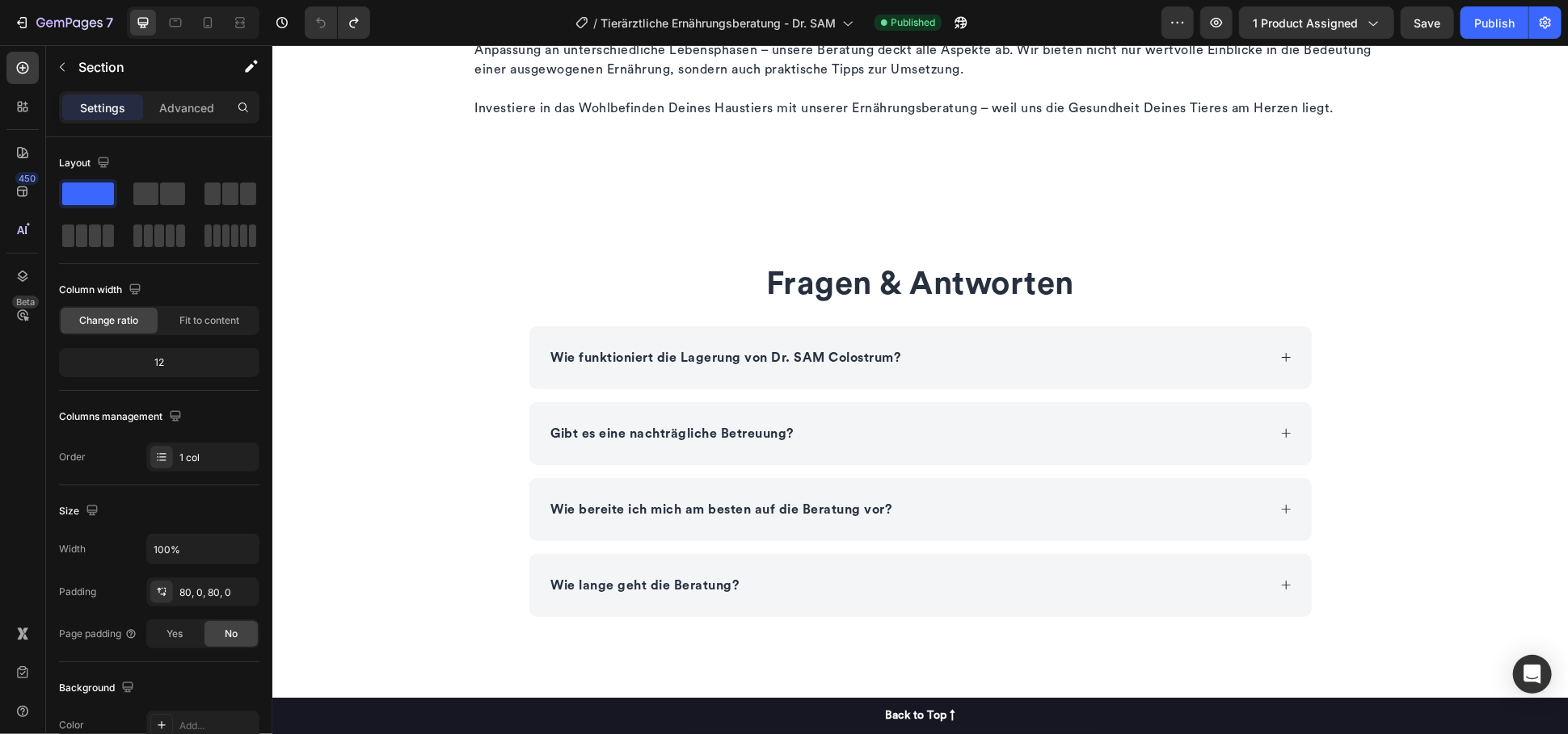
click at [466, 300] on div "Fragen & Antworten Heading Wie funktioniert die Lagerung von Dr. SAM Colostrum?…" at bounding box center [918, 439] width 1295 height 355
click at [406, 369] on div "Fragen & Antworten Heading Wie funktioniert die Lagerung von Dr. SAM Colostrum?…" at bounding box center [918, 439] width 1295 height 355
click at [1280, 284] on h2 "Fragen & Antworten" at bounding box center [919, 284] width 784 height 46
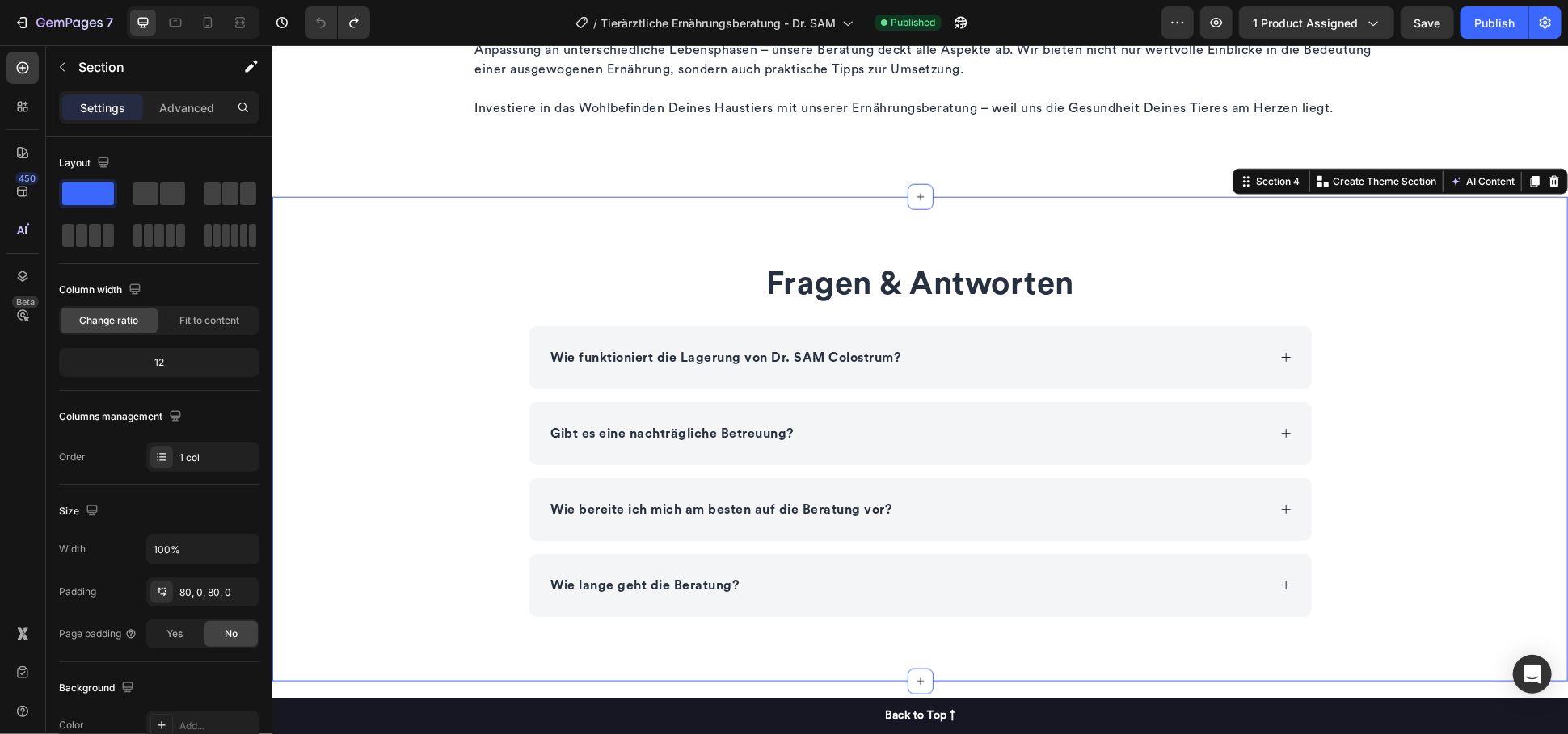
click at [1458, 273] on div "Fragen & Antworten Heading Wie funktioniert die Lagerung von Dr. SAM Colostrum?…" at bounding box center [918, 439] width 1295 height 355
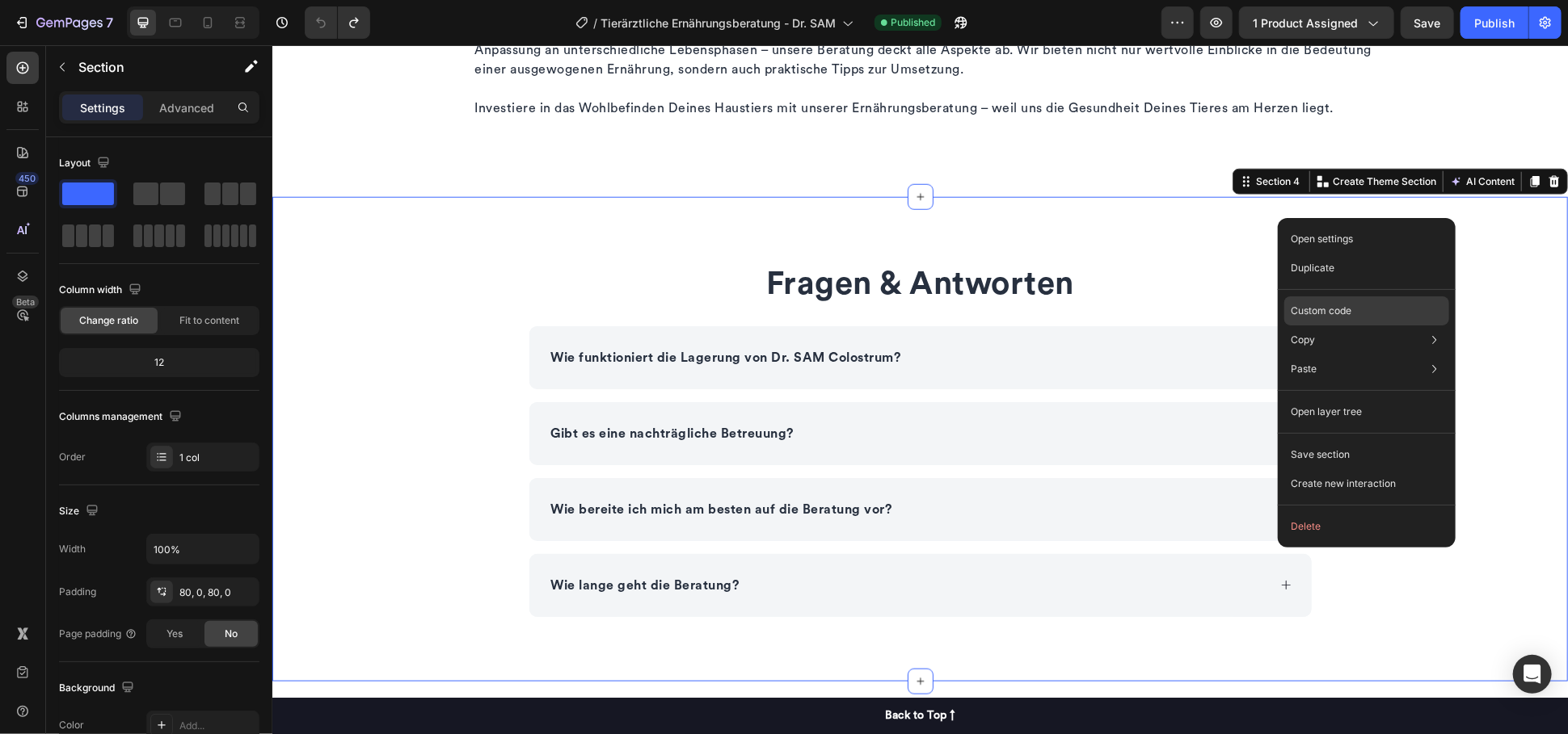
click at [1357, 354] on div "Custom code" at bounding box center [1367, 369] width 165 height 29
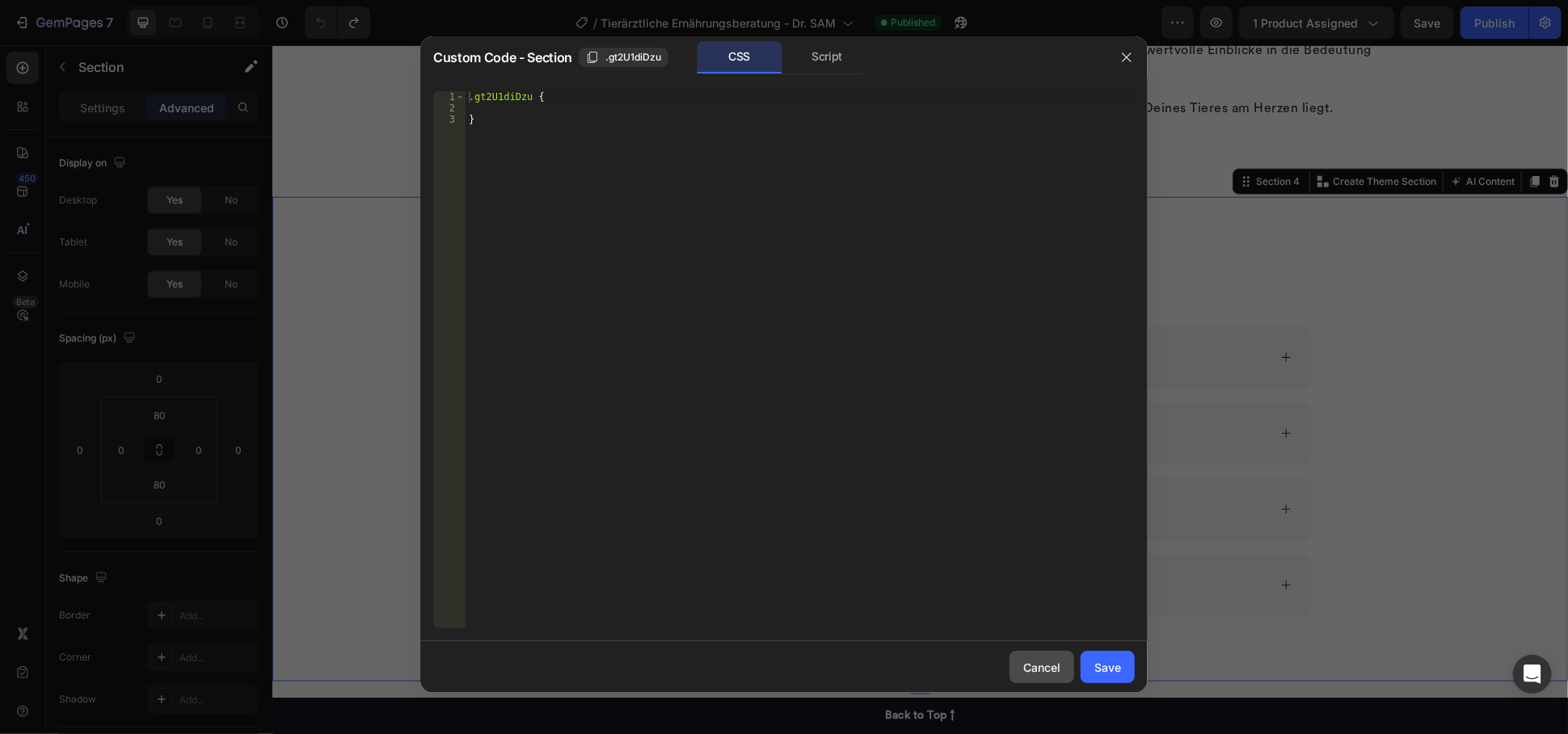
click at [1028, 656] on button "Cancel" at bounding box center [1041, 666] width 65 height 32
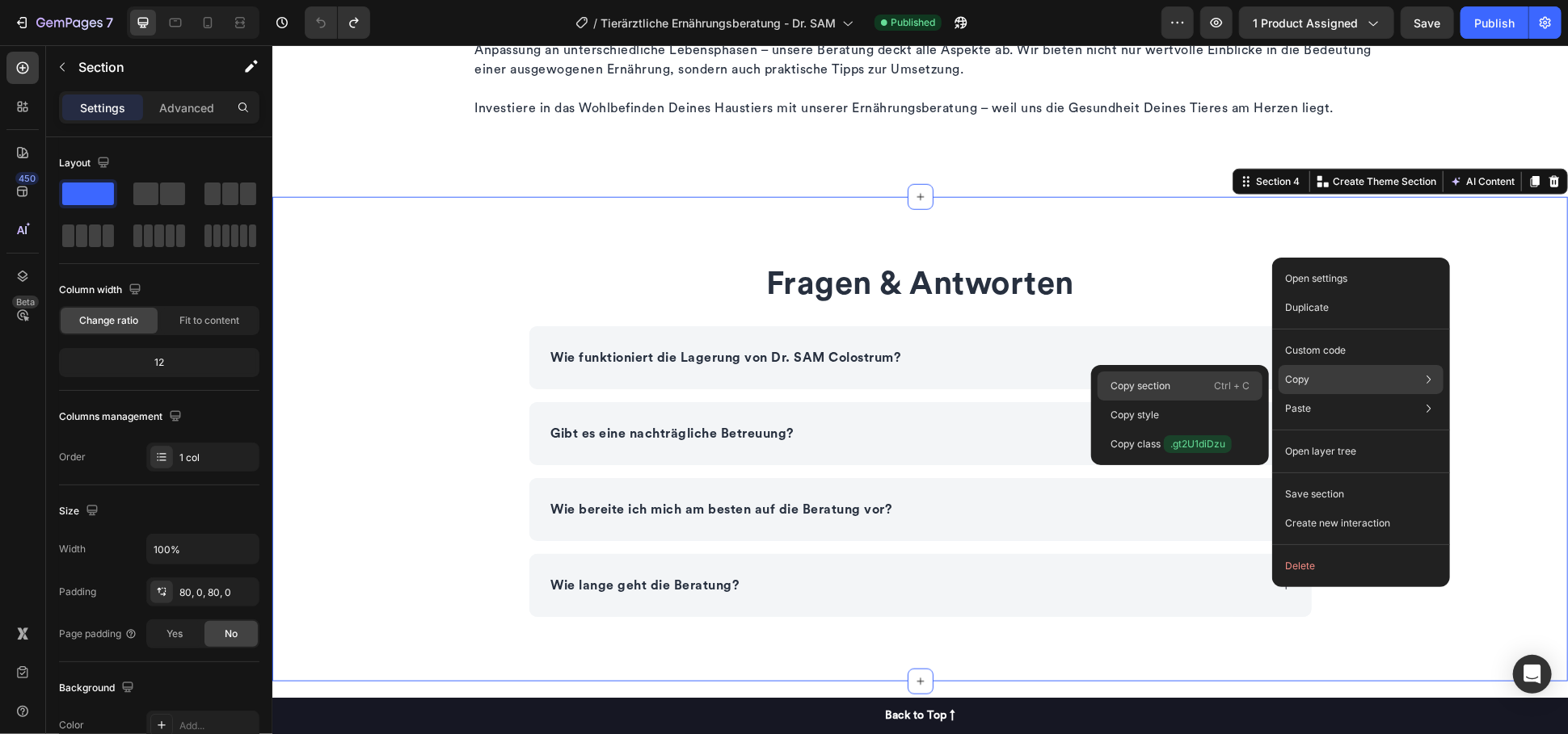
click at [1174, 401] on div "Copy section Ctrl + C" at bounding box center [1180, 416] width 165 height 29
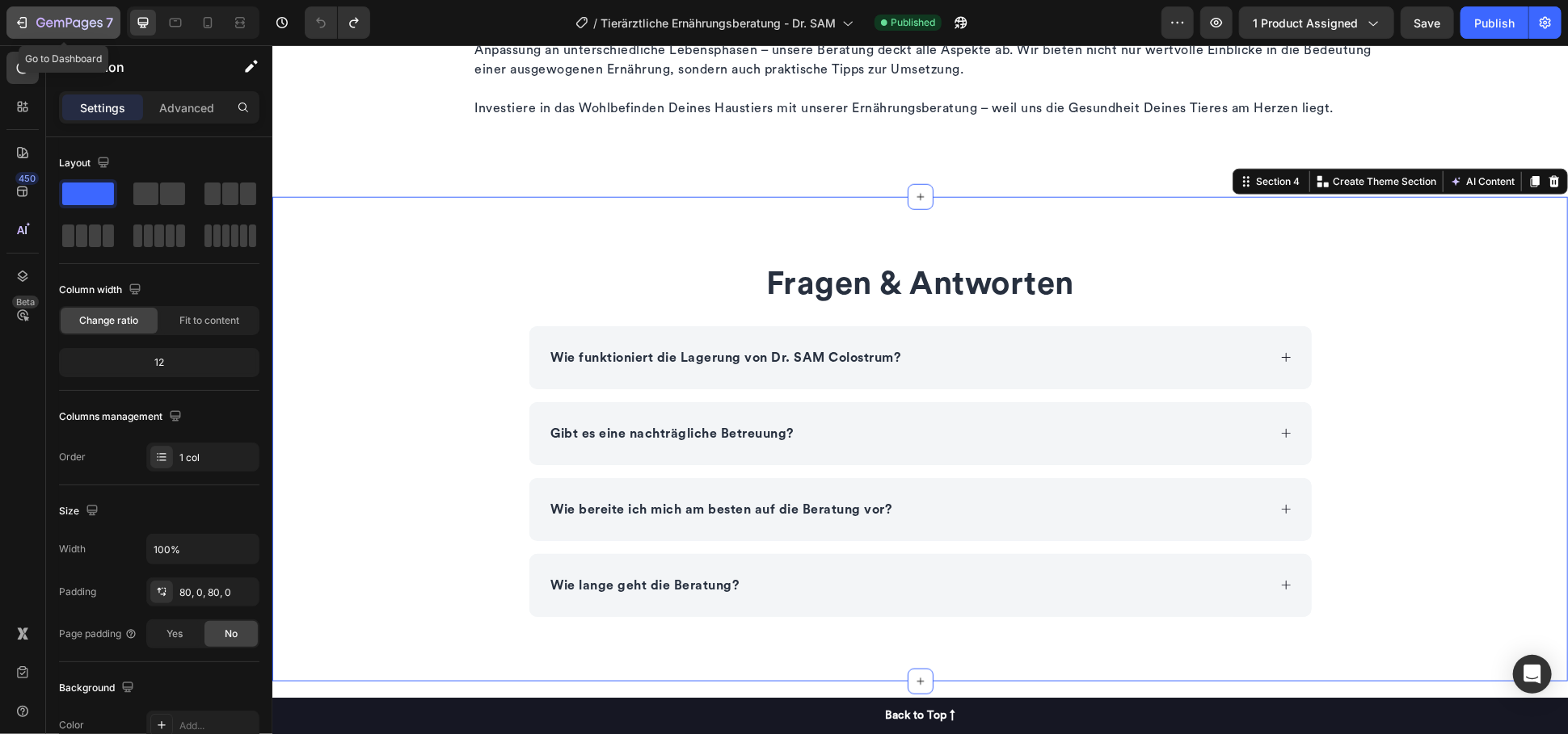
click at [56, 24] on icon "button" at bounding box center [69, 23] width 66 height 14
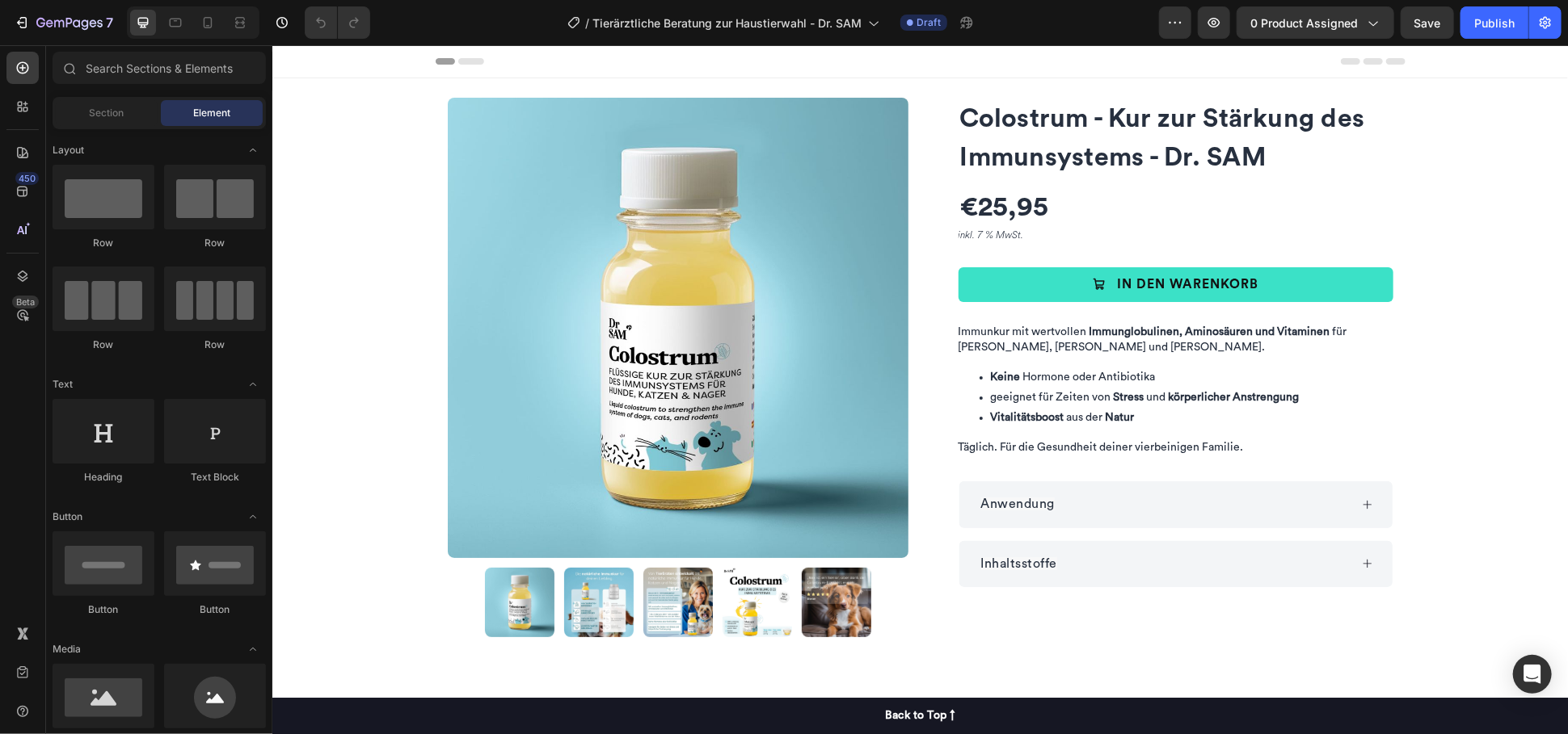
click at [613, 184] on img at bounding box center [677, 327] width 460 height 460
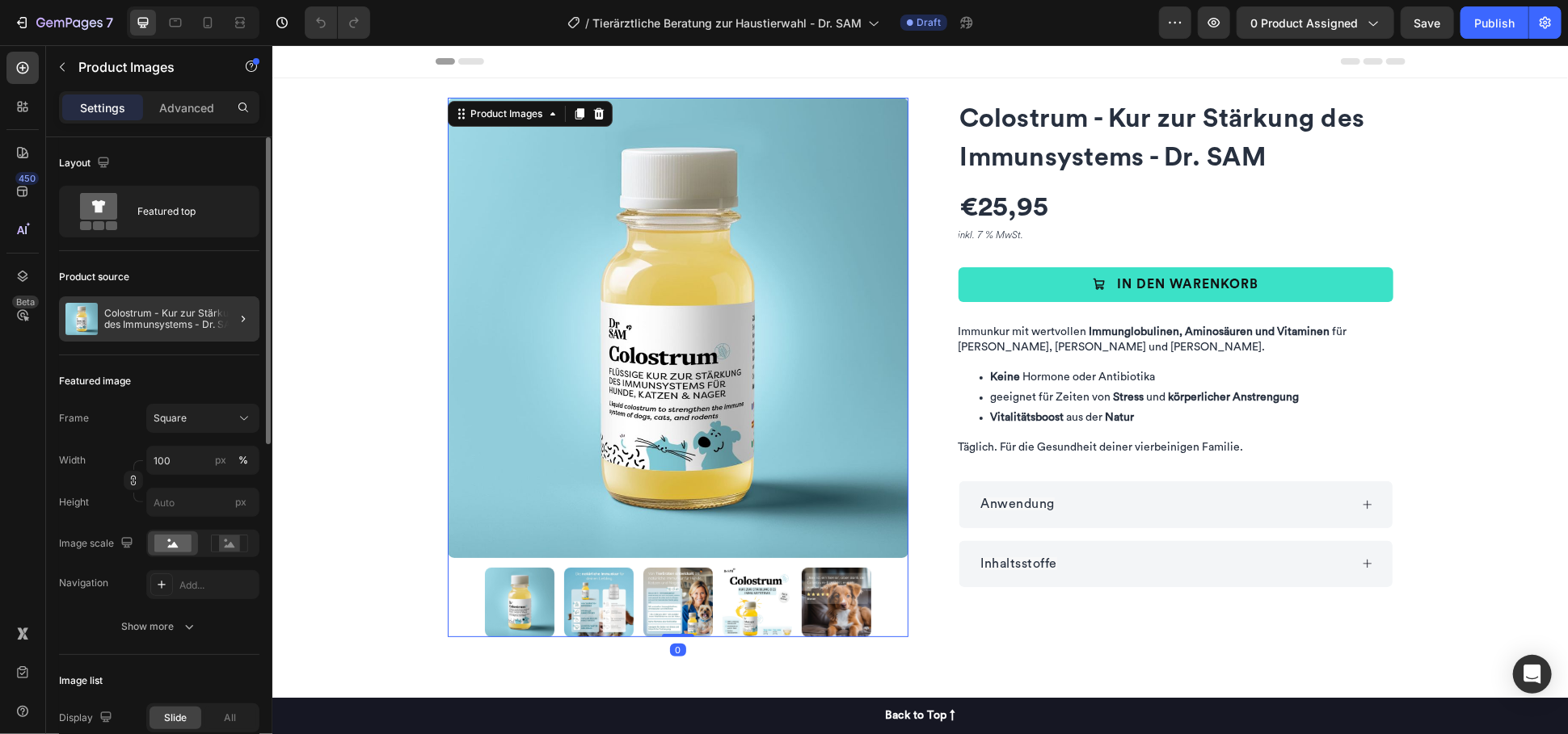
click at [223, 318] on div at bounding box center [236, 318] width 46 height 46
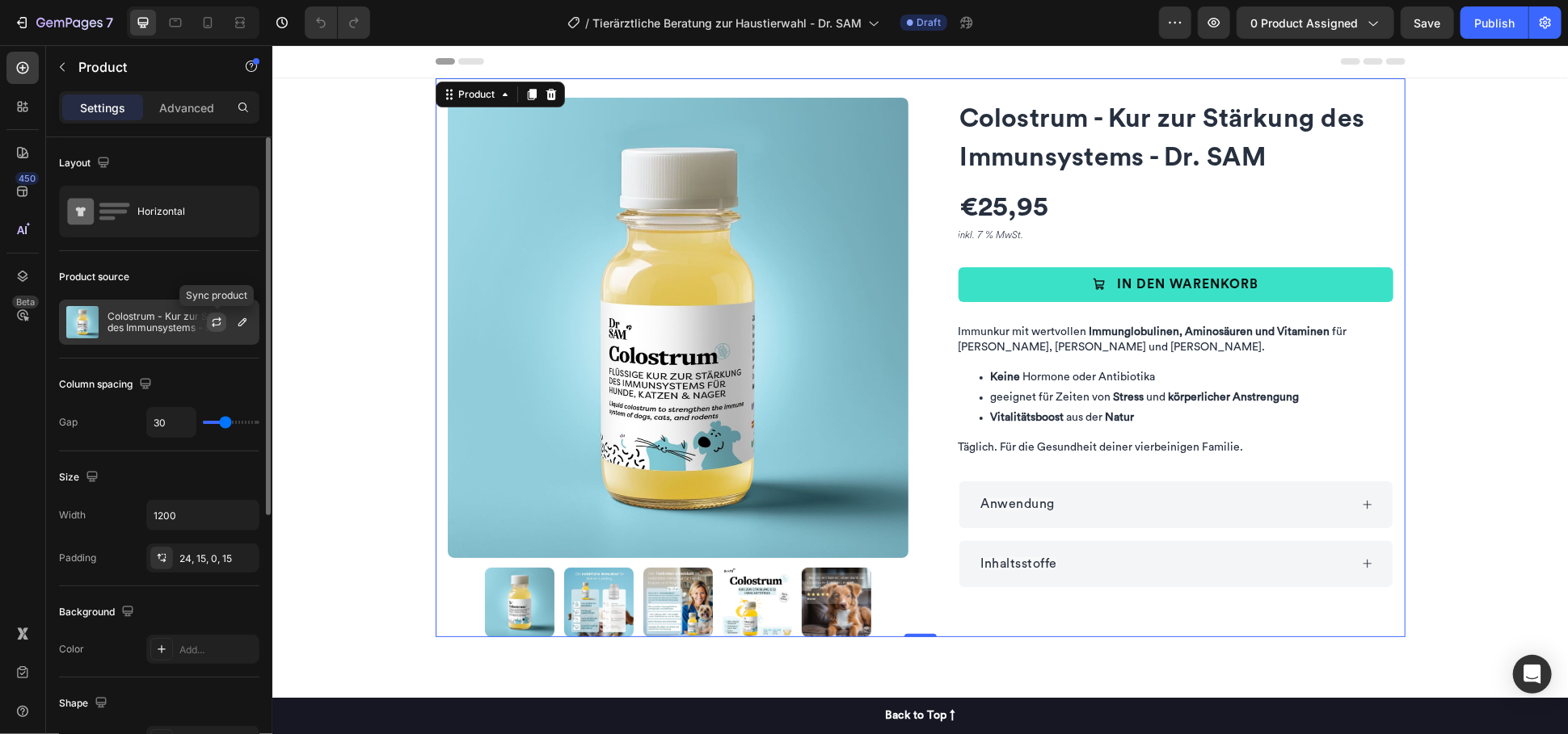
click at [218, 318] on icon "button" at bounding box center [217, 319] width 9 height 5
click at [245, 320] on icon "button" at bounding box center [242, 322] width 8 height 8
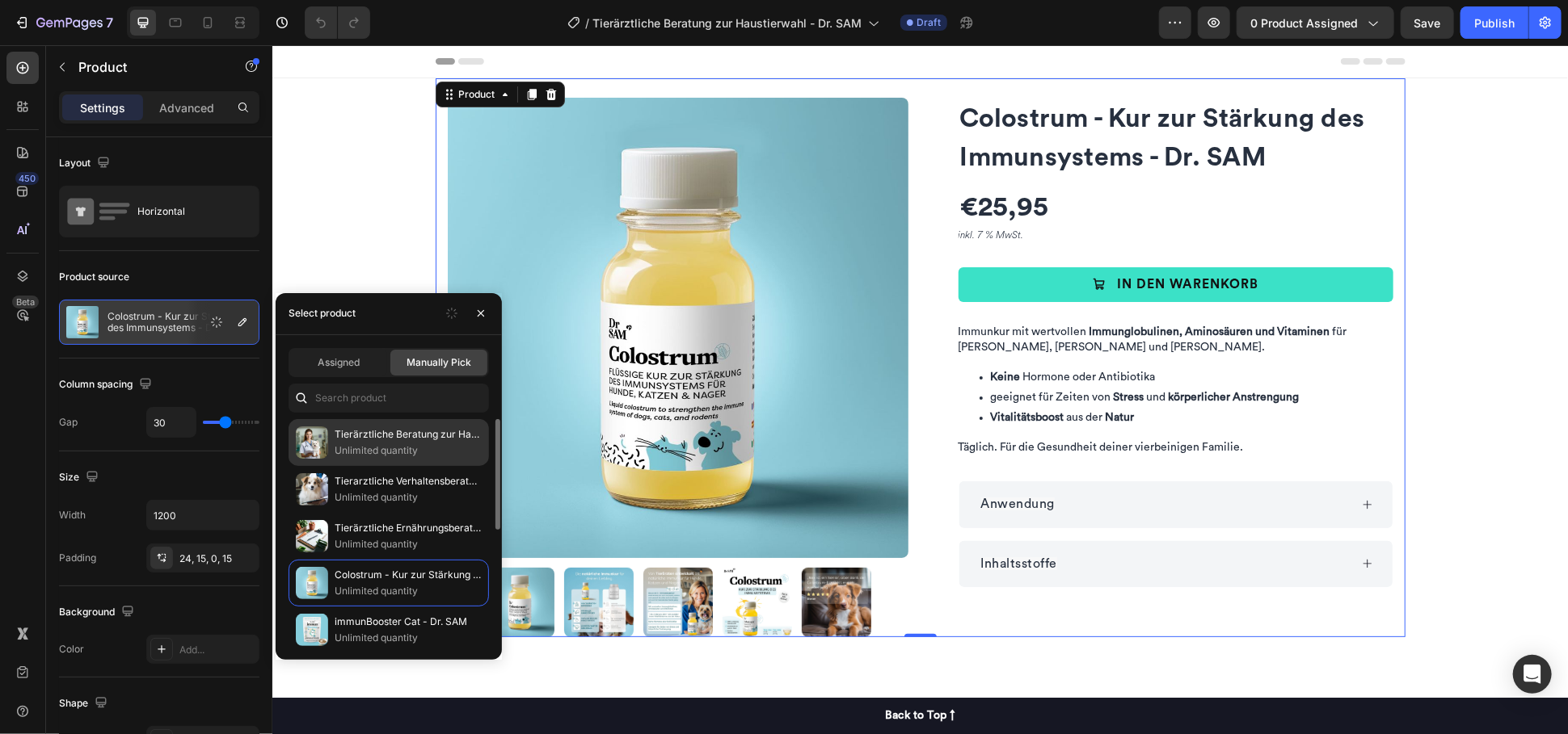
click at [422, 448] on p "Unlimited quantity" at bounding box center [407, 450] width 147 height 17
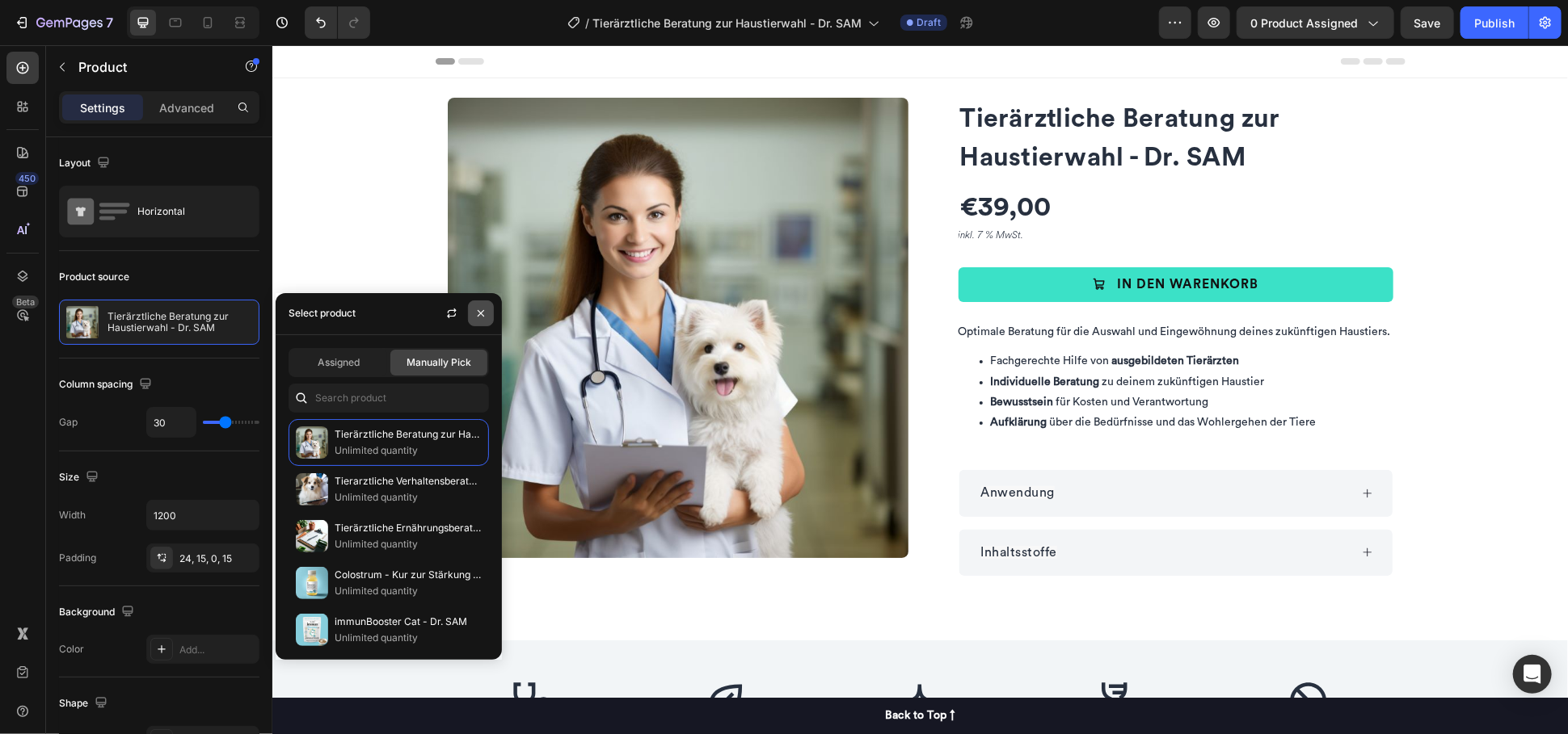
click at [483, 313] on icon "button" at bounding box center [480, 313] width 13 height 13
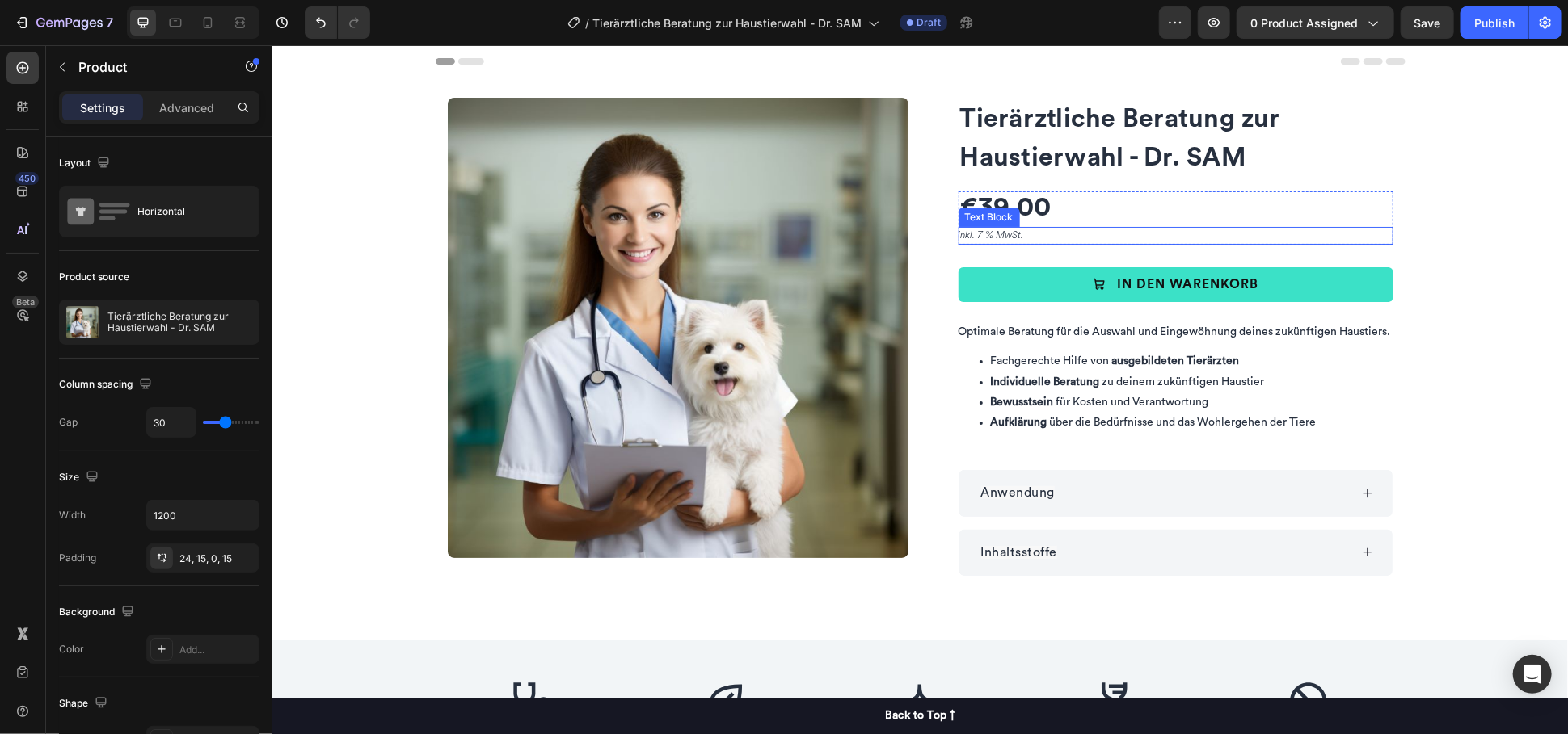
click at [978, 231] on p "inkl. 7 % MwSt." at bounding box center [1175, 235] width 434 height 17
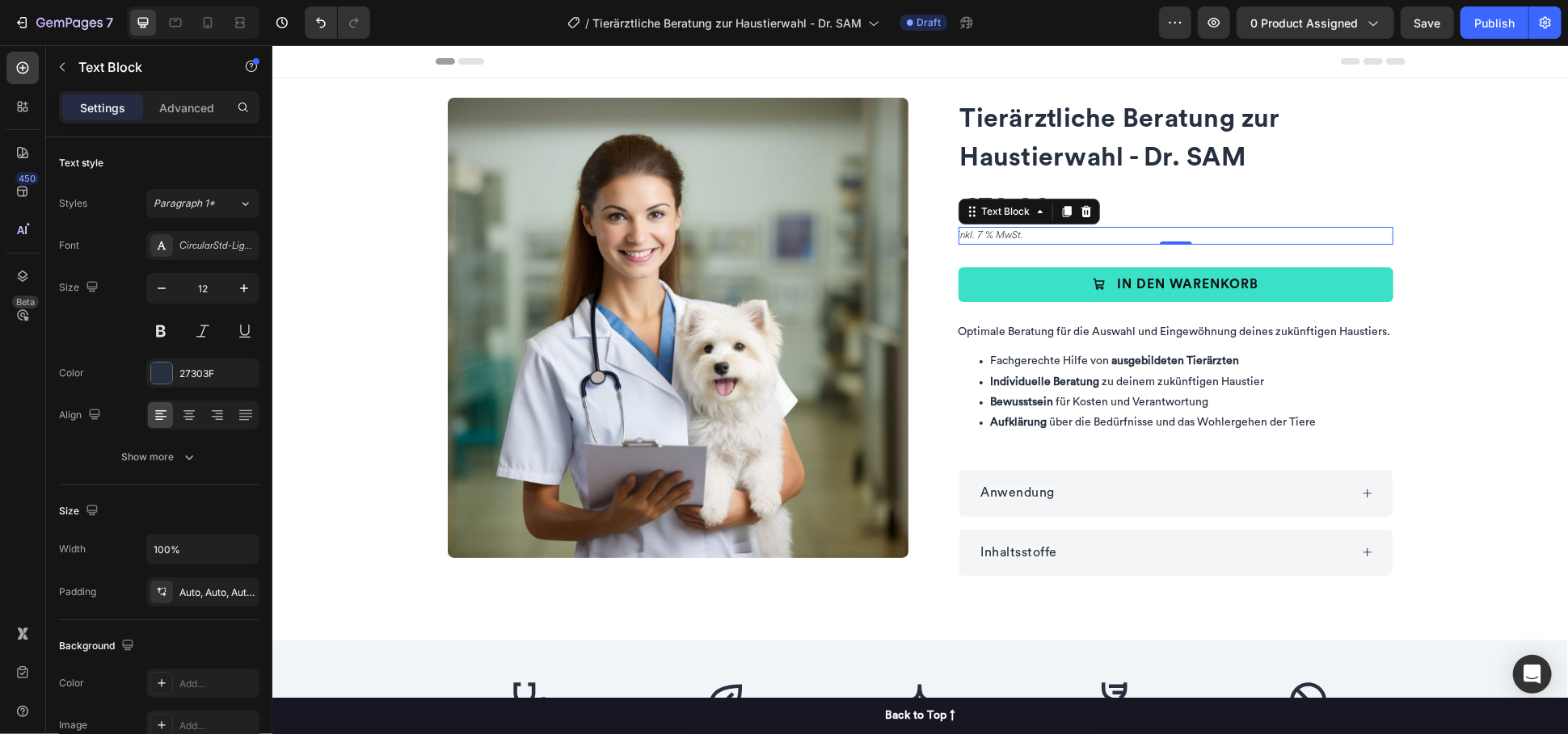
click at [978, 231] on p "inkl. 7 % MwSt." at bounding box center [1175, 235] width 434 height 17
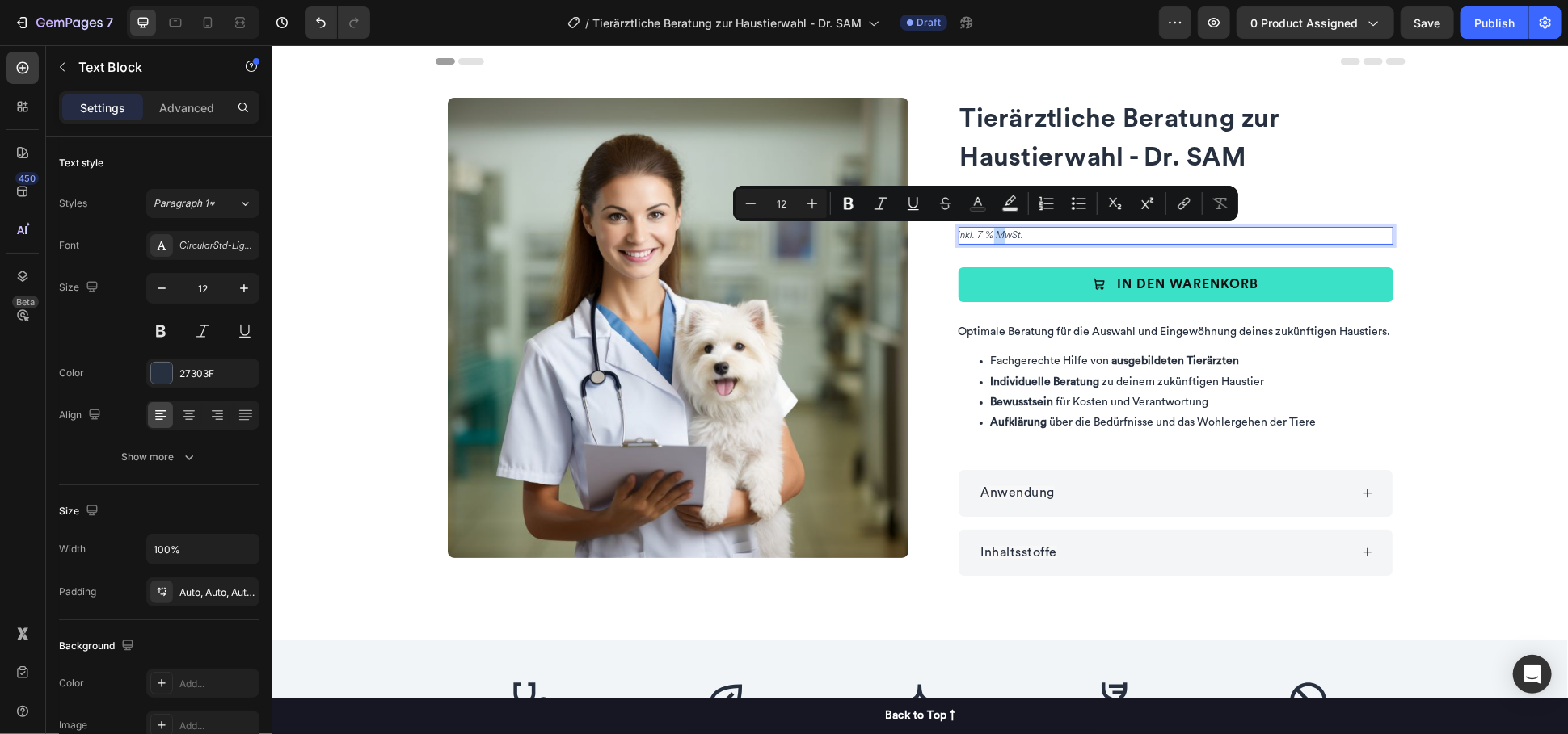
click at [978, 236] on p "inkl. 7 % MwSt." at bounding box center [1175, 235] width 434 height 17
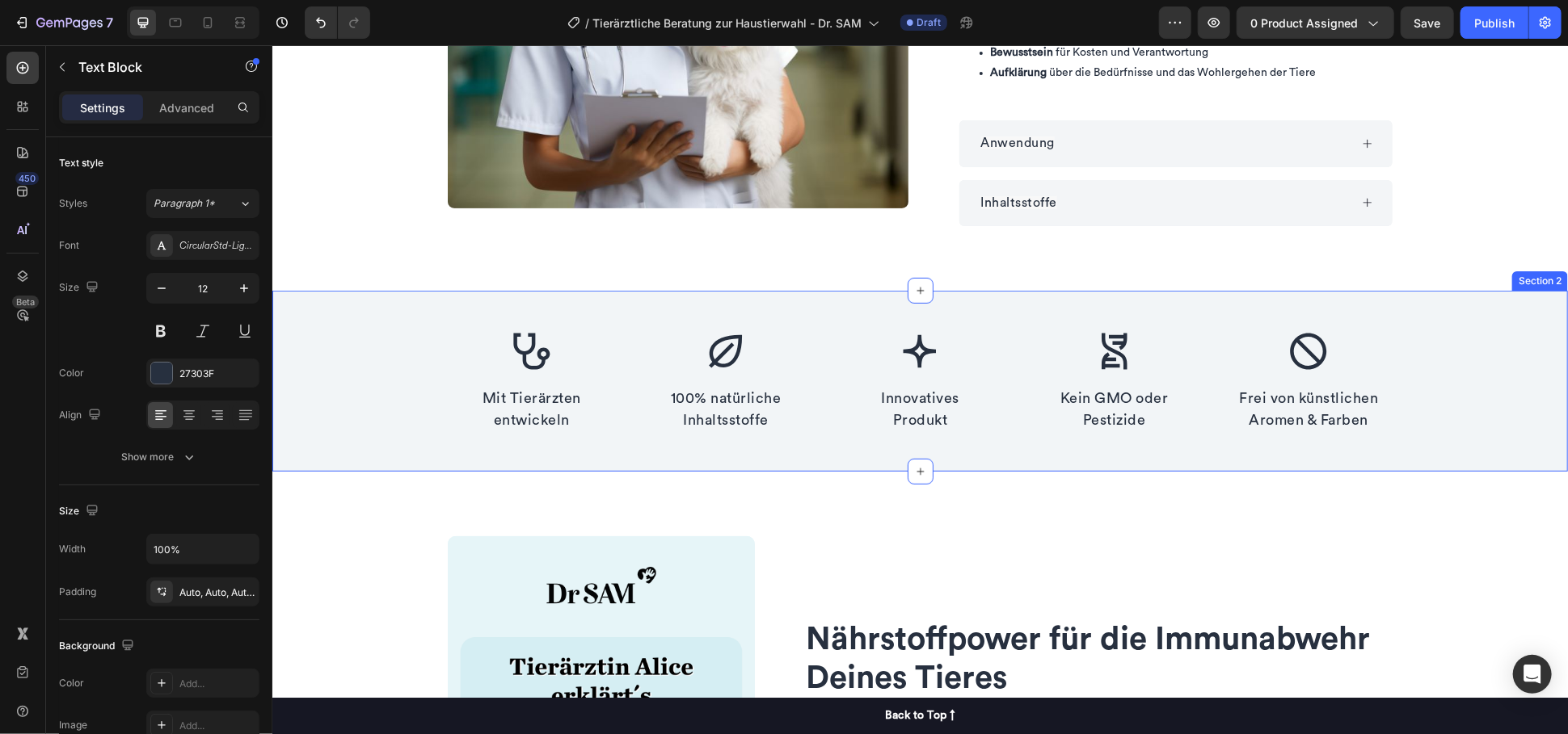
scroll to position [358, 0]
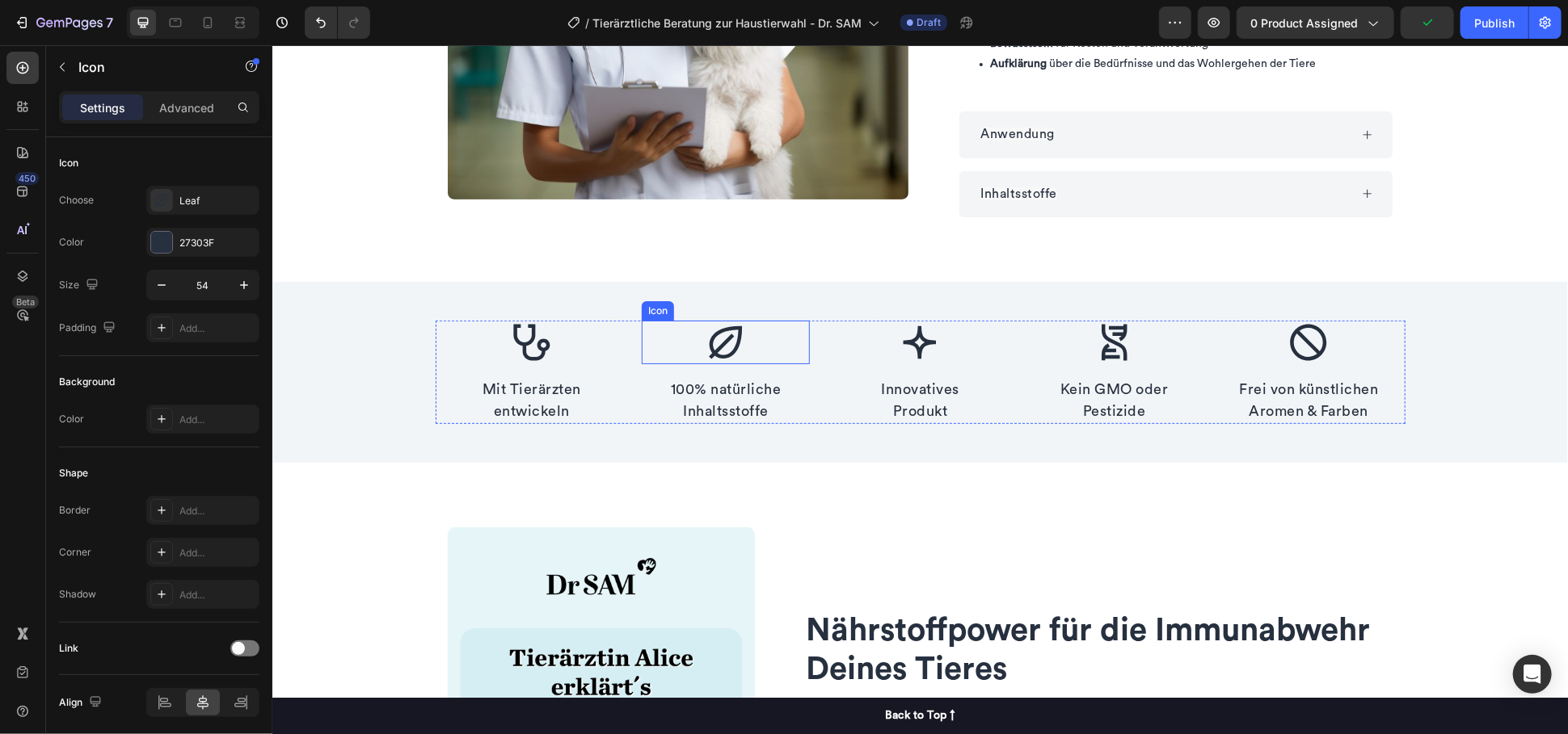
click at [669, 348] on div "Icon" at bounding box center [725, 341] width 168 height 44
click at [733, 312] on div at bounding box center [739, 305] width 19 height 19
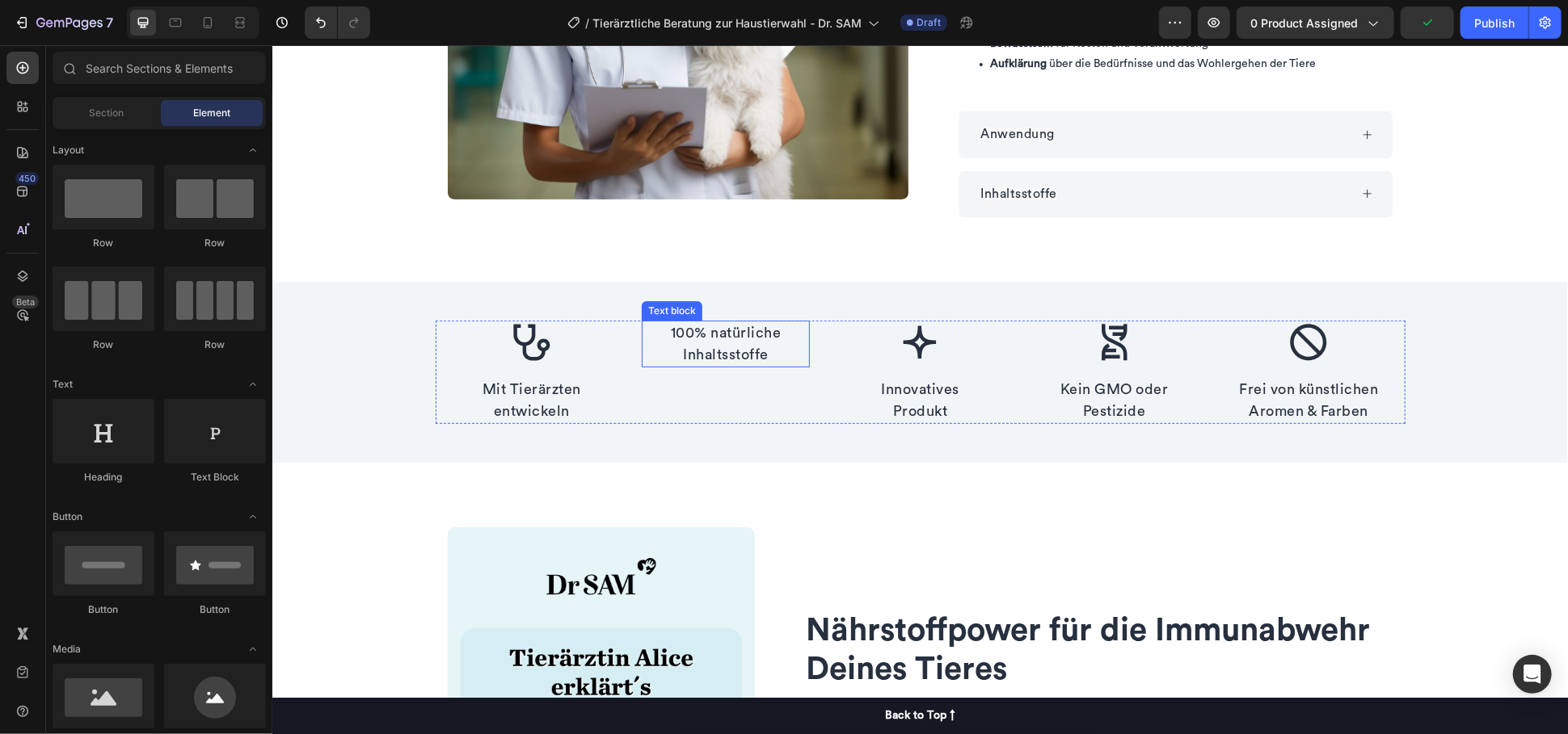
click at [745, 338] on p "100% natürliche Inhaltsstoffe" at bounding box center [725, 343] width 165 height 44
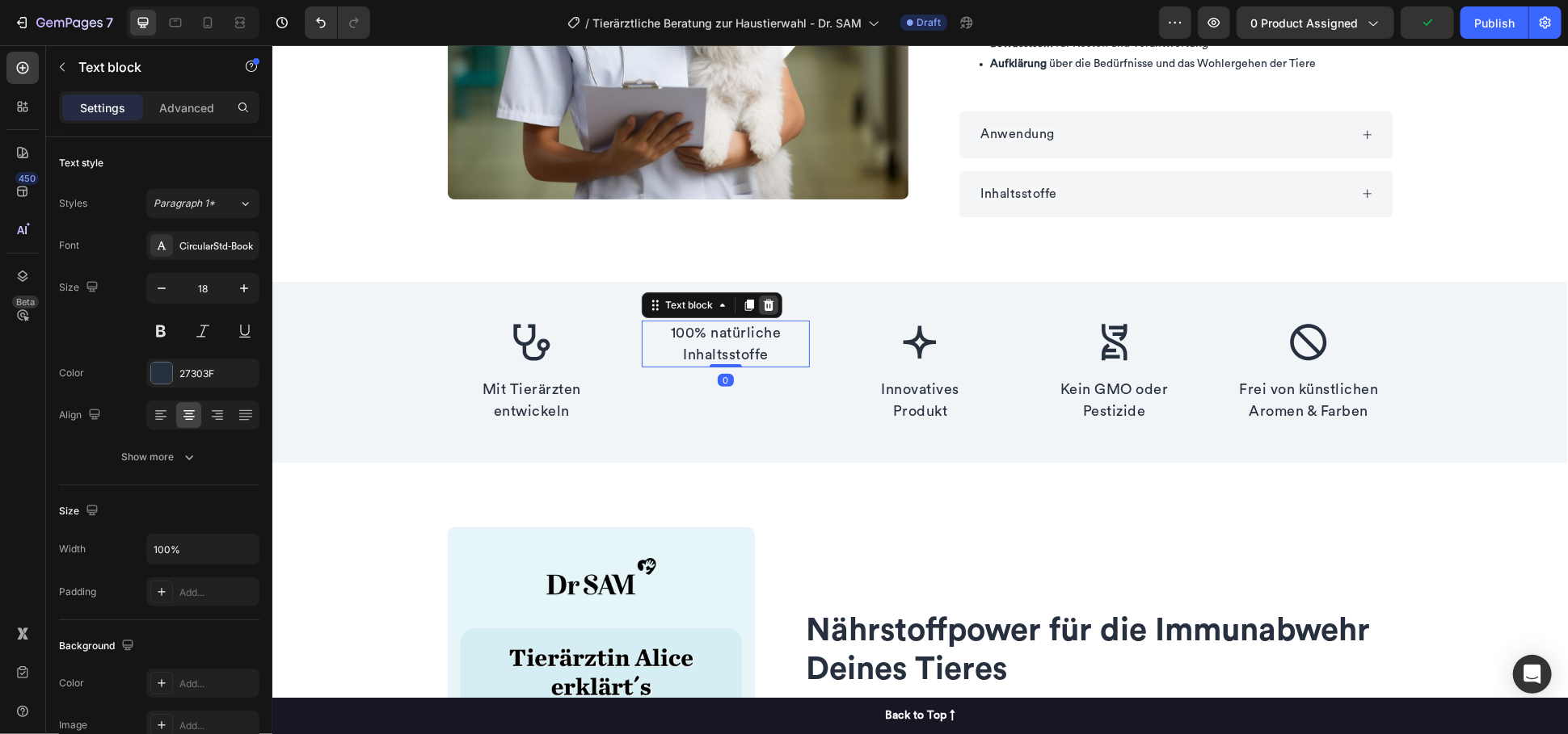
click at [767, 300] on div at bounding box center [767, 305] width 19 height 19
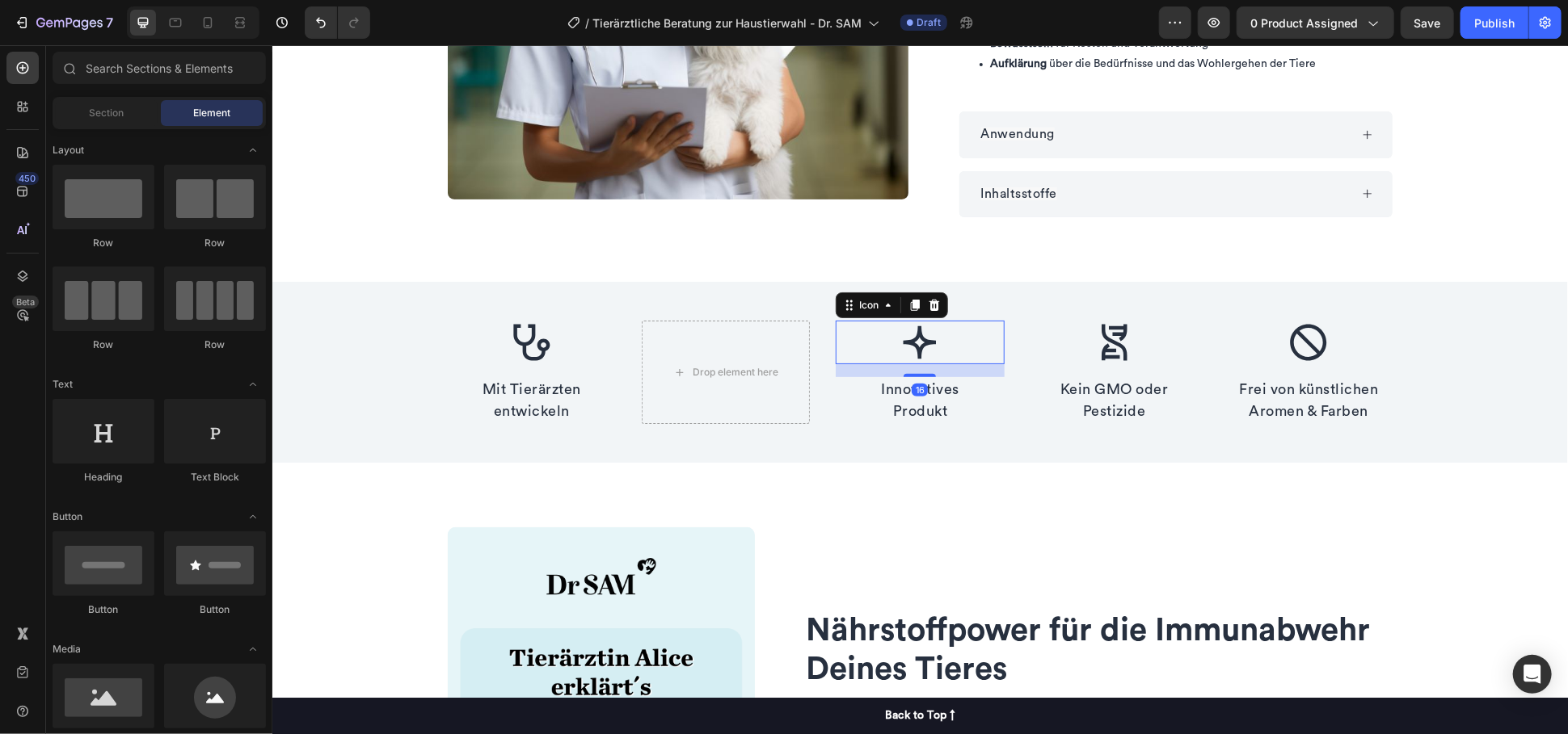
click at [885, 337] on div "Icon 16" at bounding box center [918, 341] width 168 height 44
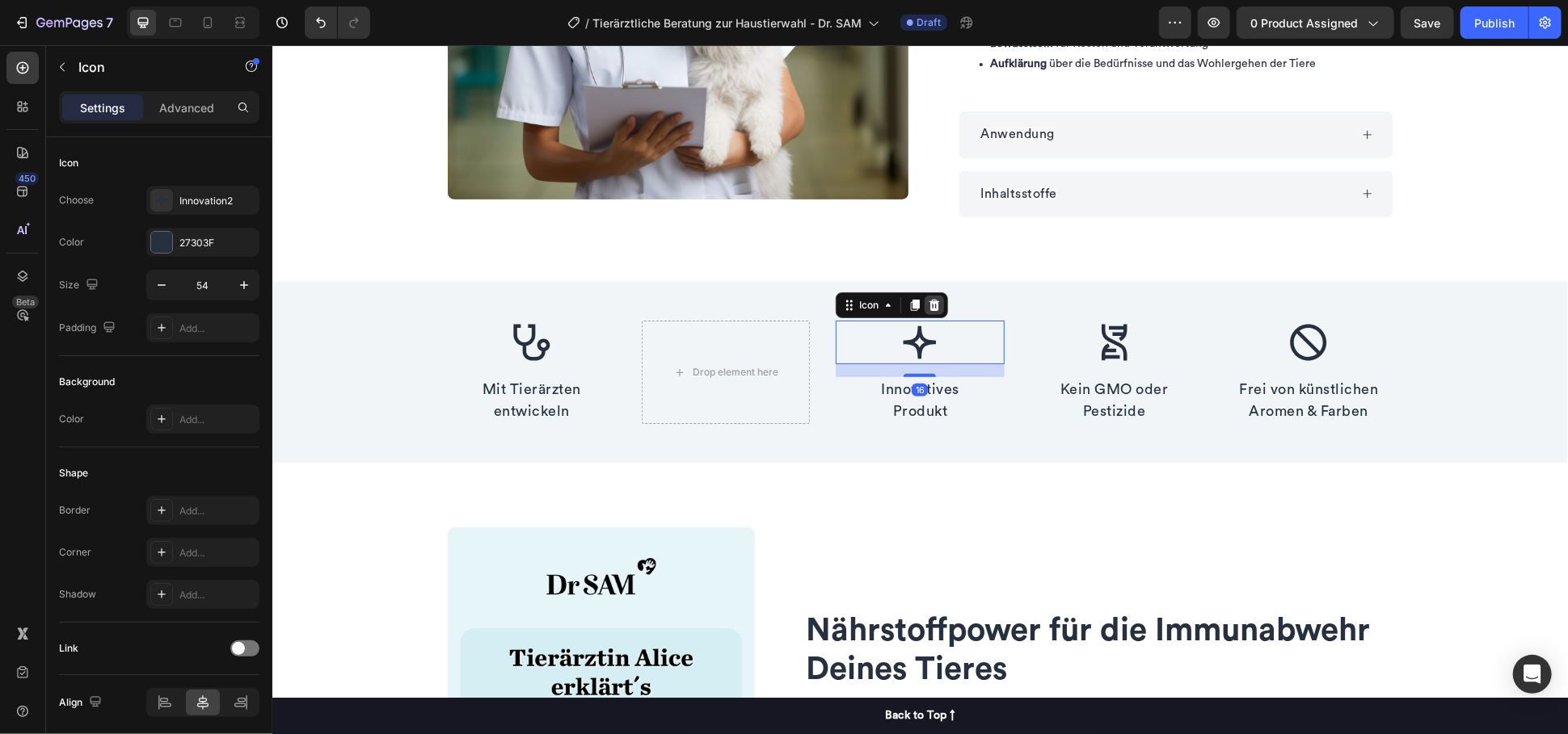
click at [929, 309] on icon at bounding box center [934, 305] width 11 height 12
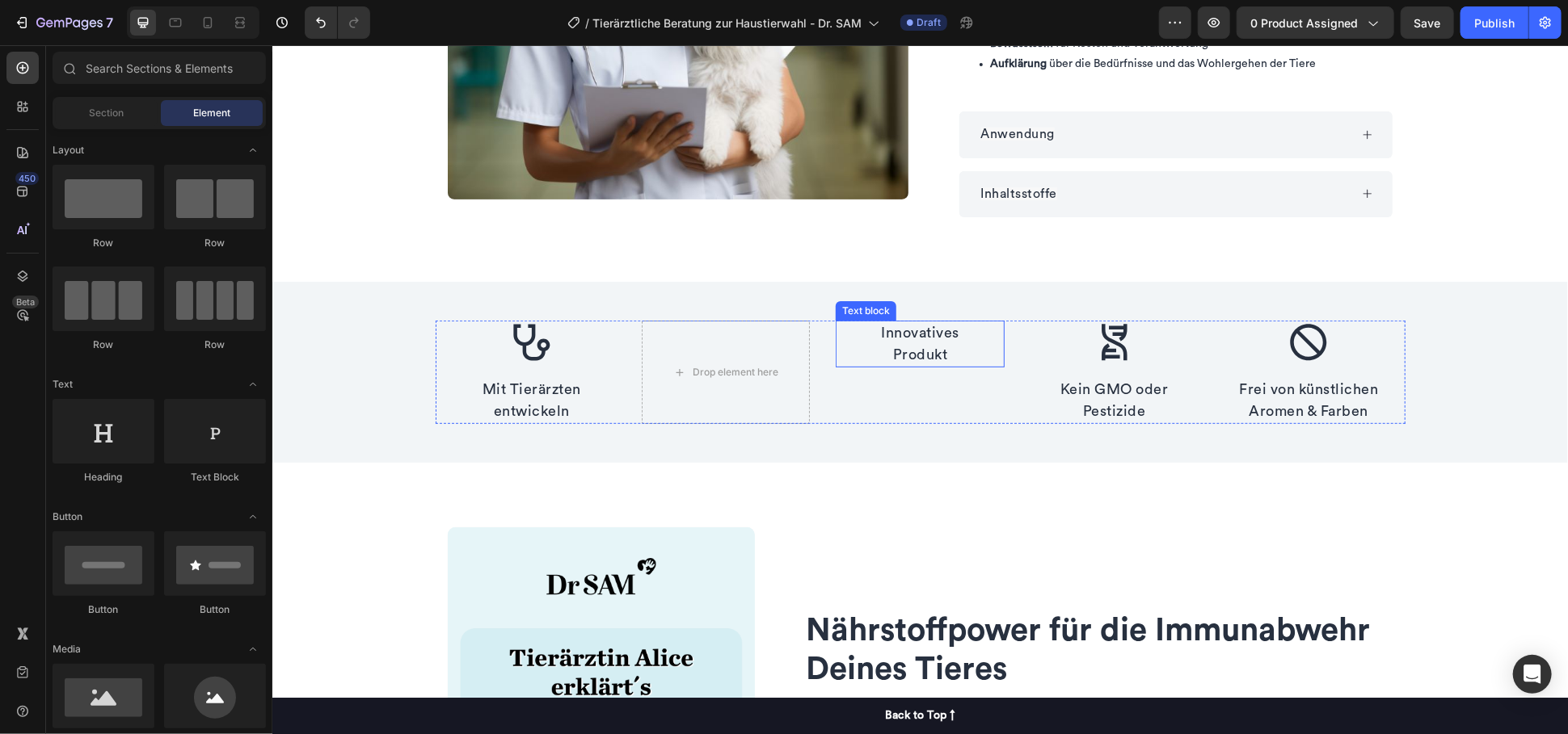
click at [939, 336] on p "Innovatives Produkt" at bounding box center [919, 343] width 165 height 44
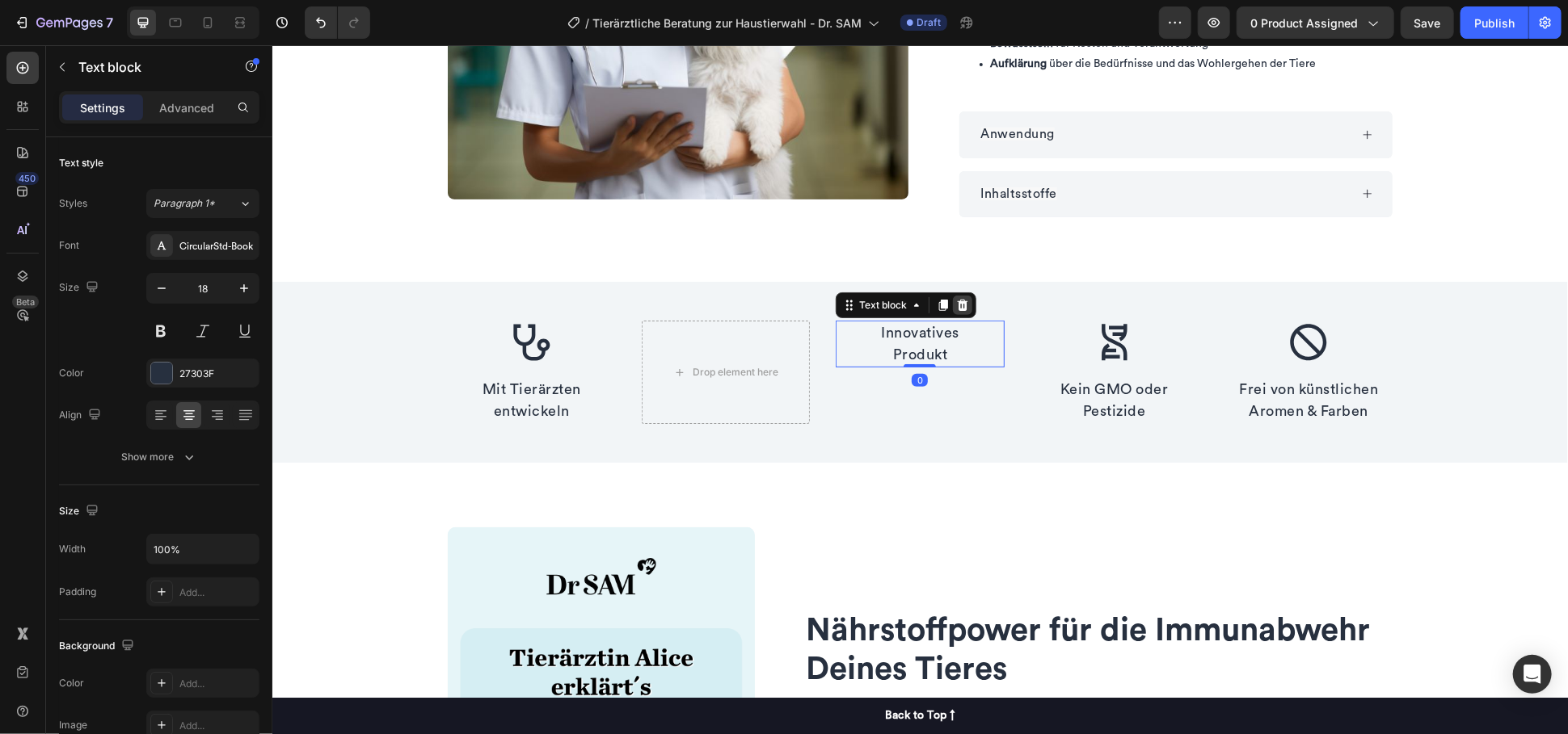
click at [957, 306] on icon at bounding box center [962, 305] width 11 height 12
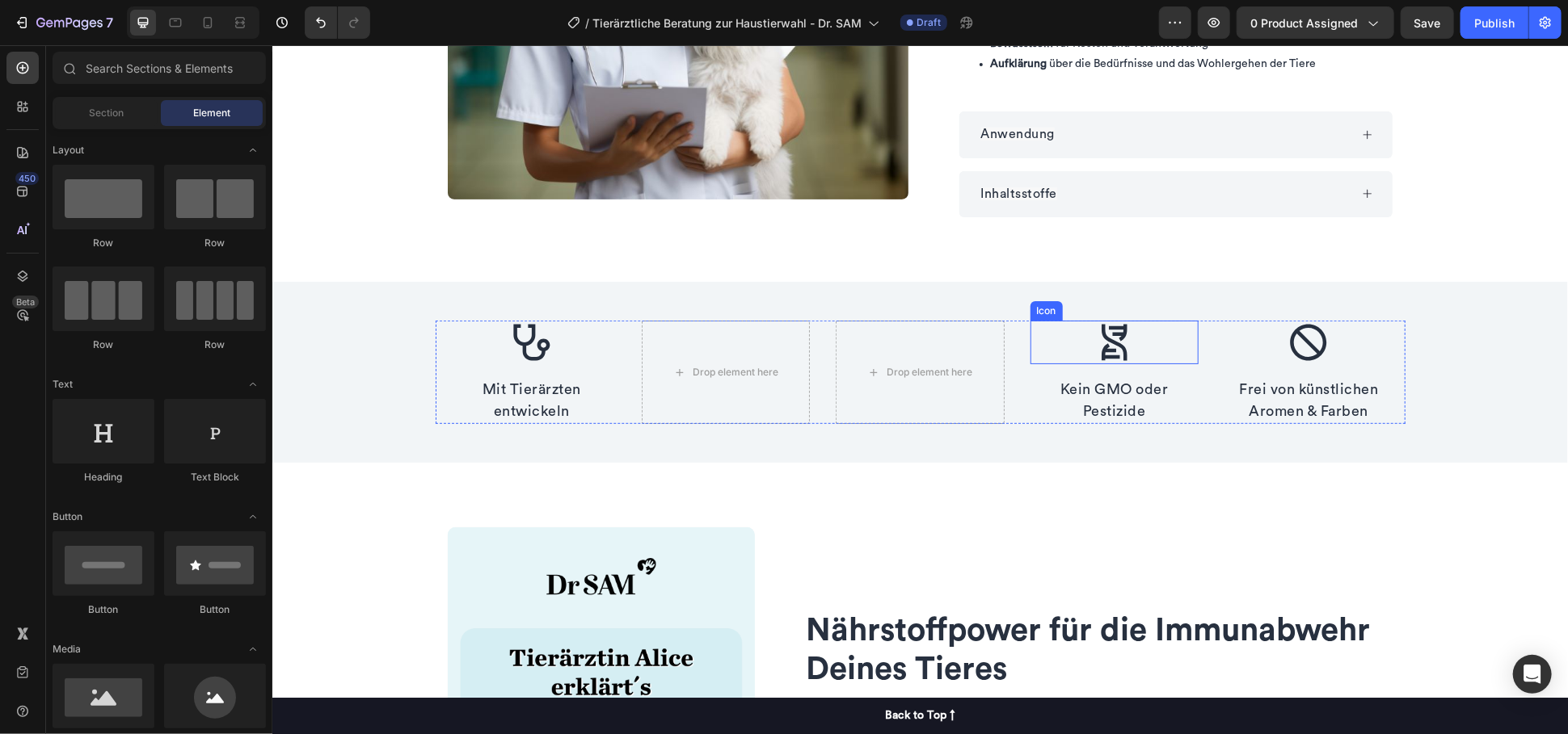
click at [1093, 324] on icon at bounding box center [1113, 341] width 44 height 44
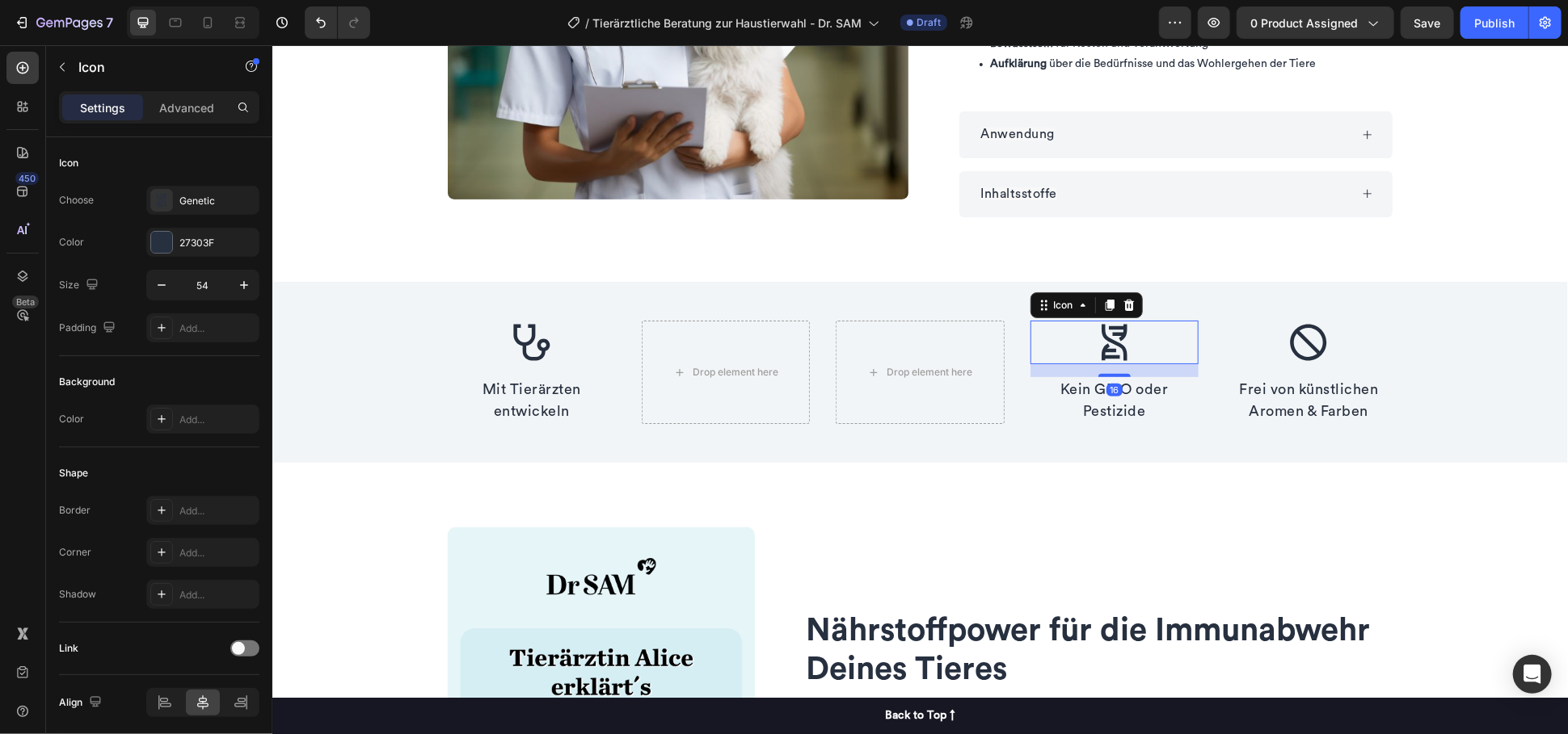
drag, startPoint x: 1126, startPoint y: 298, endPoint x: 1163, endPoint y: 308, distance: 38.3
click at [1126, 297] on div at bounding box center [1128, 305] width 19 height 19
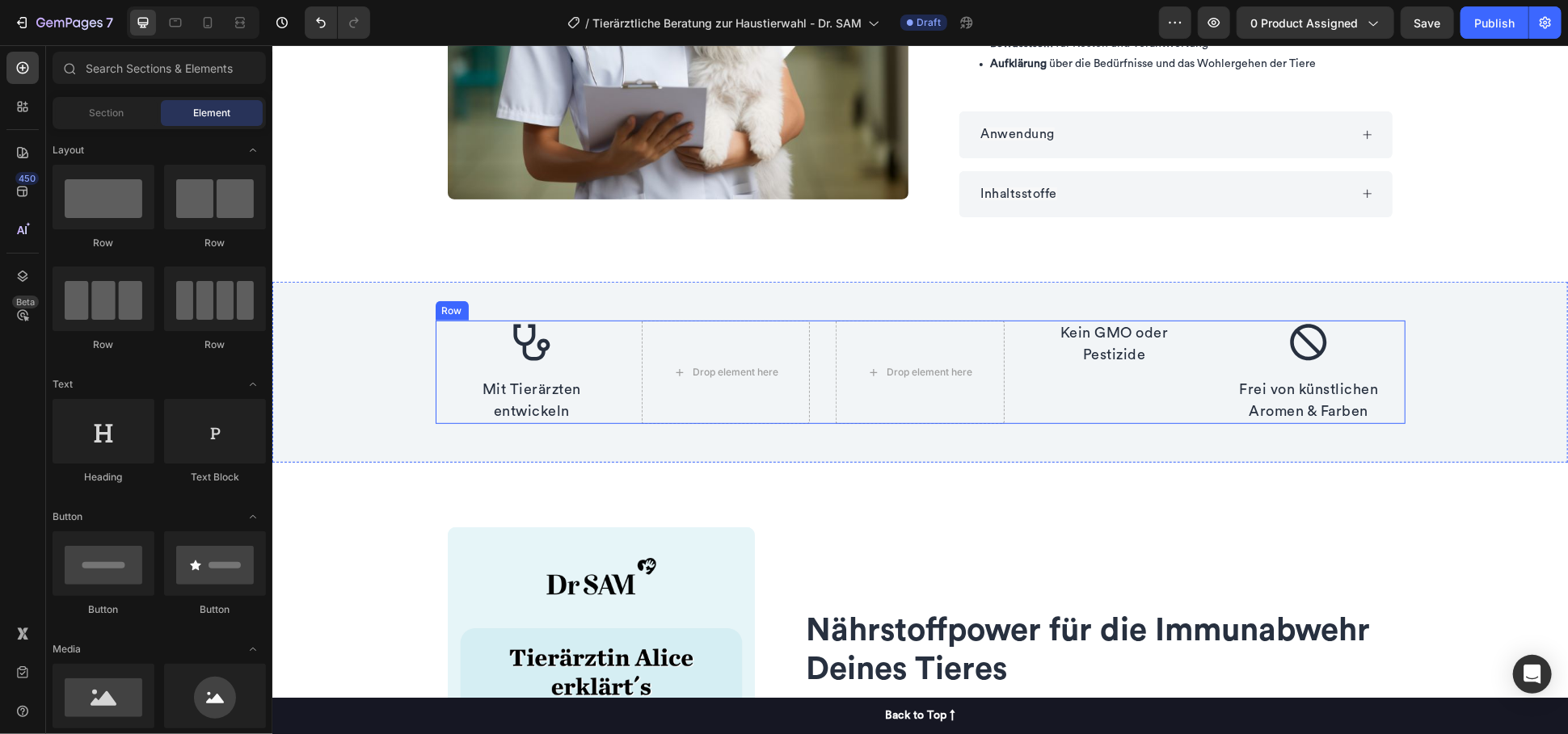
click at [1308, 338] on icon at bounding box center [1307, 341] width 44 height 44
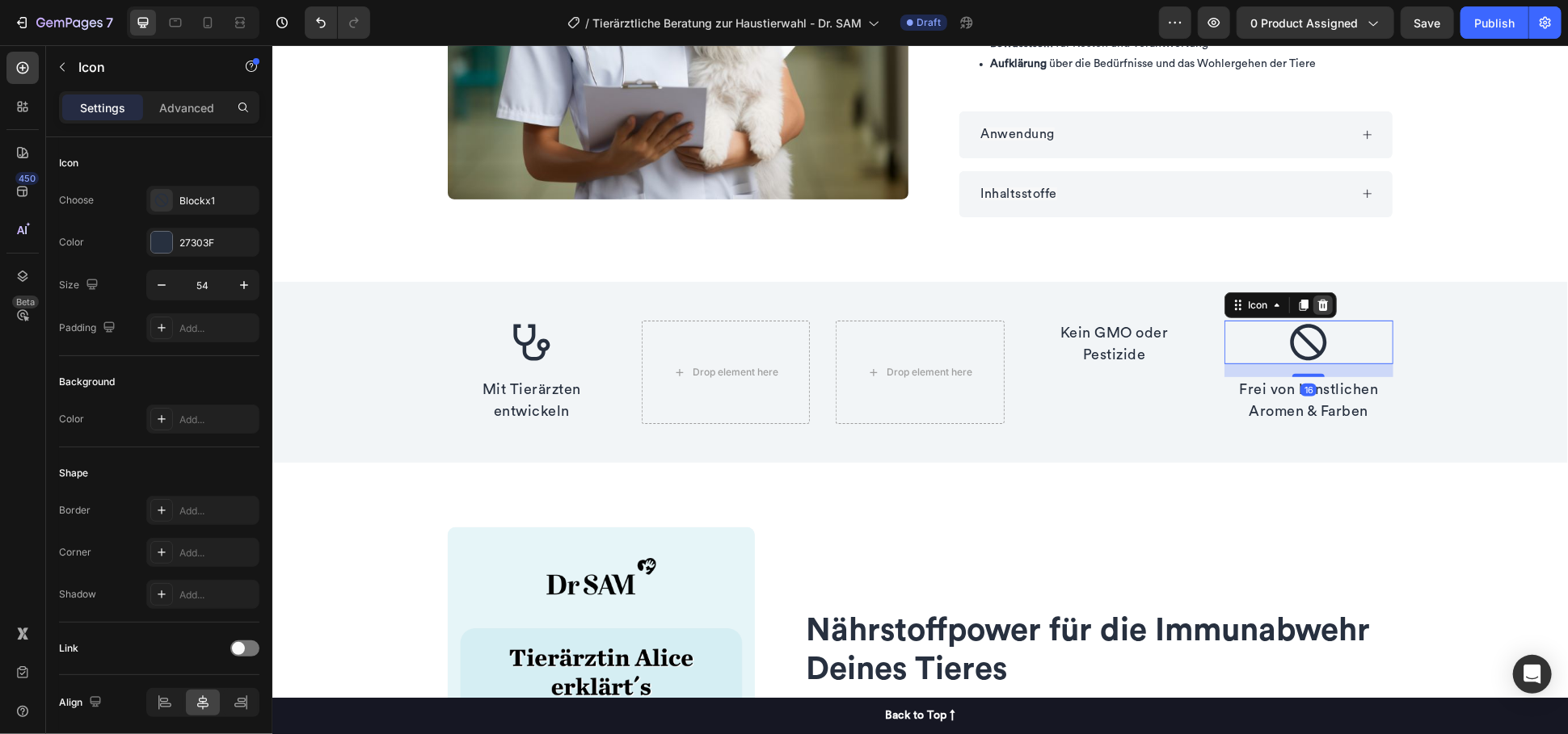
click at [1320, 305] on icon at bounding box center [1321, 304] width 13 height 13
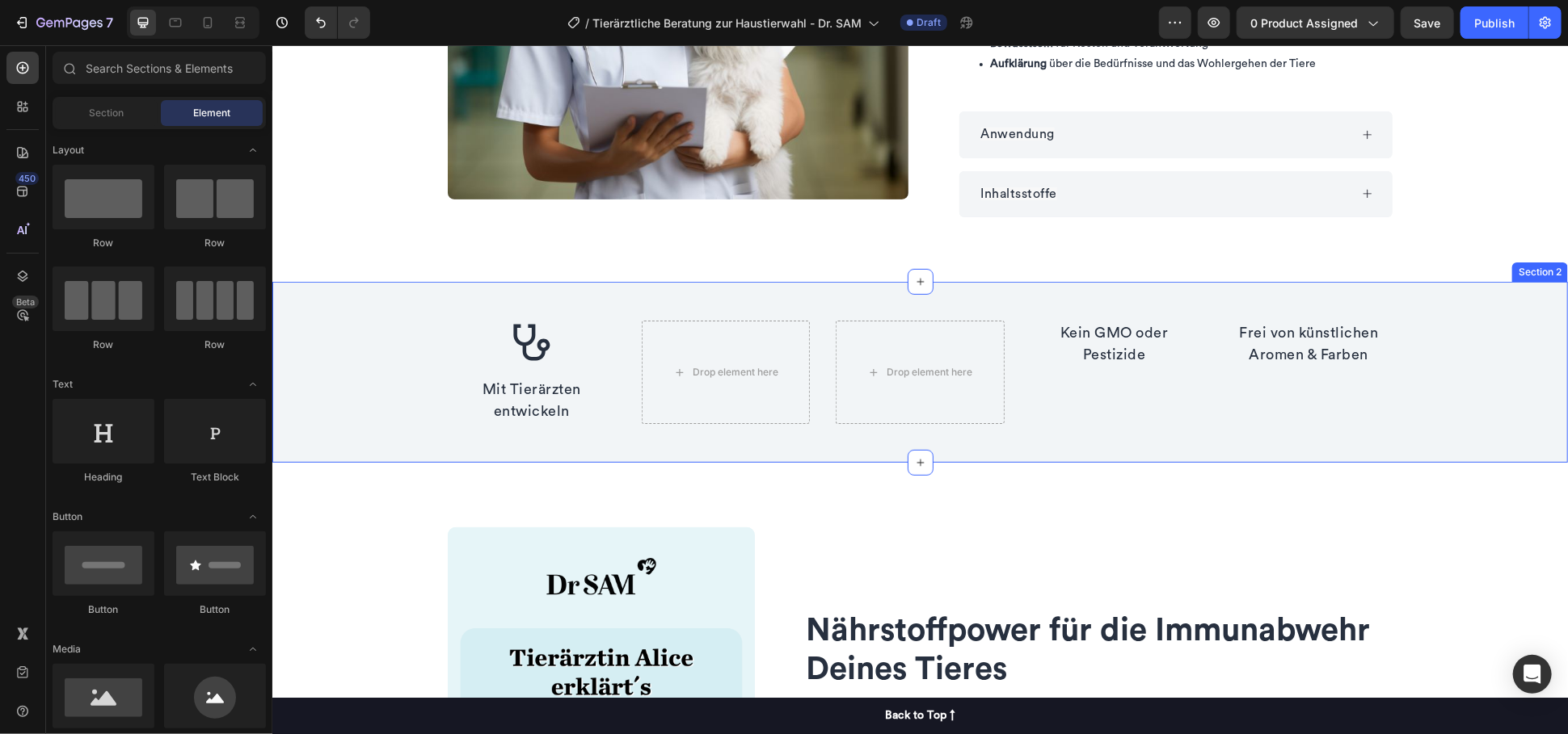
click at [1133, 325] on p "Kein GMO oder Pestizide" at bounding box center [1113, 343] width 165 height 44
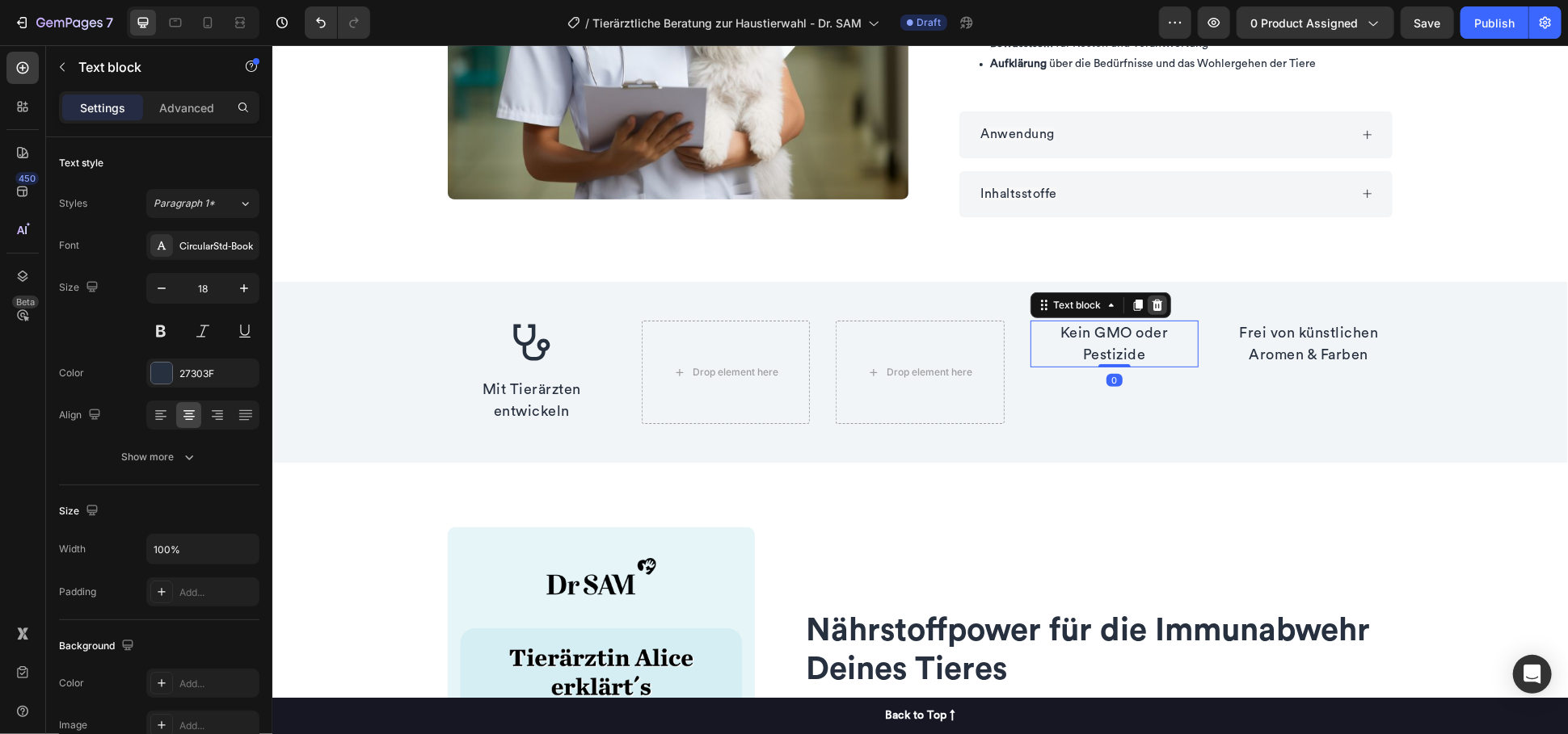
click at [1155, 300] on icon at bounding box center [1156, 304] width 13 height 13
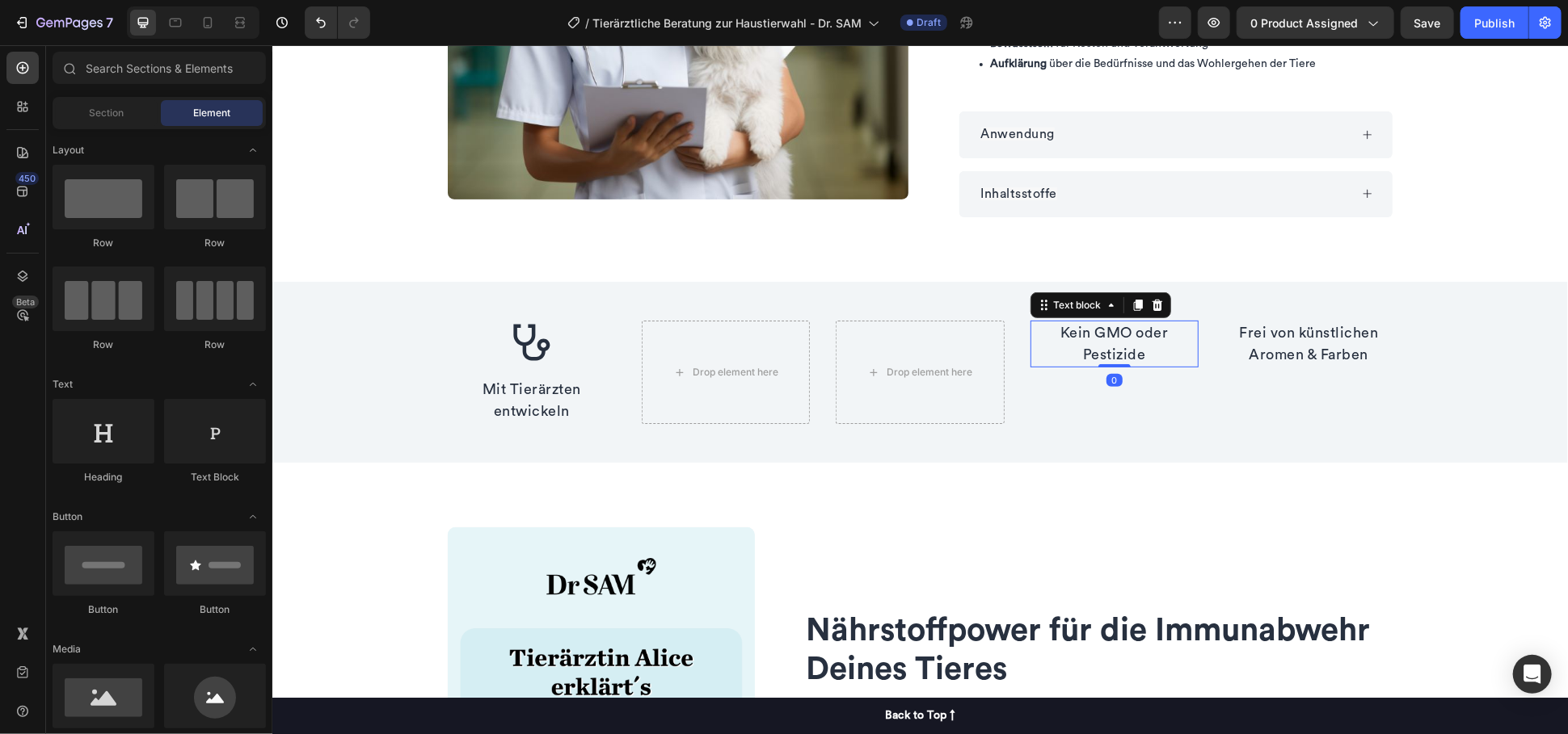
click at [1289, 323] on p "Frei von künstlichen Aromen & Farben" at bounding box center [1308, 343] width 165 height 44
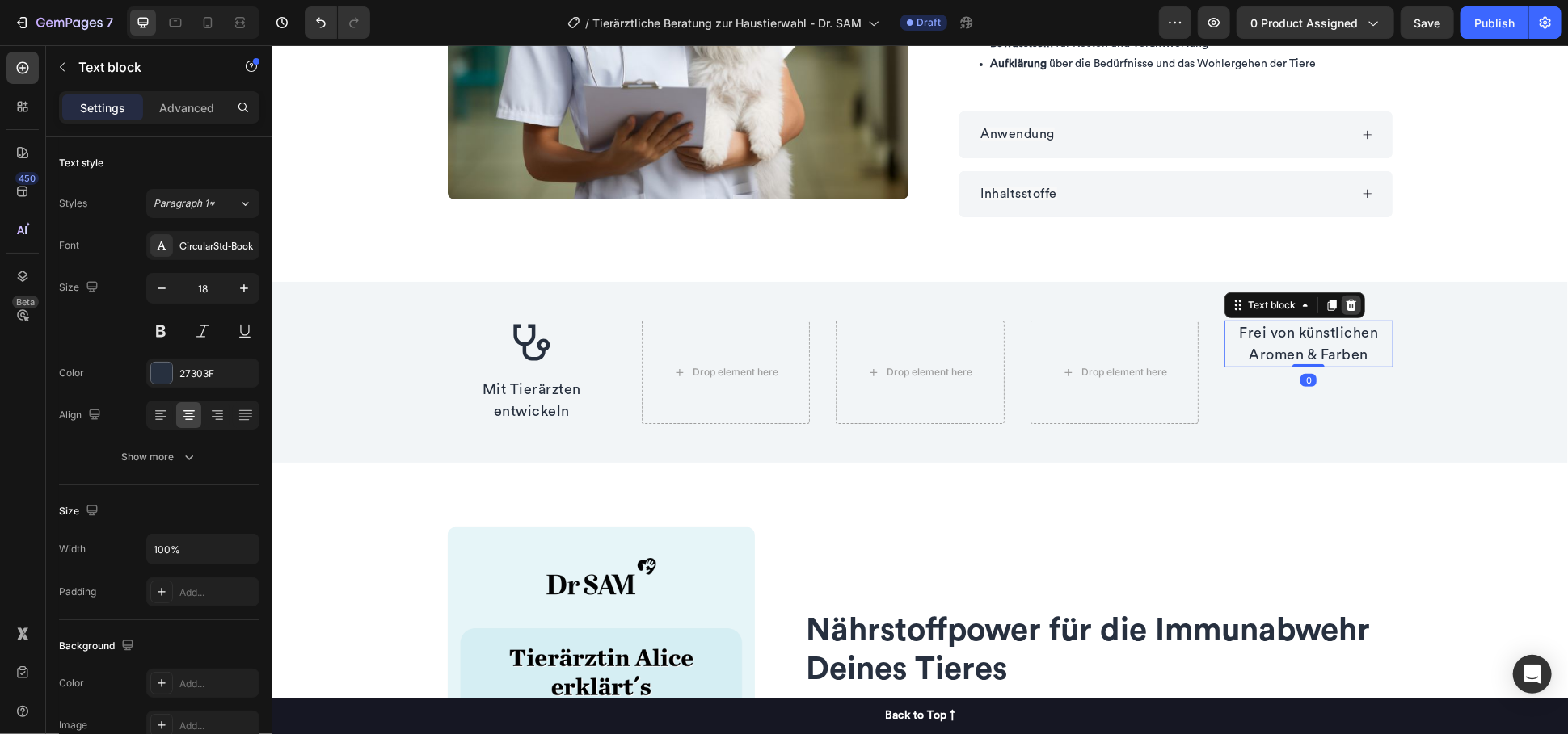
click at [1349, 307] on icon at bounding box center [1349, 304] width 13 height 13
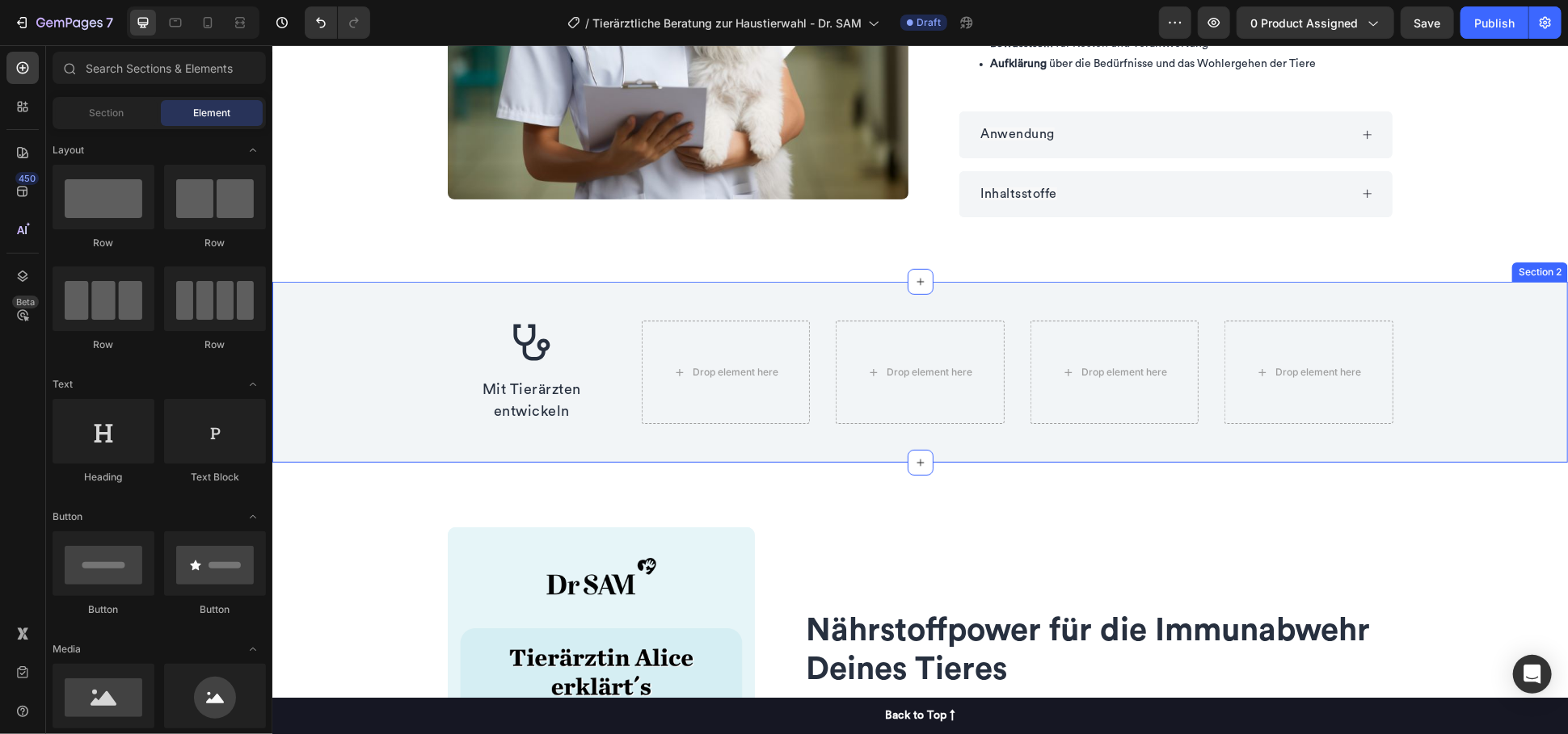
click at [342, 344] on div "Icon Mit Tierärzten entwickeln Text block Drop element here Drop element here D…" at bounding box center [918, 371] width 1295 height 181
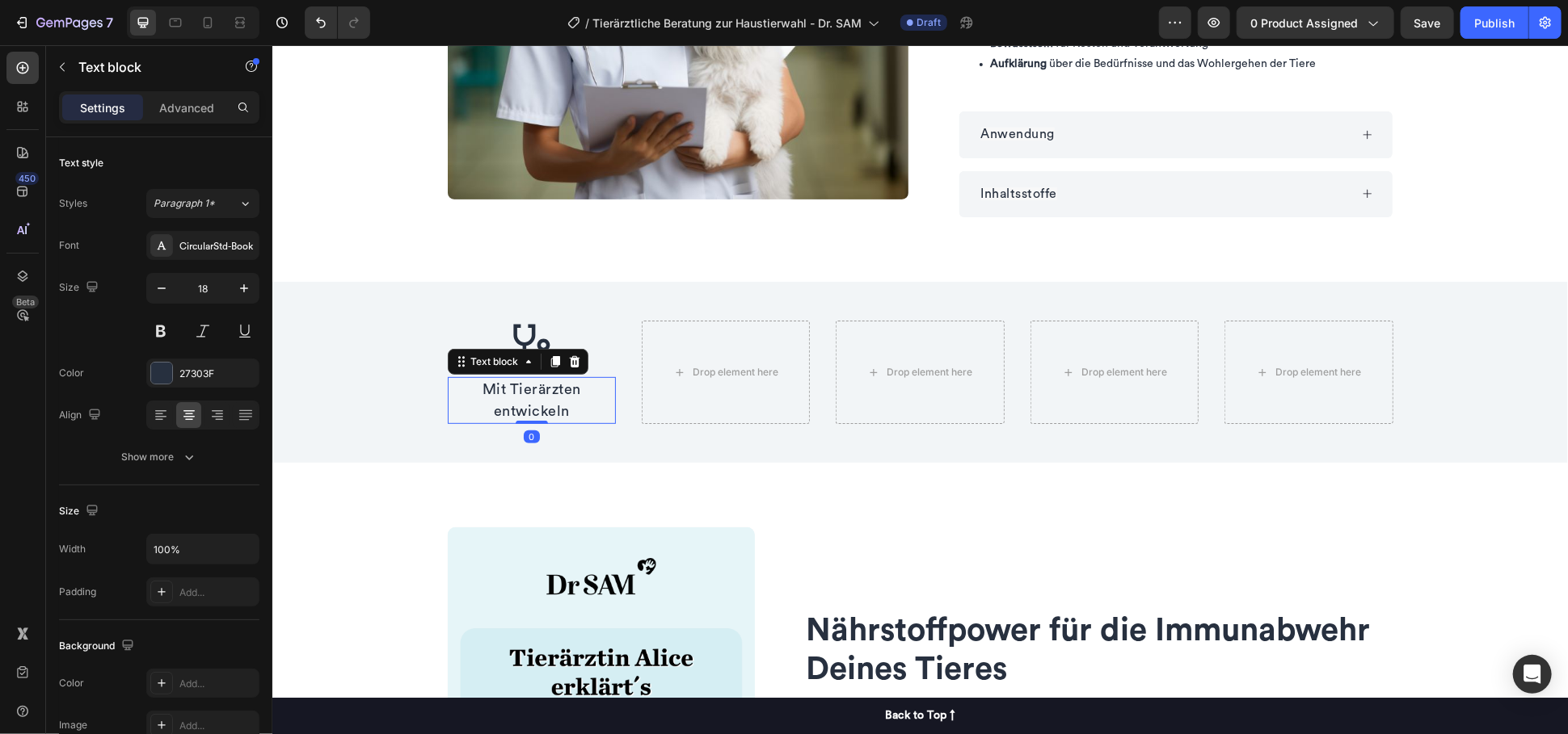
click at [451, 384] on p "Mit Tierärzten entwickeln" at bounding box center [531, 399] width 165 height 44
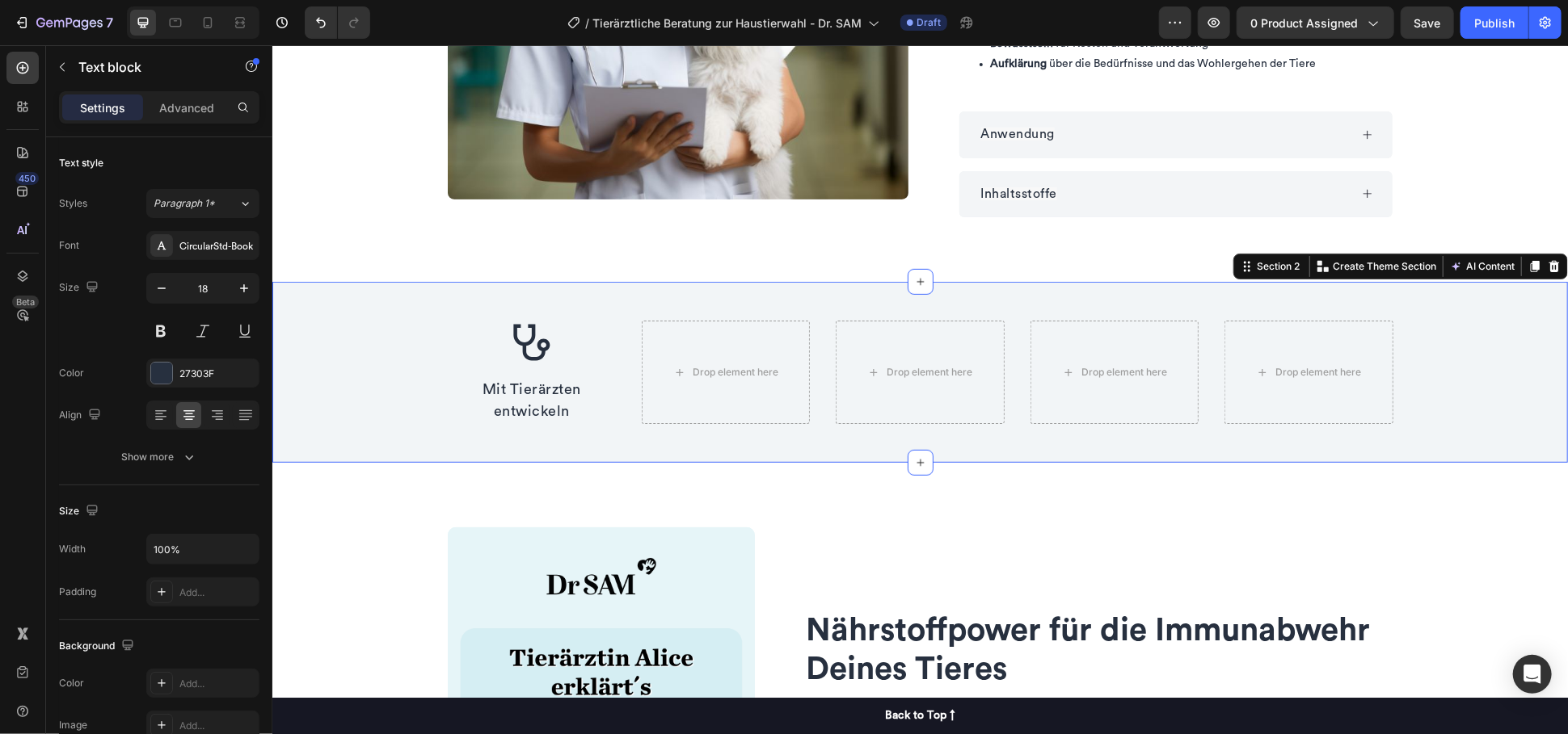
click at [417, 365] on div "Icon Mit Tierärzten entwickeln Text block Drop element here Drop element here D…" at bounding box center [918, 371] width 1295 height 181
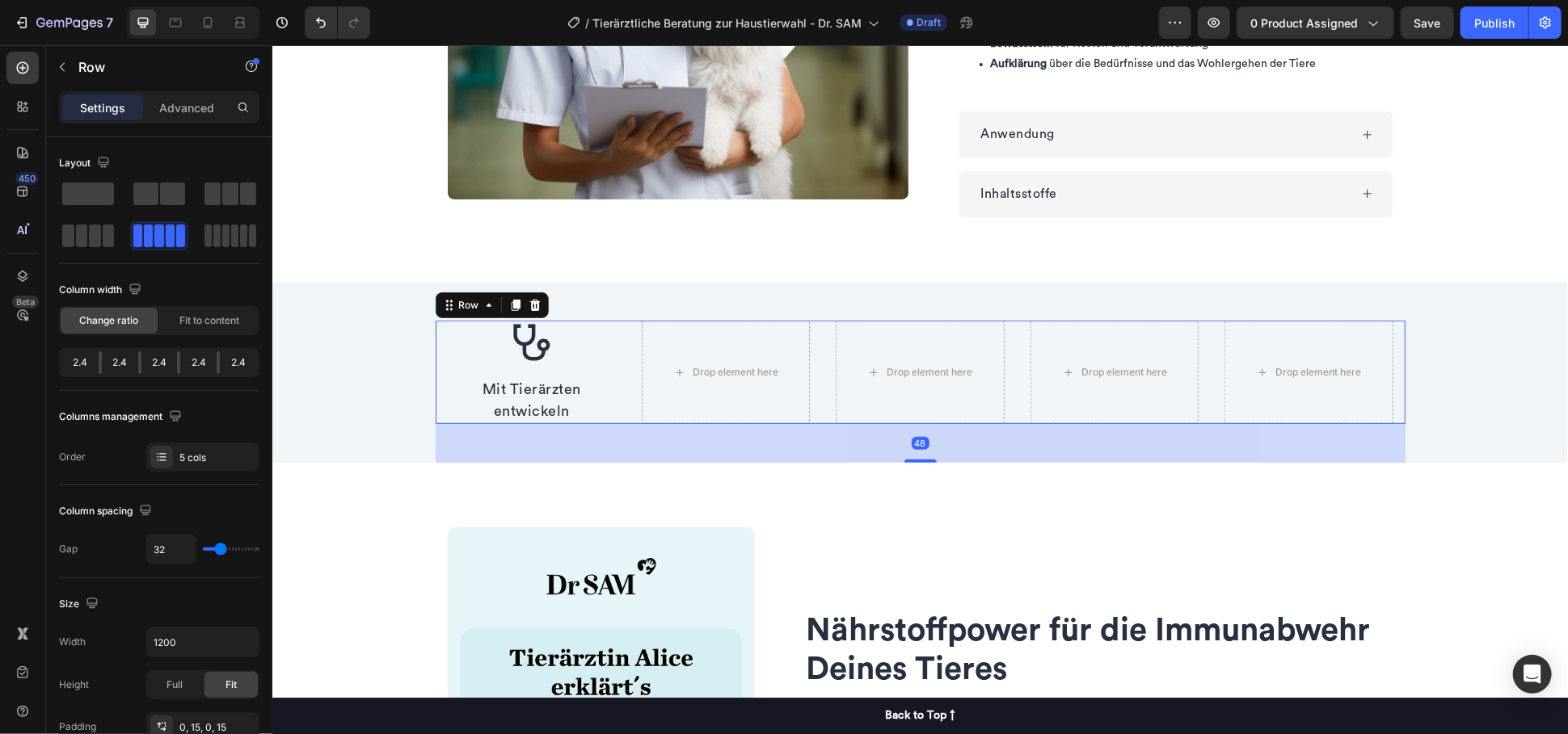
click at [434, 370] on div "Icon Mit Tierärzten entwickeln Text block Drop element here Drop element here D…" at bounding box center [919, 371] width 970 height 103
click at [94, 191] on span at bounding box center [87, 193] width 51 height 22
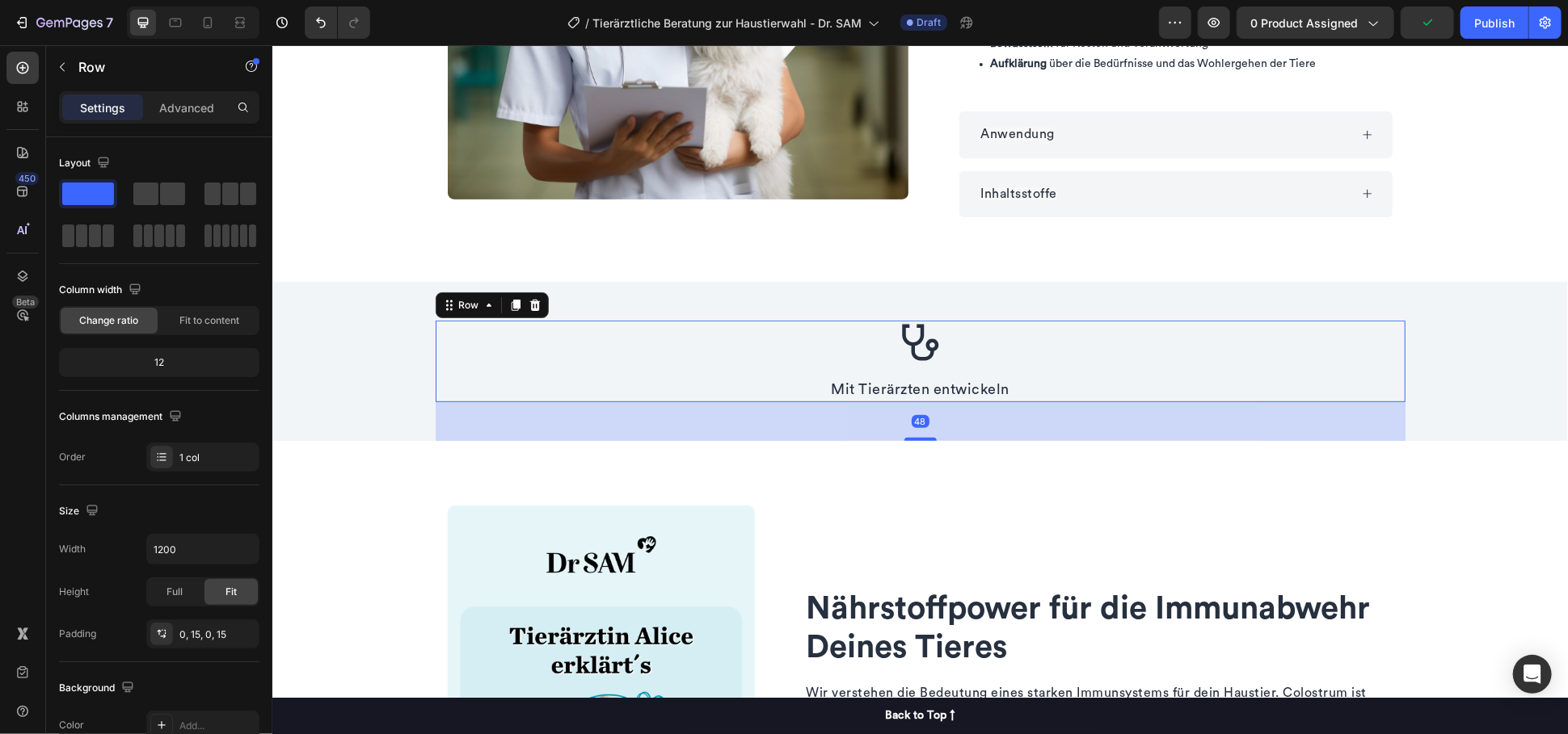
click at [340, 221] on div "Product Images Row Tierärztliche Beratung zur Haustierwahl - Dr. SAM Product Ti…" at bounding box center [918, 621] width 1295 height 1805
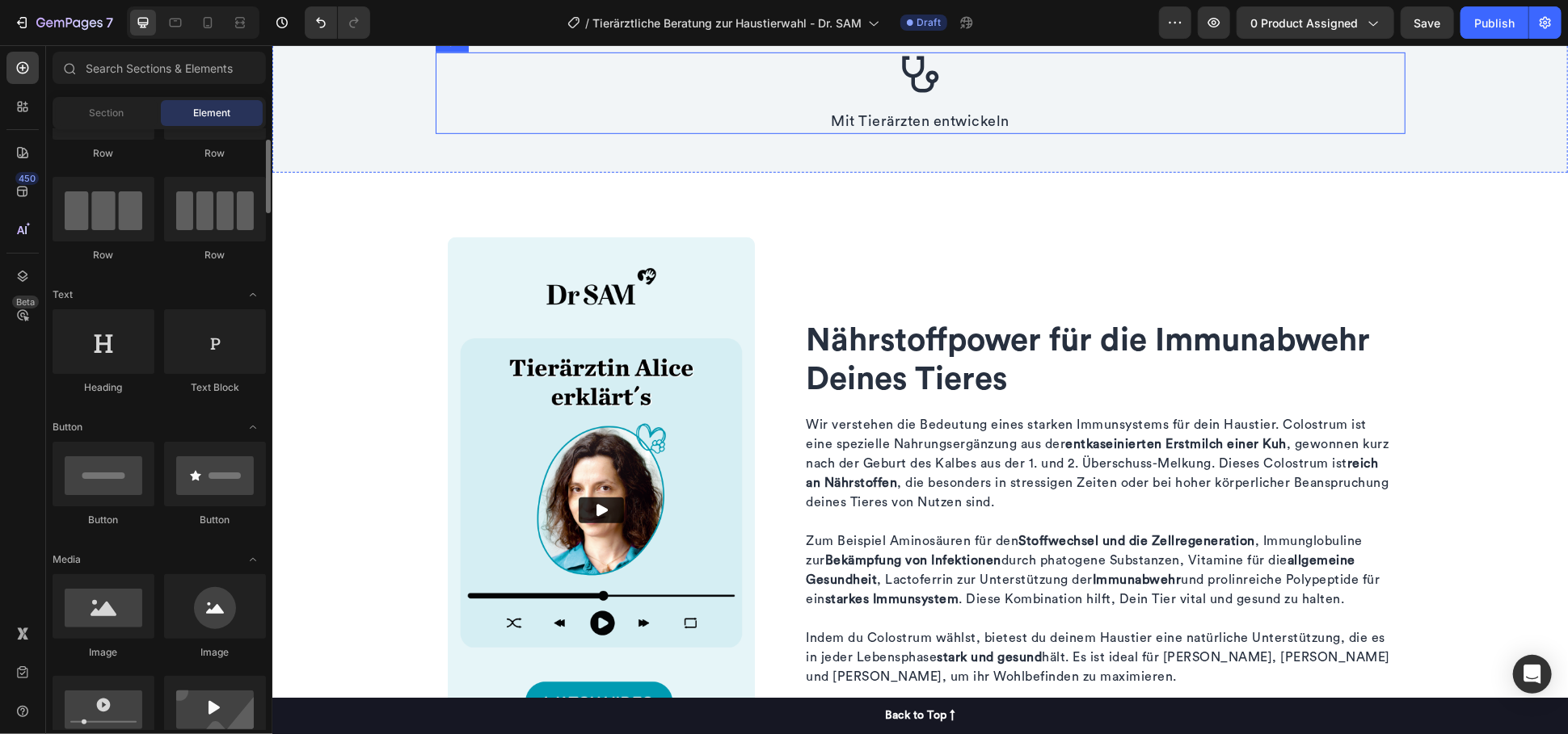
scroll to position [717, 0]
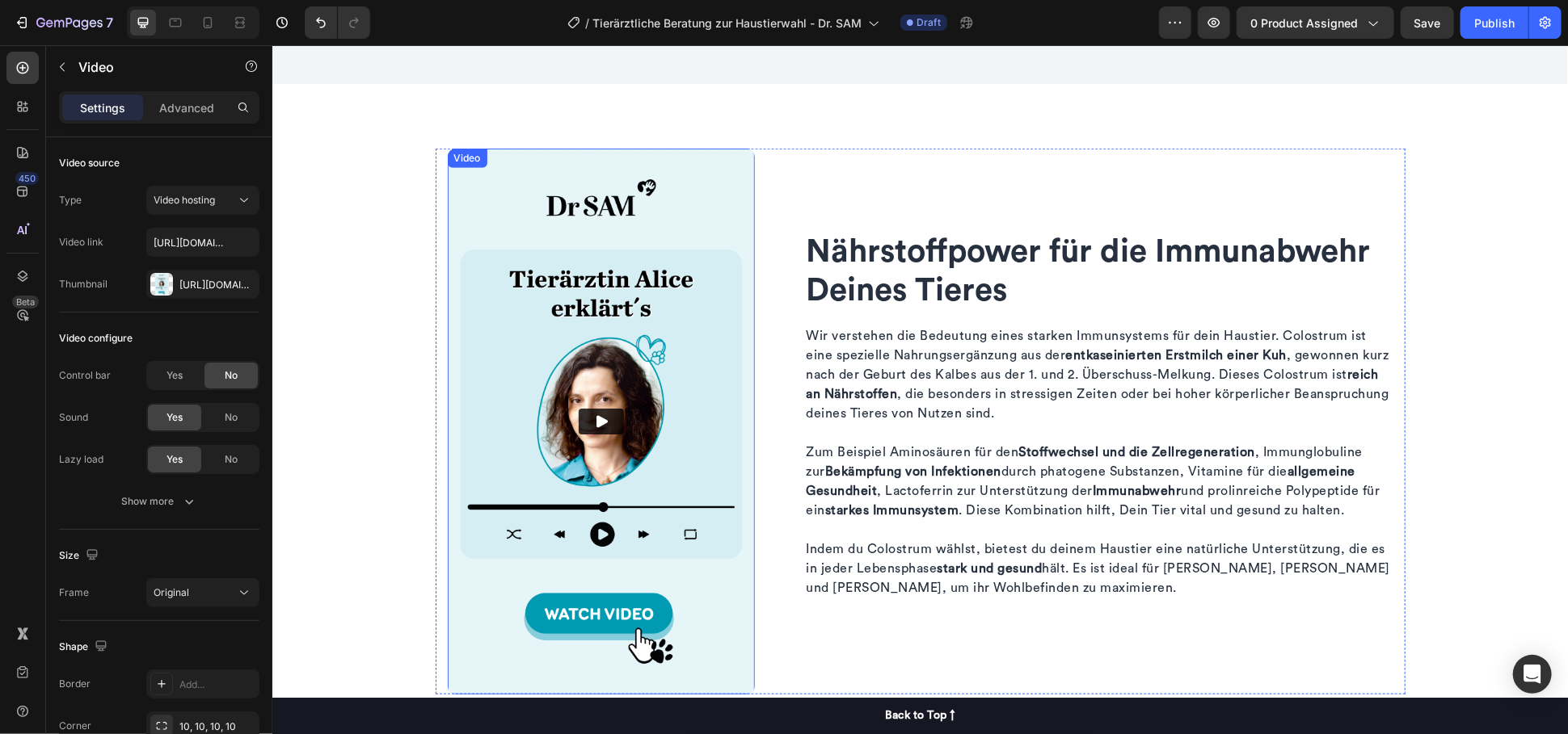
click at [468, 174] on div "Video" at bounding box center [600, 420] width 307 height 546
click at [552, 165] on div at bounding box center [553, 164] width 19 height 19
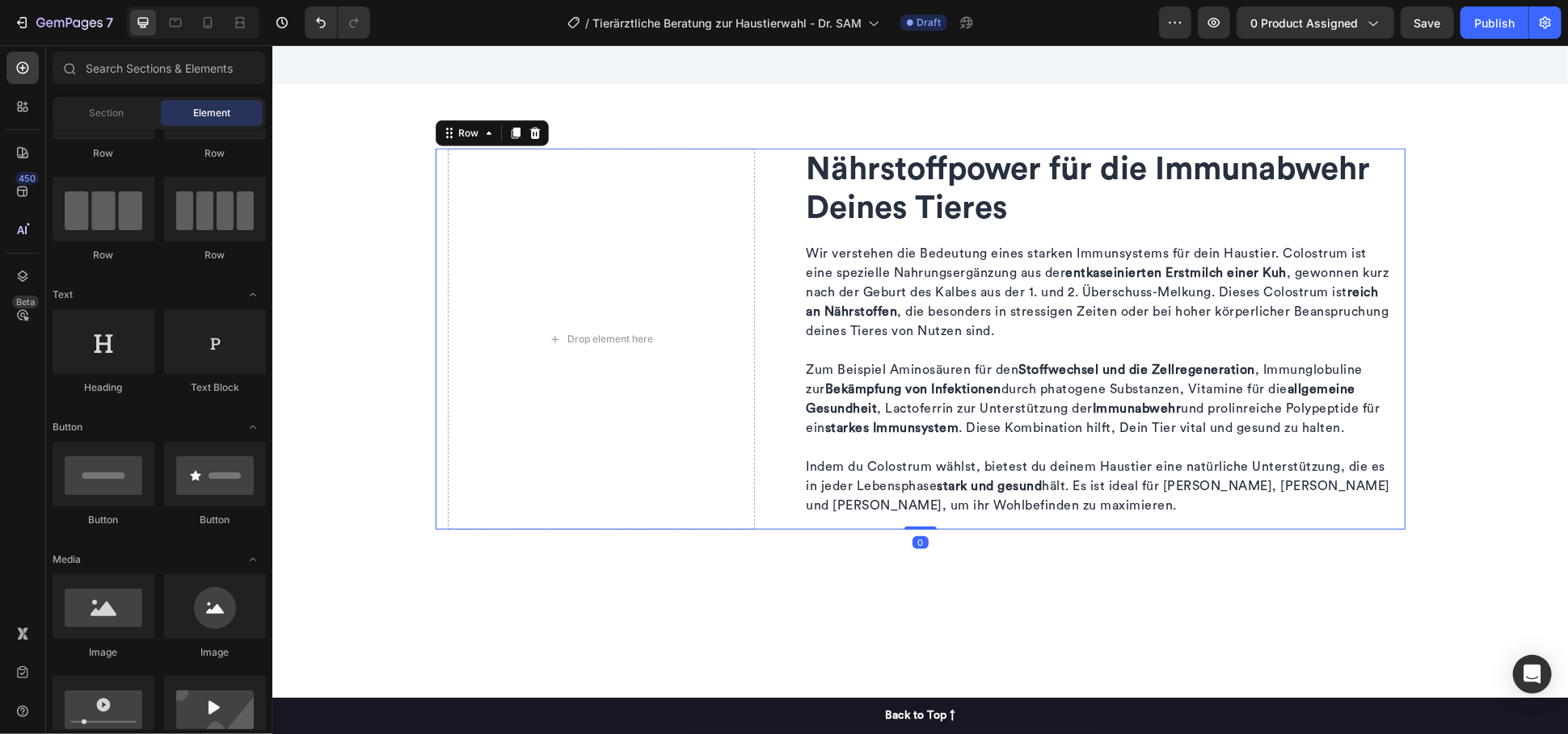
click at [762, 234] on div "Nährstoffpower für die Immunabwehr Deines Tieres Heading Wir verstehen die Bede…" at bounding box center [919, 338] width 970 height 382
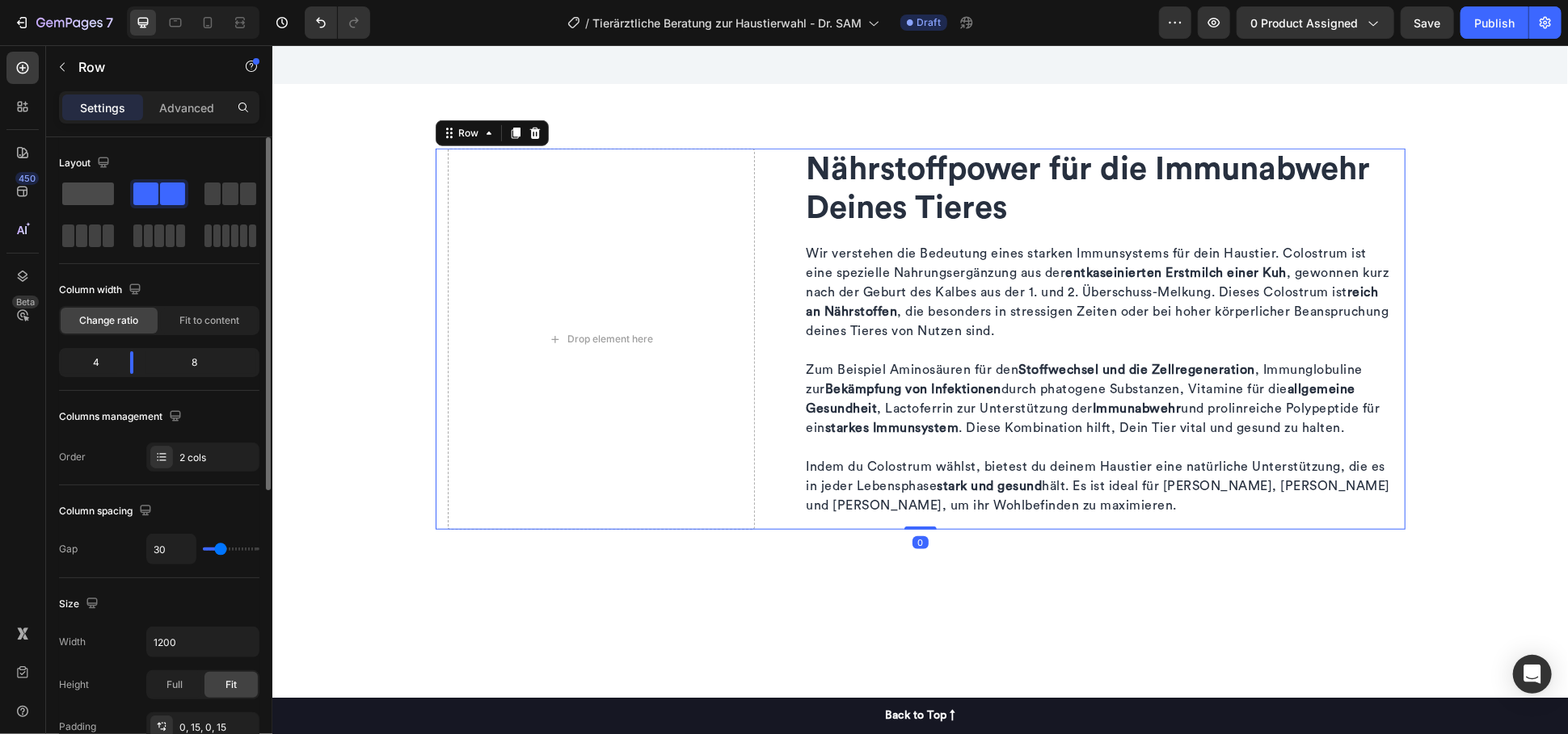
click at [93, 200] on span at bounding box center [87, 193] width 51 height 22
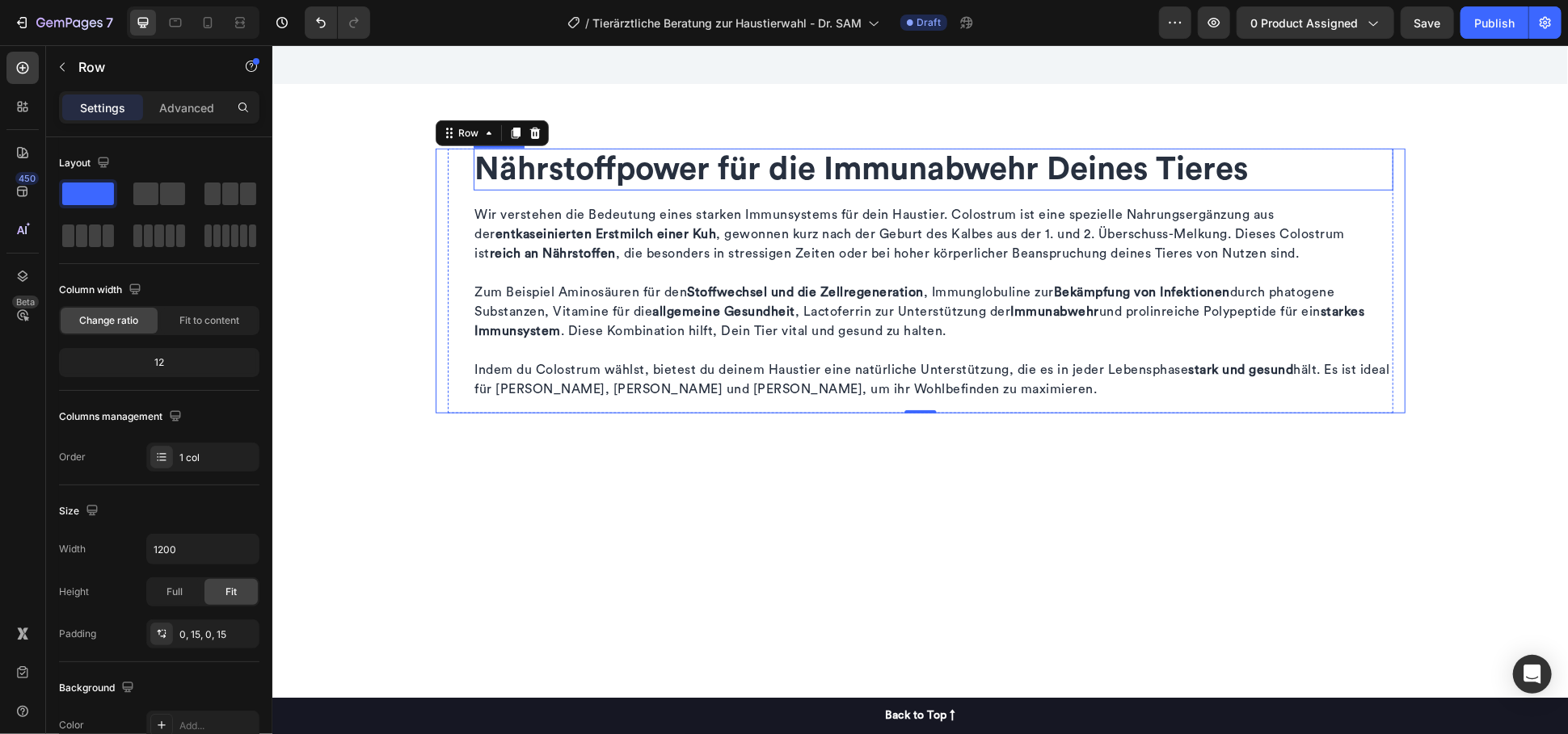
click at [1002, 161] on h2 "Nährstoffpower für die Immunabwehr Deines Tieres" at bounding box center [933, 168] width 920 height 42
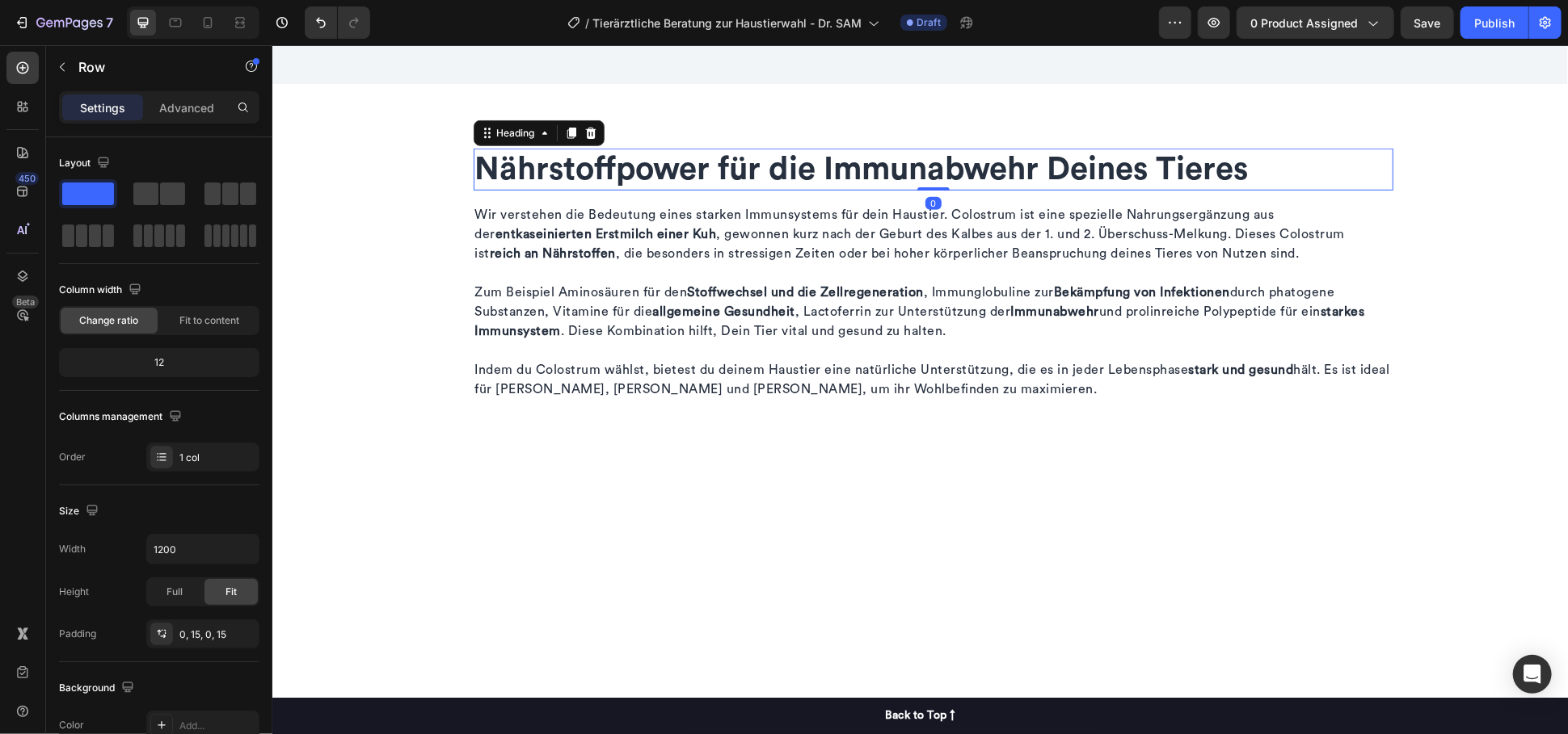
click at [1002, 161] on h2 "Nährstoffpower für die Immunabwehr Deines Tieres" at bounding box center [933, 168] width 920 height 42
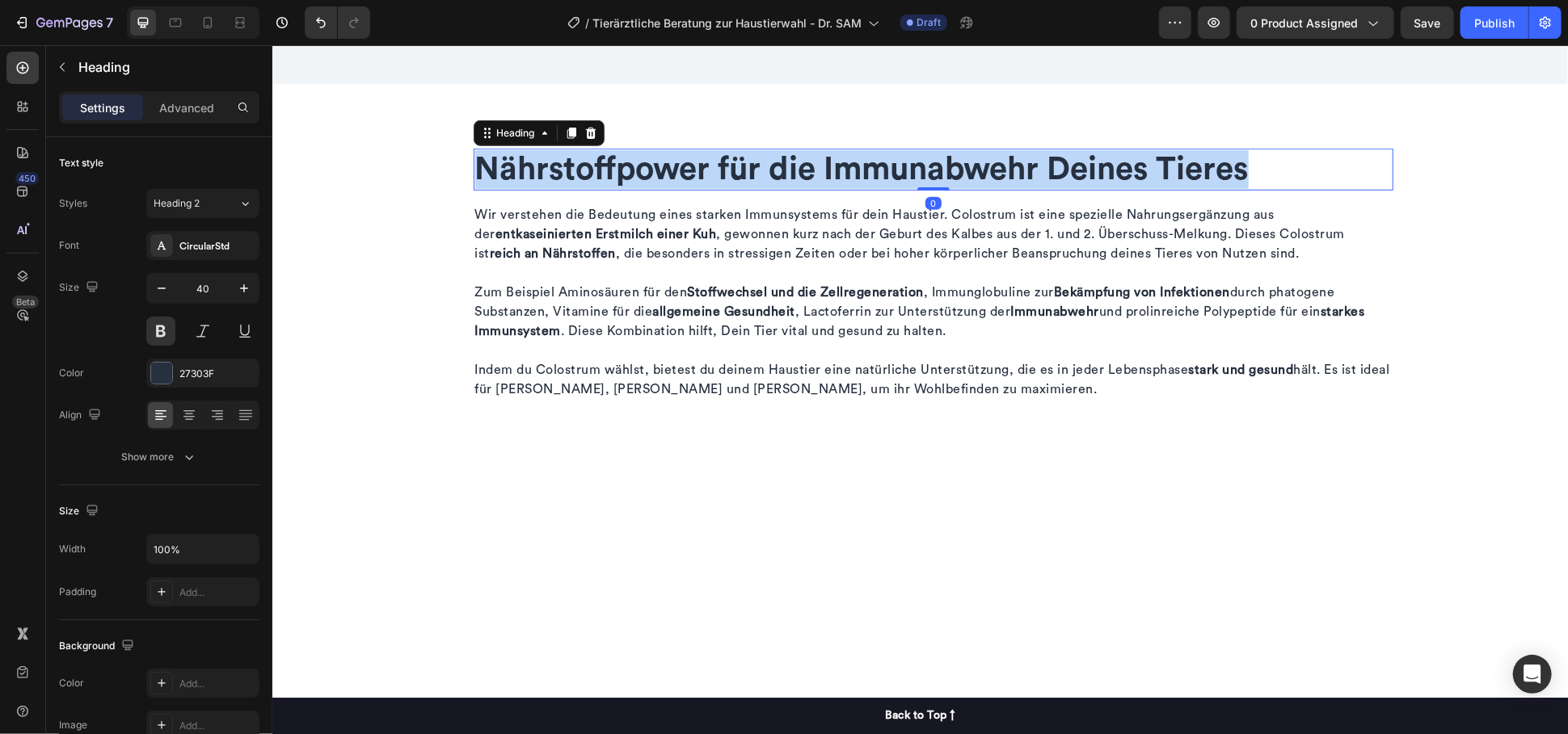
click at [1002, 161] on p "Nährstoffpower für die Immunabwehr Deines Tieres" at bounding box center [932, 169] width 916 height 39
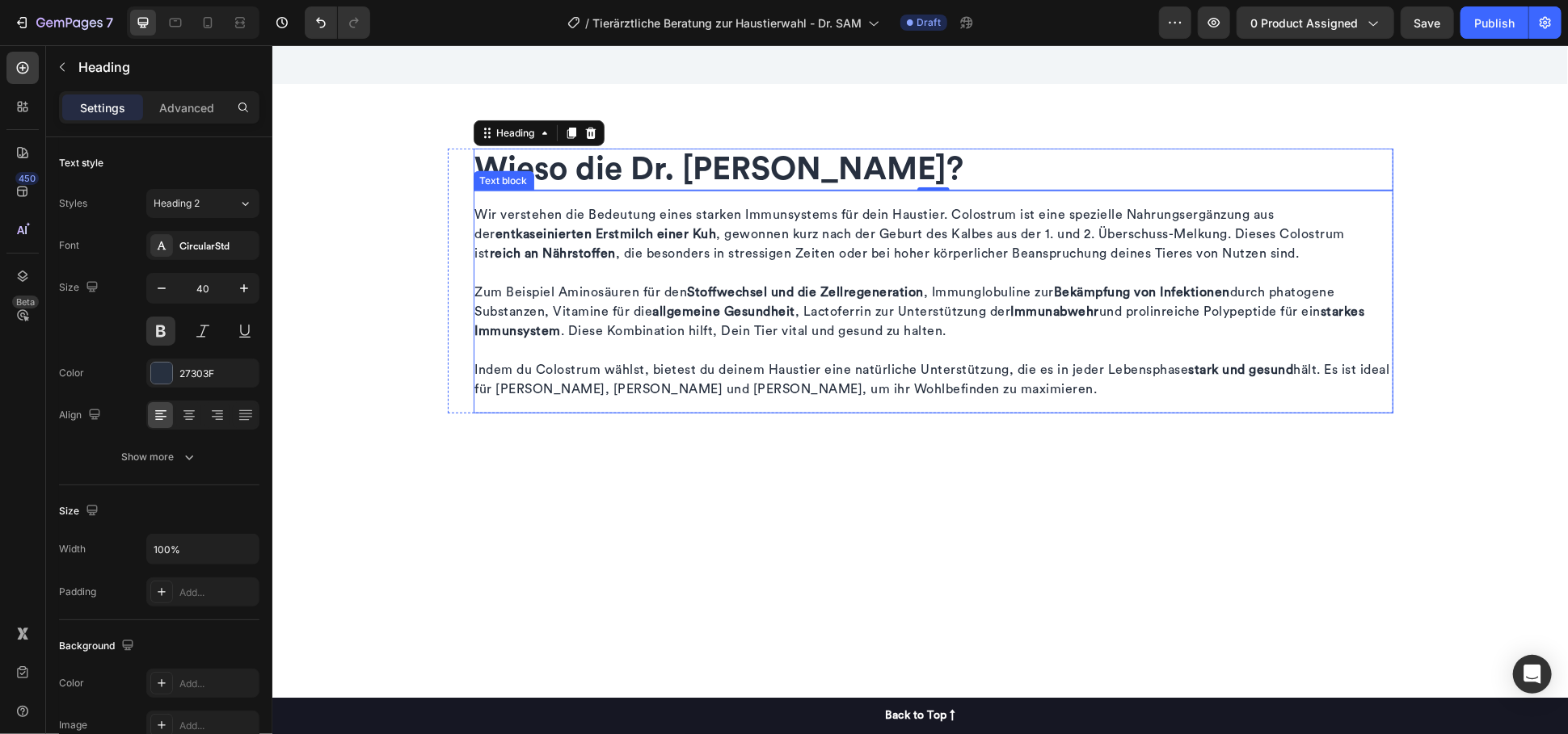
click at [645, 301] on p "Zum Beispiel Aminosäuren für den Stoffwechsel und die Zellregeneration , Immung…" at bounding box center [932, 320] width 916 height 78
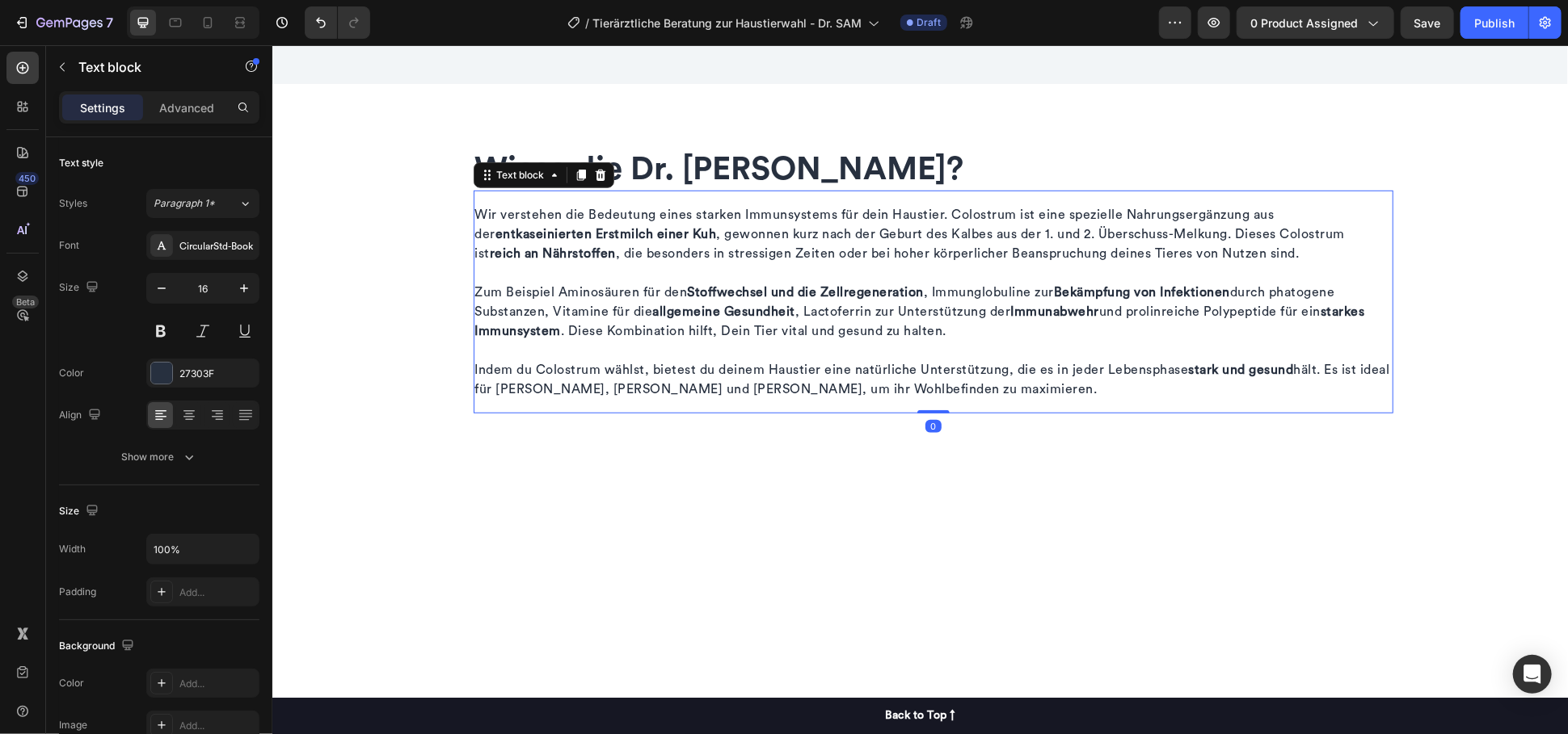
click at [645, 301] on p "Zum Beispiel Aminosäuren für den Stoffwechsel und die Zellregeneration , Immung…" at bounding box center [932, 320] width 916 height 78
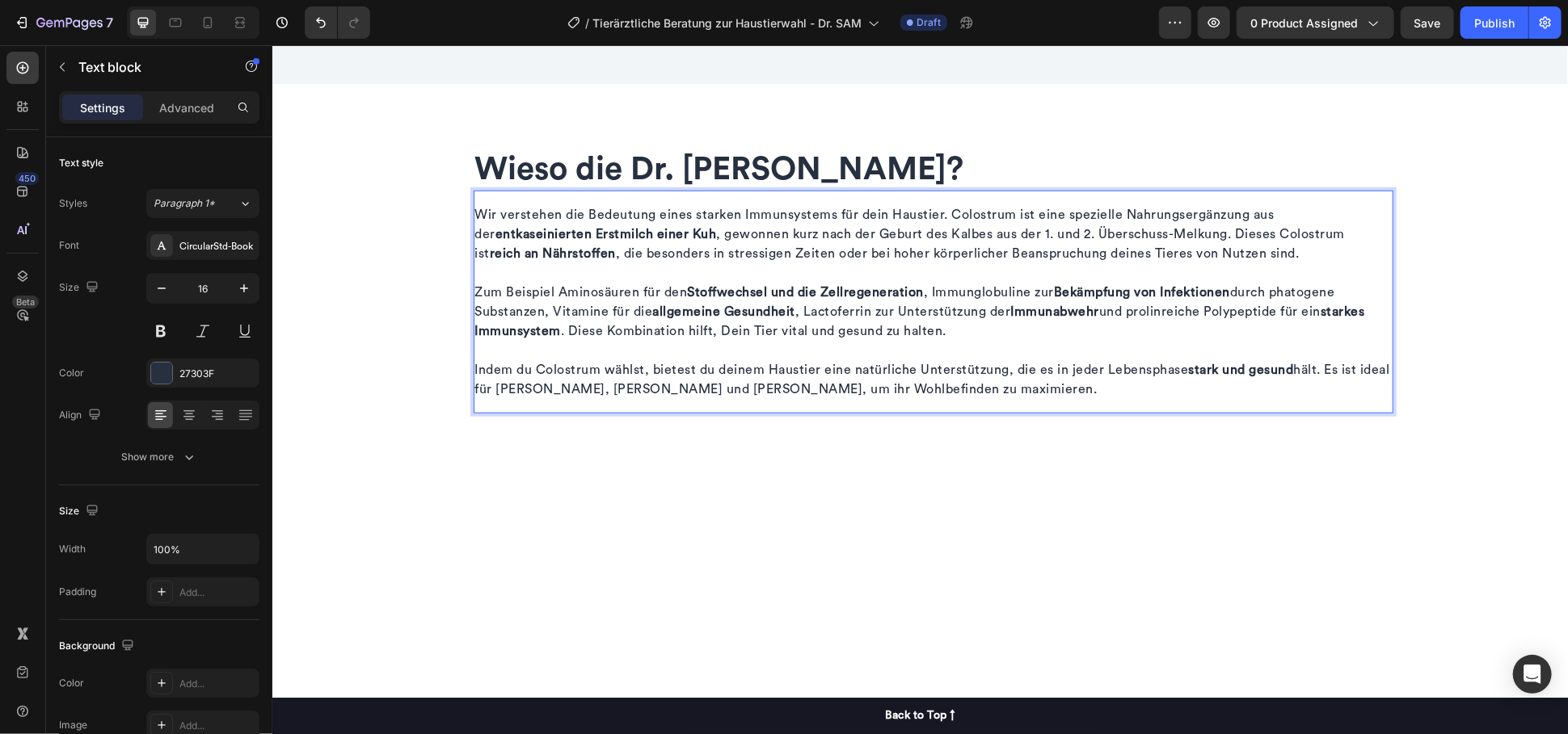
click at [645, 301] on p "Zum Beispiel Aminosäuren für den Stoffwechsel und die Zellregeneration , Immung…" at bounding box center [932, 320] width 916 height 78
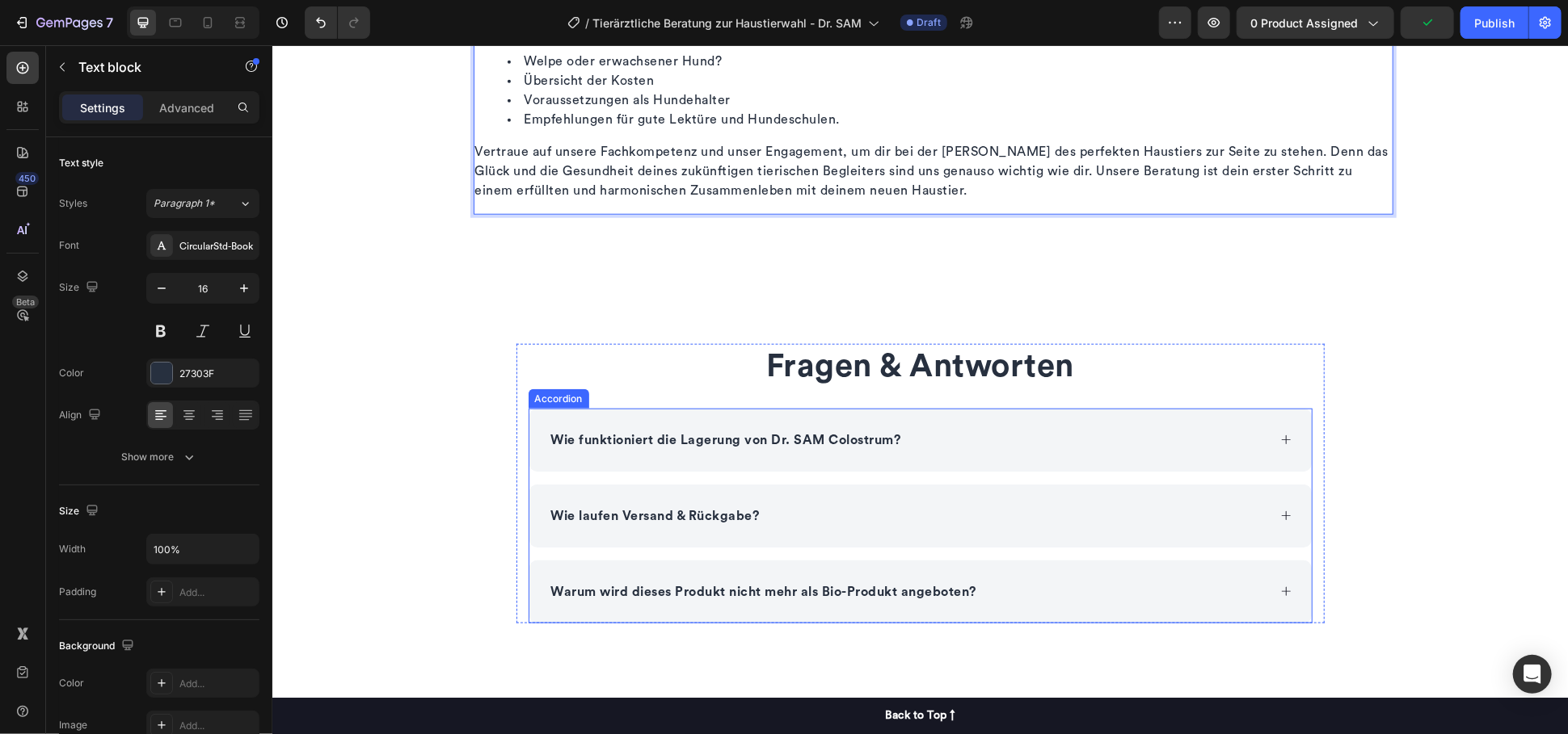
scroll to position [986, 0]
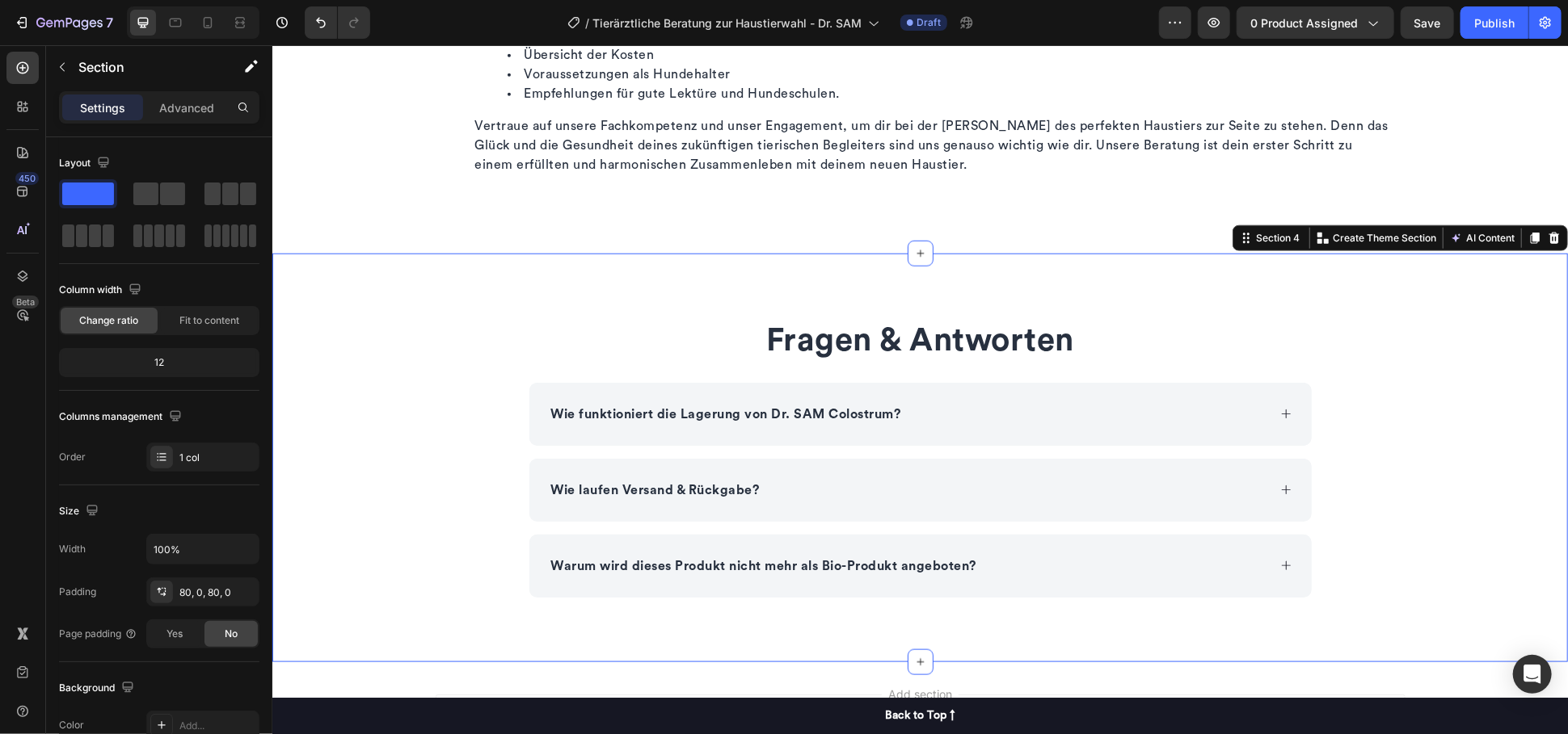
click at [396, 274] on div "Fragen & Antworten Heading Wie funktioniert die Lagerung von Dr. SAM Colostrum?…" at bounding box center [918, 456] width 1295 height 409
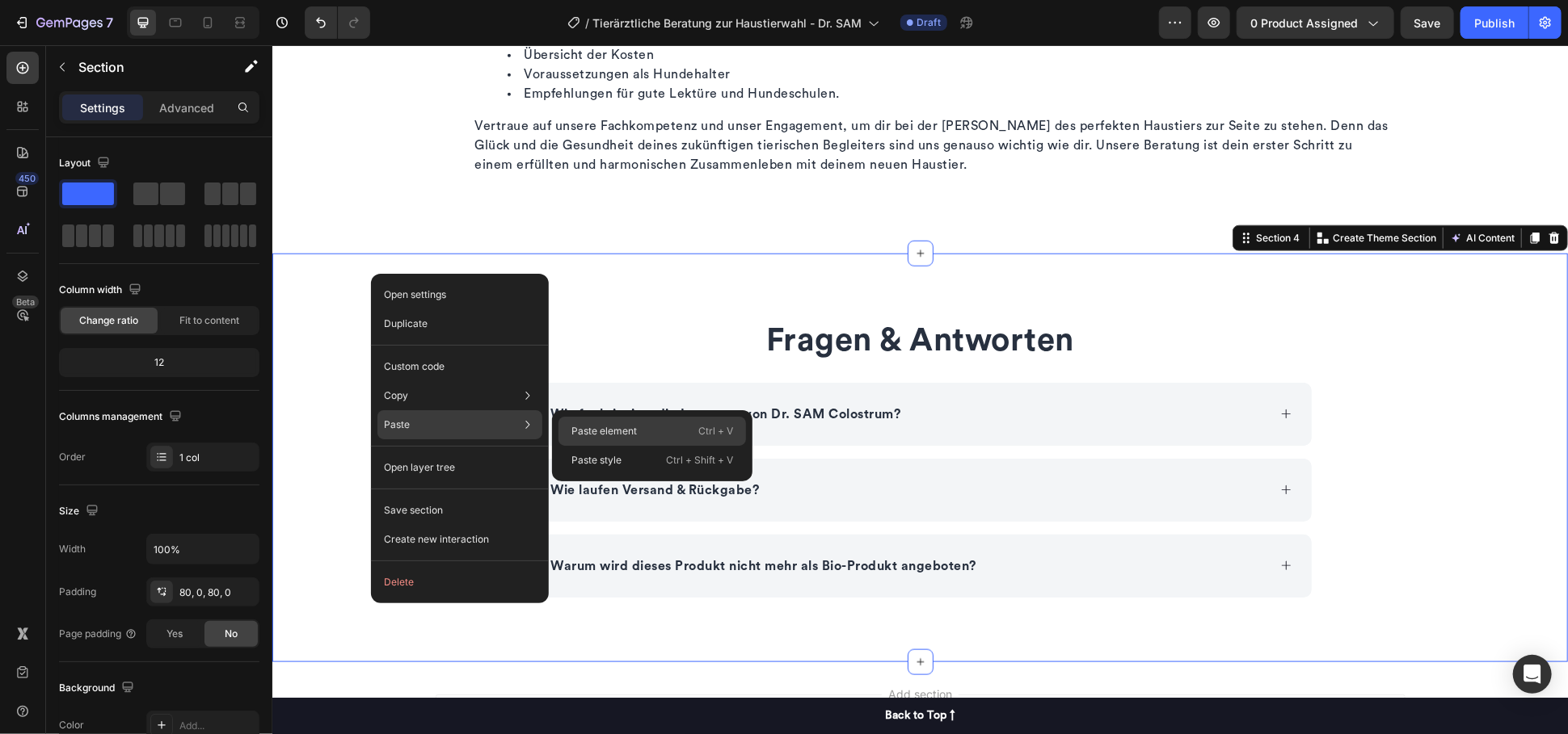
drag, startPoint x: 586, startPoint y: 427, endPoint x: 444, endPoint y: 319, distance: 178.4
click at [586, 427] on p "Paste element" at bounding box center [603, 431] width 65 height 15
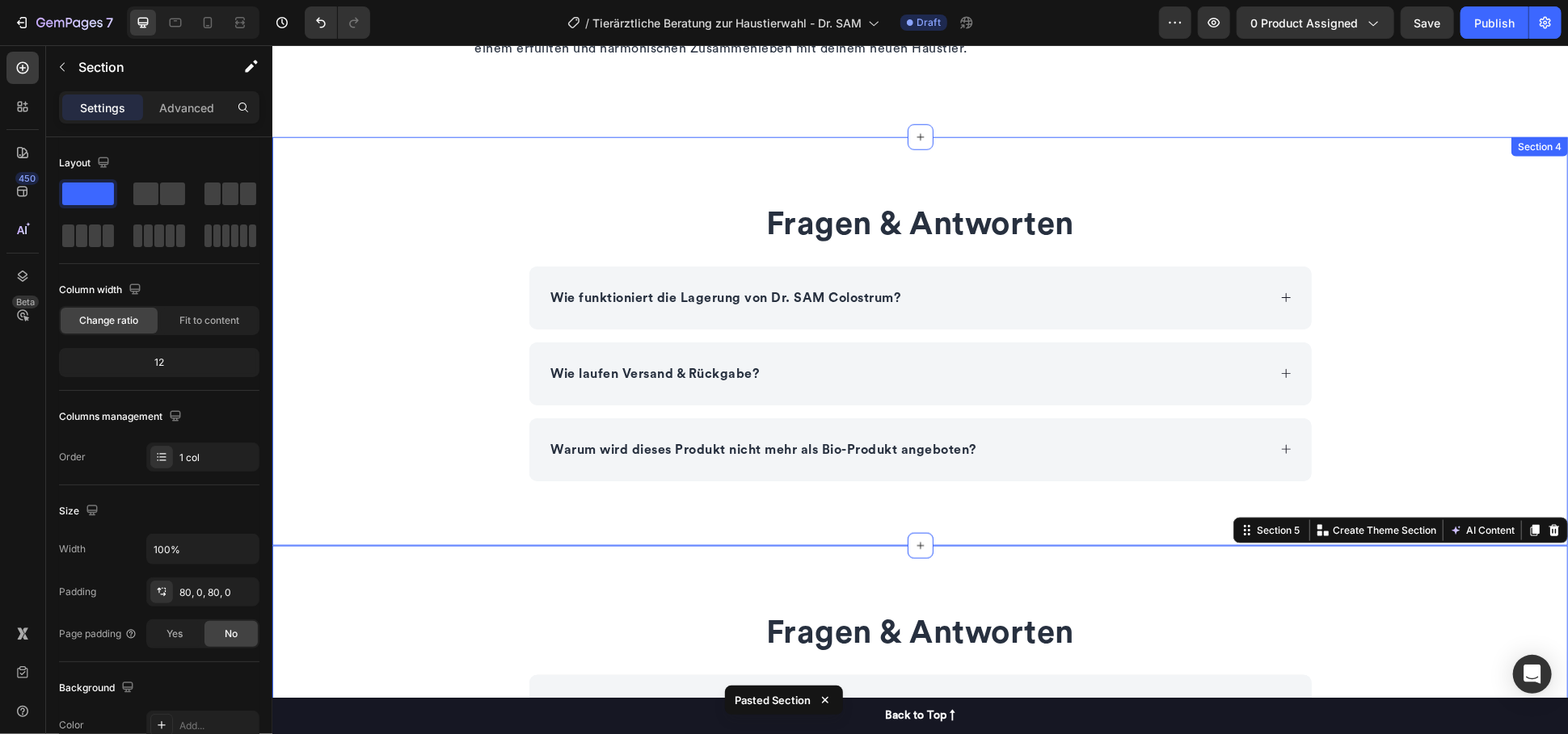
scroll to position [1092, 0]
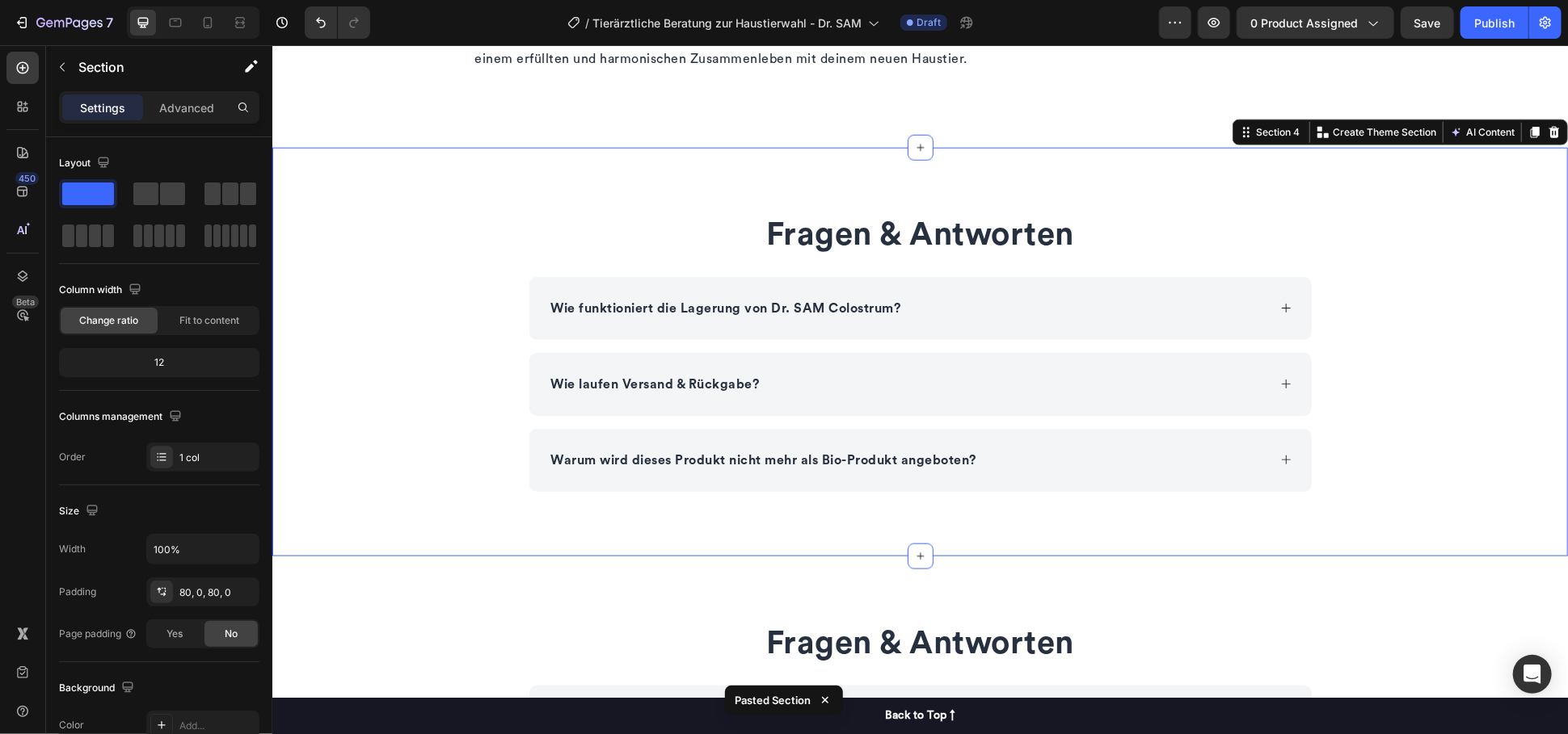
click at [350, 269] on div "Fragen & Antworten Heading Wie funktioniert die Lagerung von Dr. SAM Colostrum?…" at bounding box center [918, 351] width 1295 height 280
click at [1546, 131] on div at bounding box center [1553, 132] width 19 height 19
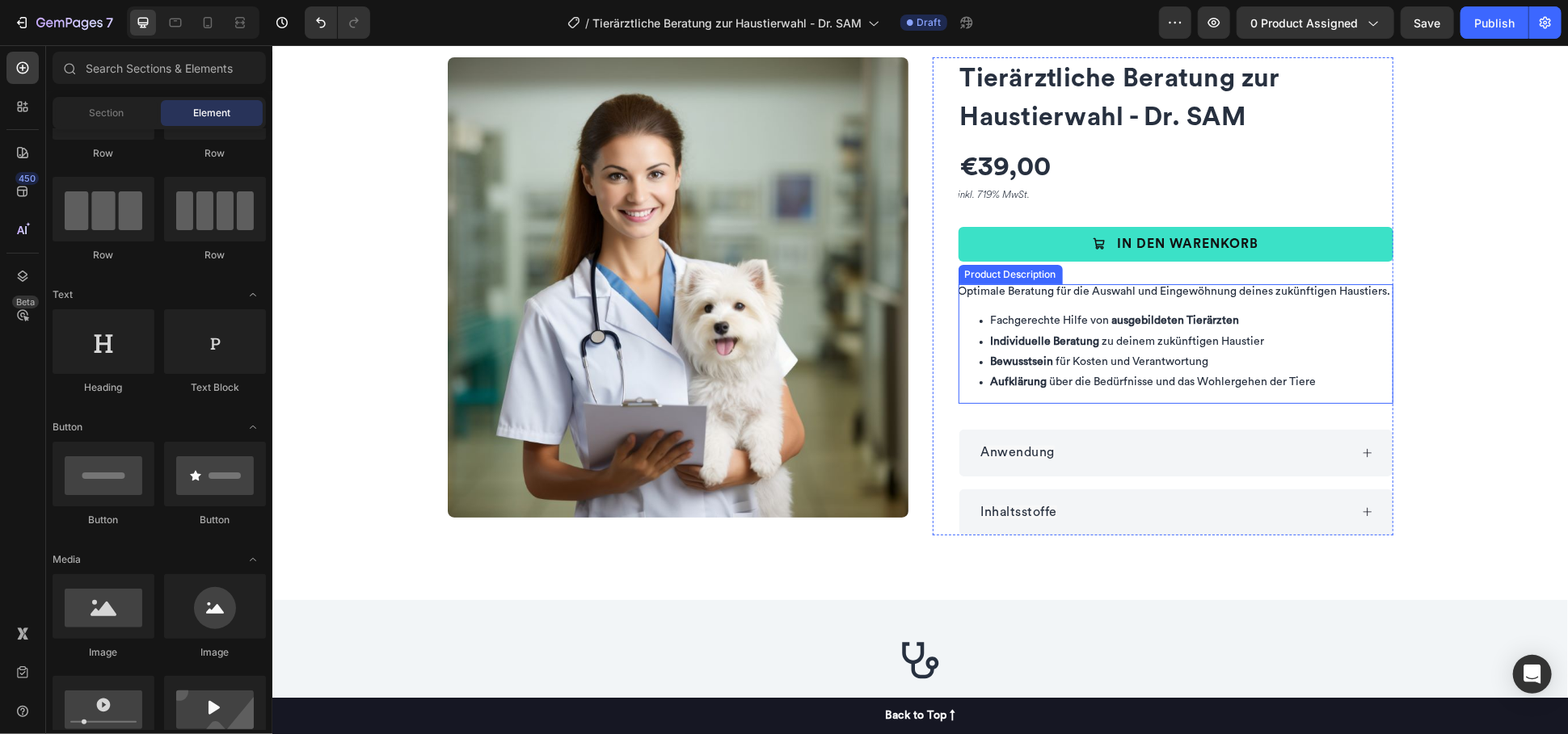
scroll to position [17, 0]
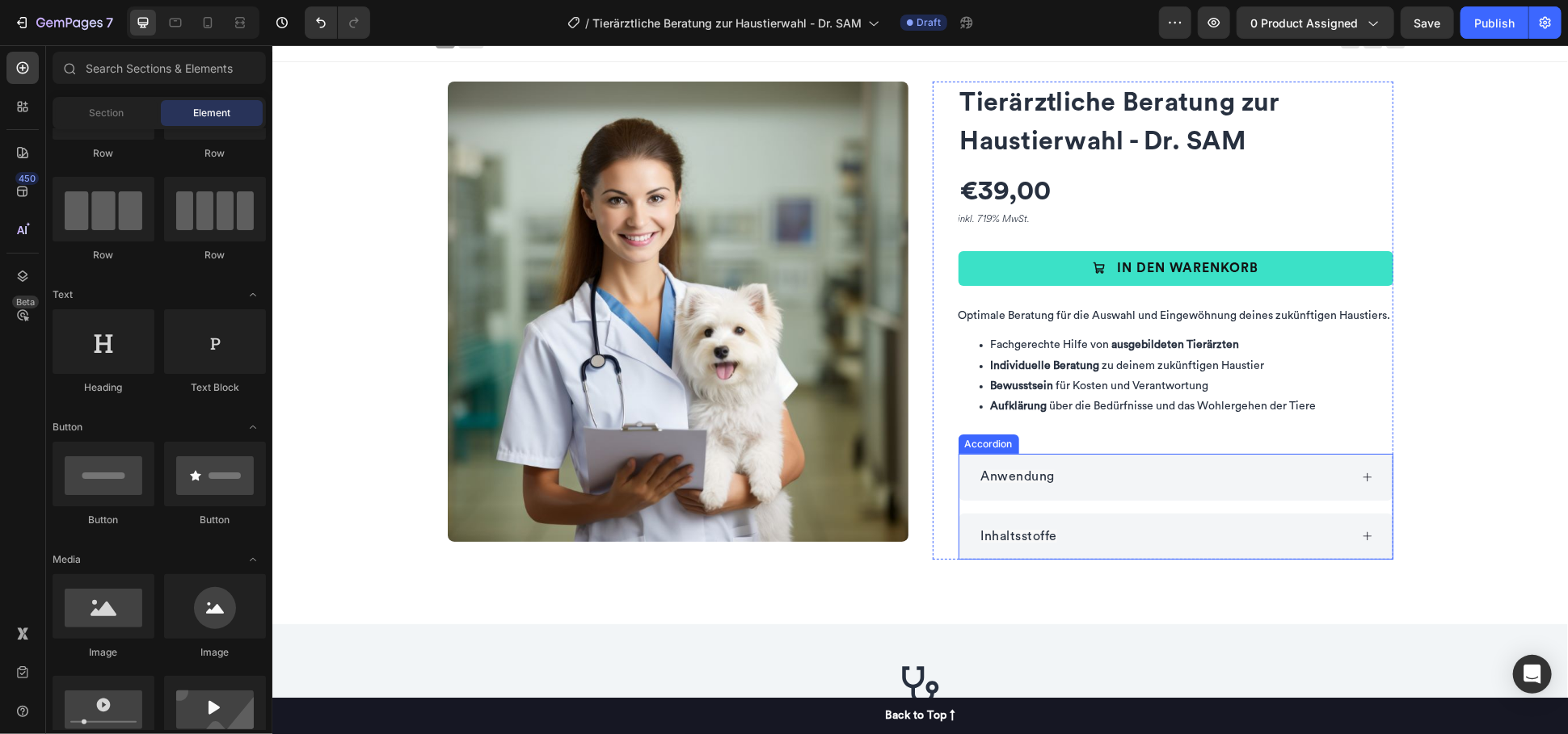
click at [1155, 527] on div "Inhaltsstoffe" at bounding box center [1162, 536] width 370 height 21
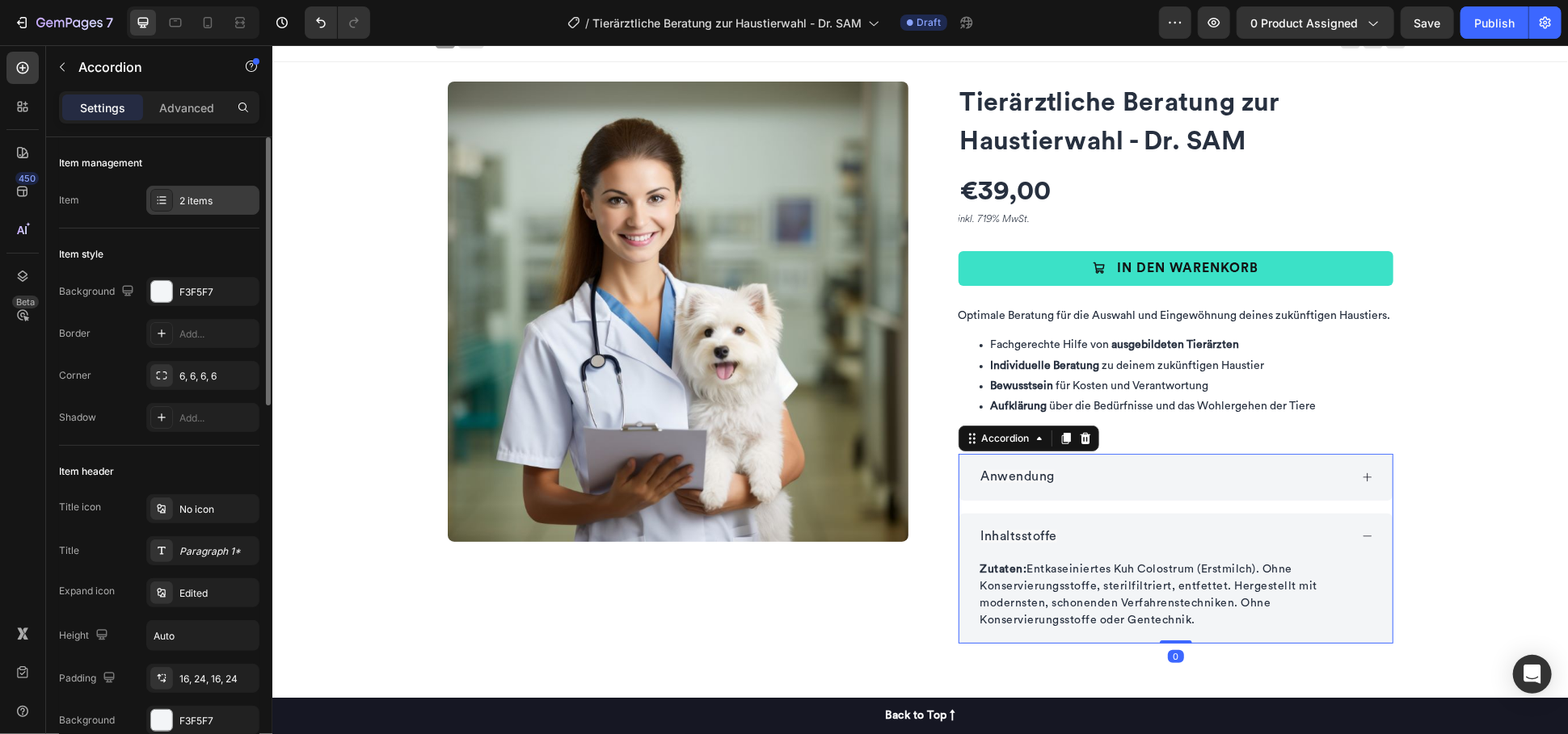
click at [184, 191] on div "2 items" at bounding box center [203, 200] width 113 height 29
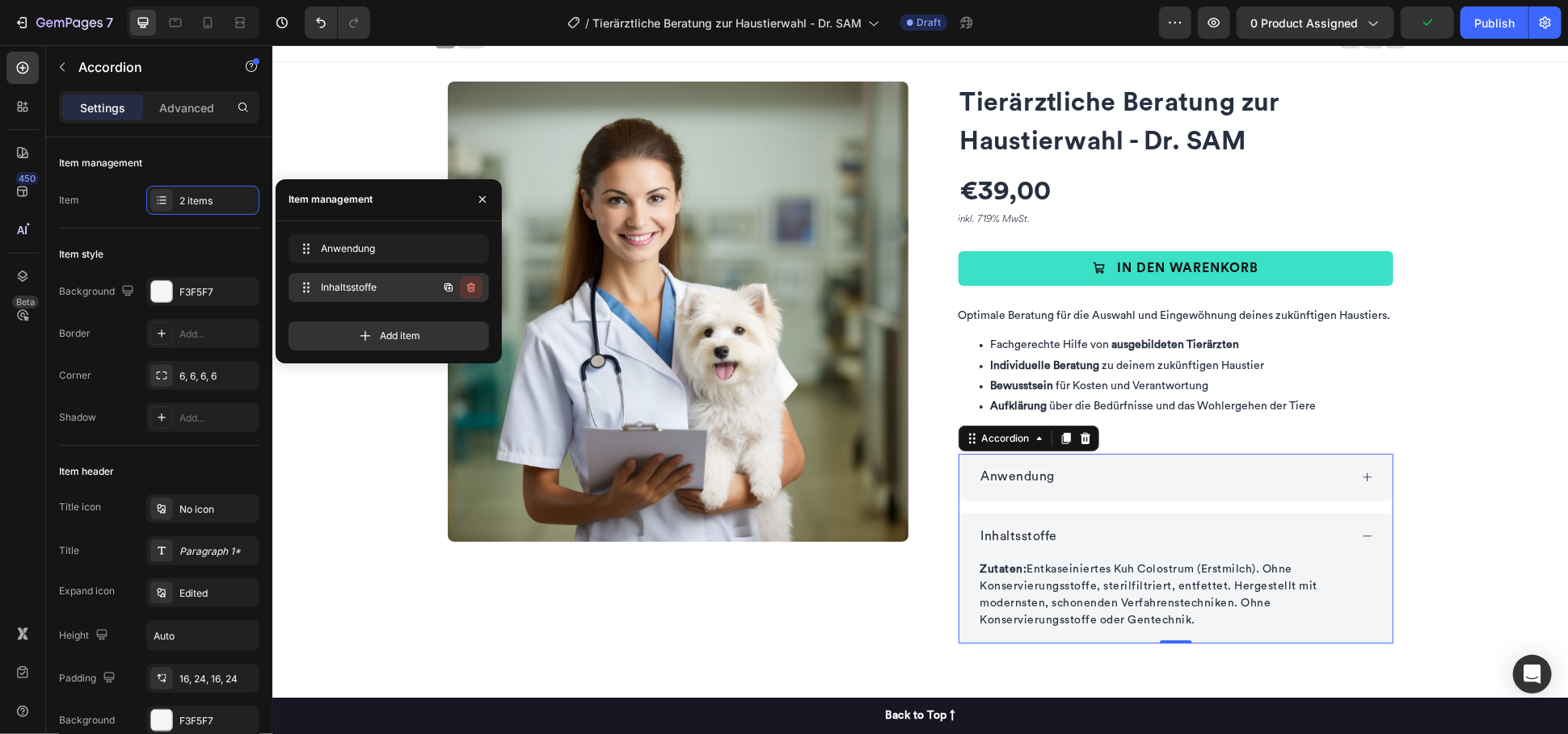
click at [472, 288] on icon "button" at bounding box center [472, 288] width 1 height 4
click at [471, 288] on div "Delete" at bounding box center [460, 287] width 30 height 15
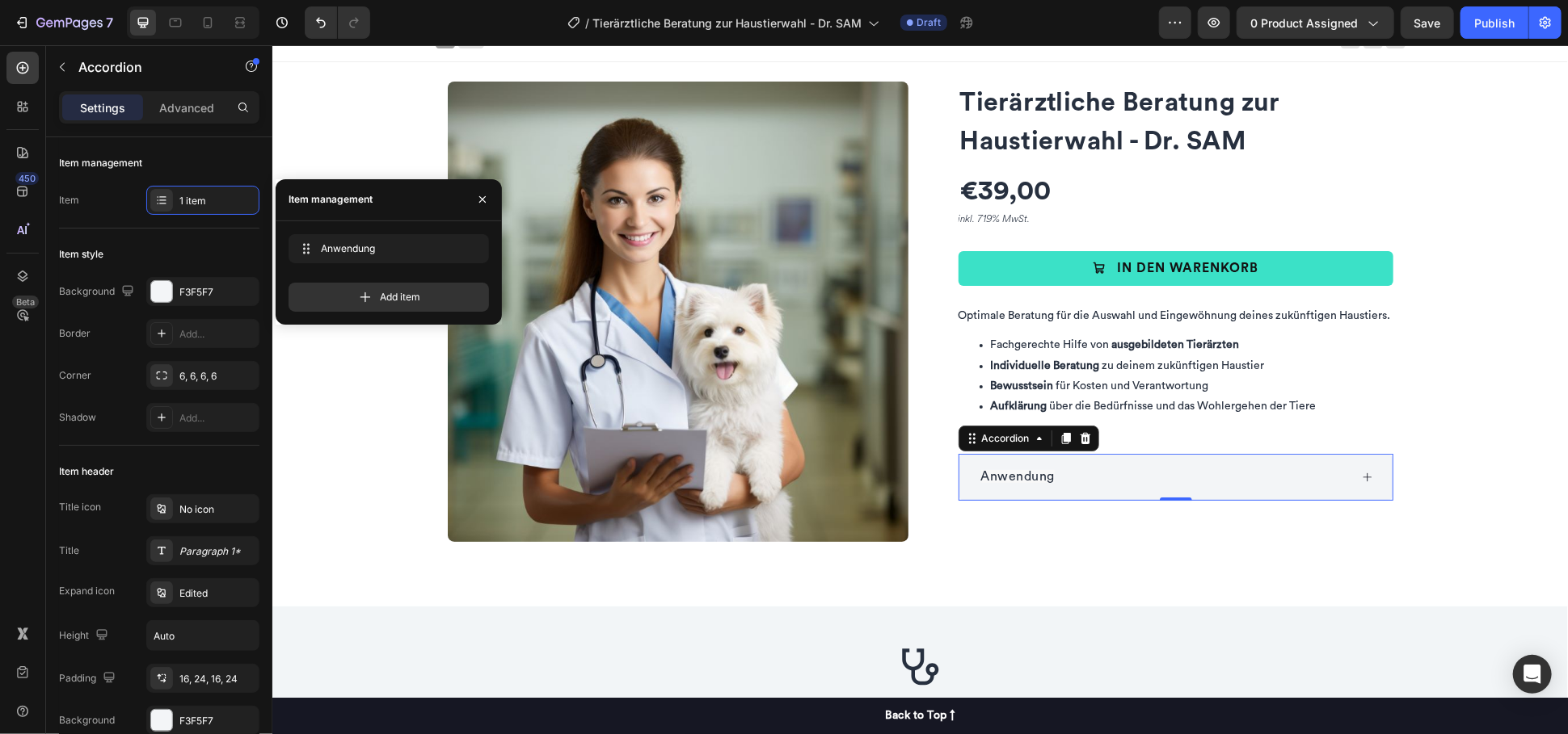
click at [1021, 476] on span "Anwendung" at bounding box center [1017, 475] width 75 height 13
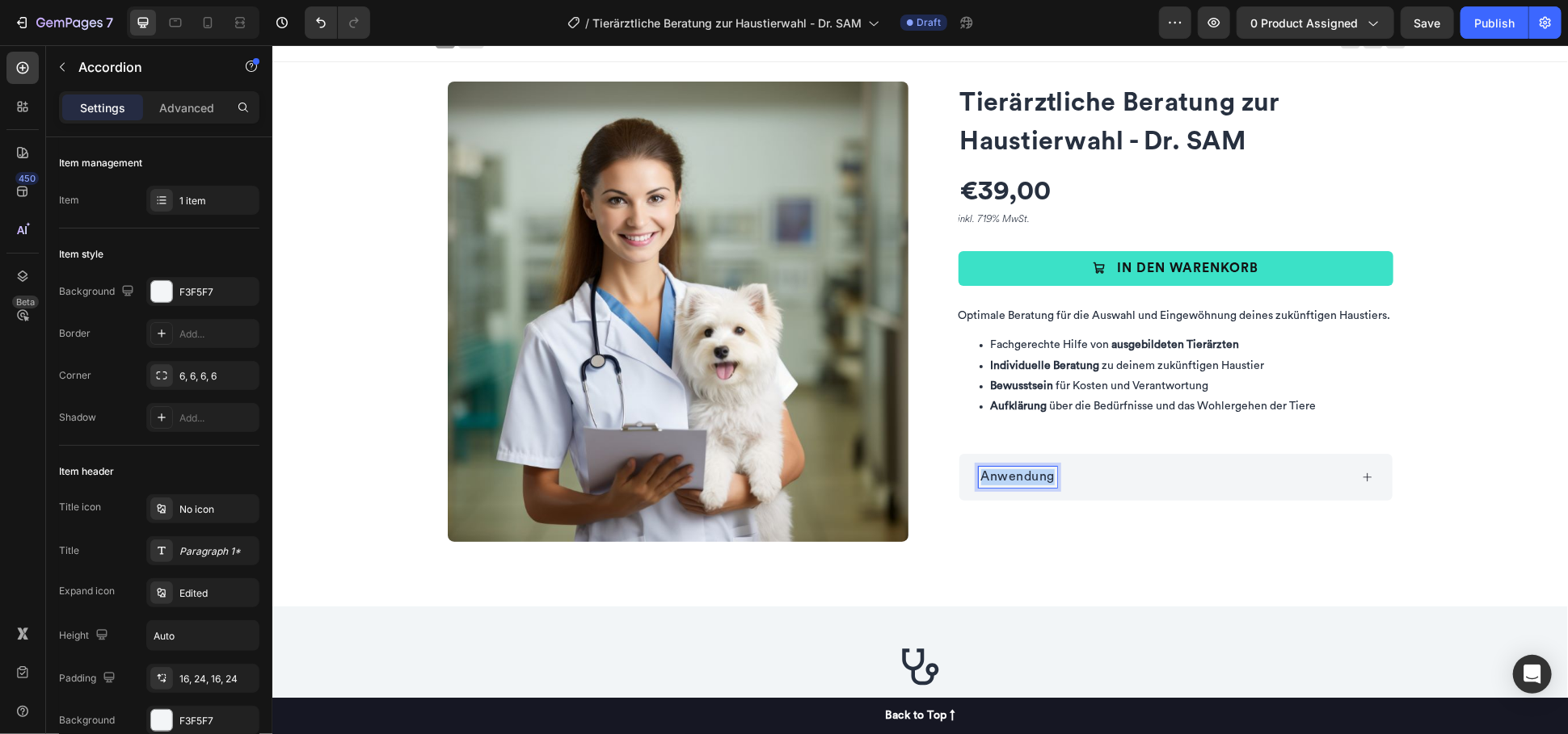
click at [1021, 476] on span "Anwendung" at bounding box center [1017, 475] width 75 height 13
click at [1199, 470] on div "Produktdetails" at bounding box center [1162, 477] width 370 height 21
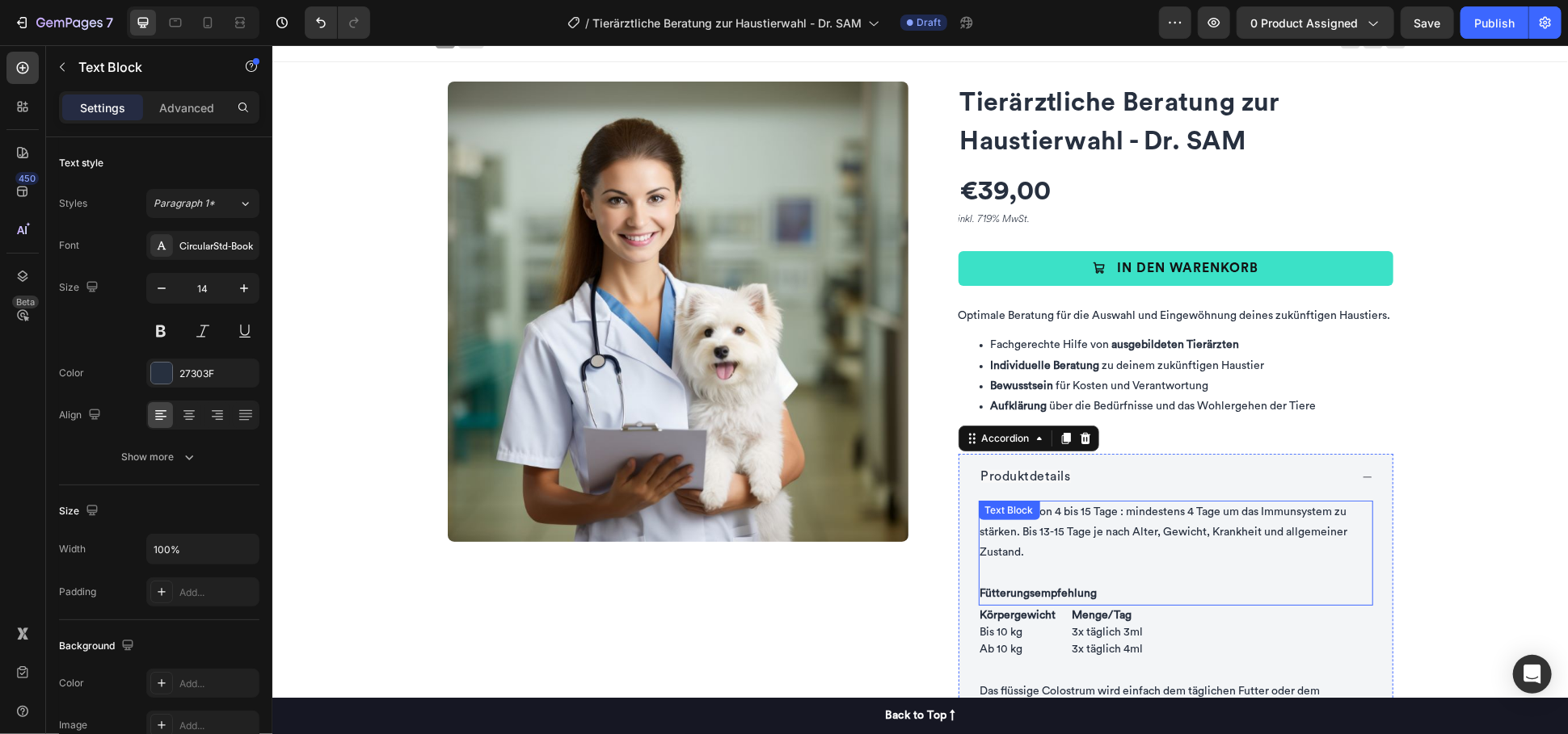
click at [1091, 513] on p "Immunkur von 4 bis 15 Tage : mindestens 4 Tage um das Immunsystem zu stärken. B…" at bounding box center [1175, 532] width 392 height 61
click at [1182, 557] on p "Immunkur von 4 bis 15 Tage : mindestens 4 Tage um das Immunsystem zu stärken. B…" at bounding box center [1175, 532] width 392 height 61
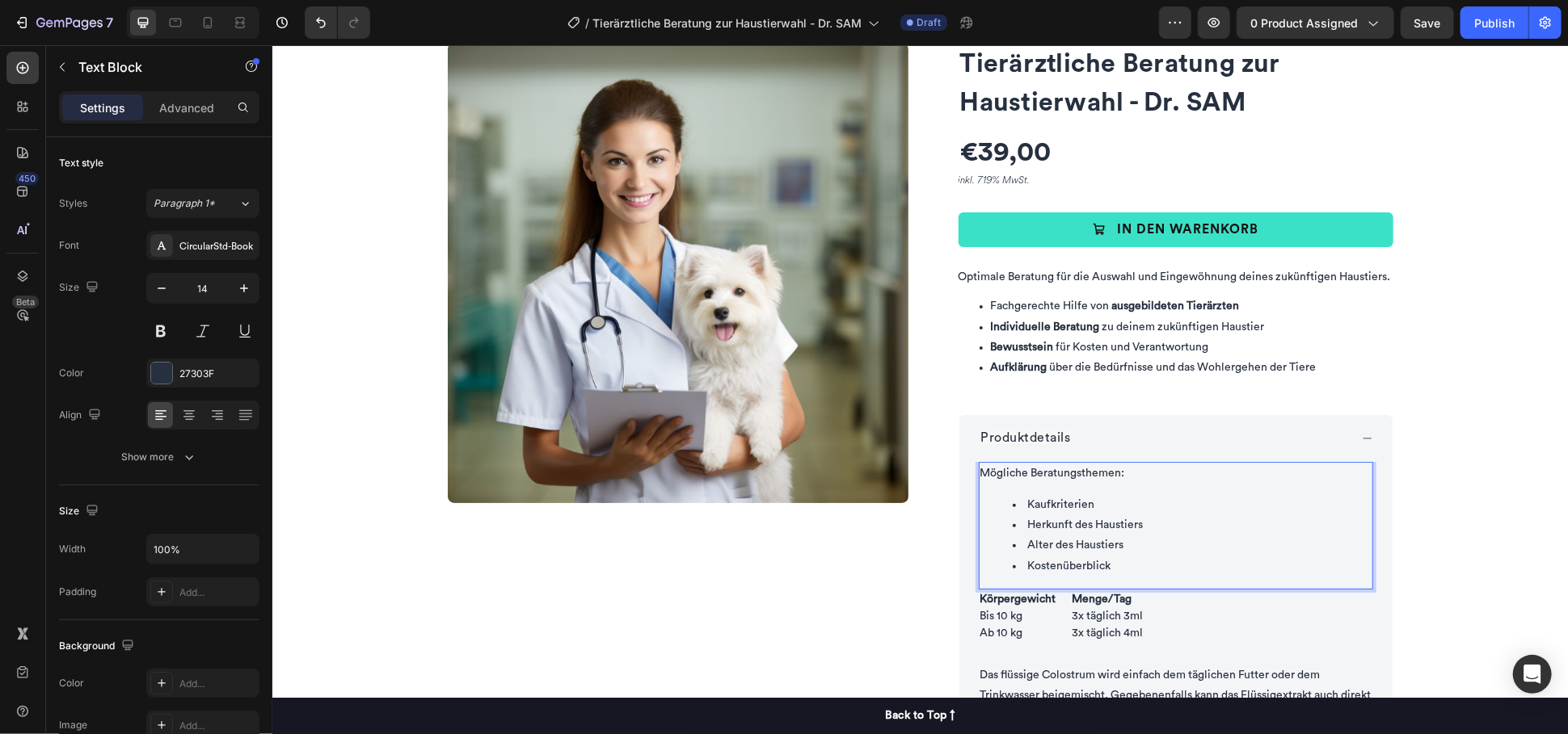
scroll to position [195, 0]
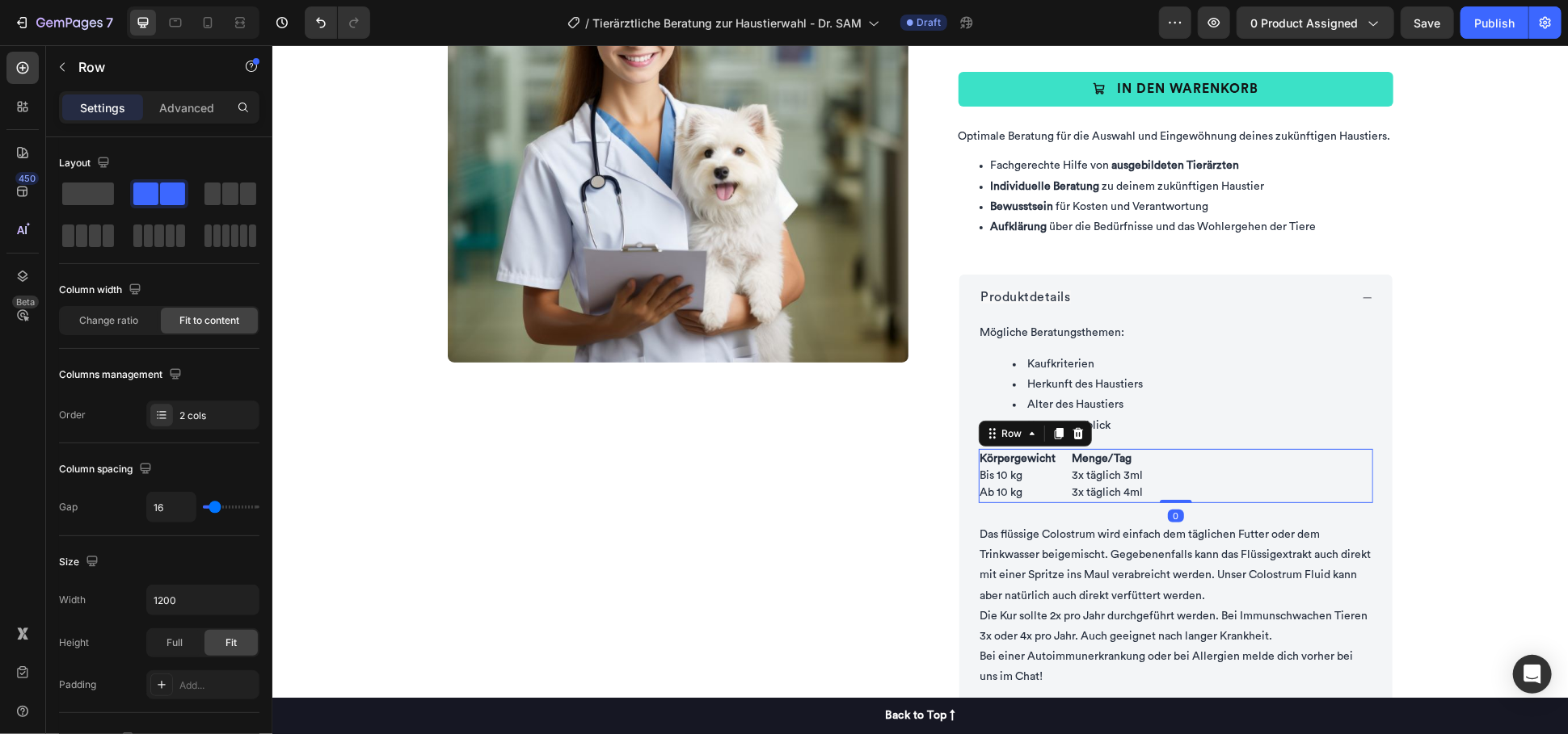
click at [1251, 498] on div "Körpergewicht Bis 10 kg Ab 10 kg Text Block Menge/Tag 3x täglich 3ml 3x täglich…" at bounding box center [1175, 476] width 394 height 54
click at [1071, 439] on icon at bounding box center [1076, 432] width 13 height 13
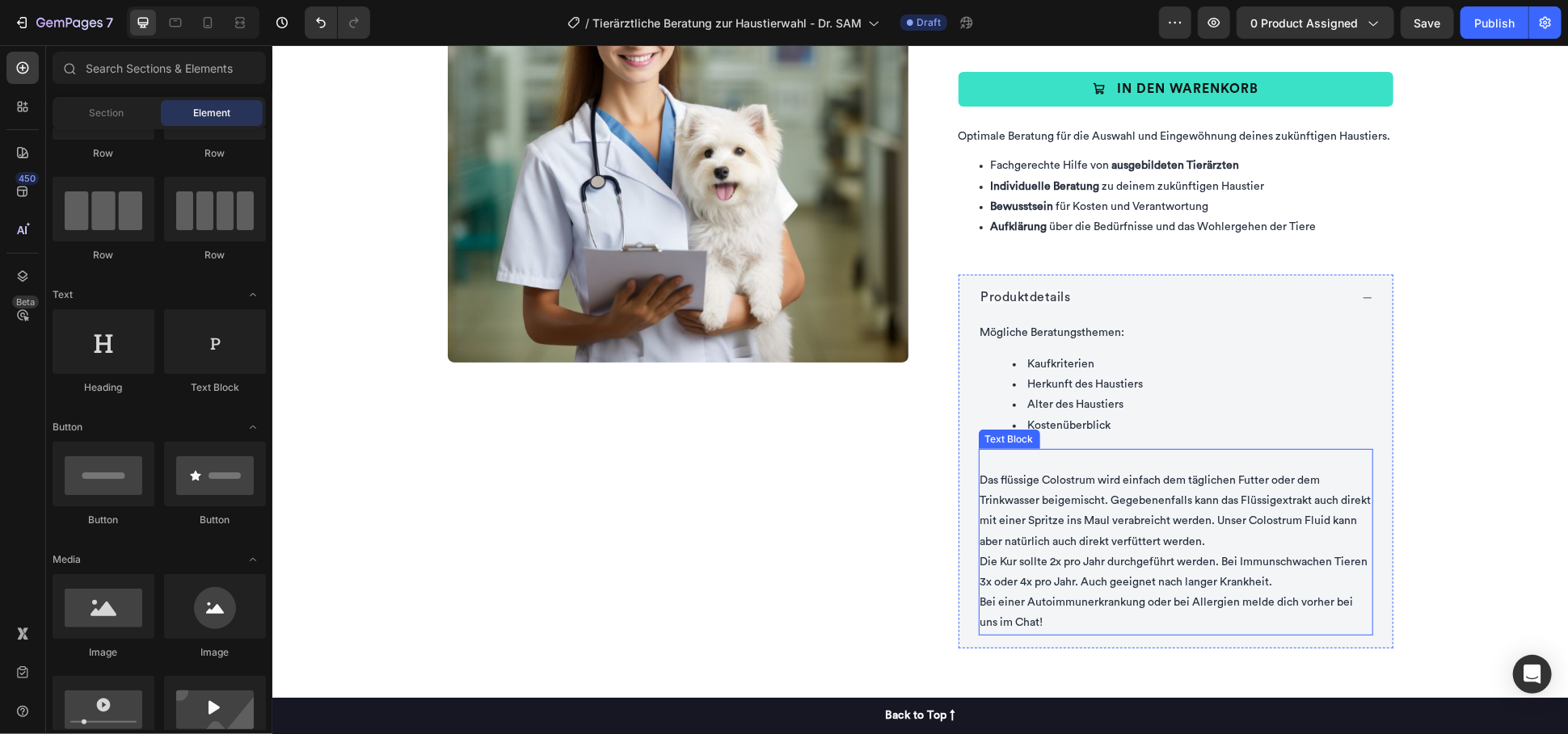
click at [1197, 534] on p "Das flüssige Colostrum wird einfach dem täglichen Futter oder dem Trinkwasser b…" at bounding box center [1175, 500] width 392 height 102
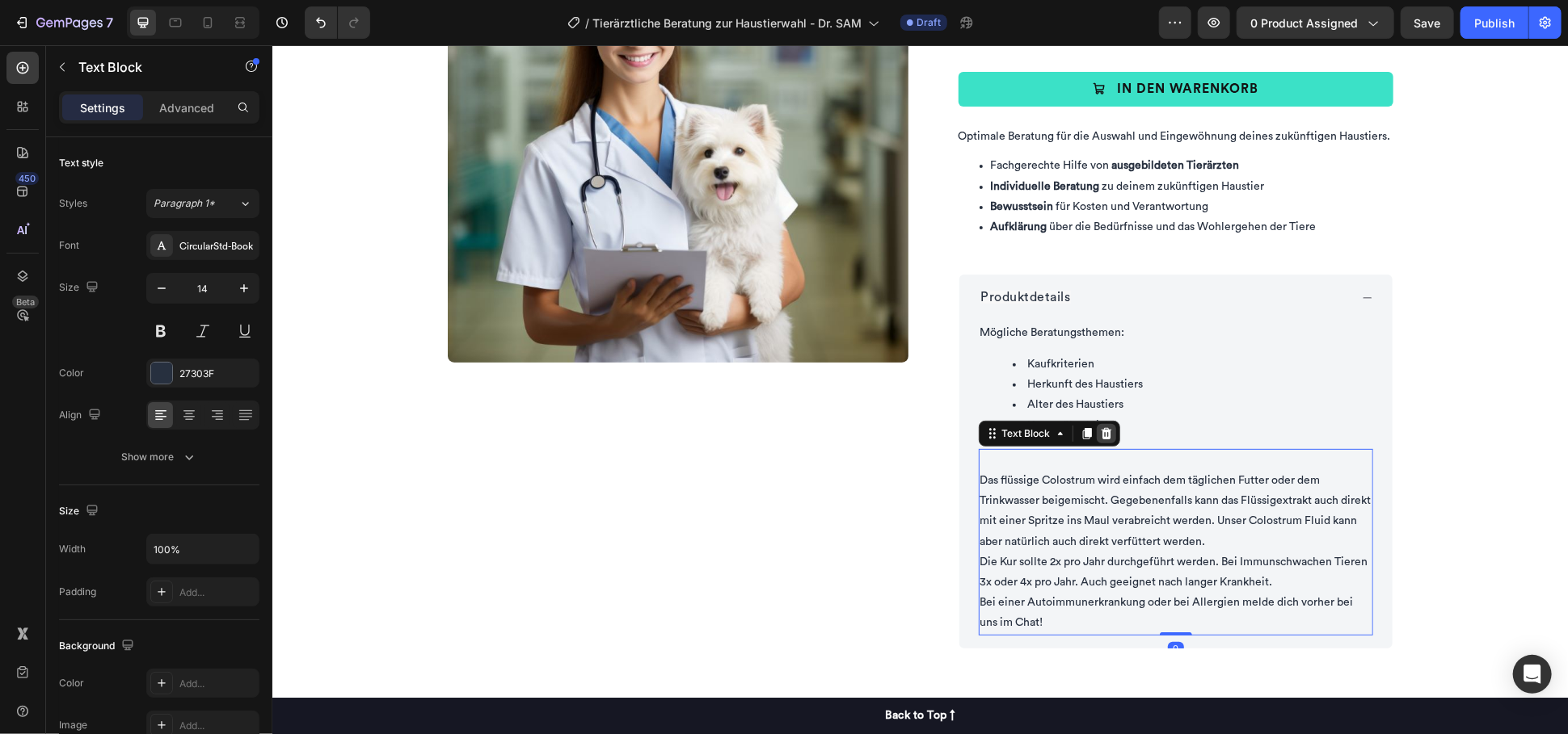
click at [1099, 433] on icon at bounding box center [1105, 432] width 13 height 13
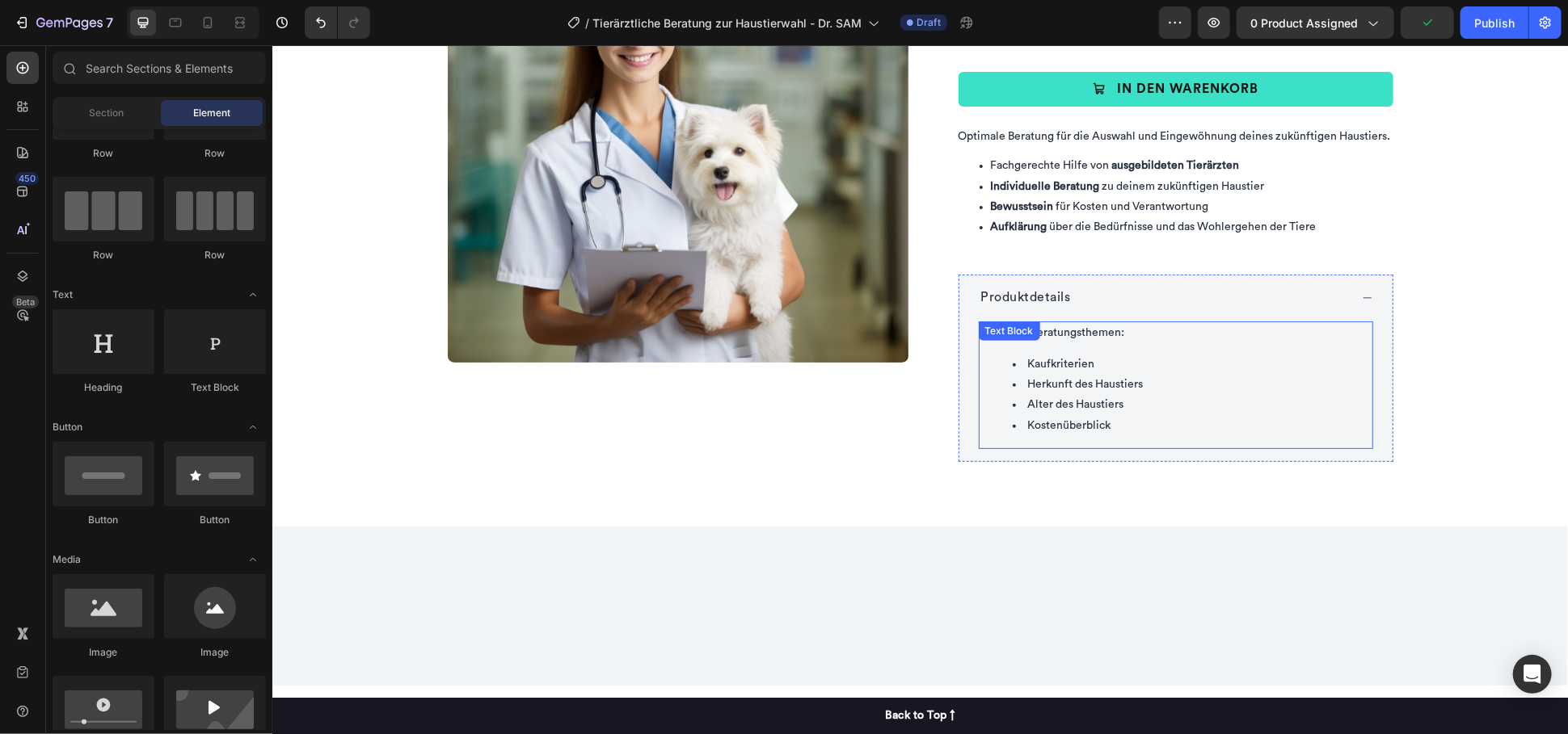
click at [1106, 417] on li "Kostenüberblick" at bounding box center [1190, 425] width 358 height 20
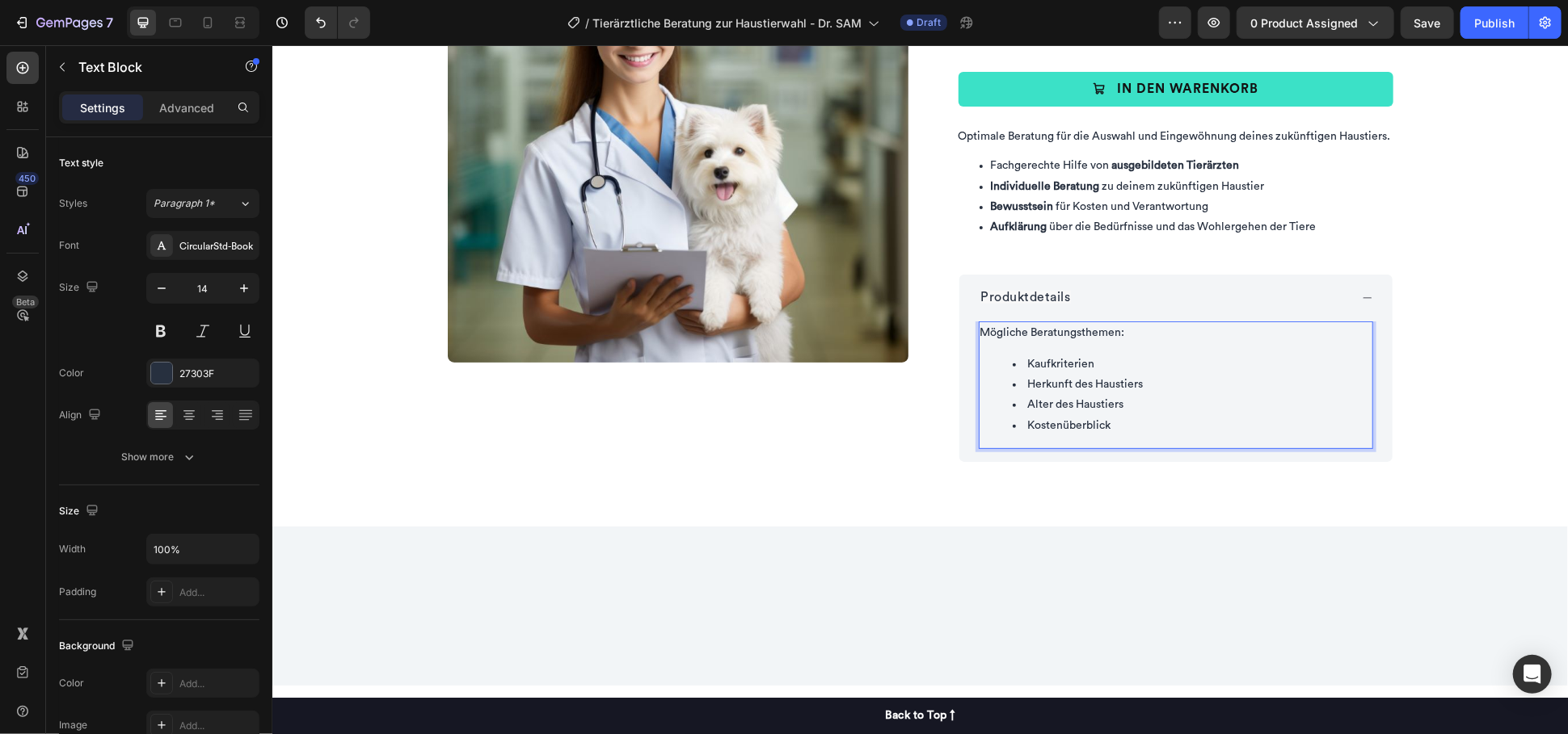
click at [1108, 423] on li "Kostenüberblick" at bounding box center [1190, 425] width 358 height 20
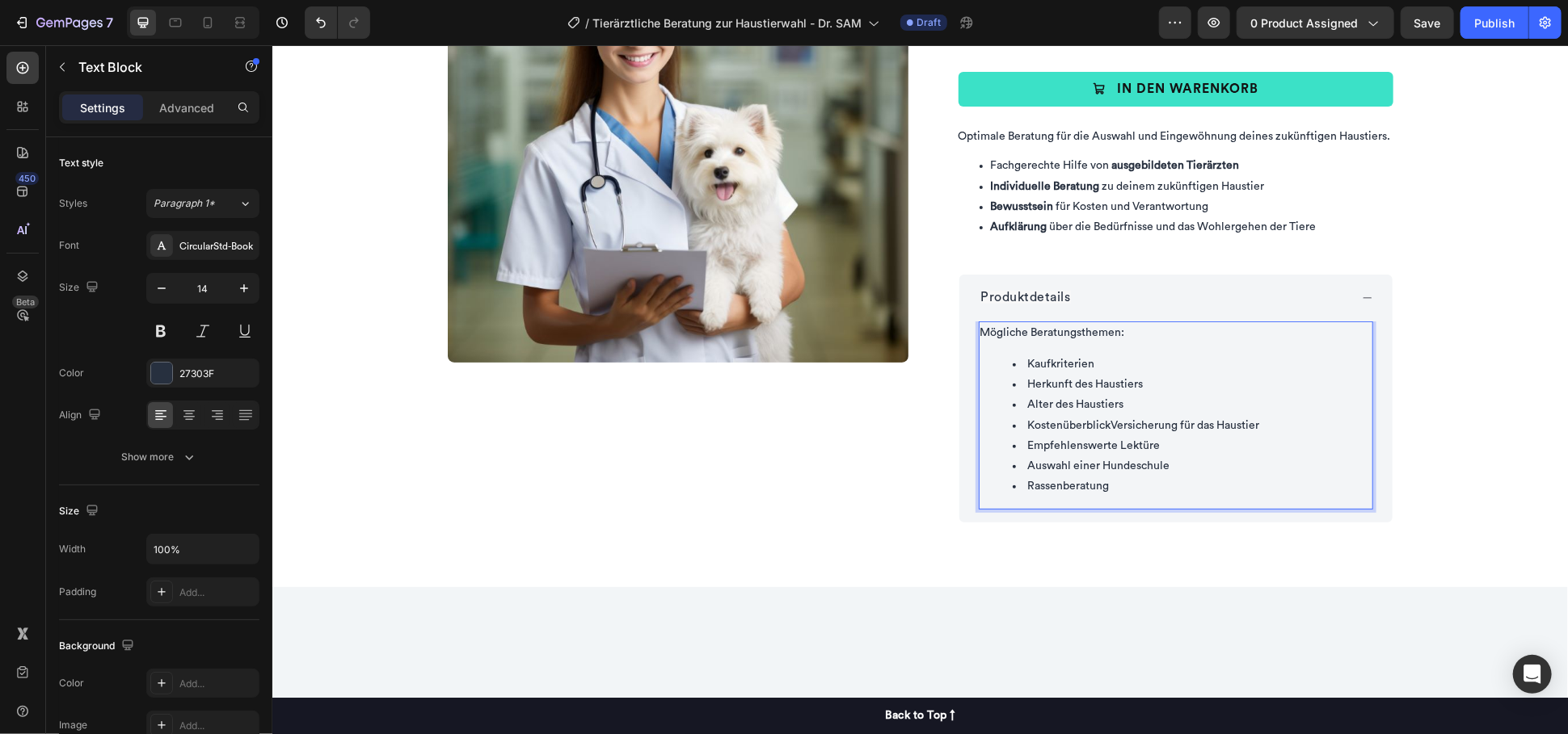
click at [1109, 425] on li "KostenüberblickVersicherung für das Haustier" at bounding box center [1190, 425] width 358 height 20
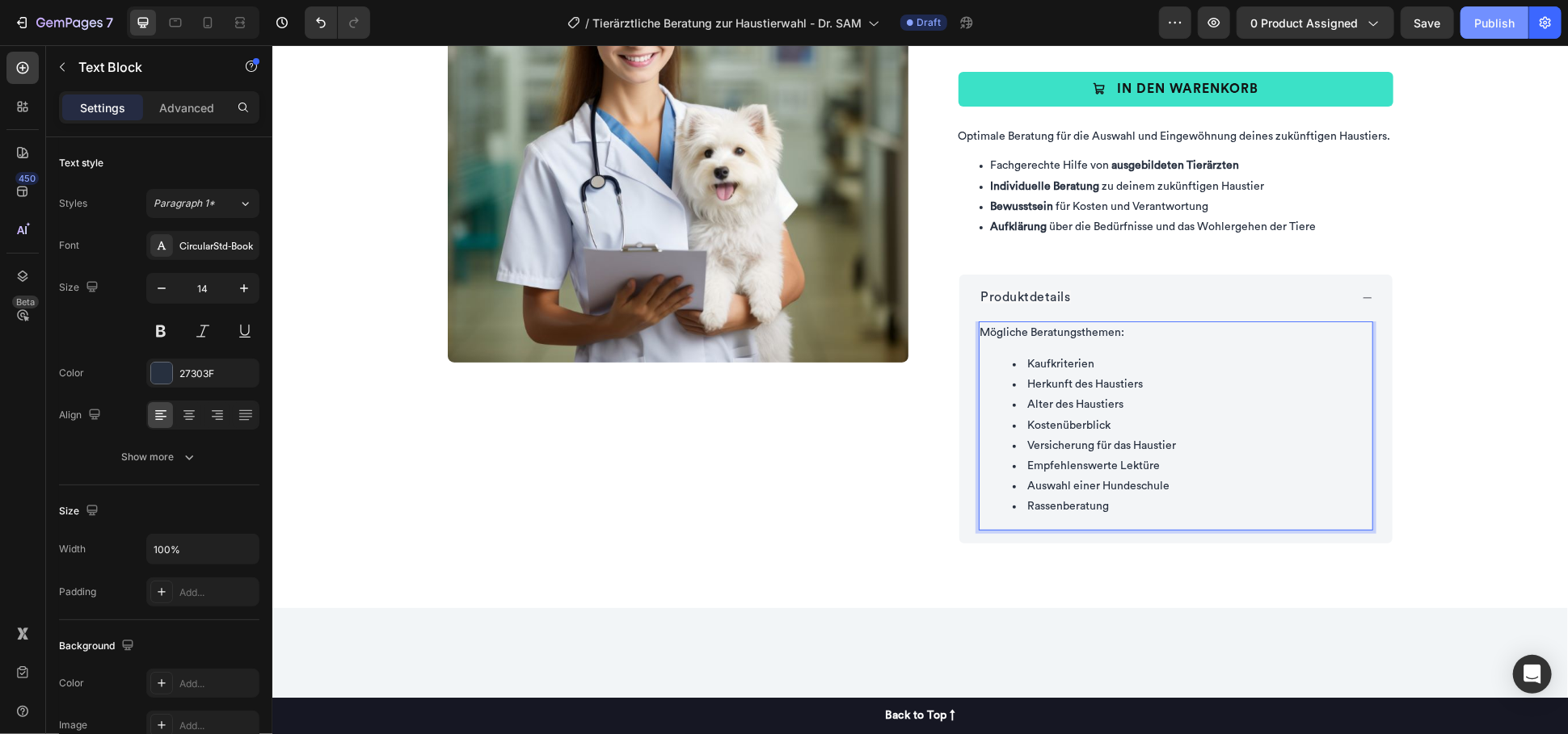
click at [1490, 31] on div "Publish" at bounding box center [1494, 22] width 41 height 17
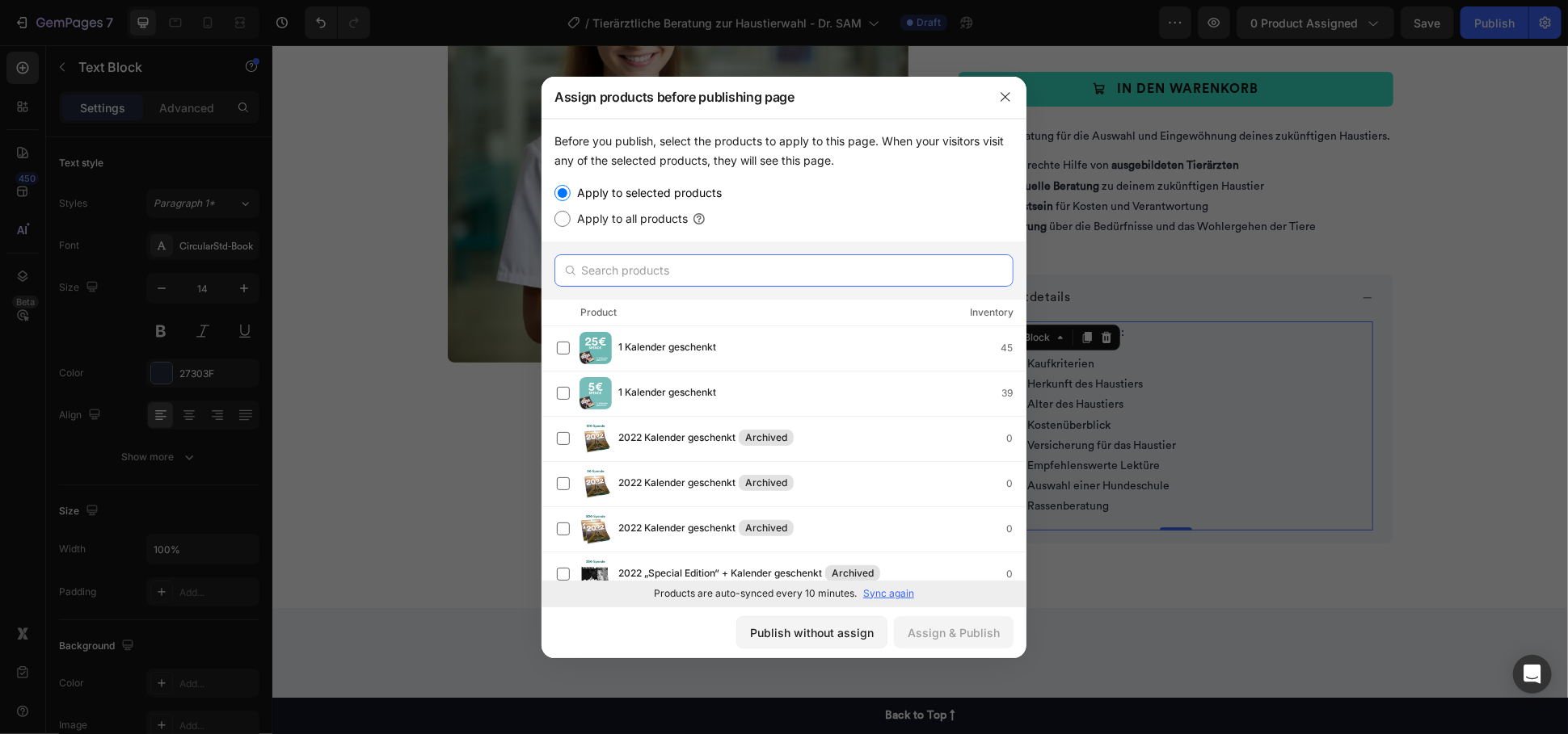
click at [639, 276] on input "text" at bounding box center [784, 270] width 459 height 32
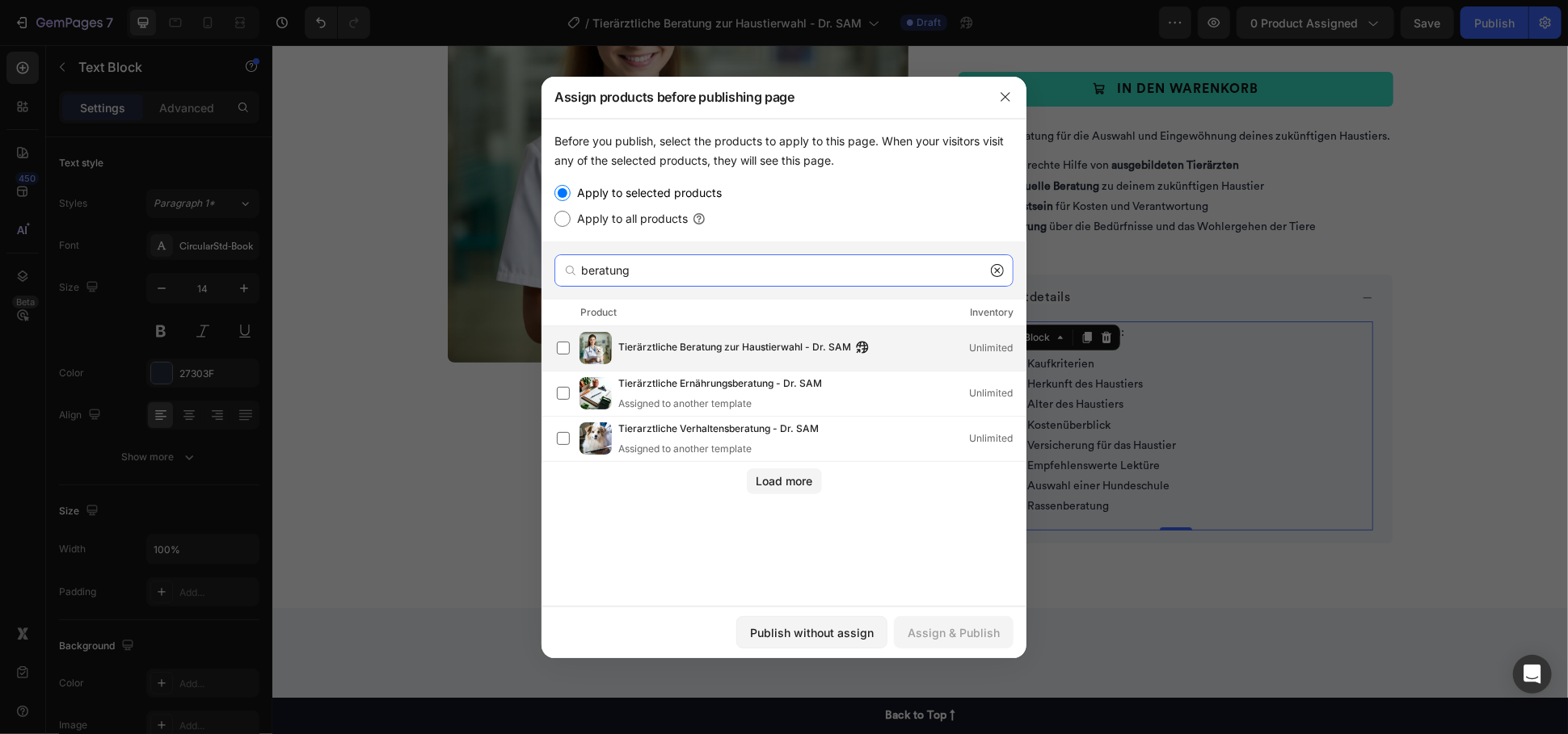
type input "beratung"
click at [699, 346] on span "Tierärztliche Beratung zur Haustierwahl - Dr. SAM" at bounding box center [734, 348] width 233 height 17
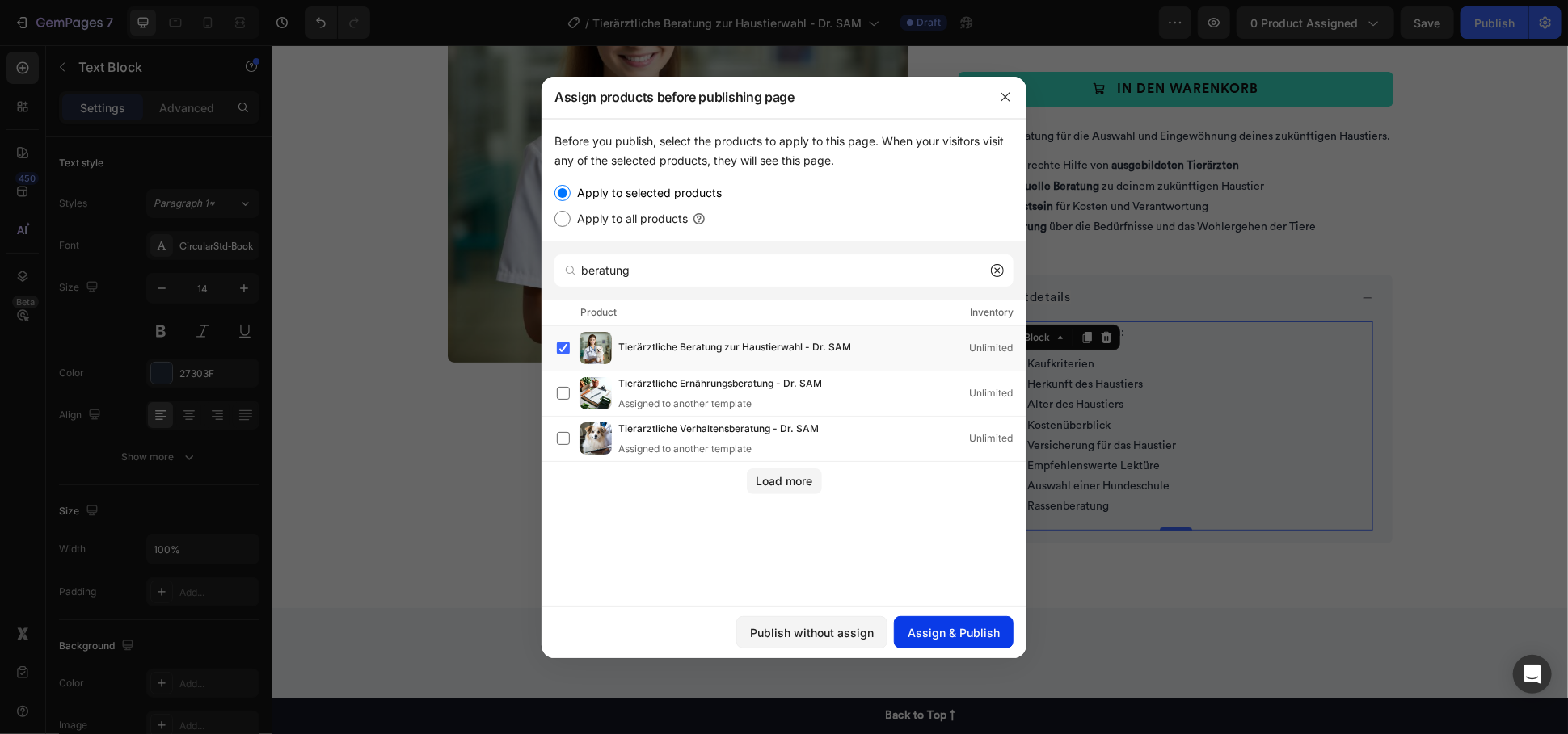
click at [968, 632] on div "Assign & Publish" at bounding box center [953, 632] width 92 height 17
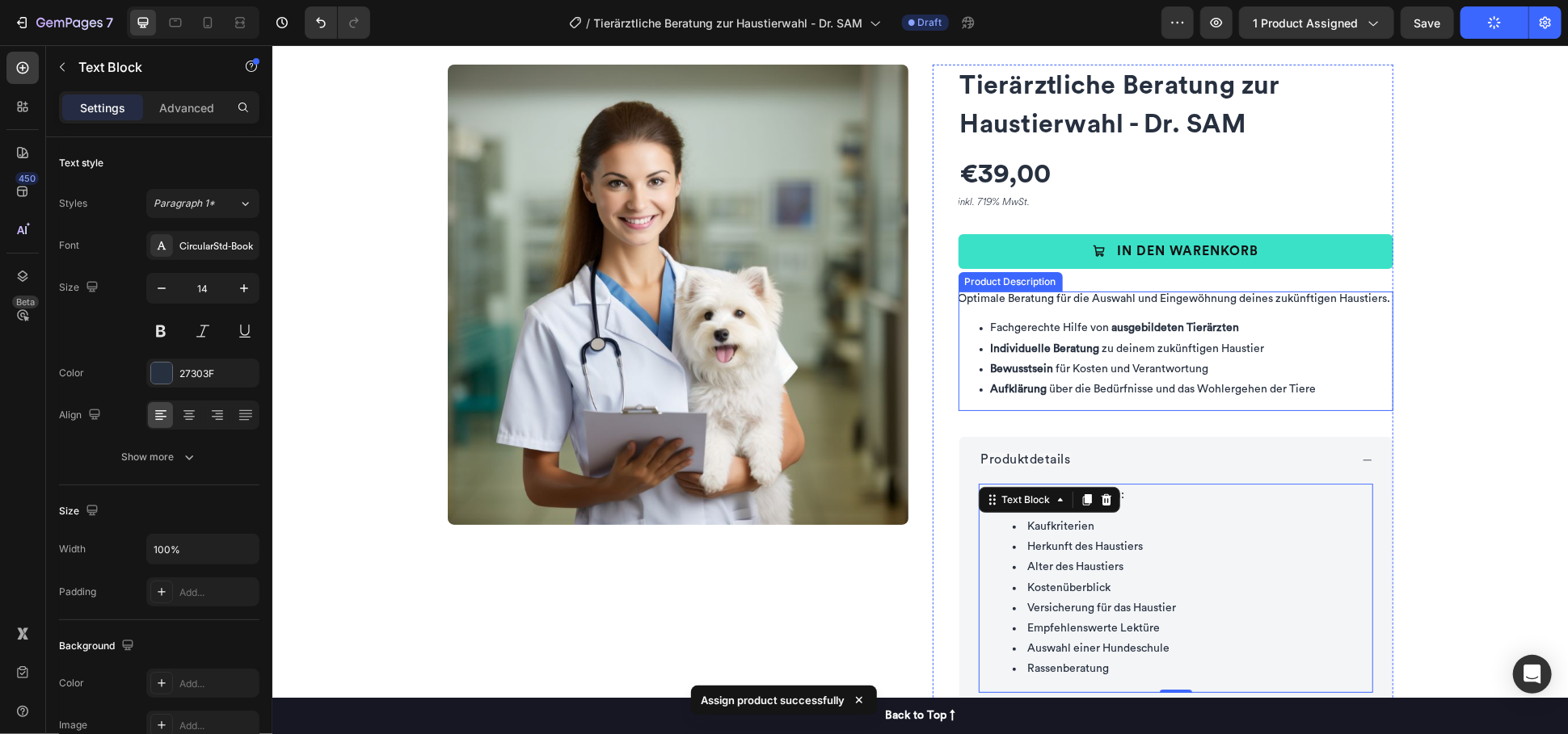
scroll to position [0, 0]
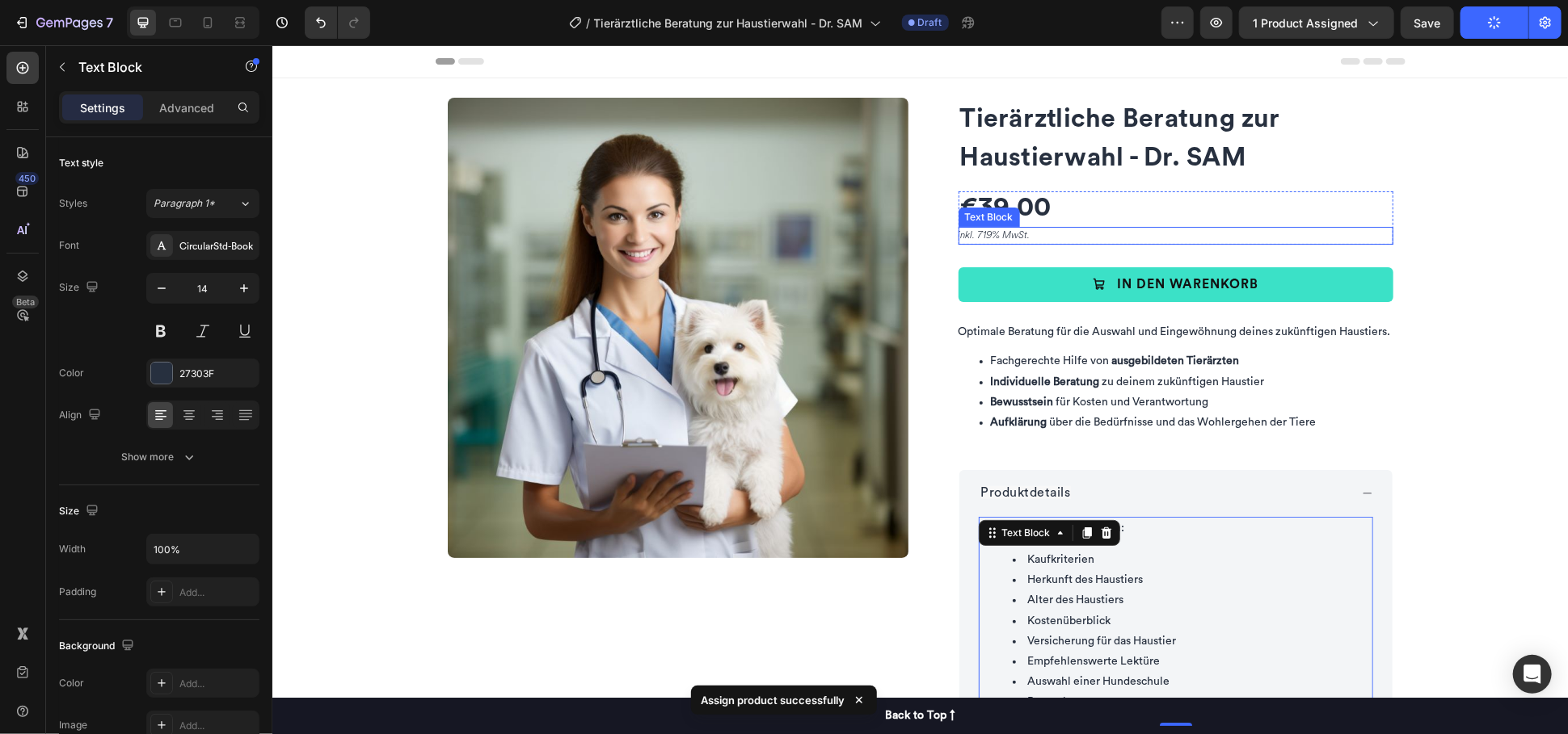
click at [977, 233] on p "inkl. 719% MwSt." at bounding box center [1175, 235] width 434 height 17
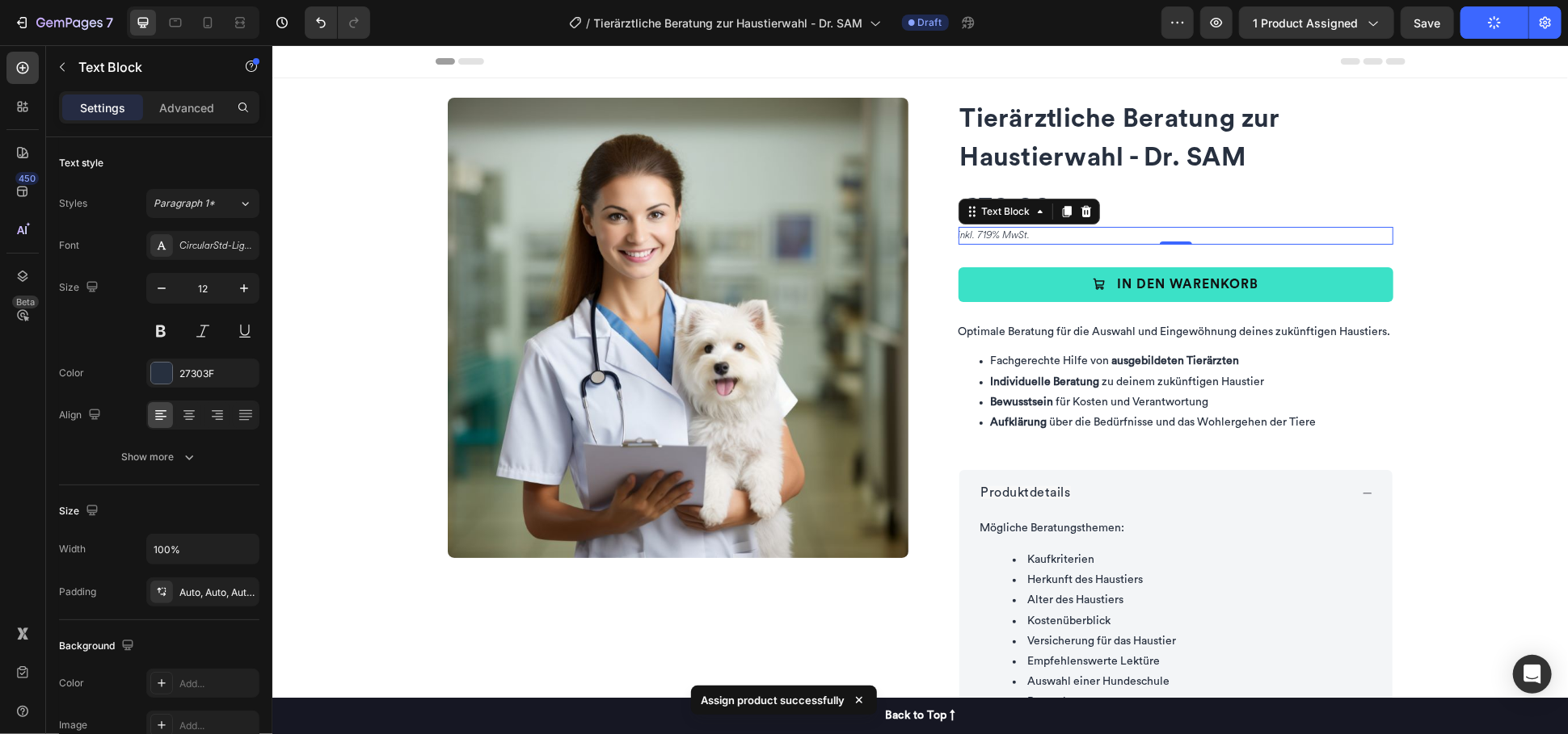
click at [977, 233] on p "inkl. 719% MwSt." at bounding box center [1175, 235] width 434 height 17
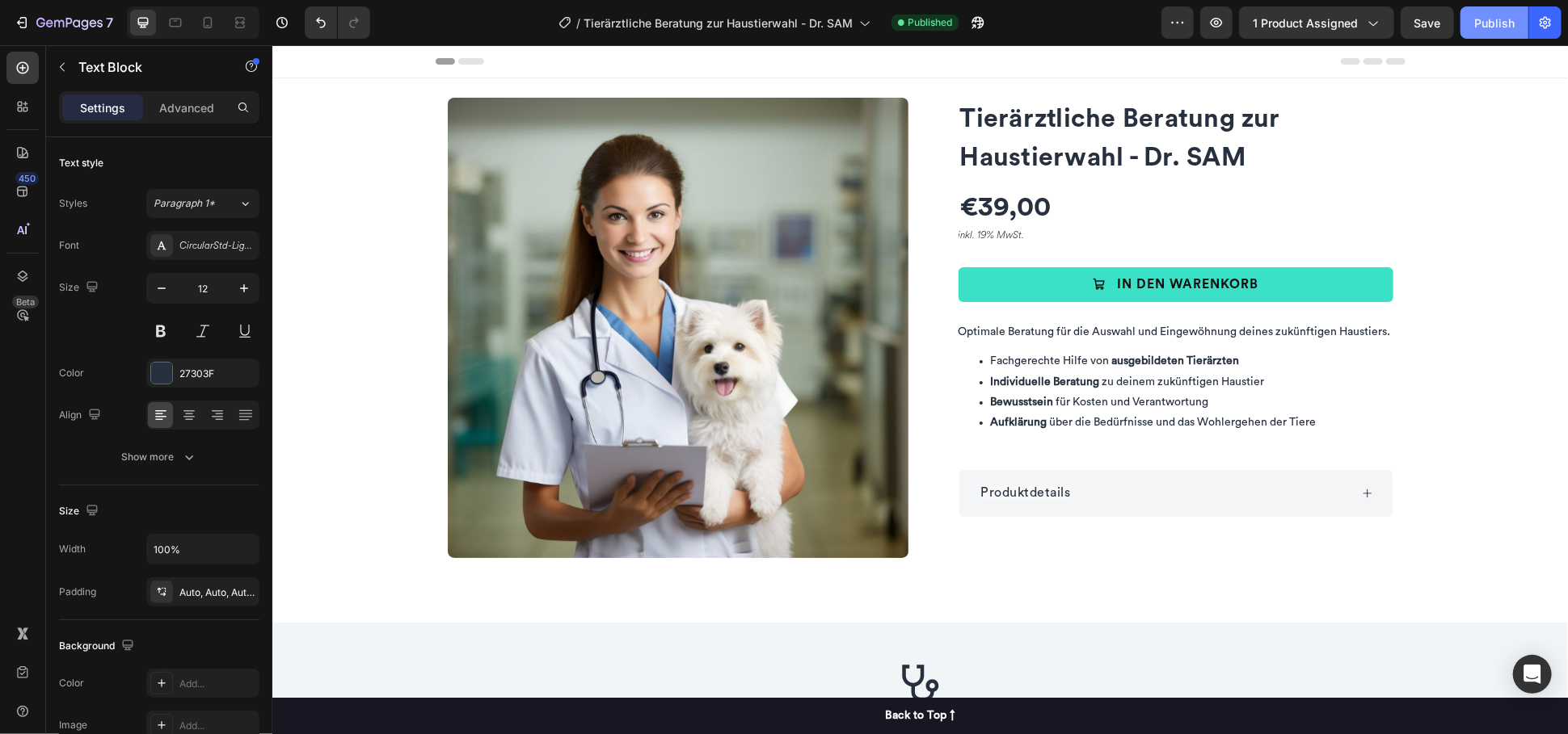
click at [1500, 29] on div "Publish" at bounding box center [1494, 22] width 41 height 17
click at [97, 21] on icon "button" at bounding box center [69, 23] width 66 height 14
